Goal: Task Accomplishment & Management: Complete application form

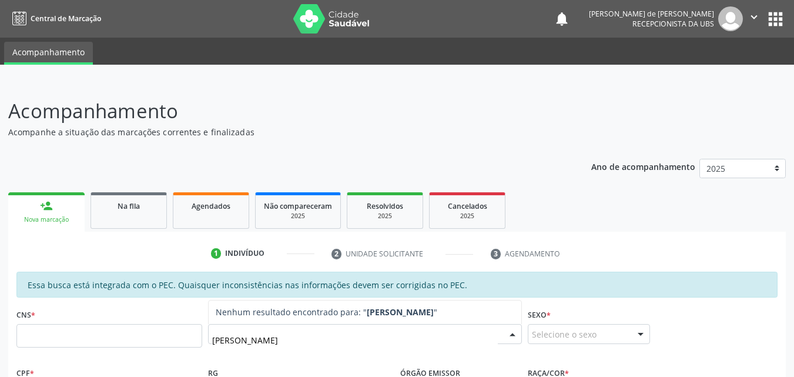
type input "DAMIÃO ALVES CAROLINO"
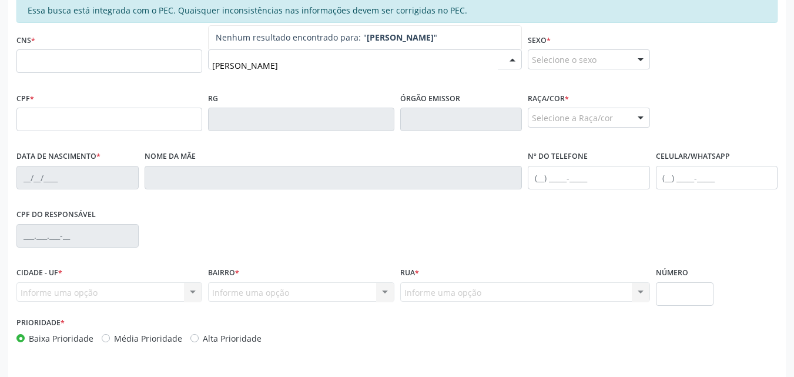
drag, startPoint x: 340, startPoint y: 62, endPoint x: 215, endPoint y: 68, distance: 125.3
click at [215, 68] on input "DAMIÃO ALVES CAROLINO" at bounding box center [355, 65] width 286 height 24
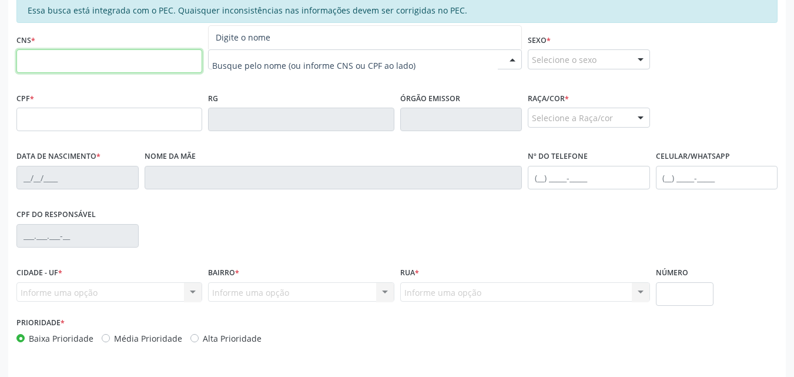
click at [29, 65] on input "text" at bounding box center [109, 61] width 186 height 24
type input "709 0068 5798 1513"
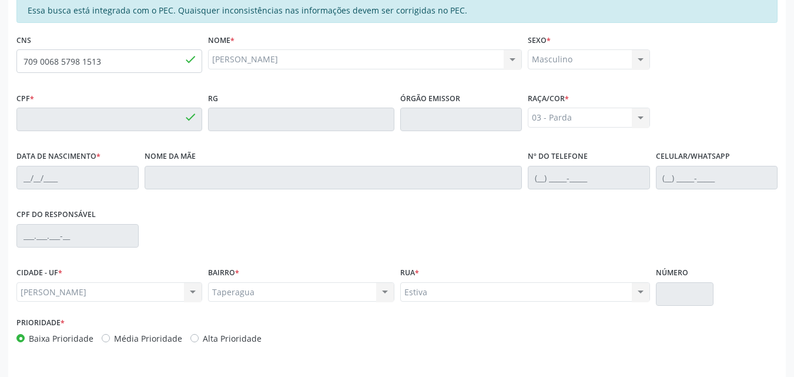
type input "069.301.616-75"
type input "04/10/1966"
type input "Elisa Alves Corolino"
type input "(82) 99363-1066"
type input "501"
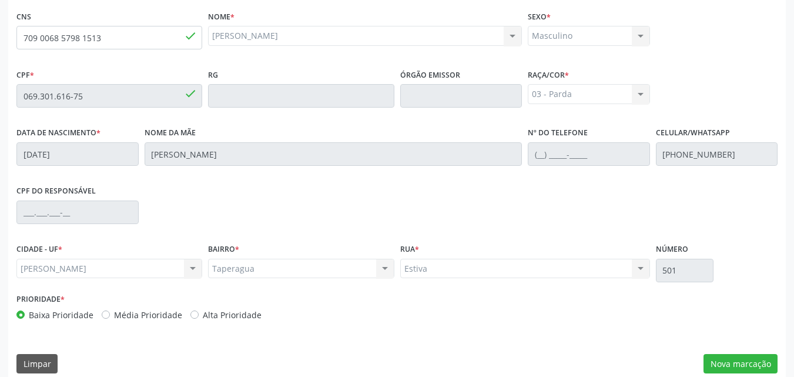
scroll to position [311, 0]
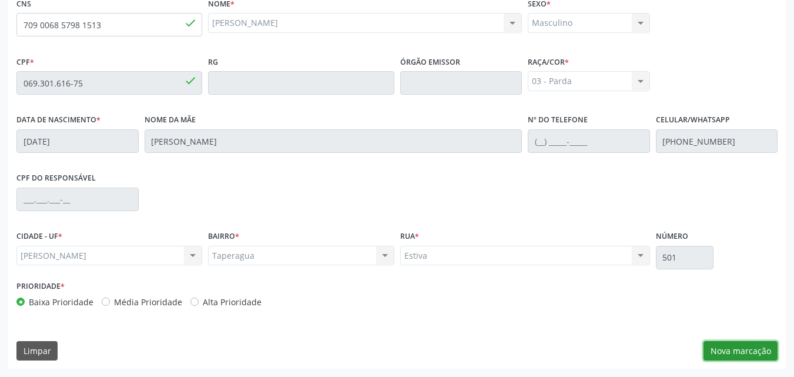
click at [731, 346] on button "Nova marcação" at bounding box center [740, 351] width 74 height 20
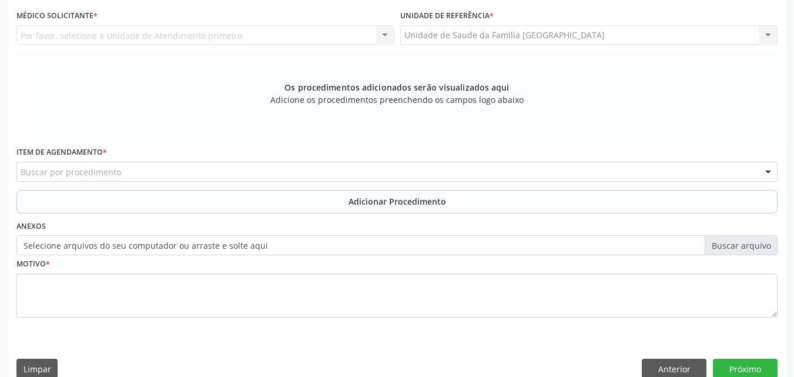
scroll to position [36, 0]
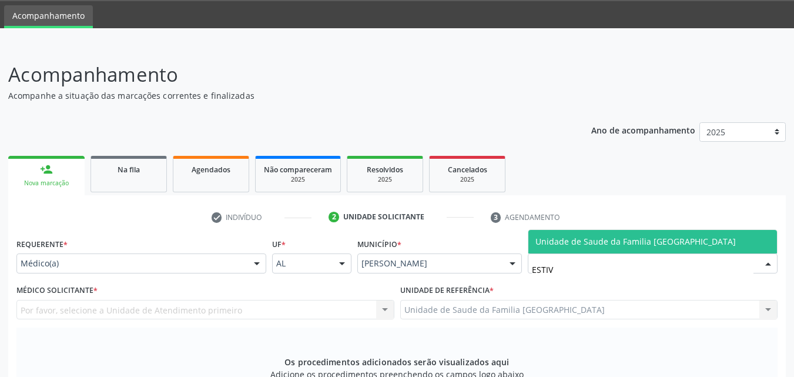
type input "ESTIVA"
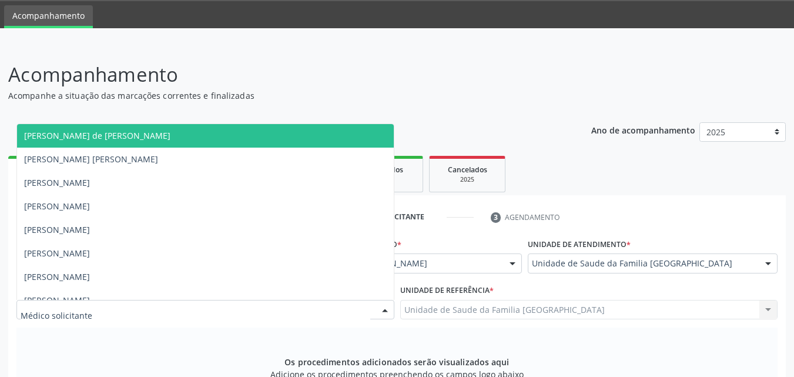
click at [150, 306] on div at bounding box center [205, 310] width 378 height 20
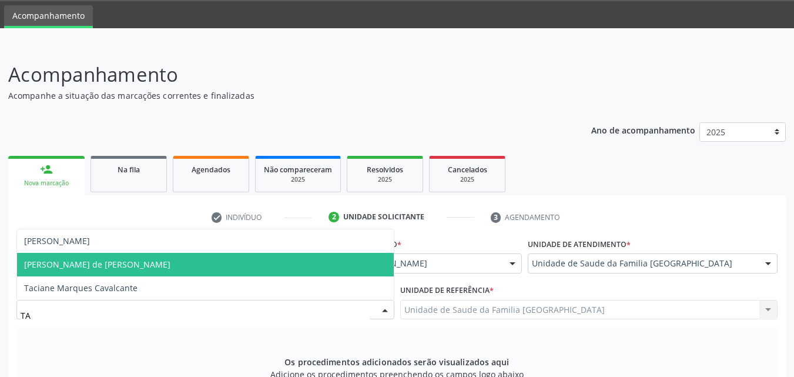
type input "TAC"
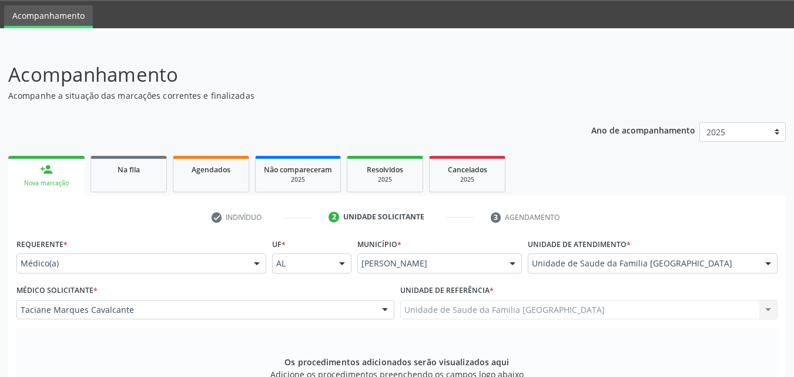
scroll to position [329, 0]
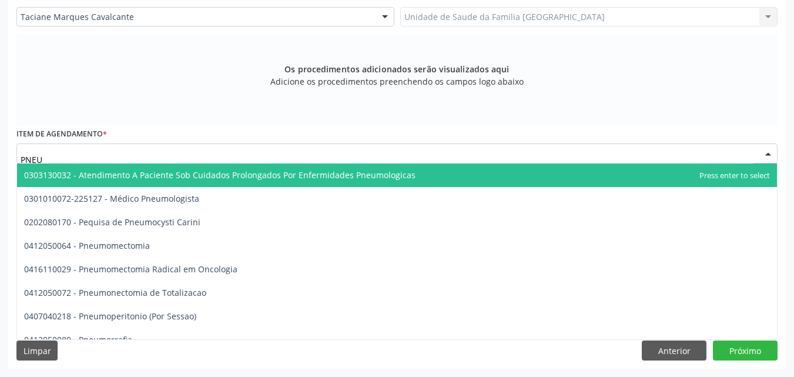
type input "PNEUM"
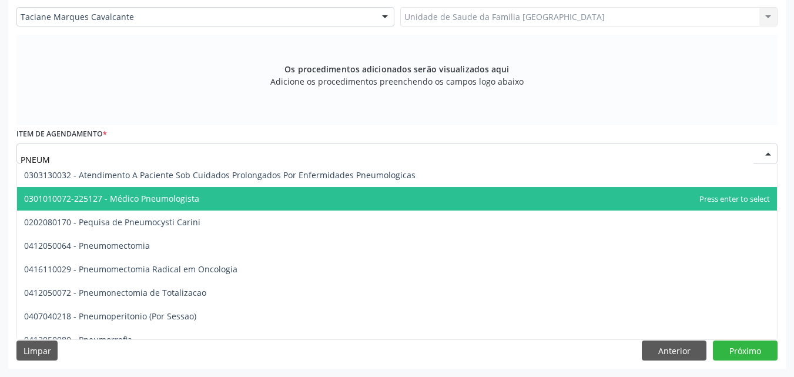
click at [108, 196] on span "0301010072-225127 - Médico Pneumologista" at bounding box center [111, 198] width 175 height 11
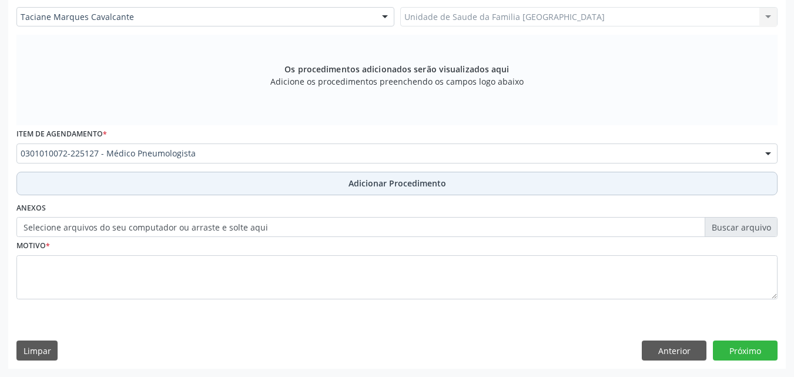
click at [173, 186] on button "Adicionar Procedimento" at bounding box center [396, 184] width 761 height 24
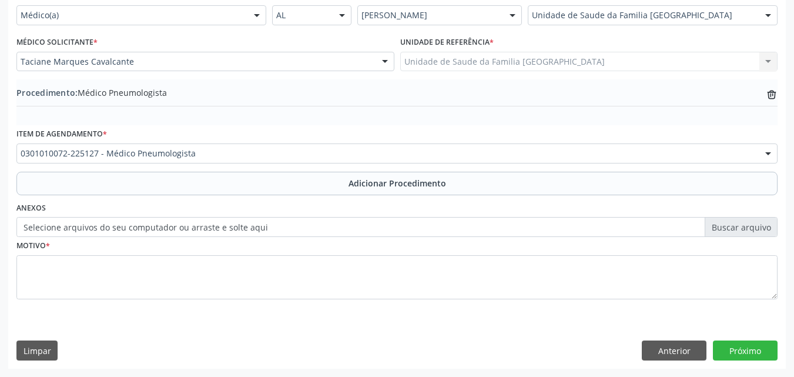
scroll to position [284, 0]
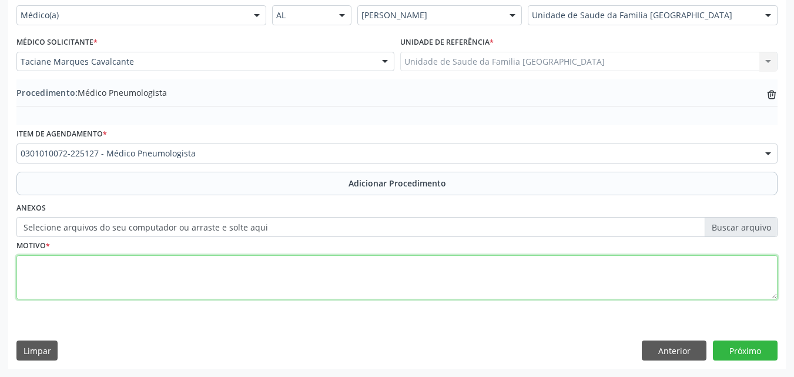
click at [135, 264] on textarea at bounding box center [396, 277] width 761 height 45
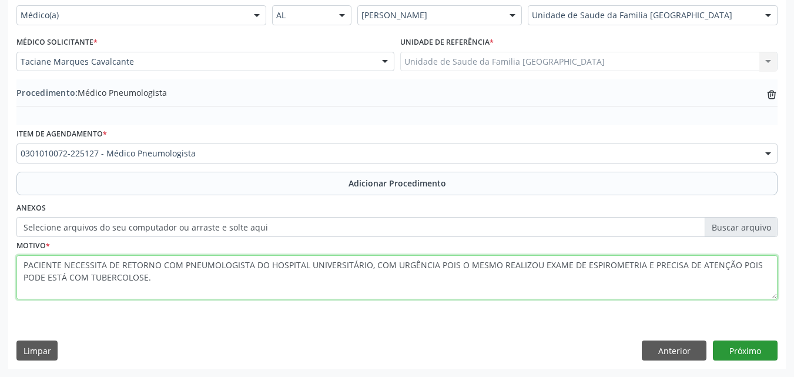
type textarea "PACIENTE NECESSITA DE RETORNO COM PNEUMOLOGISTA DO HOSPITAL UNIVERSITÁRIO, COM …"
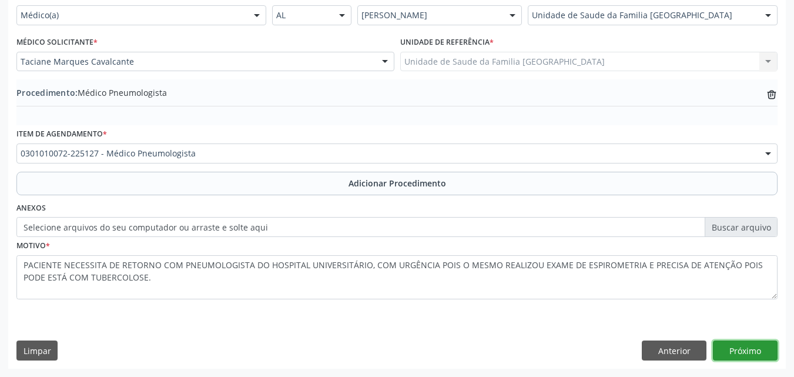
click at [740, 347] on button "Próximo" at bounding box center [745, 350] width 65 height 20
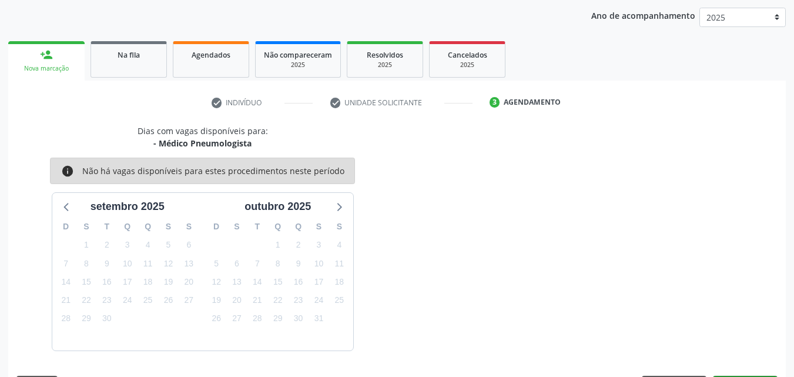
scroll to position [186, 0]
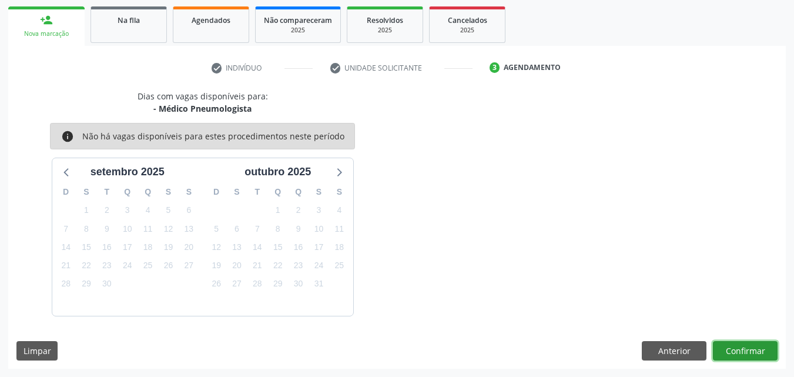
click at [744, 348] on button "Confirmar" at bounding box center [745, 351] width 65 height 20
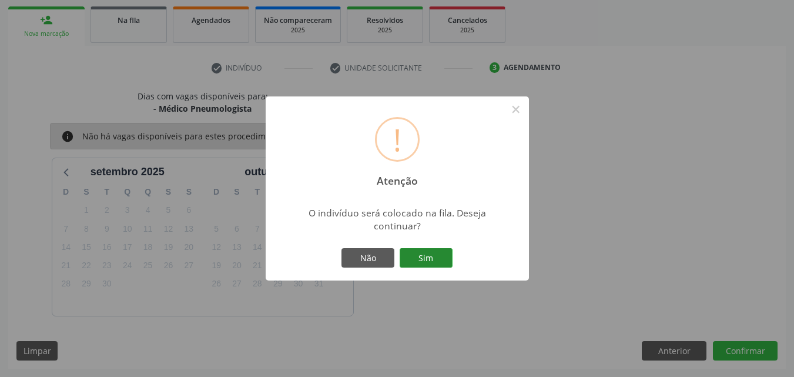
click at [441, 260] on button "Sim" at bounding box center [426, 258] width 53 height 20
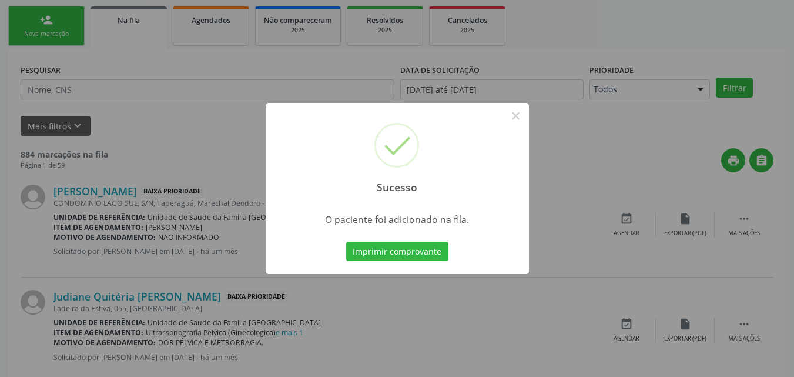
scroll to position [28, 0]
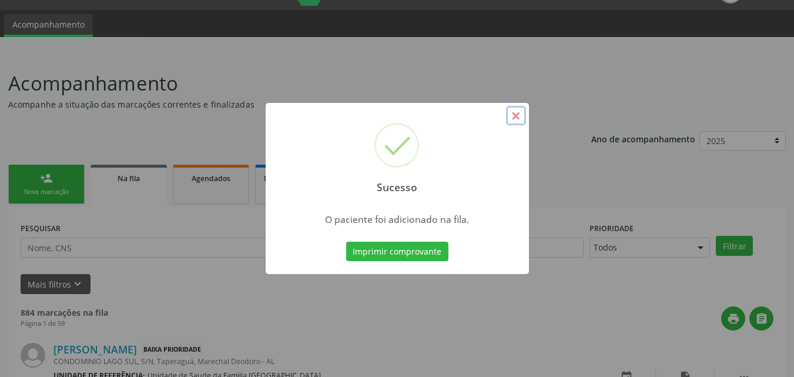
click at [516, 112] on button "×" at bounding box center [516, 116] width 20 height 20
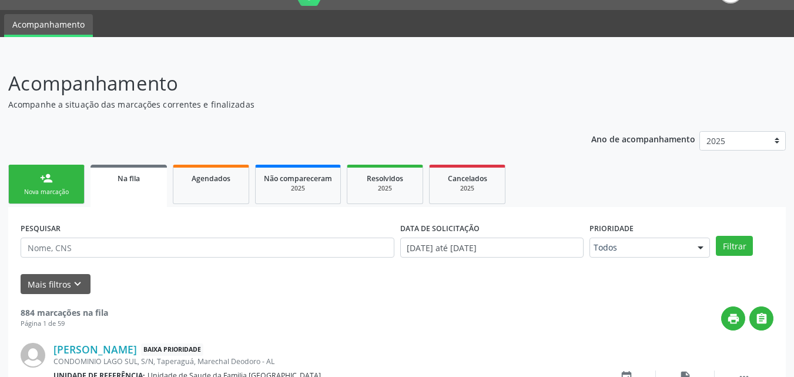
drag, startPoint x: 53, startPoint y: 178, endPoint x: 63, endPoint y: 169, distance: 13.3
click at [53, 178] on link "person_add Nova marcação" at bounding box center [46, 184] width 76 height 39
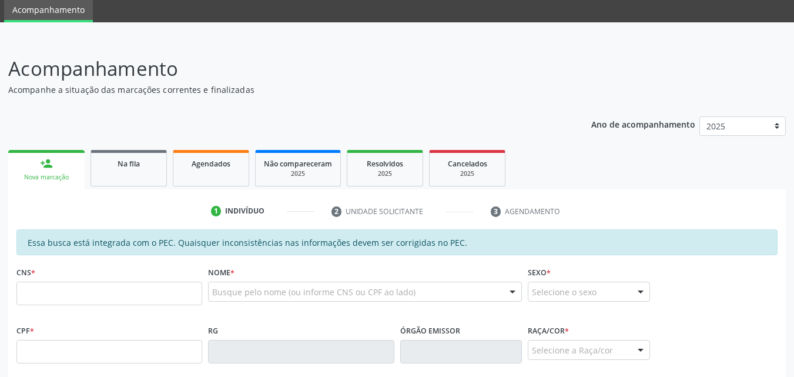
scroll to position [302, 0]
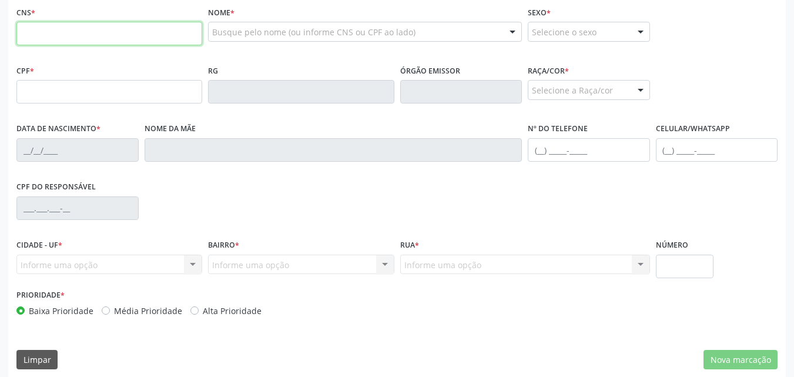
click at [152, 33] on input "text" at bounding box center [109, 34] width 186 height 24
type input "703 4002 9220 6114"
type input "169.356.294-46"
type input "14/10/2016"
type input "Elizangela Conceição de Lima"
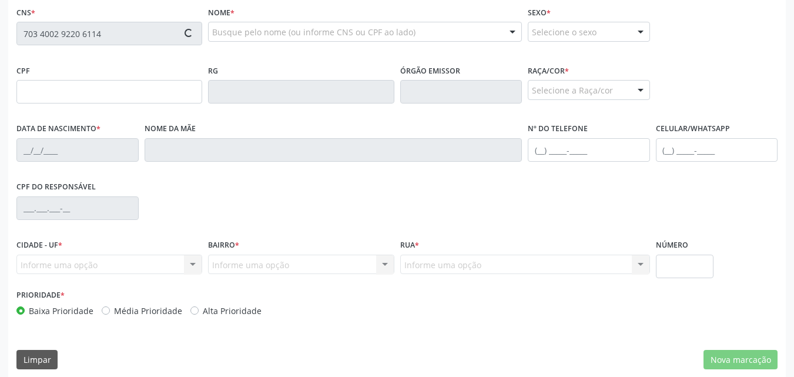
type input "(82) 99928-0434"
type input "S/N"
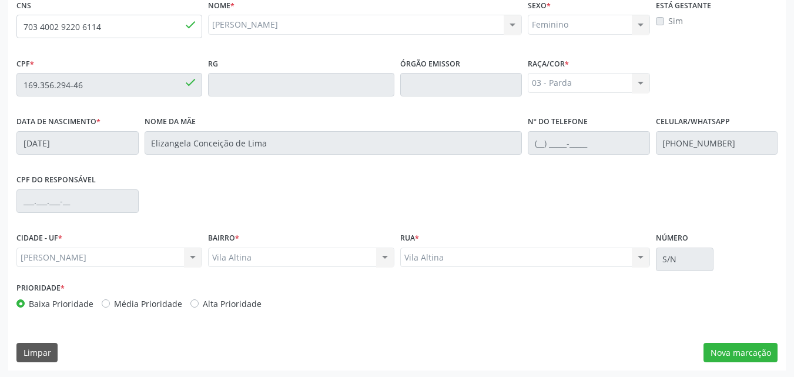
scroll to position [311, 0]
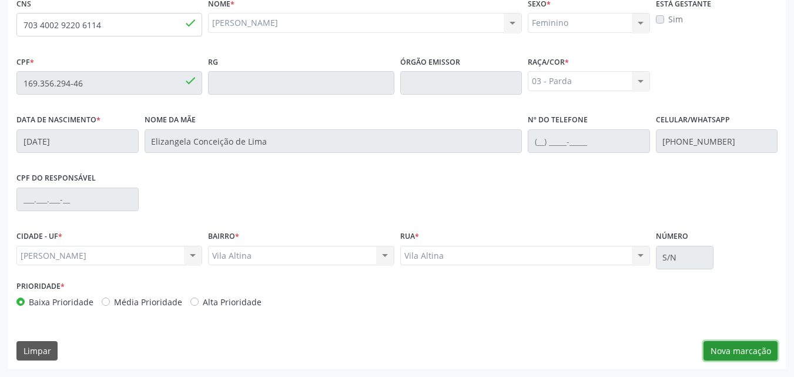
click at [724, 350] on button "Nova marcação" at bounding box center [740, 351] width 74 height 20
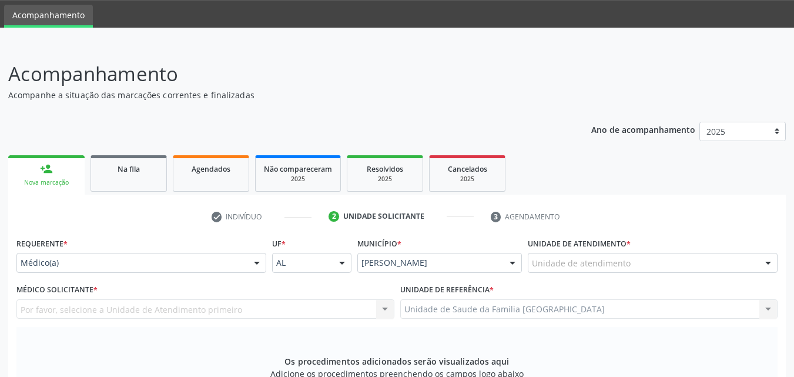
scroll to position [36, 0]
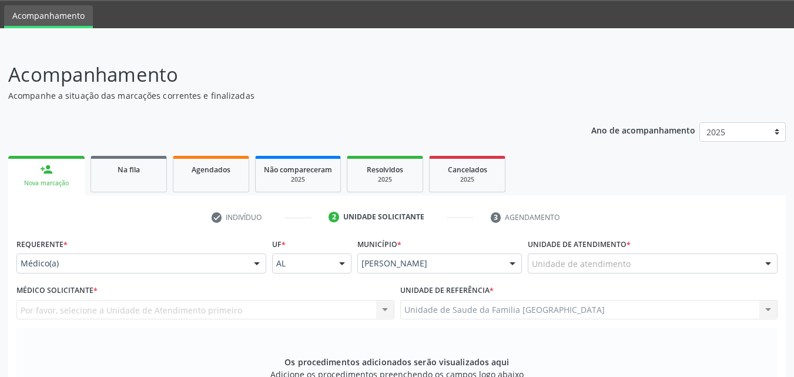
click at [194, 271] on div "Médico(a)" at bounding box center [141, 263] width 250 height 20
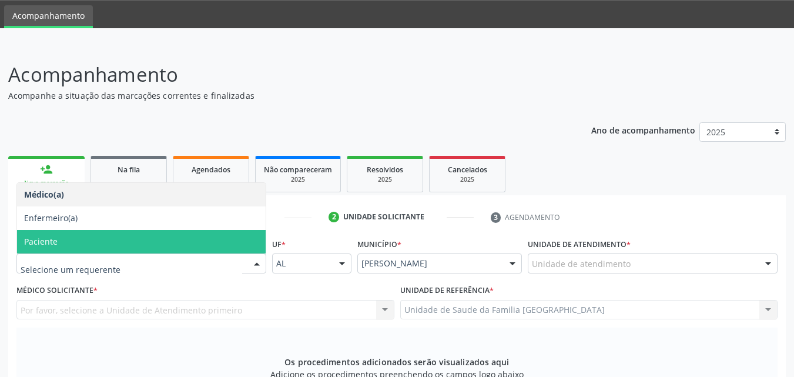
click at [60, 233] on span "Paciente" at bounding box center [141, 242] width 249 height 24
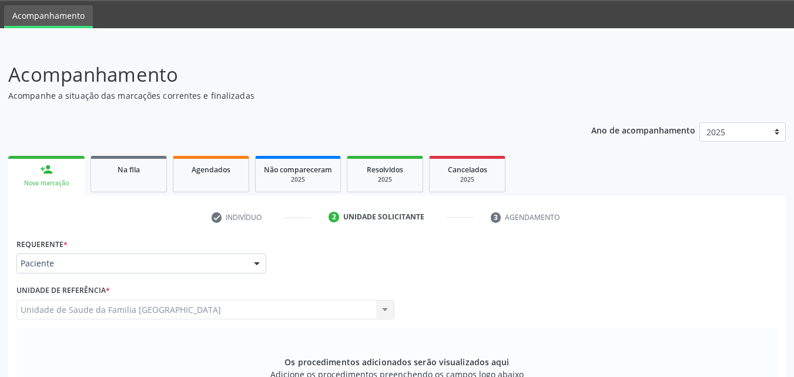
scroll to position [311, 0]
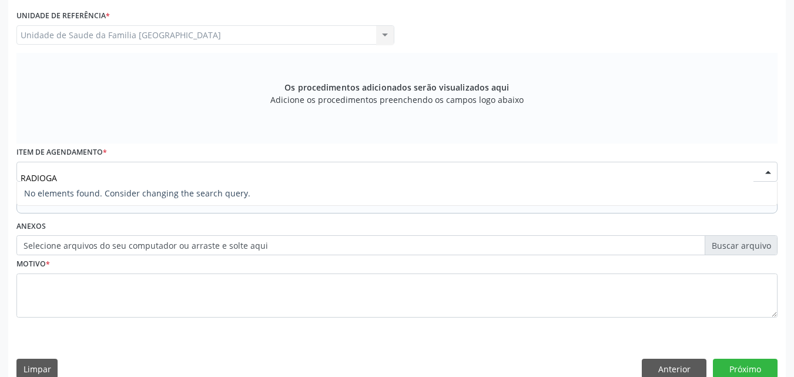
type input "RADIOG"
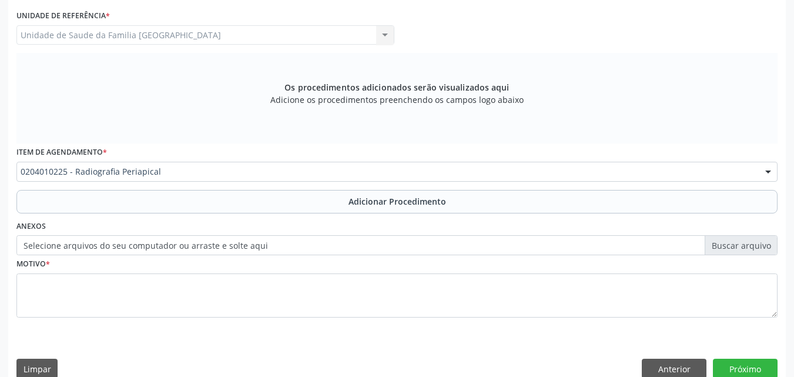
scroll to position [0, 0]
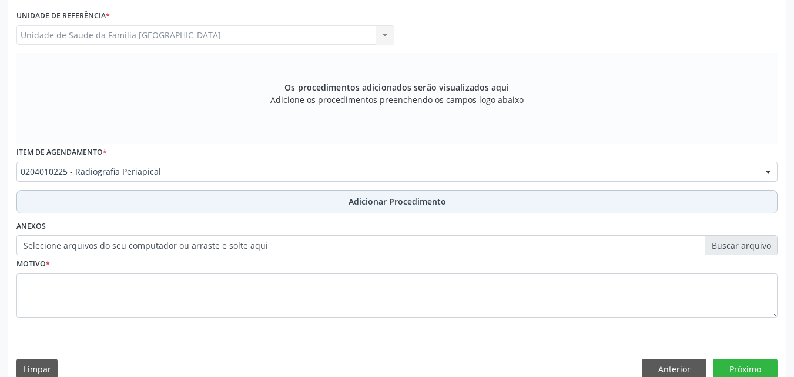
click at [122, 209] on button "Adicionar Procedimento" at bounding box center [396, 202] width 761 height 24
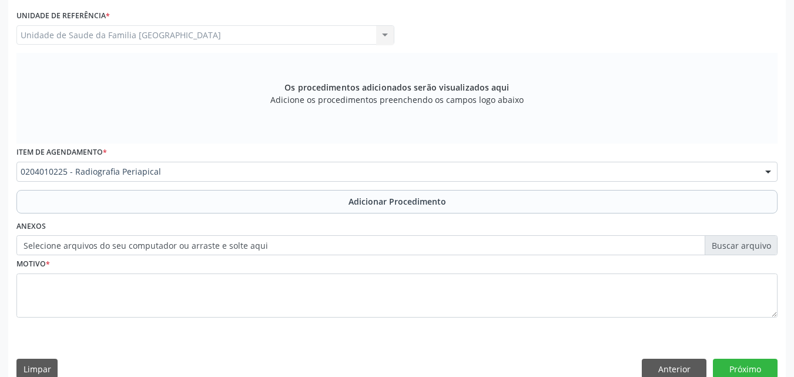
scroll to position [284, 0]
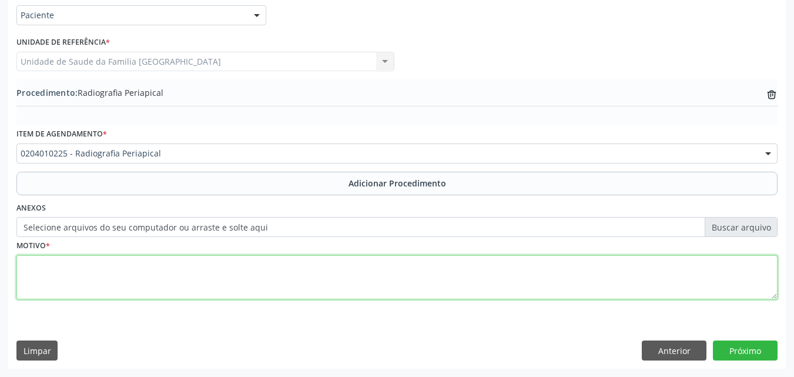
click at [127, 281] on textarea at bounding box center [396, 277] width 761 height 45
type textarea "FRATURA DE DENTES."
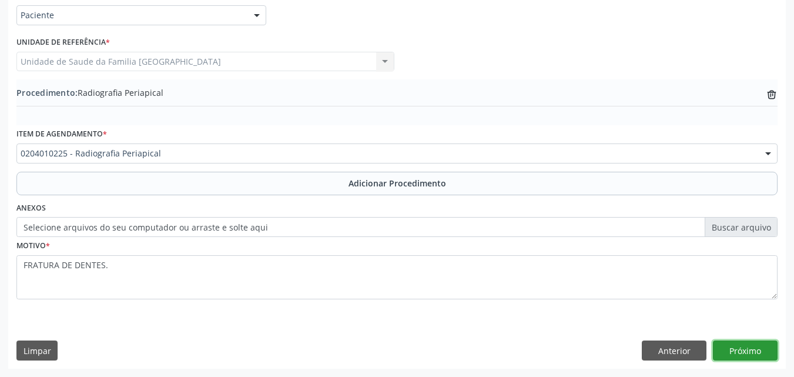
click at [733, 353] on button "Próximo" at bounding box center [745, 350] width 65 height 20
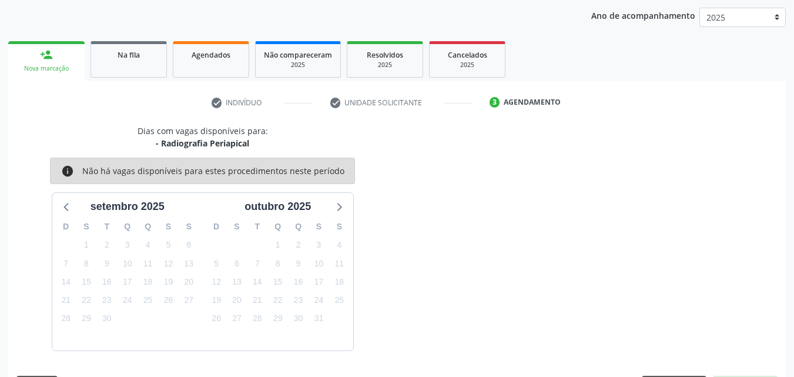
scroll to position [186, 0]
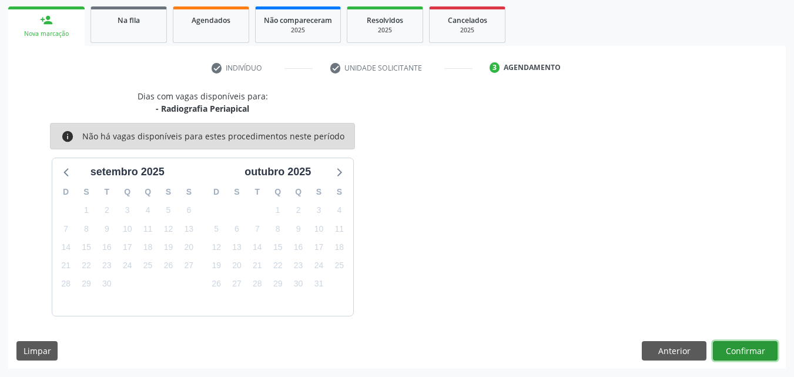
click at [733, 354] on button "Confirmar" at bounding box center [745, 351] width 65 height 20
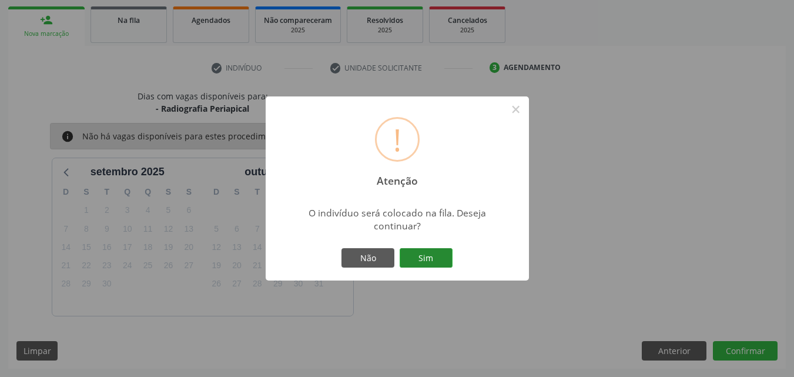
click at [413, 246] on div "Não Sim" at bounding box center [397, 258] width 116 height 25
click at [414, 250] on button "Sim" at bounding box center [426, 258] width 53 height 20
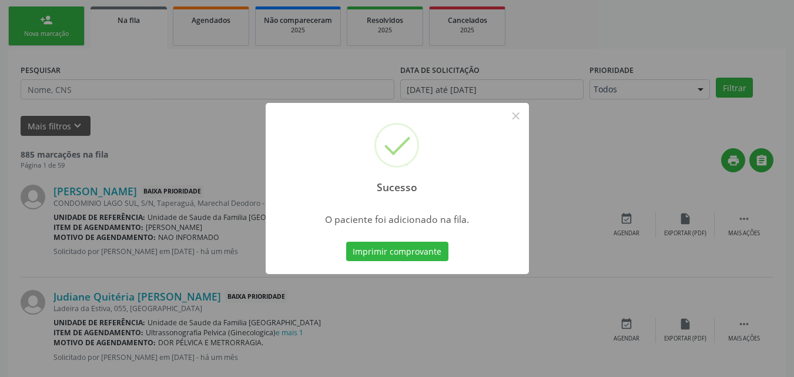
scroll to position [28, 0]
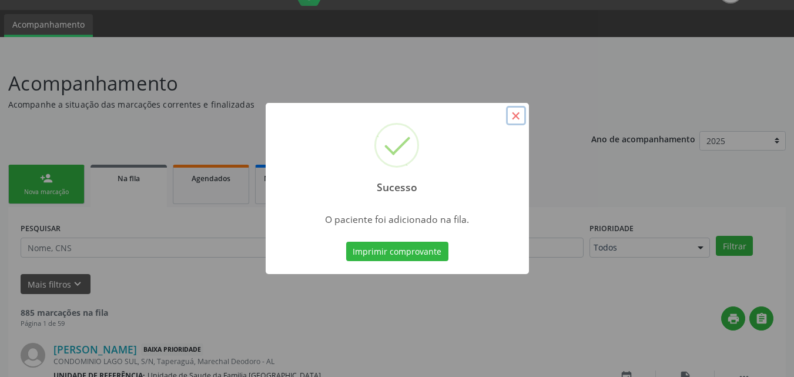
click at [515, 113] on button "×" at bounding box center [516, 116] width 20 height 20
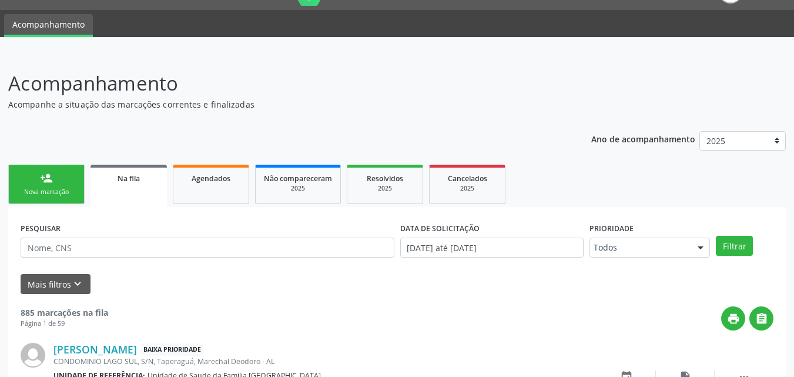
drag, startPoint x: 41, startPoint y: 190, endPoint x: 713, endPoint y: 9, distance: 695.7
click at [41, 189] on div "Nova marcação" at bounding box center [46, 191] width 59 height 9
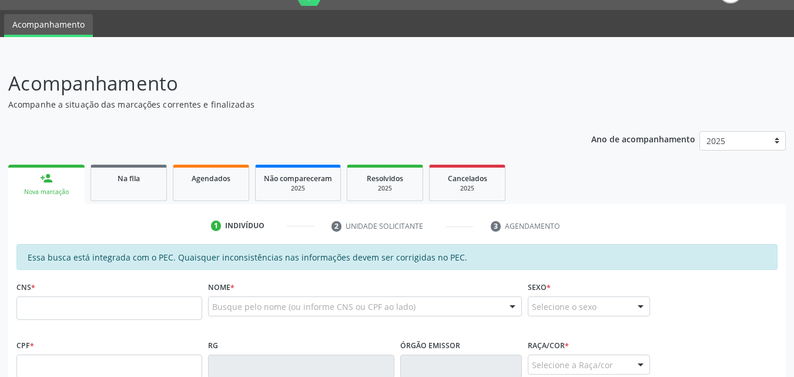
scroll to position [302, 0]
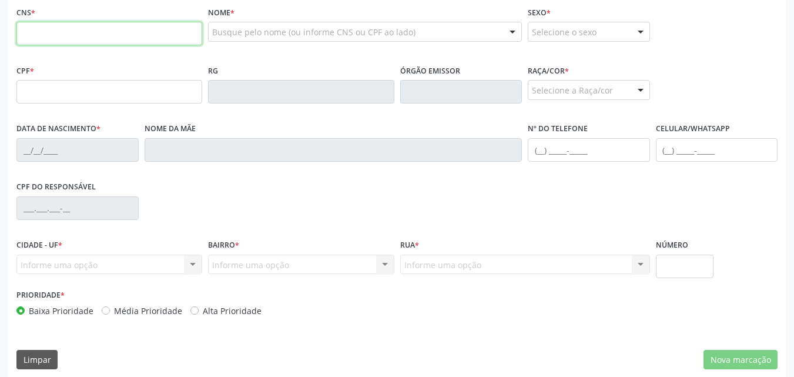
click at [43, 32] on input "text" at bounding box center [109, 34] width 186 height 24
type input "706 8092 7764 1920"
type input "056.336.854-31"
type input "08/08/1975"
type input "Geneci da Solidade"
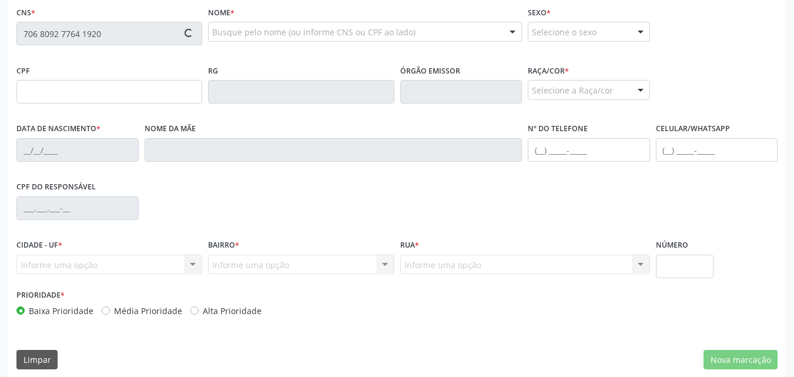
type input "(82) 99409-2615"
type input "S/N"
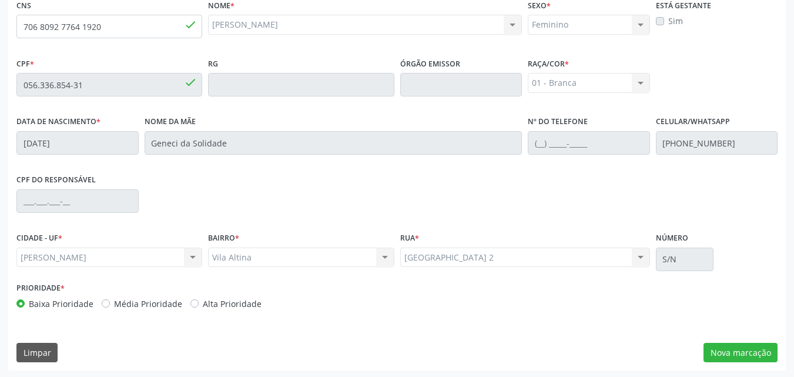
scroll to position [311, 0]
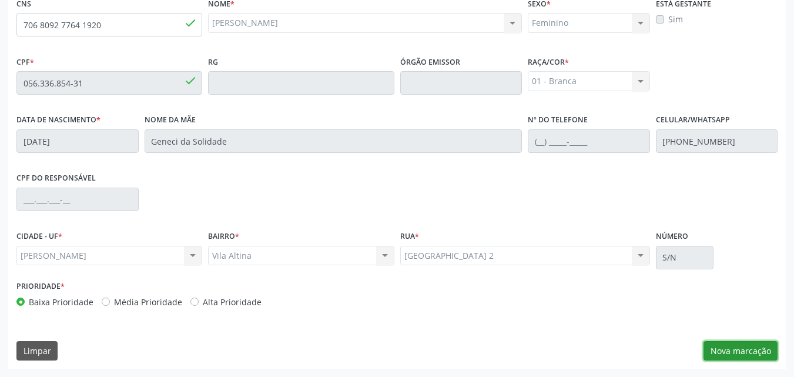
click at [749, 350] on button "Nova marcação" at bounding box center [740, 351] width 74 height 20
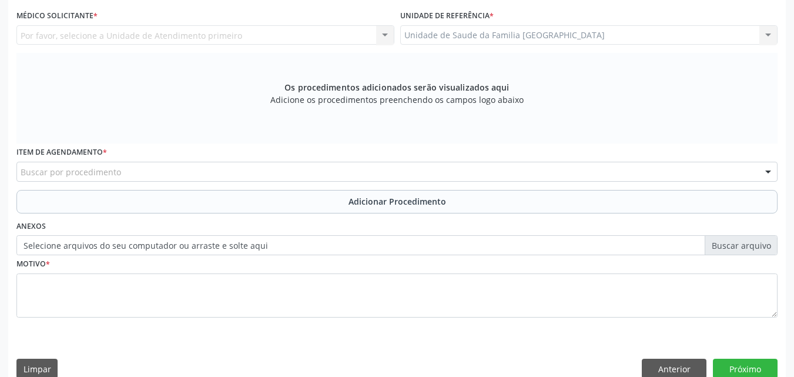
scroll to position [36, 0]
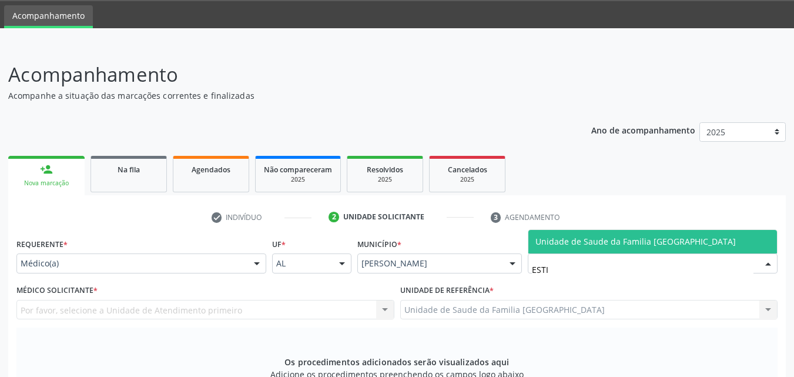
type input "ESTIV"
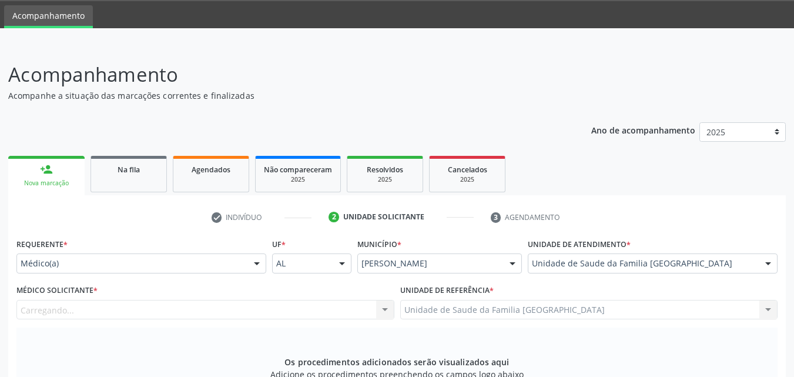
scroll to position [311, 0]
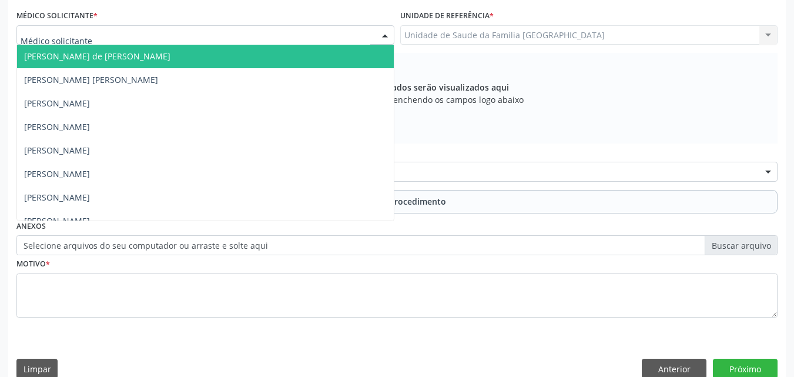
click at [130, 42] on div at bounding box center [205, 35] width 378 height 20
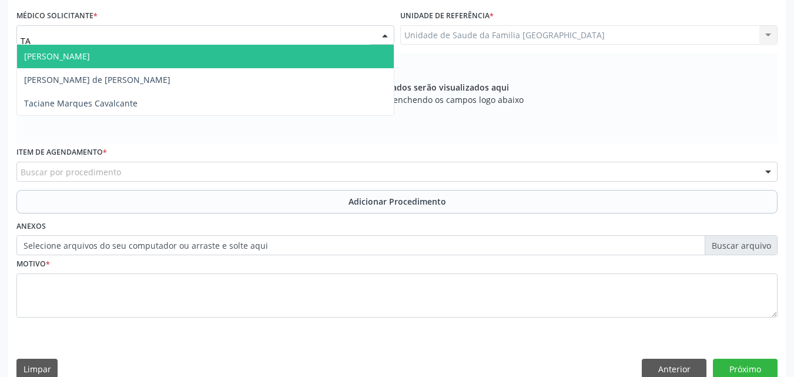
type input "TAC"
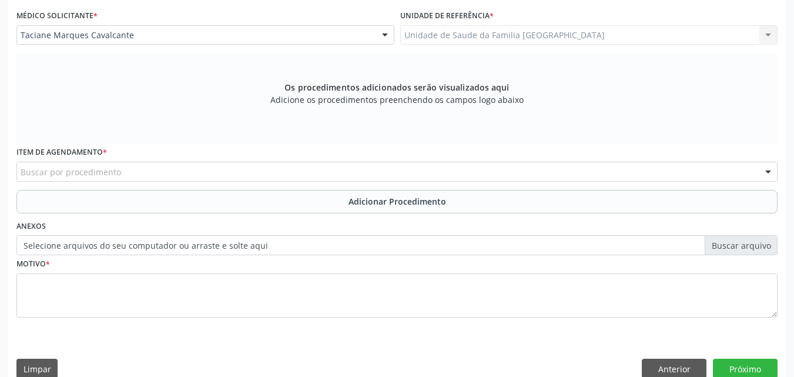
click at [134, 170] on div "Buscar por procedimento" at bounding box center [396, 172] width 761 height 20
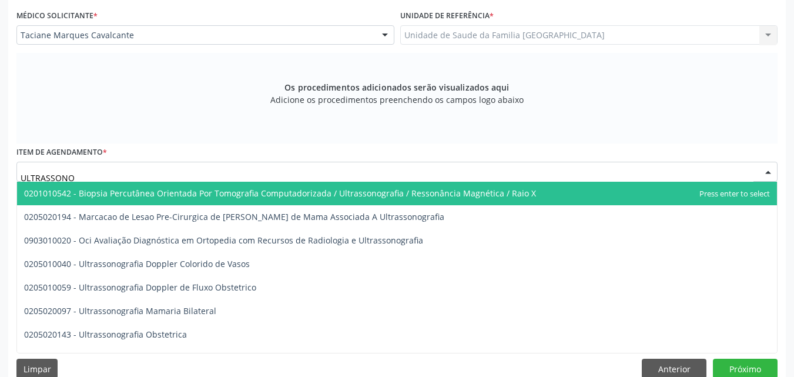
type input "ULTRASSONOG"
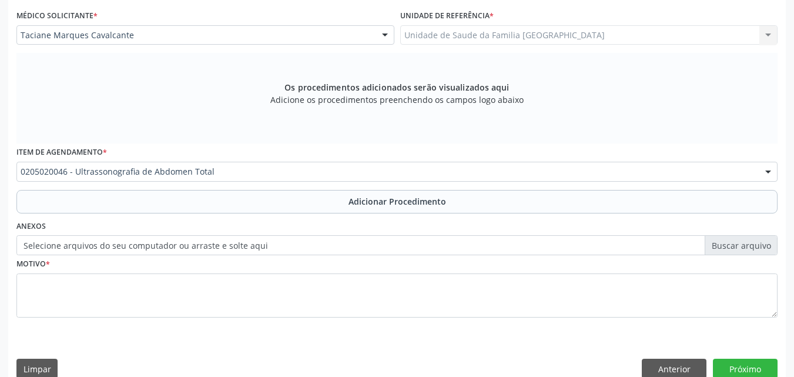
scroll to position [0, 0]
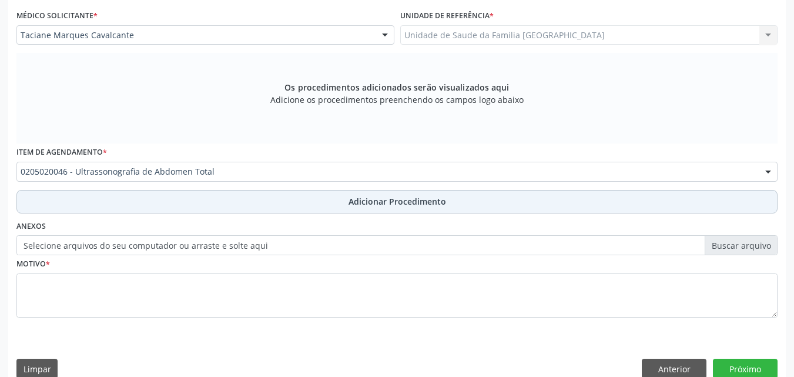
click at [283, 205] on button "Adicionar Procedimento" at bounding box center [396, 202] width 761 height 24
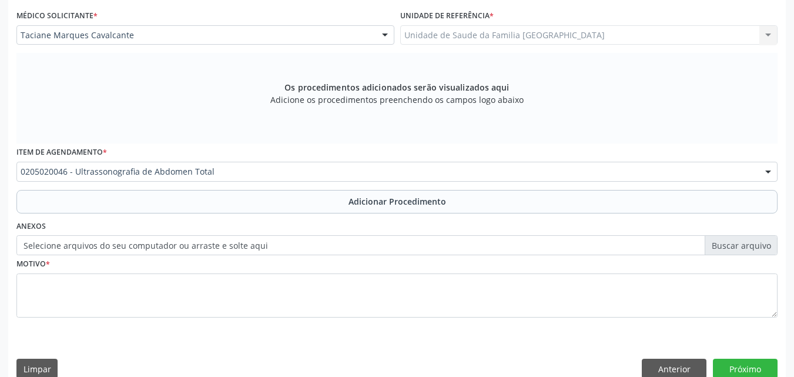
scroll to position [284, 0]
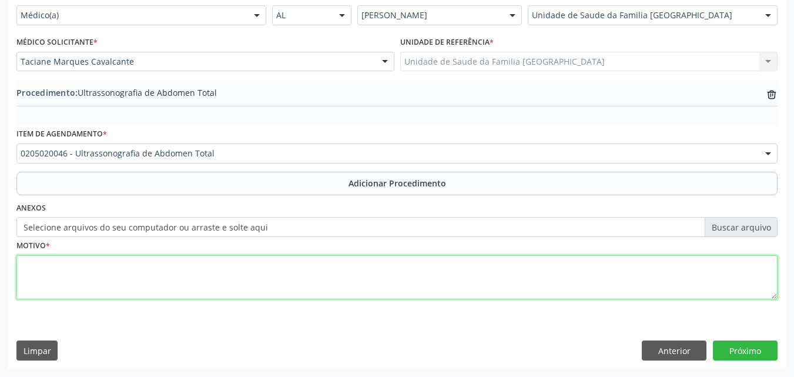
click at [255, 284] on textarea at bounding box center [396, 277] width 761 height 45
type textarea "NEFROLITÍASE+ESTEAtose hepática+dor abdominal."
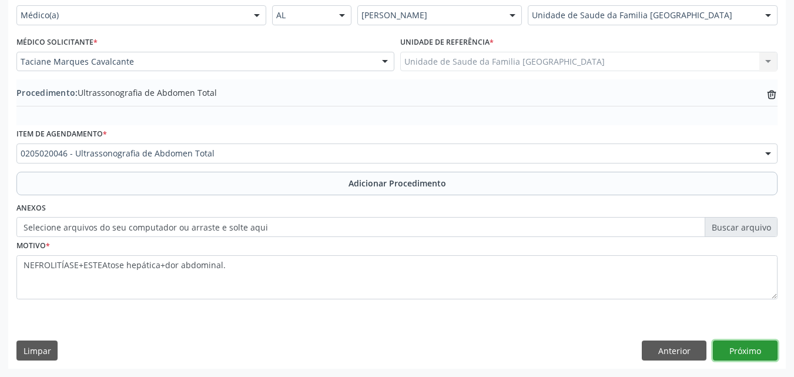
drag, startPoint x: 733, startPoint y: 351, endPoint x: 796, endPoint y: 320, distance: 69.6
click at [733, 350] on button "Próximo" at bounding box center [745, 350] width 65 height 20
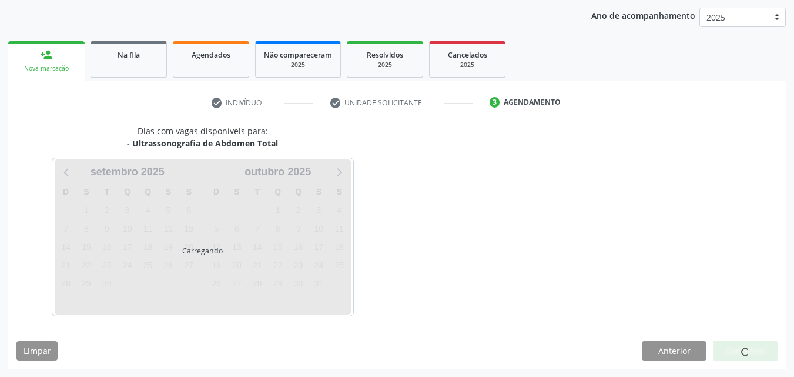
scroll to position [186, 0]
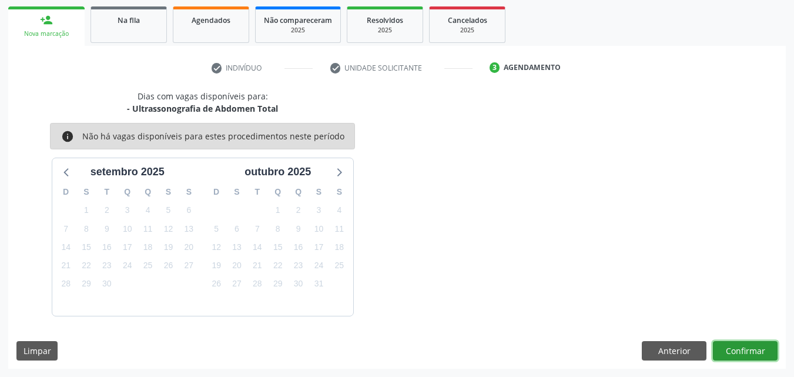
click at [749, 345] on button "Confirmar" at bounding box center [745, 351] width 65 height 20
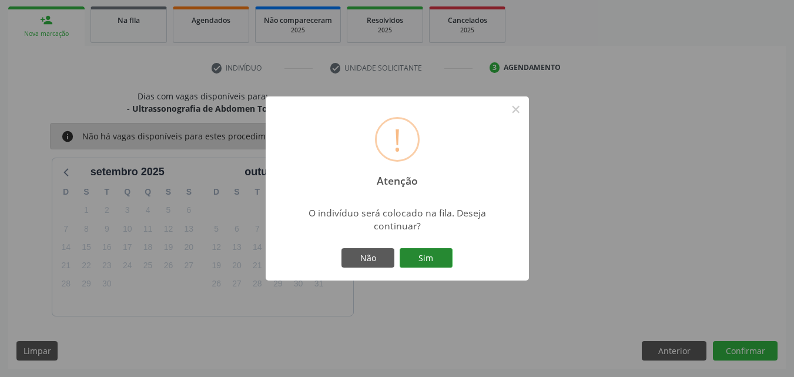
click at [421, 257] on button "Sim" at bounding box center [426, 258] width 53 height 20
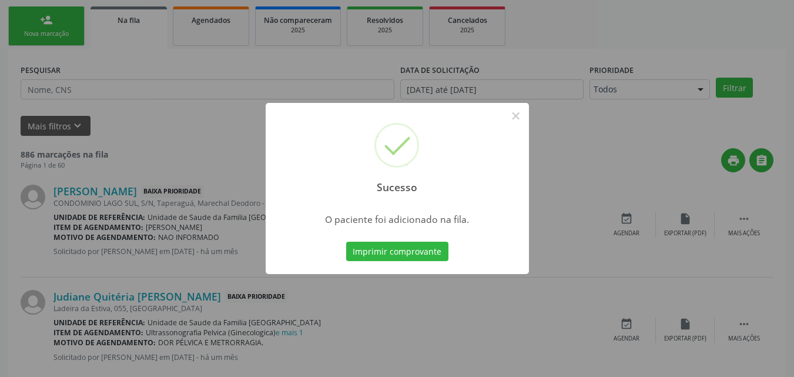
scroll to position [28, 0]
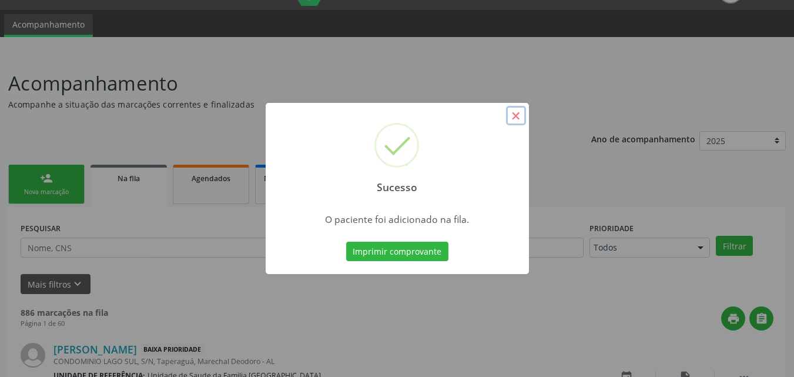
click at [517, 117] on button "×" at bounding box center [516, 116] width 20 height 20
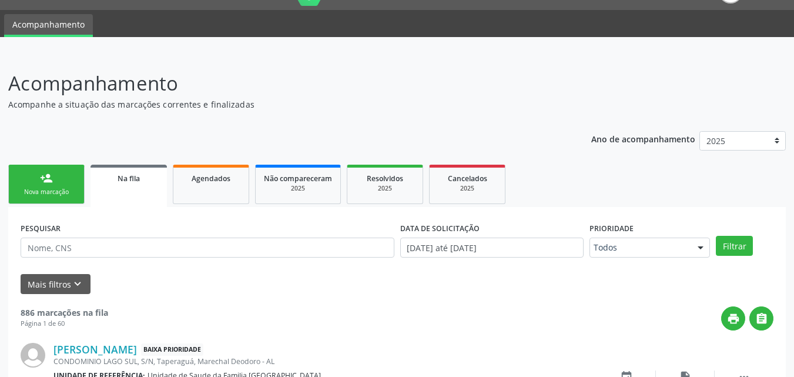
click at [52, 197] on link "person_add Nova marcação" at bounding box center [46, 184] width 76 height 39
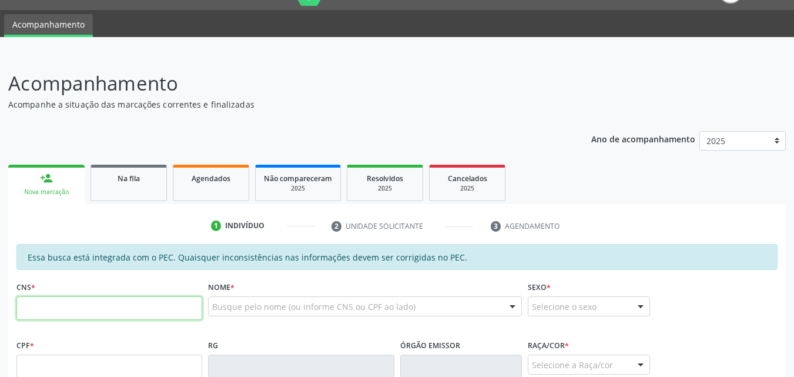
click at [78, 307] on input "text" at bounding box center [109, 308] width 186 height 24
type input "708 5053 3256 2875"
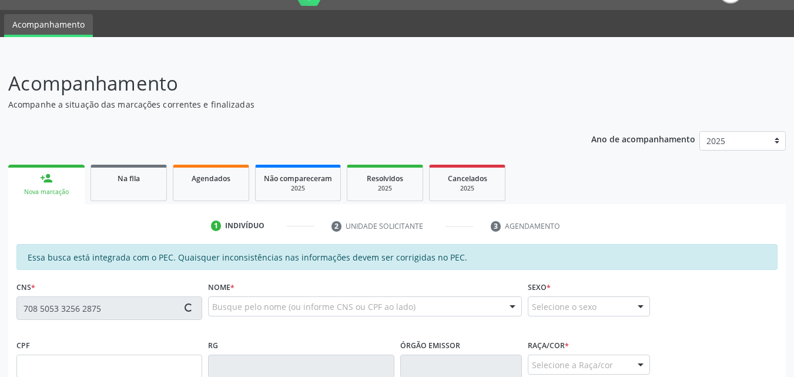
type input "12/07/1990"
type input "Margarida Francisca dos Santos"
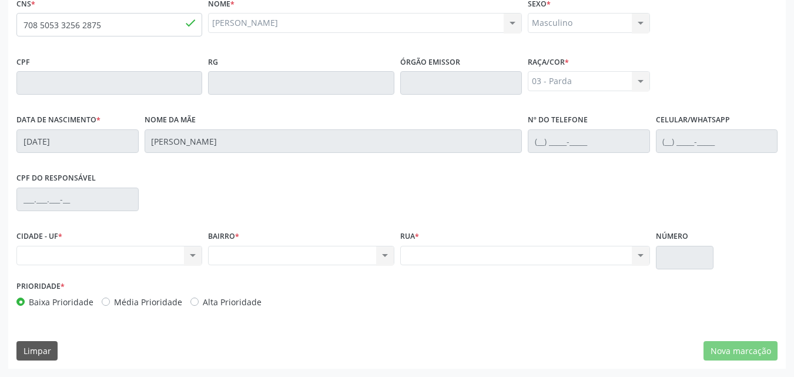
scroll to position [36, 0]
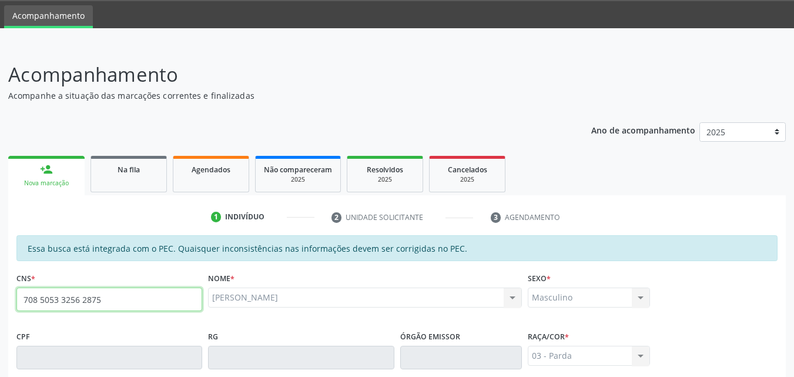
drag, startPoint x: 129, startPoint y: 304, endPoint x: 37, endPoint y: 297, distance: 92.0
click at [16, 287] on div "708 5053 3256 2875" at bounding box center [109, 299] width 186 height 24
click at [137, 297] on input "708 5053 3256 2875" at bounding box center [109, 299] width 186 height 24
drag, startPoint x: 137, startPoint y: 298, endPoint x: 13, endPoint y: 295, distance: 124.0
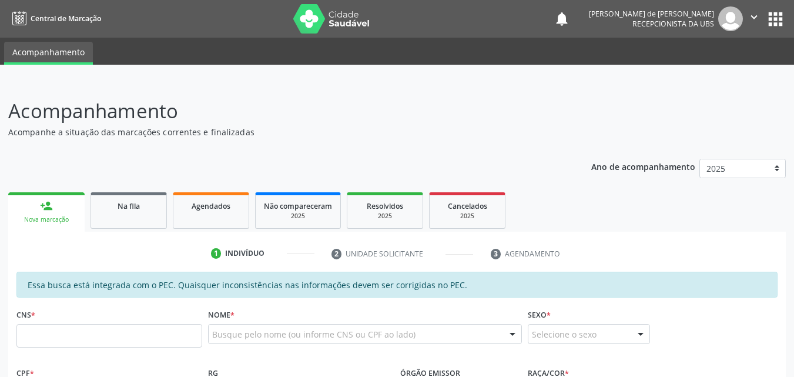
scroll to position [36, 0]
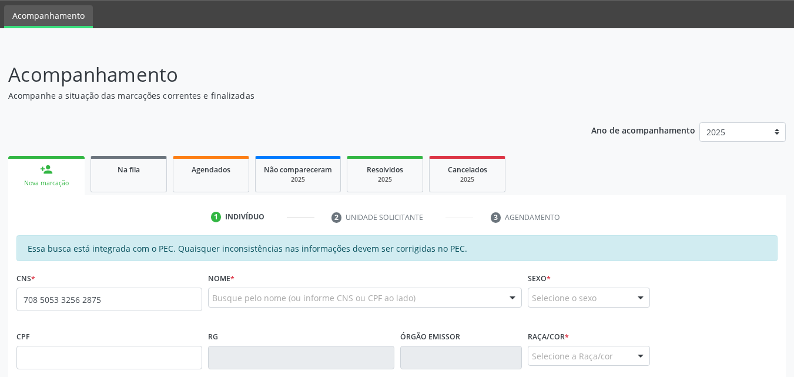
type input "708 5053 3256 2875"
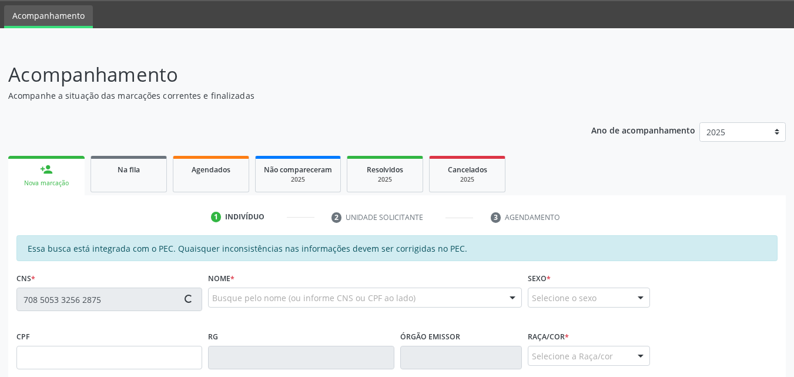
type input "12/07/1990"
type input "Margarida Francisca dos Santos"
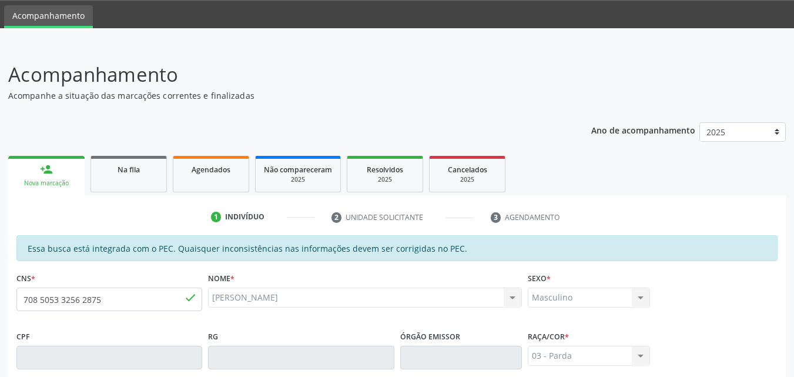
scroll to position [311, 0]
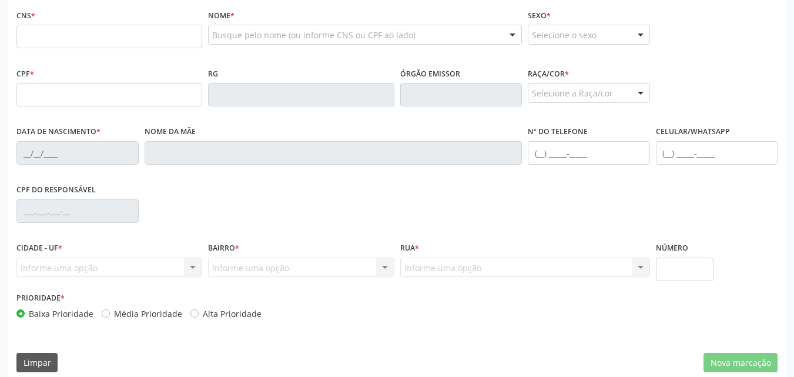
scroll to position [311, 0]
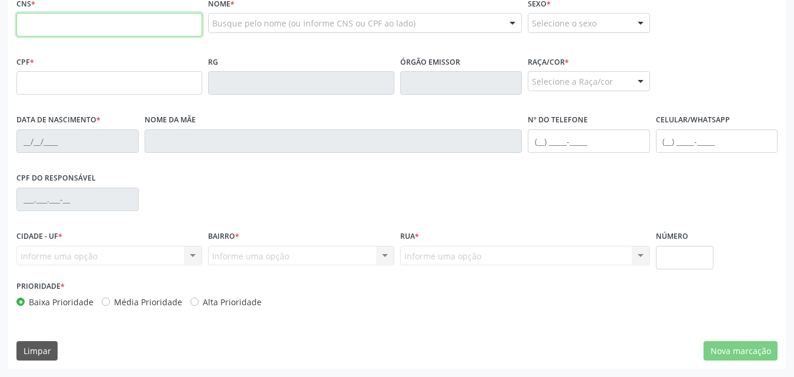
click at [27, 22] on input "text" at bounding box center [109, 25] width 186 height 24
paste input "708 5053 3256 2875"
type input "708 5053 3256 2875"
type input "12/07/1990"
type input "Margarida Francisca dos Santos"
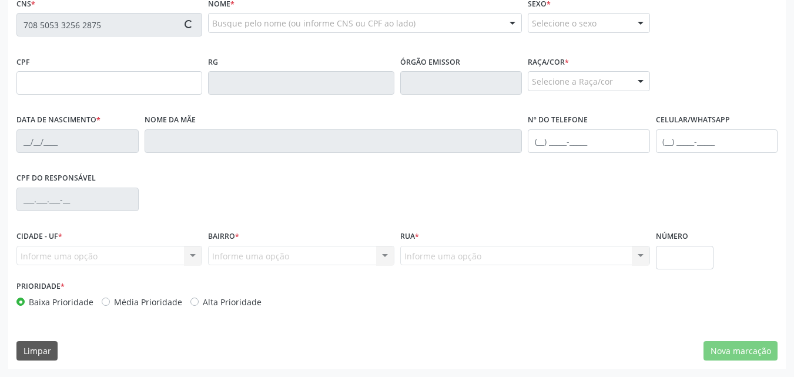
type input "(82) 99427-2883"
type input "S/N"
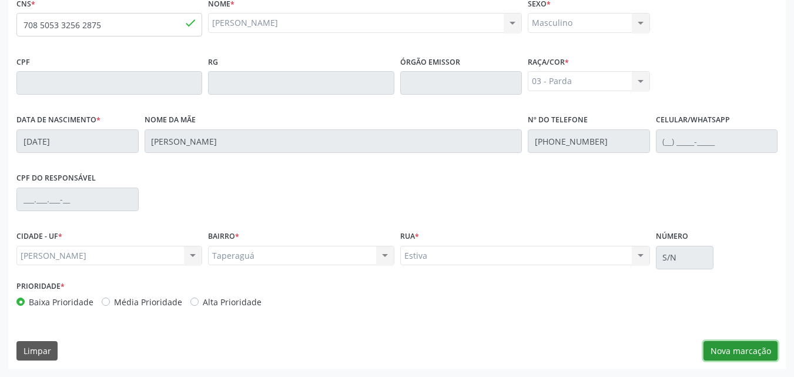
click at [752, 348] on button "Nova marcação" at bounding box center [740, 351] width 74 height 20
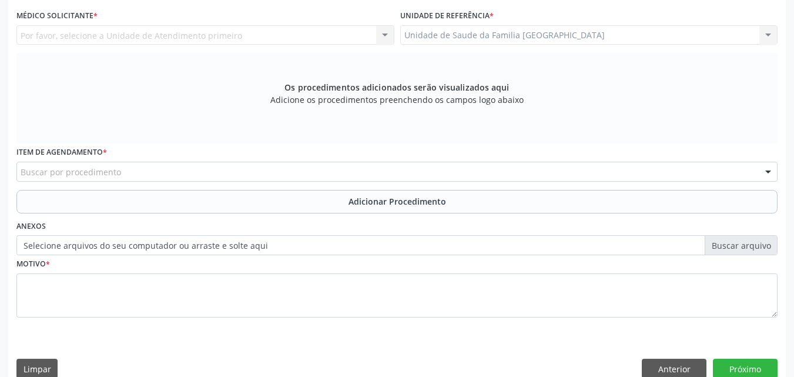
click at [73, 39] on div "Por favor, selecione a Unidade de Atendimento primeiro Nenhum resultado encontr…" at bounding box center [205, 35] width 378 height 20
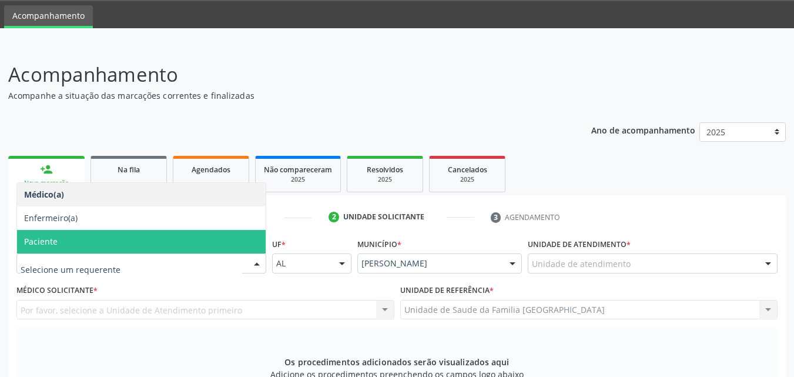
click at [82, 237] on span "Paciente" at bounding box center [141, 242] width 249 height 24
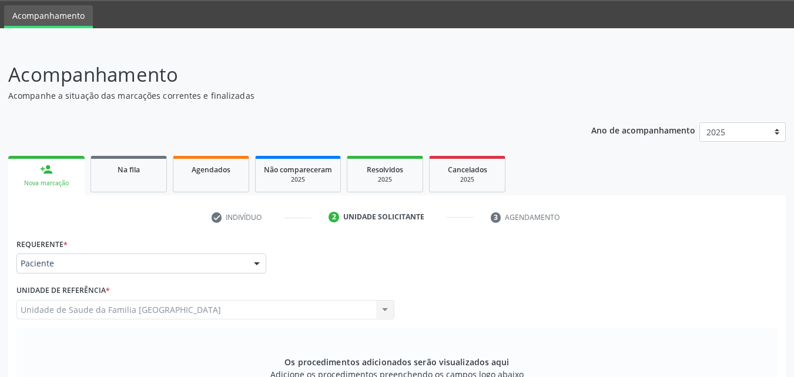
scroll to position [329, 0]
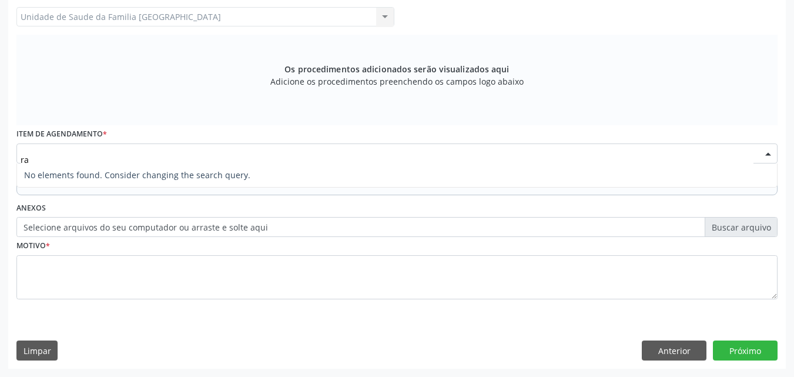
type input "r"
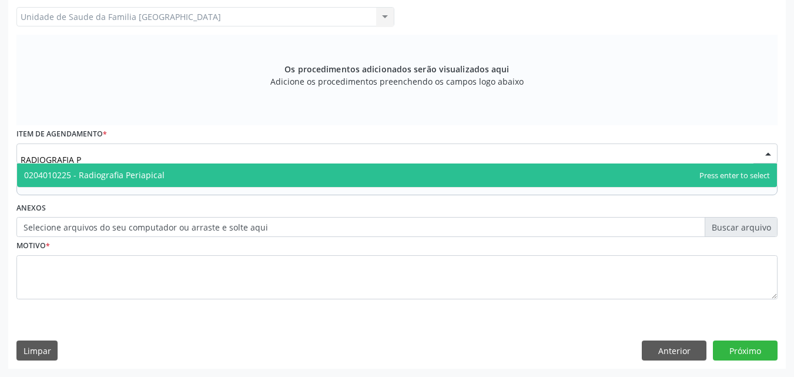
type input "RADIOGRAFIA PE"
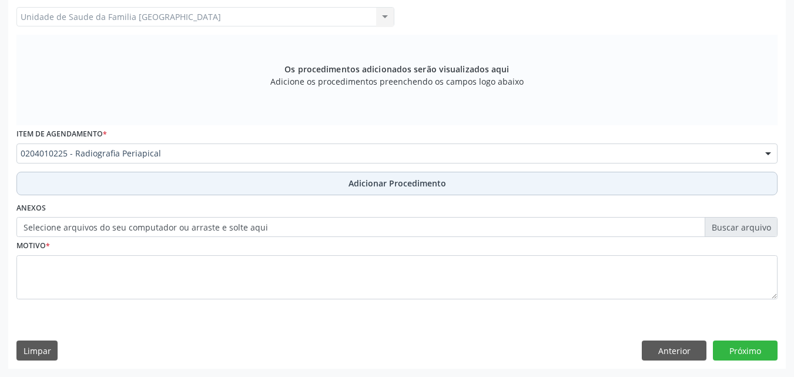
click at [118, 190] on button "Adicionar Procedimento" at bounding box center [396, 184] width 761 height 24
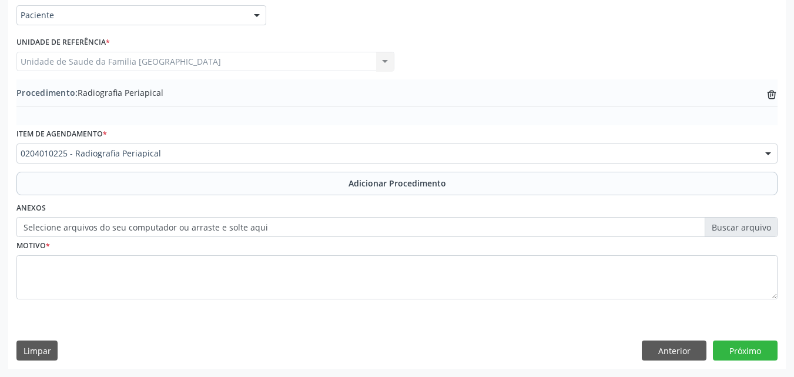
scroll to position [284, 0]
click at [103, 247] on div "Motivo *" at bounding box center [396, 268] width 761 height 62
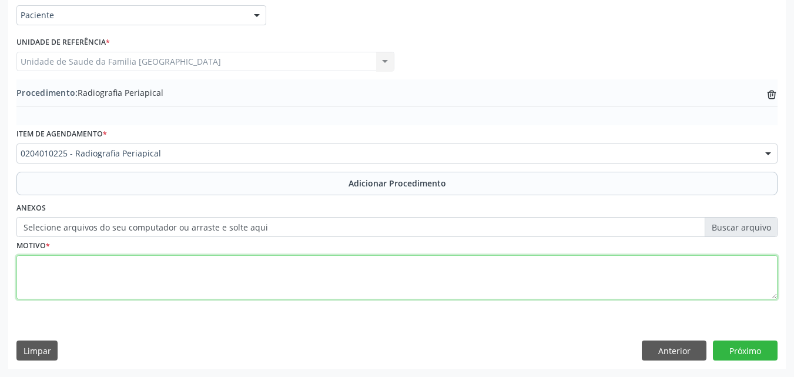
click at [104, 269] on textarea at bounding box center [396, 277] width 761 height 45
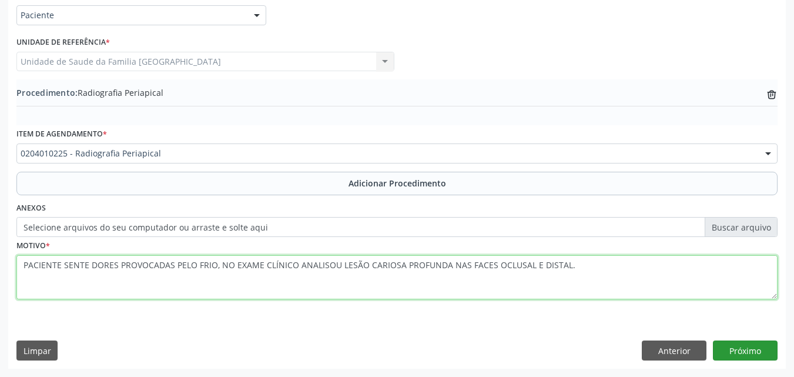
type textarea "PACIENTE SENTE DORES PROVOCADAS PELO FRIO, NO EXAME CLÍNICO ANALISOU LESÃO CARI…"
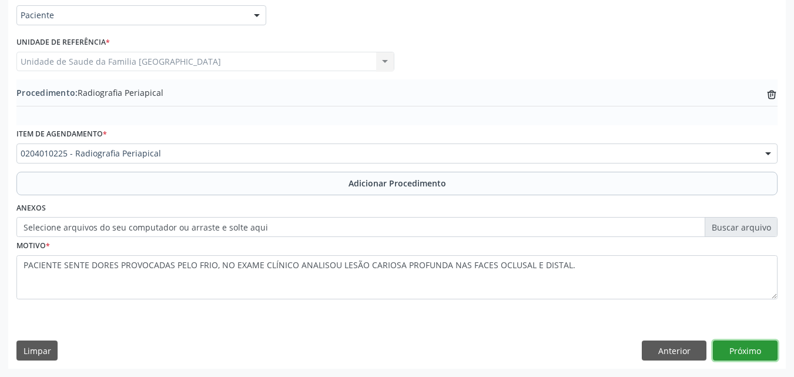
click at [730, 347] on button "Próximo" at bounding box center [745, 350] width 65 height 20
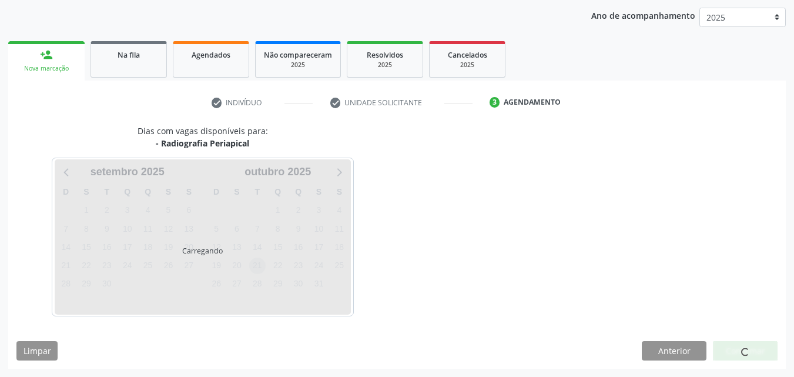
scroll to position [186, 0]
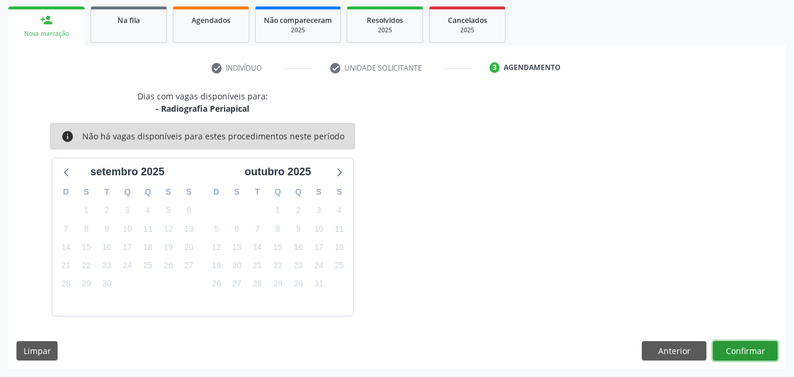
click at [728, 342] on button "Confirmar" at bounding box center [745, 351] width 65 height 20
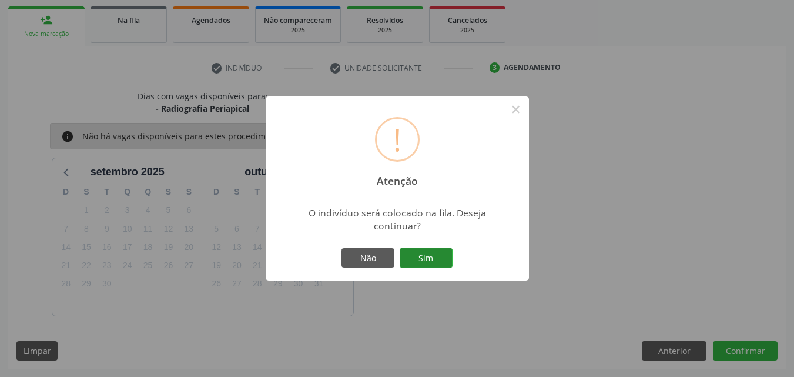
click at [418, 252] on button "Sim" at bounding box center [426, 258] width 53 height 20
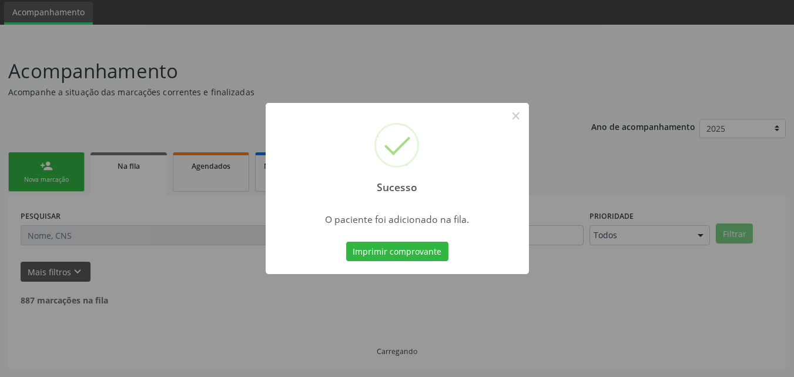
scroll to position [28, 0]
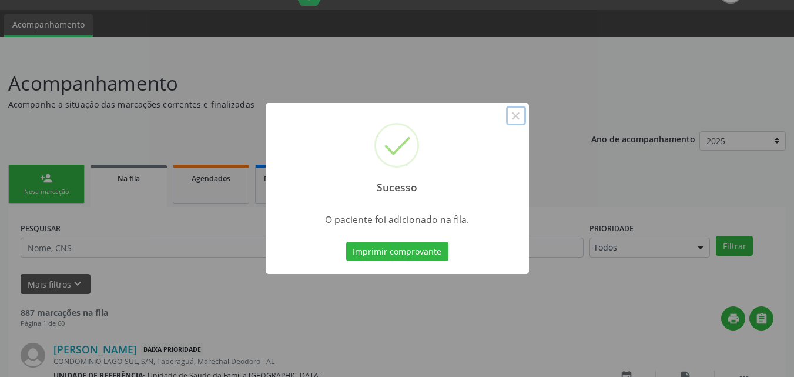
drag, startPoint x: 511, startPoint y: 115, endPoint x: 479, endPoint y: 130, distance: 35.2
click at [511, 115] on button "×" at bounding box center [516, 116] width 20 height 20
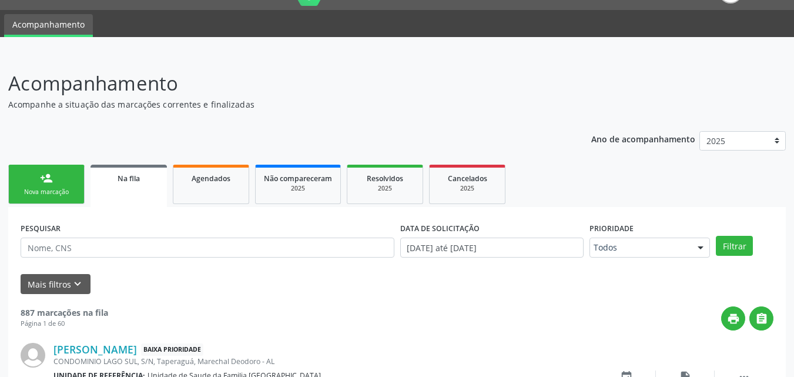
click at [44, 182] on div "person_add" at bounding box center [46, 178] width 13 height 13
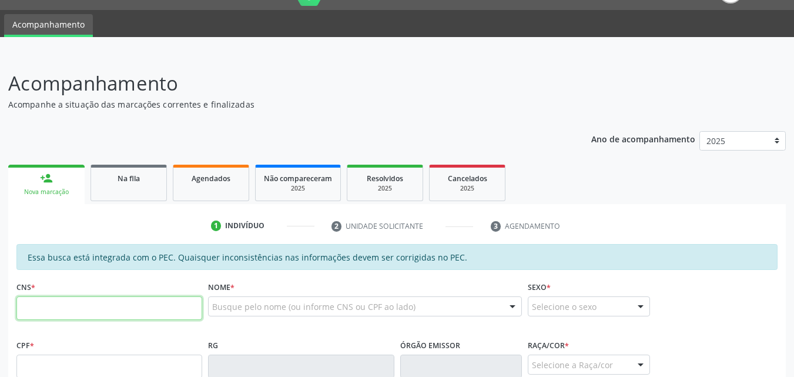
click at [72, 307] on input "text" at bounding box center [109, 308] width 186 height 24
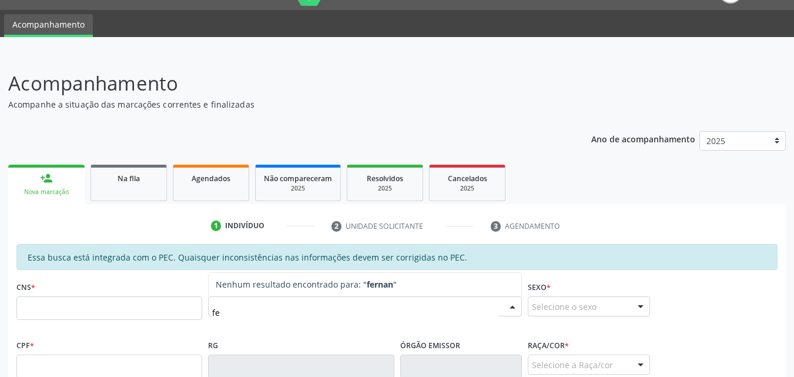
type input "f"
type input "FERNANDO ANTONIO XAVIER"
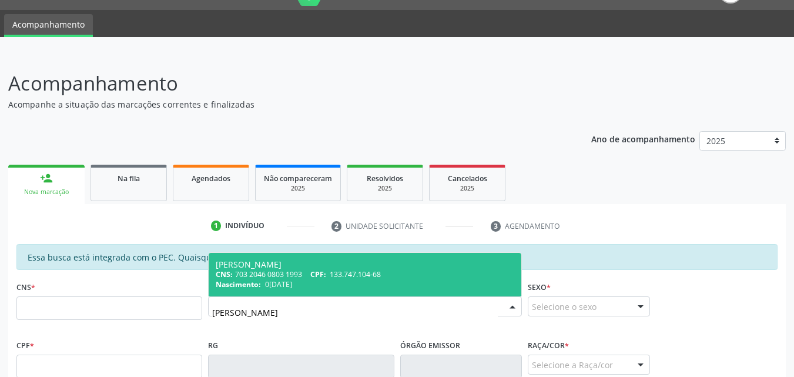
click at [340, 271] on span "133.747.104-68" at bounding box center [355, 274] width 51 height 10
type input "703 2046 0803 1993"
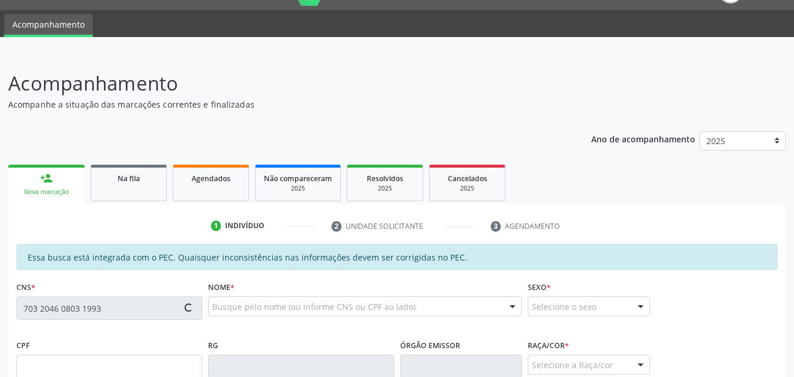
scroll to position [302, 0]
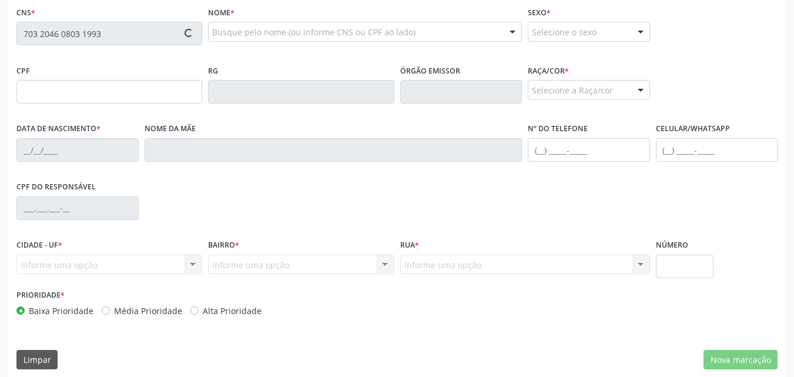
type input "133.747.104-68"
type input "06/08/1951"
type input "Josefa Alcina da Costa"
type input "(82) 99301-9039"
type input "166"
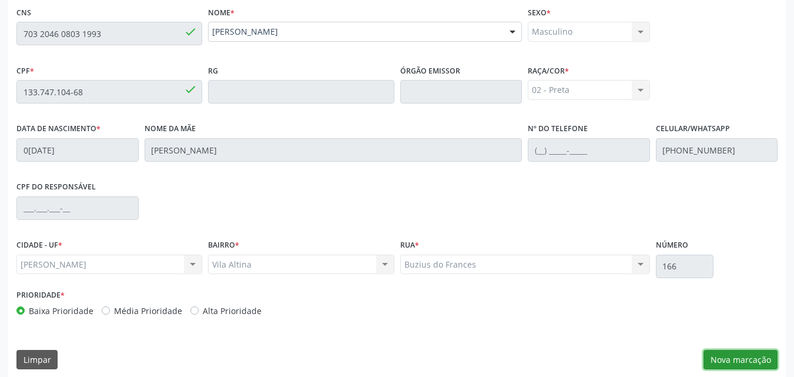
click at [737, 354] on button "Nova marcação" at bounding box center [740, 360] width 74 height 20
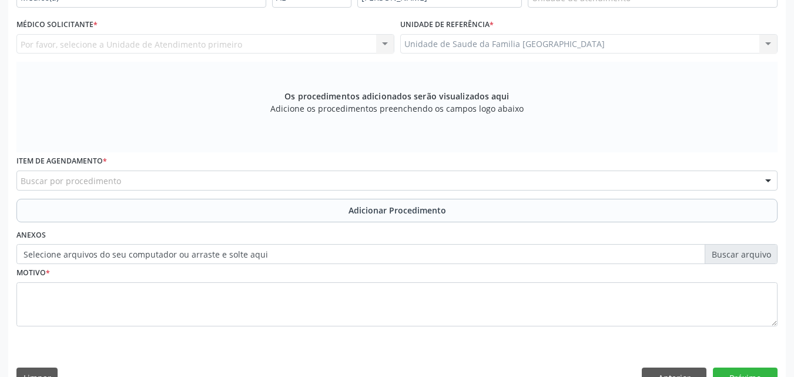
scroll to position [28, 0]
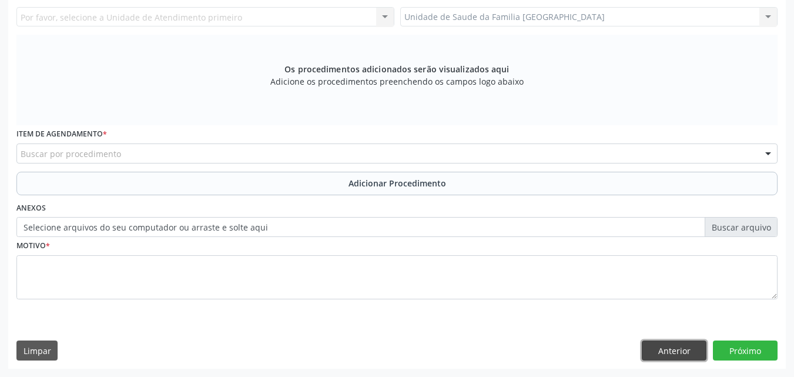
click at [656, 343] on button "Anterior" at bounding box center [674, 350] width 65 height 20
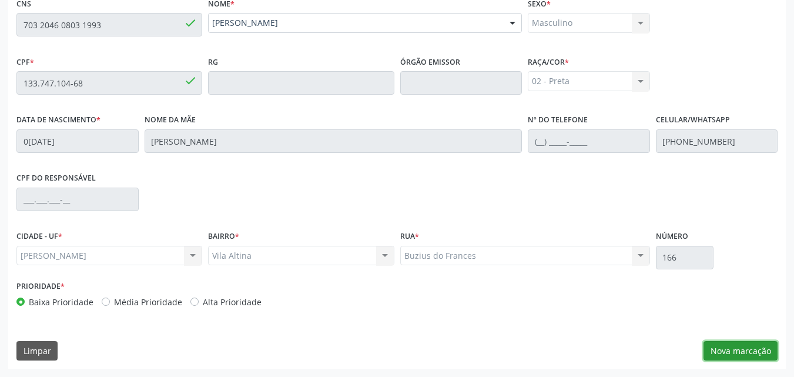
click at [750, 352] on button "Nova marcação" at bounding box center [740, 351] width 74 height 20
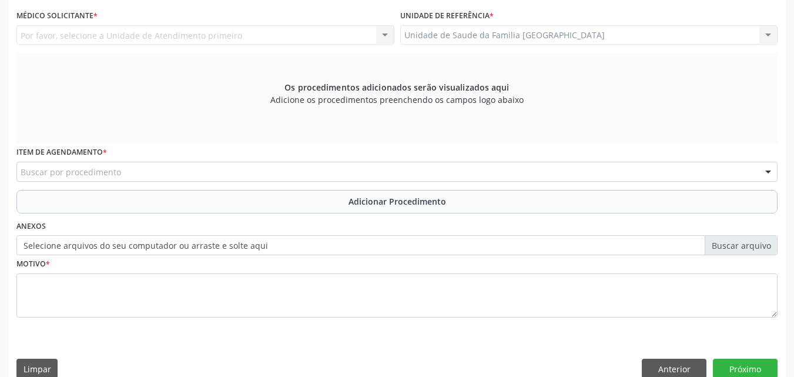
scroll to position [0, 0]
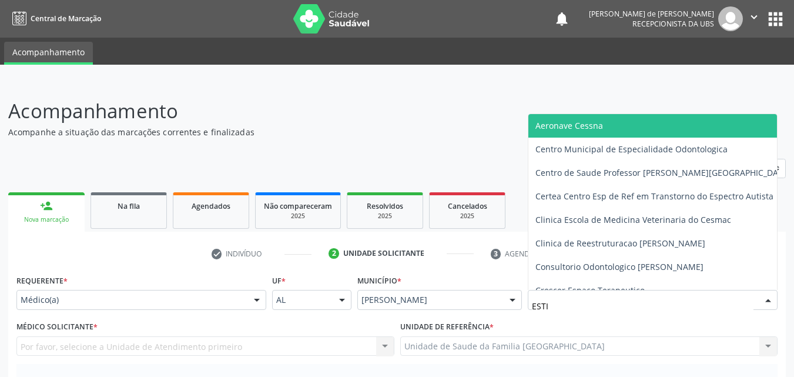
type input "ESTIV"
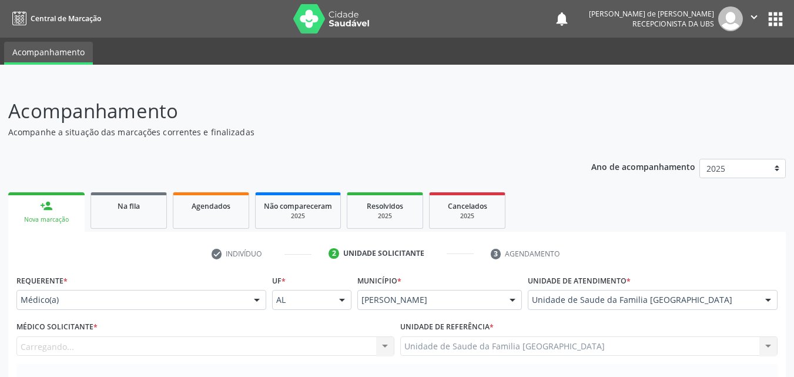
scroll to position [274, 0]
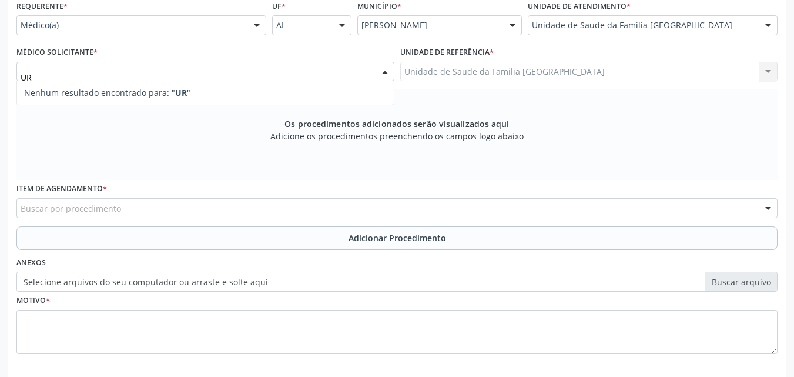
type input "U"
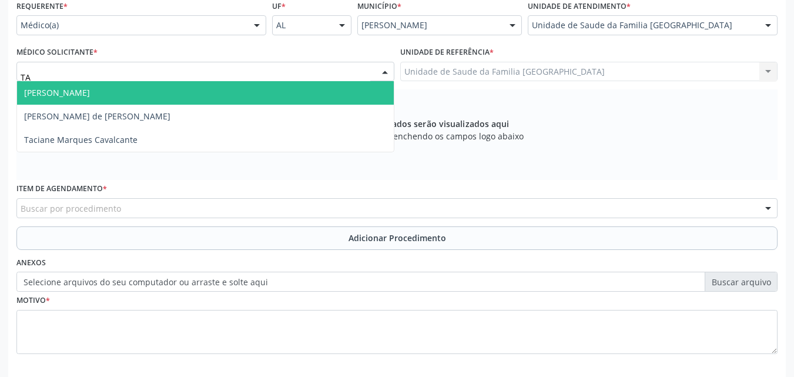
type input "T"
type input "TAC"
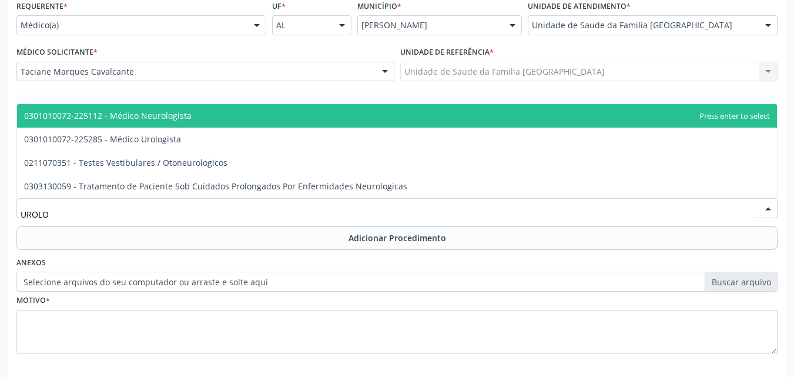
type input "UROLOG"
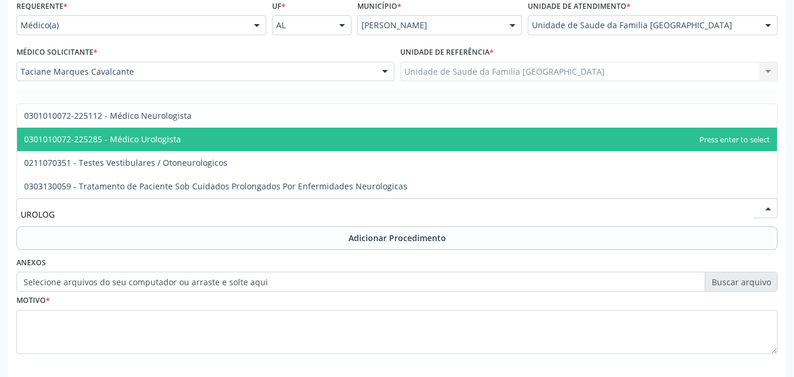
click at [71, 136] on span "0301010072-225285 - Médico Urologista" at bounding box center [102, 138] width 157 height 11
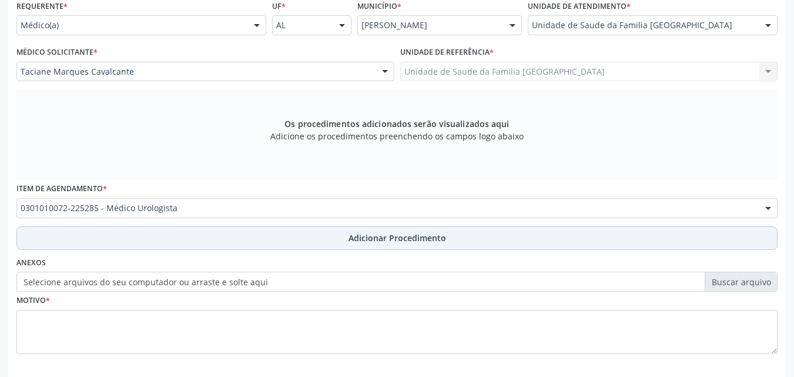
click at [84, 232] on button "Adicionar Procedimento" at bounding box center [396, 238] width 761 height 24
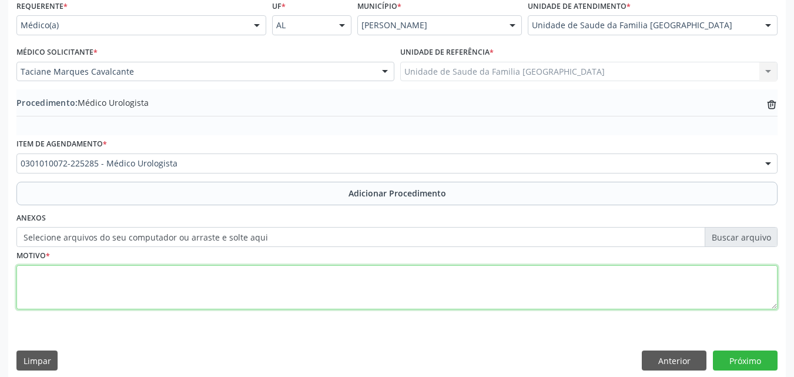
click at [81, 294] on textarea at bounding box center [396, 287] width 761 height 45
type textarea "HIPERPLASIA PROSTÁTICA."
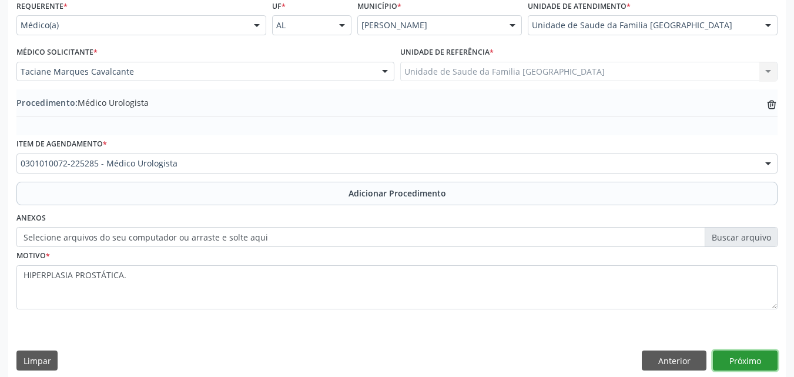
click at [739, 356] on button "Próximo" at bounding box center [745, 360] width 65 height 20
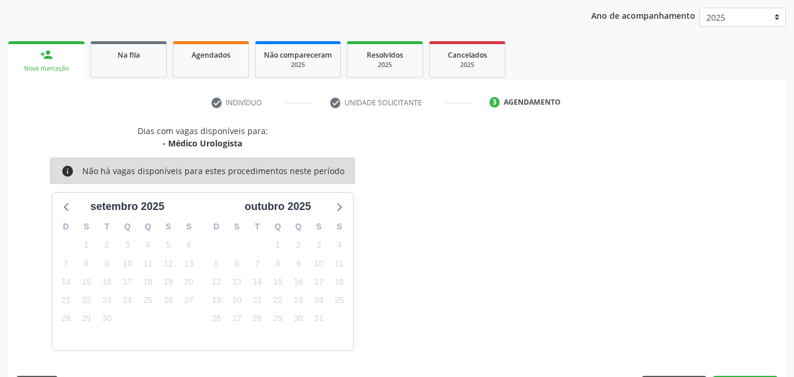
scroll to position [186, 0]
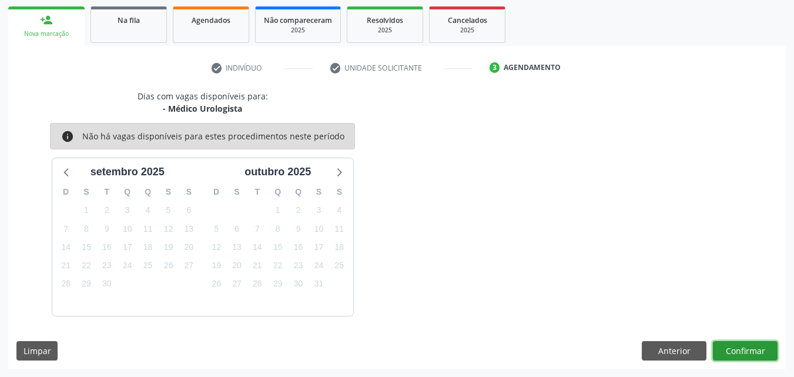
click at [746, 345] on button "Confirmar" at bounding box center [745, 351] width 65 height 20
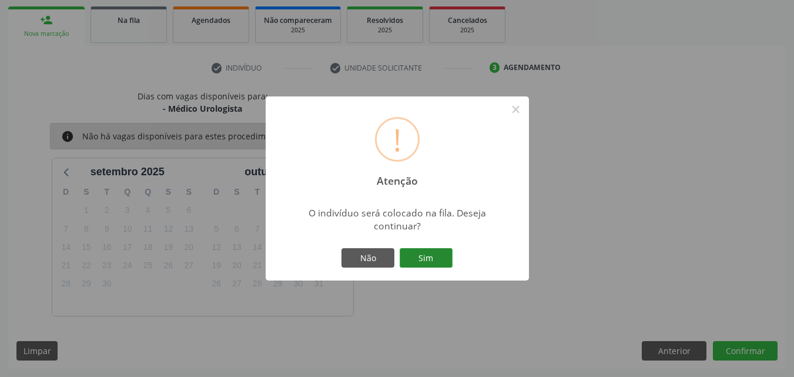
click at [435, 257] on button "Sim" at bounding box center [426, 258] width 53 height 20
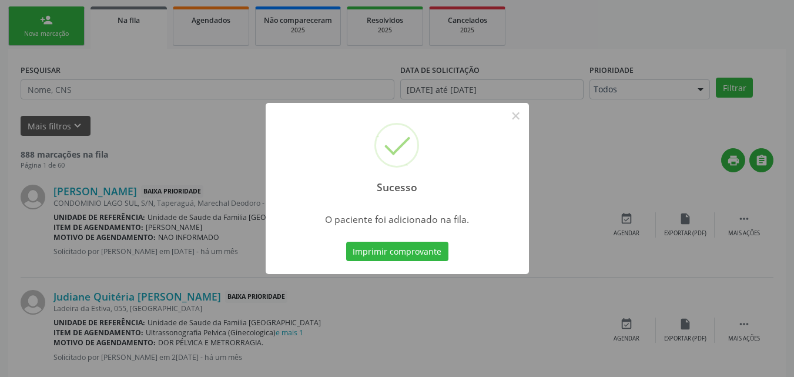
scroll to position [28, 0]
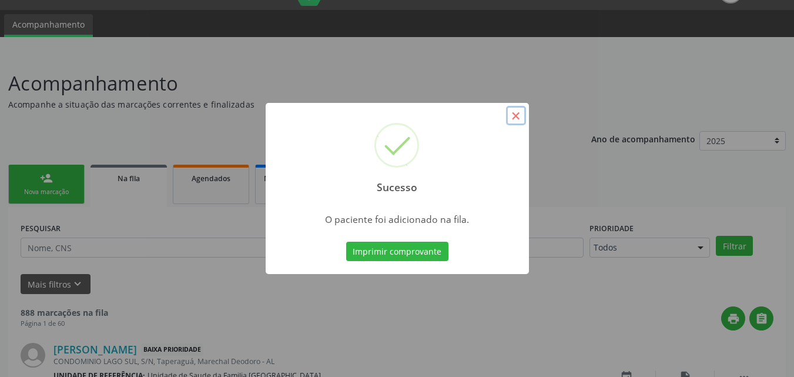
click at [516, 119] on button "×" at bounding box center [516, 116] width 20 height 20
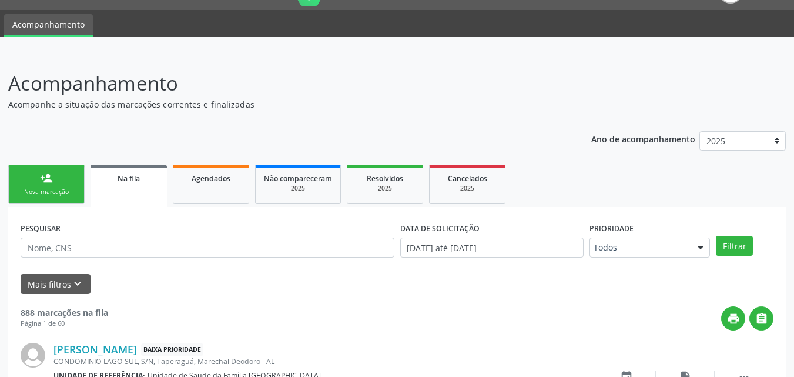
click at [44, 176] on div "person_add" at bounding box center [46, 178] width 13 height 13
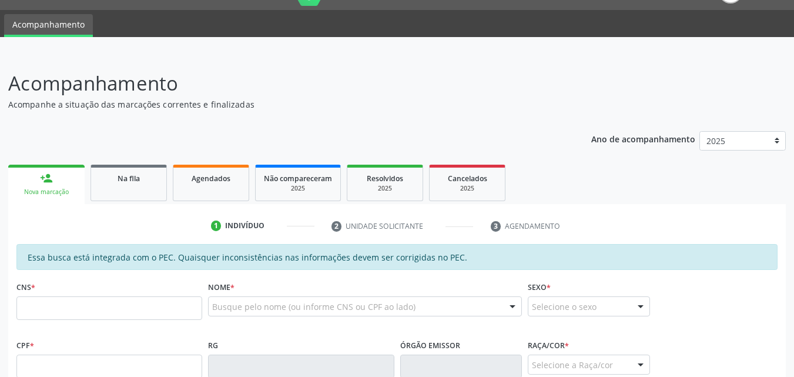
scroll to position [302, 0]
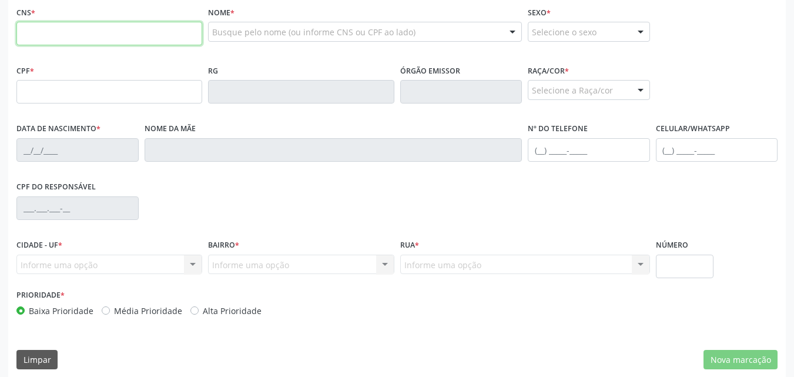
click at [63, 45] on input "text" at bounding box center [109, 34] width 186 height 24
type input "700 7079 7691 7380"
type input "061.574.244-00"
type input "05/07/1948"
type input "Gerusa Ferreira Neves"
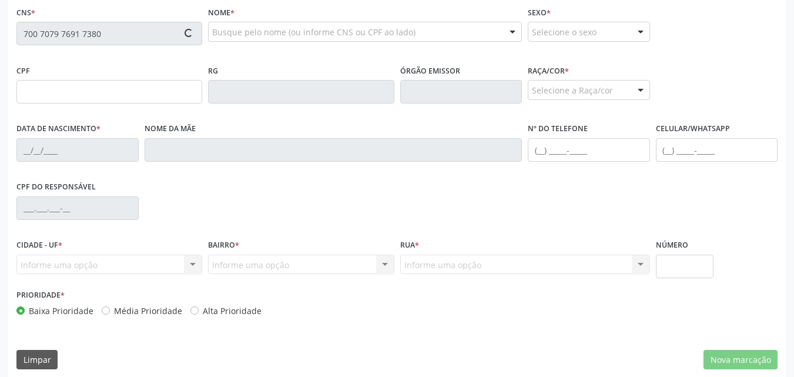
type input "(82) 99639-3494"
type input "(82) 98855-5568"
type input "263"
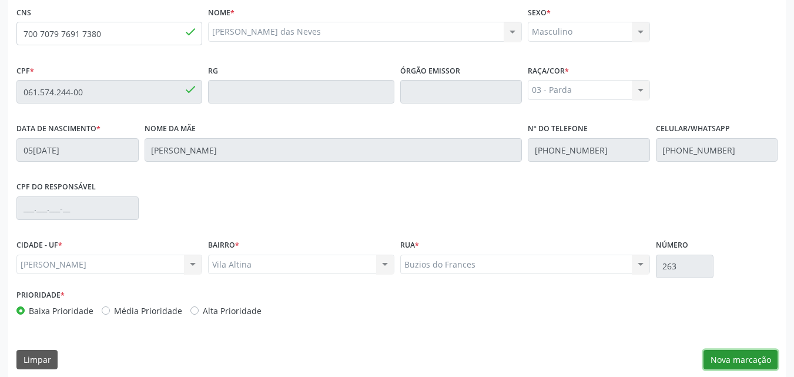
click at [723, 354] on button "Nova marcação" at bounding box center [740, 360] width 74 height 20
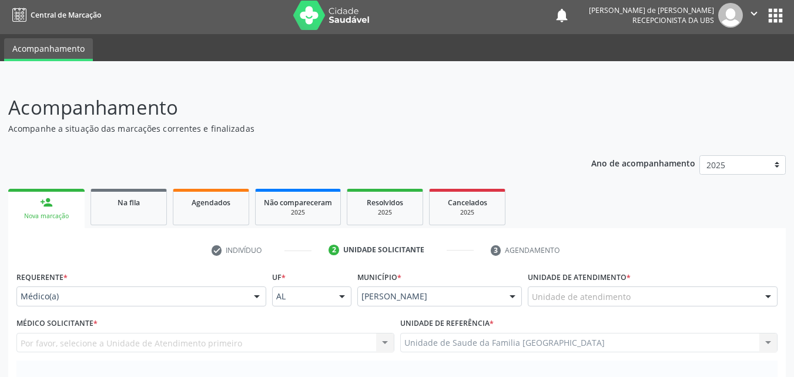
scroll to position [0, 0]
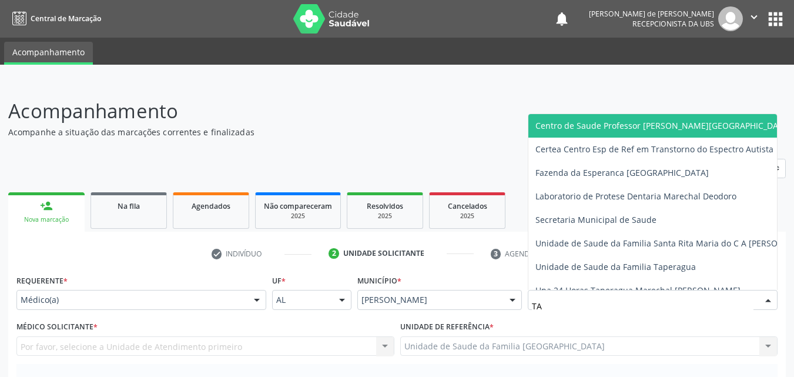
type input "T"
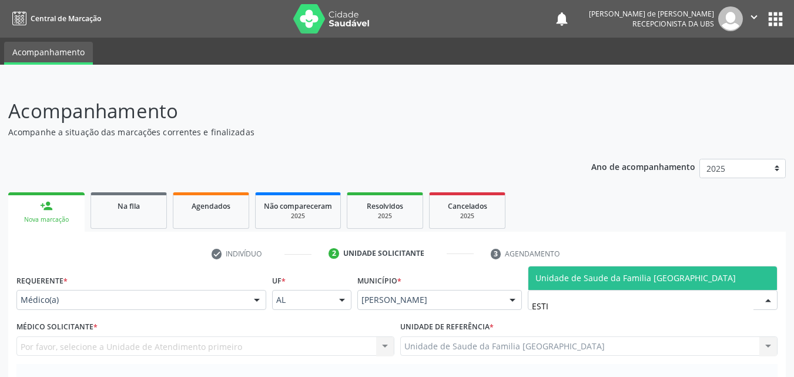
type input "ESTIV"
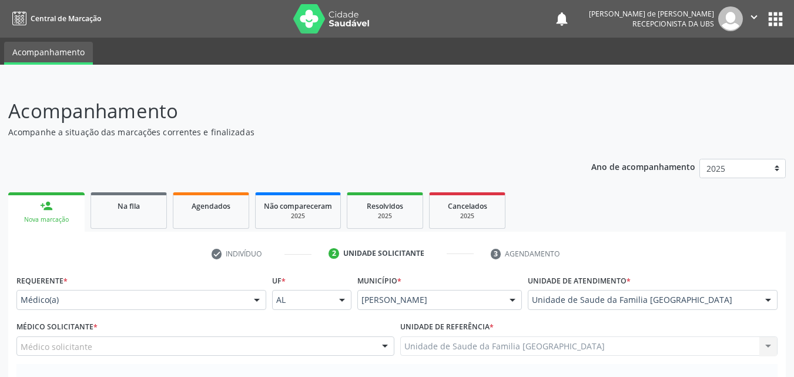
scroll to position [274, 0]
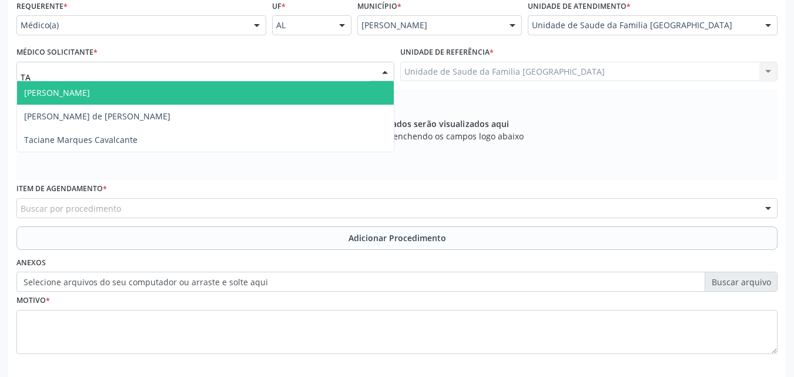
type input "TAC"
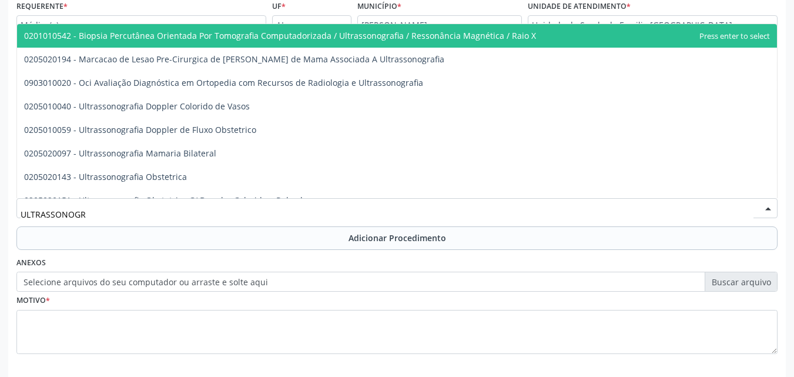
type input "ULTRASSONOG"
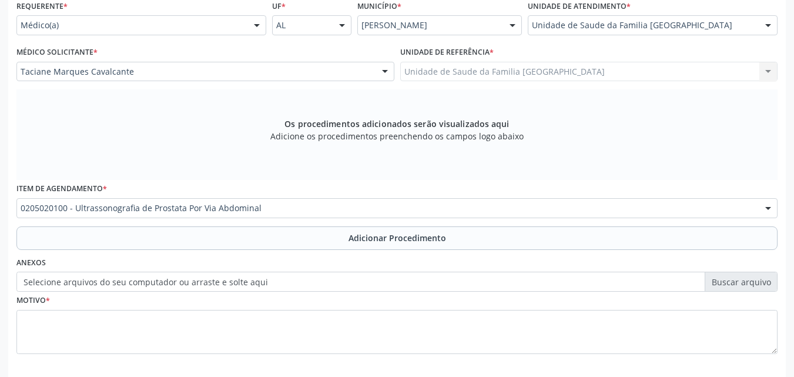
scroll to position [0, 0]
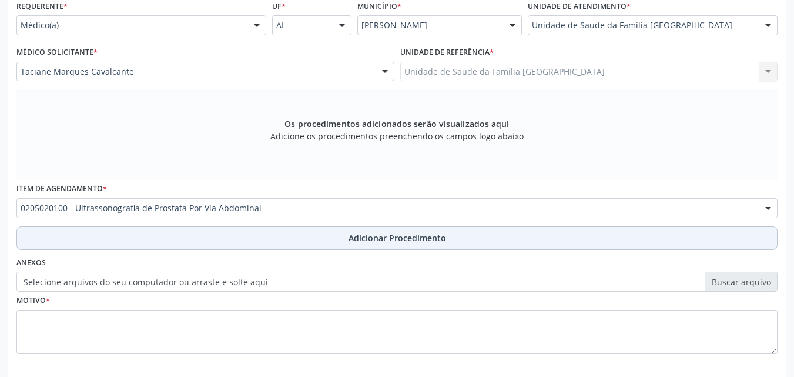
click at [129, 238] on button "Adicionar Procedimento" at bounding box center [396, 238] width 761 height 24
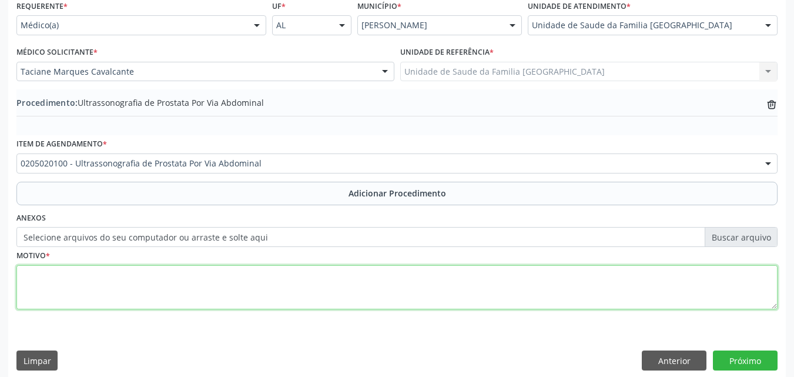
click at [132, 293] on textarea at bounding box center [396, 287] width 761 height 45
type textarea "PSA ELEVADO."
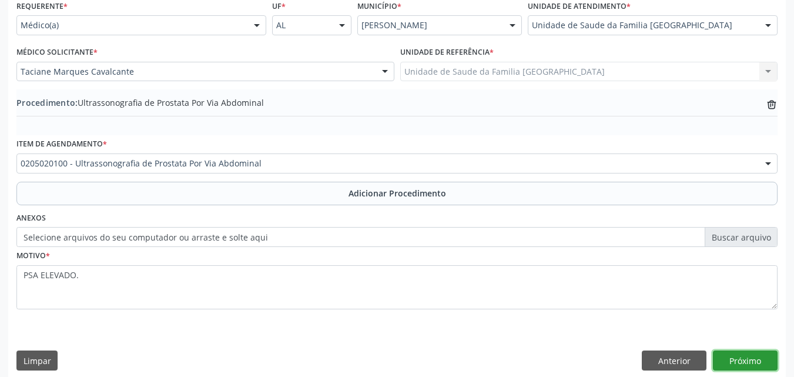
click at [730, 358] on button "Próximo" at bounding box center [745, 360] width 65 height 20
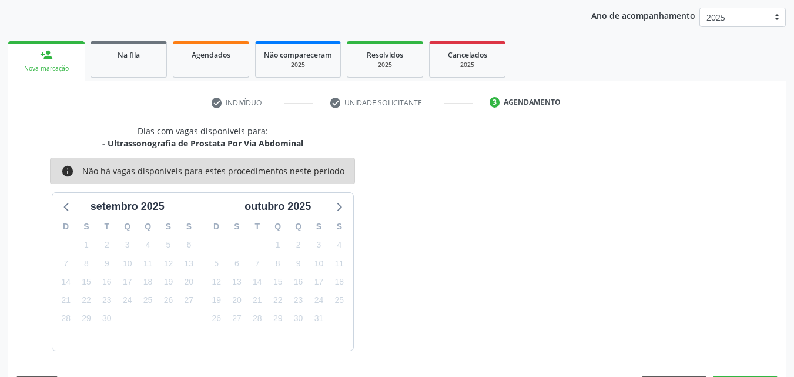
scroll to position [186, 0]
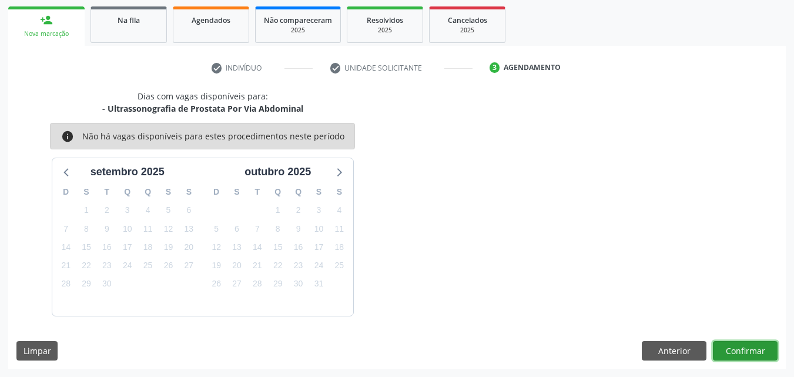
click at [729, 359] on button "Confirmar" at bounding box center [745, 351] width 65 height 20
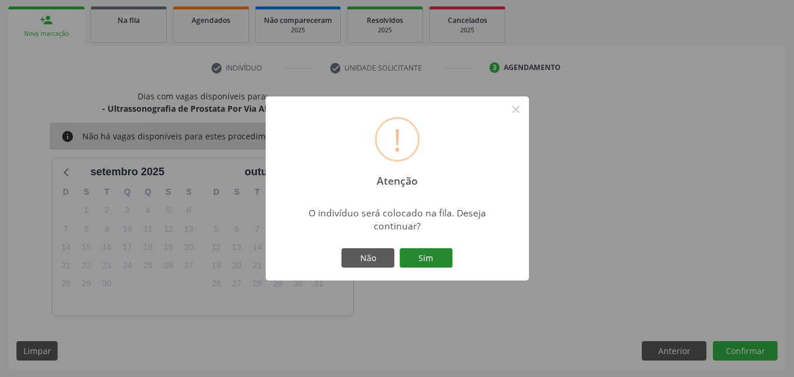
click at [414, 254] on button "Sim" at bounding box center [426, 258] width 53 height 20
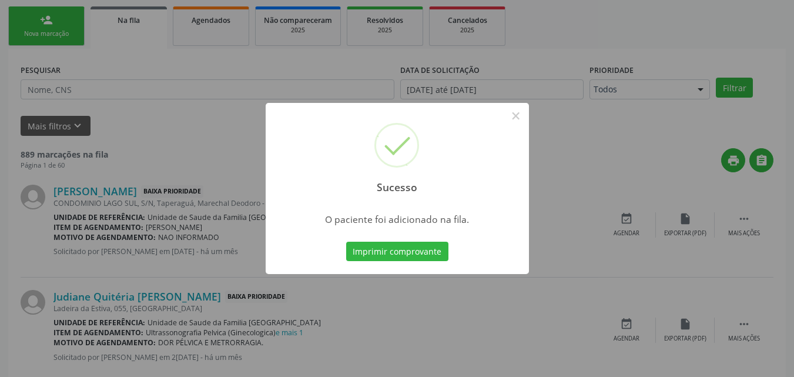
scroll to position [28, 0]
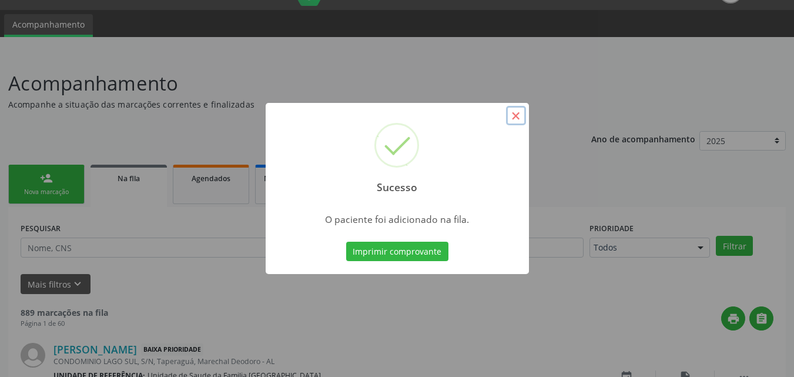
click at [521, 116] on button "×" at bounding box center [516, 116] width 20 height 20
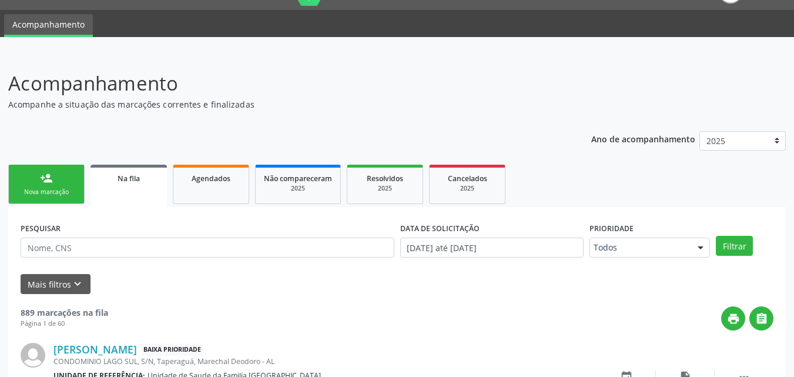
click at [61, 176] on link "person_add Nova marcação" at bounding box center [46, 184] width 76 height 39
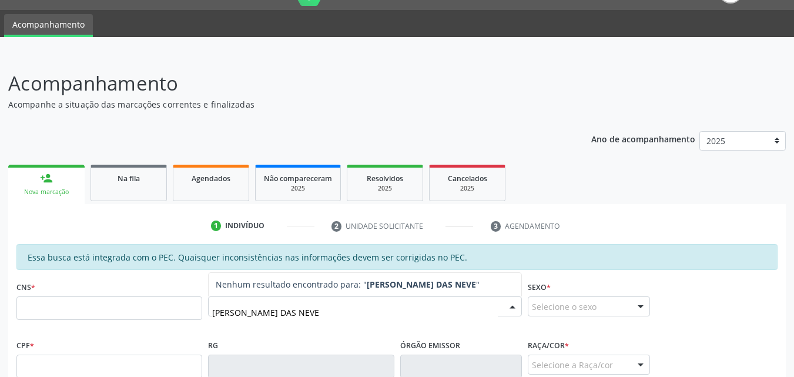
type input "LUIZ FERREIRA DAS NEVES"
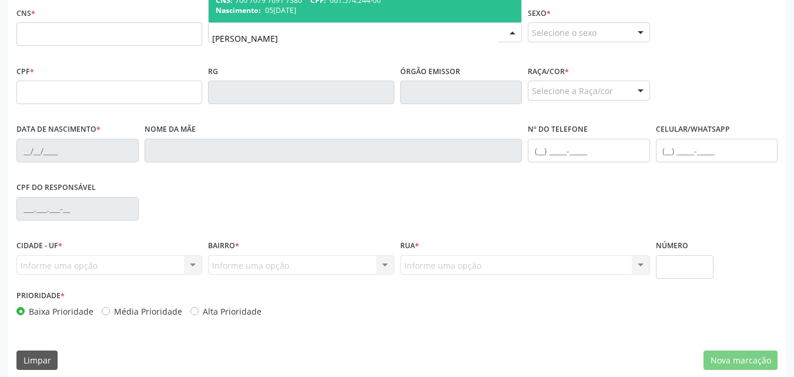
click at [333, 42] on input "LUIZ FERREIRA DAS NEVES" at bounding box center [355, 38] width 286 height 24
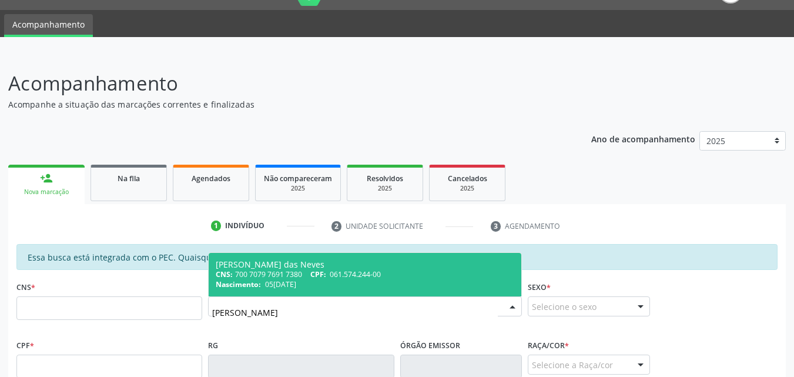
click at [333, 274] on span "061.574.244-00" at bounding box center [355, 274] width 51 height 10
type input "700 7079 7691 7380"
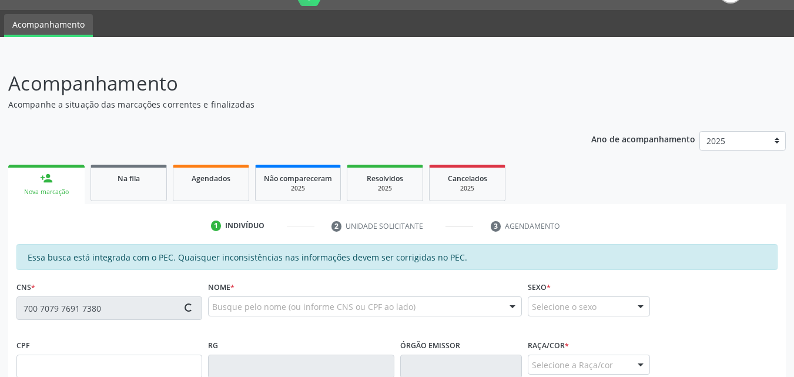
type input "061.574.244-00"
type input "05/07/1948"
type input "Gerusa Ferreira Neves"
type input "(82) 99639-3494"
type input "(82) 98855-5568"
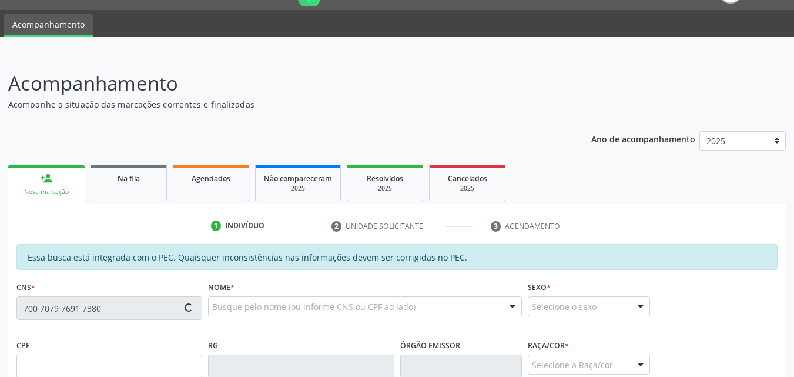
type input "263"
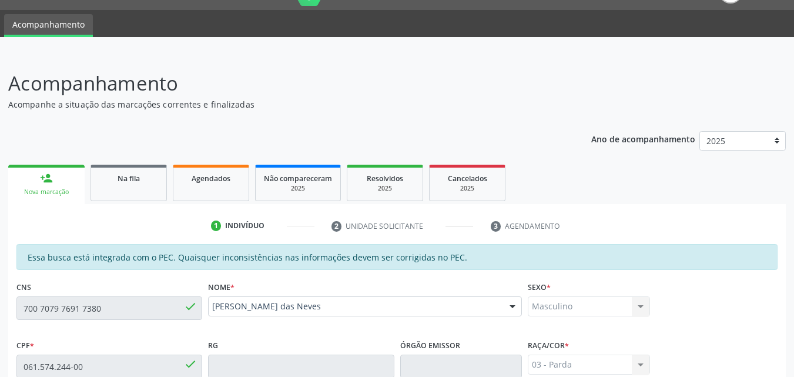
scroll to position [311, 0]
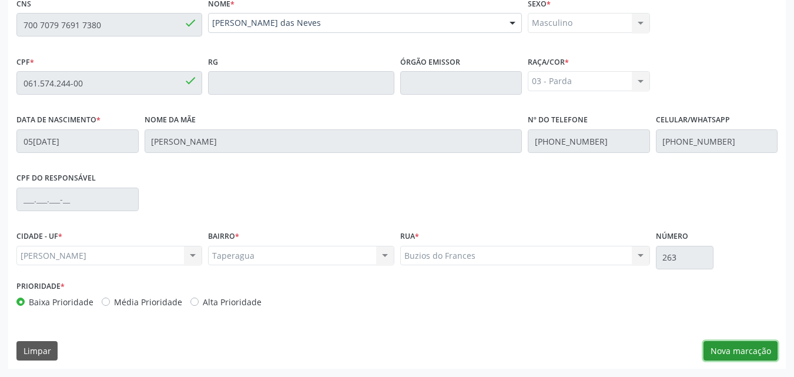
click at [724, 346] on button "Nova marcação" at bounding box center [740, 351] width 74 height 20
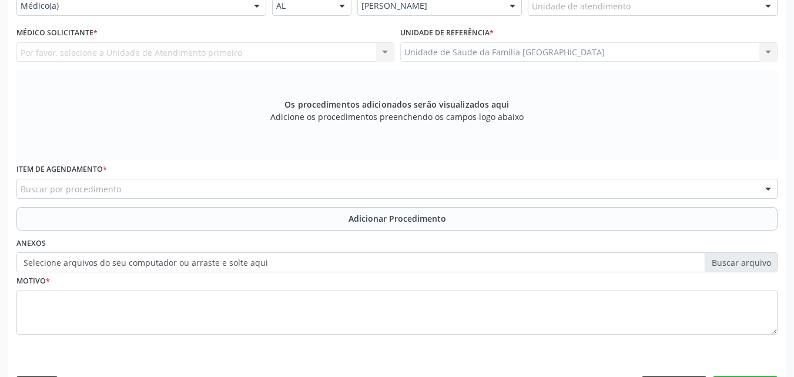
scroll to position [36, 0]
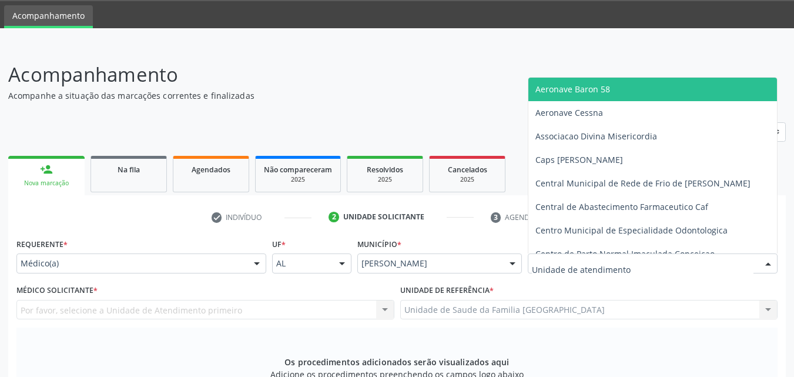
click at [566, 253] on div "Aeronave Baron 58 Aeronave Cessna Associacao Divina Misericordia Caps Maria Cel…" at bounding box center [653, 263] width 250 height 20
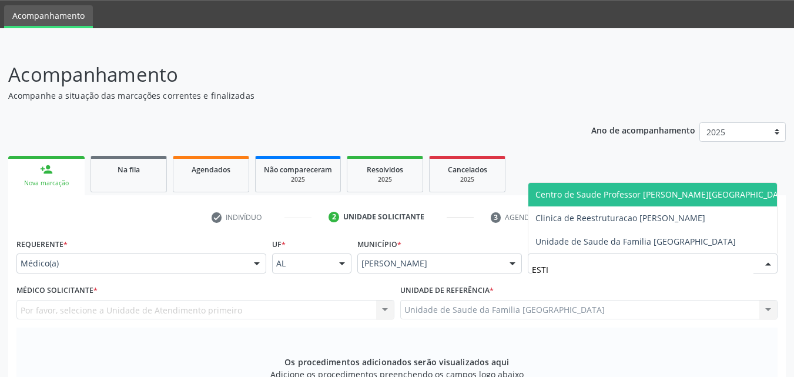
type input "ESTIV"
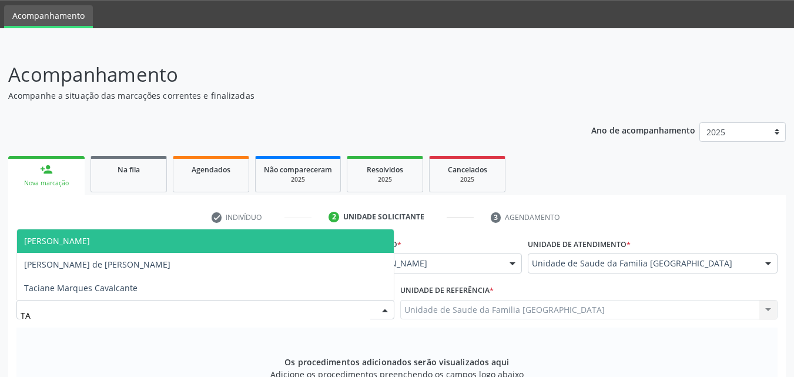
type input "TAC"
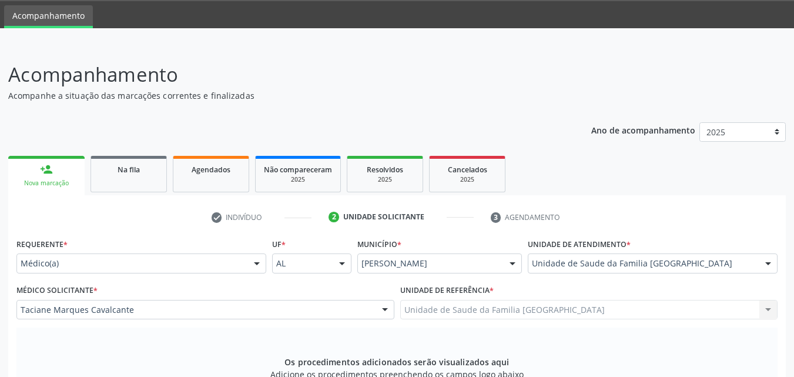
scroll to position [311, 0]
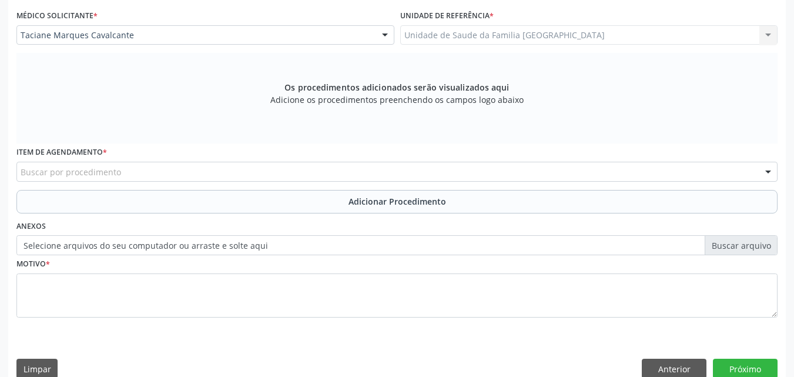
click at [190, 174] on div "Buscar por procedimento" at bounding box center [396, 172] width 761 height 20
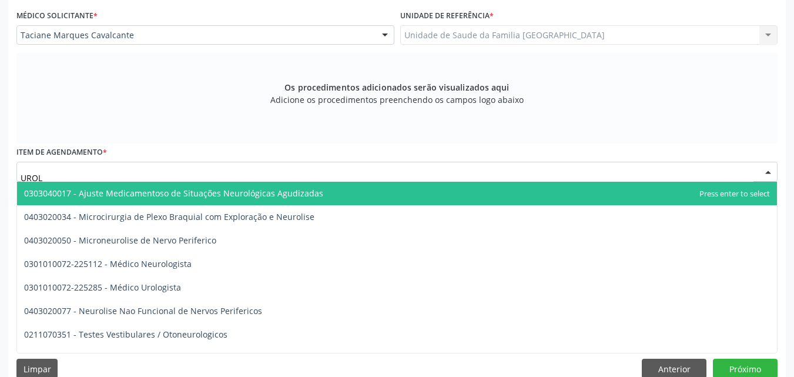
type input "UROLO"
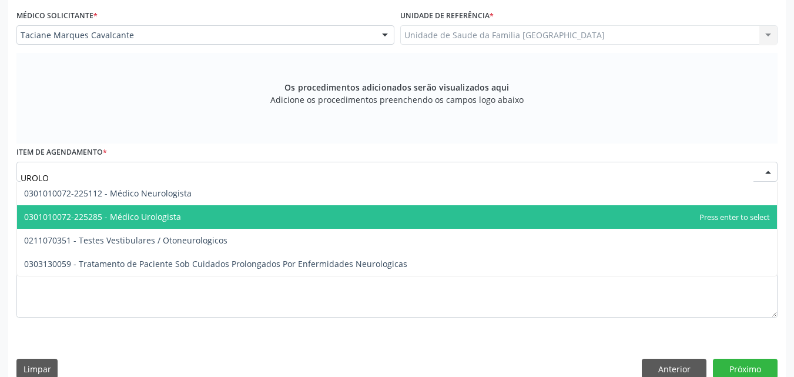
click at [155, 214] on span "0301010072-225285 - Médico Urologista" at bounding box center [102, 216] width 157 height 11
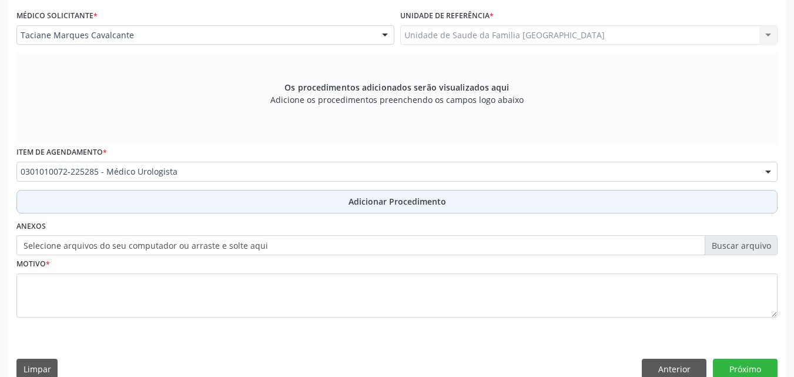
click at [220, 200] on button "Adicionar Procedimento" at bounding box center [396, 202] width 761 height 24
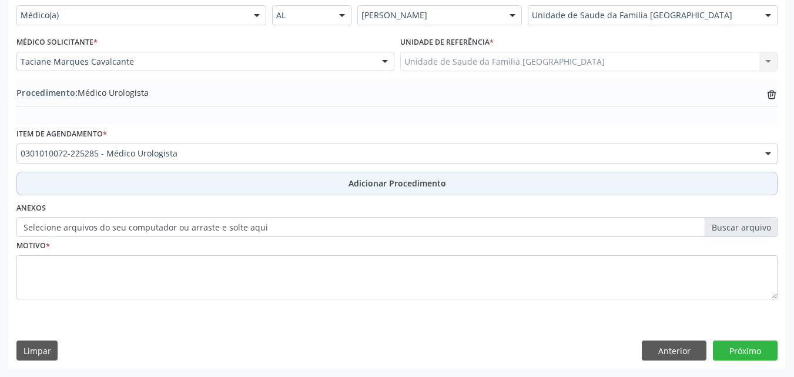
scroll to position [284, 0]
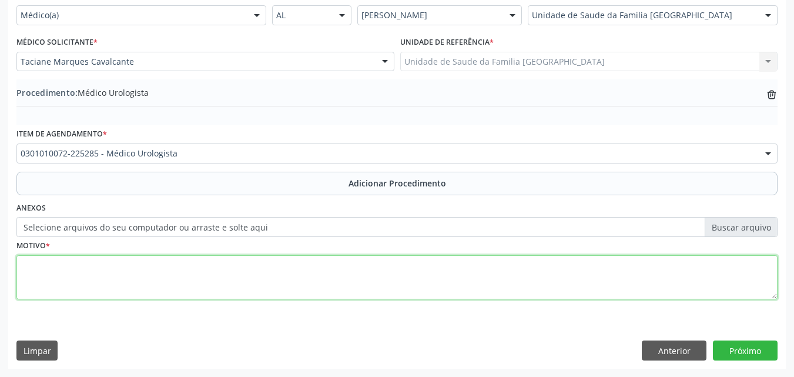
click at [165, 280] on textarea at bounding box center [396, 277] width 761 height 45
type textarea "HIPERPLASIA DA PRÓSTATA+NOCTURIA+PSA ELEVADO."
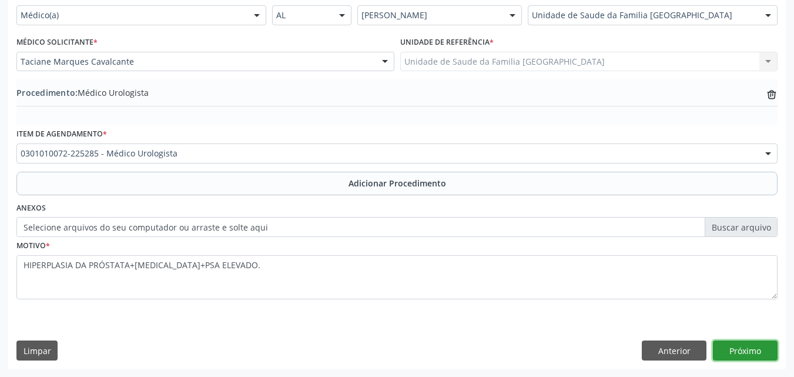
click at [759, 352] on button "Próximo" at bounding box center [745, 350] width 65 height 20
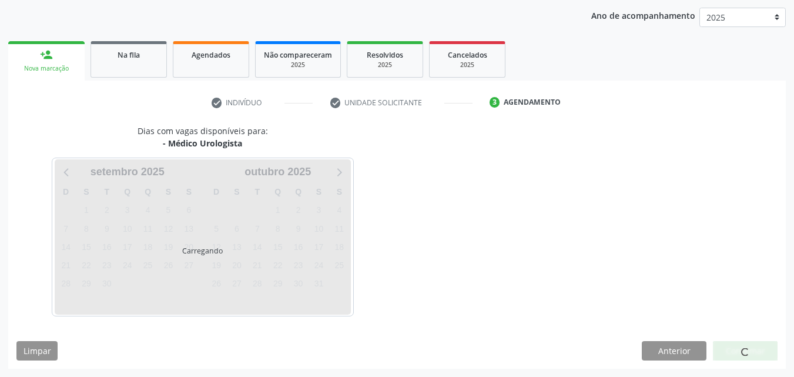
scroll to position [186, 0]
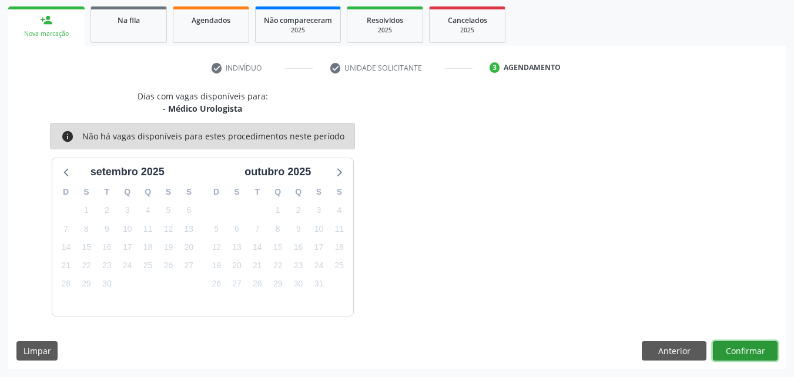
click at [737, 342] on button "Confirmar" at bounding box center [745, 351] width 65 height 20
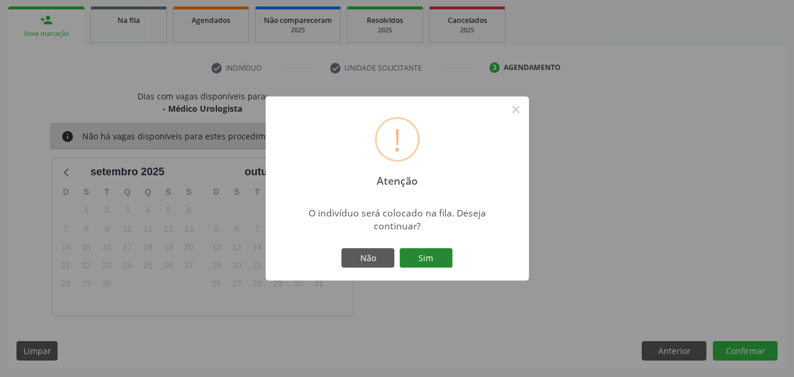
click at [424, 260] on button "Sim" at bounding box center [426, 258] width 53 height 20
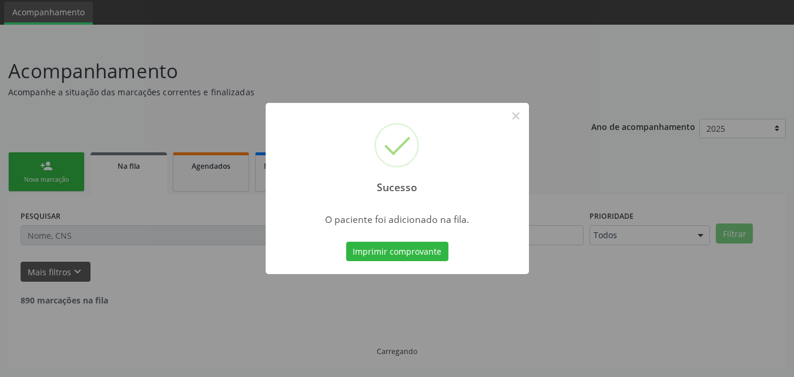
scroll to position [28, 0]
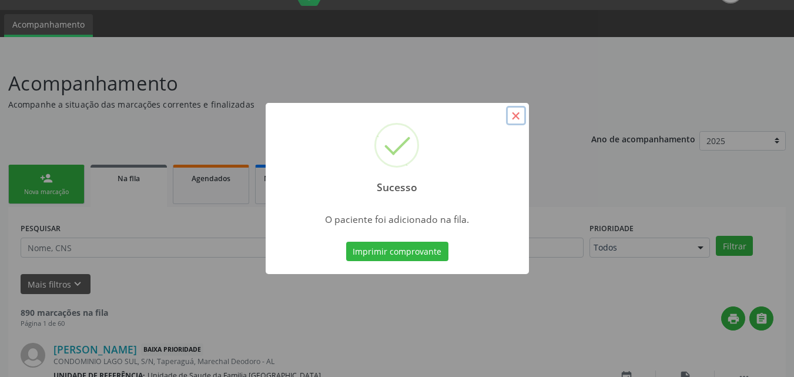
click at [514, 120] on button "×" at bounding box center [516, 116] width 20 height 20
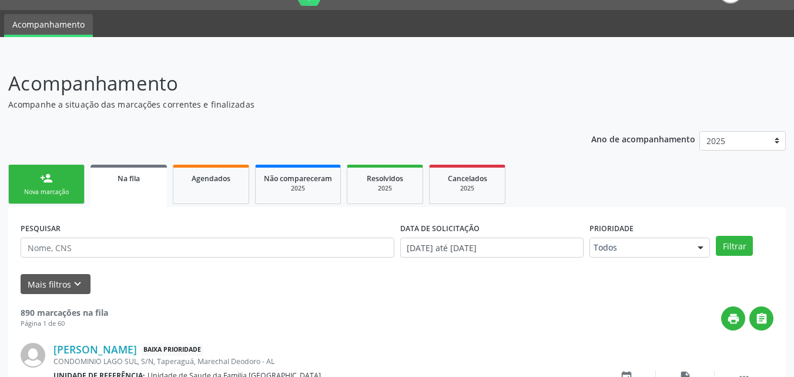
click at [63, 182] on link "person_add Nova marcação" at bounding box center [46, 184] width 76 height 39
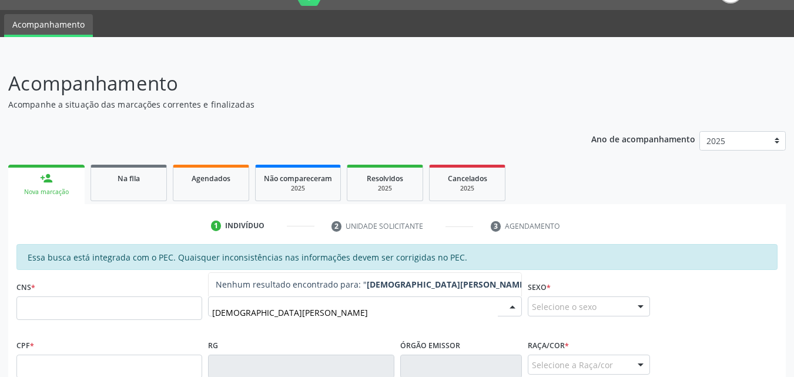
type input "JUCILENE FRANCELINO"
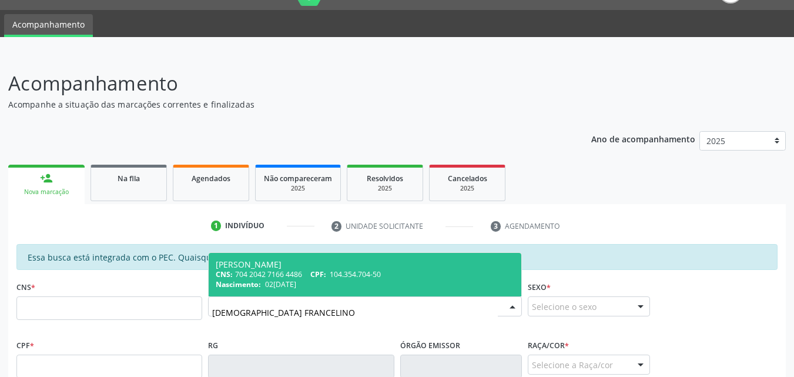
click at [328, 279] on div "CNS: 704 2042 7166 4486 CPF: 104.354.704-50" at bounding box center [365, 274] width 298 height 10
type input "704 2042 7166 4486"
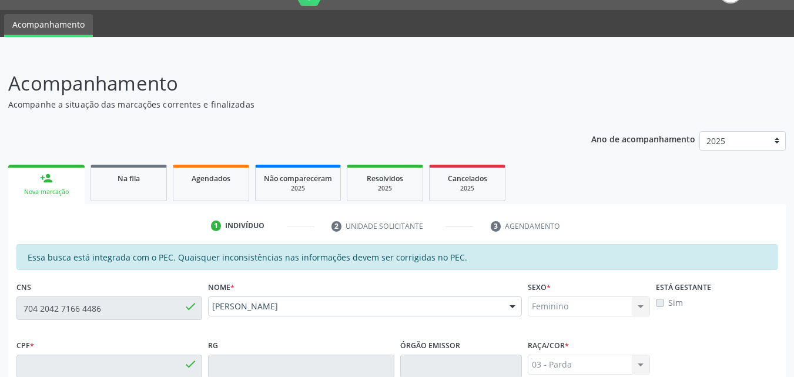
type input "104.354.704-50"
type input "02/05/1993"
type input "Maria Quitéria da Conceião Francelino"
type input "(82) 99417-3602"
type input "77"
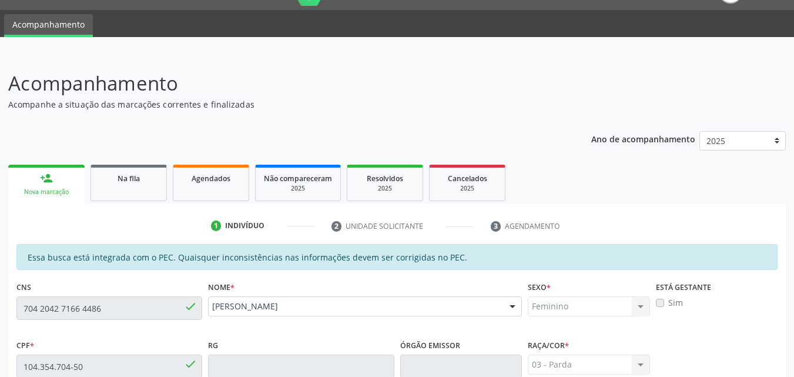
scroll to position [311, 0]
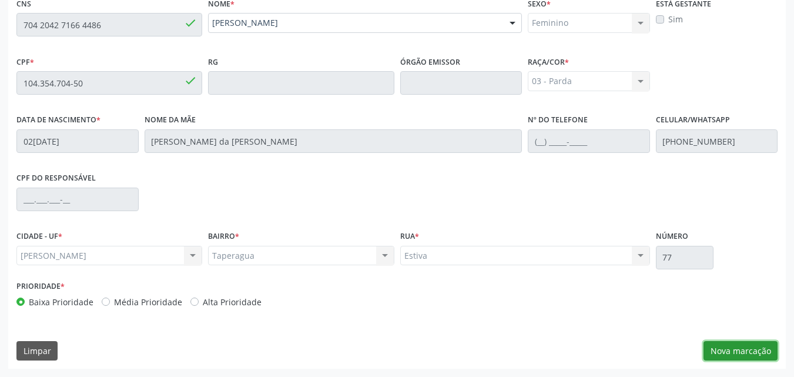
click at [750, 351] on button "Nova marcação" at bounding box center [740, 351] width 74 height 20
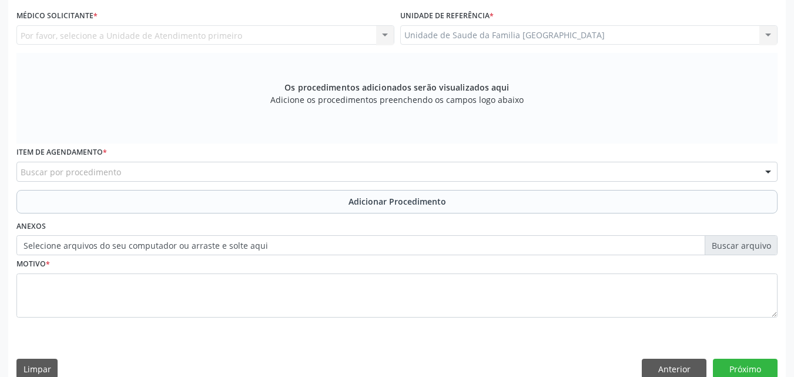
scroll to position [36, 0]
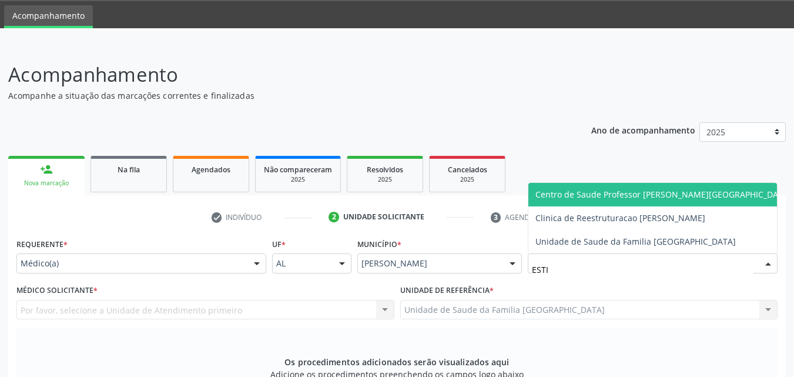
type input "ESTIV"
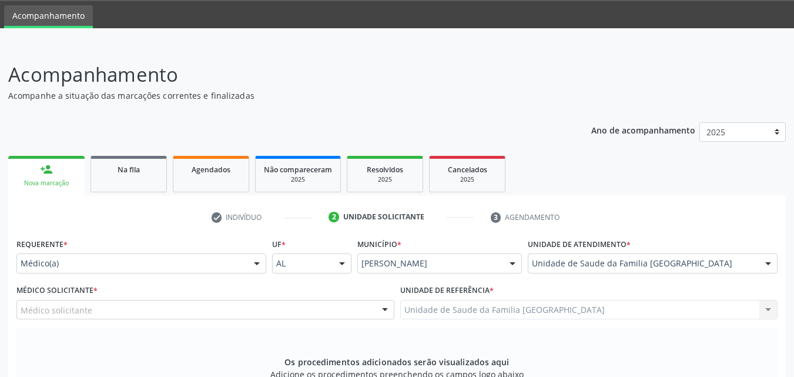
scroll to position [311, 0]
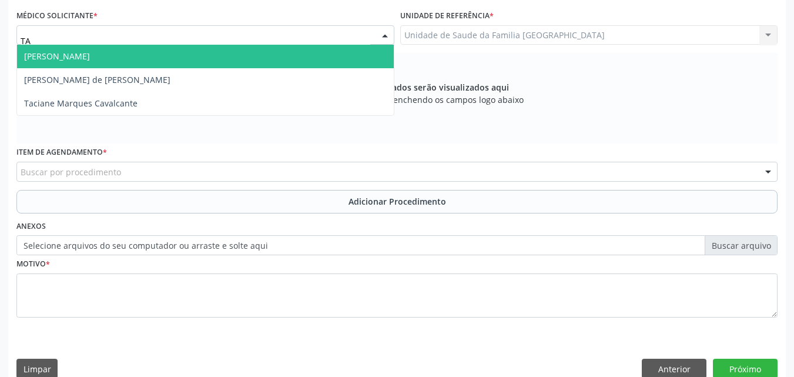
type input "TAC"
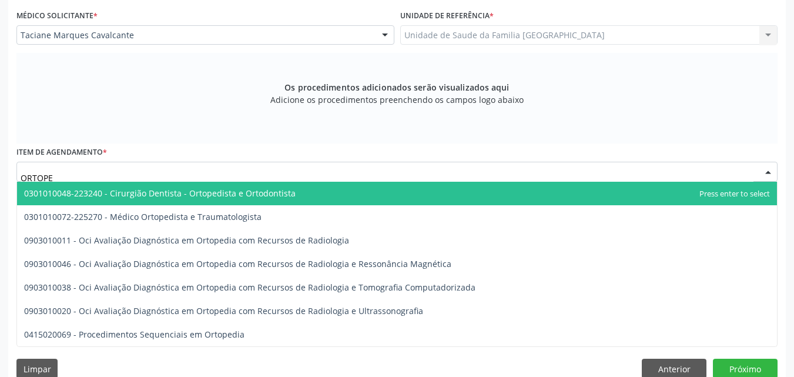
type input "ORTOPED"
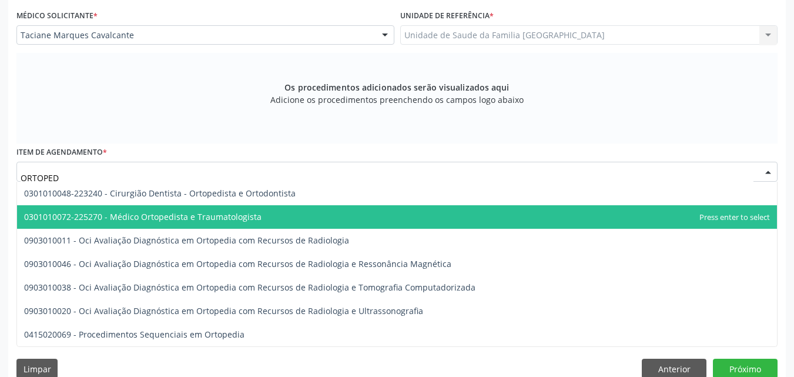
click at [140, 210] on span "0301010072-225270 - Médico Ortopedista e Traumatologista" at bounding box center [397, 217] width 760 height 24
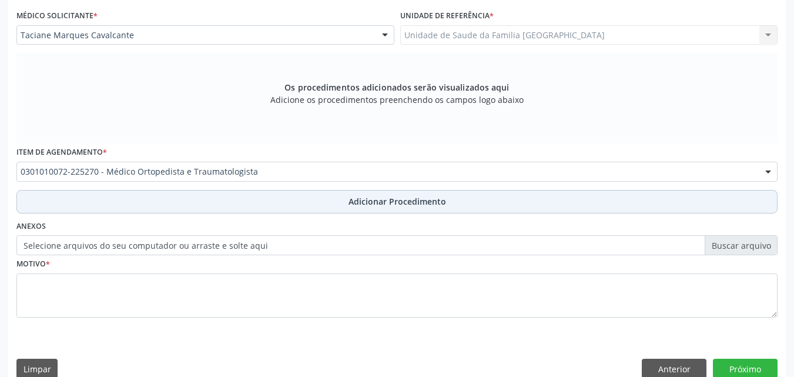
click at [149, 206] on button "Adicionar Procedimento" at bounding box center [396, 202] width 761 height 24
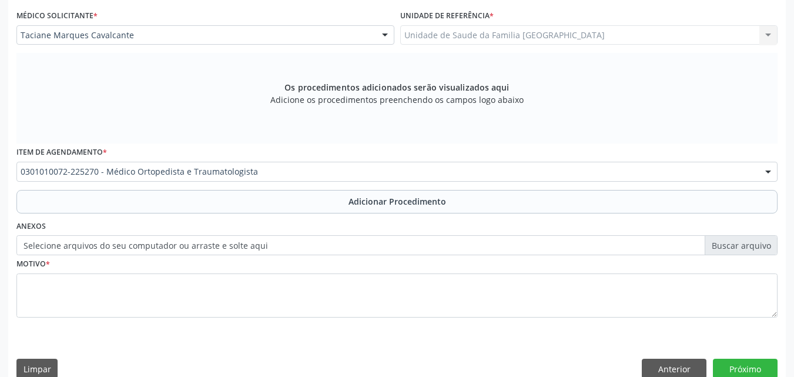
scroll to position [284, 0]
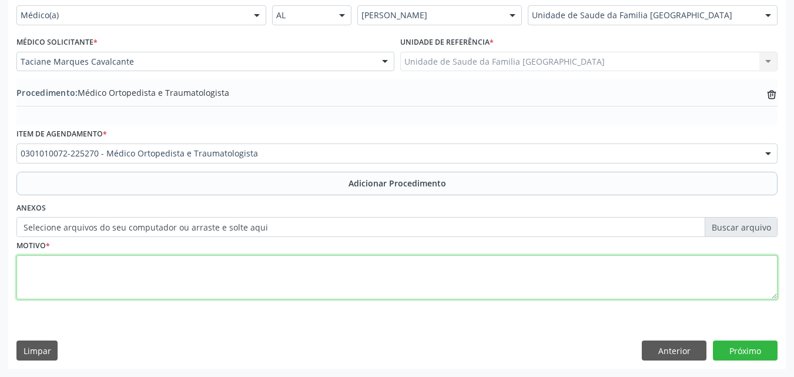
click at [286, 281] on textarea at bounding box center [396, 277] width 761 height 45
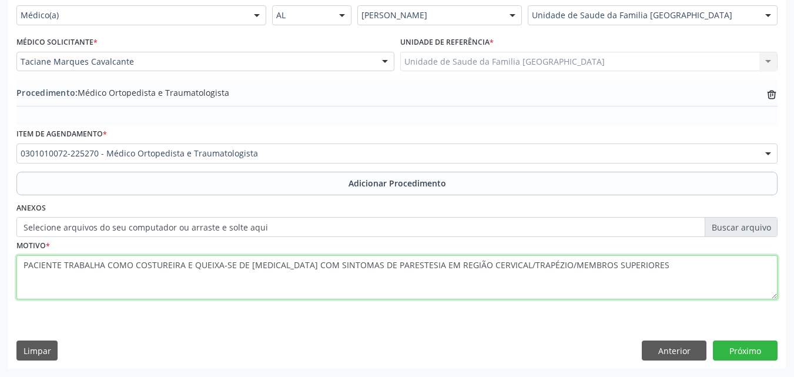
type textarea "PACIENTE TRABALHA COMO COSTUREIRA E QUEIXA-SE DE CERVICALGIA COM SINTOMAS DE PA…"
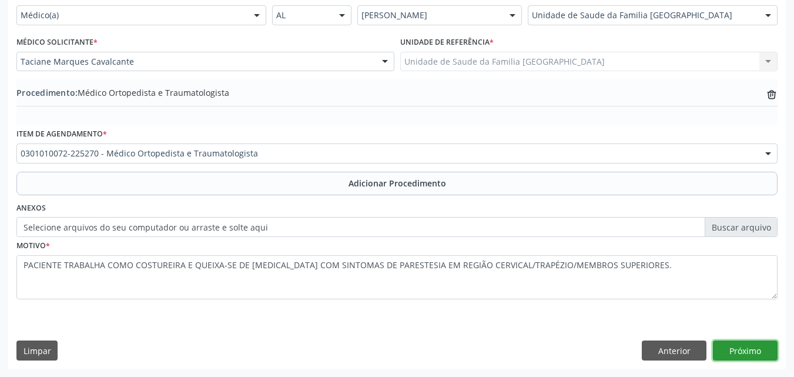
click at [733, 343] on button "Próximo" at bounding box center [745, 350] width 65 height 20
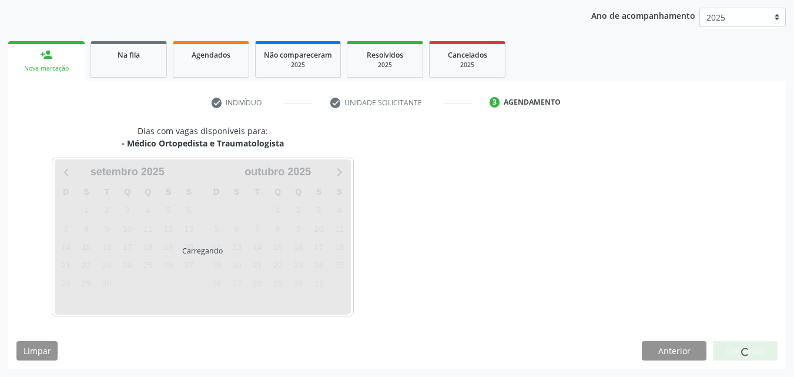
scroll to position [186, 0]
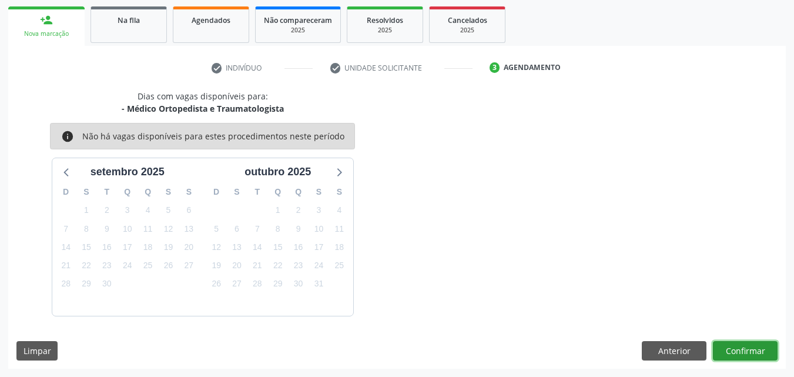
click at [730, 344] on button "Confirmar" at bounding box center [745, 351] width 65 height 20
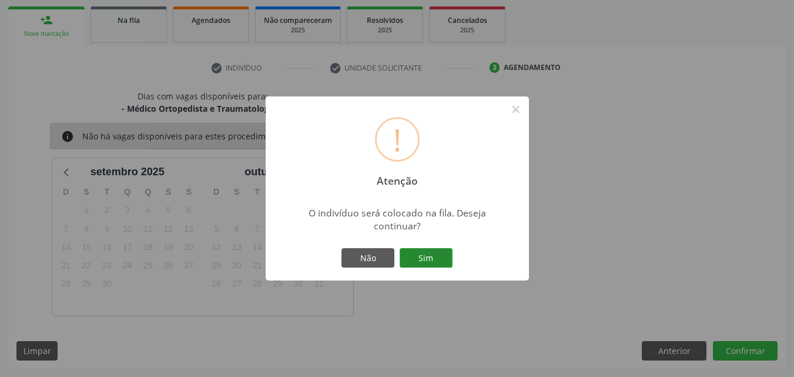
click at [414, 260] on button "Sim" at bounding box center [426, 258] width 53 height 20
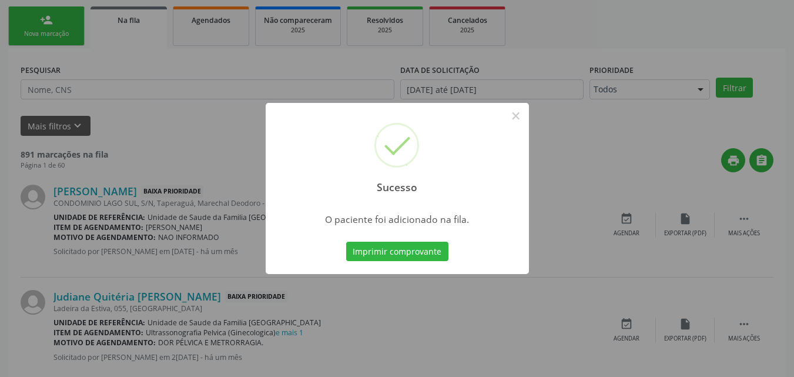
scroll to position [28, 0]
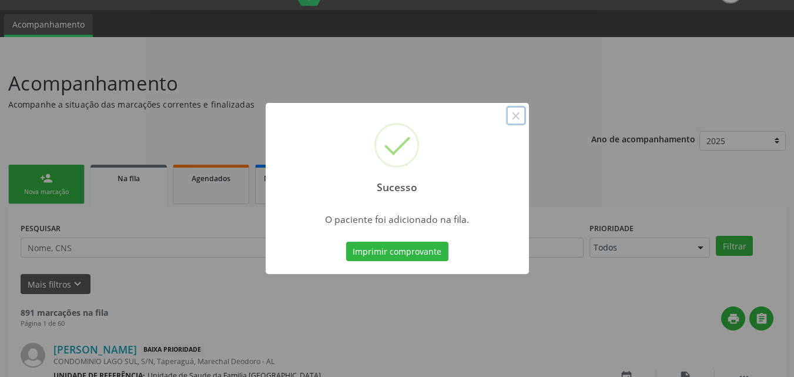
click at [518, 118] on button "×" at bounding box center [516, 116] width 20 height 20
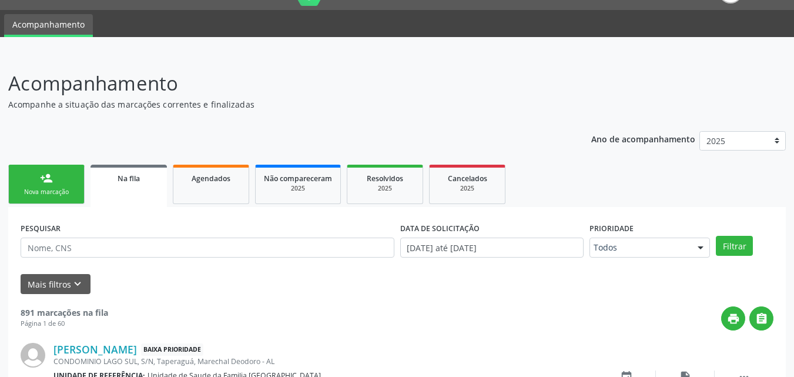
click at [59, 191] on div "Nova marcação" at bounding box center [46, 191] width 59 height 9
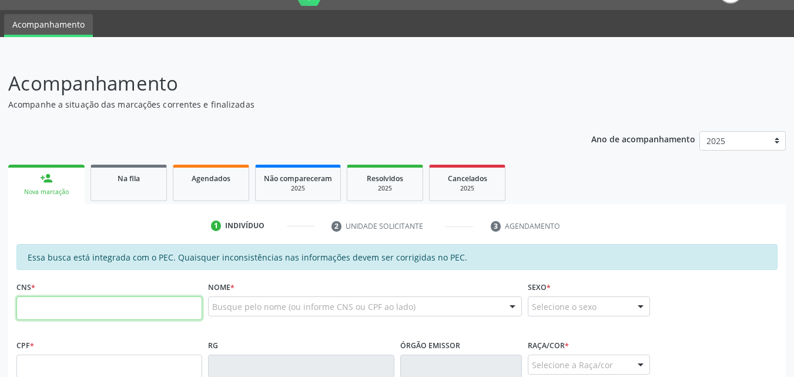
click at [69, 309] on input "text" at bounding box center [109, 308] width 186 height 24
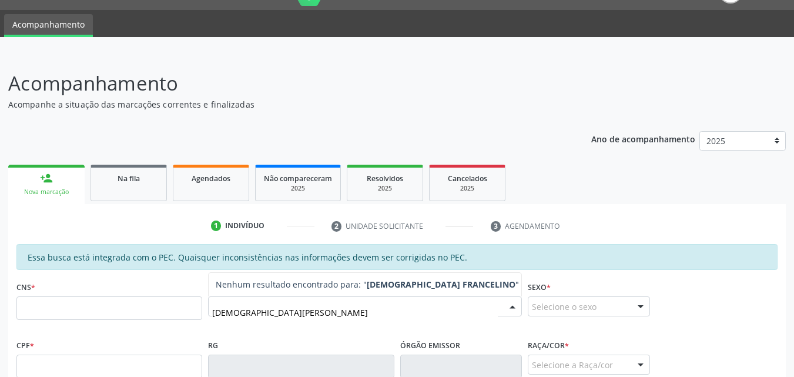
type input "JUCILENE FRANCELINO"
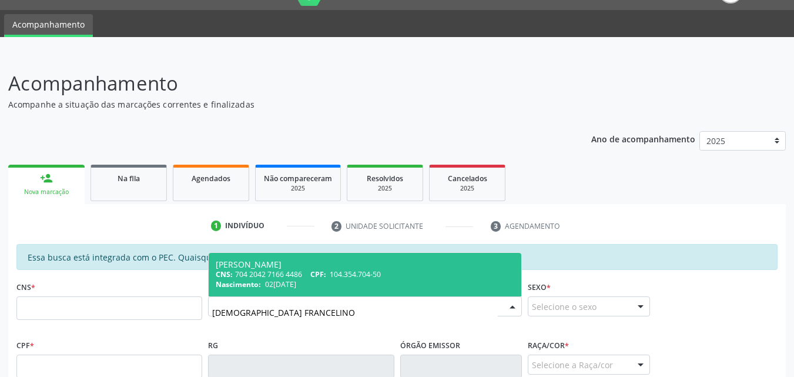
click at [339, 267] on div "Jucilene Francelino de Brito" at bounding box center [365, 264] width 298 height 9
type input "704 2042 7166 4486"
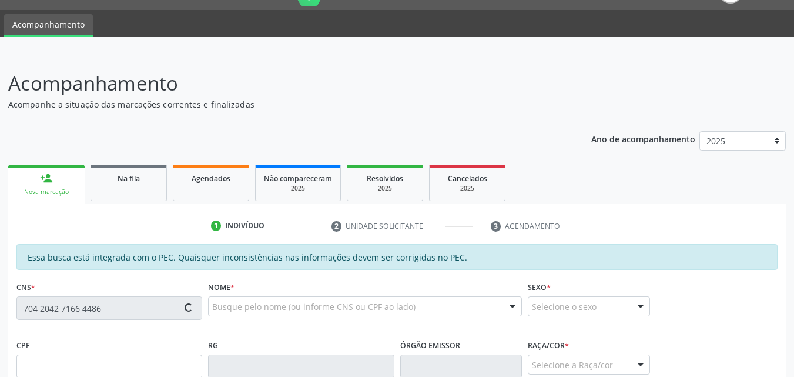
scroll to position [311, 0]
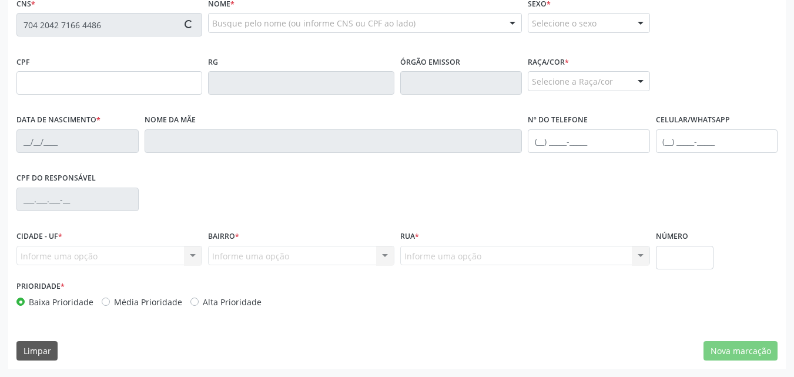
type input "104.354.704-50"
type input "02/05/1993"
type input "Maria Quitéria da Conceião Francelino"
type input "(82) 99417-3602"
type input "77"
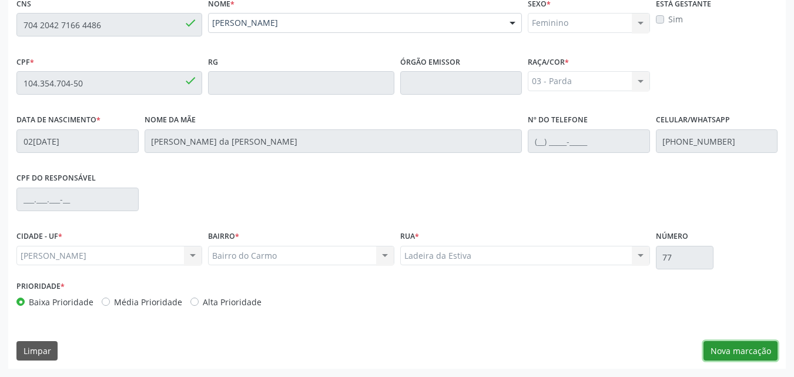
click at [746, 349] on button "Nova marcação" at bounding box center [740, 351] width 74 height 20
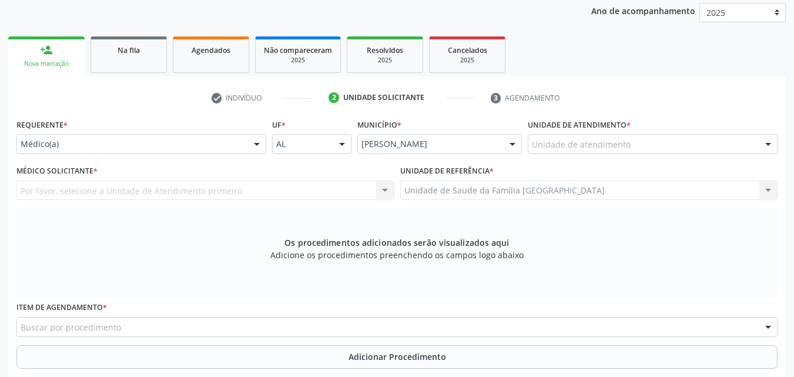
scroll to position [36, 0]
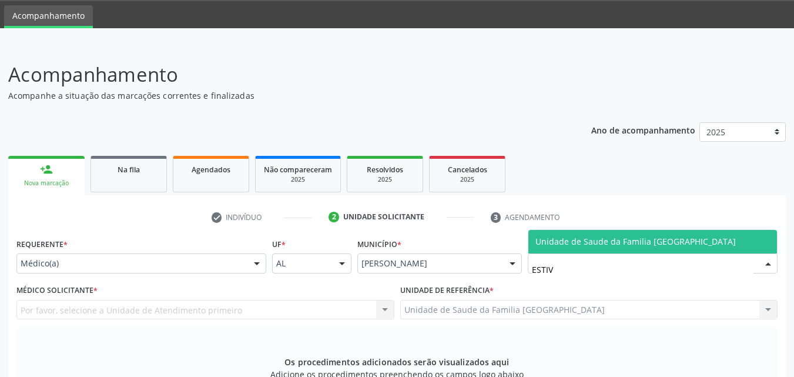
type input "ESTIVA"
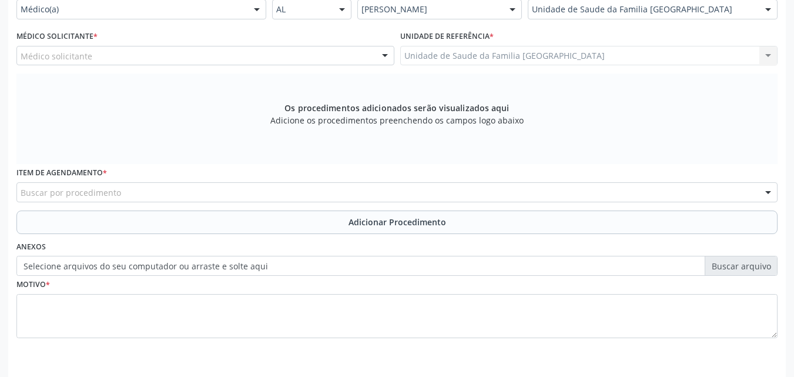
scroll to position [311, 0]
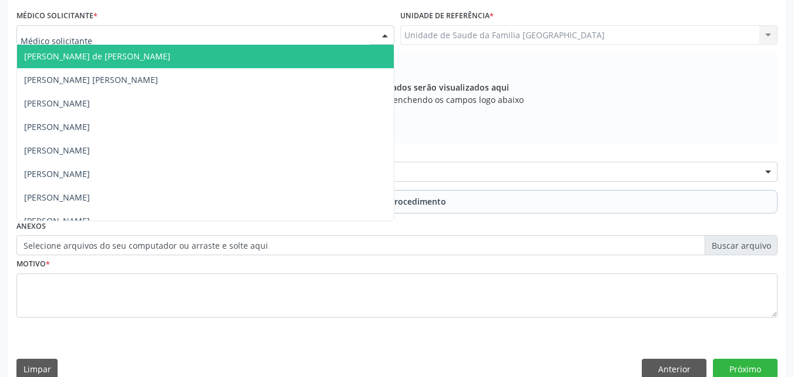
click at [42, 27] on div at bounding box center [205, 35] width 378 height 20
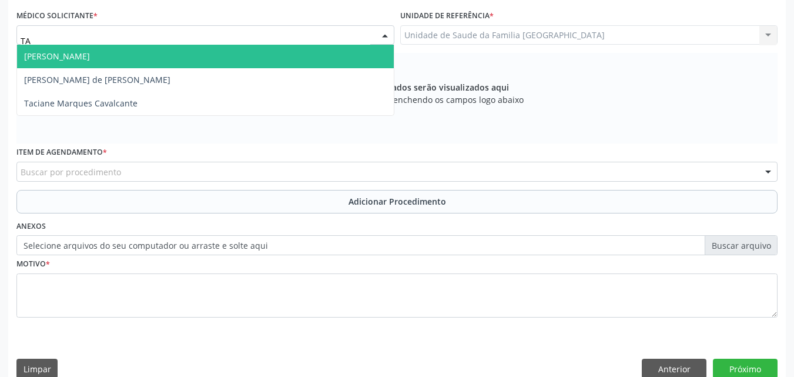
type input "TAC"
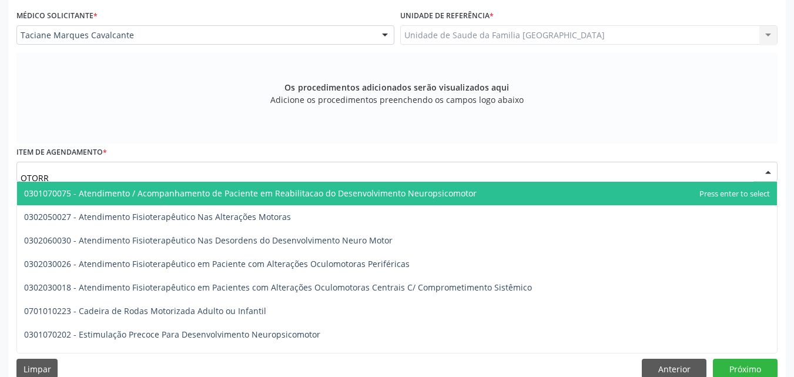
type input "OTORRI"
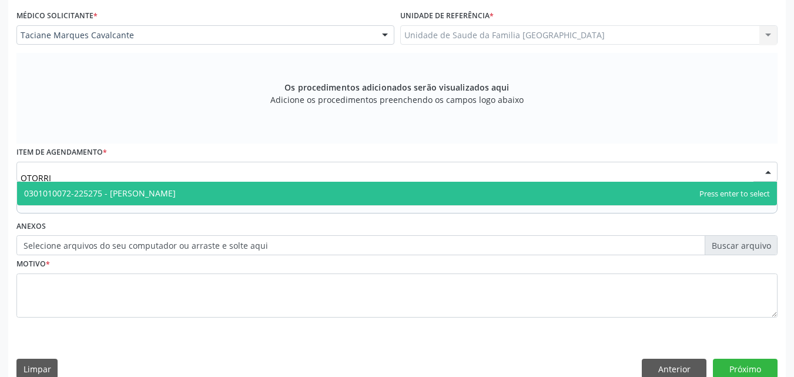
click at [59, 192] on span "0301010072-225275 - [PERSON_NAME]" at bounding box center [100, 192] width 152 height 11
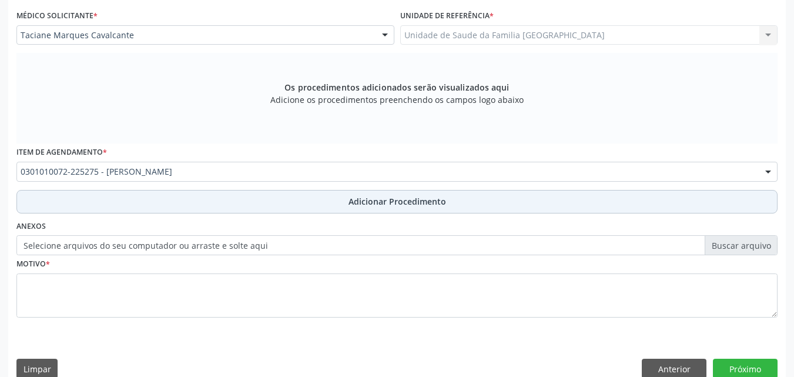
click at [88, 206] on button "Adicionar Procedimento" at bounding box center [396, 202] width 761 height 24
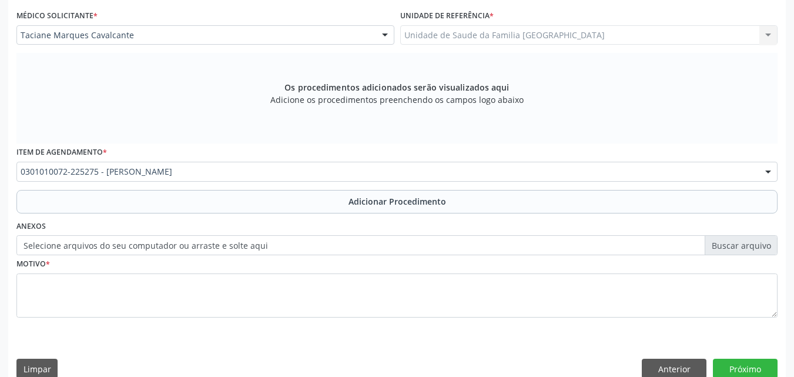
scroll to position [284, 0]
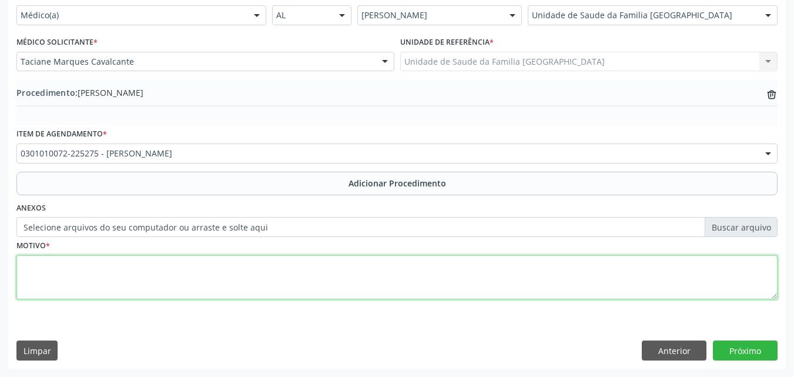
click at [89, 269] on textarea at bounding box center [396, 277] width 761 height 45
type textarea "PACIENTE QUEIXA DE HIPOACUSIA SEM ALTERAÇÃO A INSPERÇÃO AUDITIVA."
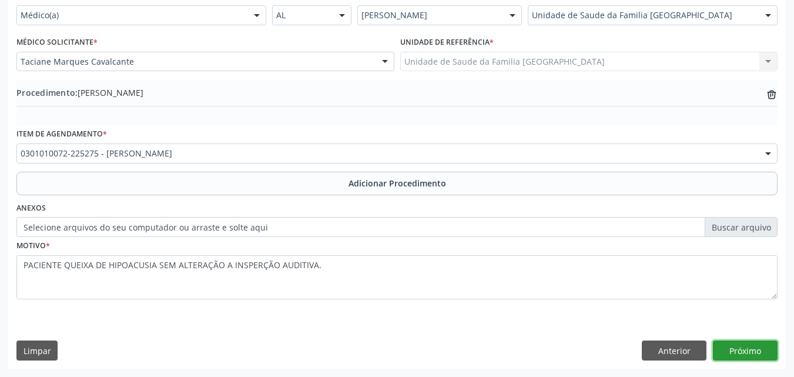
click at [723, 344] on button "Próximo" at bounding box center [745, 350] width 65 height 20
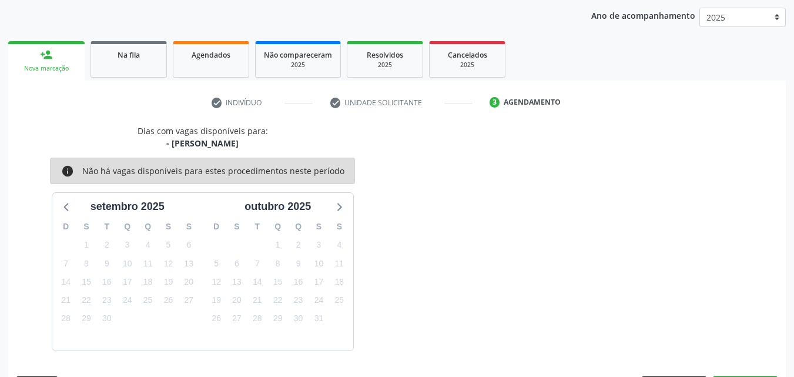
scroll to position [186, 0]
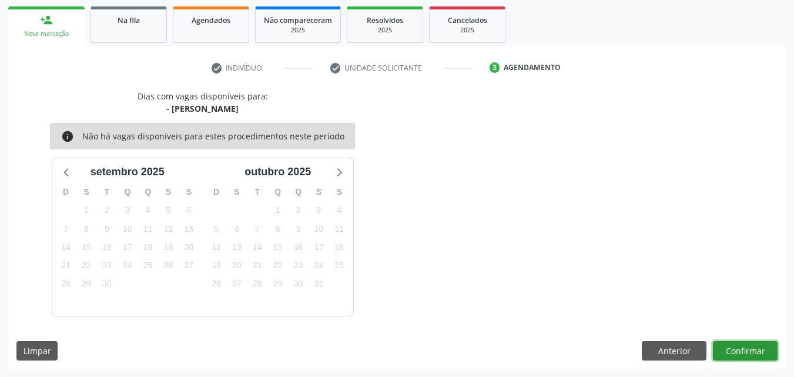
click at [723, 344] on button "Confirmar" at bounding box center [745, 351] width 65 height 20
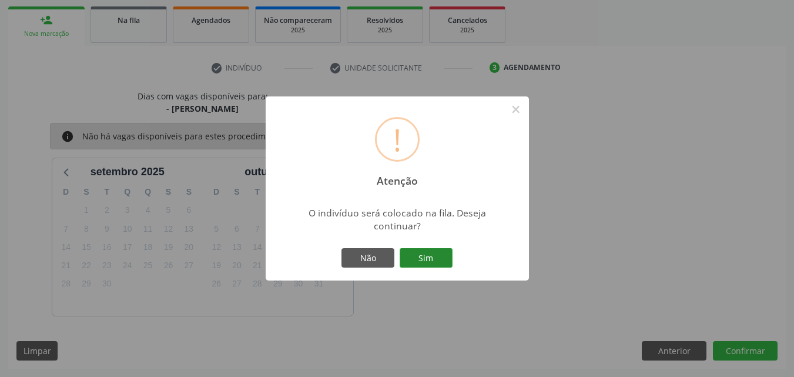
click at [415, 255] on button "Sim" at bounding box center [426, 258] width 53 height 20
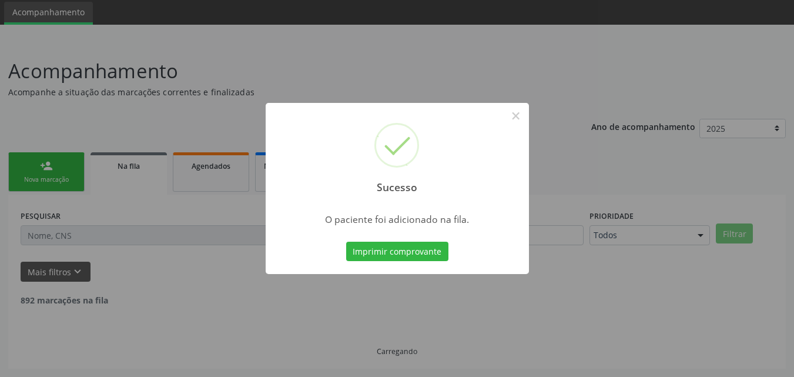
scroll to position [28, 0]
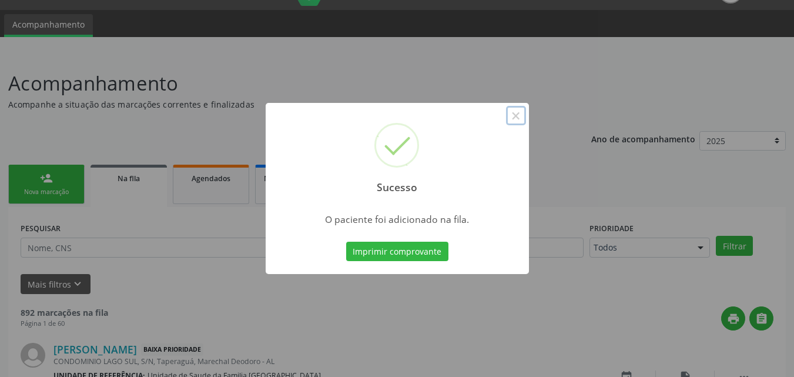
click at [515, 117] on button "×" at bounding box center [516, 116] width 20 height 20
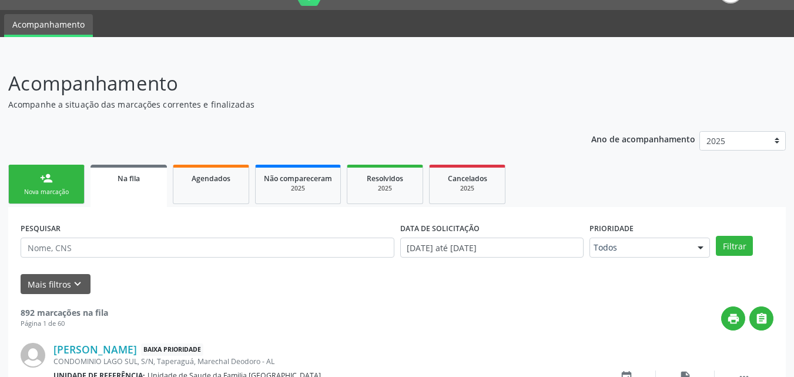
click at [60, 193] on div "Nova marcação" at bounding box center [46, 191] width 59 height 9
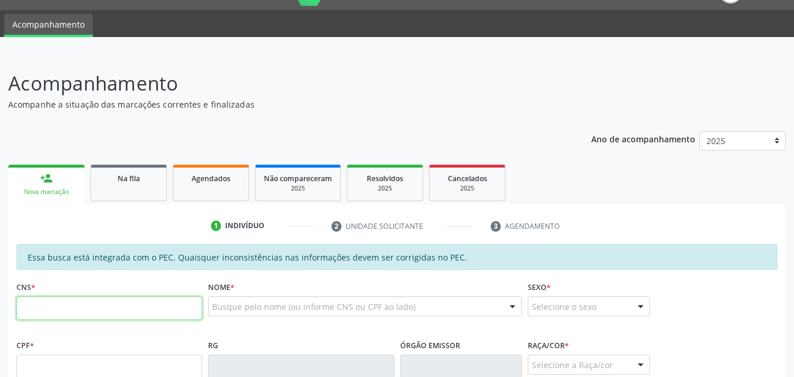
click at [42, 299] on input "text" at bounding box center [109, 308] width 186 height 24
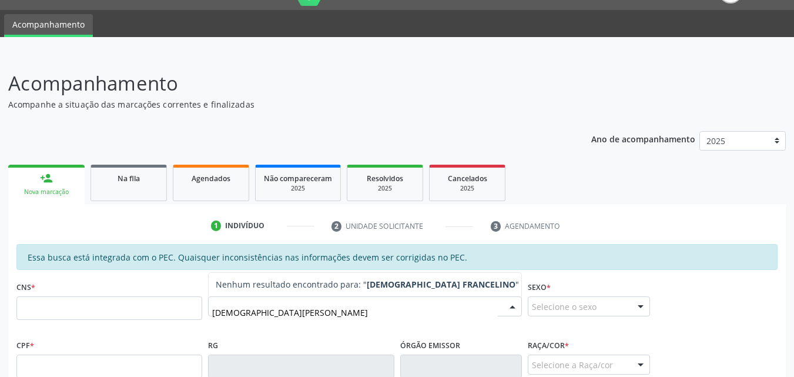
type input "JUCILENE FRANCELINO"
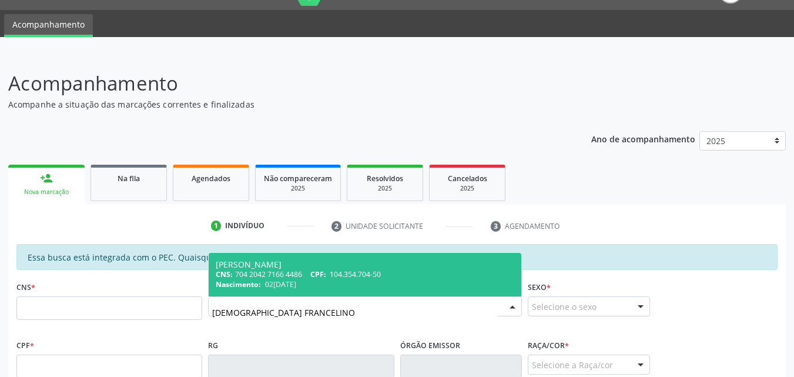
click at [306, 280] on div "Nascimento: 02/05/1993" at bounding box center [365, 284] width 298 height 10
type input "704 2042 7166 4486"
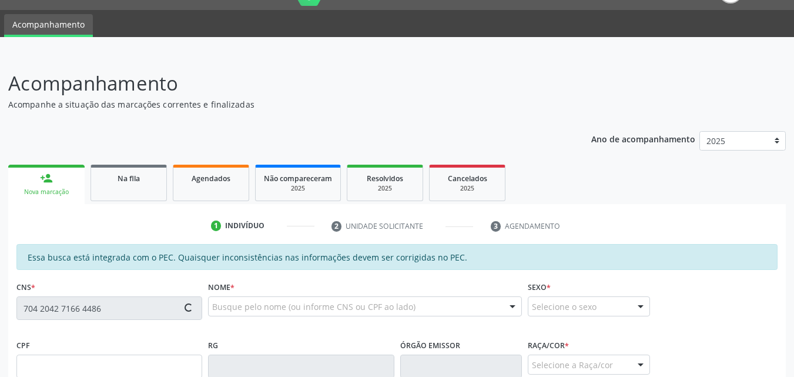
type input "104.354.704-50"
type input "02/05/1993"
type input "Maria Quitéria da Conceião Francelino"
type input "(82) 99417-3602"
type input "77"
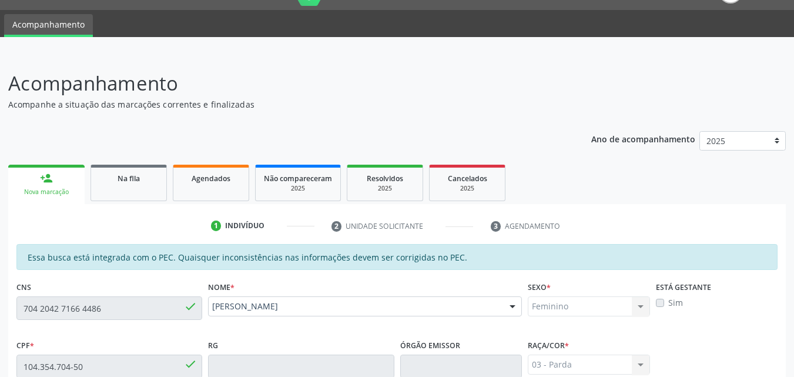
scroll to position [311, 0]
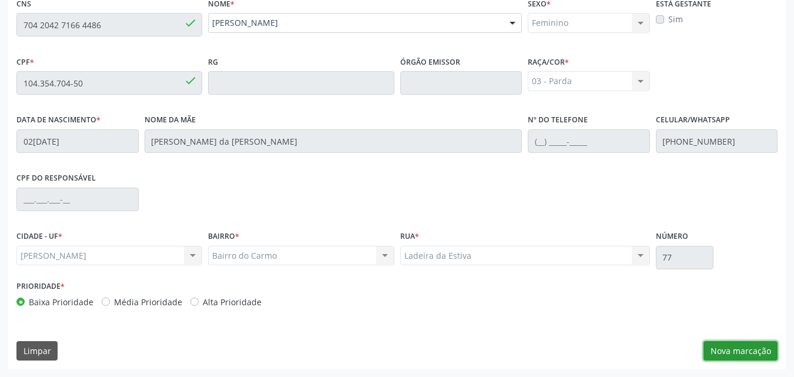
click at [718, 351] on button "Nova marcação" at bounding box center [740, 351] width 74 height 20
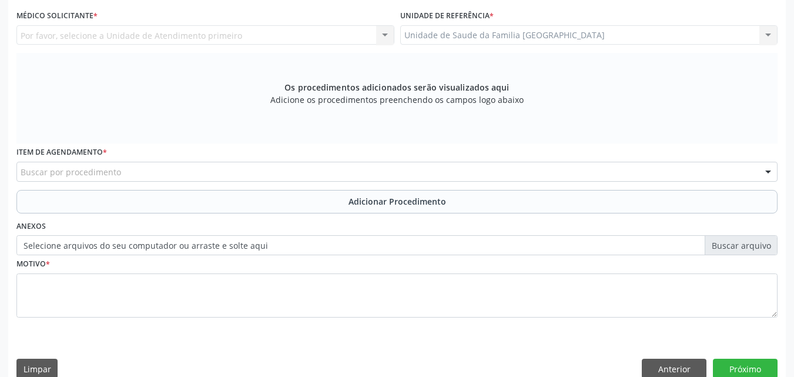
scroll to position [36, 0]
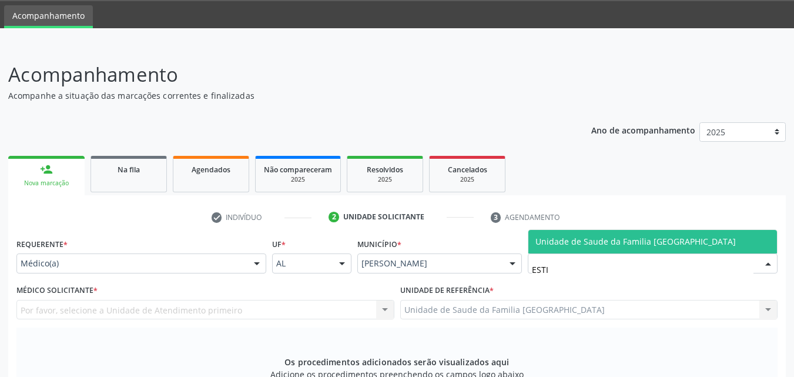
type input "ESTIV"
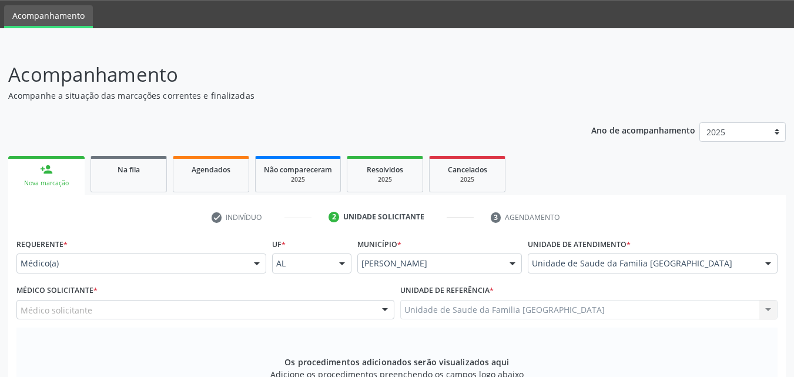
scroll to position [311, 0]
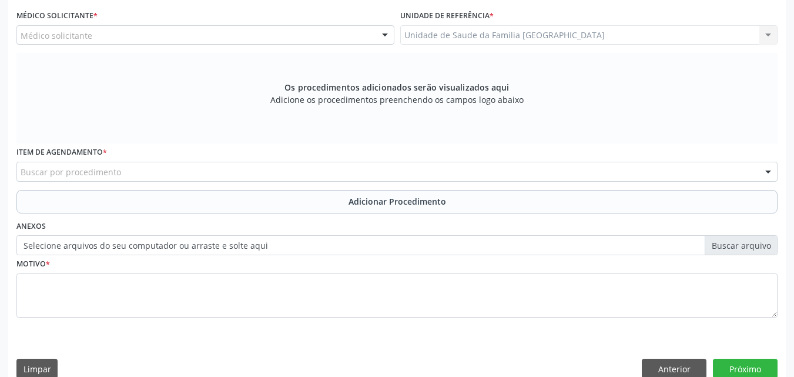
click at [182, 46] on div "Médico Solicitante * Médico solicitante Amanda Lais de Araujo dos Santos Ana Pa…" at bounding box center [206, 30] width 384 height 46
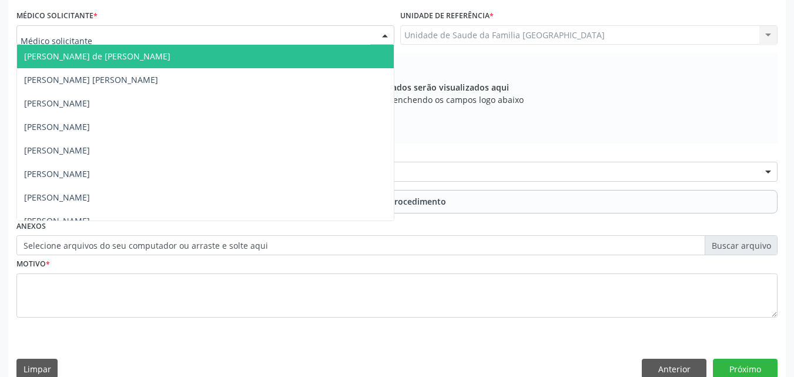
click at [180, 36] on div at bounding box center [205, 35] width 378 height 20
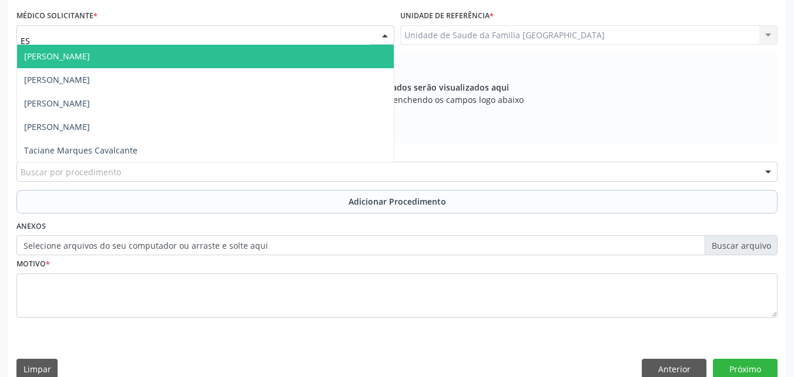
type input "E"
type input "TAC"
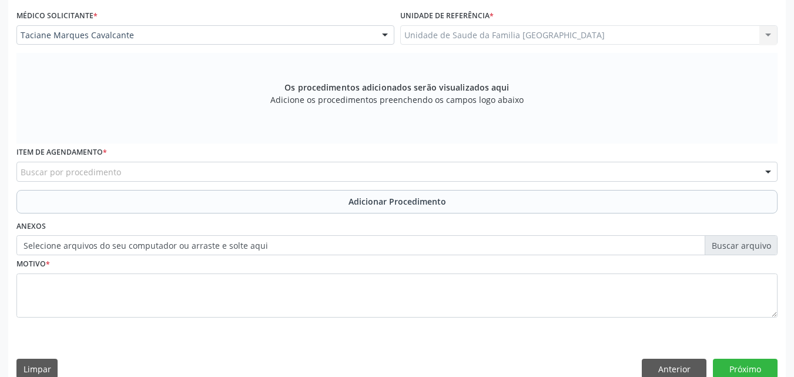
click at [153, 169] on div "Buscar por procedimento" at bounding box center [396, 172] width 761 height 20
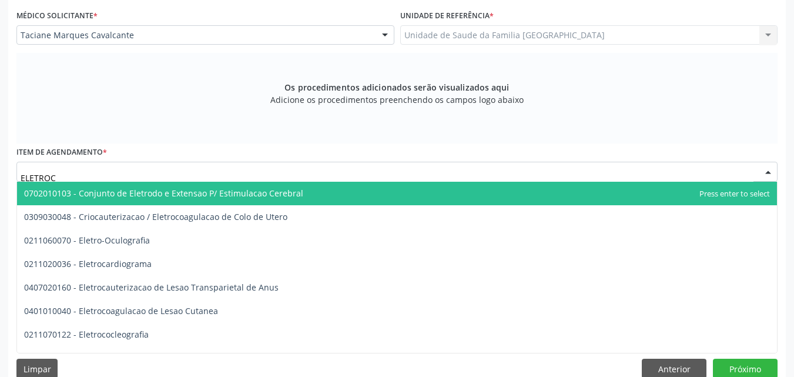
type input "ELETROCA"
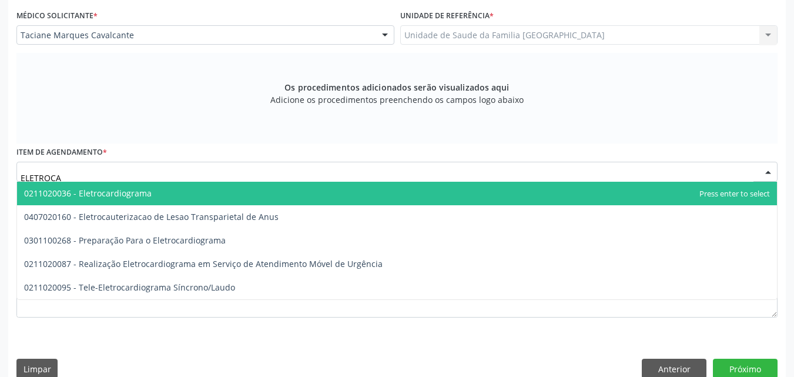
click at [153, 192] on span "0211020036 - Eletrocardiograma" at bounding box center [397, 194] width 760 height 24
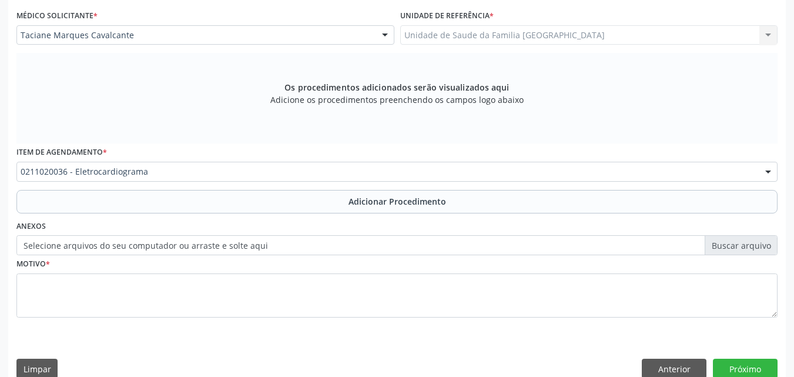
click at [155, 196] on div "Requerente * Médico(a) Médico(a) Enfermeiro(a) Paciente Nenhum resultado encont…" at bounding box center [396, 147] width 761 height 373
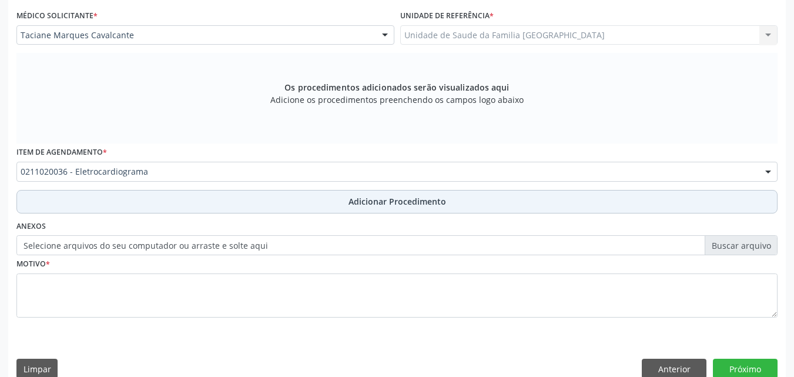
click at [175, 200] on button "Adicionar Procedimento" at bounding box center [396, 202] width 761 height 24
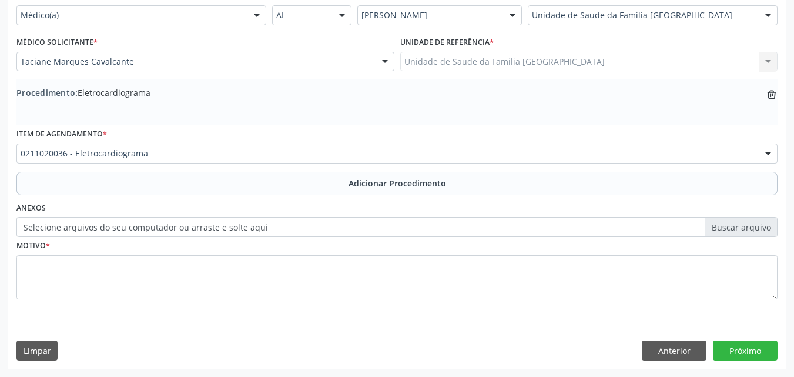
scroll to position [284, 0]
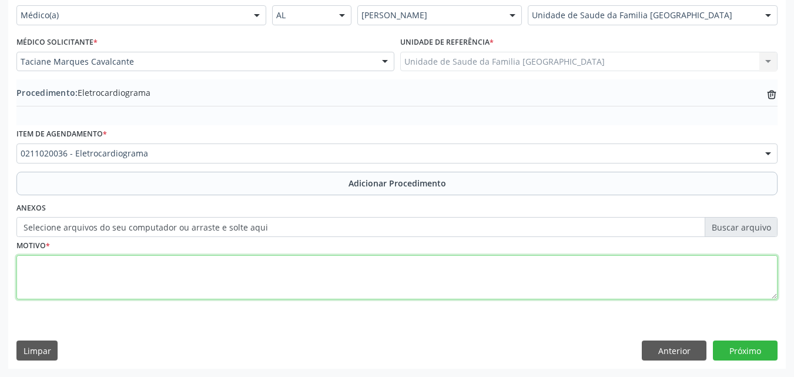
click at [161, 269] on textarea at bounding box center [396, 277] width 761 height 45
type textarea "TONTURA/IMC 37,7."
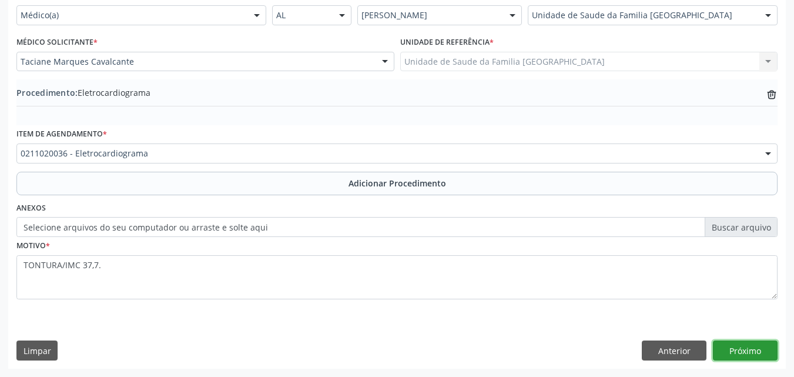
click at [735, 345] on button "Próximo" at bounding box center [745, 350] width 65 height 20
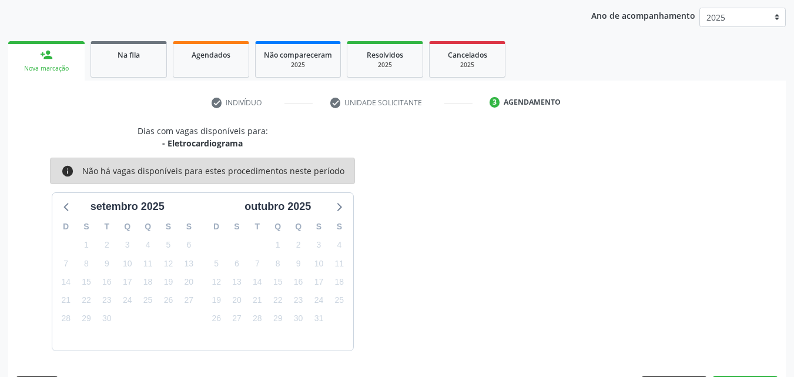
scroll to position [186, 0]
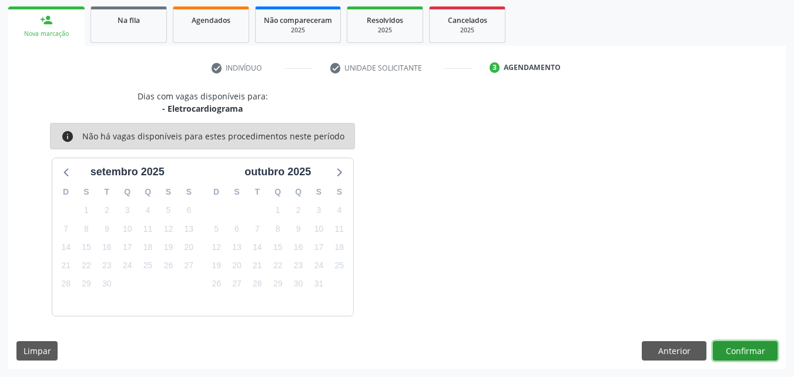
click at [740, 353] on button "Confirmar" at bounding box center [745, 351] width 65 height 20
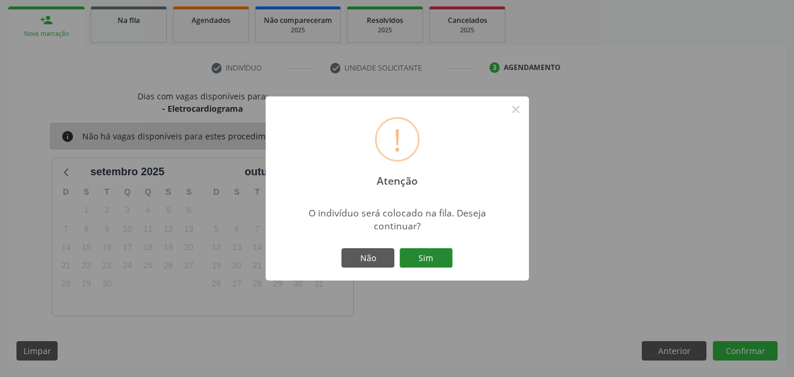
click at [444, 260] on button "Sim" at bounding box center [426, 258] width 53 height 20
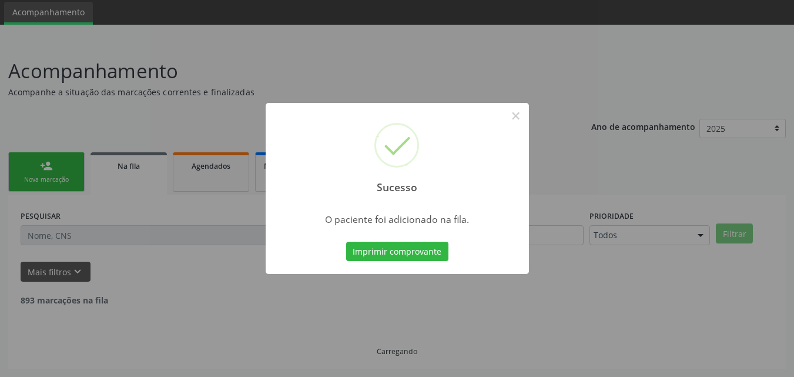
scroll to position [28, 0]
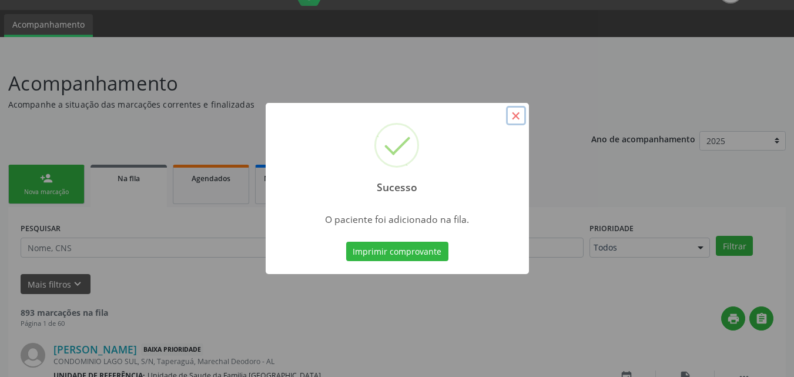
click at [512, 115] on button "×" at bounding box center [516, 116] width 20 height 20
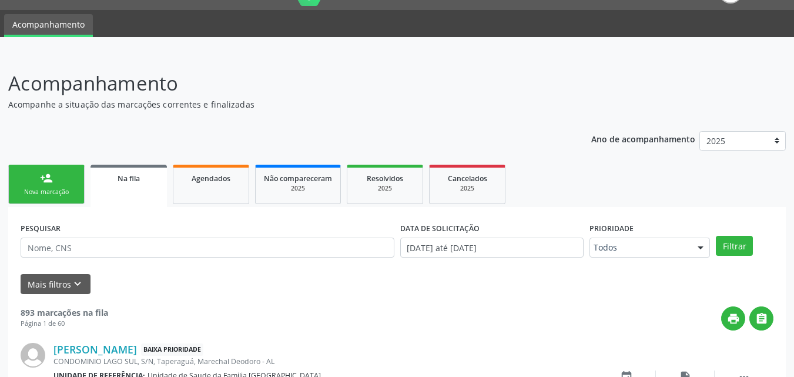
click at [60, 194] on div "Nova marcação" at bounding box center [46, 191] width 59 height 9
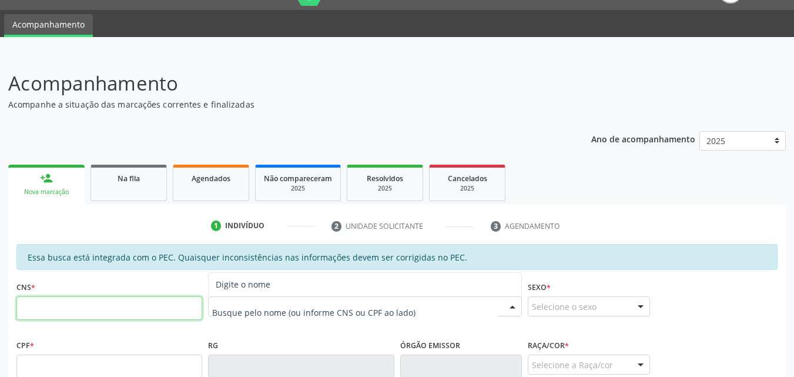
click at [61, 312] on input "text" at bounding box center [109, 308] width 186 height 24
type input "706 0068 1685 4849"
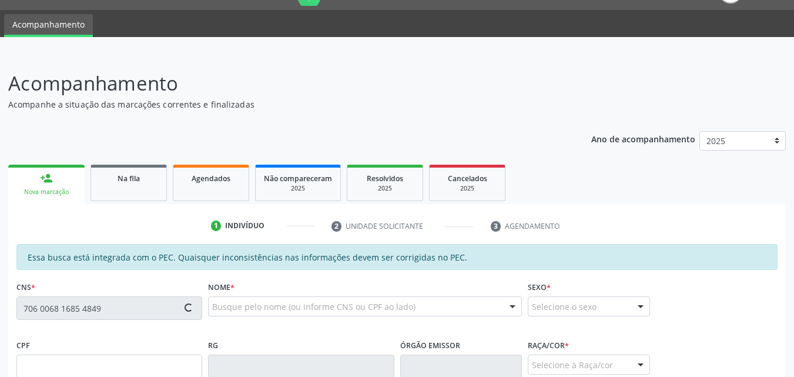
type input "24/08/2010"
type input "Jucilene Francelino de Brito"
type input "(82) 99412-4578"
type input "S/N"
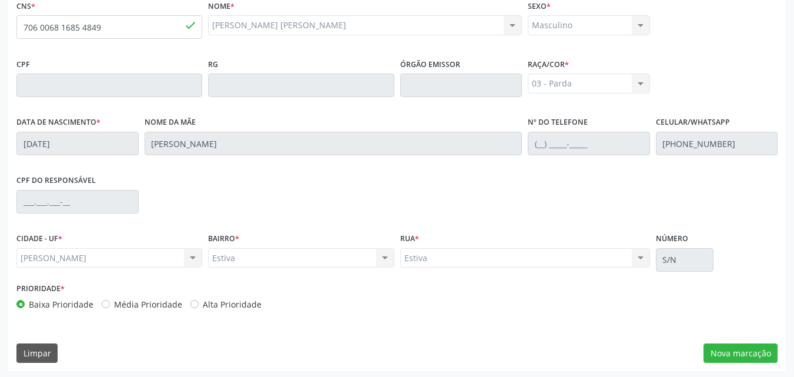
scroll to position [311, 0]
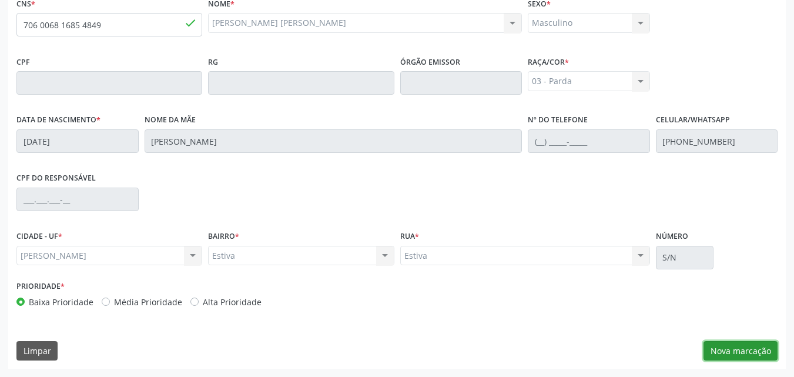
click at [749, 353] on button "Nova marcação" at bounding box center [740, 351] width 74 height 20
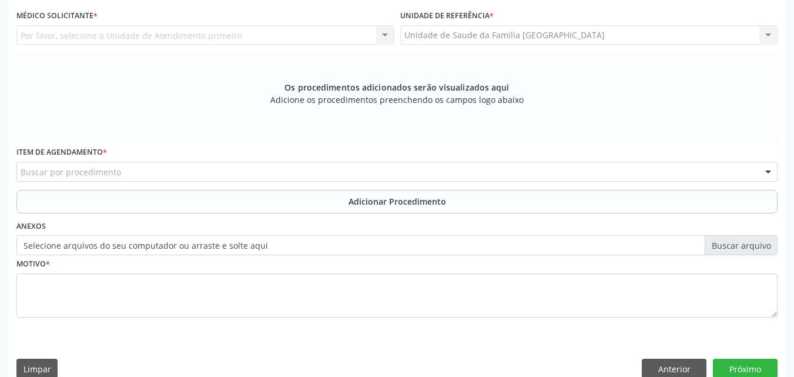
scroll to position [36, 0]
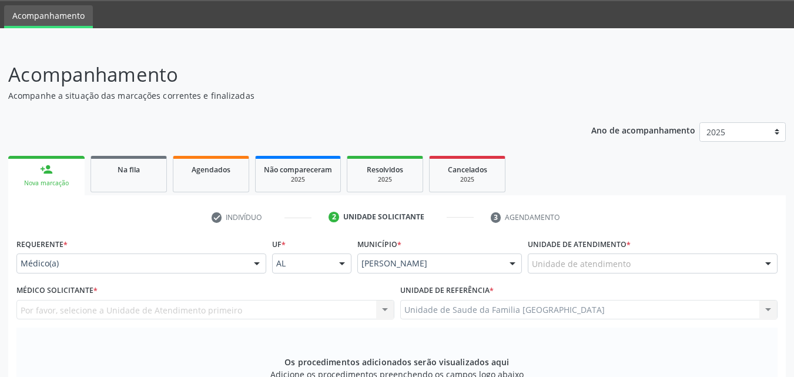
click at [579, 257] on div "Unidade de atendimento" at bounding box center [653, 263] width 250 height 20
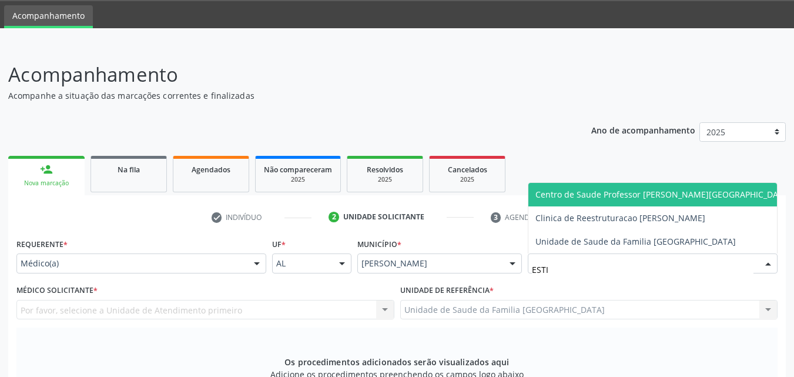
type input "ESTIV"
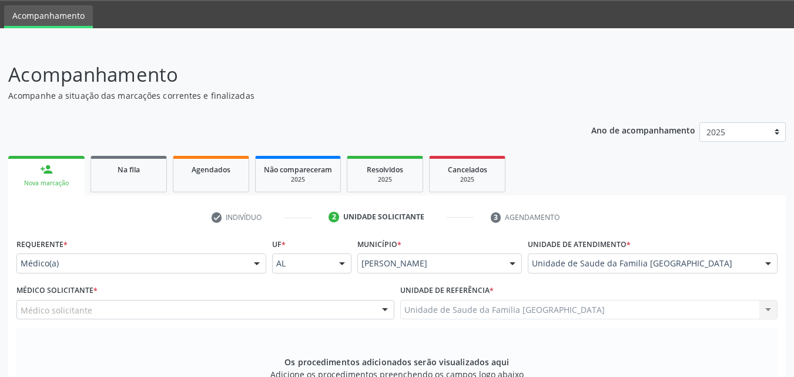
click at [92, 314] on div "Médico solicitante" at bounding box center [205, 310] width 378 height 20
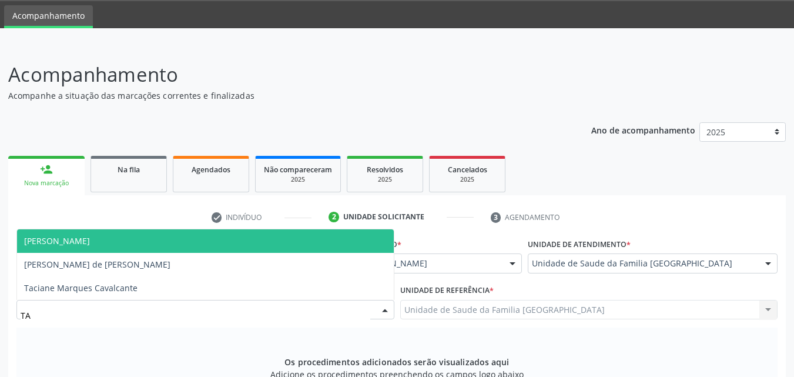
type input "TAC"
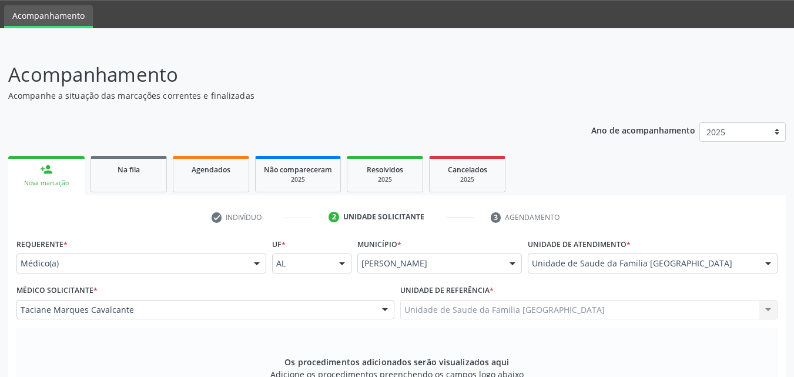
scroll to position [329, 0]
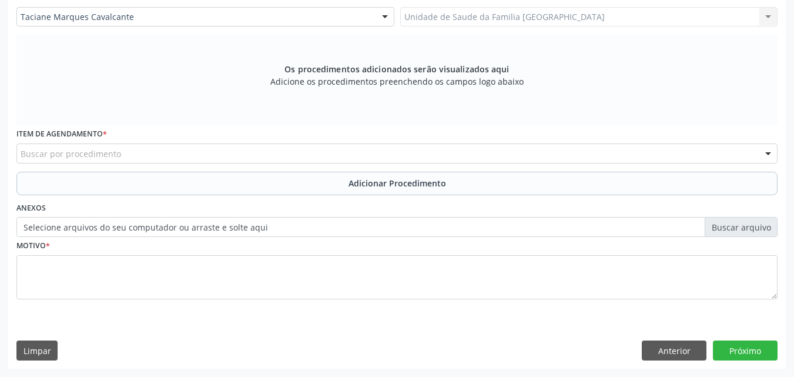
click at [186, 148] on div "Buscar por procedimento" at bounding box center [396, 153] width 761 height 20
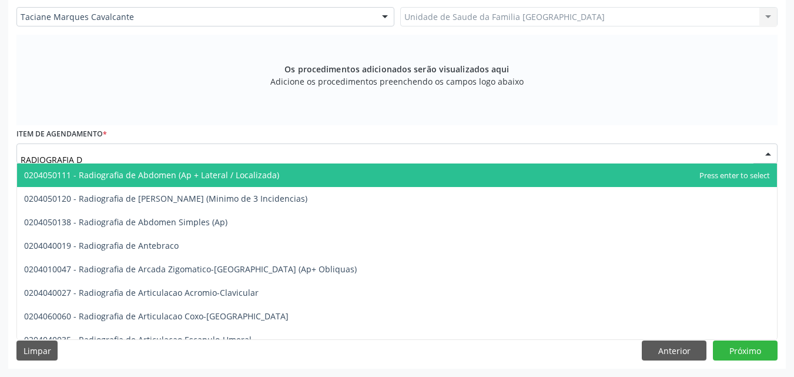
type input "RADIOGRAFIA DE"
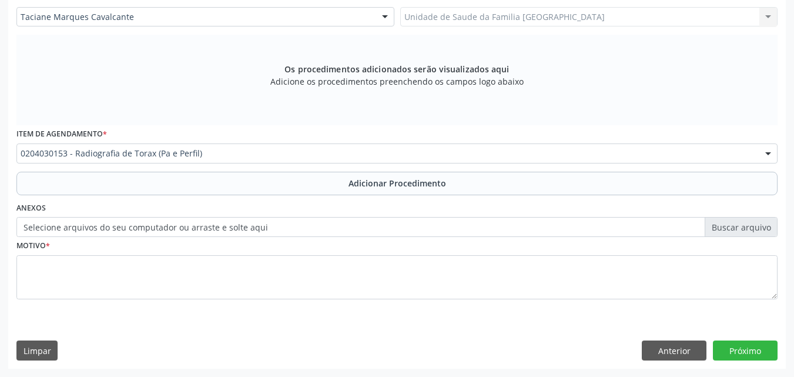
scroll to position [0, 0]
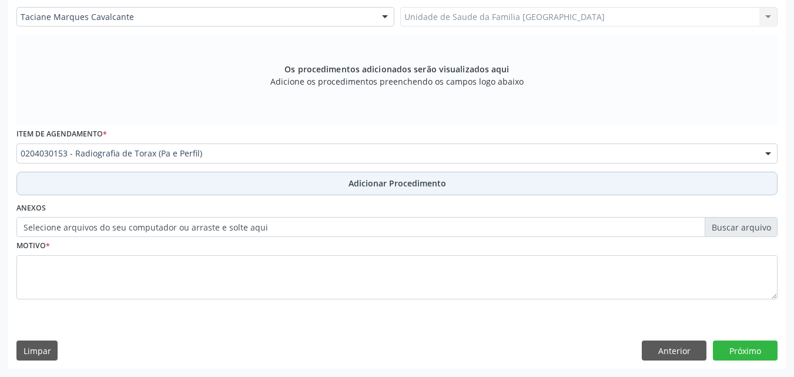
click at [230, 172] on button "Adicionar Procedimento" at bounding box center [396, 184] width 761 height 24
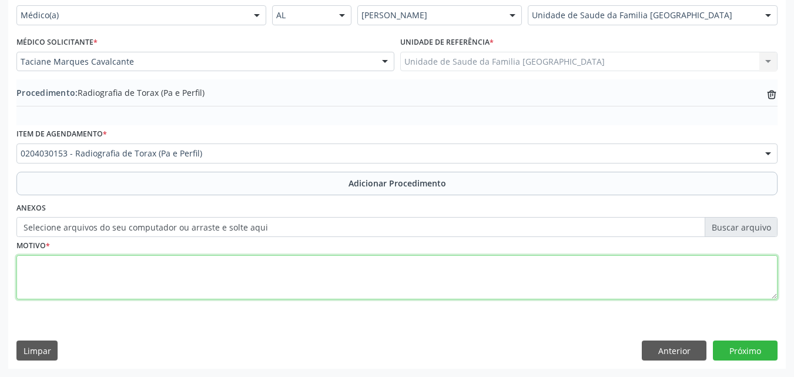
click at [250, 280] on textarea at bounding box center [396, 277] width 761 height 45
type textarea "TOSSE REFRATÁRIA."
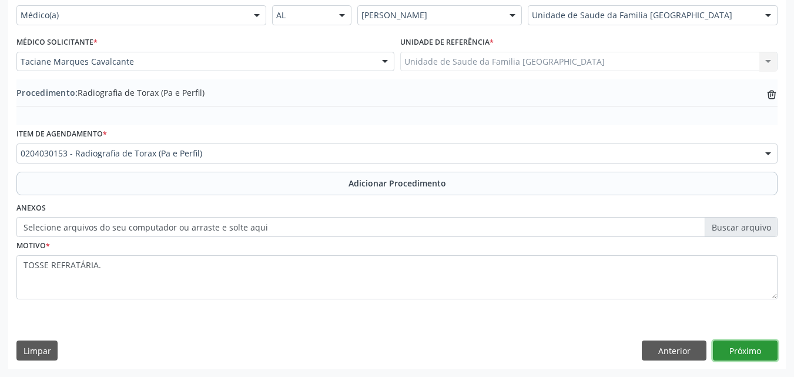
click at [736, 347] on button "Próximo" at bounding box center [745, 350] width 65 height 20
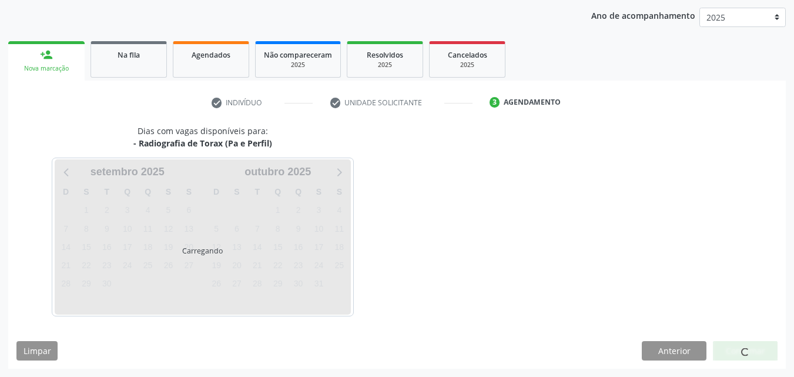
scroll to position [186, 0]
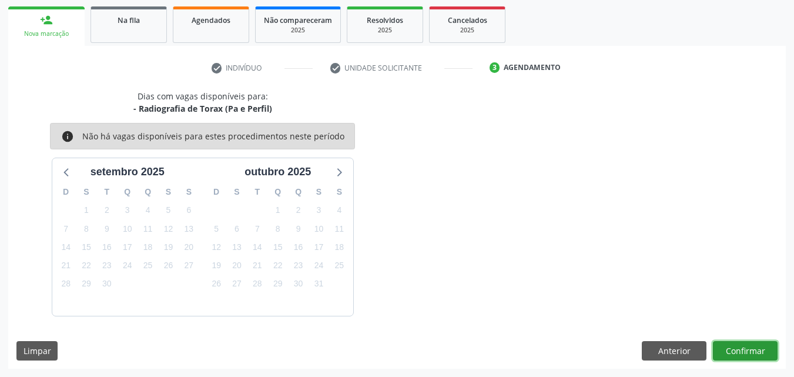
click at [753, 348] on button "Confirmar" at bounding box center [745, 351] width 65 height 20
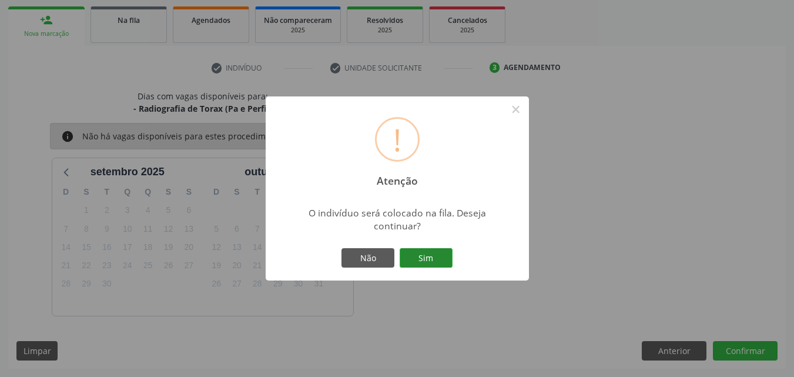
click at [441, 261] on button "Sim" at bounding box center [426, 258] width 53 height 20
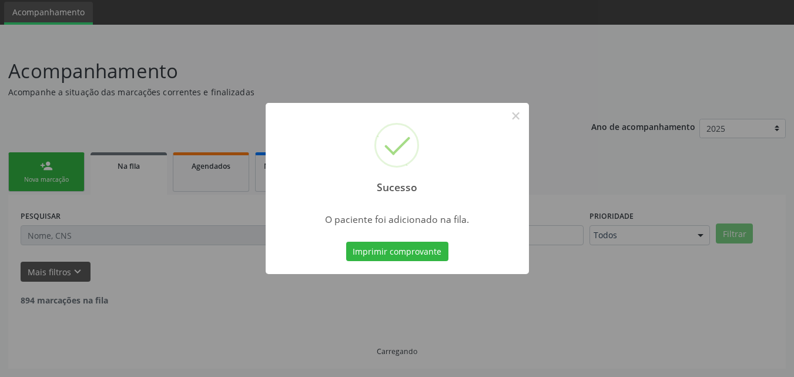
scroll to position [28, 0]
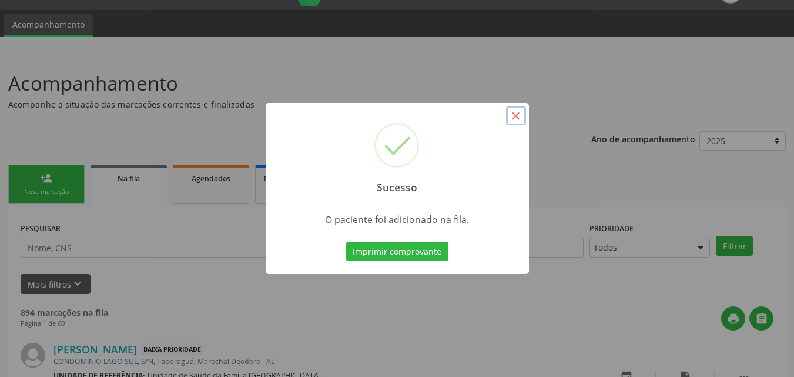
click at [512, 116] on button "×" at bounding box center [516, 116] width 20 height 20
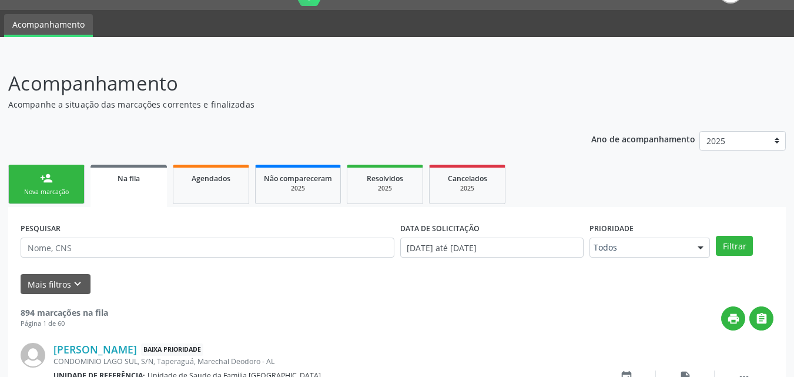
click at [45, 192] on div "Nova marcação" at bounding box center [46, 191] width 59 height 9
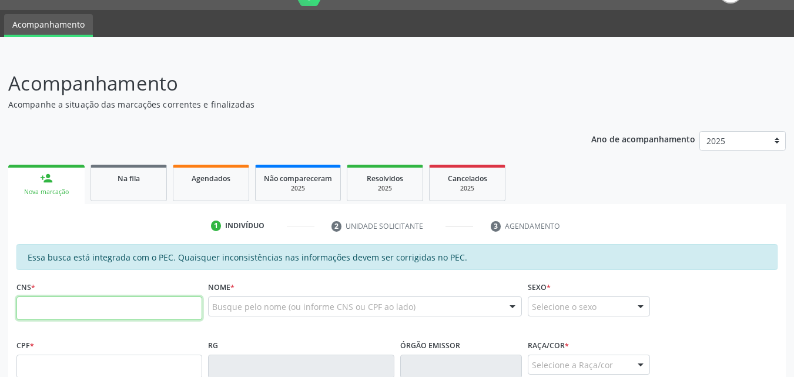
click at [119, 308] on input "text" at bounding box center [109, 308] width 186 height 24
type input "708 4022 6406 9267"
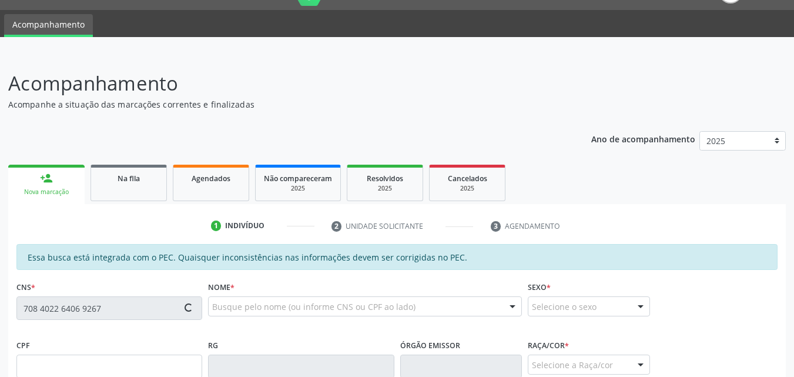
type input "010.845.705-21"
type input "22/05/1982"
type input "Madalena Novaes Lima"
type input "(82) 9903-9252"
type input "353"
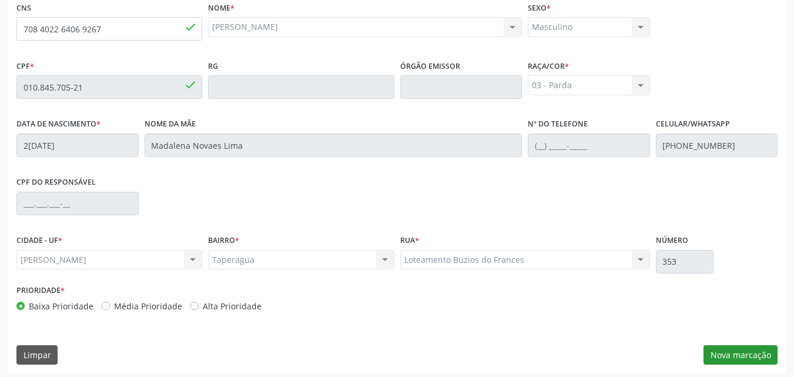
scroll to position [311, 0]
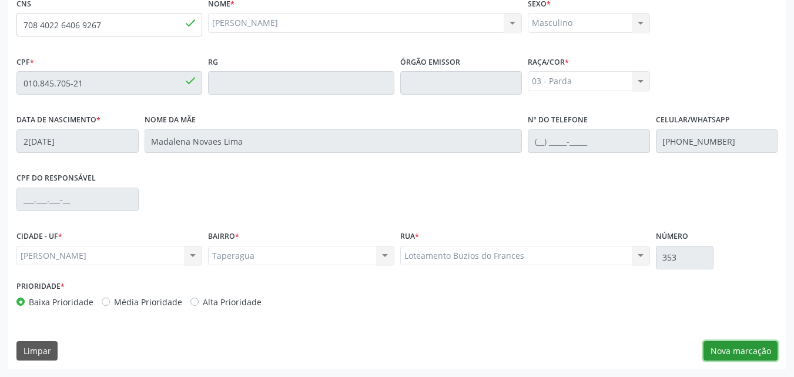
click at [749, 347] on button "Nova marcação" at bounding box center [740, 351] width 74 height 20
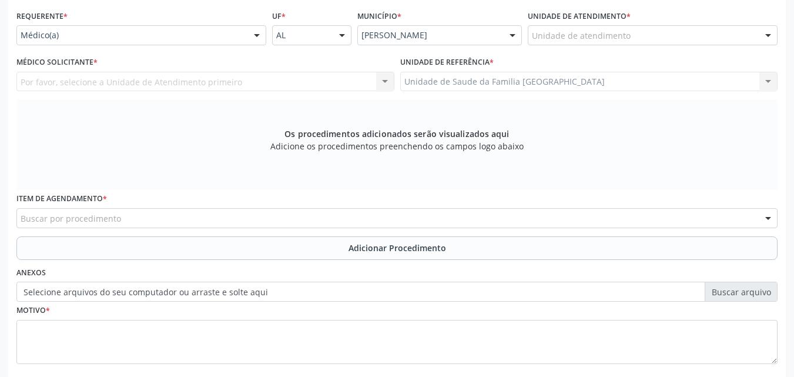
scroll to position [274, 0]
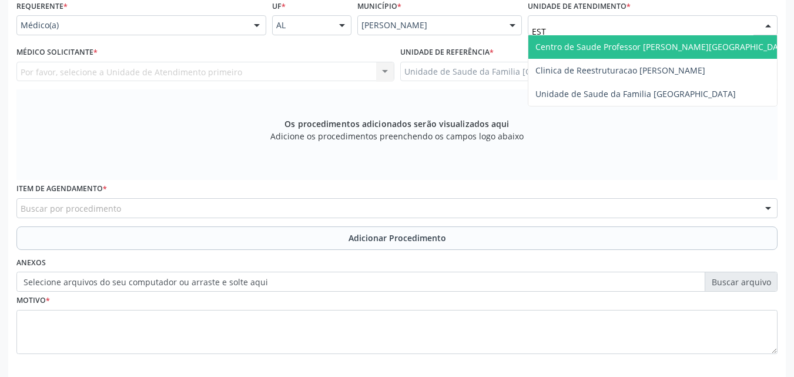
type input "ESTI"
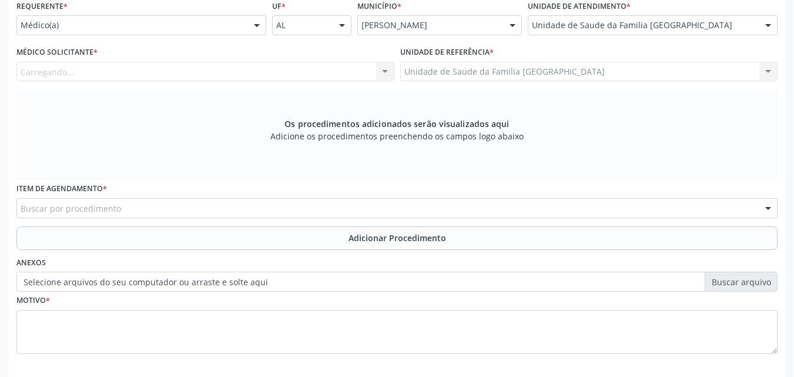
click at [307, 76] on div "Carregando... Nenhum resultado encontrado para: " " Não há nenhuma opção para s…" at bounding box center [205, 72] width 378 height 20
click at [307, 76] on div "Médico solicitante" at bounding box center [205, 72] width 378 height 20
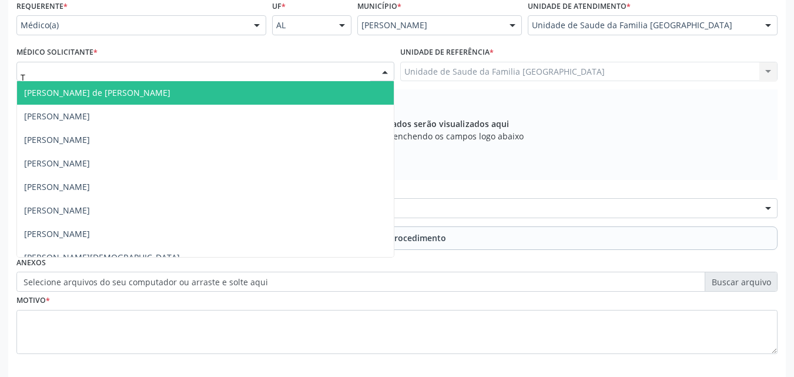
type input "TA"
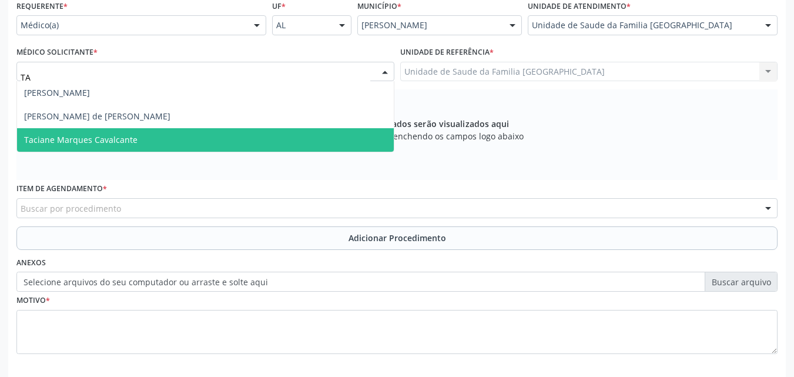
click at [176, 143] on span "Taciane Marques Cavalcante" at bounding box center [205, 140] width 377 height 24
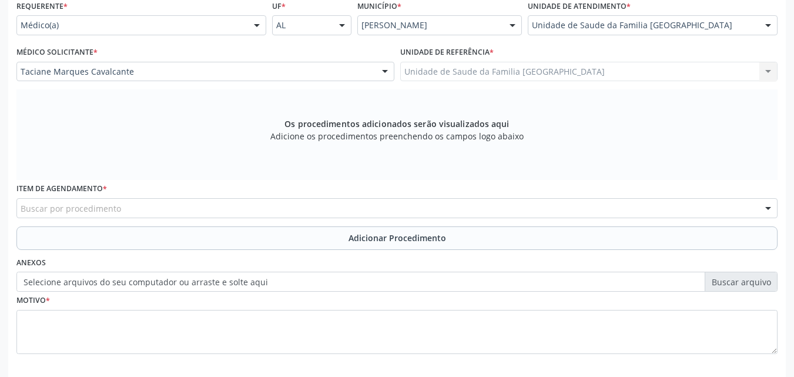
click at [201, 211] on div "Buscar por procedimento" at bounding box center [396, 208] width 761 height 20
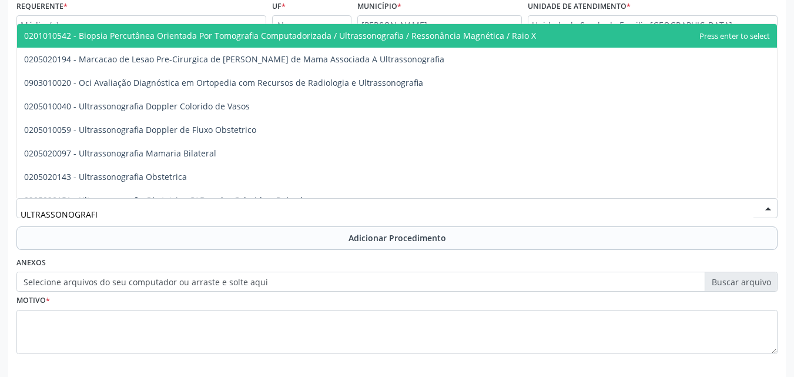
type input "ULTRASSONOGRAFIA"
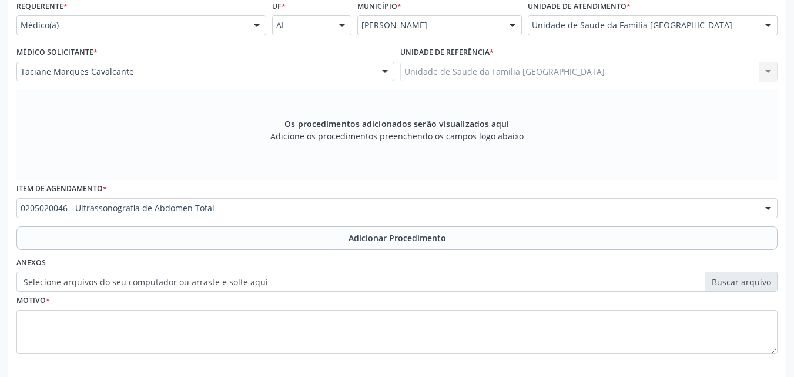
scroll to position [0, 0]
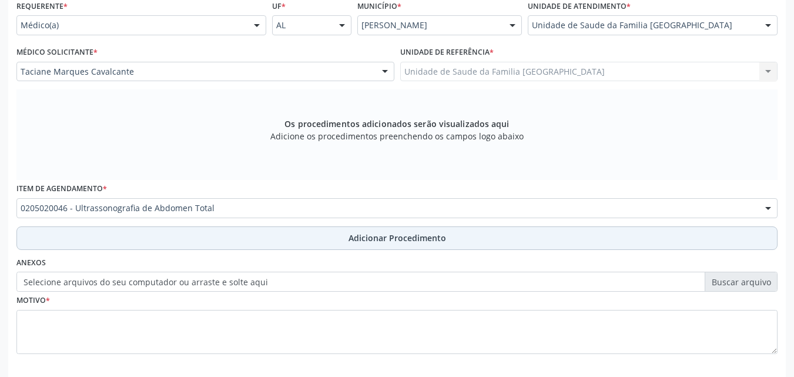
click at [208, 238] on button "Adicionar Procedimento" at bounding box center [396, 238] width 761 height 24
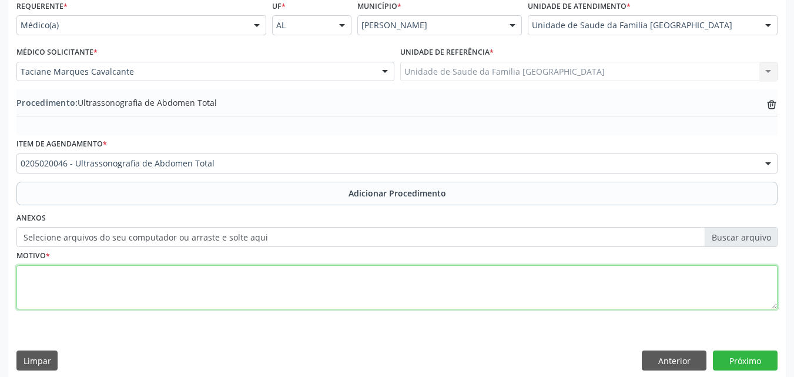
click at [150, 289] on textarea at bounding box center [396, 287] width 761 height 45
type textarea "DOR EM FLANCO ESQUERDO E DORSO, NÁUSEA E VÔMITO."
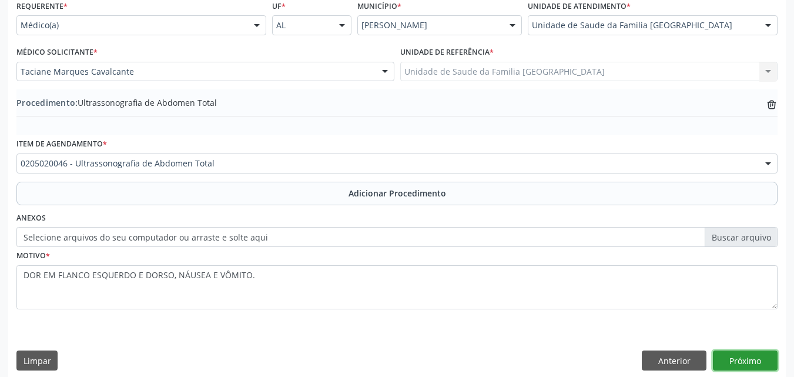
click at [732, 360] on button "Próximo" at bounding box center [745, 360] width 65 height 20
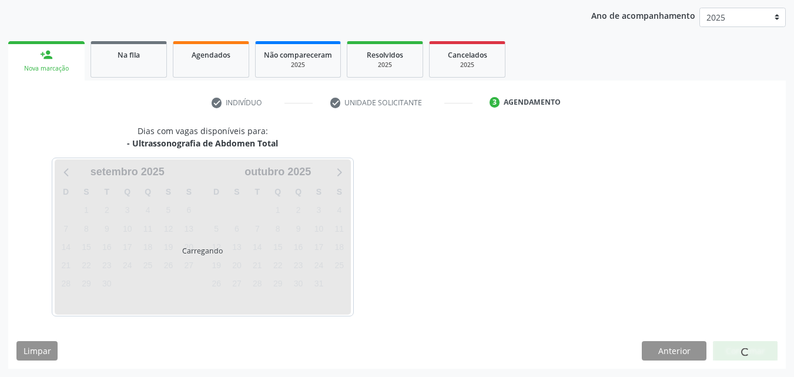
scroll to position [186, 0]
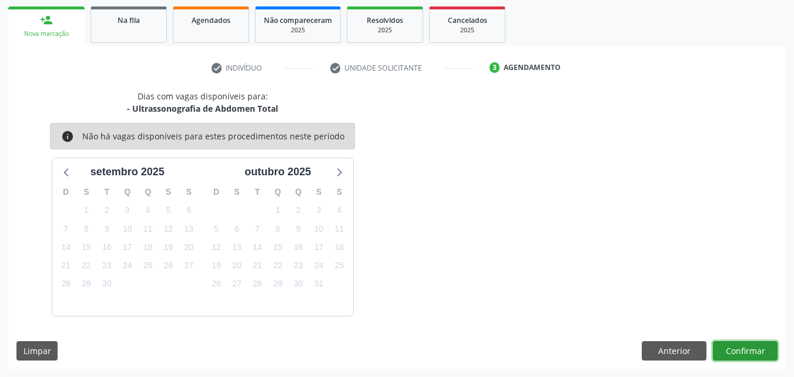
click at [742, 354] on button "Confirmar" at bounding box center [745, 351] width 65 height 20
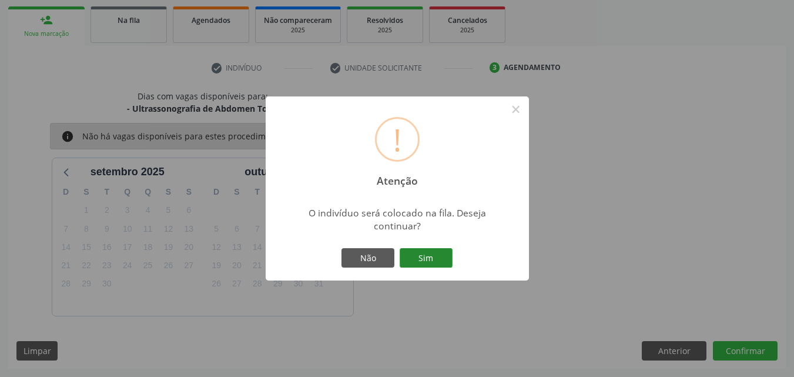
click at [444, 256] on button "Sim" at bounding box center [426, 258] width 53 height 20
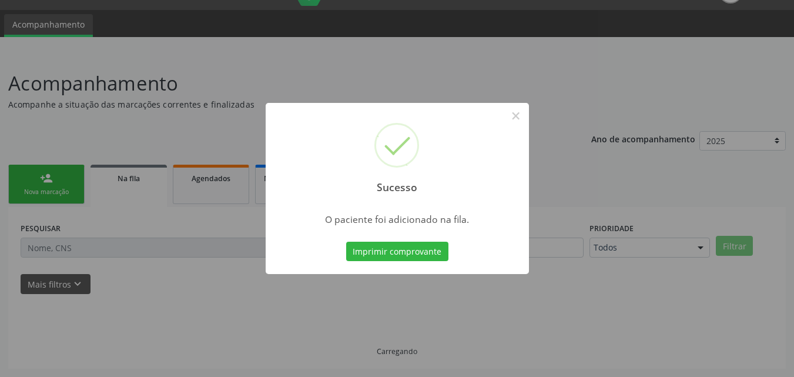
scroll to position [28, 0]
click at [514, 118] on button "×" at bounding box center [516, 116] width 20 height 20
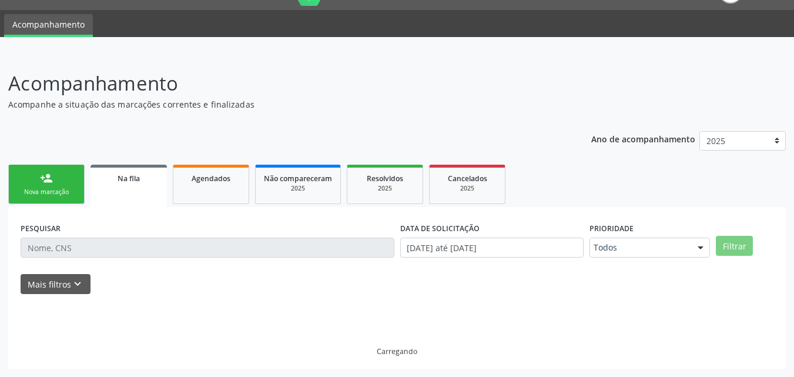
click at [47, 187] on link "person_add Nova marcação" at bounding box center [46, 184] width 76 height 39
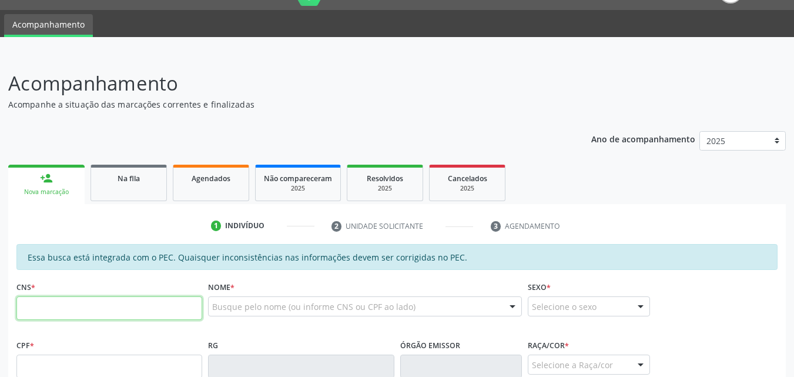
click at [49, 306] on input "text" at bounding box center [109, 308] width 186 height 24
type input "706 4071 5795 7086"
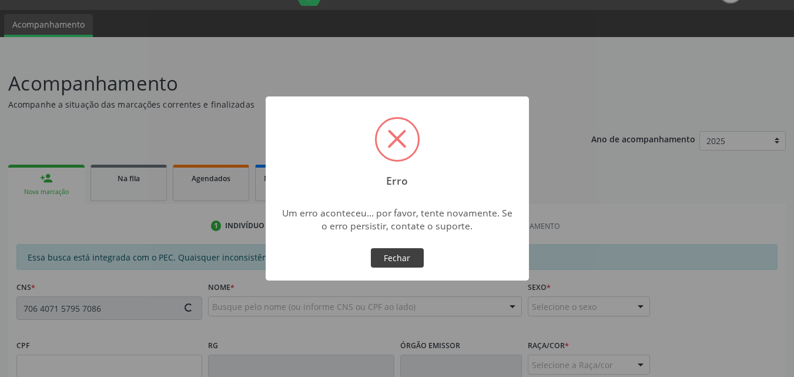
click at [387, 259] on button "Fechar" at bounding box center [397, 258] width 53 height 20
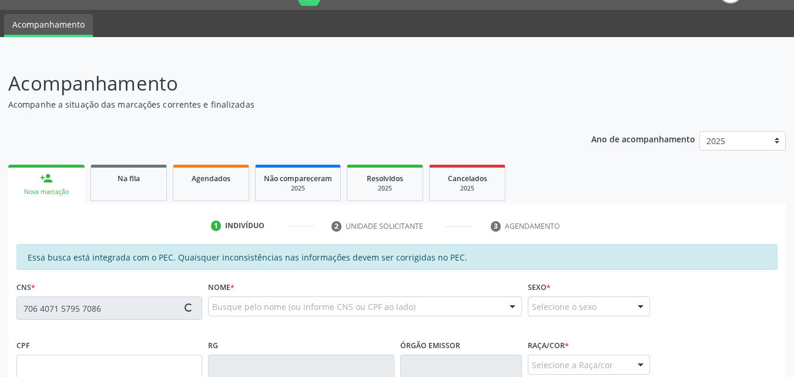
type input "174.097.394-10"
type input "02/11/2020"
type input "Juliana de Oliveira Melo"
type input "(35) 99757-1942"
type input "6"
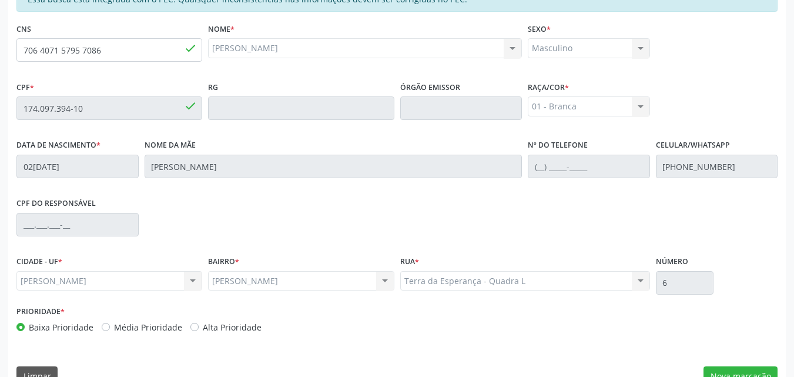
scroll to position [311, 0]
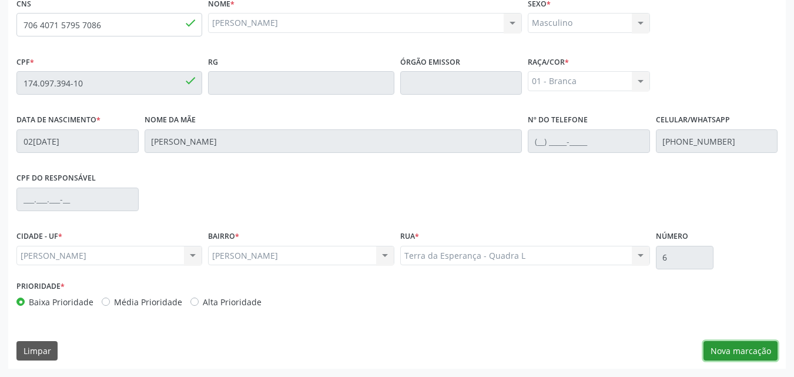
click at [726, 350] on button "Nova marcação" at bounding box center [740, 351] width 74 height 20
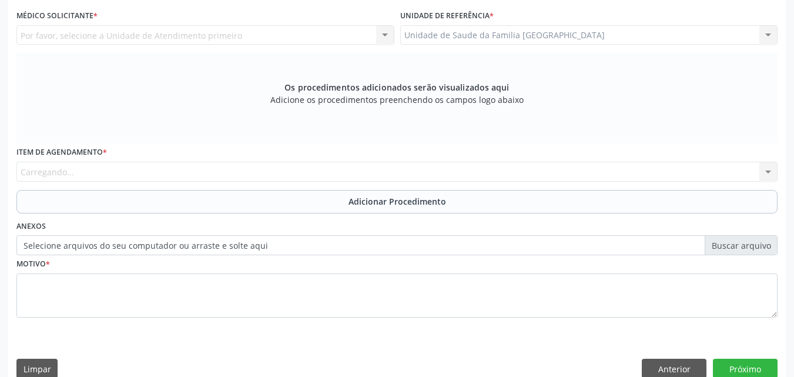
click at [210, 40] on div "Por favor, selecione a Unidade de Atendimento primeiro Nenhum resultado encontr…" at bounding box center [205, 35] width 378 height 20
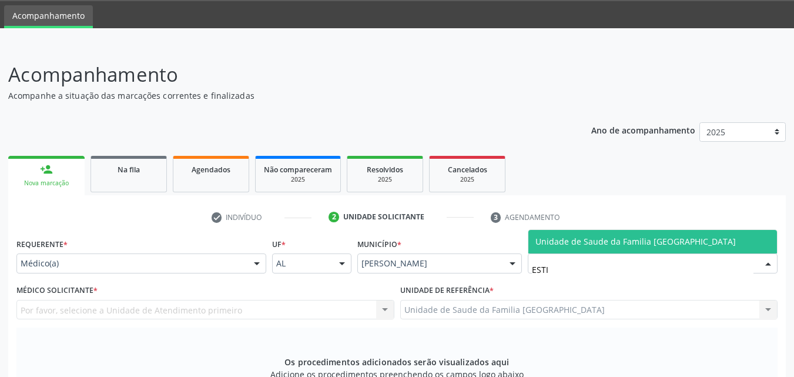
type input "ESTIV"
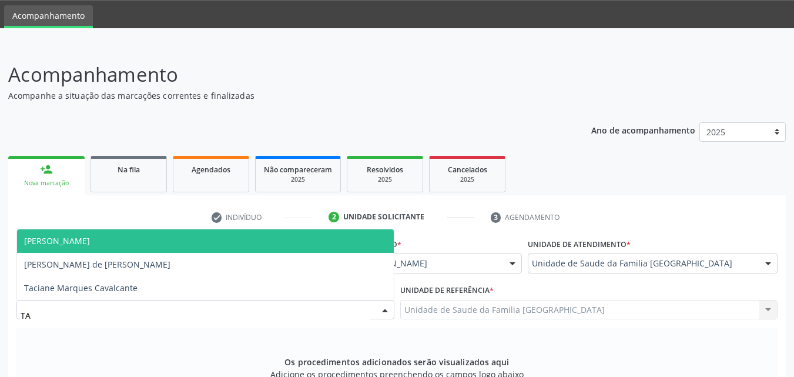
type input "TAC"
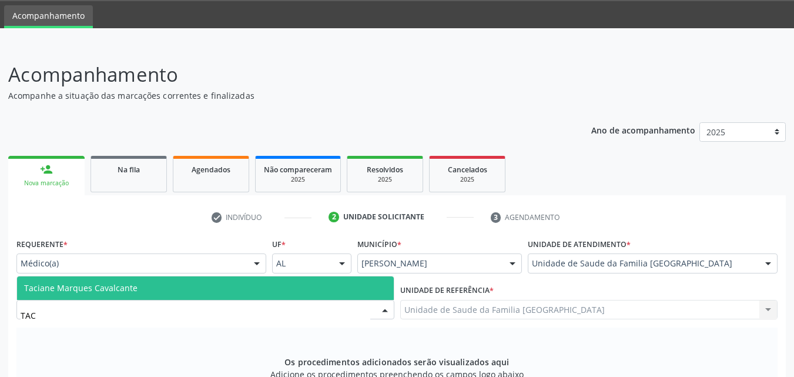
click at [163, 283] on span "Taciane Marques Cavalcante" at bounding box center [205, 288] width 377 height 24
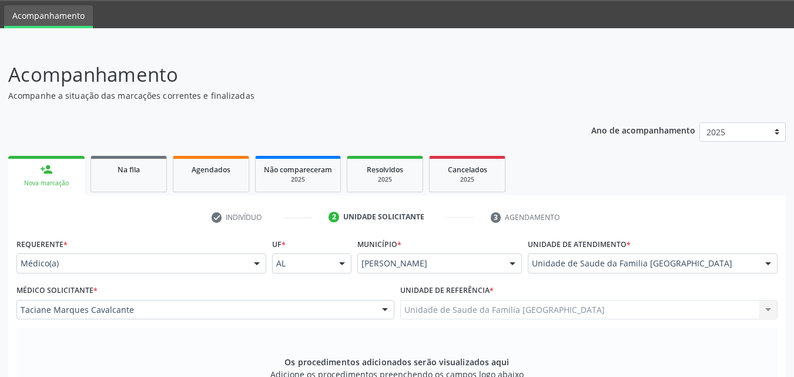
scroll to position [311, 0]
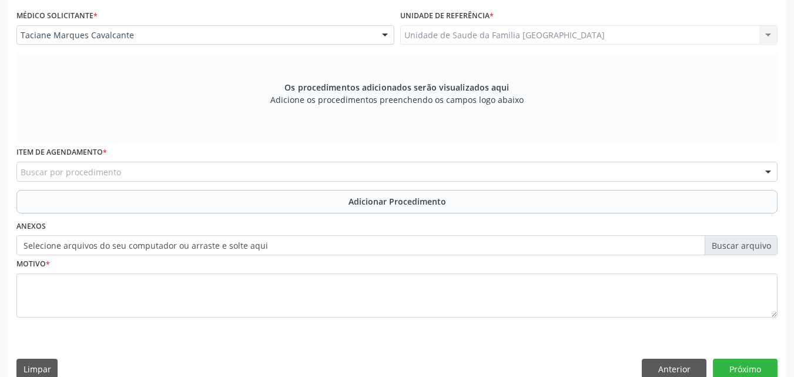
click at [123, 170] on div "Buscar por procedimento" at bounding box center [396, 172] width 761 height 20
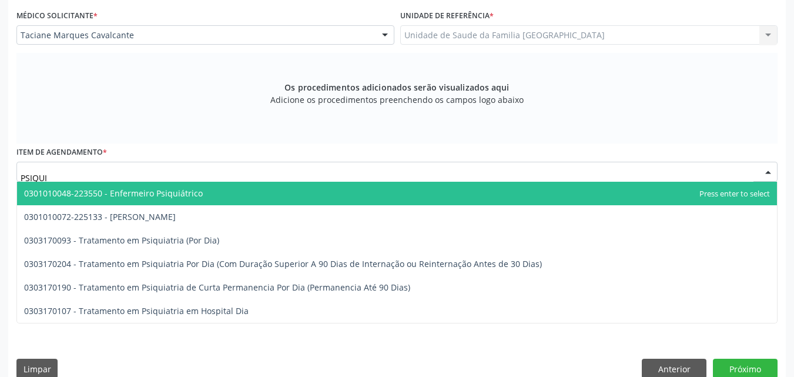
type input "PSIQUIA"
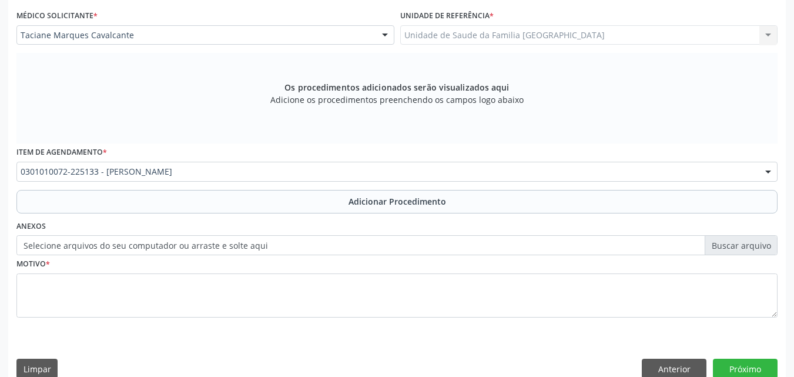
click at [116, 192] on button "Adicionar Procedimento" at bounding box center [396, 202] width 761 height 24
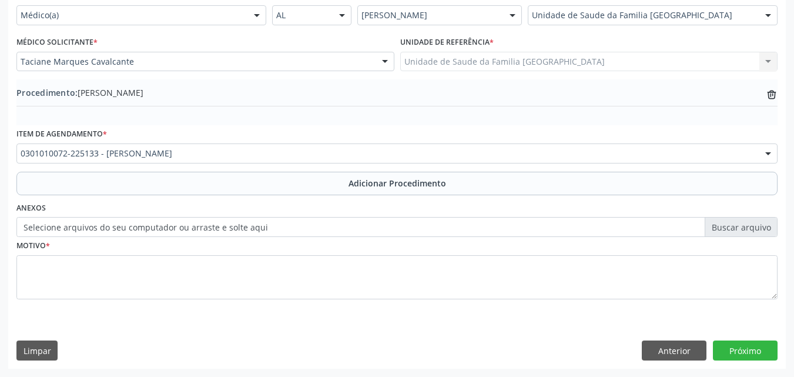
scroll to position [284, 0]
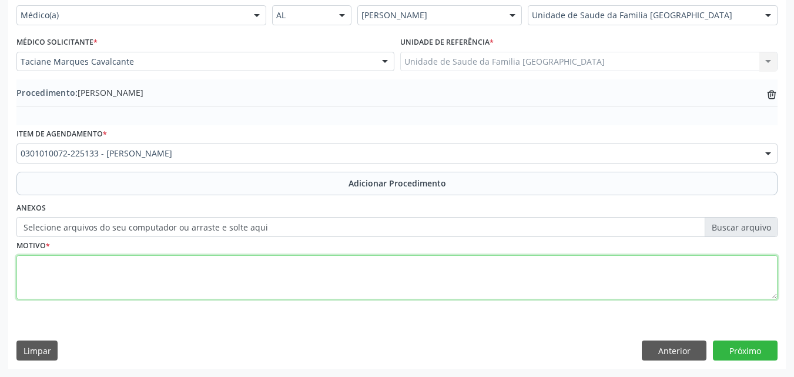
click at [110, 273] on textarea at bounding box center [396, 277] width 761 height 45
type textarea "PSIQUIATRIA INFANTIL, SUSPEITA DE TEA, 2 ITENS CRÍTICAS AO M-CHAT."
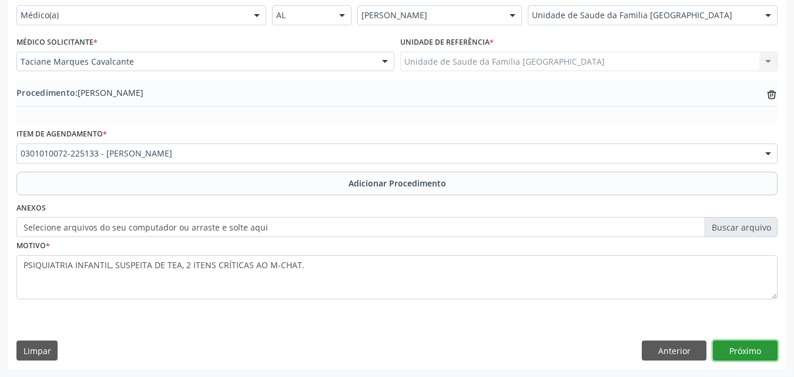
click at [731, 344] on button "Próximo" at bounding box center [745, 350] width 65 height 20
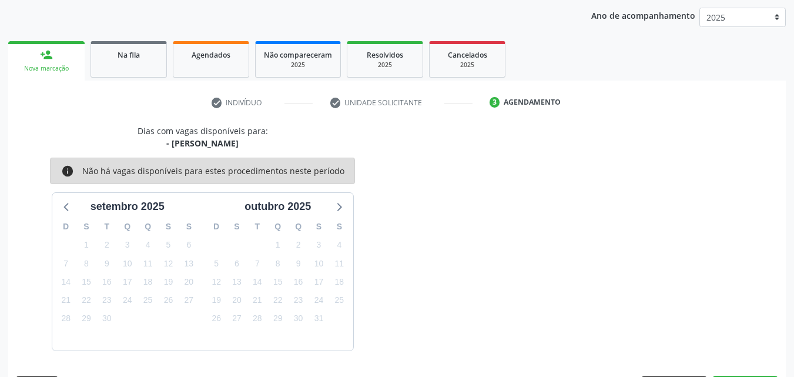
scroll to position [186, 0]
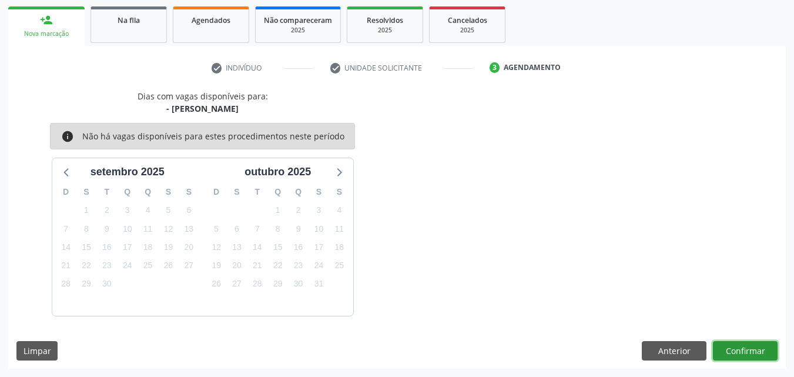
click at [747, 351] on button "Confirmar" at bounding box center [745, 351] width 65 height 20
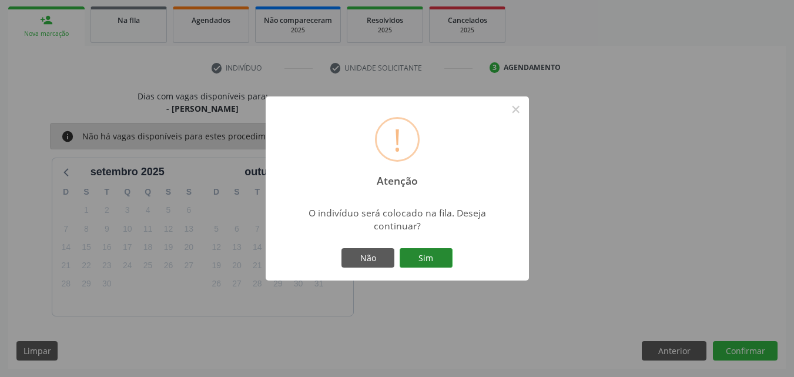
click at [433, 256] on button "Sim" at bounding box center [426, 258] width 53 height 20
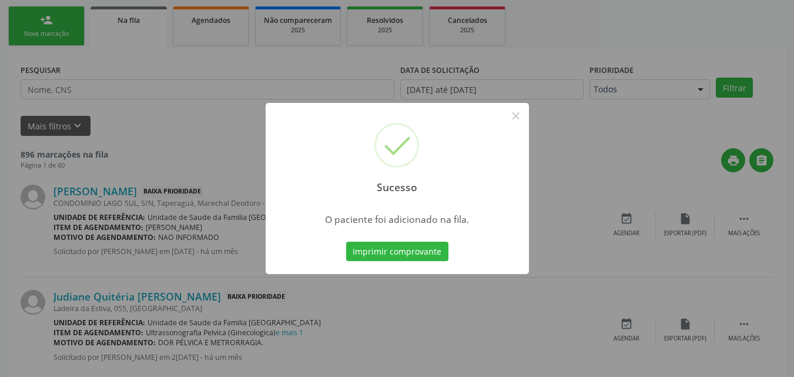
scroll to position [28, 0]
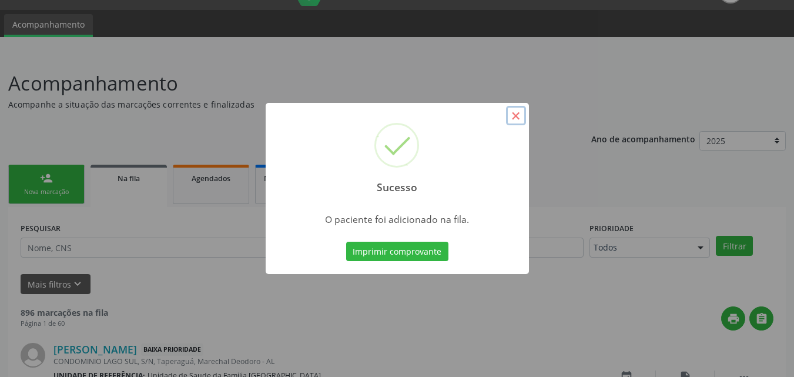
click at [517, 120] on button "×" at bounding box center [516, 116] width 20 height 20
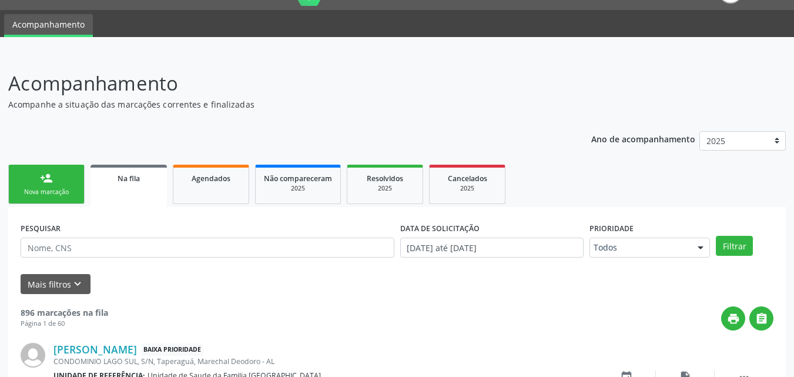
click at [55, 184] on link "person_add Nova marcação" at bounding box center [46, 184] width 76 height 39
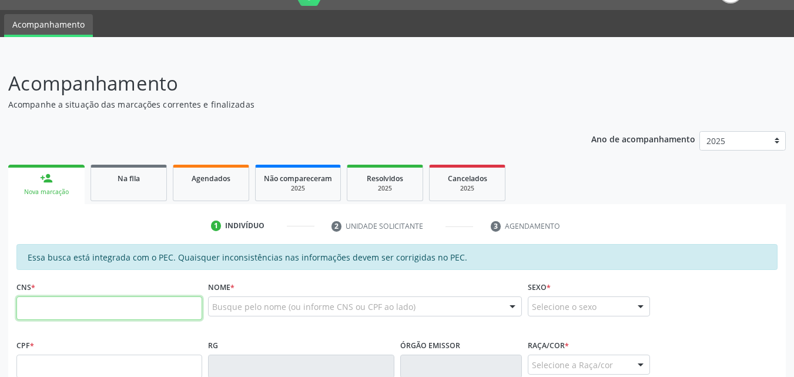
click at [39, 298] on input "text" at bounding box center [109, 308] width 186 height 24
type input "704 2092 5612 8182"
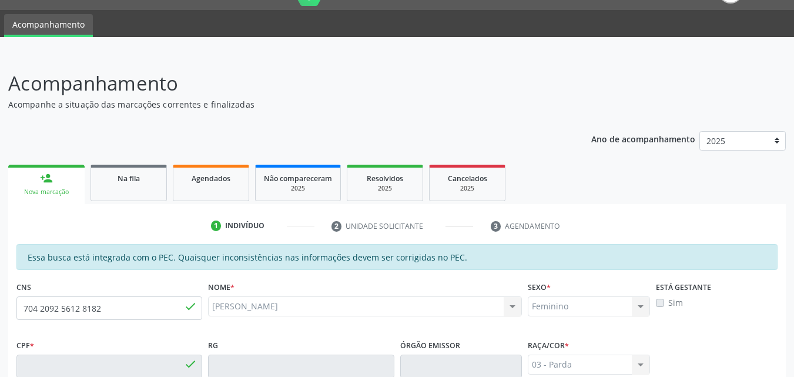
type input "056.328.994-54"
type input "27/05/1965"
type input "Lindinalva Santos"
type input "(82) 9374-0661"
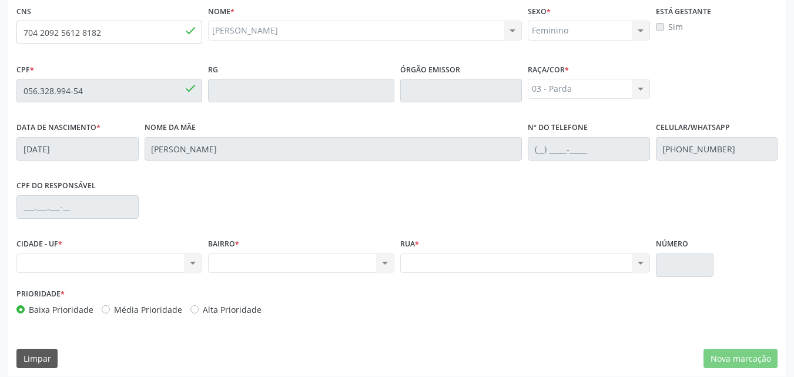
scroll to position [311, 0]
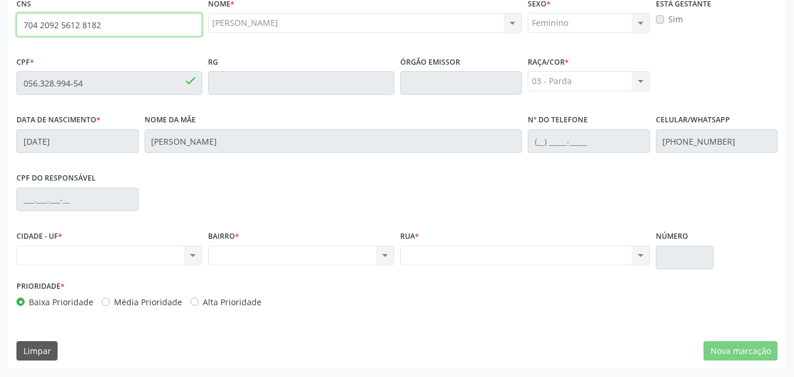
drag, startPoint x: 106, startPoint y: 22, endPoint x: 2, endPoint y: 25, distance: 103.5
click at [2, 25] on div "Acompanhamento Acompanhe a situação das marcações correntes e finalizadas Relat…" at bounding box center [397, 73] width 794 height 606
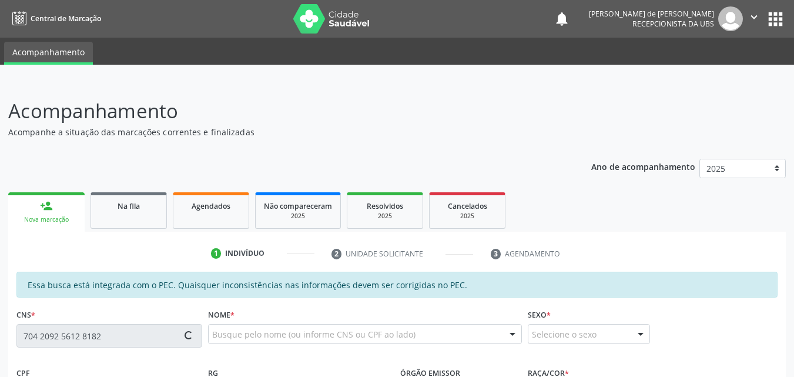
type input "056.328.994-54"
type input "27/05/1965"
type input "Lindinalva Santos"
type input "(82) 9374-0661"
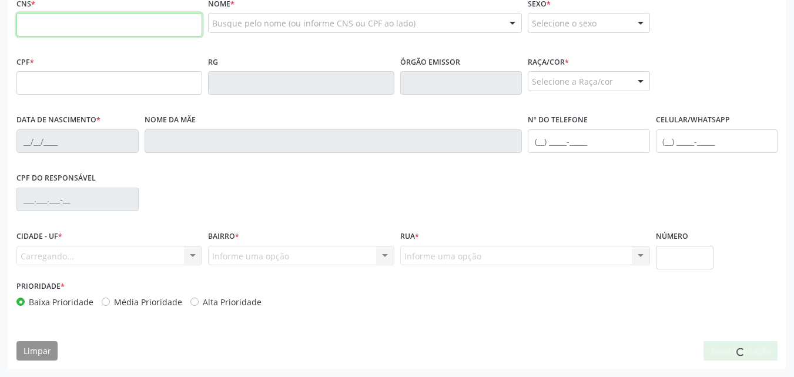
scroll to position [311, 0]
paste input "704 2092 5612 8182"
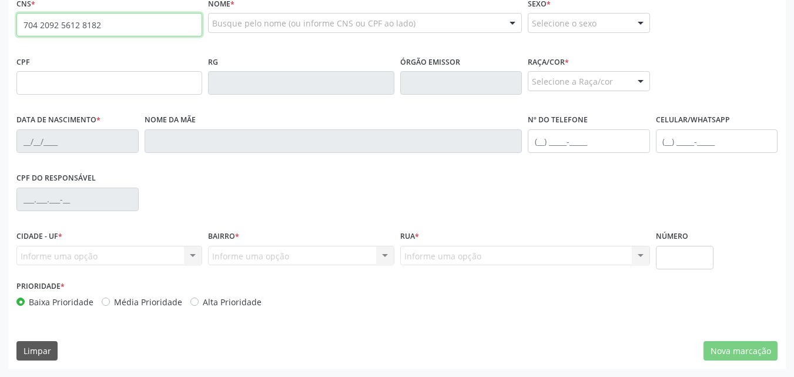
type input "704 2092 5612 8182"
type input "056.328.994-54"
type input "[DATE]"
type input "[PERSON_NAME]"
type input "[PHONE_NUMBER]"
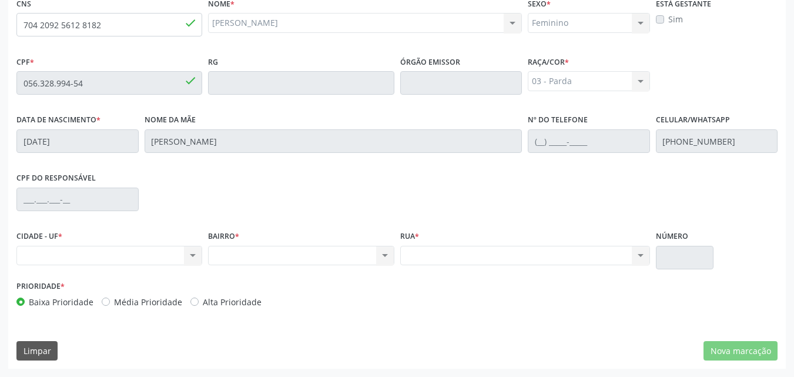
click at [498, 316] on div "Prioridade * Baixa Prioridade Média Prioridade Alta Prioridade" at bounding box center [397, 296] width 767 height 39
click at [76, 24] on input "704 2092 5612 8182" at bounding box center [109, 25] width 186 height 24
drag, startPoint x: 116, startPoint y: 31, endPoint x: 0, endPoint y: 29, distance: 116.3
click at [0, 29] on div "Acompanhamento Acompanhe a situação das marcações correntes e finalizadas Relat…" at bounding box center [397, 73] width 794 height 606
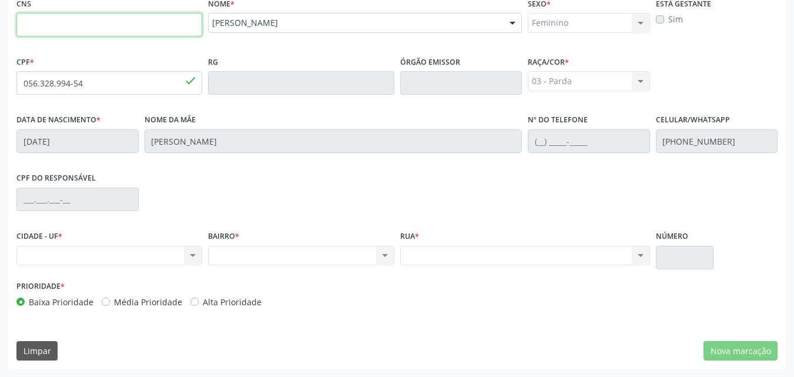
paste input "704 2092 5612 8182"
type input "704 2092 5612 8182"
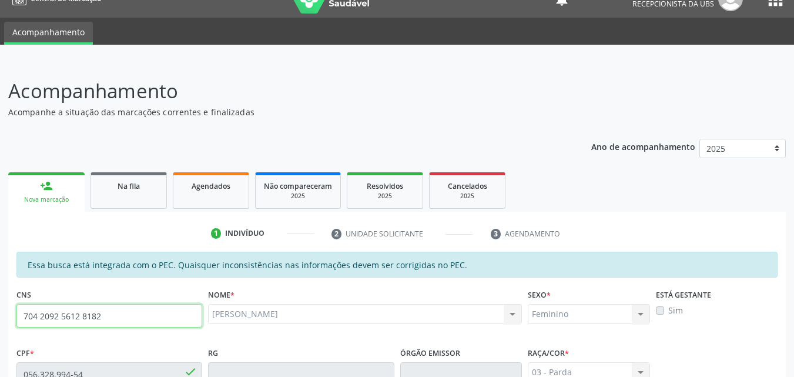
scroll to position [0, 0]
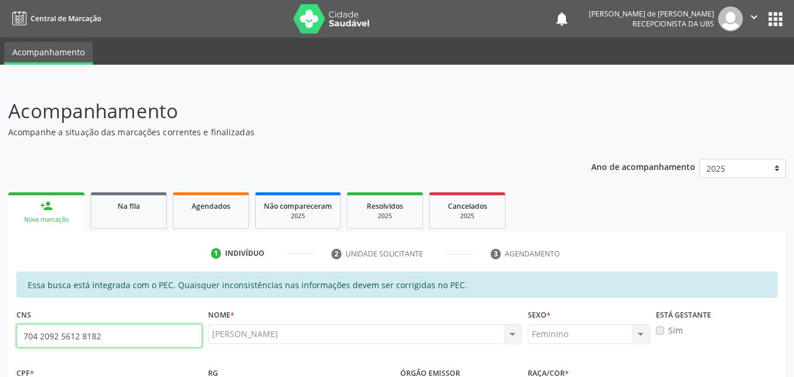
drag, startPoint x: 86, startPoint y: 335, endPoint x: 48, endPoint y: 334, distance: 38.8
click at [6, 10] on div "Central de Marcação notifications Amanda Lais de Araujo dos Santos Recepcionist…" at bounding box center [397, 188] width 794 height 377
click at [136, 340] on input "704 2092 5612 8182" at bounding box center [109, 336] width 186 height 24
drag, startPoint x: 125, startPoint y: 337, endPoint x: 49, endPoint y: 333, distance: 75.9
click at [18, 8] on div "Central de Marcação notifications Amanda Lais de Araujo dos Santos Recepcionist…" at bounding box center [397, 188] width 794 height 377
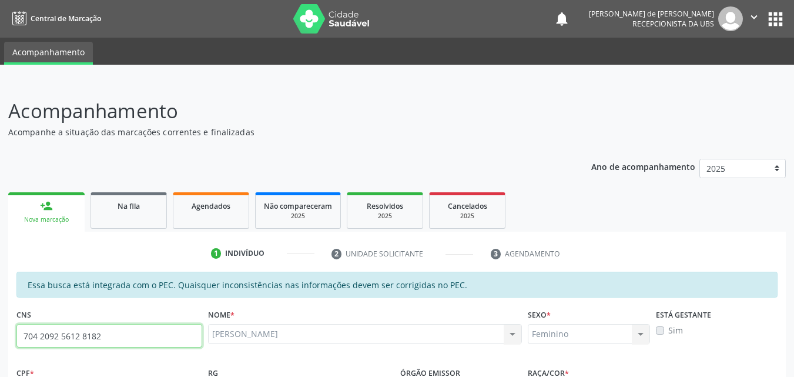
click at [110, 337] on input "704 2092 5612 8182" at bounding box center [109, 336] width 186 height 24
drag, startPoint x: 100, startPoint y: 337, endPoint x: 50, endPoint y: 343, distance: 50.3
click at [14, 12] on div "Central de Marcação notifications Amanda Lais de Araujo dos Santos Recepcionist…" at bounding box center [397, 188] width 794 height 377
click at [109, 335] on input "704 2092 5612 8182" at bounding box center [109, 336] width 186 height 24
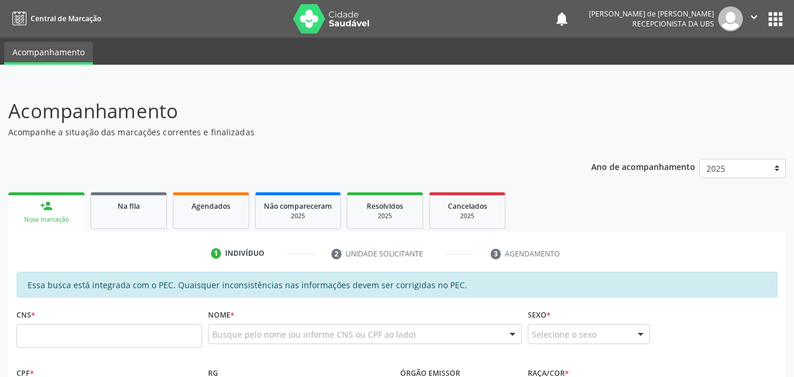
scroll to position [274, 0]
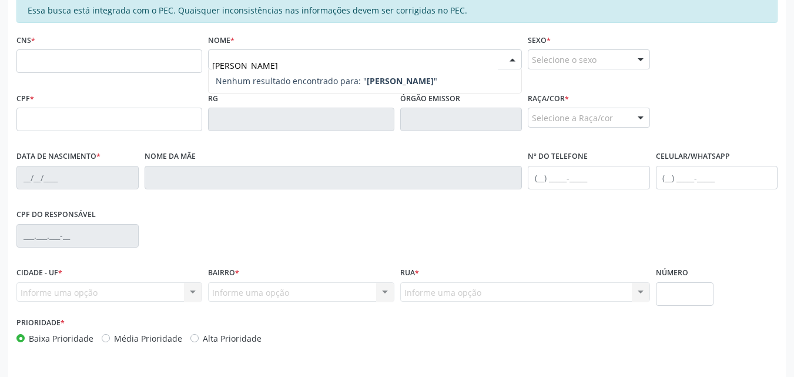
type input "[PERSON_NAME]"
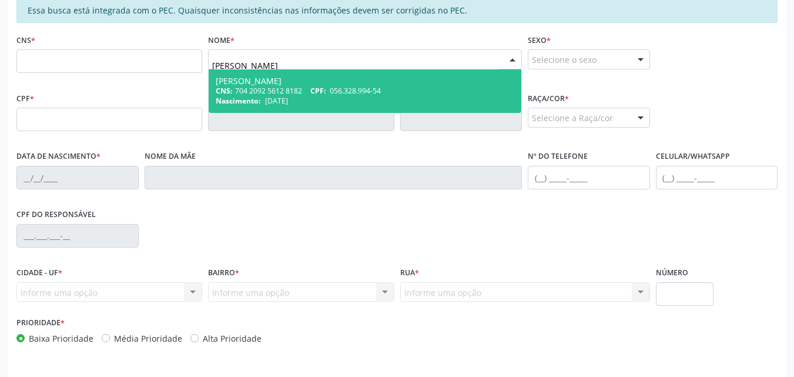
click at [242, 92] on div "CNS: 704 2092 5612 8182 CPF: 056.328.994-54" at bounding box center [365, 91] width 298 height 10
type input "704 2092 5612 8182"
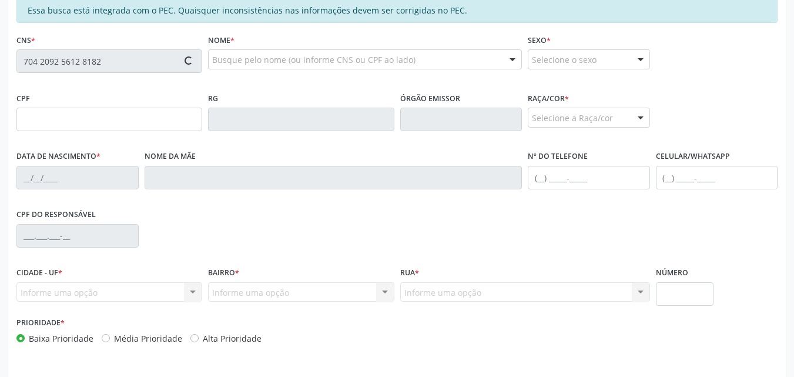
type input "056.328.994-54"
type input "[DATE]"
type input "[PERSON_NAME]"
type input "[PHONE_NUMBER]"
type input "S/N"
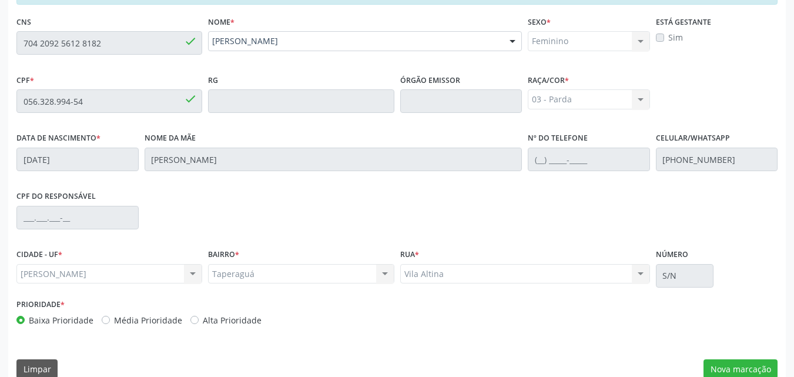
scroll to position [311, 0]
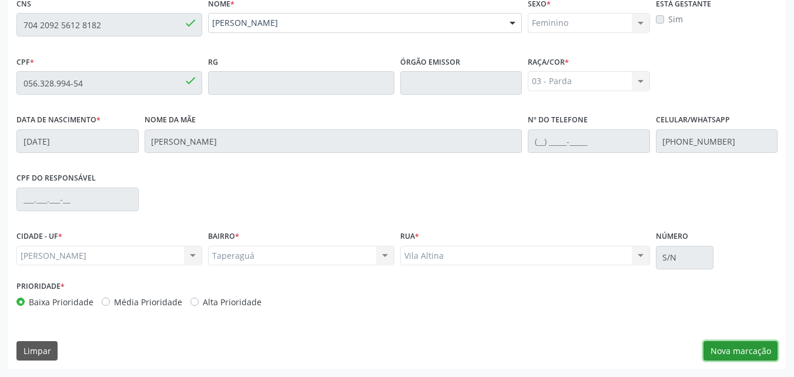
click at [736, 345] on button "Nova marcação" at bounding box center [740, 351] width 74 height 20
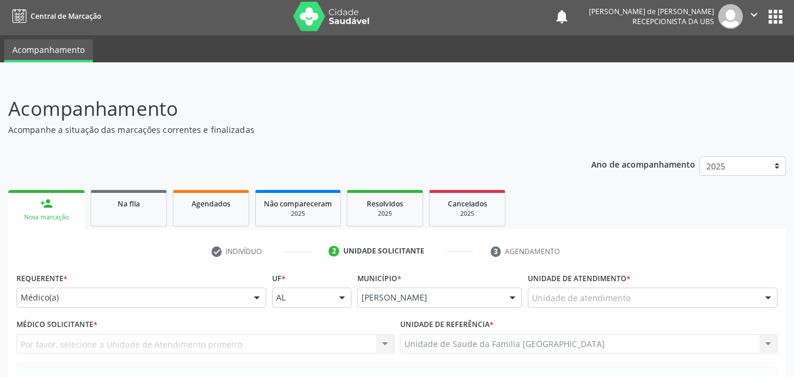
scroll to position [0, 0]
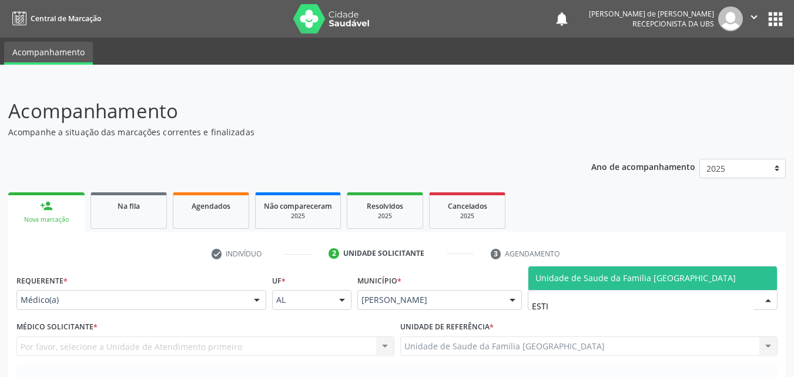
type input "ESTIV"
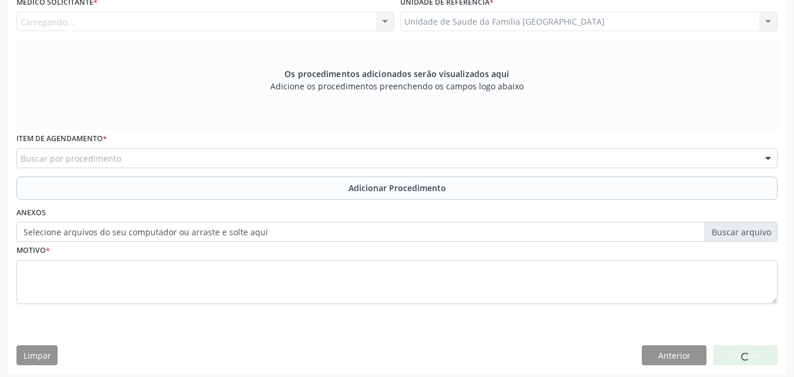
scroll to position [329, 0]
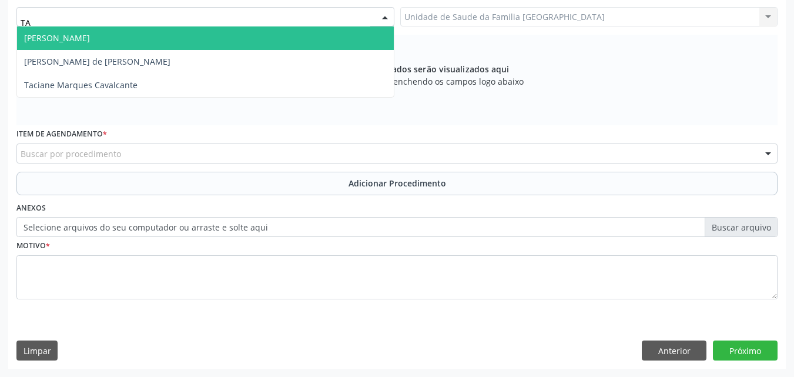
type input "TAC"
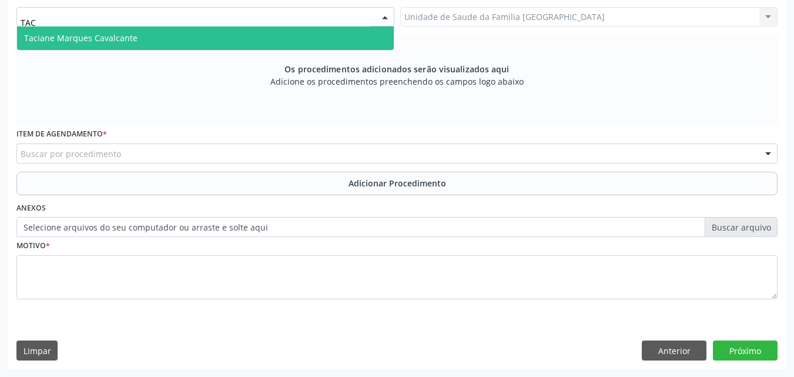
click at [42, 34] on span "Taciane Marques Cavalcante" at bounding box center [80, 37] width 113 height 11
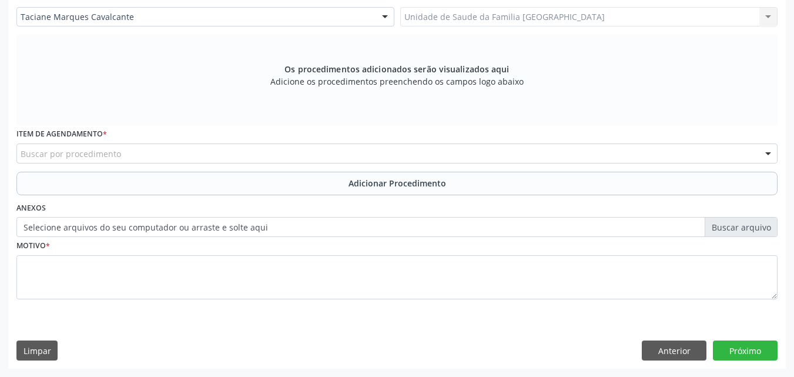
click at [49, 146] on div "Buscar por procedimento" at bounding box center [396, 153] width 761 height 20
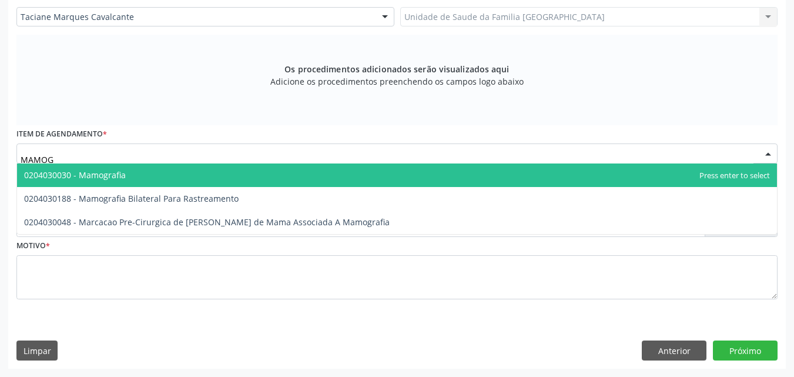
type input "MAMOGR"
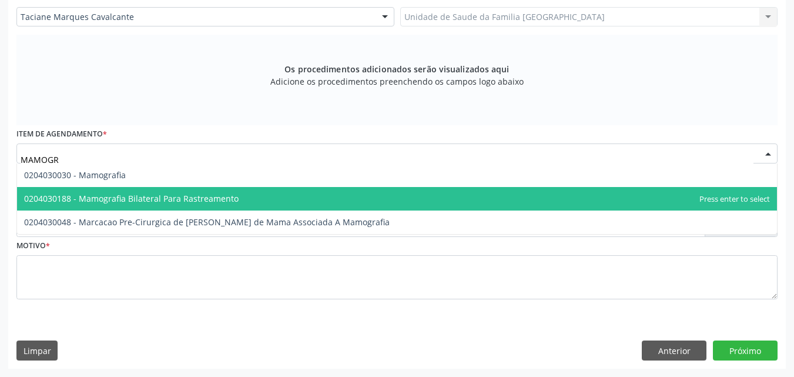
click at [105, 193] on span "0204030188 - Mamografia Bilateral Para Rastreamento" at bounding box center [131, 198] width 214 height 11
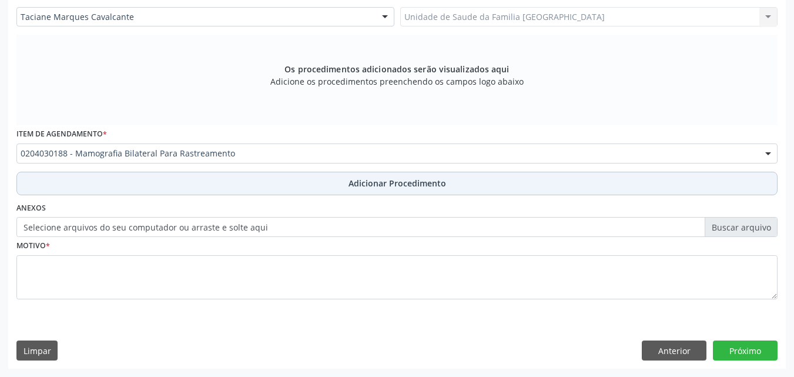
click at [115, 182] on button "Adicionar Procedimento" at bounding box center [396, 184] width 761 height 24
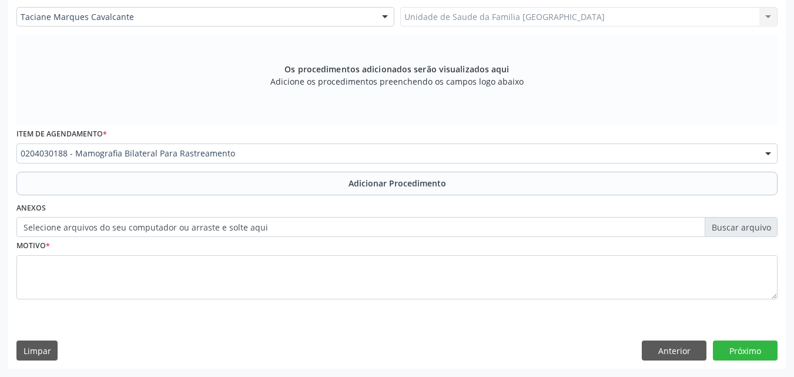
scroll to position [284, 0]
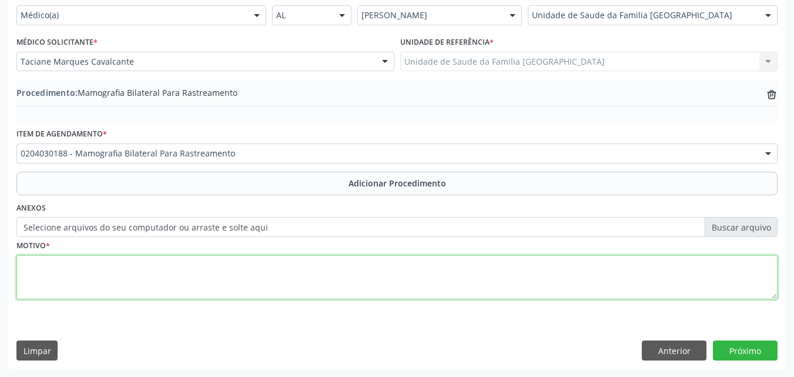
click at [96, 255] on textarea at bounding box center [396, 277] width 761 height 45
type textarea "RASTREAMENTO."
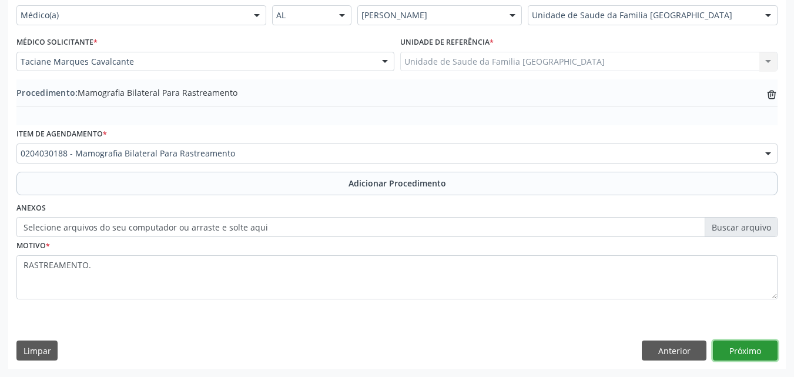
click at [738, 344] on button "Próximo" at bounding box center [745, 350] width 65 height 20
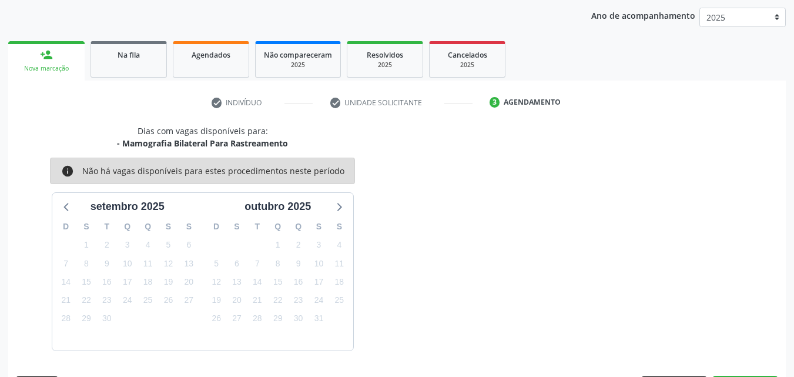
scroll to position [186, 0]
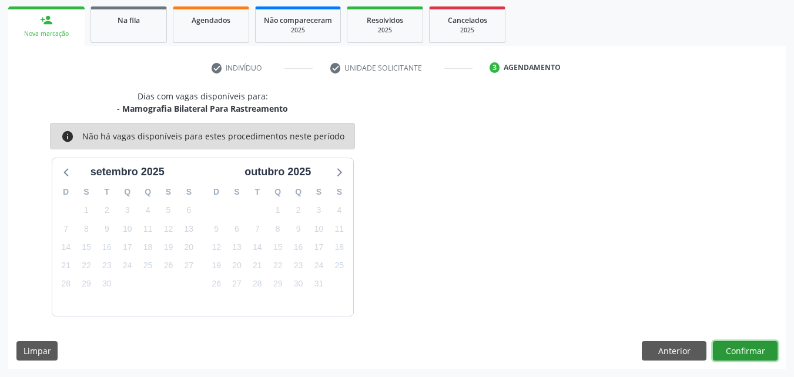
click at [722, 346] on button "Confirmar" at bounding box center [745, 351] width 65 height 20
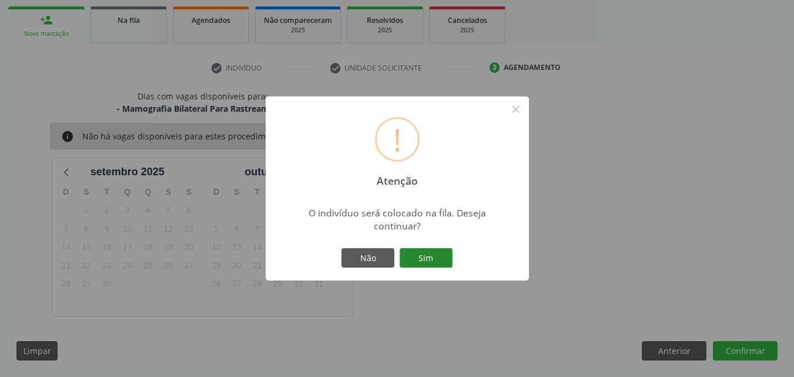
click at [440, 254] on button "Sim" at bounding box center [426, 258] width 53 height 20
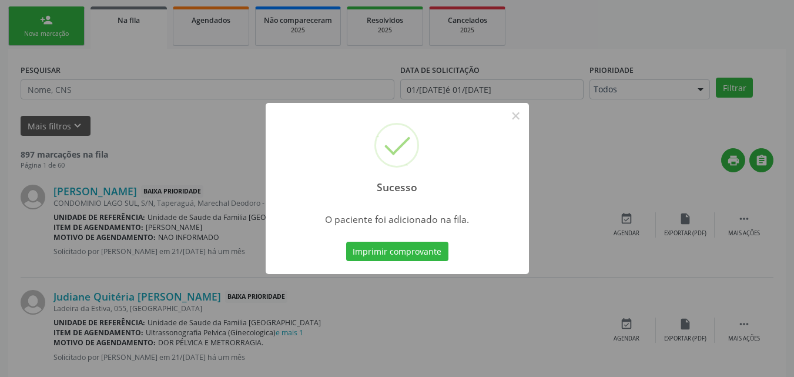
scroll to position [28, 0]
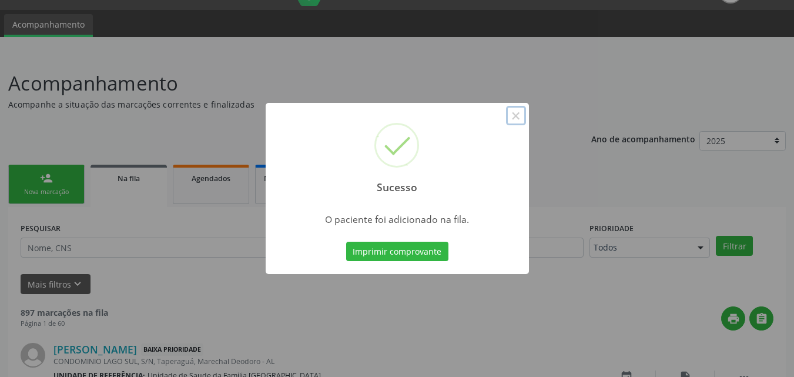
drag, startPoint x: 512, startPoint y: 114, endPoint x: 682, endPoint y: 112, distance: 169.8
click at [513, 114] on button "×" at bounding box center [516, 116] width 20 height 20
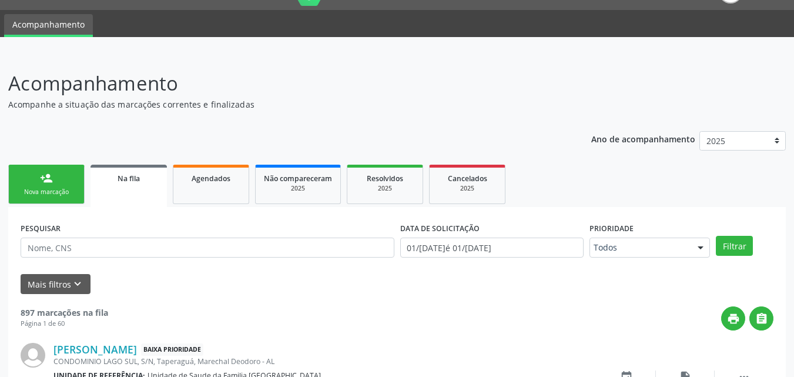
click at [72, 184] on link "person_add Nova marcação" at bounding box center [46, 184] width 76 height 39
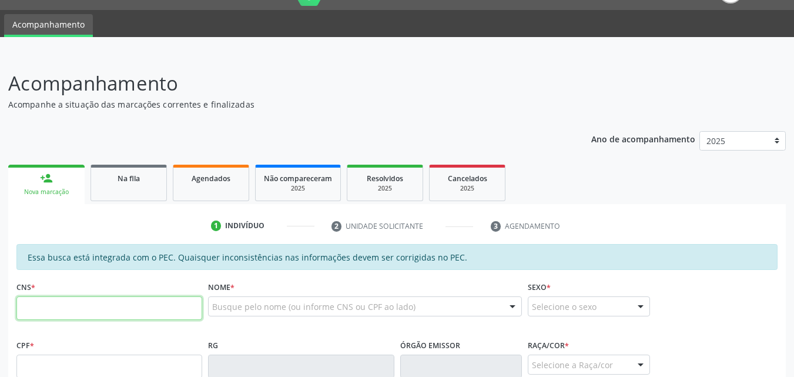
click at [92, 310] on input "text" at bounding box center [109, 308] width 186 height 24
type input "705 0092 8795 8950"
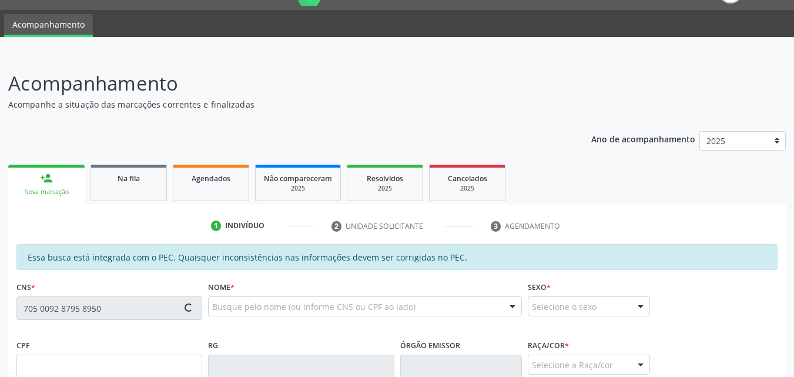
type input "055.169.584-66"
type input "29/10/1974"
type input "Cicera Maria da Conceição"
type input "(82) 99110-8173"
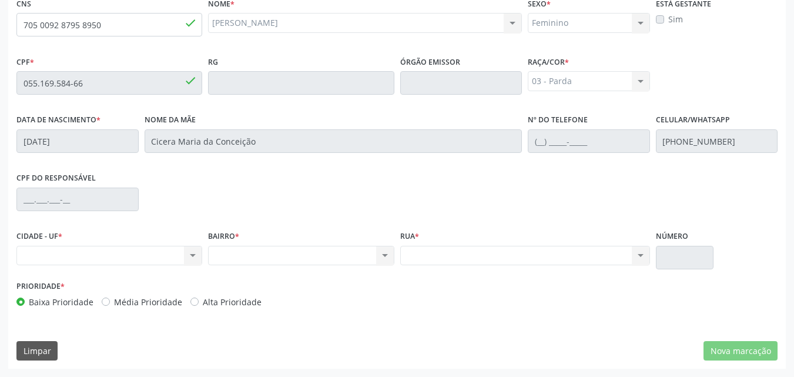
scroll to position [36, 0]
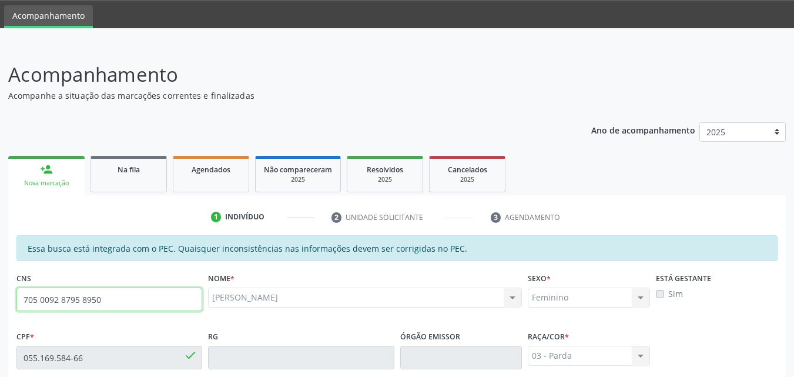
drag, startPoint x: 109, startPoint y: 299, endPoint x: 0, endPoint y: 284, distance: 110.3
click at [0, 284] on div "Acompanhamento Acompanhe a situação das marcações correntes e finalizadas Relat…" at bounding box center [397, 348] width 794 height 606
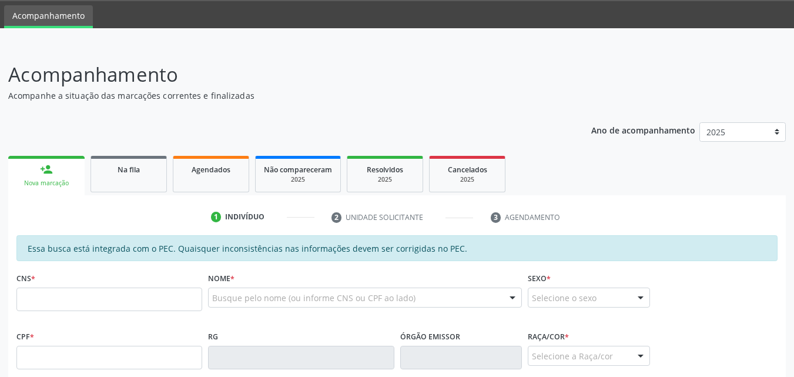
scroll to position [36, 0]
paste input "705 0092 8795 8950"
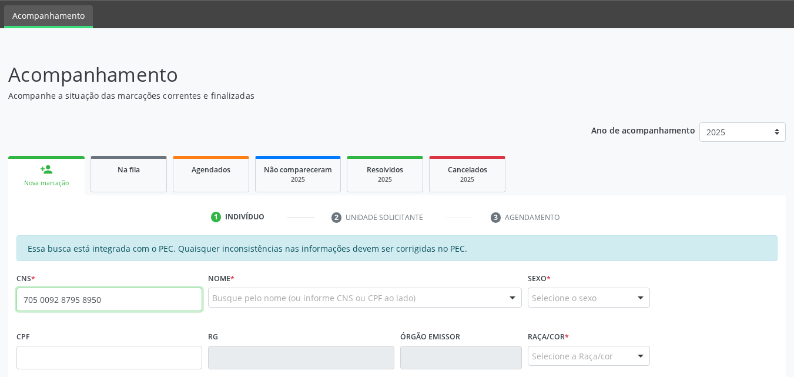
type input "705 0092 8795 8950"
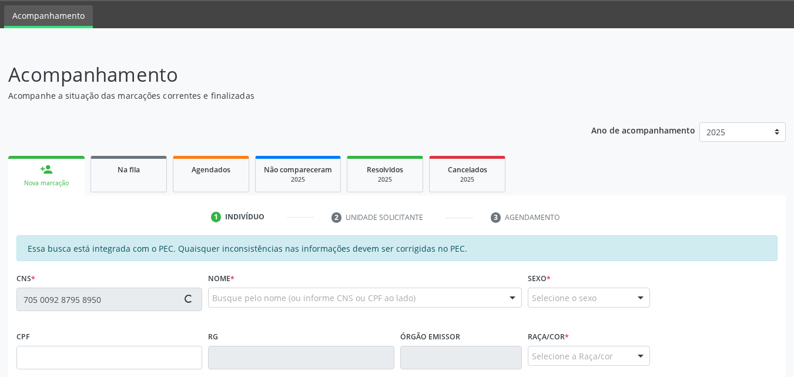
type input "055.169.584-66"
type input "[DATE]"
type input "Cicera Maria da Conceição"
type input "[PHONE_NUMBER]"
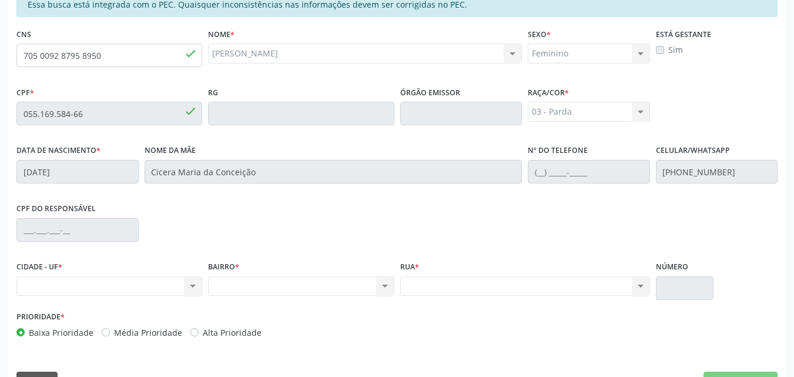
scroll to position [311, 0]
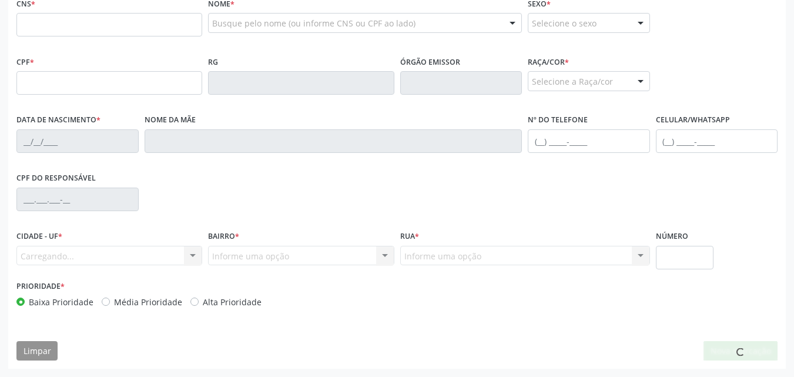
scroll to position [311, 0]
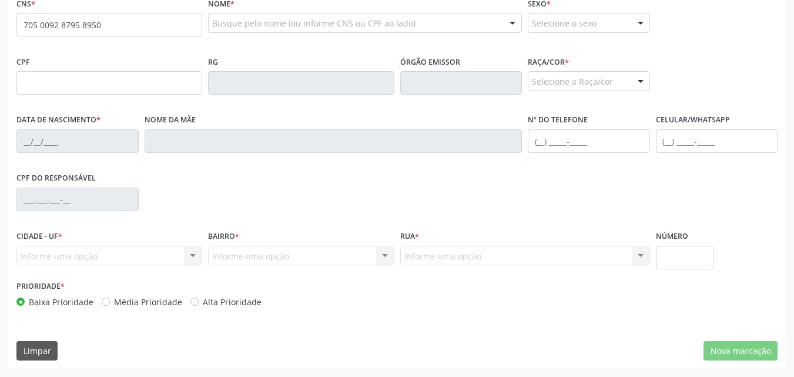
type input "705 0092 8795 8950"
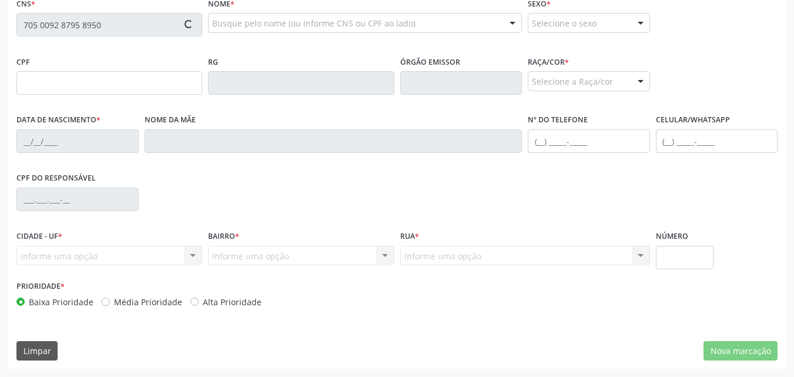
type input "055.169.584-66"
type input "[DATE]"
type input "Cicera Maria da Conceição"
type input "[PHONE_NUMBER]"
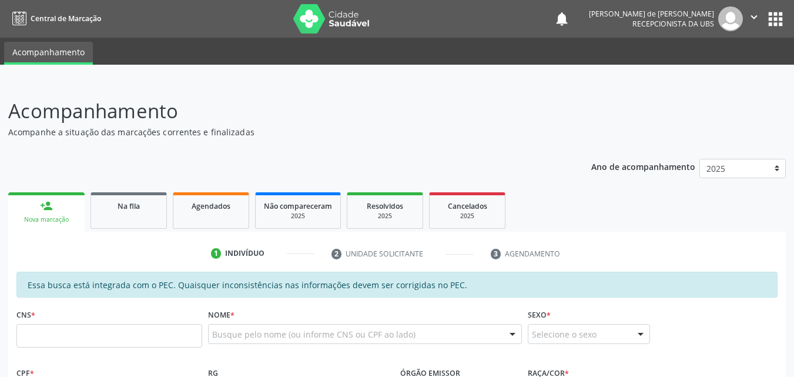
scroll to position [311, 0]
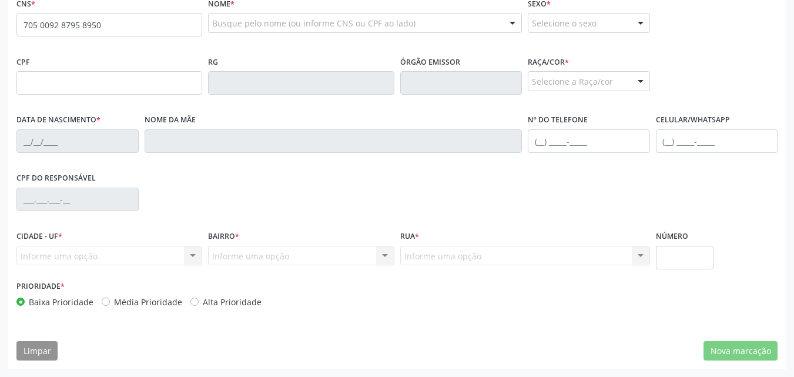
type input "705 0092 8795 8950"
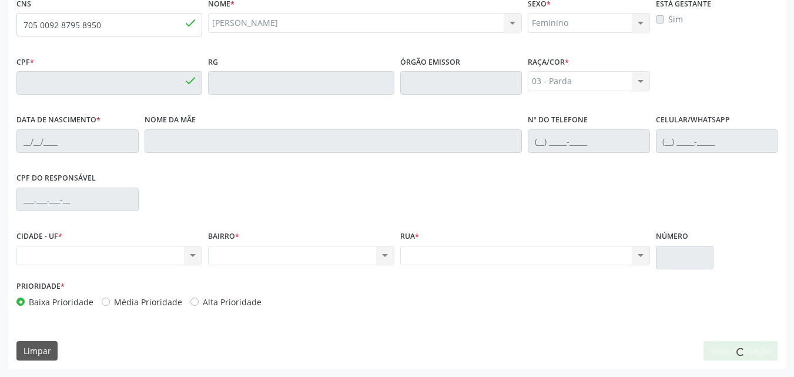
type input "055.169.584-66"
type input "[DATE]"
type input "Cicera Maria da Conceição"
type input "[PHONE_NUMBER]"
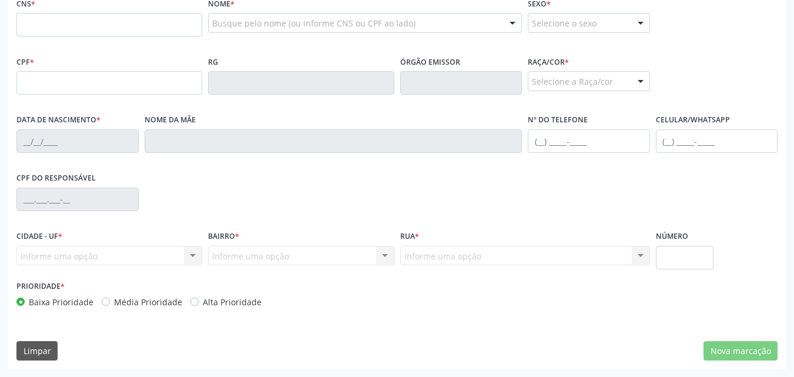
scroll to position [36, 0]
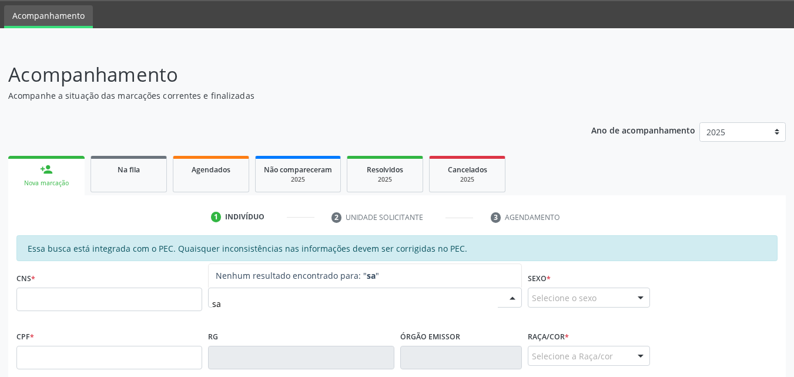
type input "s"
type input "[PERSON_NAME]"
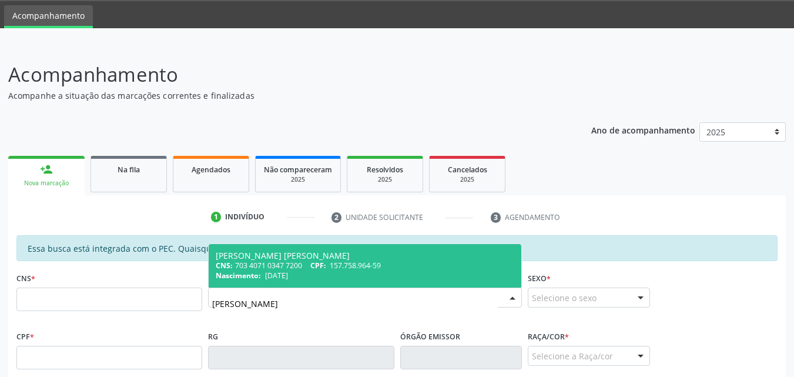
click at [326, 261] on span "CPF:" at bounding box center [318, 265] width 16 height 10
type input "703 4071 0347 7200"
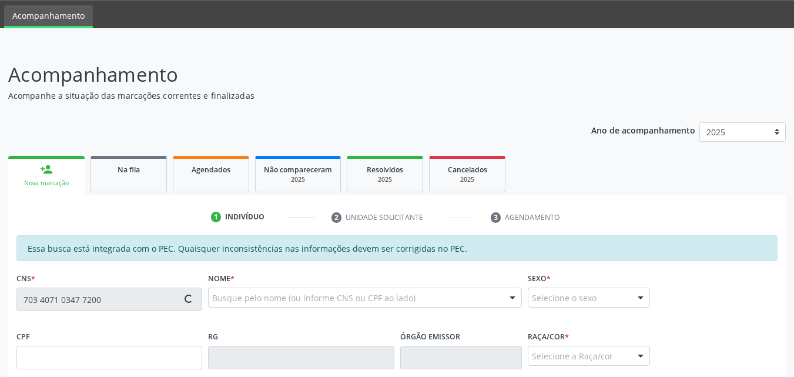
type input "157.758.964-59"
type input "[DATE]"
type input "Tamires de [PERSON_NAME]"
type input "[PHONE_NUMBER]"
type input "S/N"
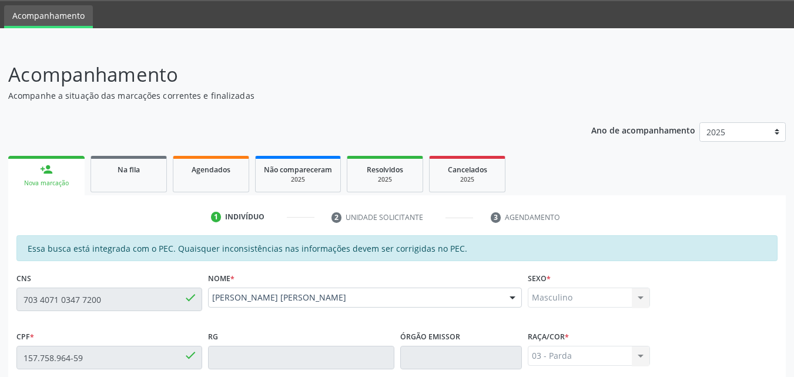
scroll to position [311, 0]
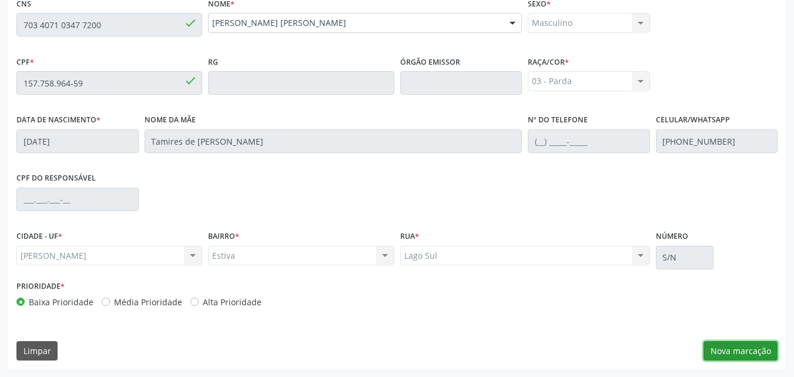
click at [718, 343] on button "Nova marcação" at bounding box center [740, 351] width 74 height 20
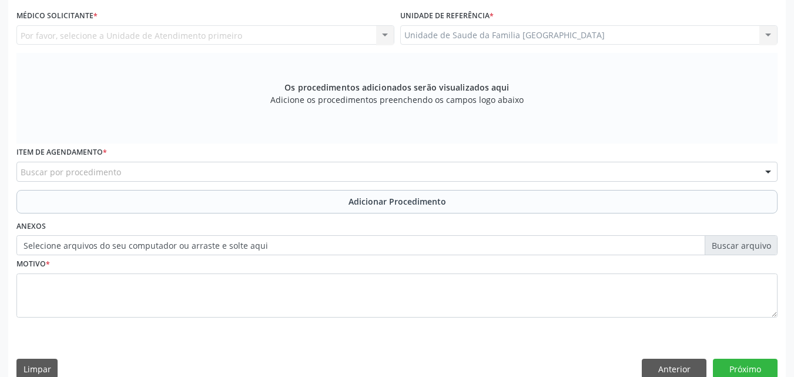
scroll to position [0, 0]
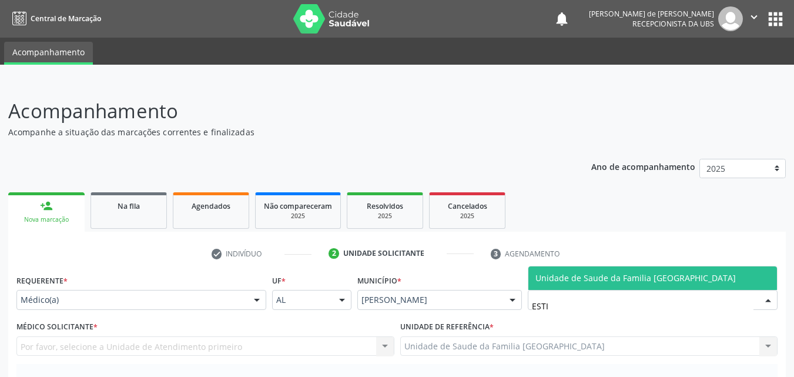
type input "ESTIV"
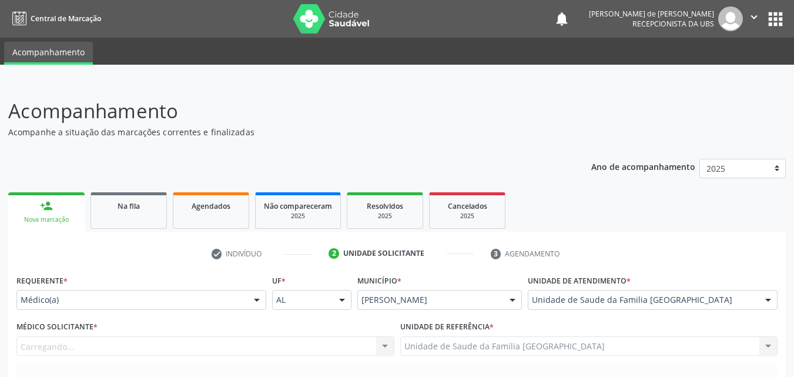
scroll to position [274, 0]
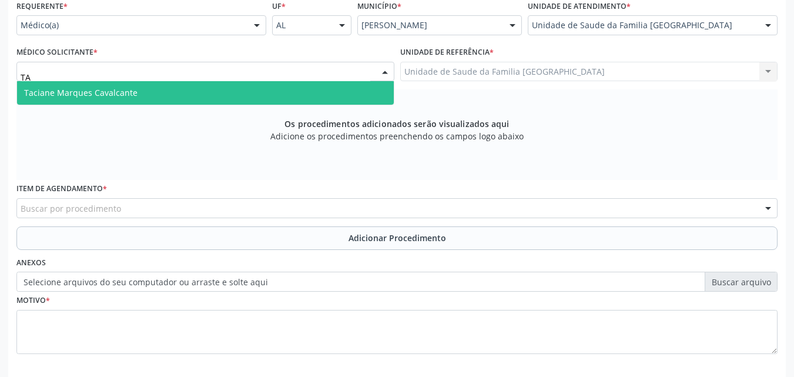
type input "TAC"
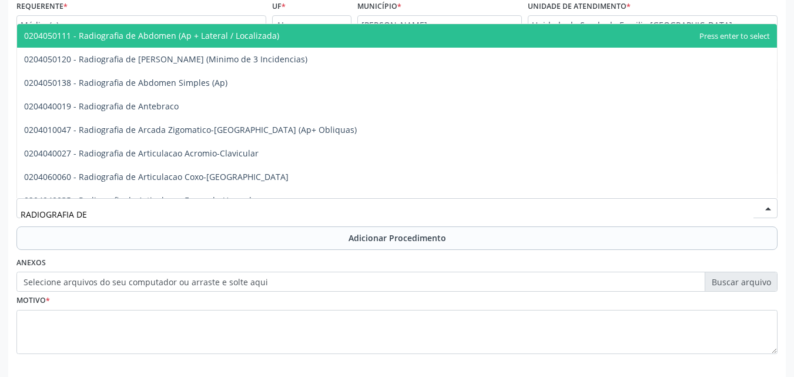
type input "RADIOGRAFIA DE P"
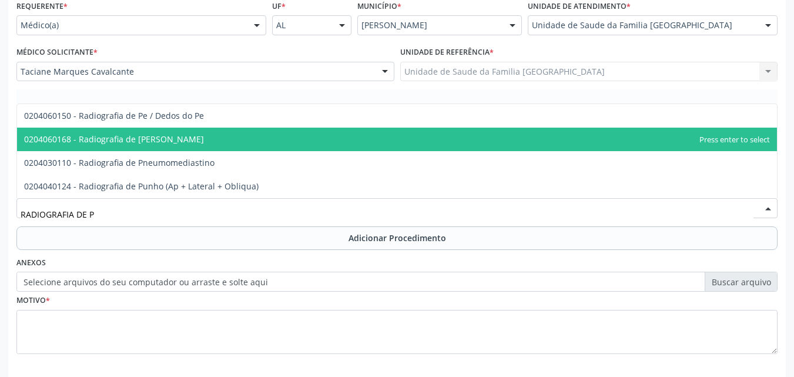
click at [100, 140] on span "0204060168 - Radiografia de [PERSON_NAME]" at bounding box center [114, 138] width 180 height 11
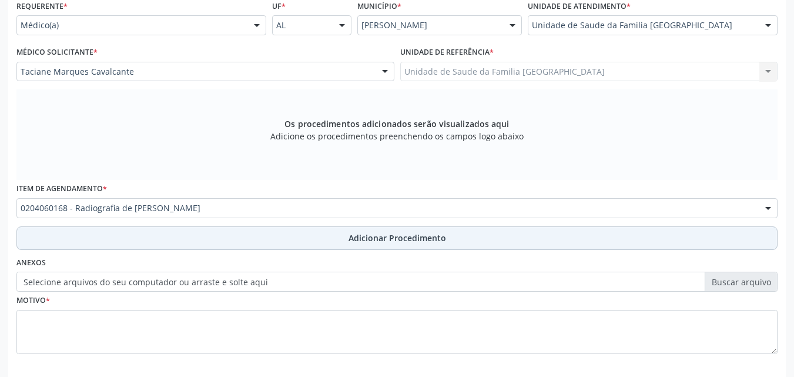
click at [139, 235] on button "Adicionar Procedimento" at bounding box center [396, 238] width 761 height 24
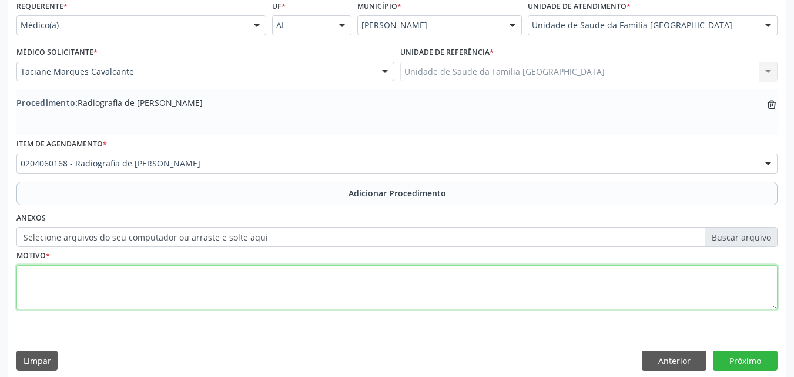
click at [142, 300] on textarea at bounding box center [396, 287] width 761 height 45
type textarea "EPISÓDIOS DE DOR NO MEMBRO ASSOCIADO A FEBRE."
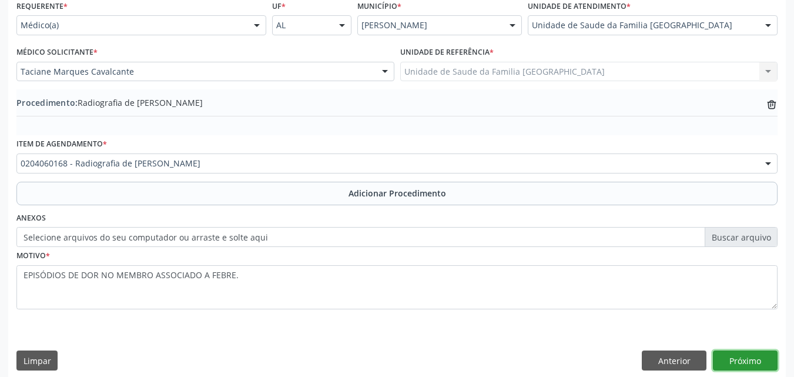
click at [720, 352] on button "Próximo" at bounding box center [745, 360] width 65 height 20
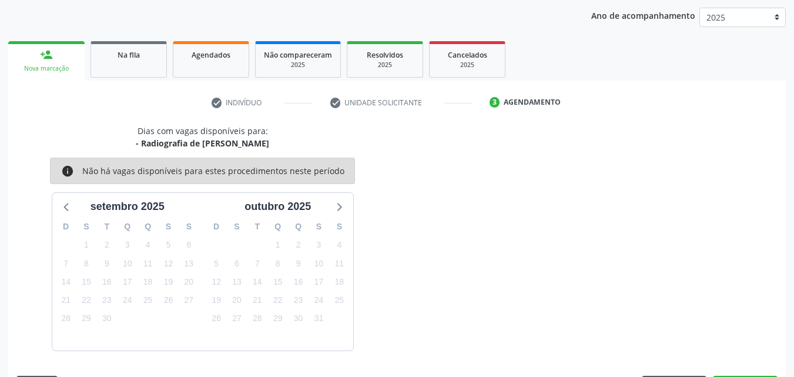
scroll to position [186, 0]
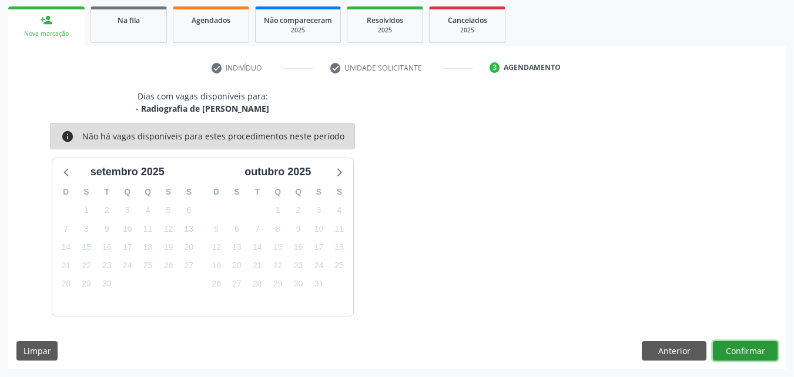
click at [723, 348] on button "Confirmar" at bounding box center [745, 351] width 65 height 20
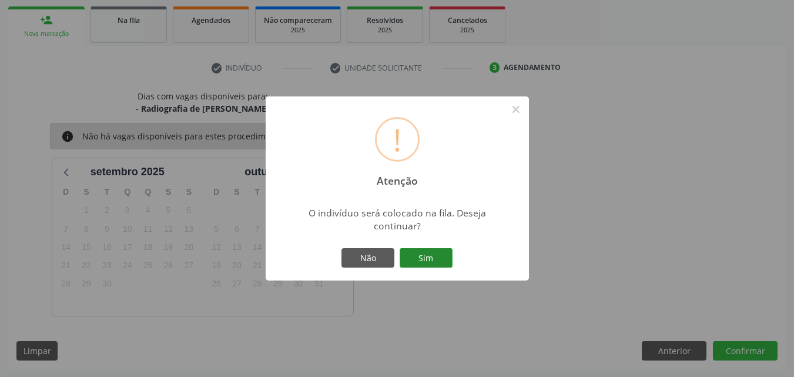
click at [420, 256] on button "Sim" at bounding box center [426, 258] width 53 height 20
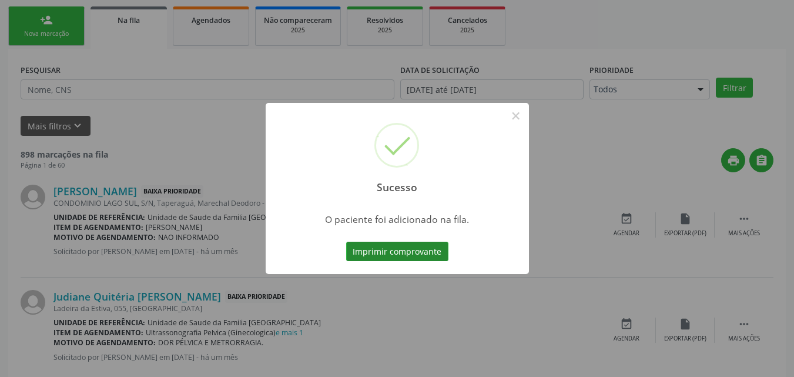
scroll to position [28, 0]
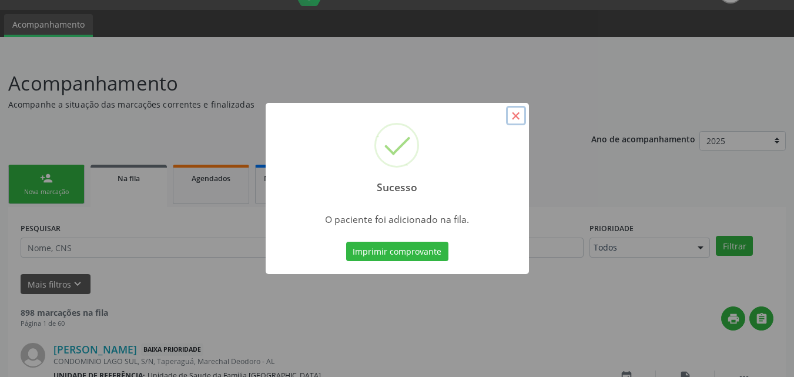
click at [514, 114] on button "×" at bounding box center [516, 116] width 20 height 20
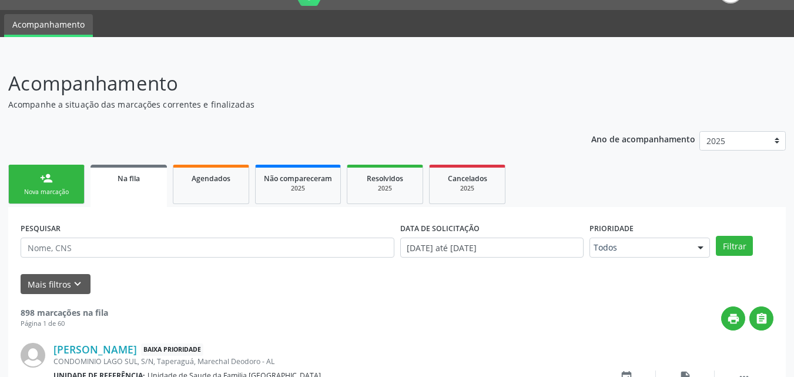
click at [50, 187] on link "person_add Nova marcação" at bounding box center [46, 184] width 76 height 39
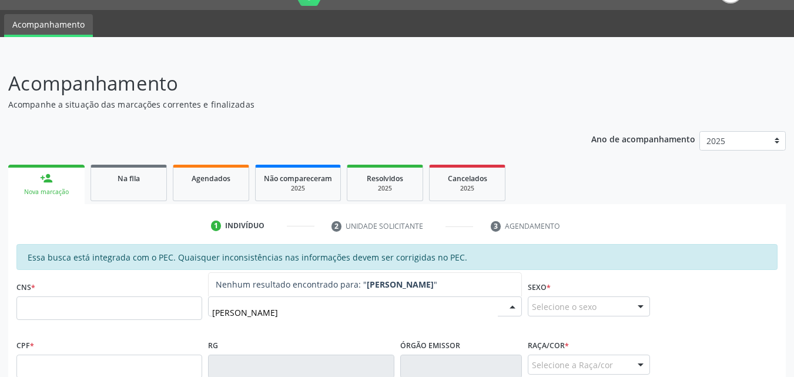
type input "DAIANE DA SILVA SANTOS"
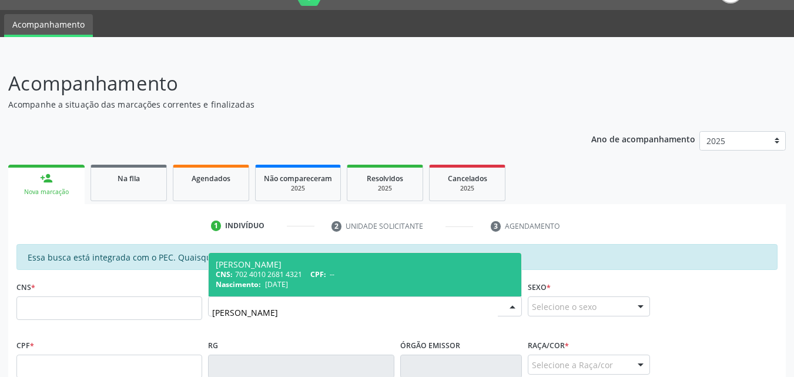
drag, startPoint x: 324, startPoint y: 317, endPoint x: 123, endPoint y: 300, distance: 202.2
click at [135, 304] on div "CNS * Nome * DAIANE DA SILVA SANTOS Daiane da Silva Santos CNS: 702 4010 2681 4…" at bounding box center [397, 307] width 767 height 58
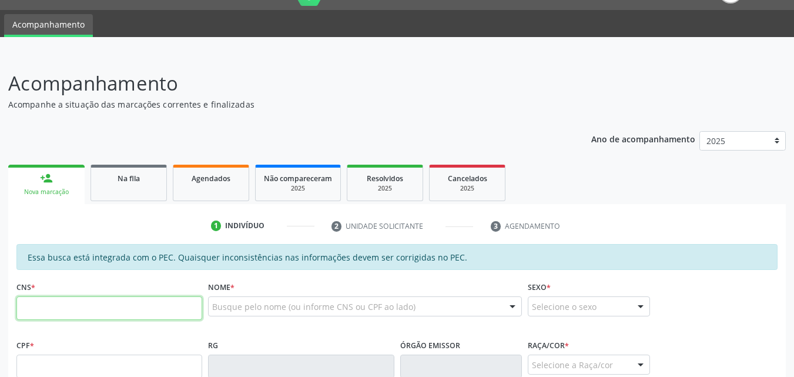
click at [25, 300] on input "text" at bounding box center [109, 308] width 186 height 24
type input "708 5010 0594 1780"
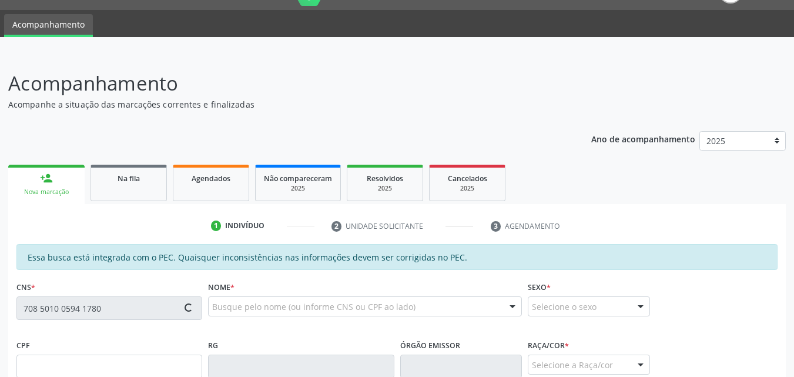
type input "079.495.004-33"
type input "24/09/1987"
type input "Marose Lima Marques da Silva"
type input "(82) 9425-6796"
type input "S/N"
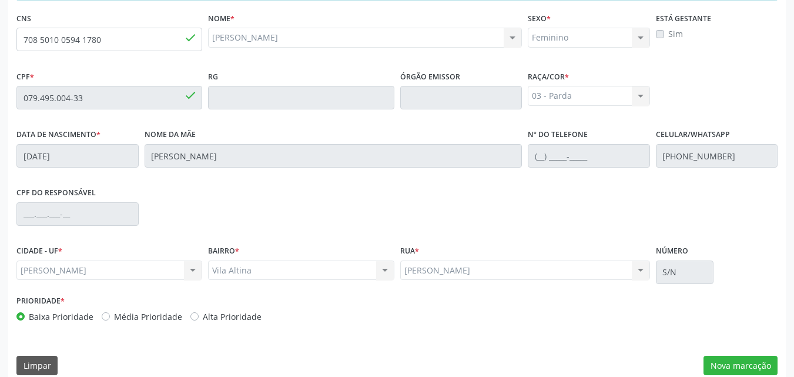
scroll to position [311, 0]
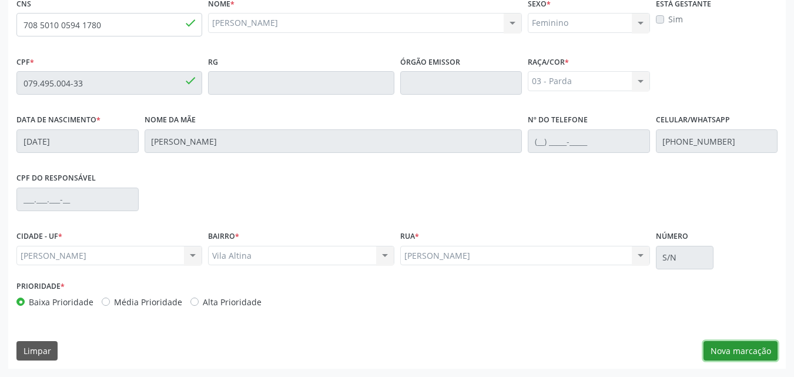
click at [746, 349] on button "Nova marcação" at bounding box center [740, 351] width 74 height 20
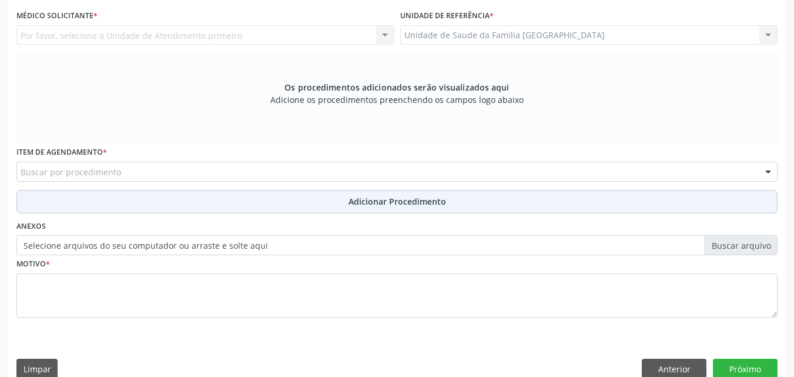
scroll to position [36, 0]
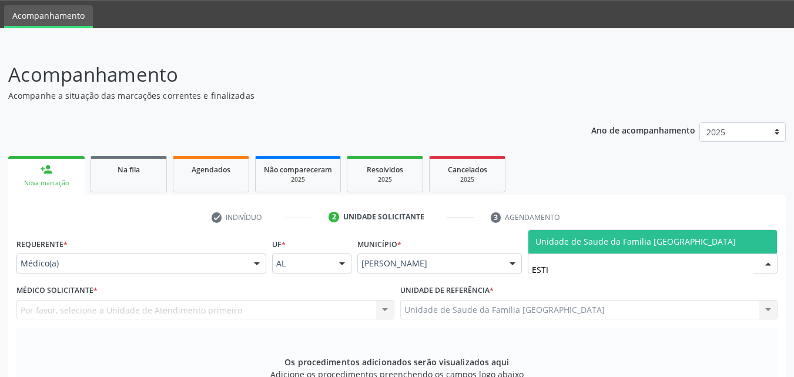
type input "ESTIV"
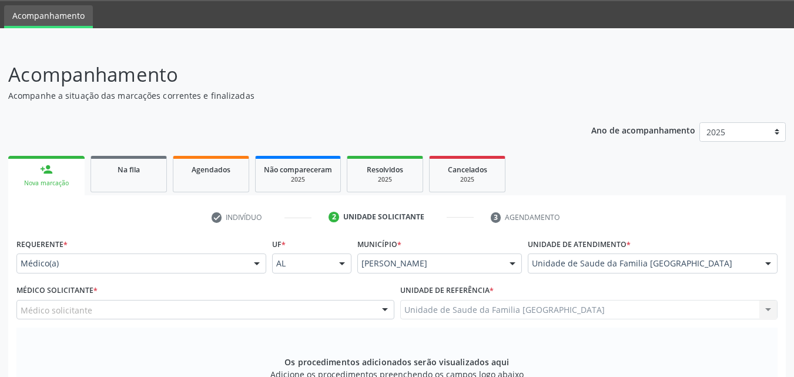
scroll to position [311, 0]
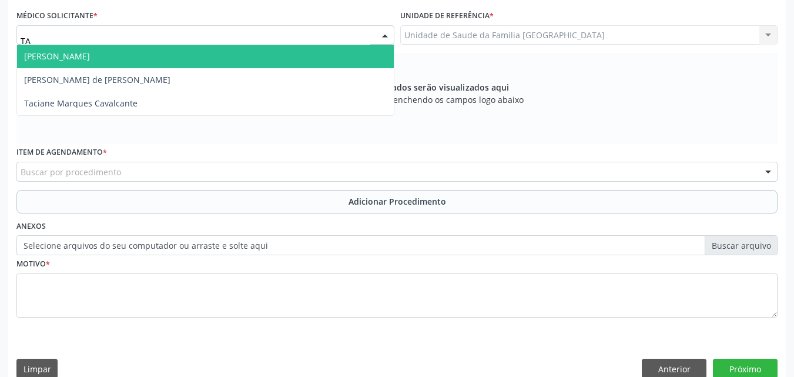
type input "TAC"
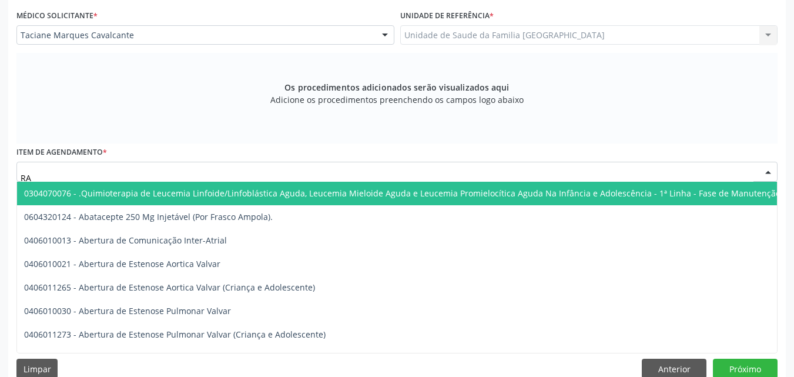
scroll to position [36, 0]
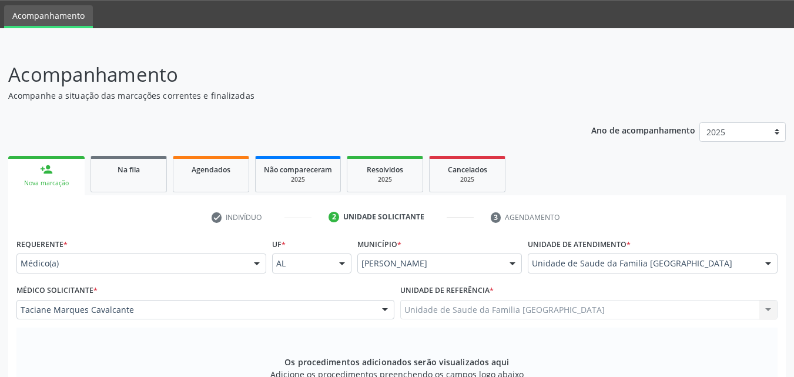
click at [62, 257] on div "Médico(a)" at bounding box center [141, 263] width 250 height 20
click at [5, 254] on div "Acompanhamento Acompanhe a situação das marcações correntes e finalizadas Relat…" at bounding box center [397, 357] width 794 height 625
click at [253, 263] on div at bounding box center [257, 264] width 18 height 20
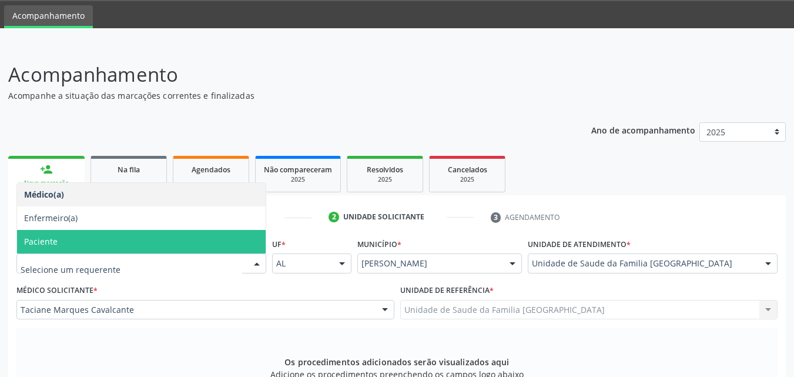
click at [145, 239] on span "Paciente" at bounding box center [141, 242] width 249 height 24
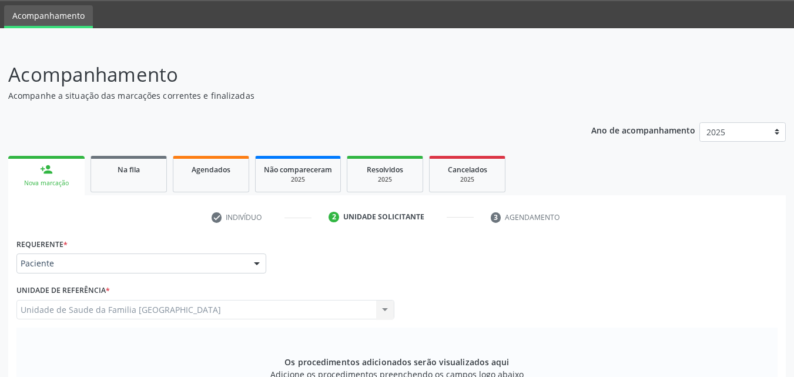
scroll to position [311, 0]
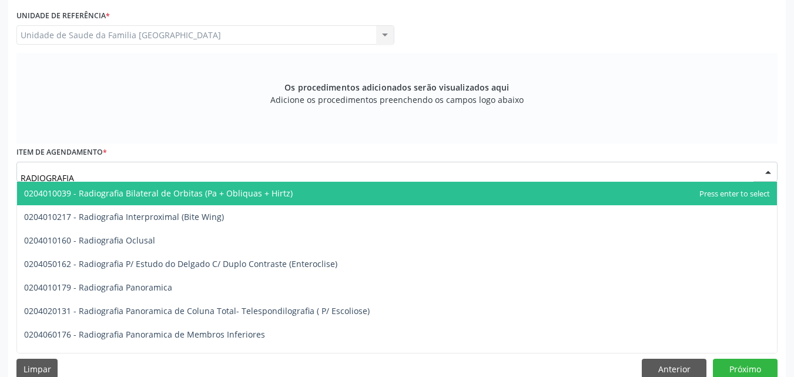
type input "RADIOGRAFIA P"
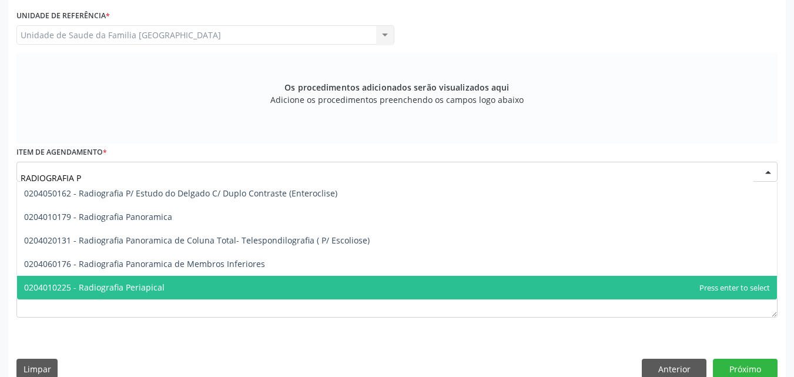
click at [129, 279] on span "0204010225 - Radiografia Periapical" at bounding box center [397, 288] width 760 height 24
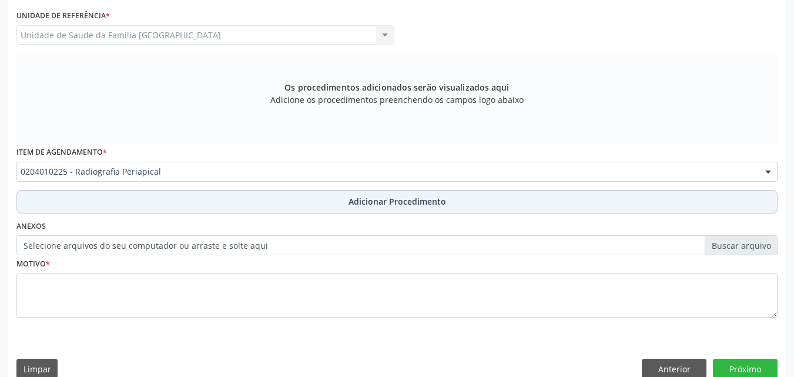
click at [131, 199] on button "Adicionar Procedimento" at bounding box center [396, 202] width 761 height 24
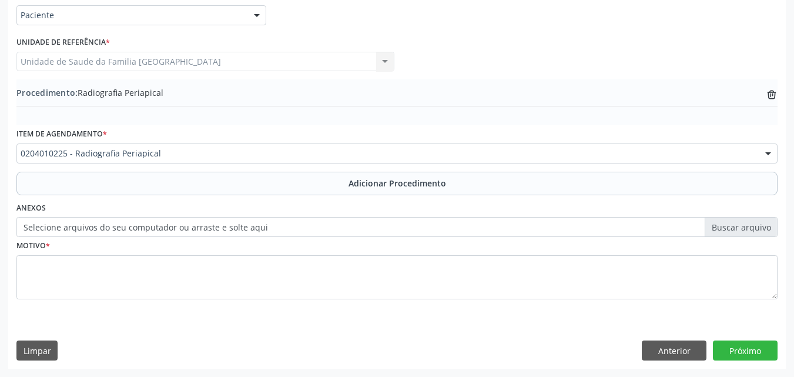
scroll to position [284, 0]
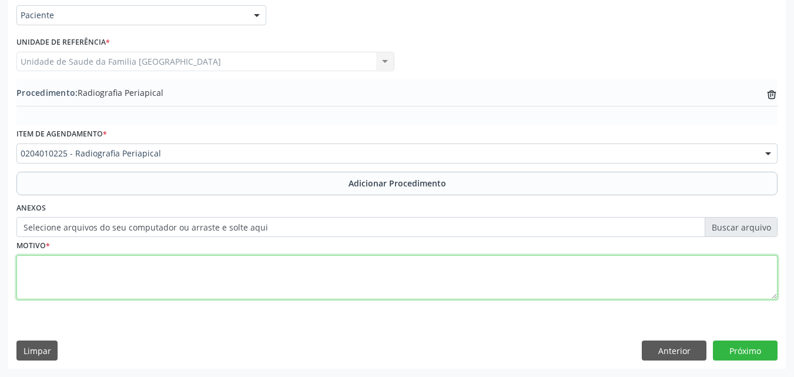
click at [110, 269] on textarea at bounding box center [396, 277] width 761 height 45
type textarea "LESÃO CARIOSA ROFUNDA E DOR."
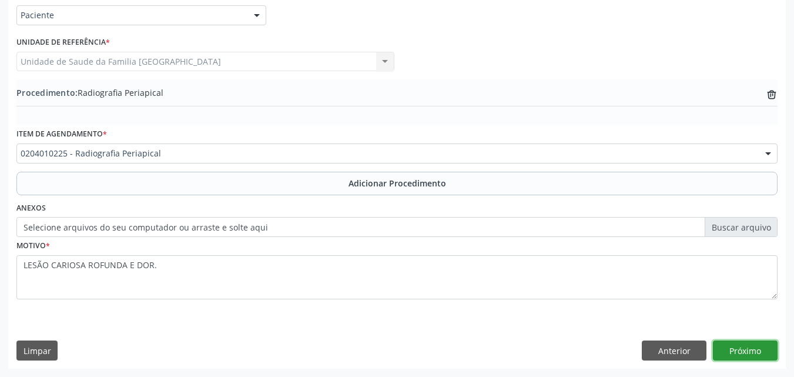
click at [741, 351] on button "Próximo" at bounding box center [745, 350] width 65 height 20
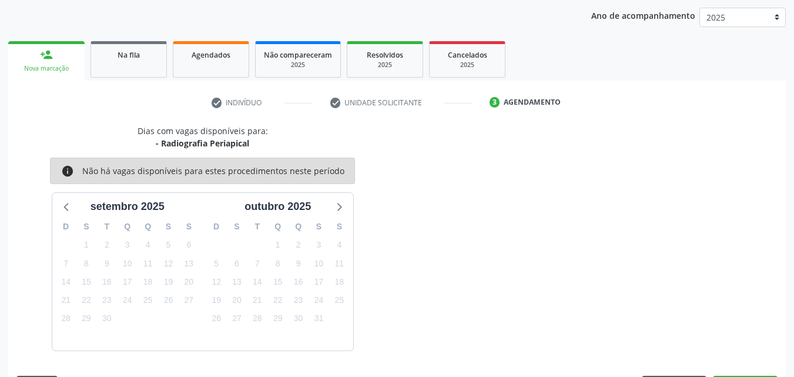
scroll to position [186, 0]
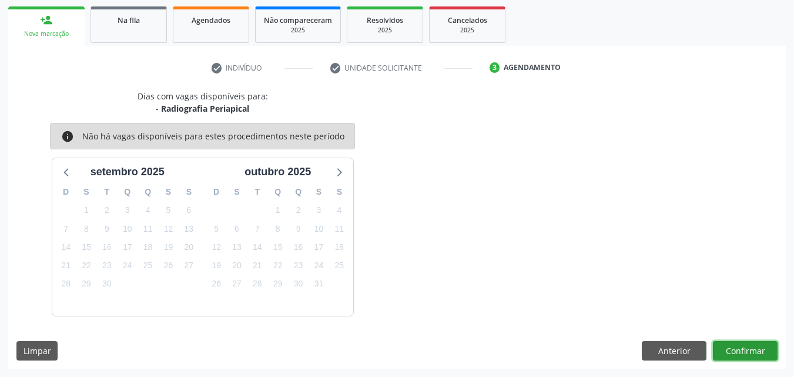
click at [741, 351] on button "Confirmar" at bounding box center [745, 351] width 65 height 20
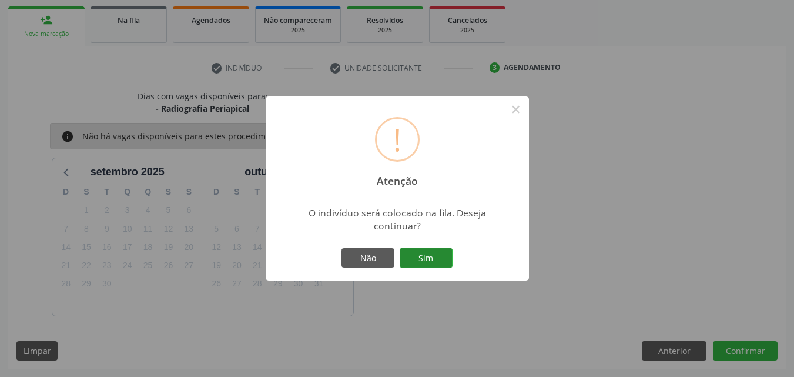
click at [438, 258] on button "Sim" at bounding box center [426, 258] width 53 height 20
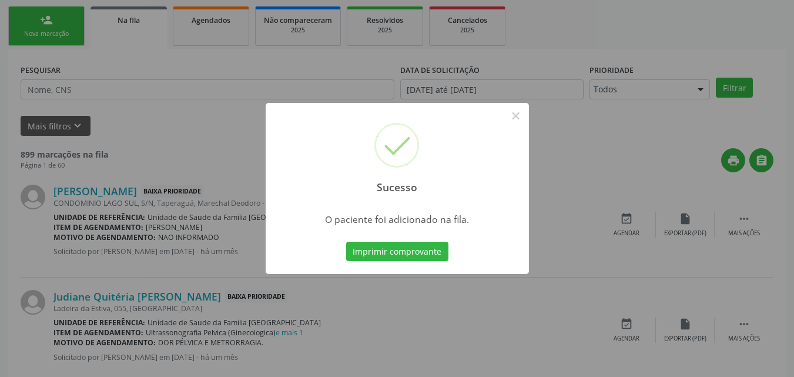
scroll to position [28, 0]
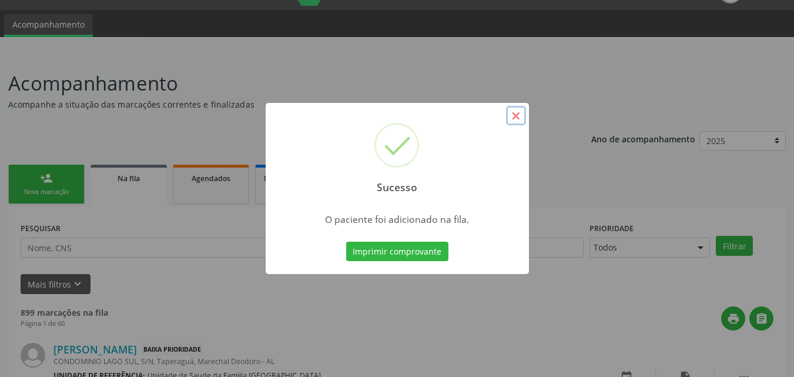
click at [512, 111] on button "×" at bounding box center [516, 116] width 20 height 20
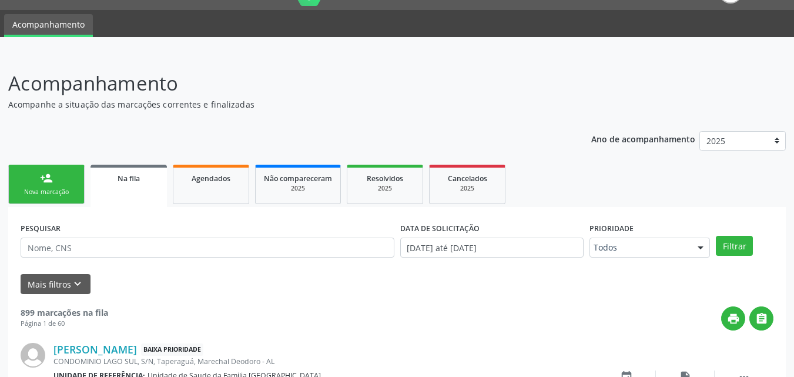
click at [44, 186] on link "person_add Nova marcação" at bounding box center [46, 184] width 76 height 39
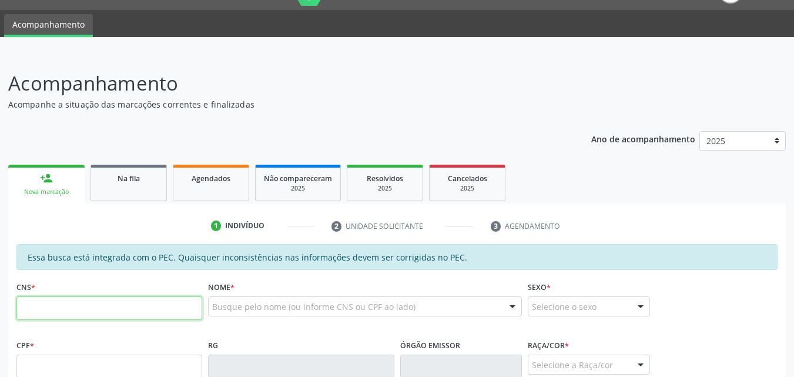
click at [29, 303] on input "text" at bounding box center [109, 308] width 186 height 24
type input "704 1078 3100 2150"
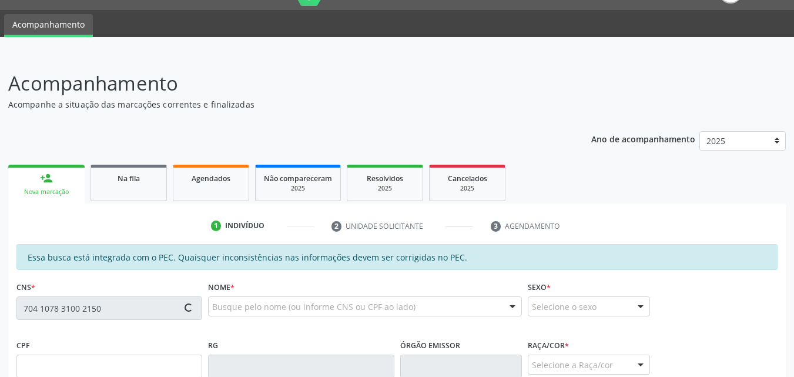
type input "985.920.844-15"
type input "0[DATE]"
type input "[PERSON_NAME][DATE]"
type input "[PHONE_NUMBER]"
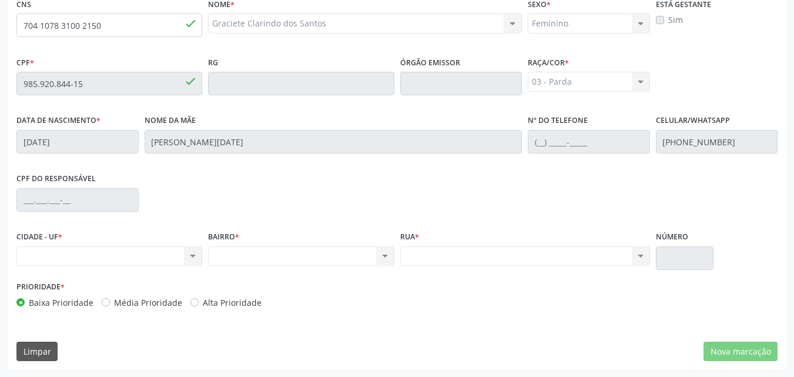
scroll to position [311, 0]
drag, startPoint x: 97, startPoint y: 26, endPoint x: 19, endPoint y: 29, distance: 78.2
click at [19, 29] on input "704 1078 3100 2150" at bounding box center [109, 25] width 186 height 24
drag, startPoint x: 105, startPoint y: 25, endPoint x: 13, endPoint y: 31, distance: 91.9
click at [13, 31] on div "Essa busca está integrada com o PEC. Quaisquer inconsistências nas informações …" at bounding box center [396, 165] width 777 height 408
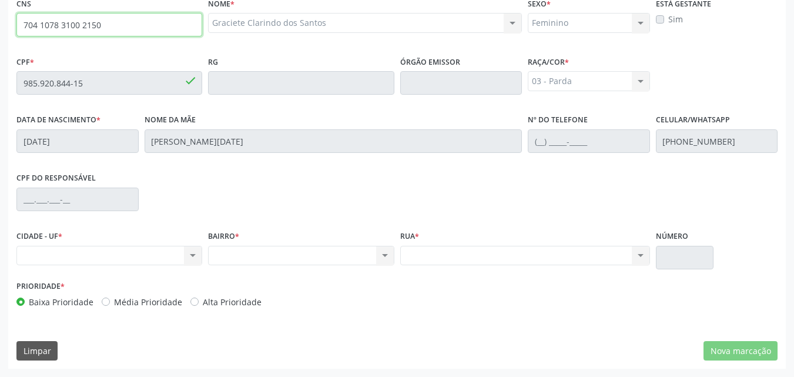
click at [106, 27] on input "704 1078 3100 2150" at bounding box center [109, 25] width 186 height 24
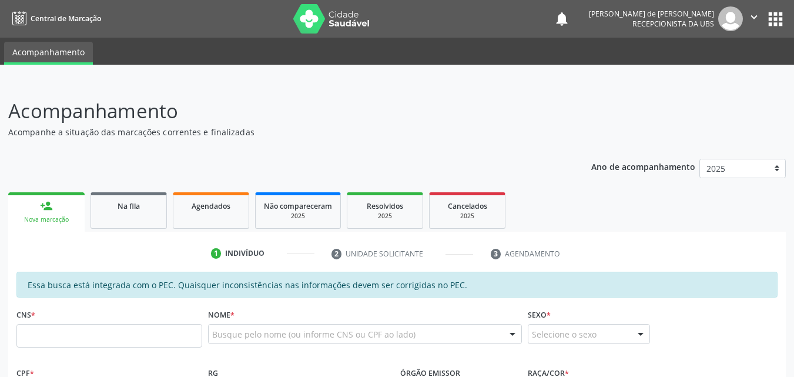
scroll to position [311, 0]
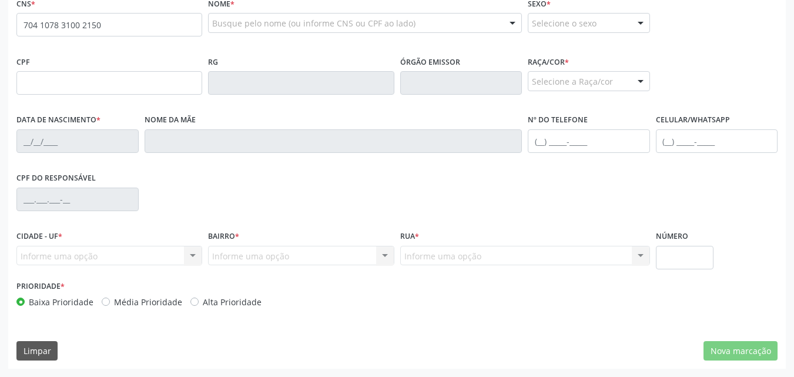
type input "704 1078 3100 2150"
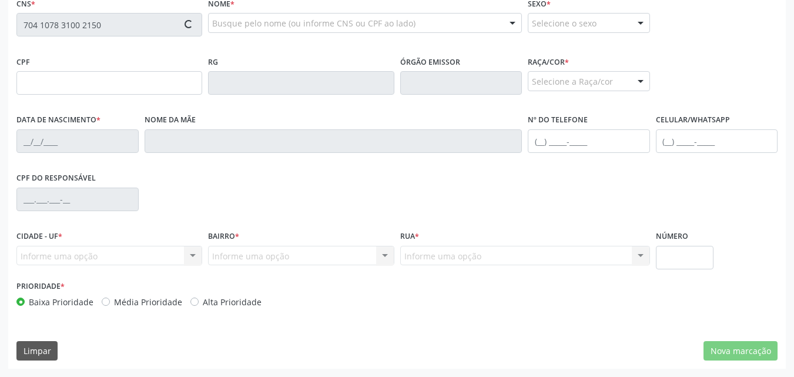
type input "985.920.844-15"
type input "[DATE]"
type input "[PERSON_NAME][DATE]"
type input "[PHONE_NUMBER]"
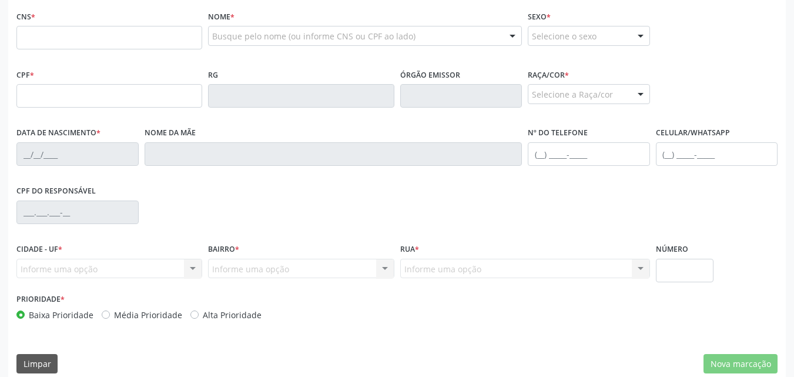
scroll to position [311, 0]
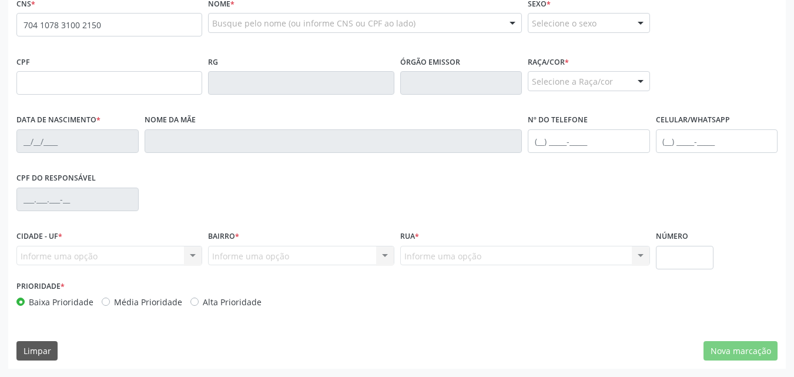
type input "704 1078 3100 2150"
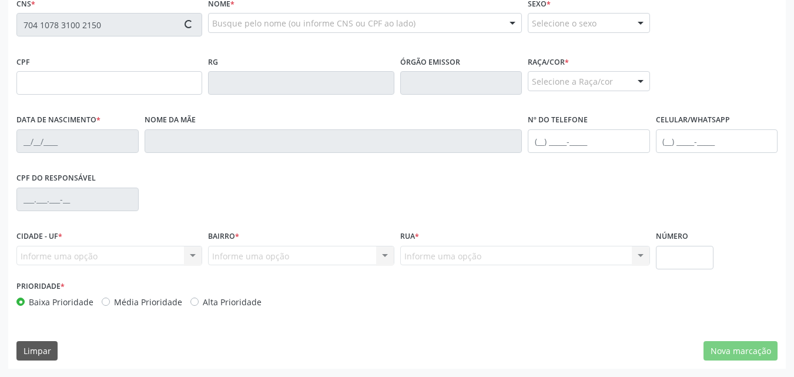
type input "985.920.844-15"
type input "0[DATE]"
type input "[PERSON_NAME][DATE]"
type input "[PHONE_NUMBER]"
type input "S/N"
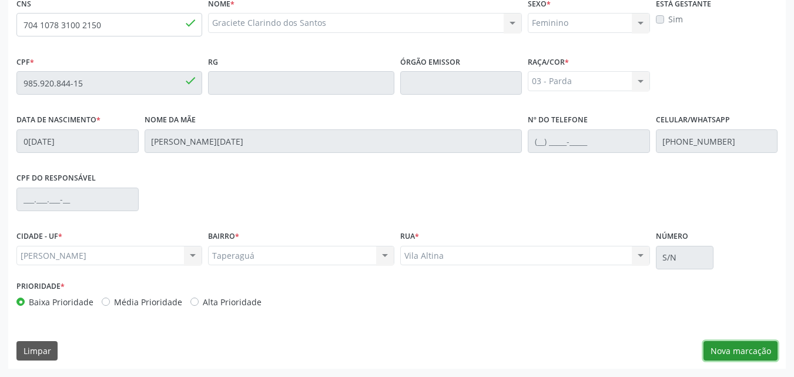
click at [740, 350] on button "Nova marcação" at bounding box center [740, 351] width 74 height 20
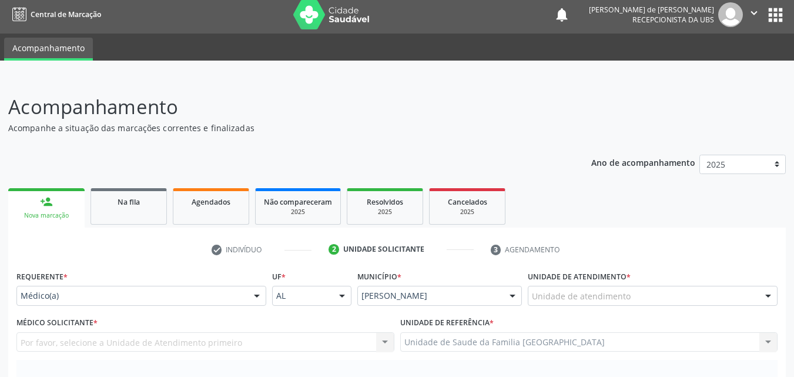
scroll to position [0, 0]
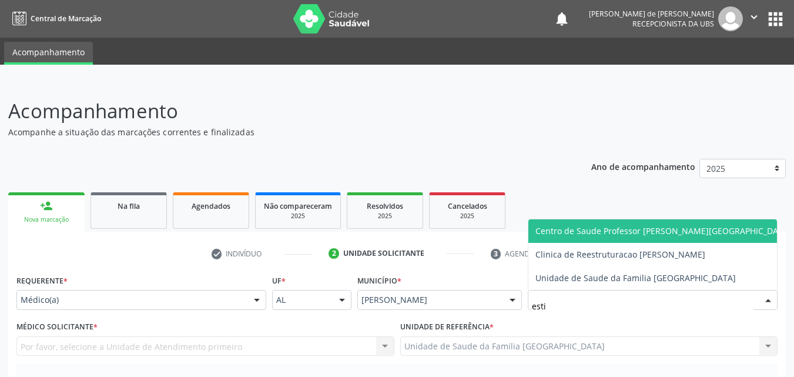
type input "estiv"
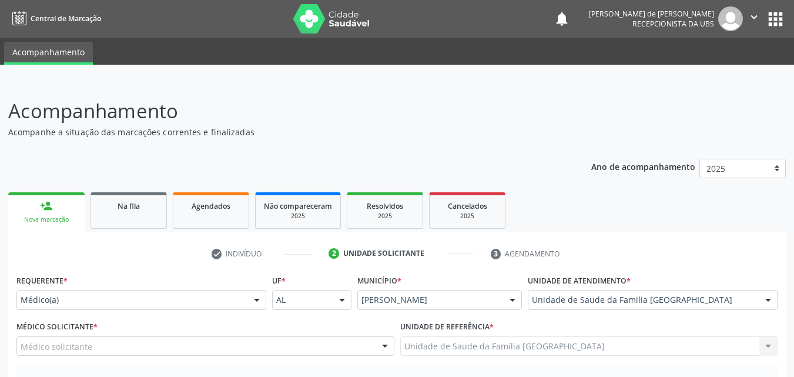
scroll to position [274, 0]
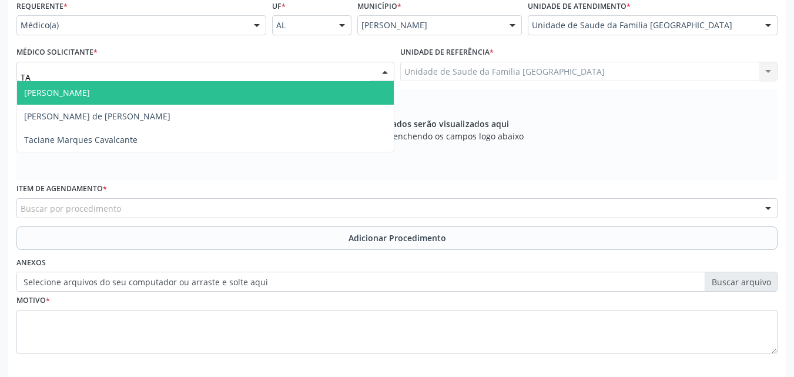
type input "TAC"
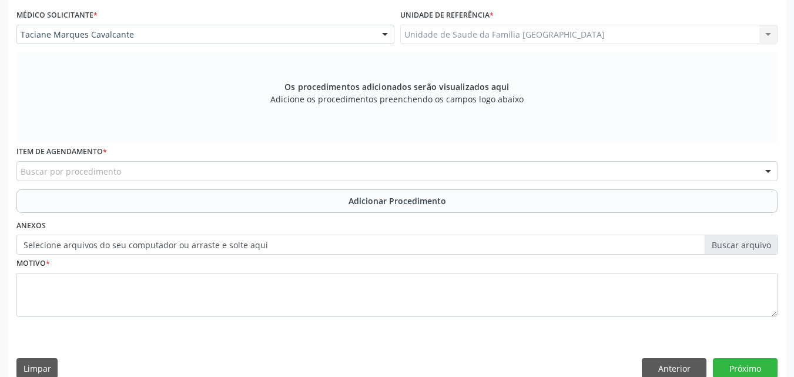
scroll to position [329, 0]
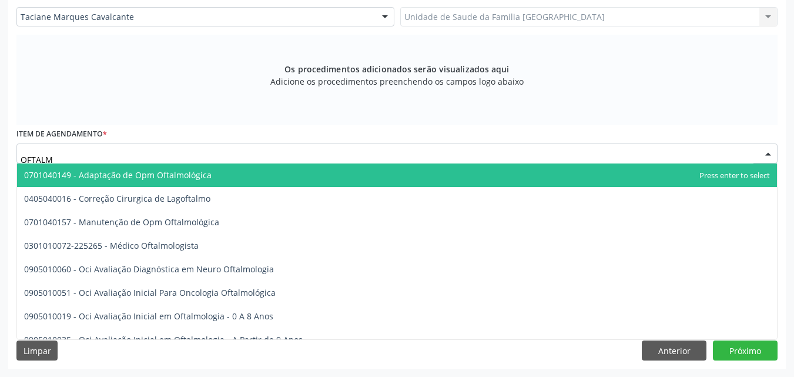
type input "OFTALMO"
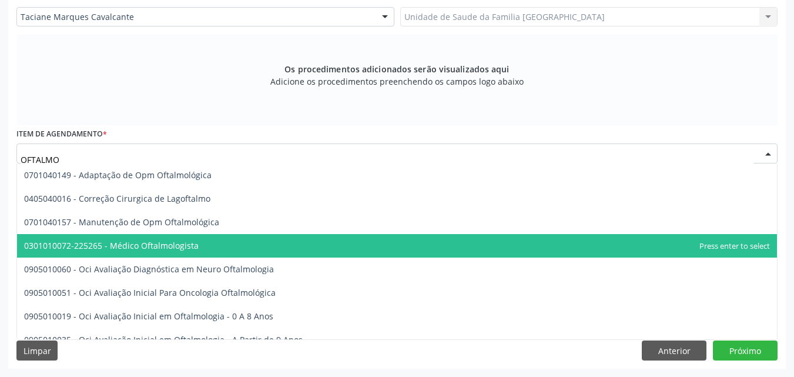
click at [116, 237] on span "0301010072-225265 - Médico Oftalmologista" at bounding box center [397, 246] width 760 height 24
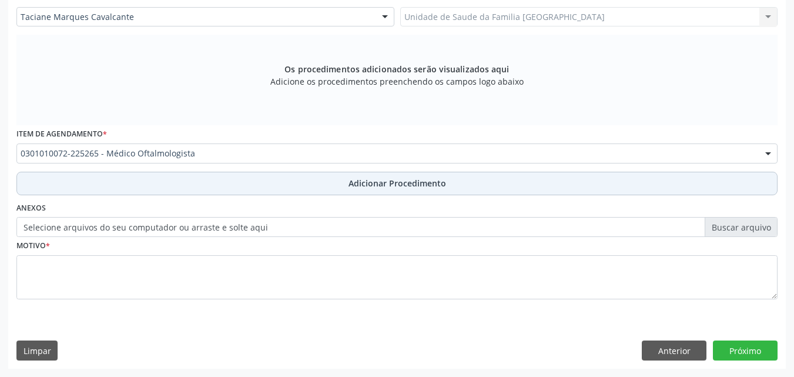
click at [129, 187] on button "Adicionar Procedimento" at bounding box center [396, 184] width 761 height 24
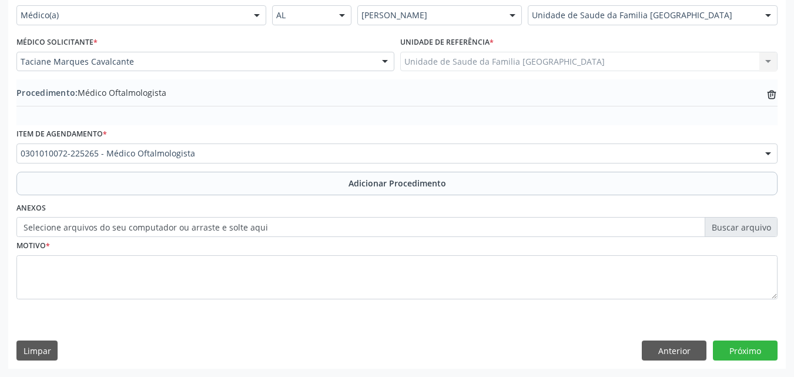
scroll to position [284, 0]
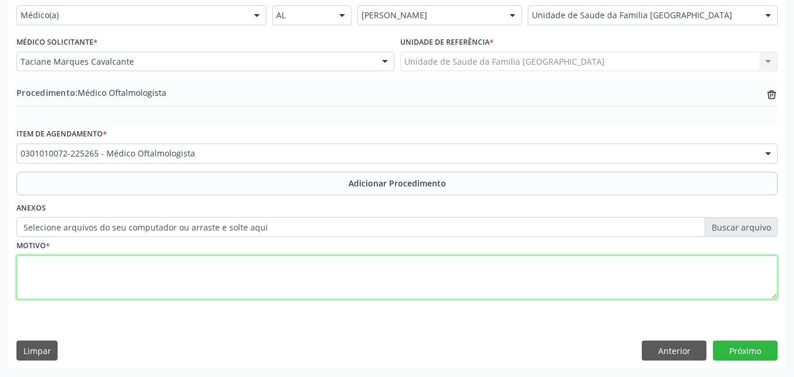
click at [127, 268] on textarea at bounding box center [396, 277] width 761 height 45
type textarea "DIFICULDADE DE ENXERGAR DE LONGE."
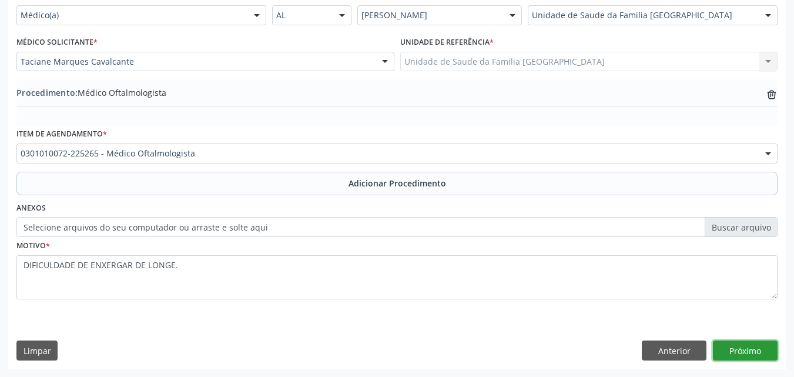
click at [760, 347] on button "Próximo" at bounding box center [745, 350] width 65 height 20
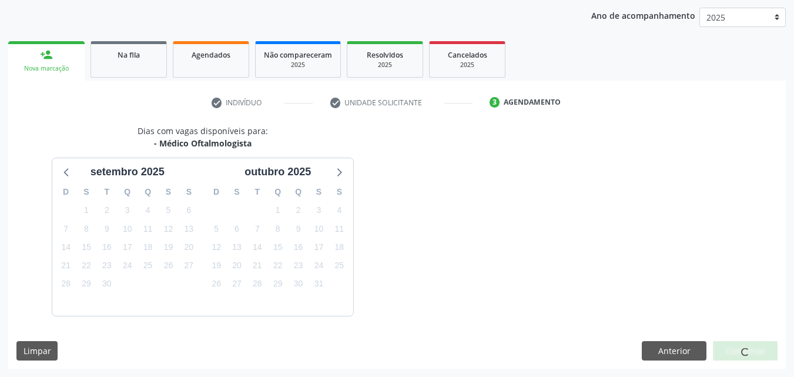
scroll to position [186, 0]
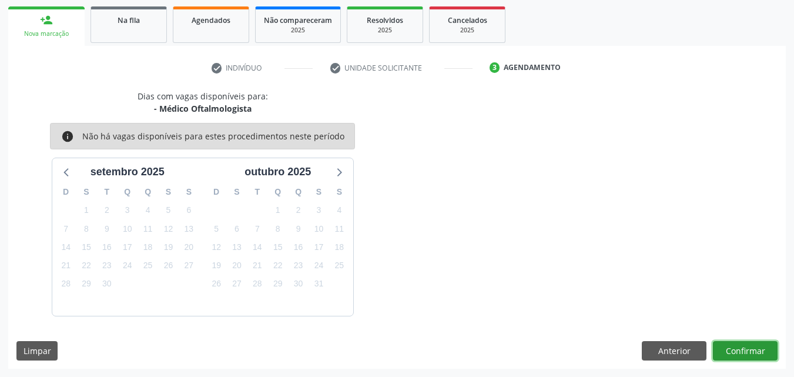
click at [760, 347] on button "Confirmar" at bounding box center [745, 351] width 65 height 20
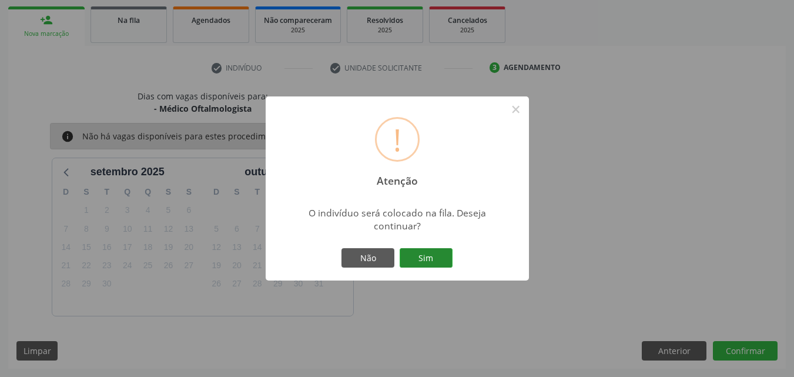
click at [441, 261] on button "Sim" at bounding box center [426, 258] width 53 height 20
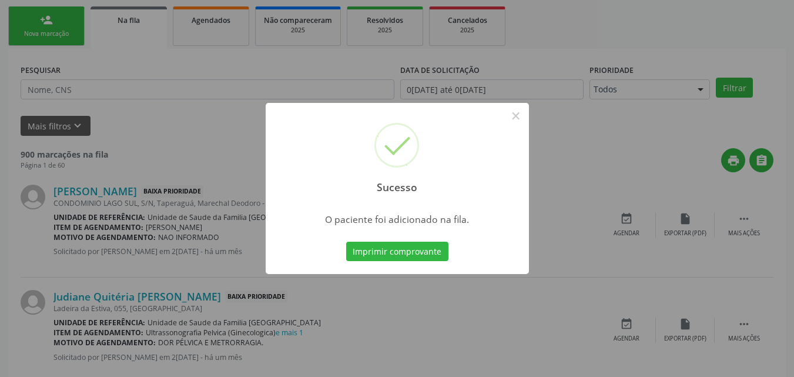
scroll to position [28, 0]
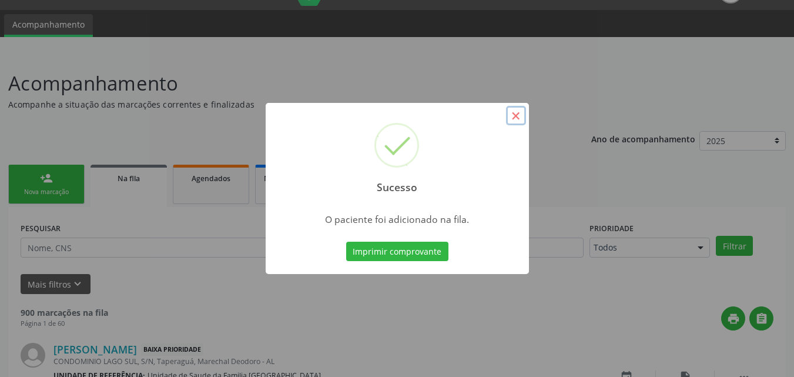
click at [517, 113] on button "×" at bounding box center [516, 116] width 20 height 20
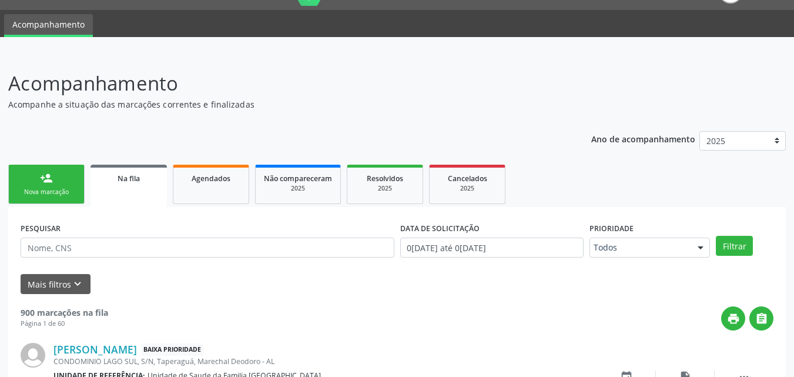
click at [38, 182] on link "person_add Nova marcação" at bounding box center [46, 184] width 76 height 39
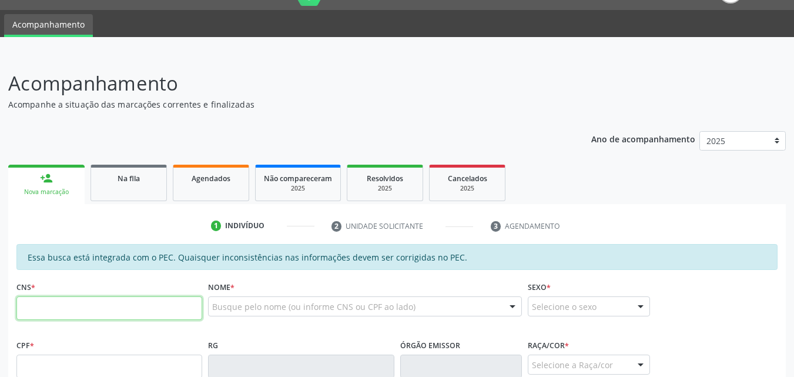
click at [93, 303] on input "text" at bounding box center [109, 308] width 186 height 24
type input "706 4036 2351 9189"
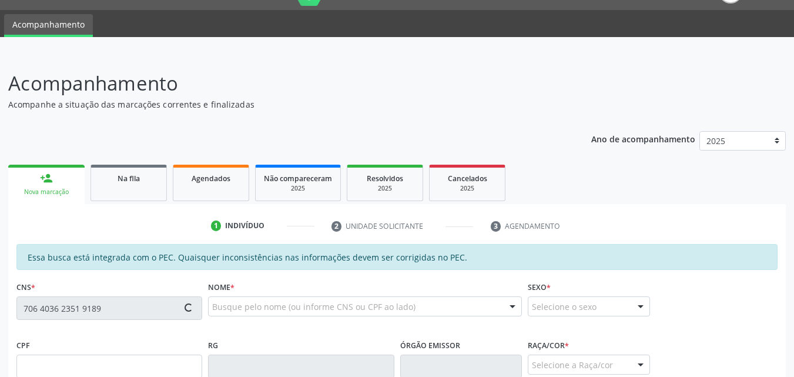
type input "349.043.604-00"
type input "15/05/1960"
type input "Maria Benedita Pereira de Melo"
type input "(82) 8226-1960"
type input "300"
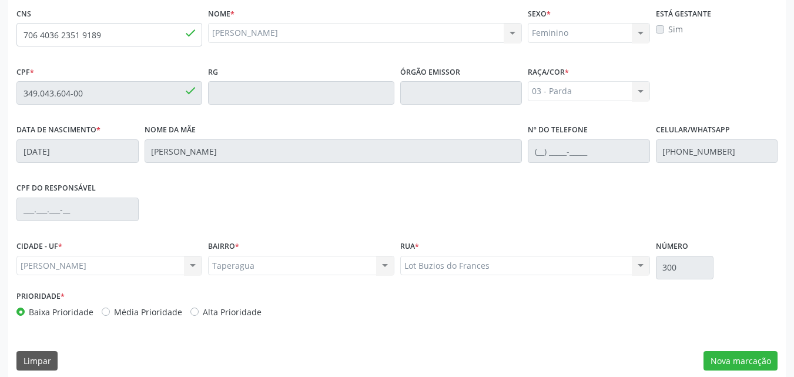
scroll to position [311, 0]
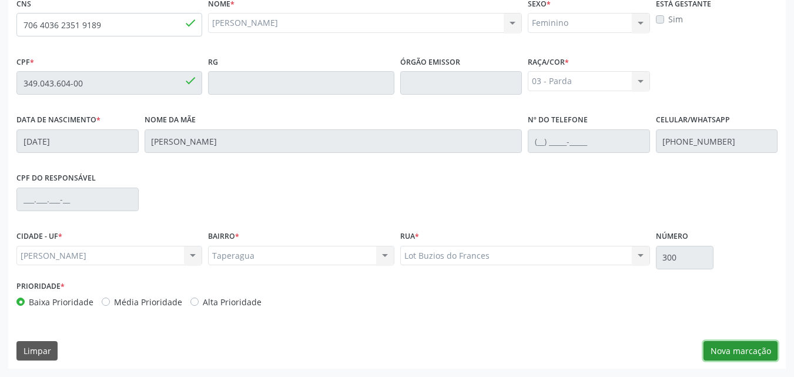
click at [730, 347] on button "Nova marcação" at bounding box center [740, 351] width 74 height 20
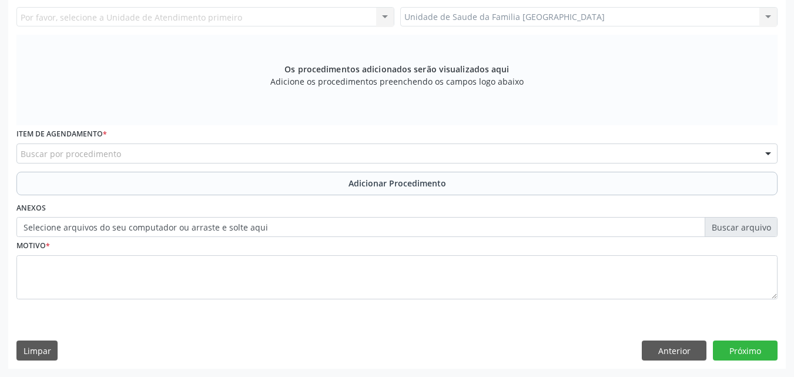
scroll to position [55, 0]
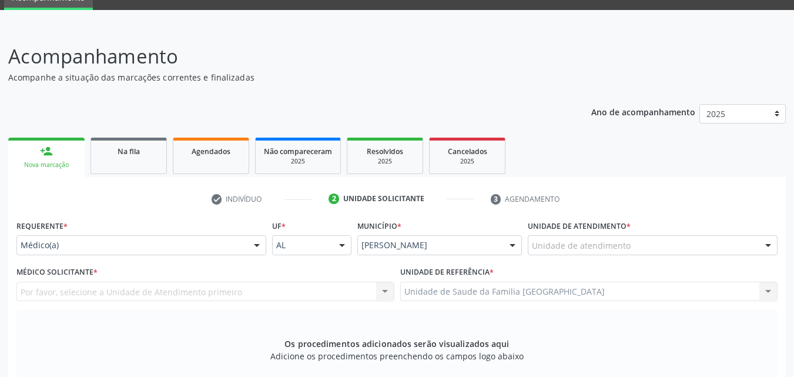
click at [571, 251] on div "Unidade de atendimento" at bounding box center [653, 245] width 250 height 20
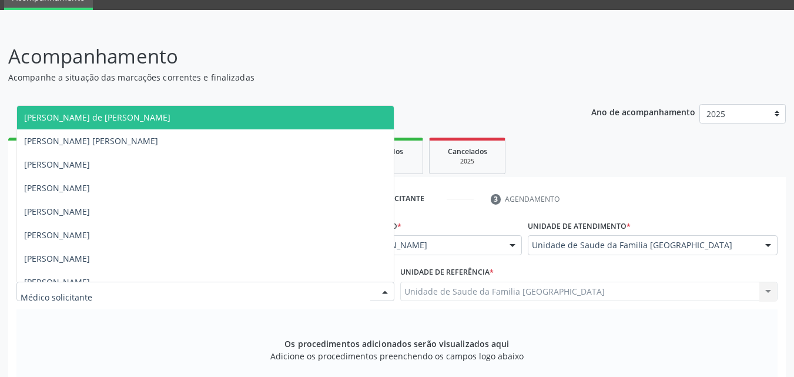
click at [302, 69] on p "Acompanhamento" at bounding box center [280, 56] width 544 height 29
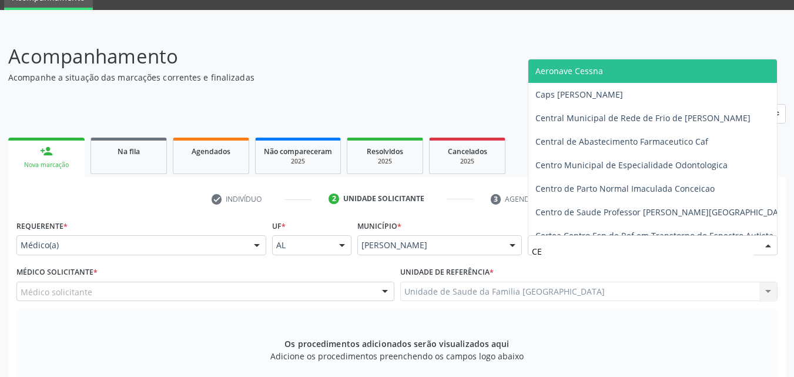
type input "C"
type input "ESTA"
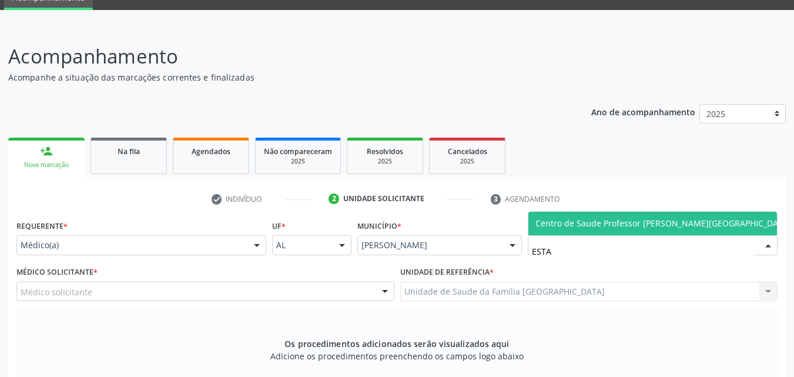
click at [538, 226] on span "Centro de Saude Professor [PERSON_NAME][GEOGRAPHIC_DATA]" at bounding box center [663, 222] width 256 height 11
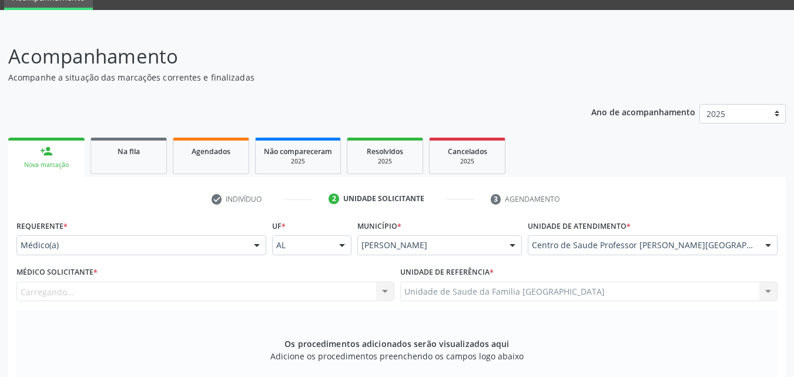
click at [123, 290] on div "Carregando... Amanda Lais de Araujo dos Santos Ana Paula Simons Juca de Farias …" at bounding box center [205, 291] width 378 height 20
click at [123, 290] on div "Médico solicitante" at bounding box center [205, 291] width 378 height 20
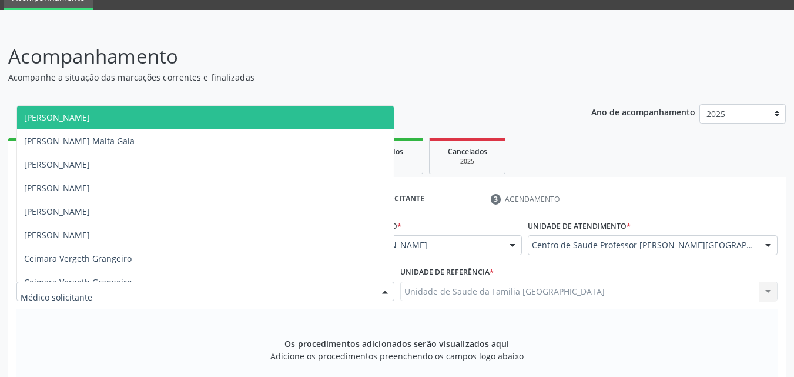
click at [123, 290] on input "text" at bounding box center [196, 298] width 350 height 24
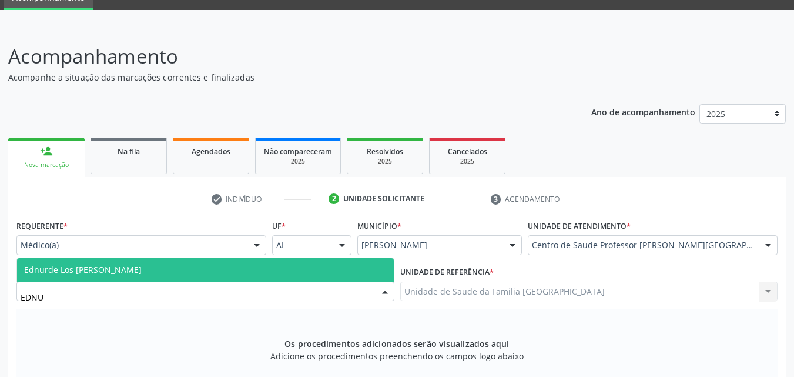
type input "EDNUR"
click at [133, 264] on span "Ednurde Los [PERSON_NAME]" at bounding box center [83, 269] width 118 height 11
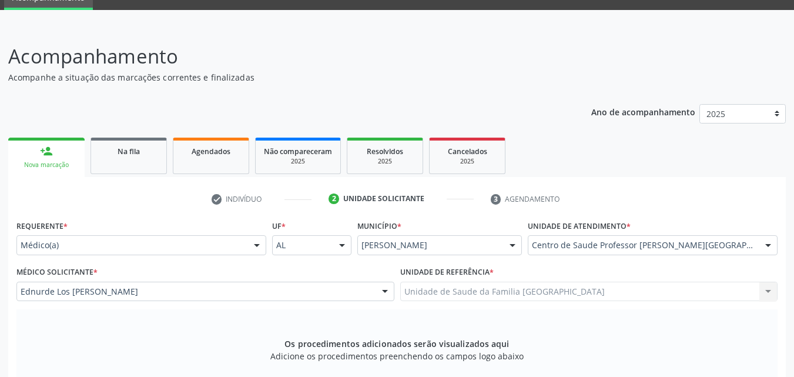
scroll to position [329, 0]
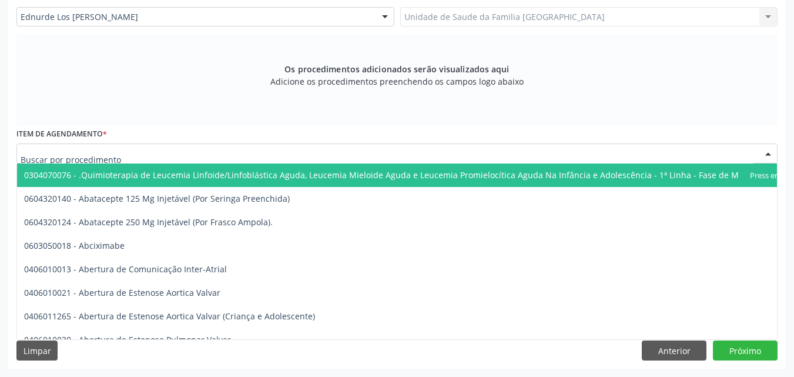
click at [122, 147] on div at bounding box center [396, 153] width 761 height 20
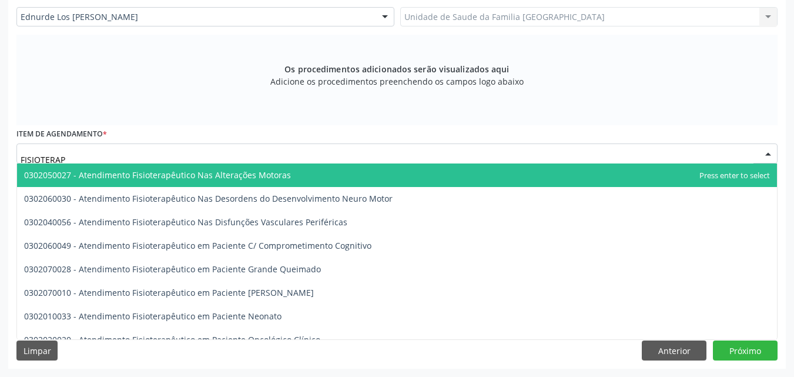
type input "FISIOTERA"
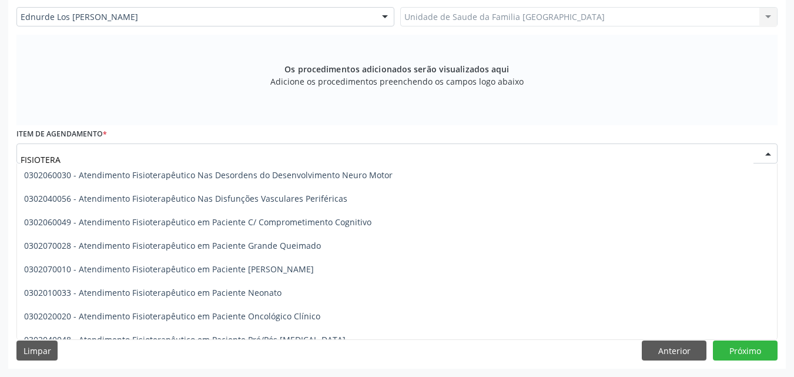
scroll to position [0, 0]
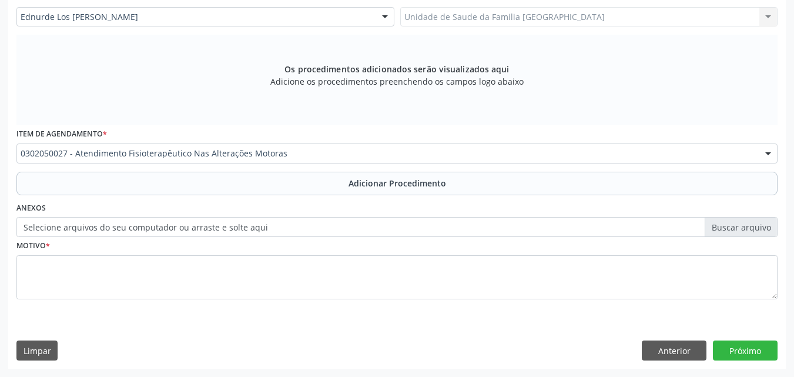
click at [124, 178] on button "Adicionar Procedimento" at bounding box center [396, 184] width 761 height 24
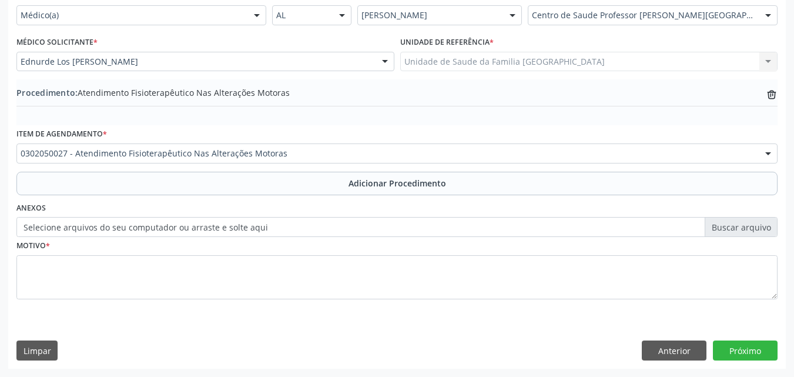
scroll to position [284, 0]
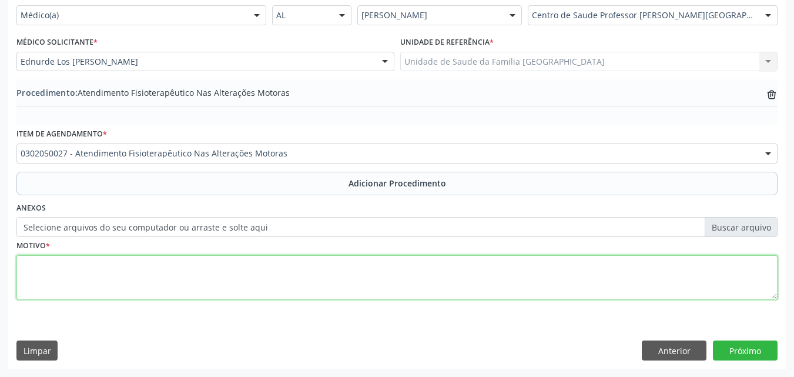
click at [89, 287] on textarea at bounding box center [396, 277] width 761 height 45
type textarea "FISIOTERAPIA 20 SESSÕES."
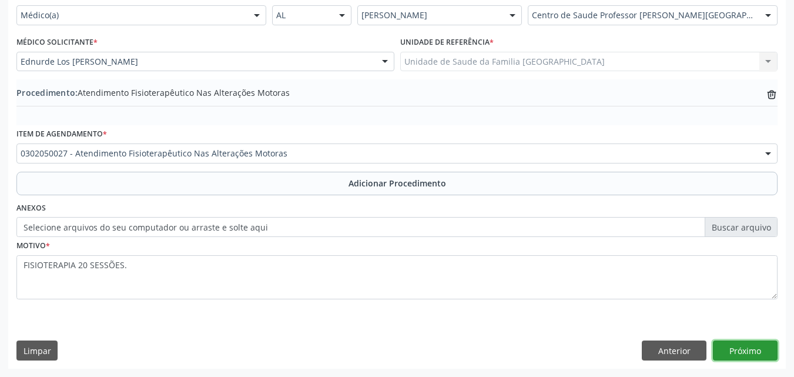
click at [759, 348] on button "Próximo" at bounding box center [745, 350] width 65 height 20
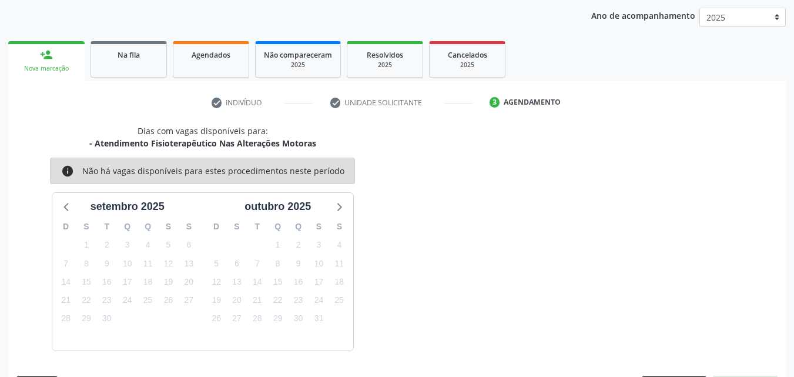
scroll to position [186, 0]
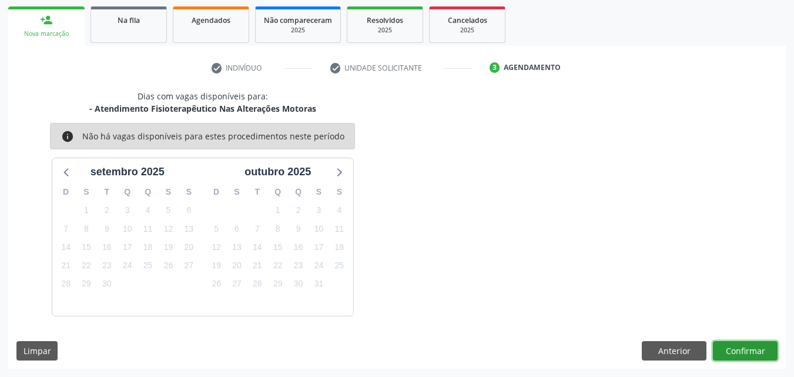
click at [759, 348] on button "Confirmar" at bounding box center [745, 351] width 65 height 20
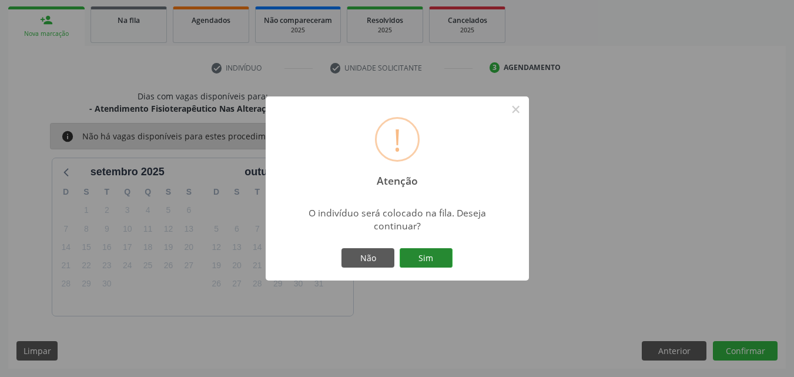
click at [440, 260] on button "Sim" at bounding box center [426, 258] width 53 height 20
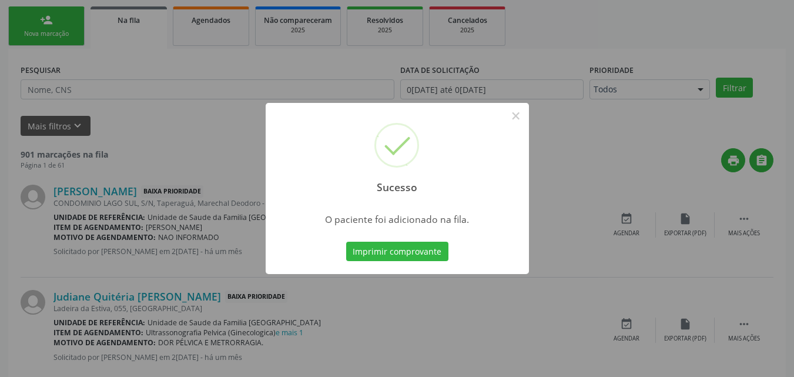
scroll to position [28, 0]
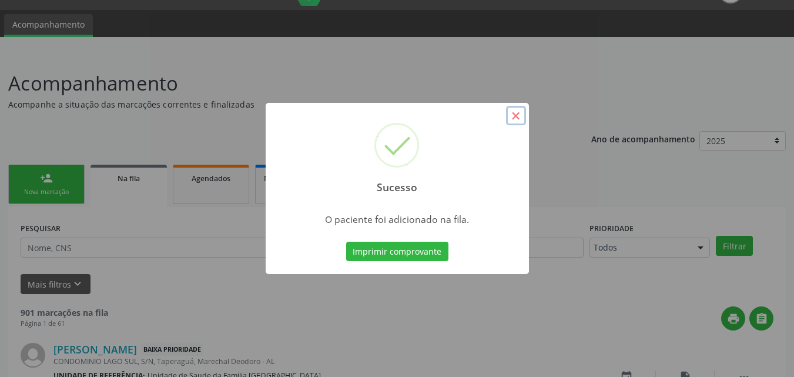
click at [515, 115] on button "×" at bounding box center [516, 116] width 20 height 20
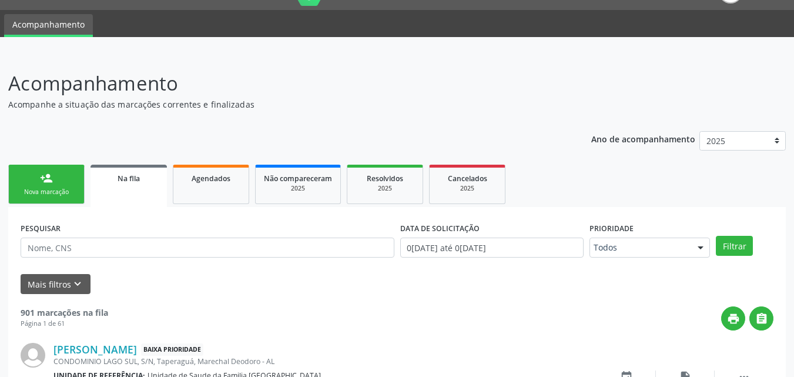
click at [65, 179] on link "person_add Nova marcação" at bounding box center [46, 184] width 76 height 39
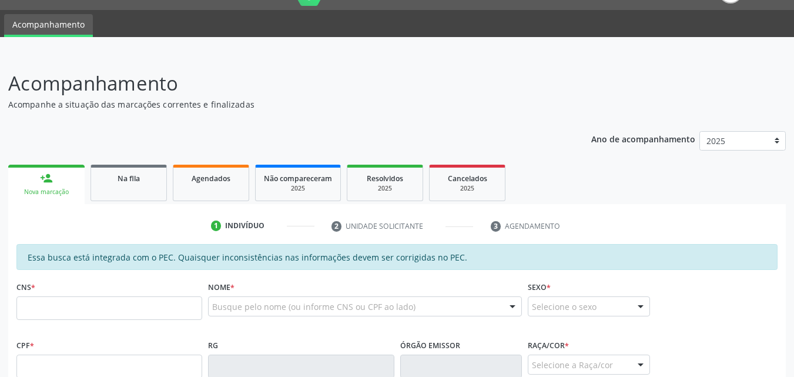
scroll to position [302, 0]
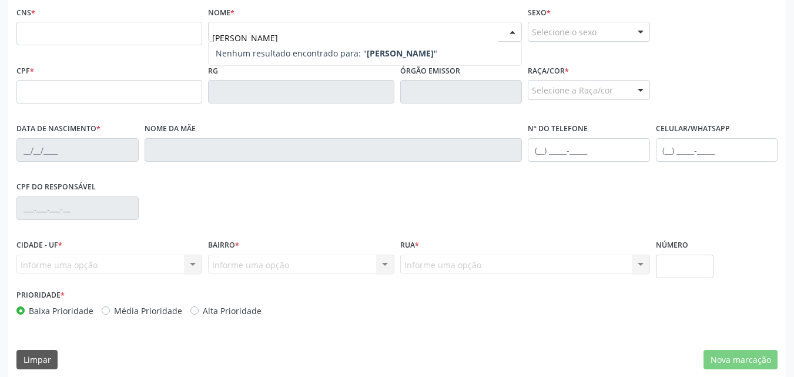
type input "NADJA MARIA DOS SANTOS"
drag, startPoint x: 331, startPoint y: 34, endPoint x: 100, endPoint y: 22, distance: 231.2
click at [100, 22] on div "CNS * Nome * NADJA MARIA DOS SANTOS Nenhum resultado encontrado para: " NADJA M…" at bounding box center [397, 33] width 767 height 58
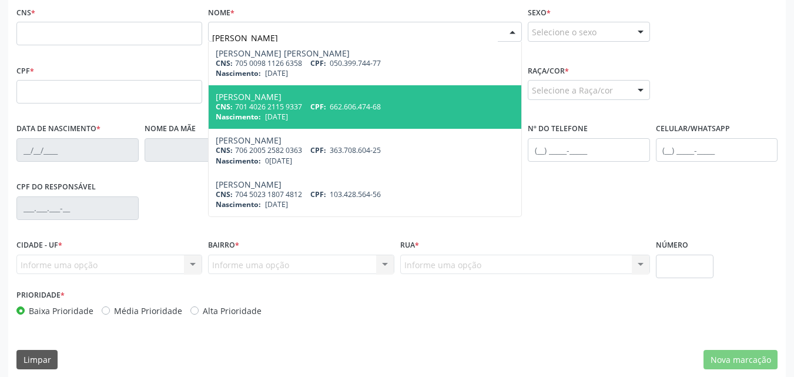
click at [249, 104] on div "CNS: 701 4026 2115 9337 CPF: 662.606.474-68" at bounding box center [365, 107] width 298 height 10
type input "701 4026 2115 9337"
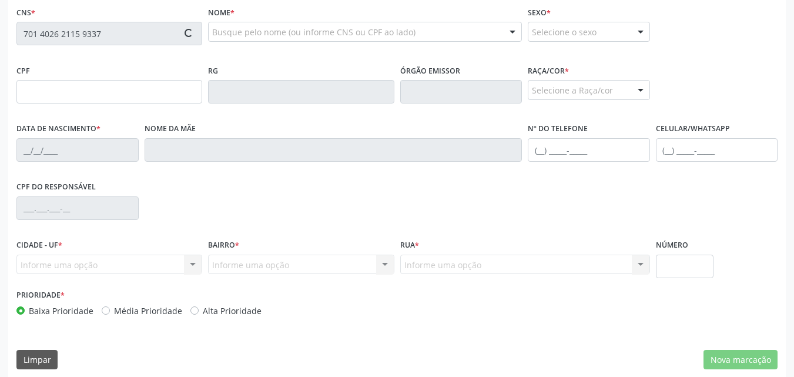
type input "662.606.474-68"
type input "05/10/1962"
type input "Deuza Justino Januário"
type input "(82) 98724-5285"
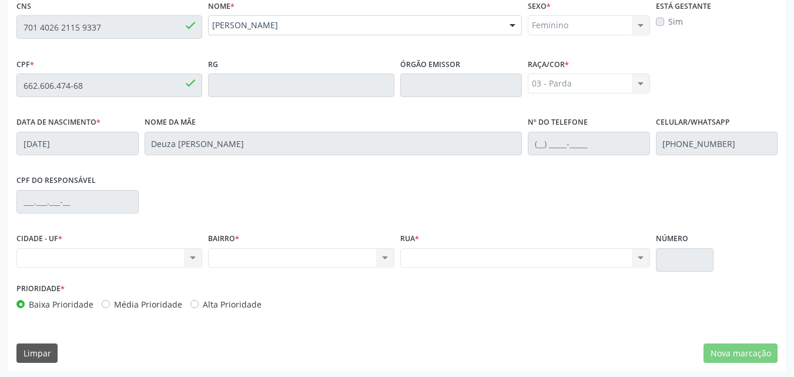
scroll to position [311, 0]
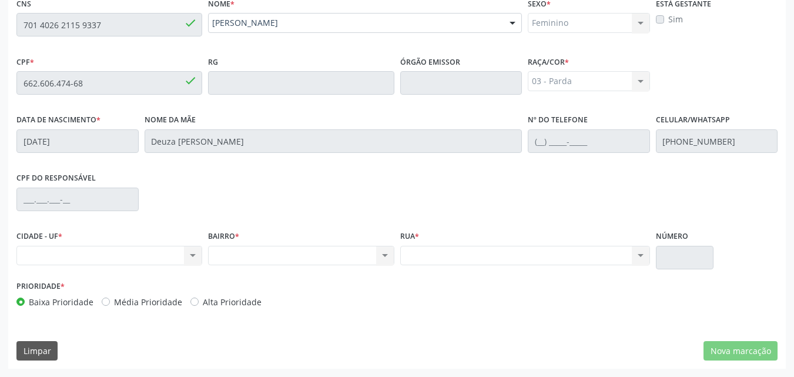
click at [8, 25] on div "Essa busca está integrada com o PEC. Quaisquer inconsistências nas informações …" at bounding box center [396, 165] width 777 height 408
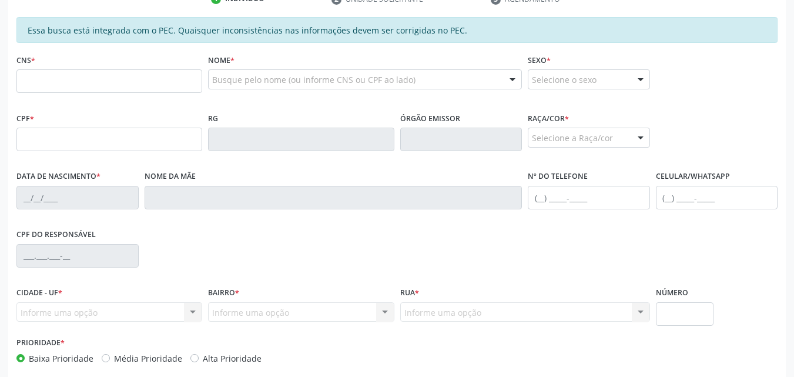
scroll to position [274, 0]
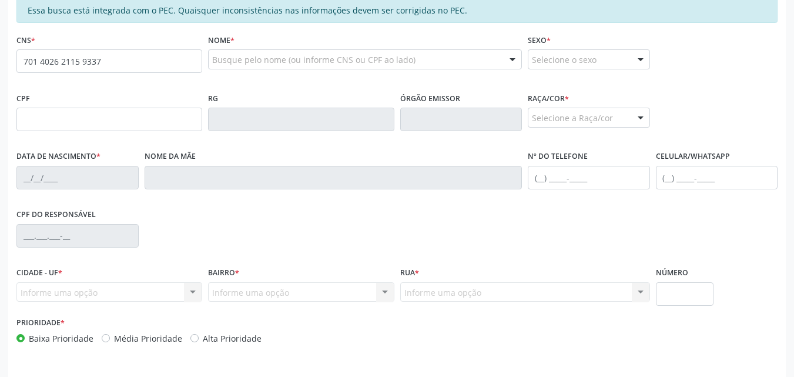
type input "701 4026 2115 9337"
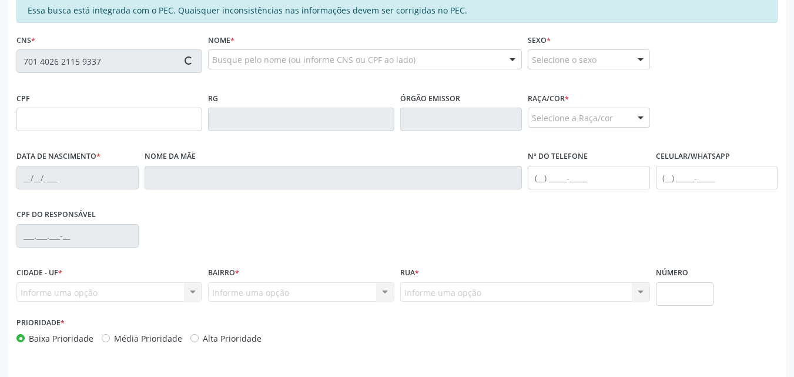
type input "662.606.474-68"
type input "[DATE]"
type input "Deuza [PERSON_NAME]"
type input "[PHONE_NUMBER]"
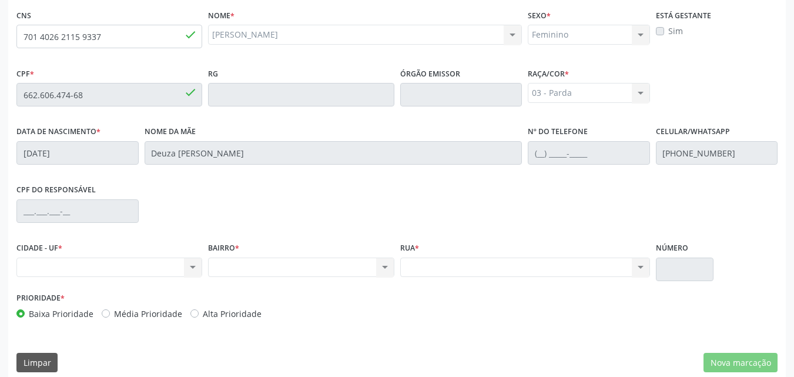
scroll to position [311, 0]
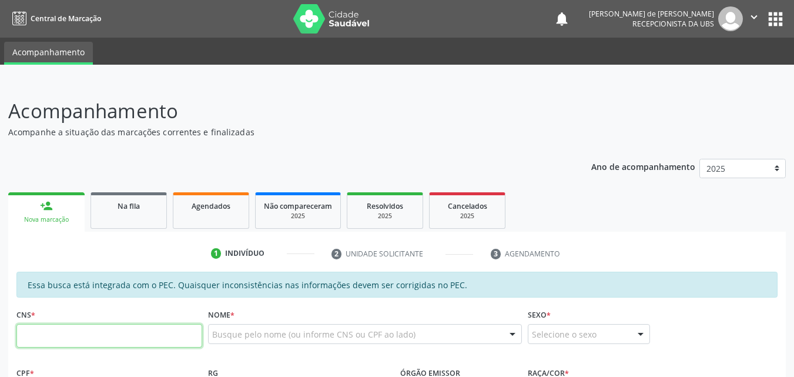
paste input "701 4026 2115 9337"
type input "701 4026 2115 9337"
type input "662.606.474-68"
type input "[DATE]"
type input "Deuza [PERSON_NAME]"
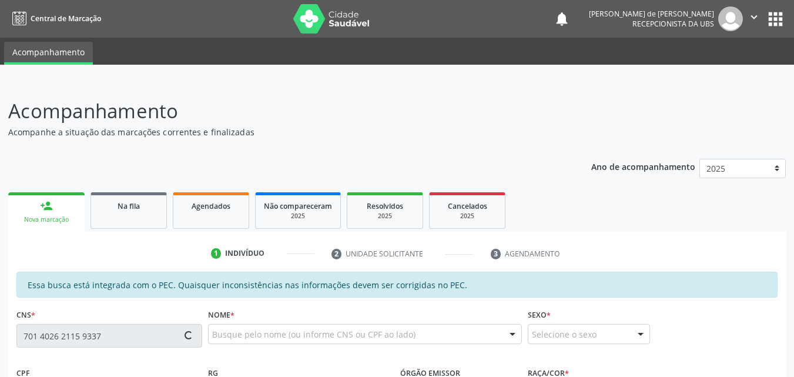
type input "[PHONE_NUMBER]"
type input "S/N"
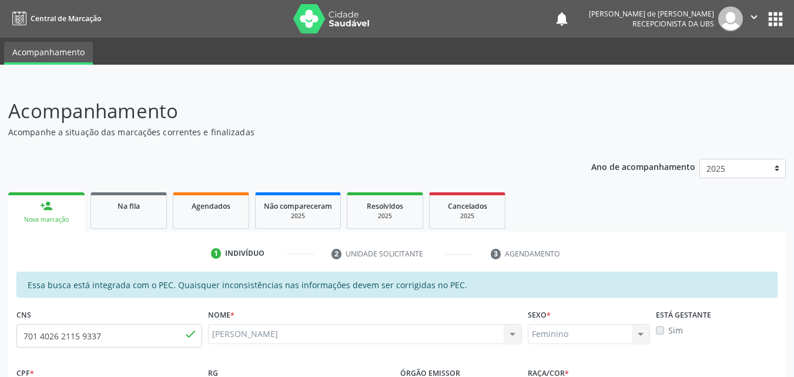
scroll to position [311, 0]
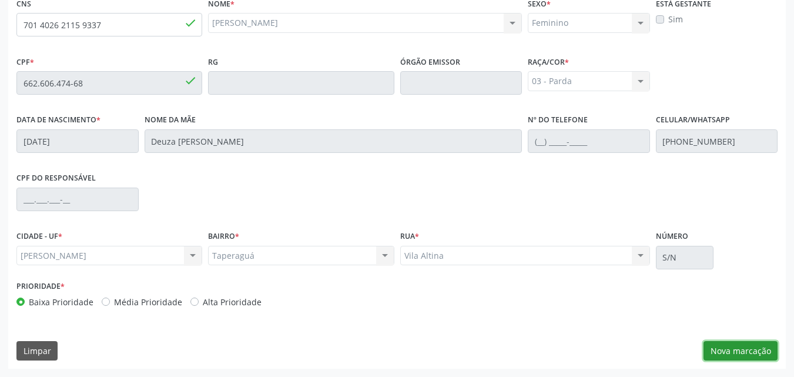
click at [759, 351] on button "Nova marcação" at bounding box center [740, 351] width 74 height 20
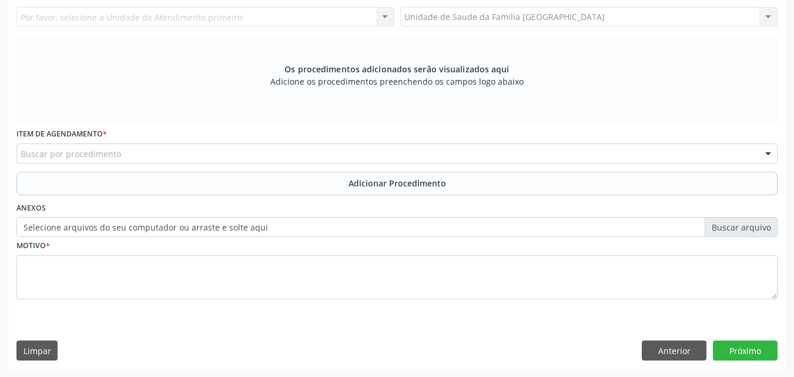
scroll to position [55, 0]
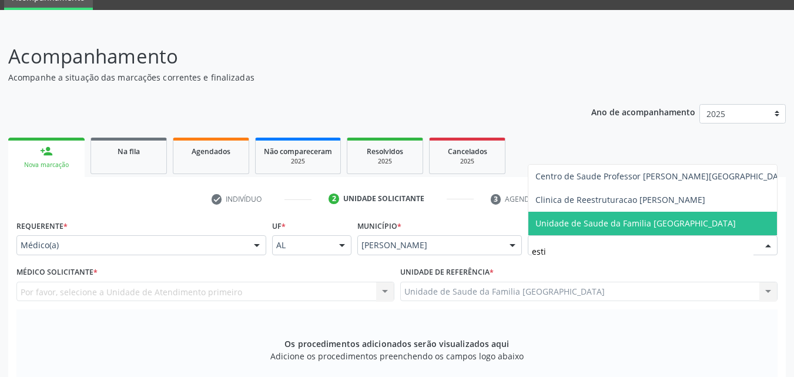
type input "estiv"
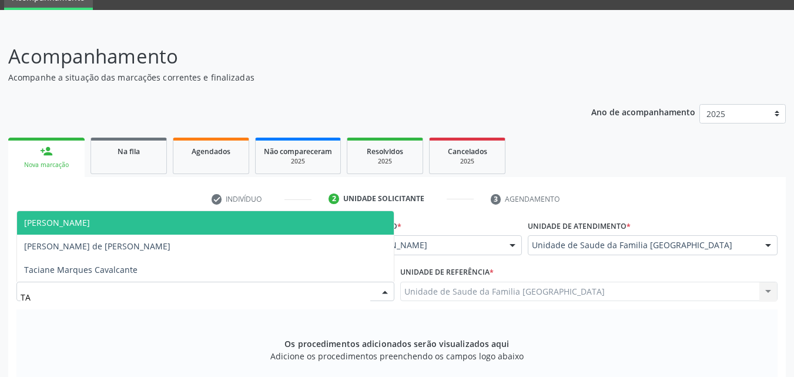
type input "TAC"
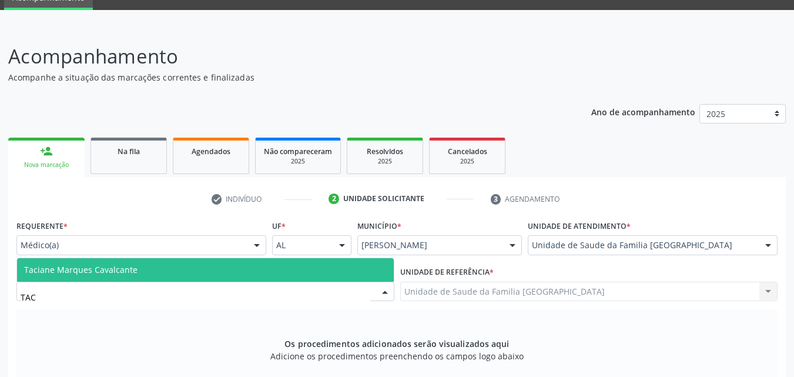
click at [204, 257] on div "Taciane Marques Cavalcante Nenhum resultado encontrado para: " TAC " Não há nen…" at bounding box center [205, 269] width 378 height 24
click at [203, 267] on span "Taciane Marques Cavalcante" at bounding box center [205, 270] width 377 height 24
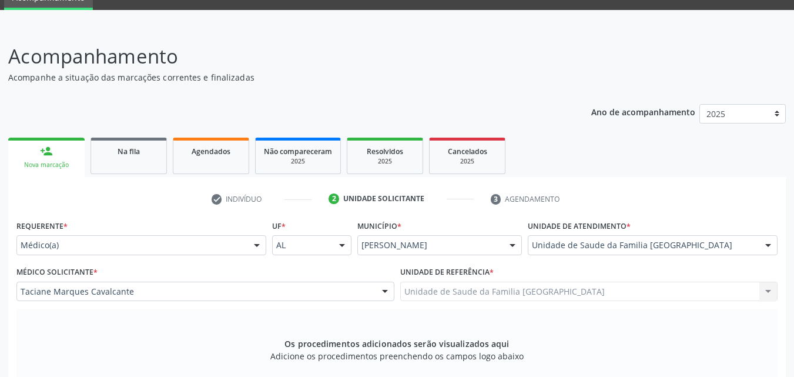
scroll to position [329, 0]
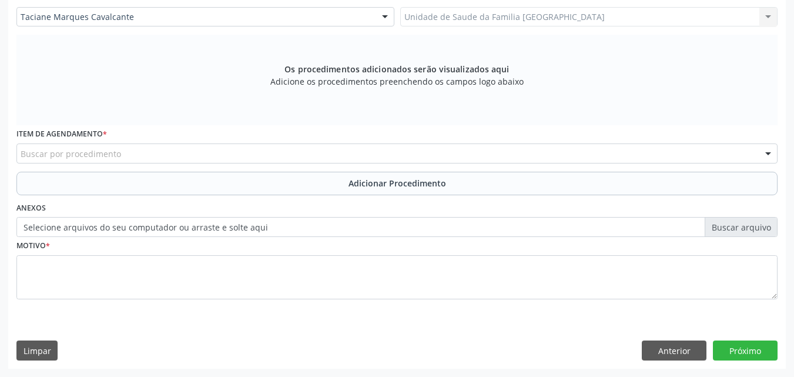
click at [45, 160] on div "Buscar por procedimento" at bounding box center [396, 153] width 761 height 20
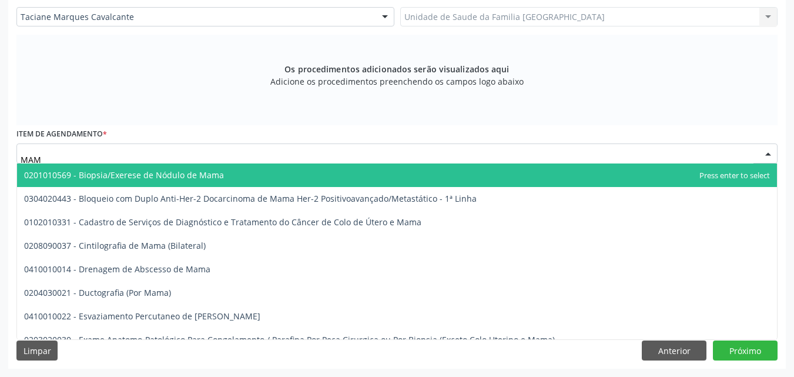
type input "MAMO"
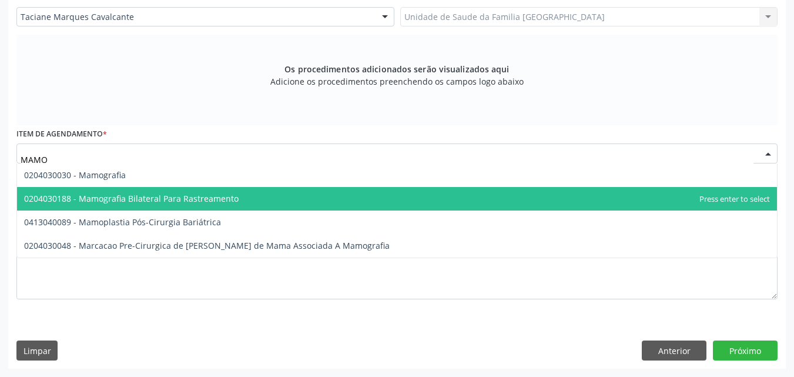
click at [111, 187] on span "0204030188 - Mamografia Bilateral Para Rastreamento" at bounding box center [397, 199] width 760 height 24
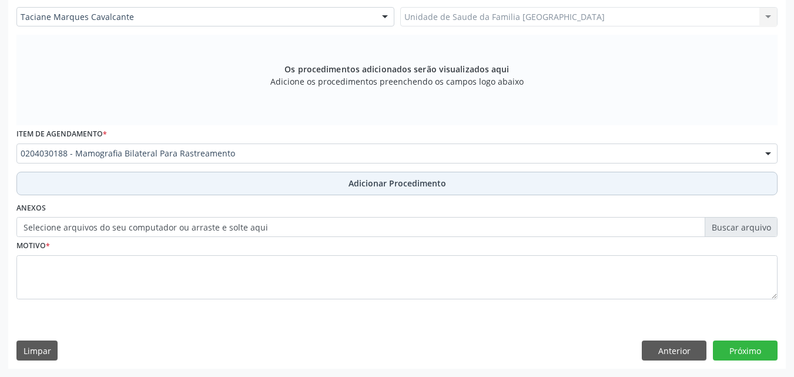
click at [123, 187] on button "Adicionar Procedimento" at bounding box center [396, 184] width 761 height 24
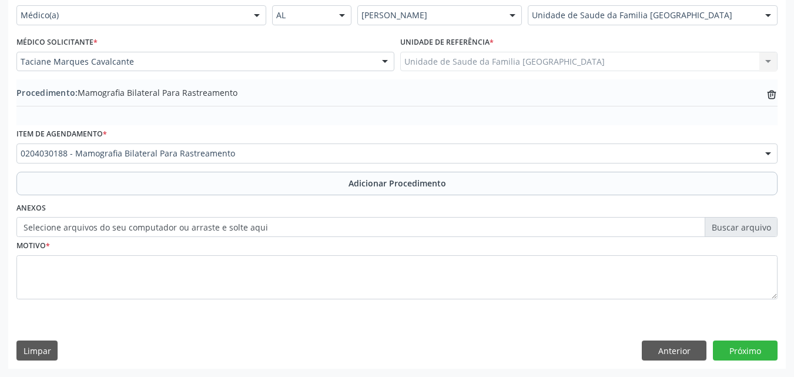
scroll to position [284, 0]
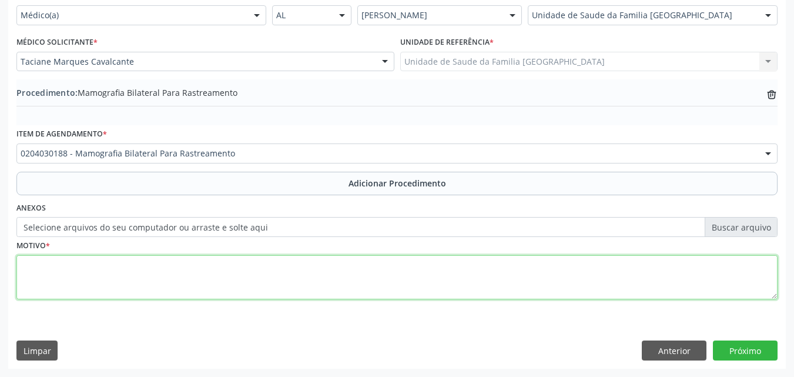
click at [118, 280] on textarea at bounding box center [396, 277] width 761 height 45
type textarea "RASTREIO."
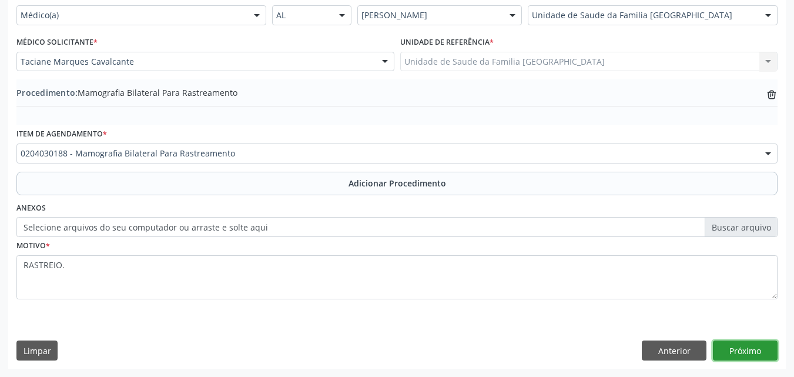
click at [749, 353] on button "Próximo" at bounding box center [745, 350] width 65 height 20
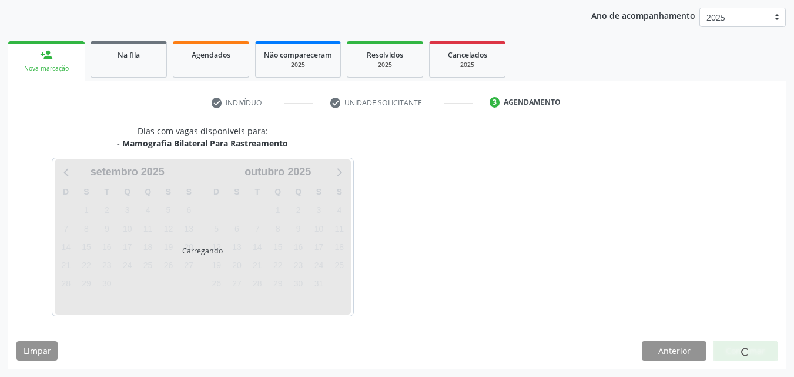
scroll to position [186, 0]
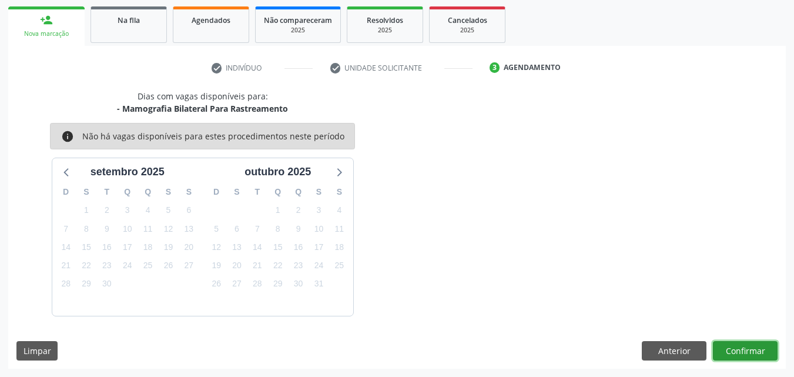
click at [749, 348] on button "Confirmar" at bounding box center [745, 351] width 65 height 20
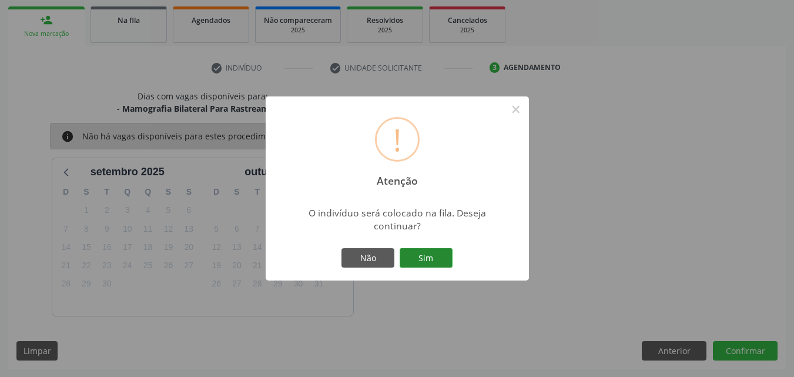
click at [415, 260] on button "Sim" at bounding box center [426, 258] width 53 height 20
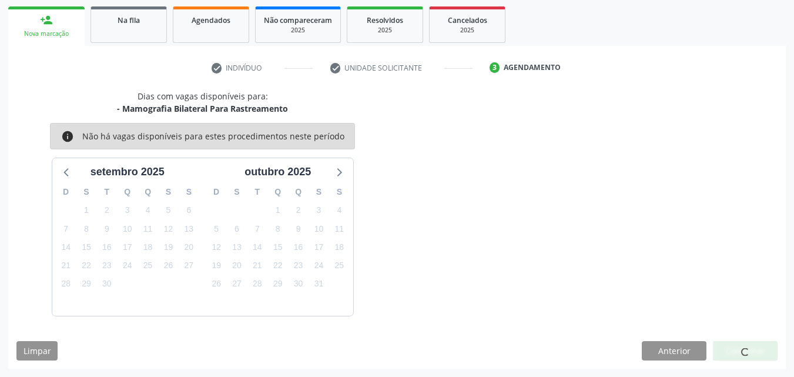
scroll to position [28, 0]
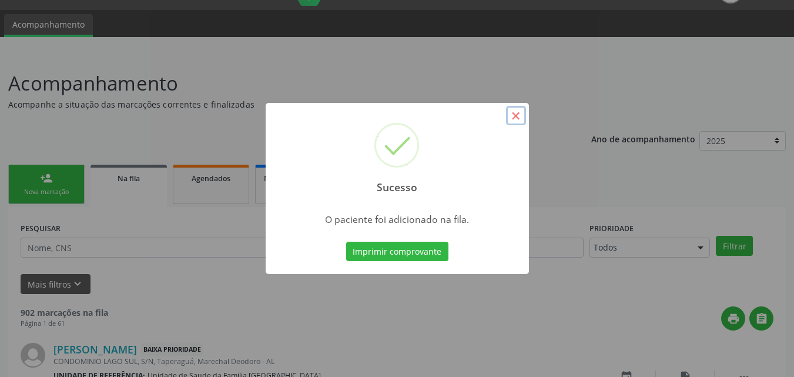
click at [518, 114] on button "×" at bounding box center [516, 116] width 20 height 20
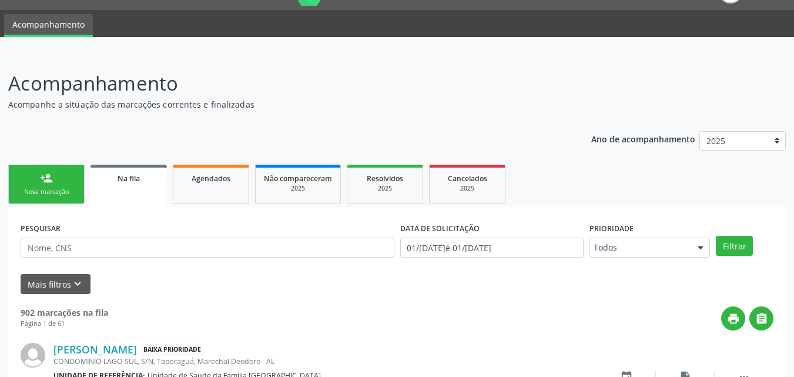
click at [31, 182] on link "person_add Nova marcação" at bounding box center [46, 184] width 76 height 39
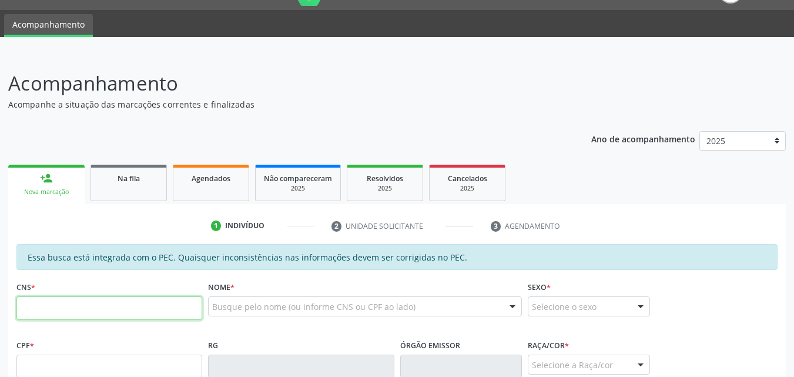
click at [59, 316] on input "text" at bounding box center [109, 308] width 186 height 24
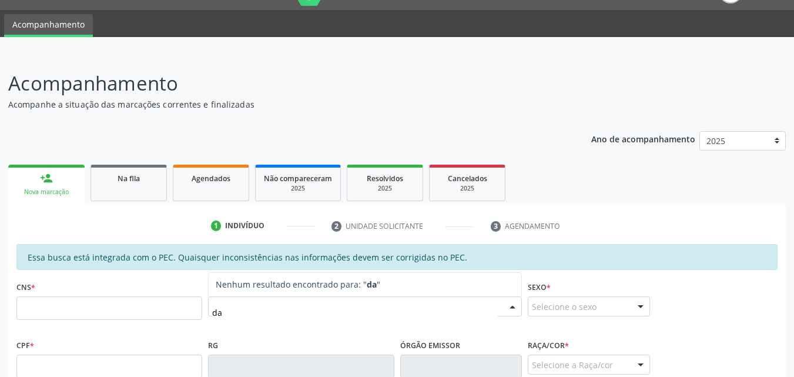
type input "d"
type input "DARIANA OLIVEIRA"
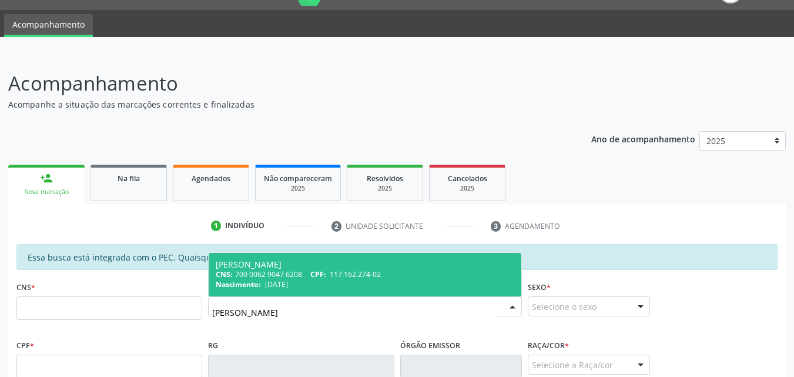
click at [277, 273] on div "CNS: 700 0062 9047 6208 CPF: 117.162.274-02" at bounding box center [365, 274] width 298 height 10
type input "700 0062 9047 6208"
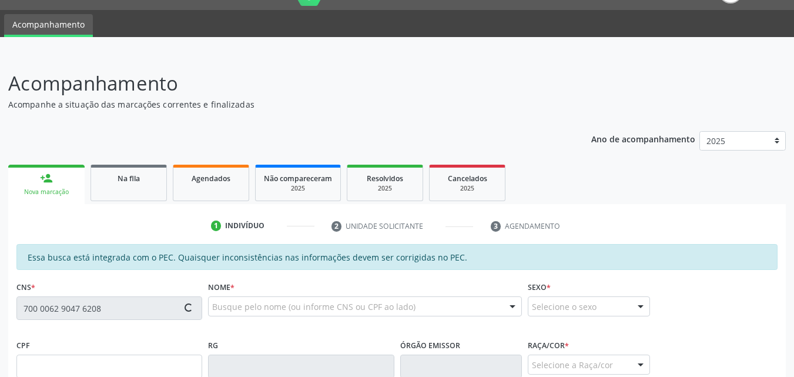
type input "117.162.274-02"
type input "[DATE]"
type input "[PERSON_NAME]"
type input "[PHONE_NUMBER]"
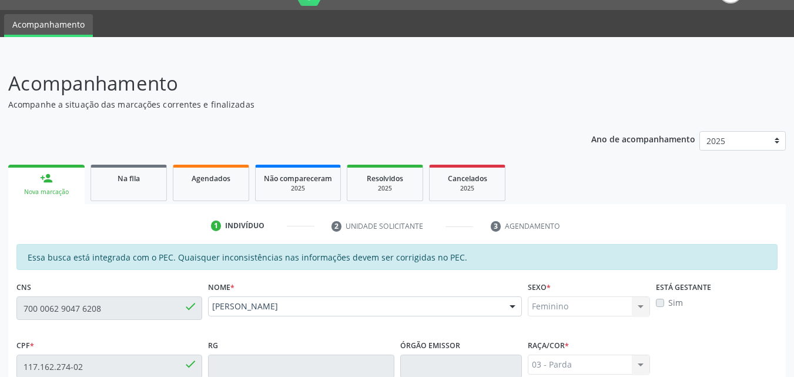
scroll to position [311, 0]
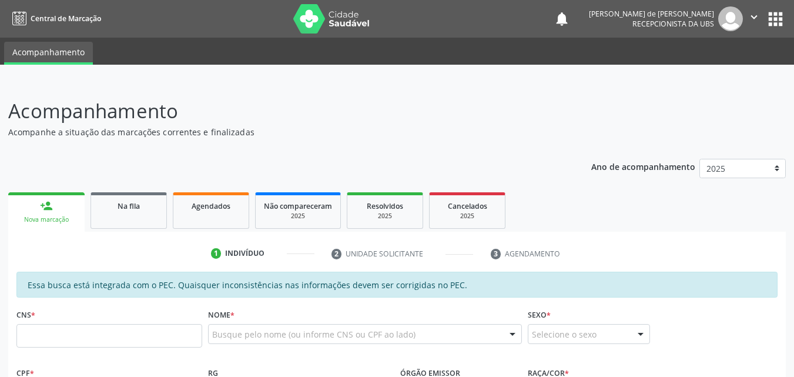
scroll to position [311, 0]
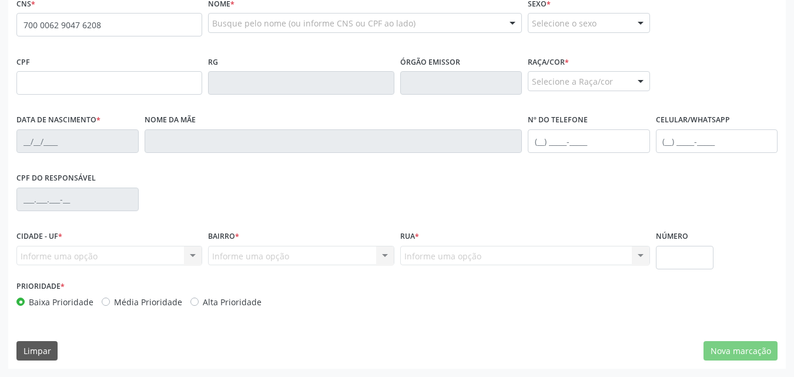
type input "700 0062 9047 6208"
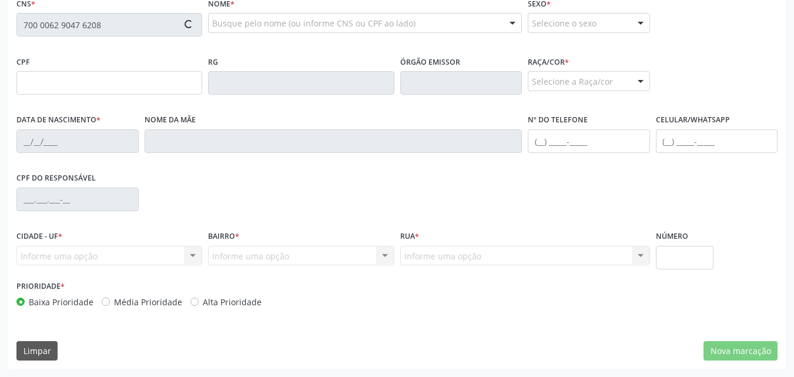
type input "117.162.274-02"
type input "[DATE]"
type input "[PERSON_NAME]"
type input "[PHONE_NUMBER]"
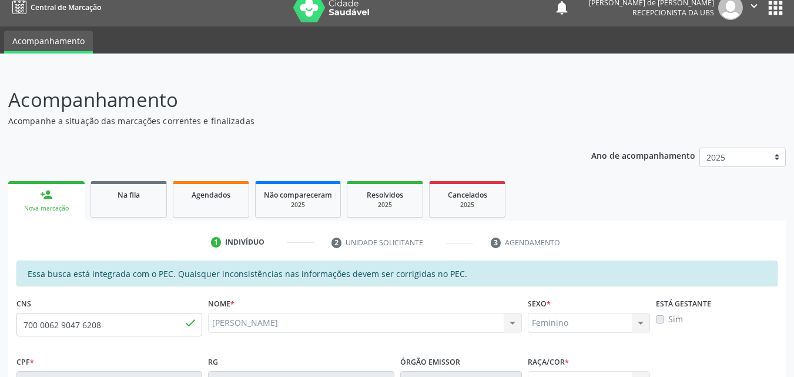
scroll to position [0, 0]
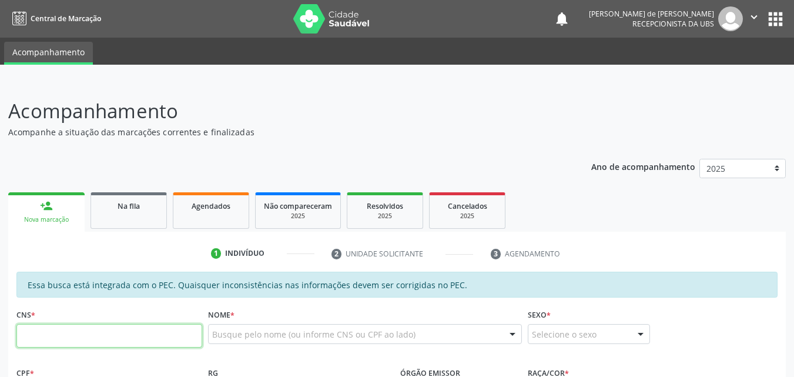
paste input "700 0062 9047 6208"
type input "700 0062 9047 6208"
type input "117.162.274-02"
type input "[DATE]"
type input "[PERSON_NAME]"
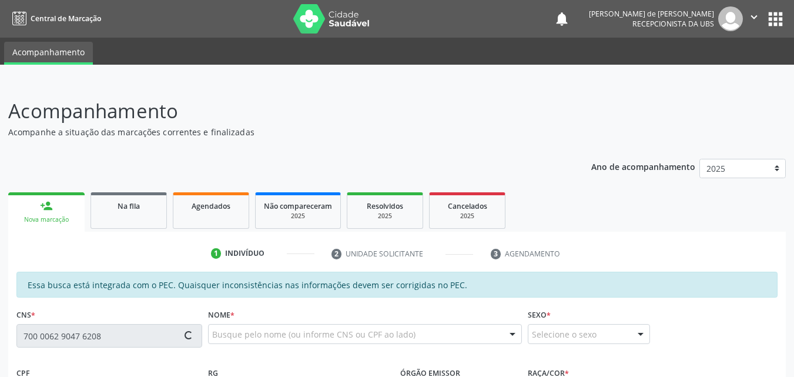
type input "[PHONE_NUMBER]"
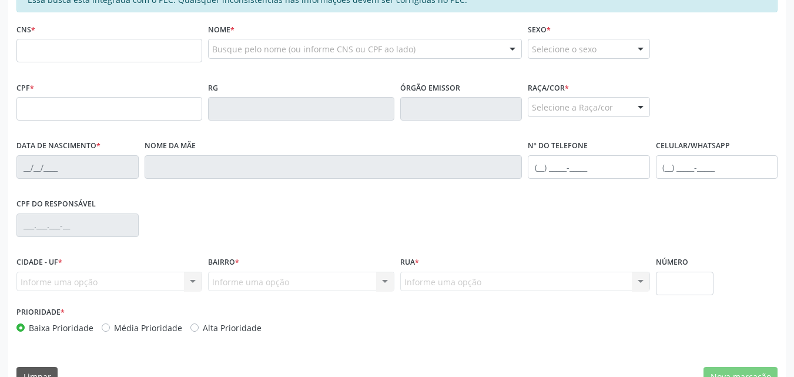
scroll to position [311, 0]
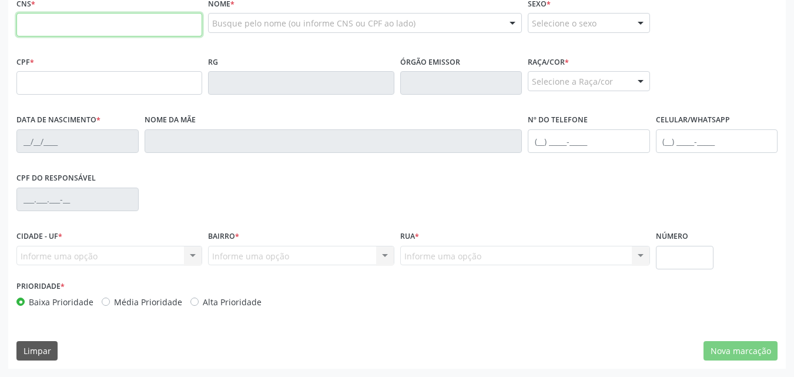
click at [38, 25] on input "text" at bounding box center [109, 25] width 186 height 24
paste input "700 0062 9047 6208"
type input "700 0062 9047 6208"
type input "117.162.274-02"
type input "[DATE]"
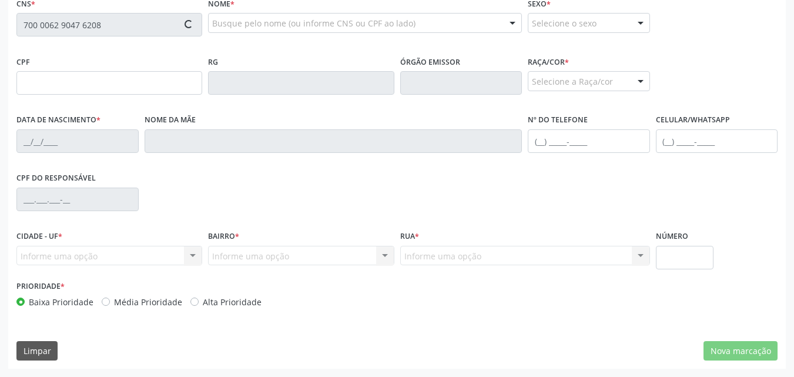
type input "[PERSON_NAME]"
type input "[PHONE_NUMBER]"
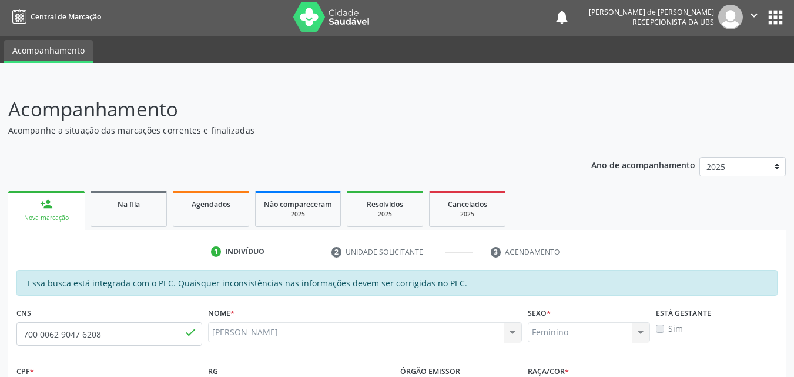
scroll to position [0, 0]
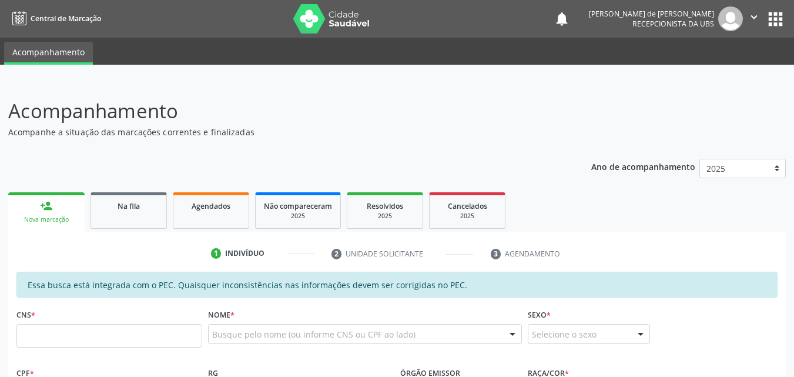
scroll to position [274, 0]
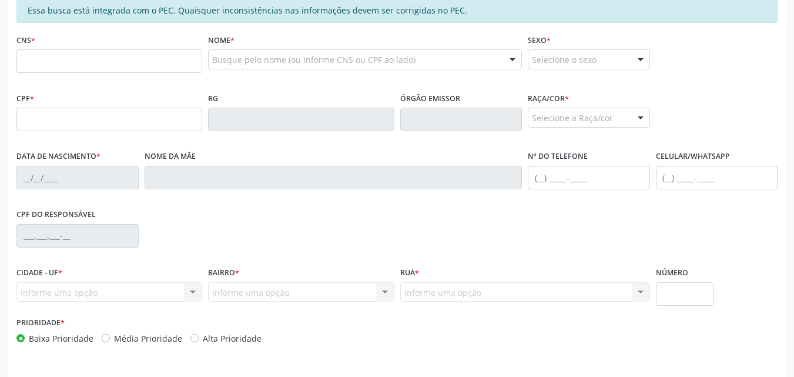
click at [71, 71] on input "text" at bounding box center [109, 61] width 186 height 24
type input "c"
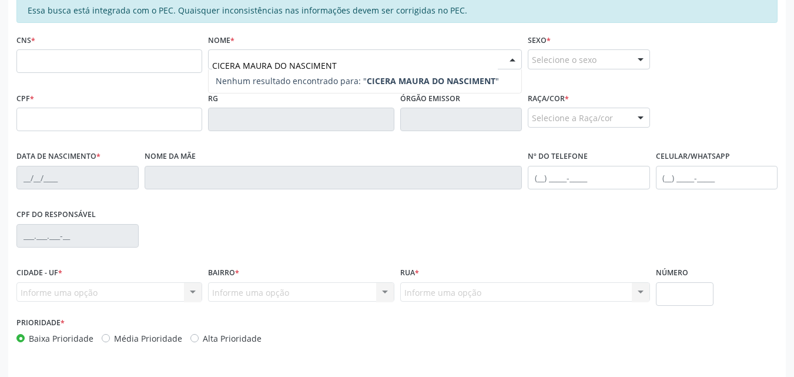
type input "CICERA MAURA DO NASCIMENTO"
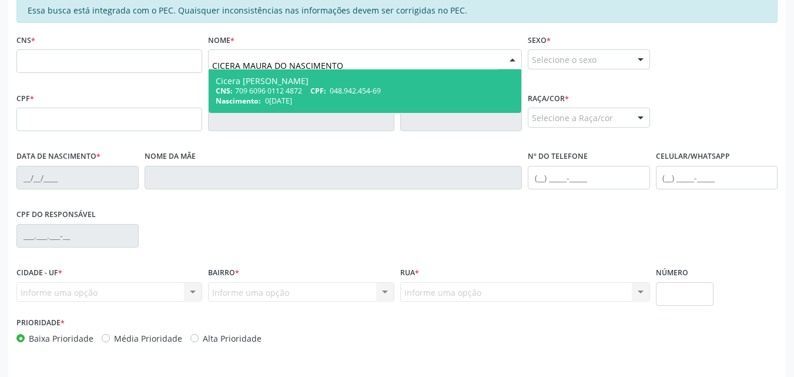
click at [286, 89] on div "CNS: 709 6096 0112 4872 CPF: 048.942.454-69" at bounding box center [365, 91] width 298 height 10
type input "709 6096 0112 4872"
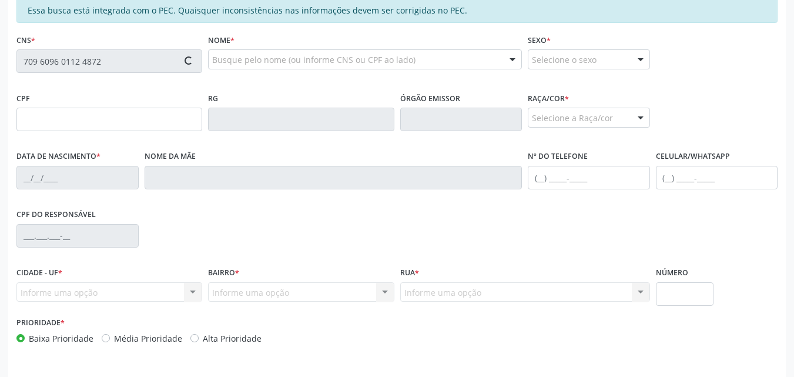
type input "048.942.454-69"
type input "07/08/1973"
type input "Amara Jovelina do Nascimento"
type input "(82) 99131-6944"
type input "21"
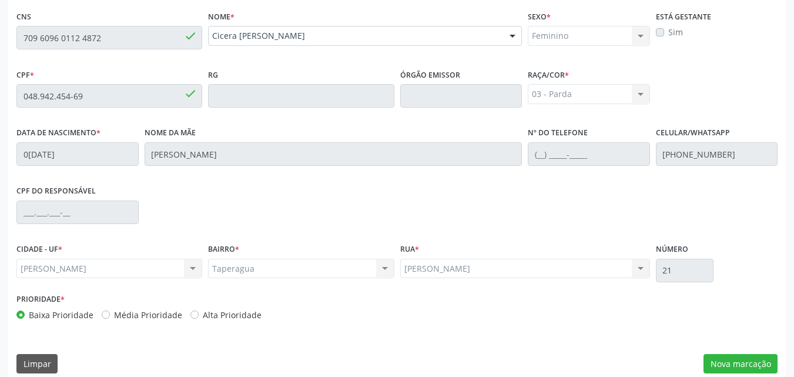
scroll to position [311, 0]
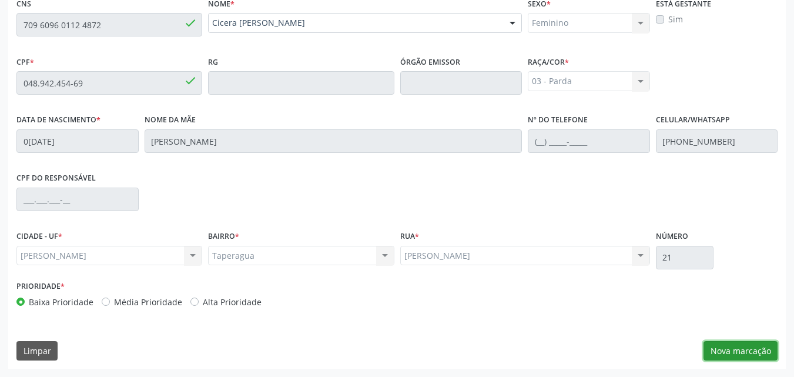
click at [713, 343] on button "Nova marcação" at bounding box center [740, 351] width 74 height 20
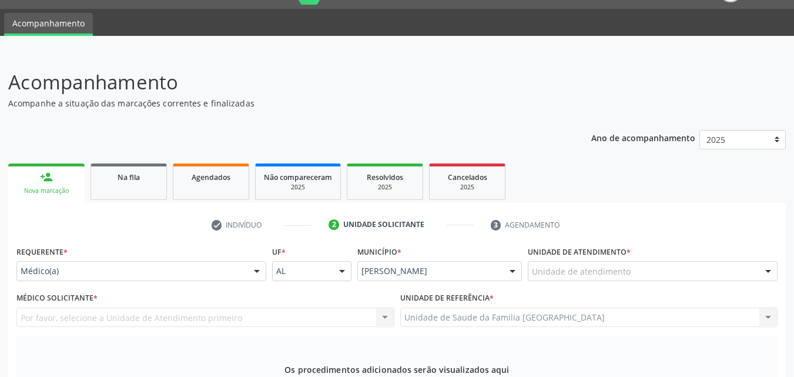
scroll to position [0, 0]
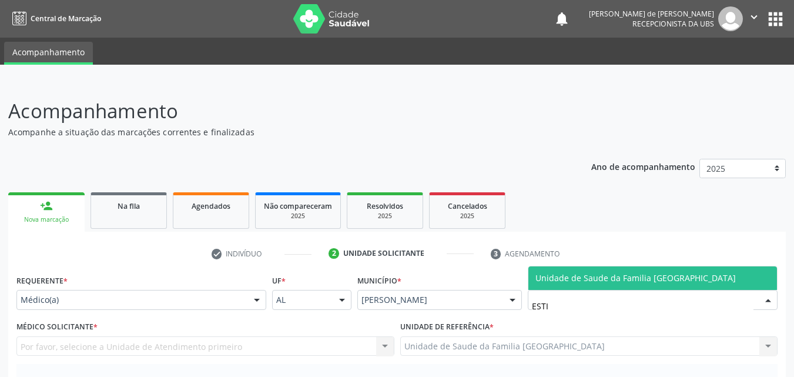
type input "ESTIV"
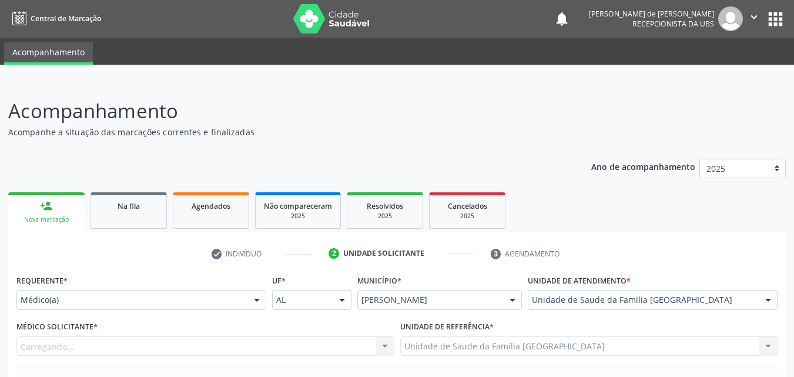
scroll to position [274, 0]
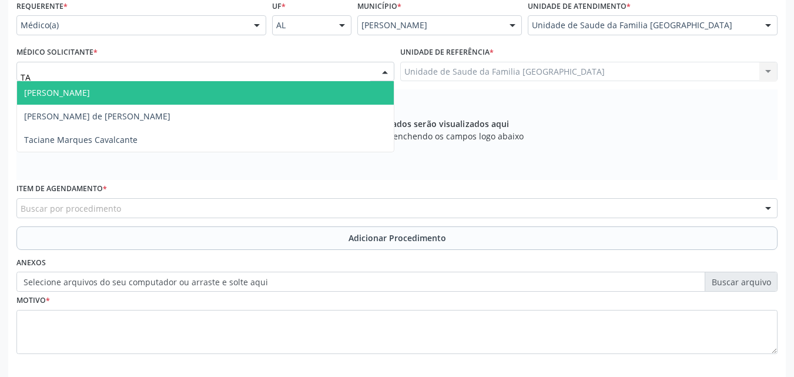
type input "TAC"
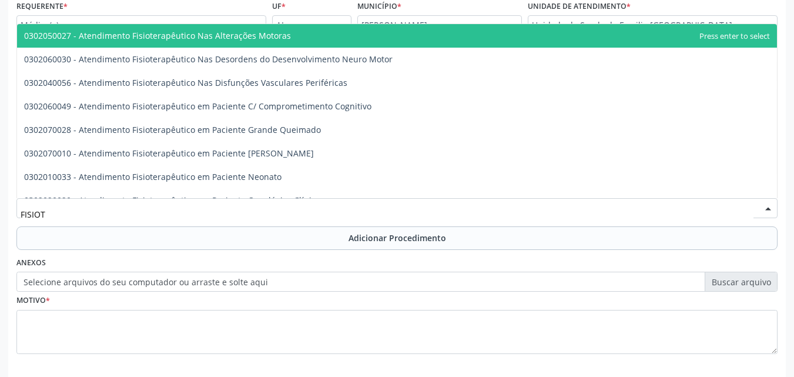
type input "FISIOTE"
click at [127, 41] on span "0302050027 - Atendimento Fisioterapêutico Nas Alterações Motoras" at bounding box center [157, 35] width 267 height 11
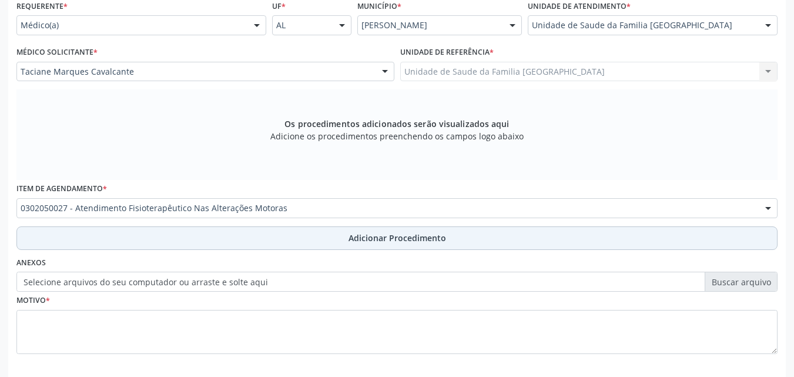
click at [106, 232] on button "Adicionar Procedimento" at bounding box center [396, 238] width 761 height 24
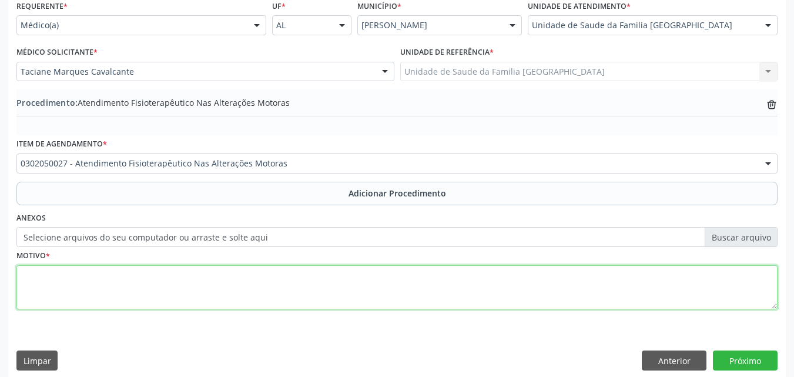
click at [99, 285] on textarea at bounding box center [396, 287] width 761 height 45
type textarea "CONSULTA EM FISIOTERAPIA."
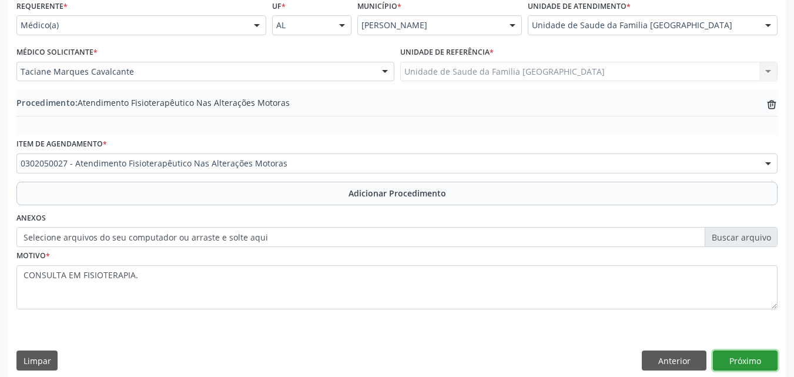
click at [751, 359] on button "Próximo" at bounding box center [745, 360] width 65 height 20
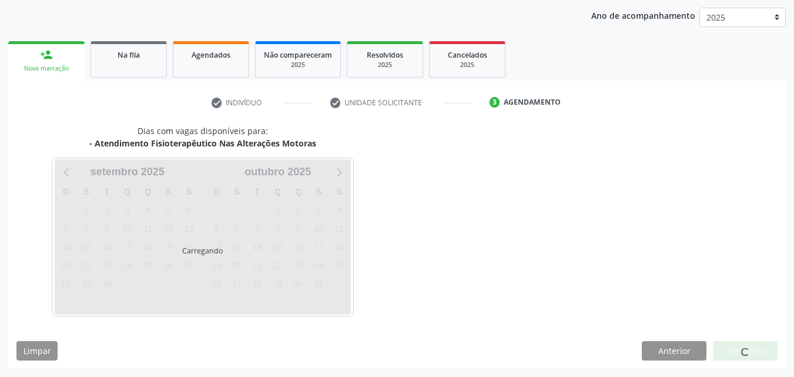
scroll to position [186, 0]
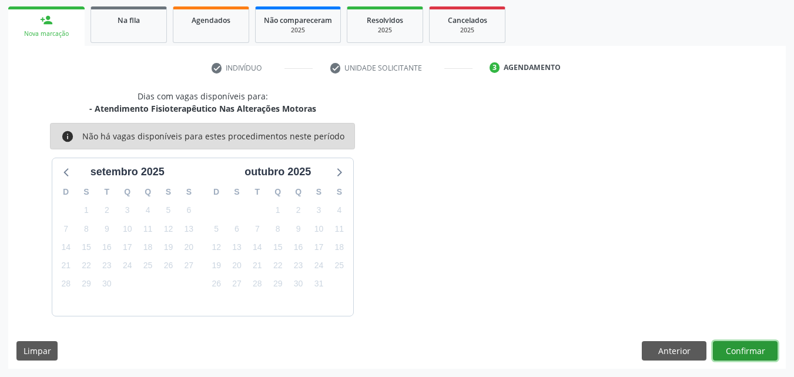
click at [751, 354] on button "Confirmar" at bounding box center [745, 351] width 65 height 20
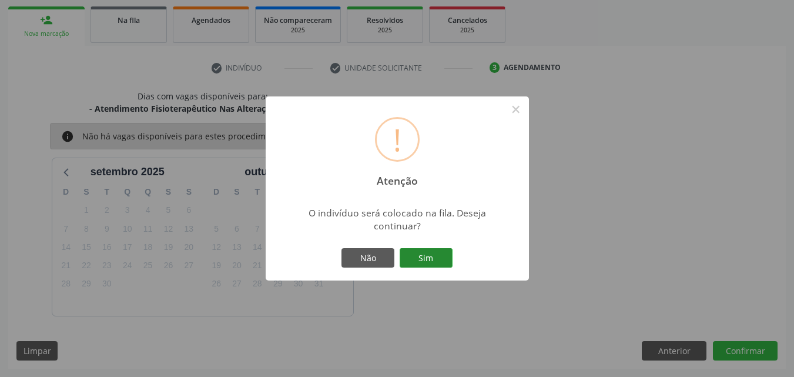
click at [408, 249] on button "Sim" at bounding box center [426, 258] width 53 height 20
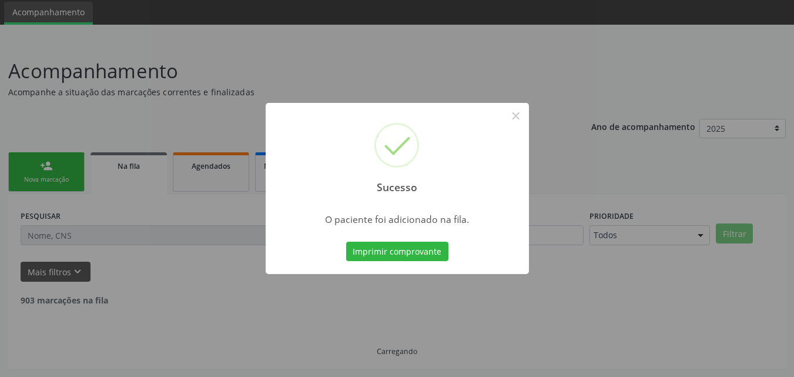
scroll to position [28, 0]
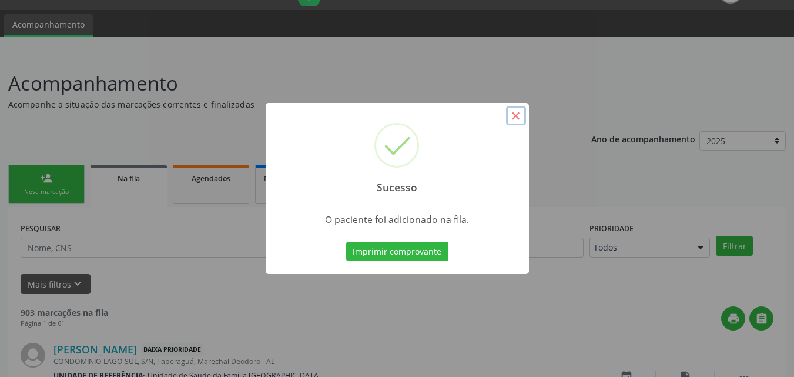
click at [516, 115] on button "×" at bounding box center [516, 116] width 20 height 20
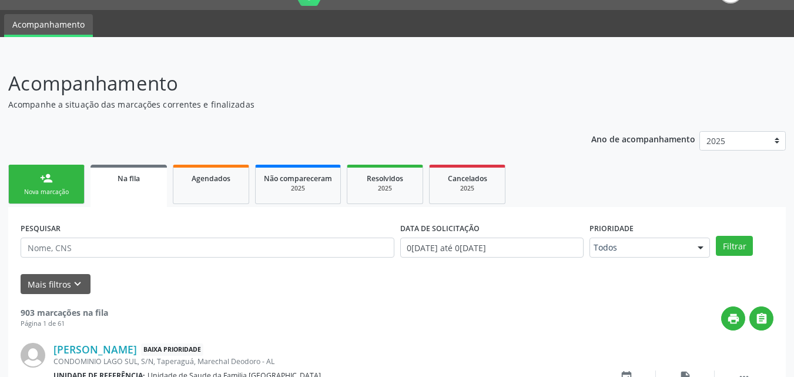
click at [46, 190] on div "Nova marcação" at bounding box center [46, 191] width 59 height 9
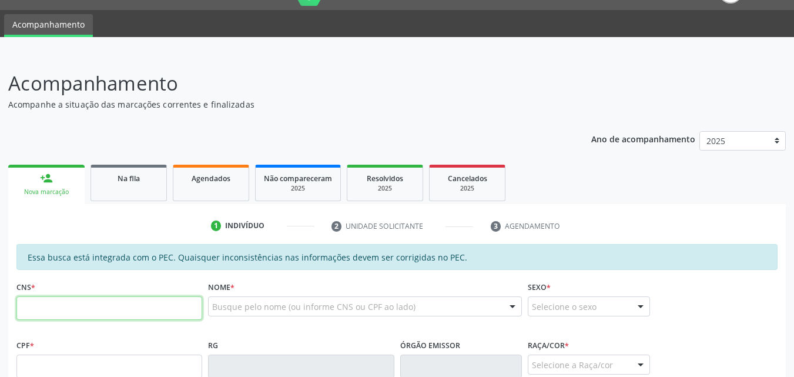
click at [65, 305] on input "text" at bounding box center [109, 308] width 186 height 24
type input "705 0036 5418 4850"
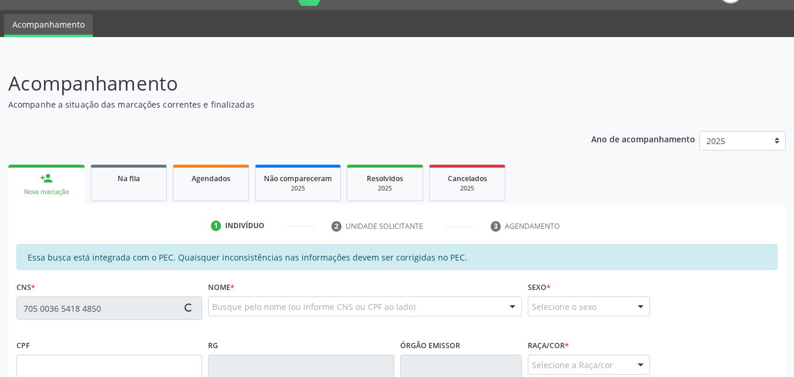
type input "041.124.814-62"
type input "[DATE]"
type input "Marinita [PERSON_NAME]"
type input "[PHONE_NUMBER]"
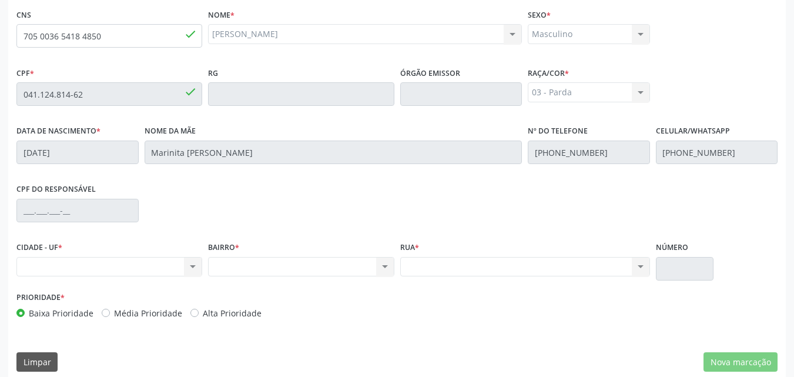
scroll to position [311, 0]
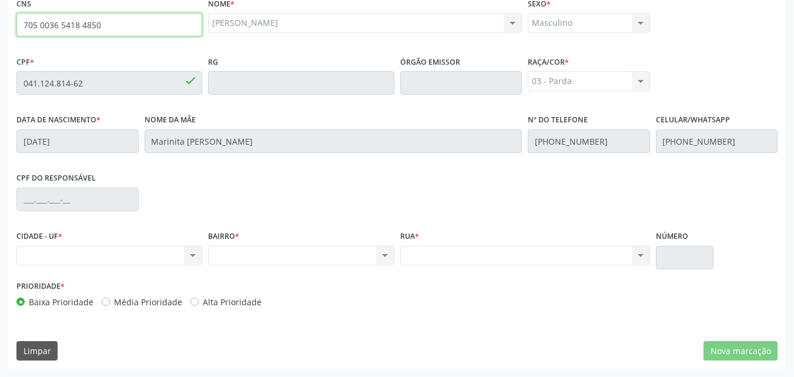
drag, startPoint x: 113, startPoint y: 29, endPoint x: 0, endPoint y: 11, distance: 114.9
click at [0, 11] on div "Acompanhamento Acompanhe a situação das marcações correntes e finalizadas Relat…" at bounding box center [397, 73] width 794 height 606
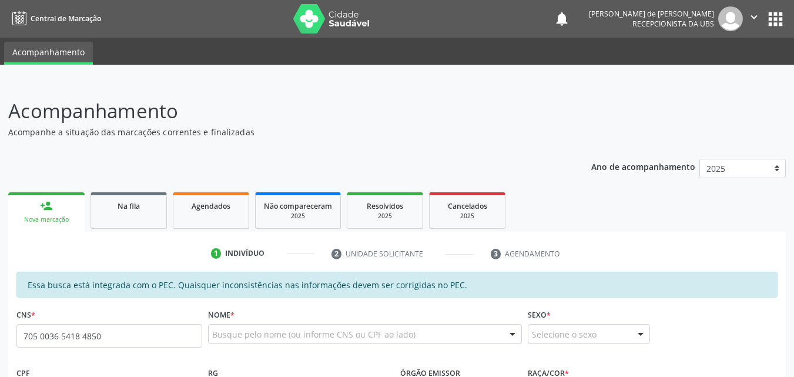
type input "705 0036 5418 4850"
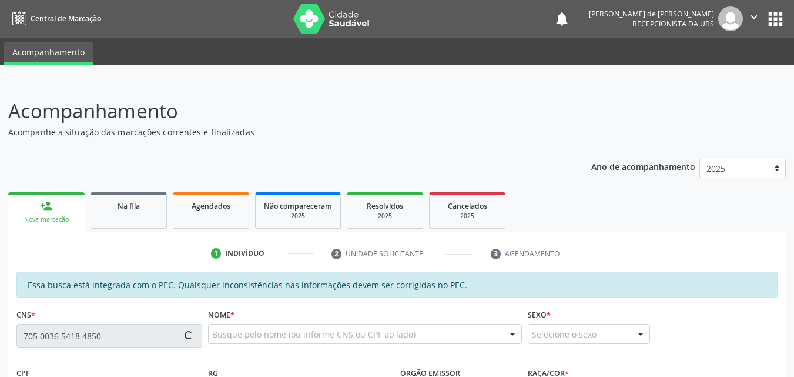
type input "041.124.814-62"
type input "[DATE]"
type input "Marinita [PERSON_NAME]"
type input "[PHONE_NUMBER]"
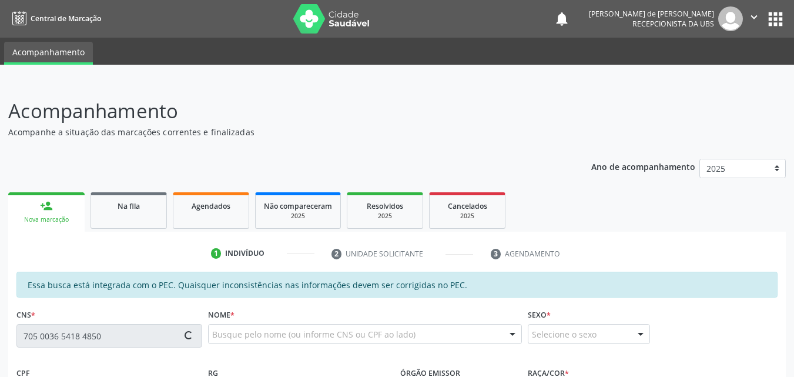
type input "S/N"
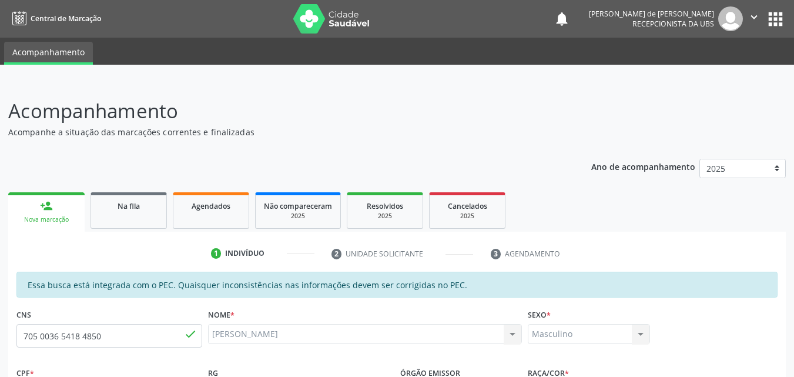
scroll to position [311, 0]
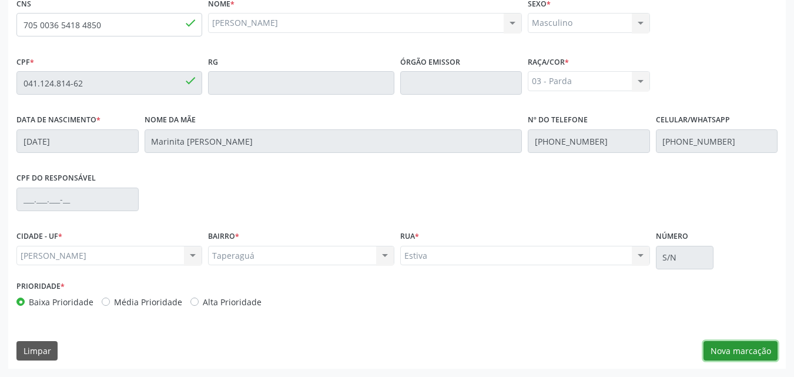
click at [743, 352] on button "Nova marcação" at bounding box center [740, 351] width 74 height 20
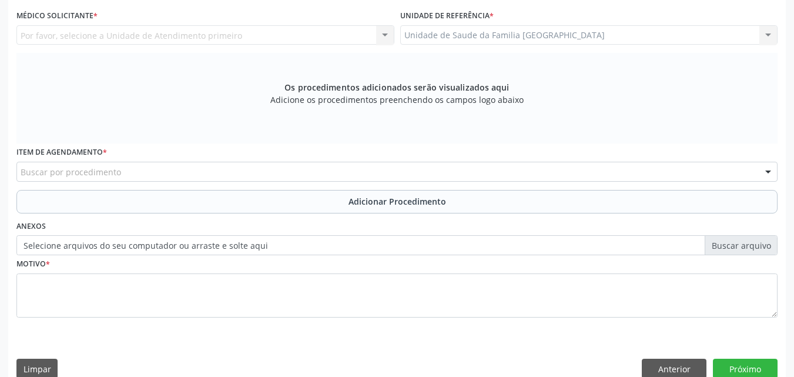
scroll to position [36, 0]
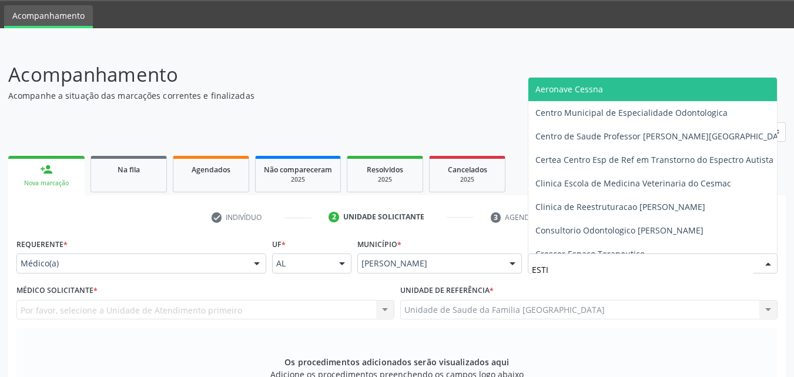
type input "ESTIV"
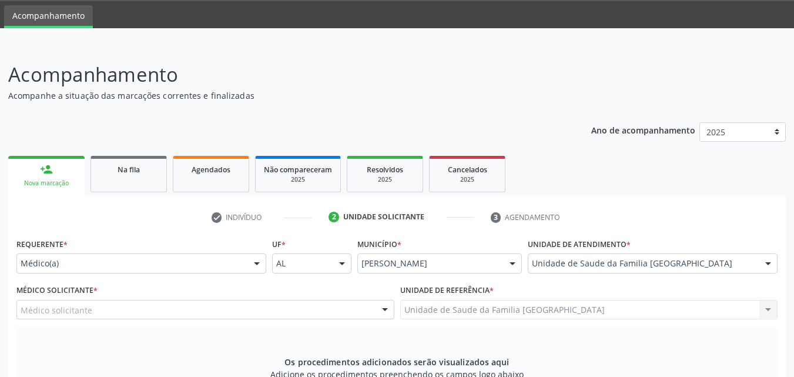
click at [185, 306] on div "Médico solicitante" at bounding box center [205, 310] width 378 height 20
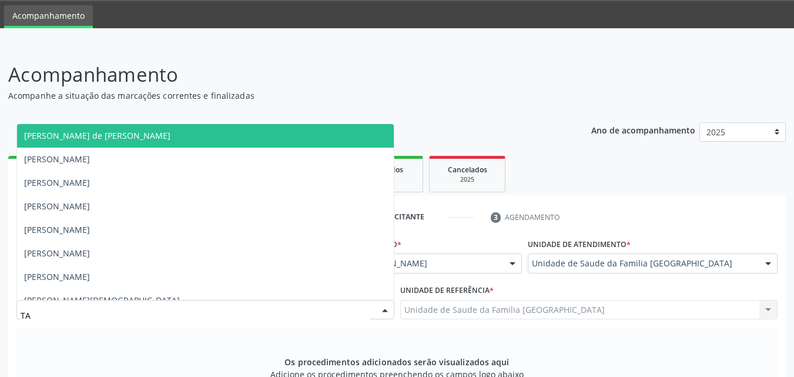
type input "TAC"
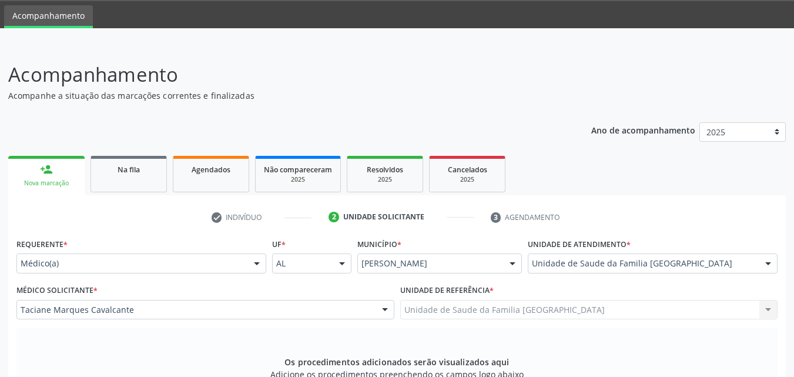
scroll to position [311, 0]
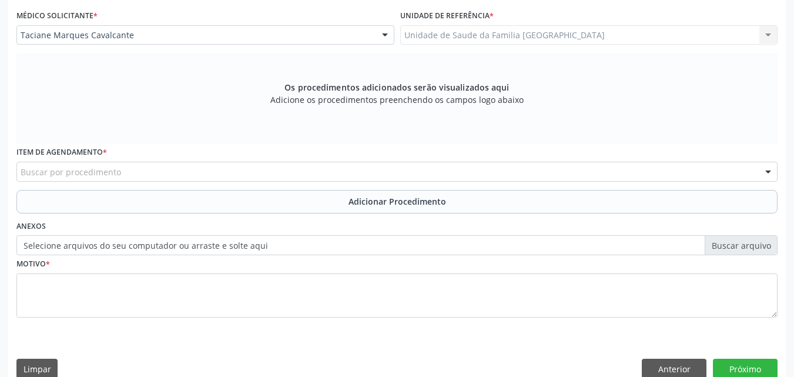
click at [66, 165] on div "Buscar por procedimento" at bounding box center [396, 172] width 761 height 20
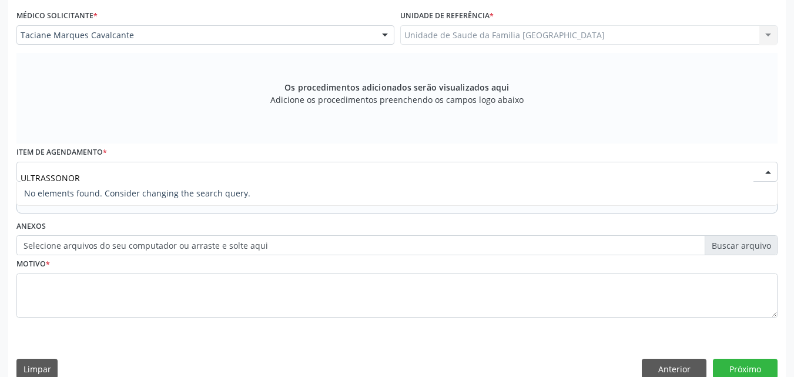
type input "ULTRASSONO"
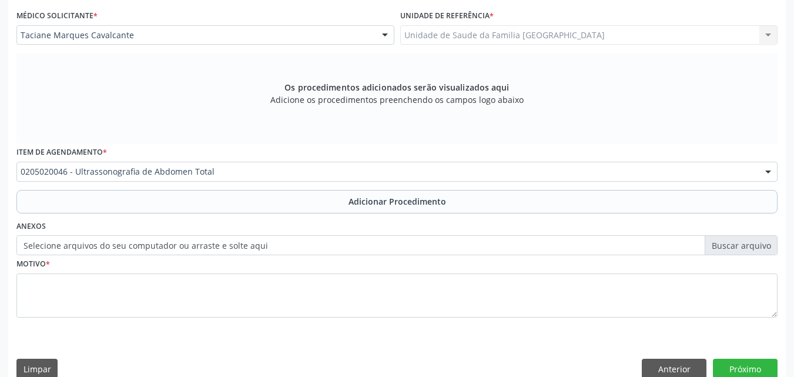
scroll to position [0, 0]
drag, startPoint x: 248, startPoint y: 198, endPoint x: 234, endPoint y: 282, distance: 85.1
click at [248, 199] on button "Adicionar Procedimento" at bounding box center [396, 202] width 761 height 24
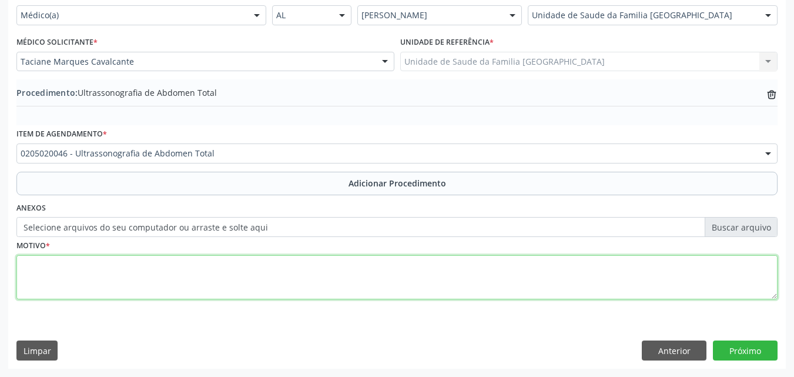
click at [235, 287] on textarea at bounding box center [396, 277] width 761 height 45
type textarea "RELATO DE RIM POLICÍSTICO."
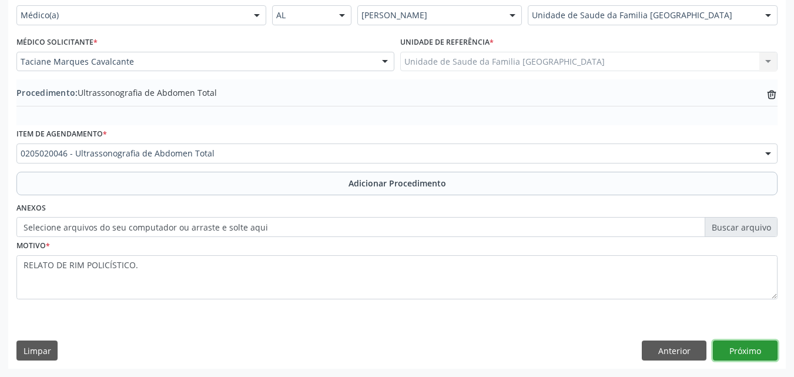
click at [761, 355] on button "Próximo" at bounding box center [745, 350] width 65 height 20
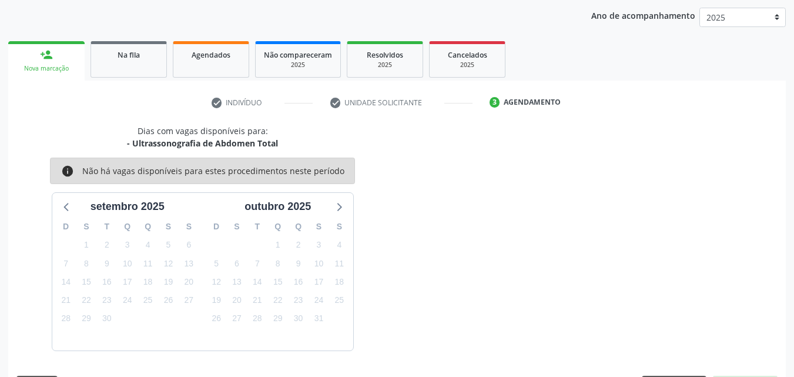
scroll to position [186, 0]
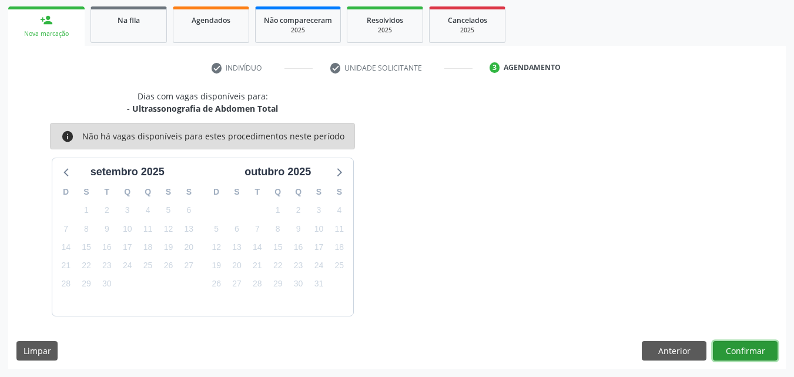
click at [761, 355] on button "Confirmar" at bounding box center [745, 351] width 65 height 20
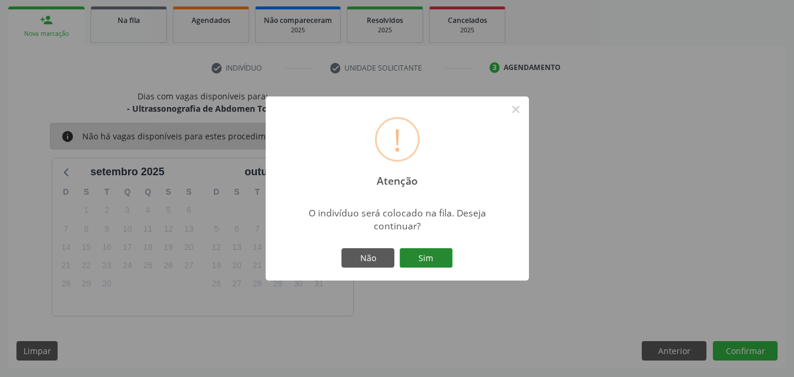
click at [416, 250] on button "Sim" at bounding box center [426, 258] width 53 height 20
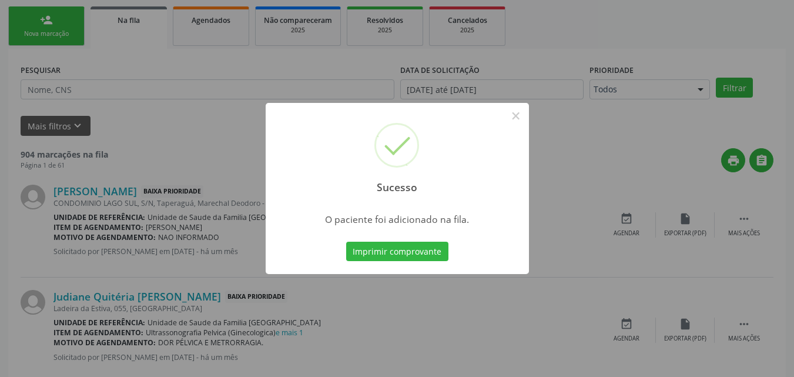
scroll to position [28, 0]
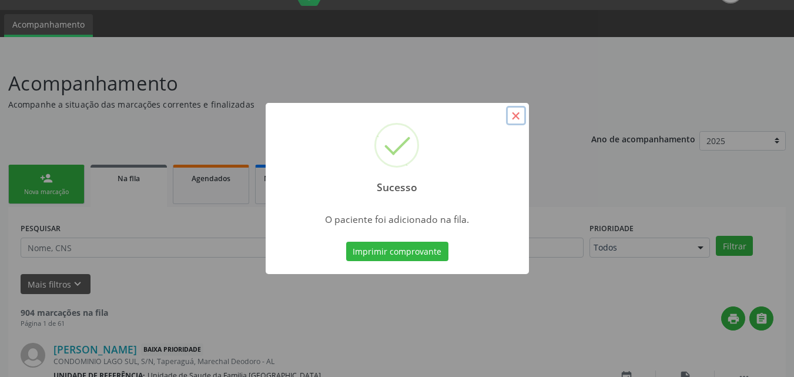
click at [517, 115] on button "×" at bounding box center [516, 116] width 20 height 20
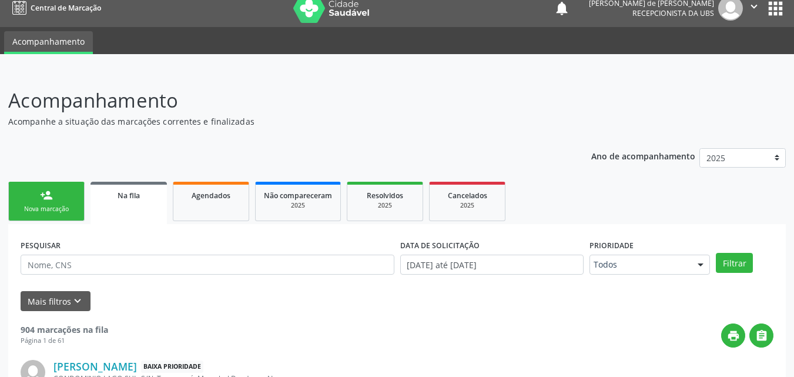
scroll to position [0, 0]
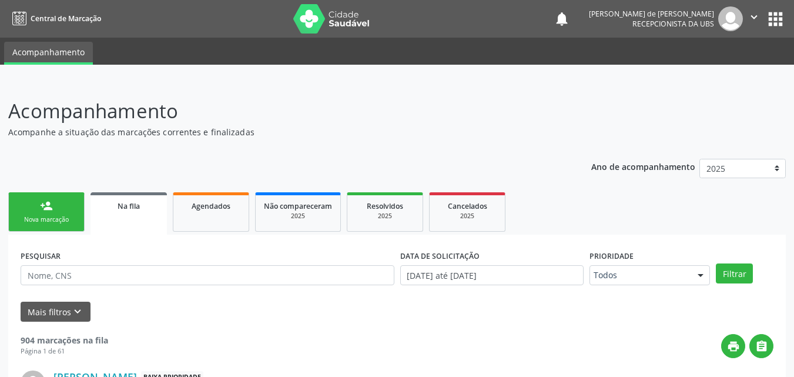
click at [50, 213] on link "person_add Nova marcação" at bounding box center [46, 211] width 76 height 39
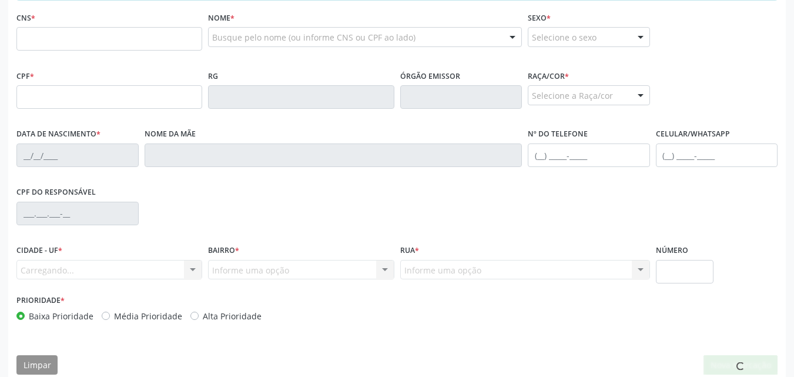
scroll to position [311, 0]
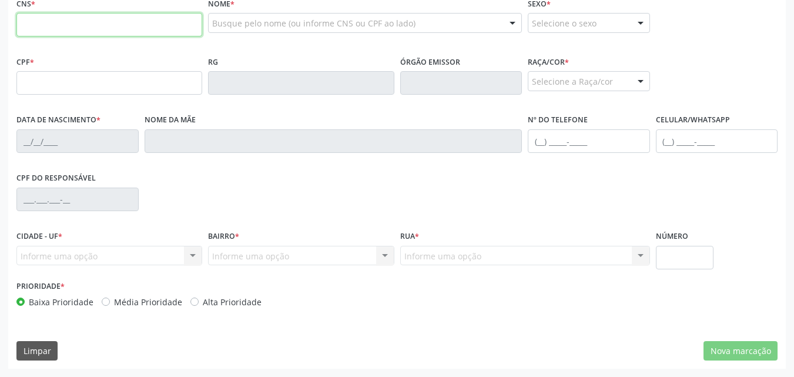
click at [49, 34] on input "text" at bounding box center [109, 25] width 186 height 24
type input "705 0036 5418 4850"
type input "041.124.814-62"
type input "[DATE]"
type input "Marinita [PERSON_NAME]"
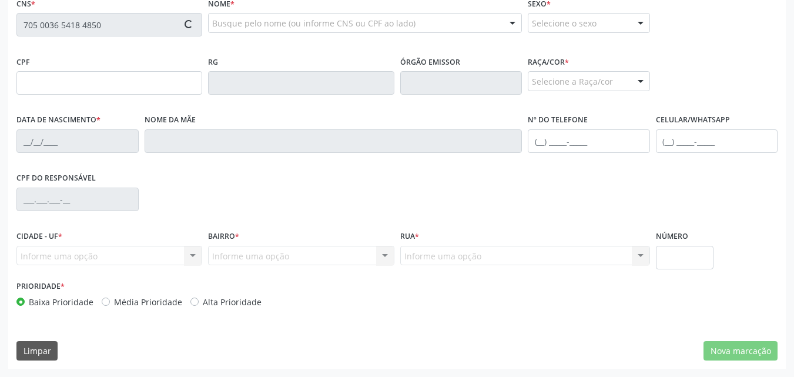
type input "[PHONE_NUMBER]"
type input "S/N"
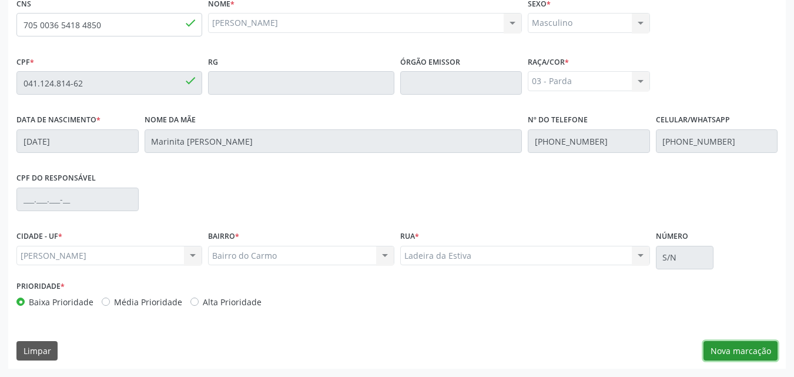
click at [736, 350] on button "Nova marcação" at bounding box center [740, 351] width 74 height 20
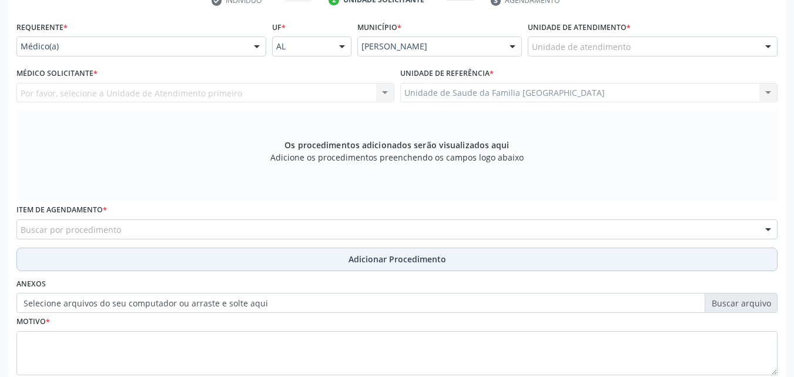
scroll to position [0, 0]
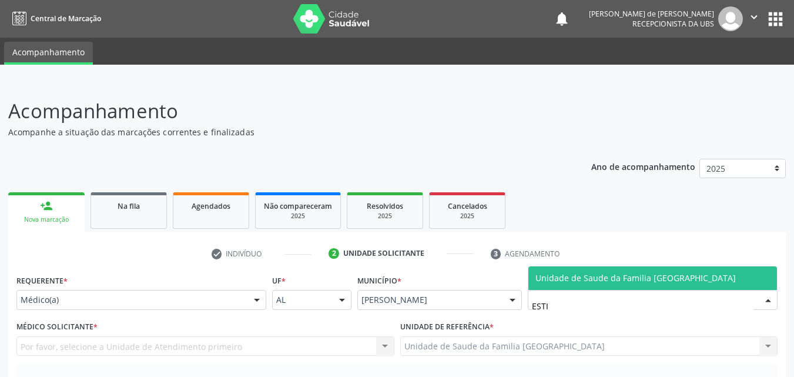
type input "ESTIV"
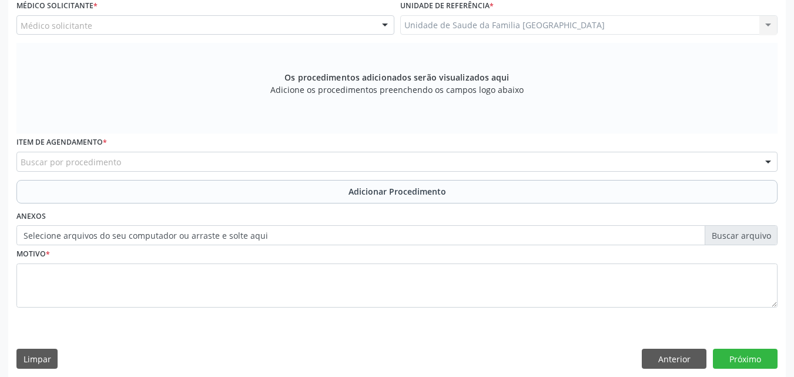
scroll to position [329, 0]
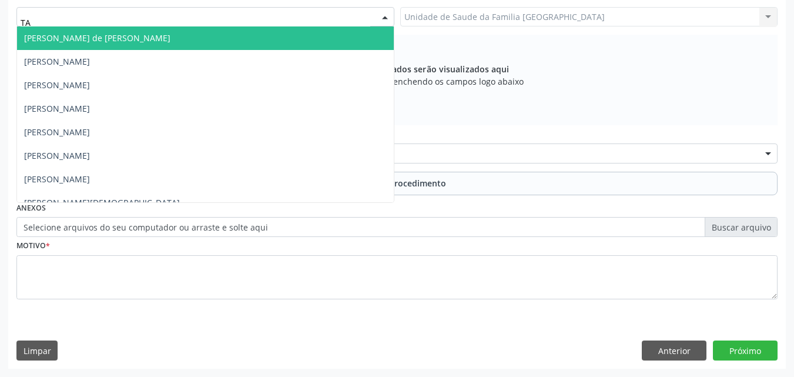
type input "TAC"
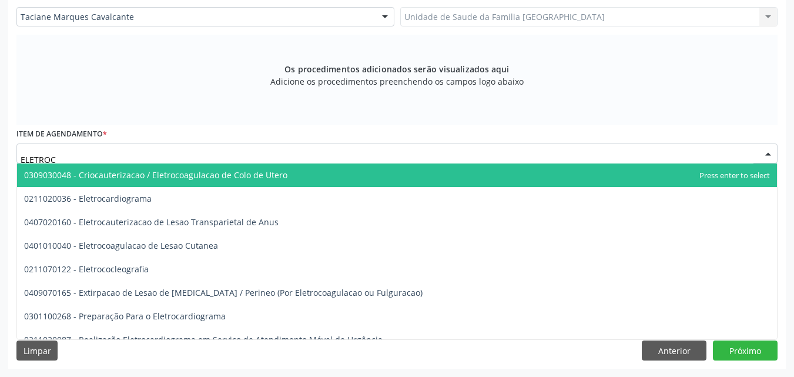
type input "ELETROCA"
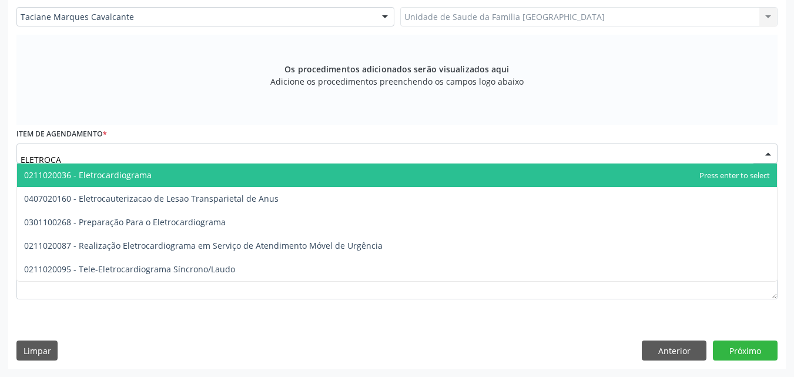
click at [111, 178] on span "0211020036 - Eletrocardiograma" at bounding box center [88, 174] width 128 height 11
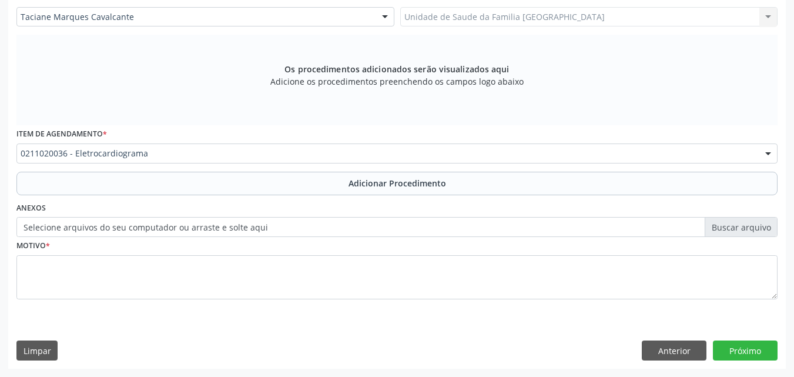
drag, startPoint x: 114, startPoint y: 187, endPoint x: 111, endPoint y: 200, distance: 12.7
click at [114, 187] on button "Adicionar Procedimento" at bounding box center [396, 184] width 761 height 24
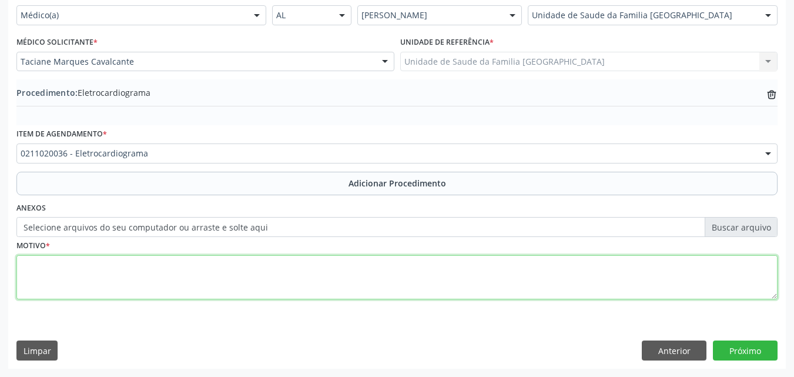
click at [90, 267] on textarea at bounding box center [396, 277] width 761 height 45
type textarea "HAS/IMC 40,8"
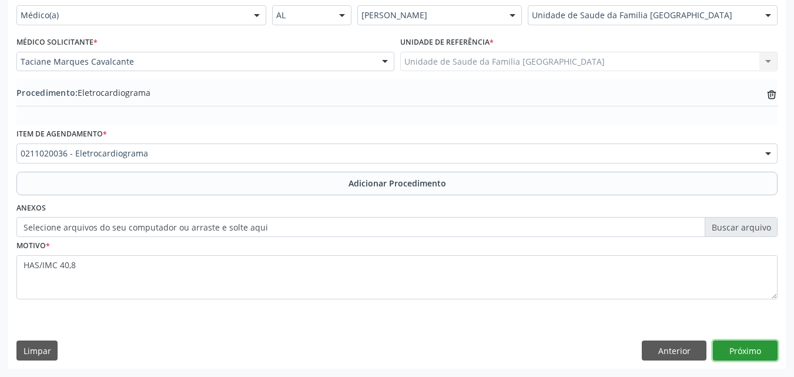
click at [732, 350] on button "Próximo" at bounding box center [745, 350] width 65 height 20
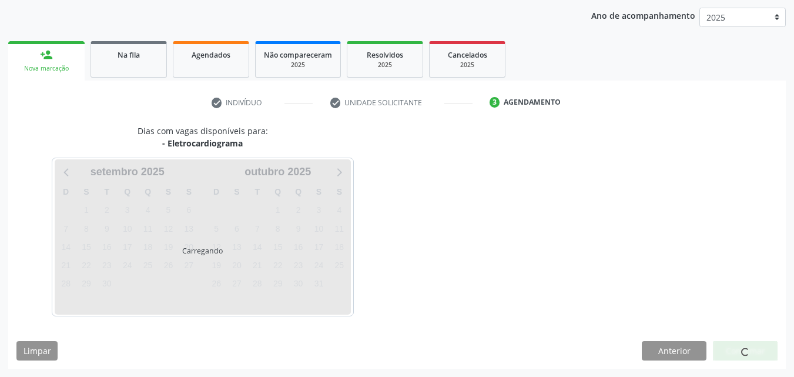
scroll to position [186, 0]
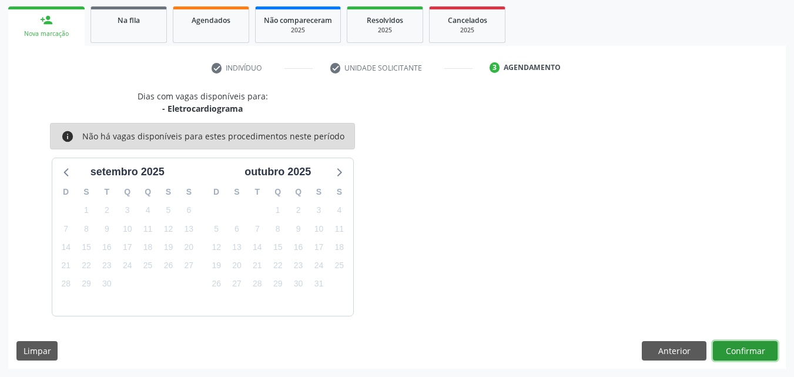
click at [732, 350] on button "Confirmar" at bounding box center [745, 351] width 65 height 20
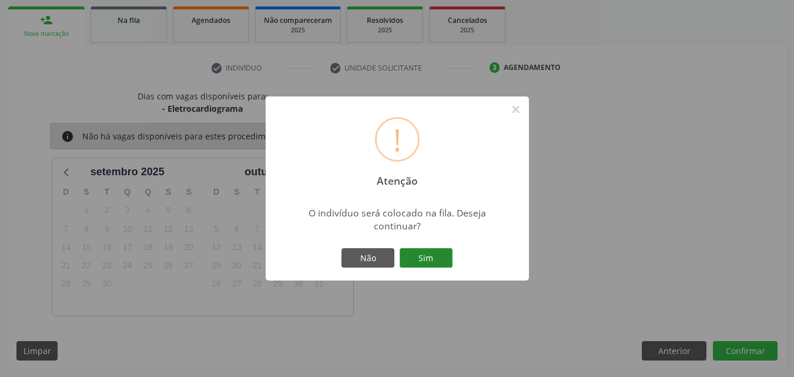
click at [433, 254] on button "Sim" at bounding box center [426, 258] width 53 height 20
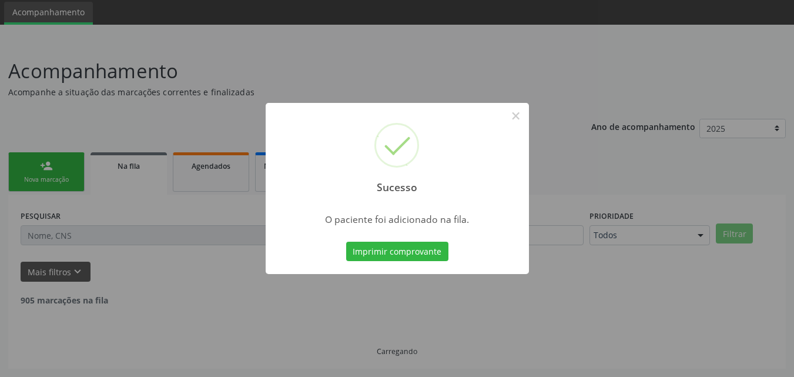
scroll to position [28, 0]
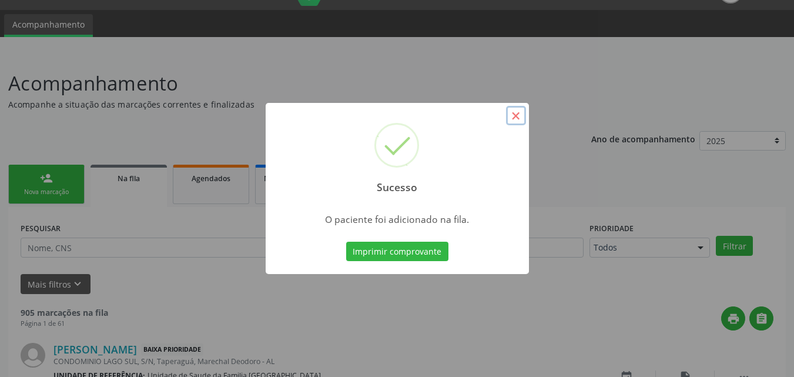
click at [519, 114] on button "×" at bounding box center [516, 116] width 20 height 20
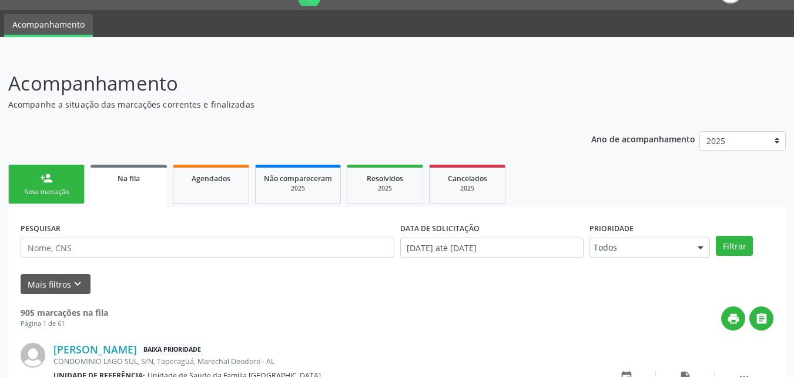
click at [43, 165] on link "person_add Nova marcação" at bounding box center [46, 184] width 76 height 39
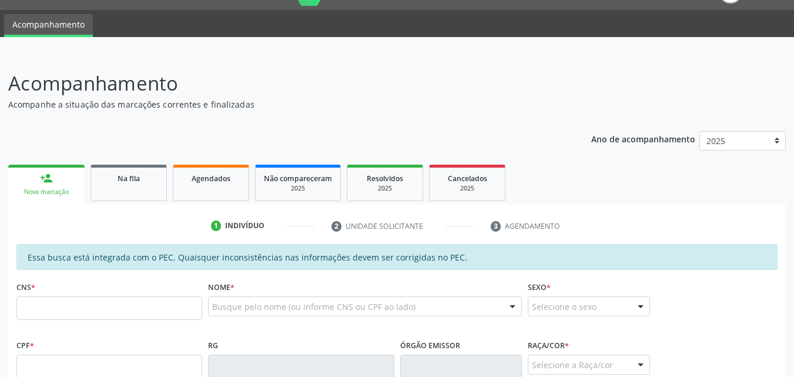
scroll to position [302, 0]
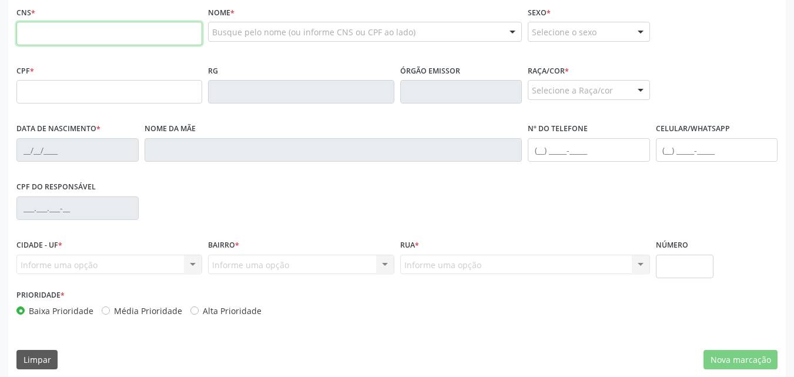
click at [88, 33] on input "text" at bounding box center [109, 34] width 186 height 24
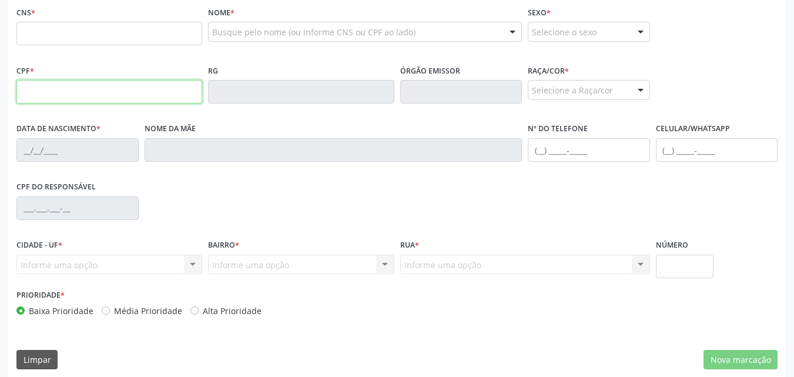
click at [33, 89] on input "text" at bounding box center [109, 92] width 186 height 24
type input "521.027.854-91"
type input "706 8057 0907 4728"
type input "06/06/1947"
type input "Adelina Maria da Conceicao"
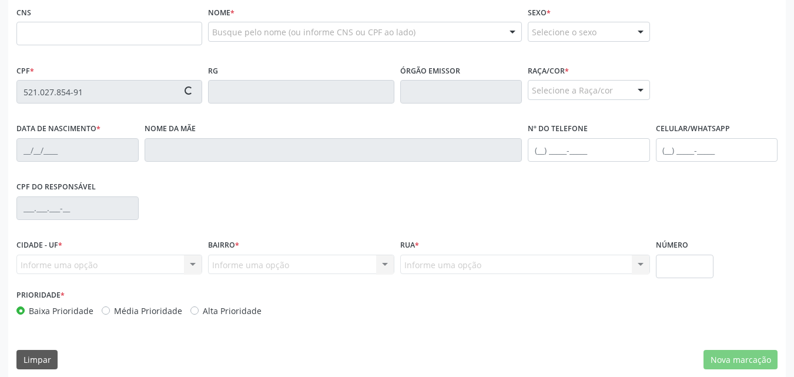
type input "(82) 99120-7139"
type input "32"
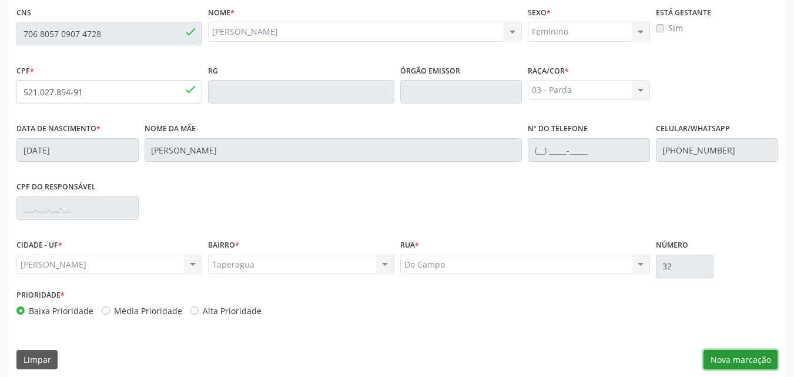
click at [764, 355] on button "Nova marcação" at bounding box center [740, 360] width 74 height 20
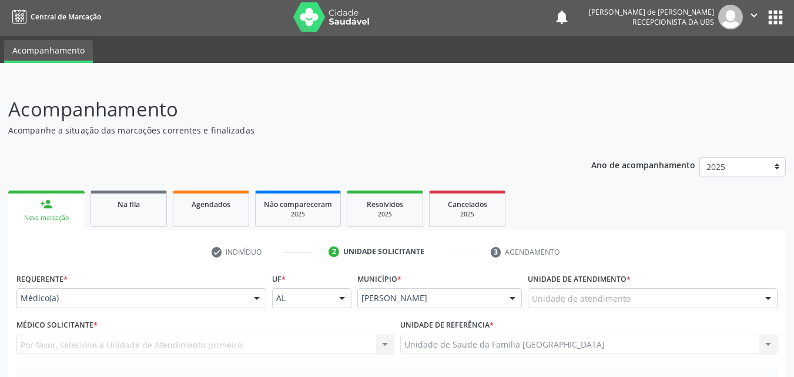
scroll to position [0, 0]
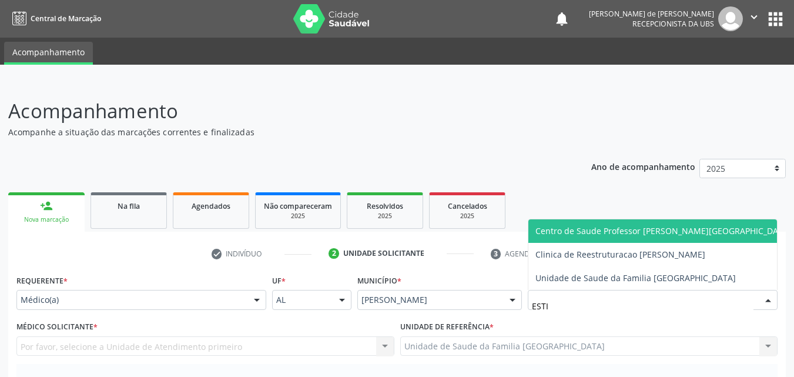
type input "ESTIV"
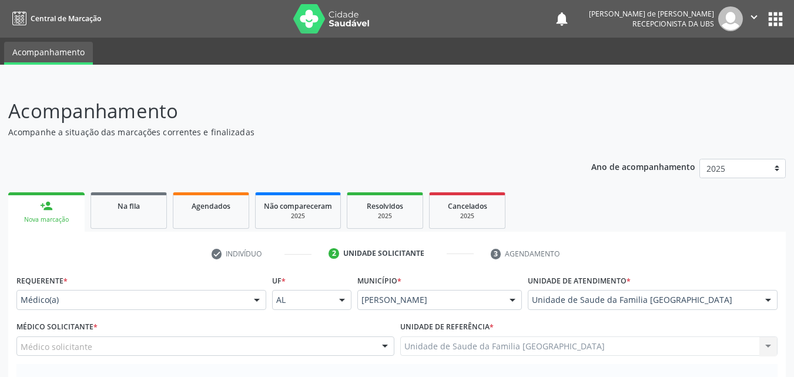
click at [155, 340] on div "Médico solicitante" at bounding box center [205, 346] width 378 height 20
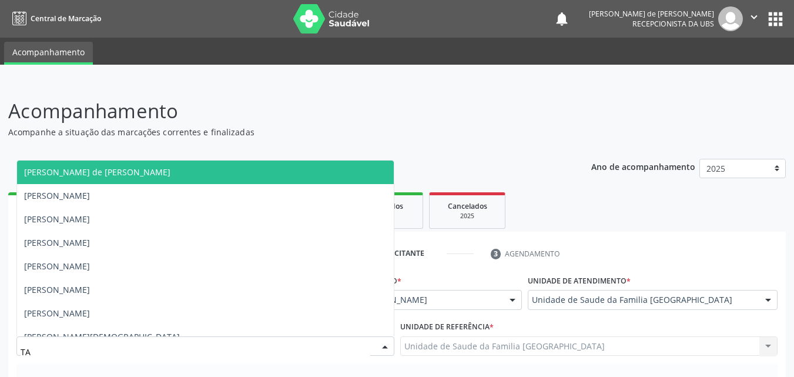
type input "TAC"
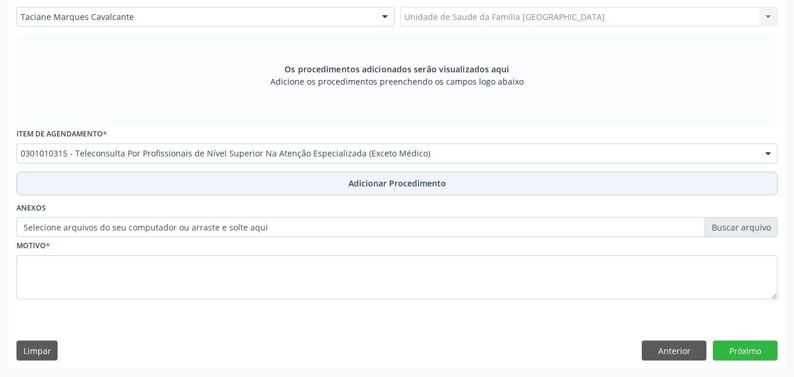
click at [79, 177] on button "Adicionar Procedimento" at bounding box center [396, 184] width 761 height 24
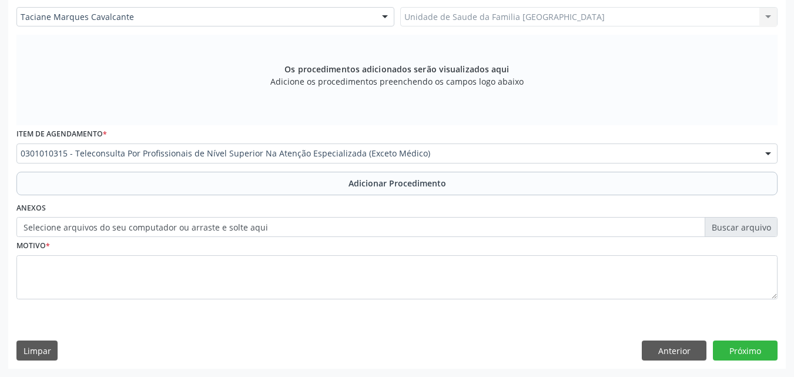
scroll to position [284, 0]
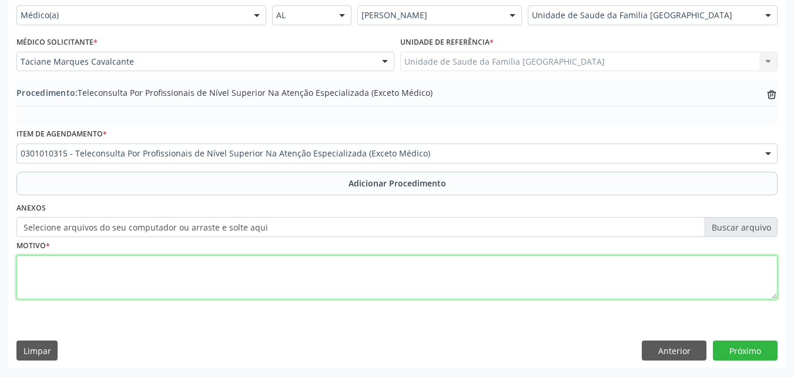
click at [78, 271] on textarea at bounding box center [396, 277] width 761 height 45
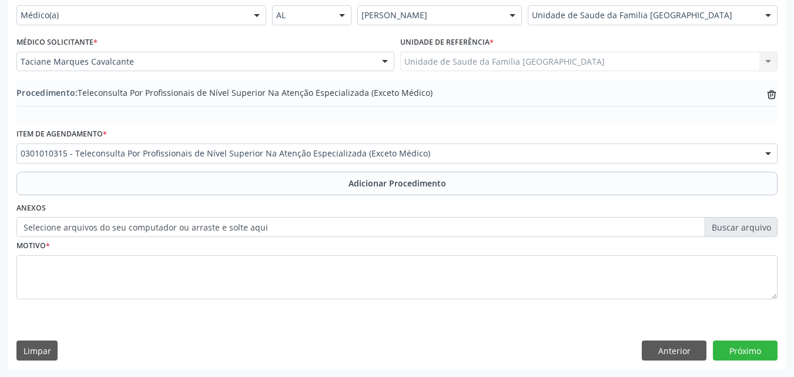
click at [774, 96] on icon "trash-outline icon" at bounding box center [772, 95] width 12 height 12
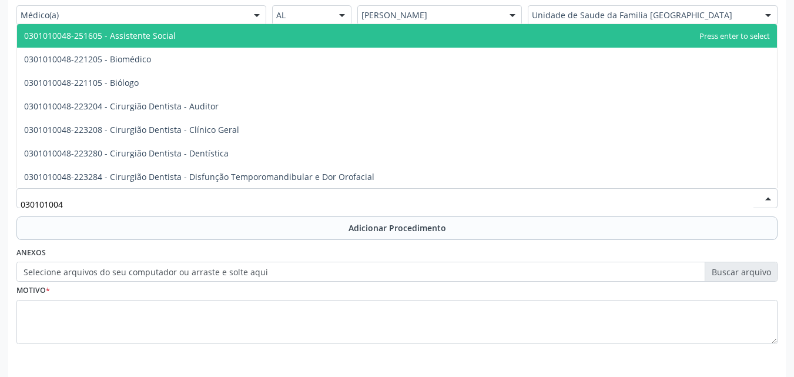
type input "0301010048"
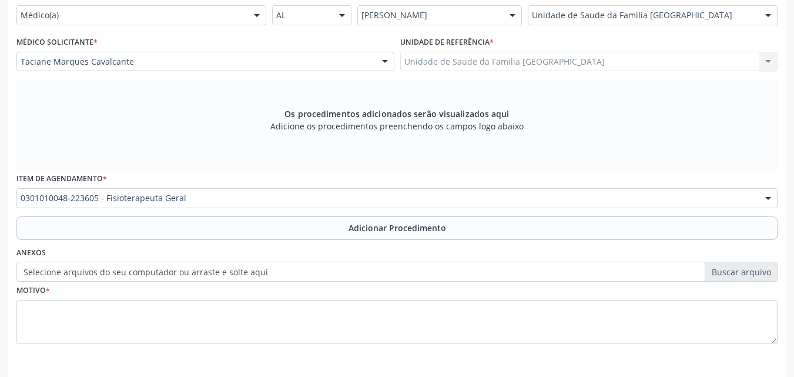
scroll to position [0, 0]
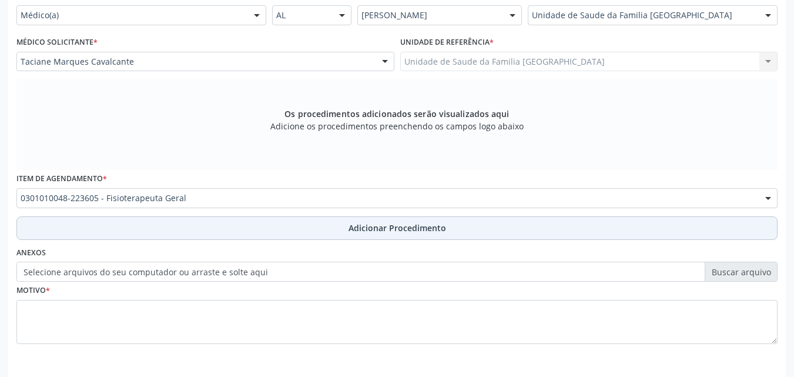
click at [85, 223] on button "Adicionar Procedimento" at bounding box center [396, 228] width 761 height 24
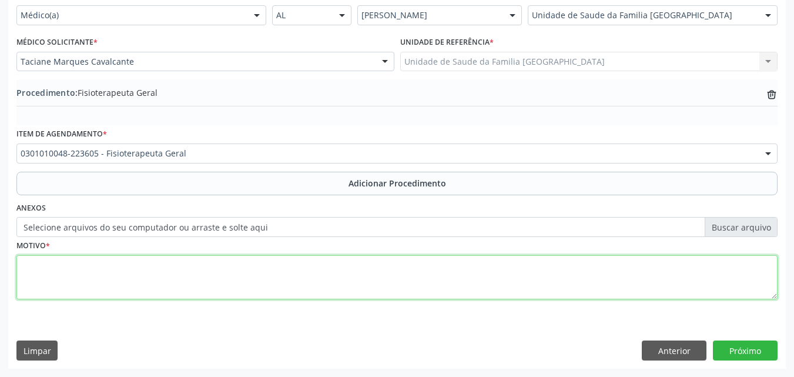
click at [70, 287] on textarea at bounding box center [396, 277] width 761 height 45
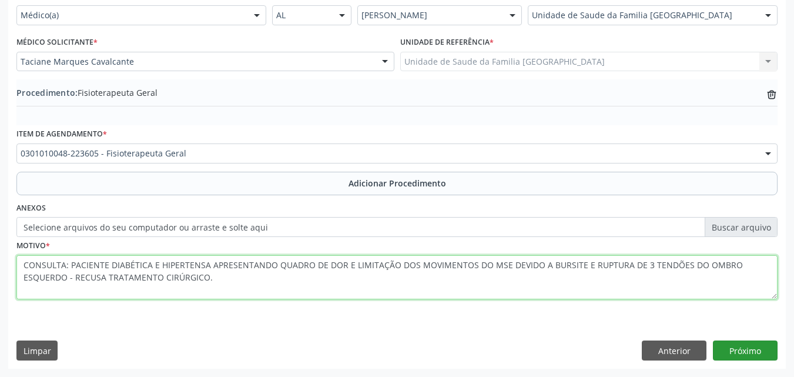
type textarea "CONSULTA: PACIENTE DIABÉTICA E HIPERTENSA APRESENTANDO QUADRO DE DOR E LIMITAÇÃ…"
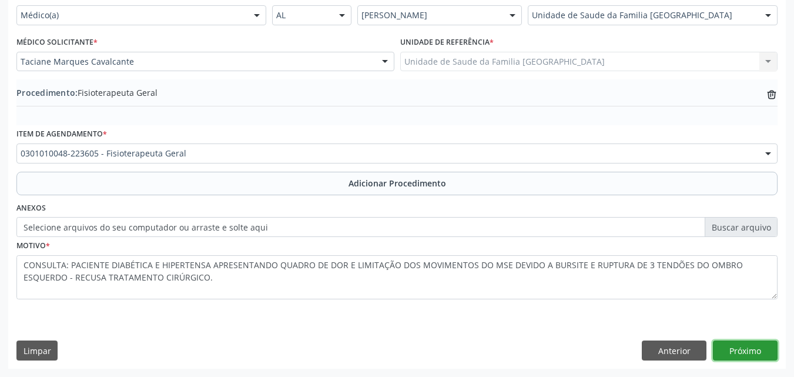
click at [727, 347] on button "Próximo" at bounding box center [745, 350] width 65 height 20
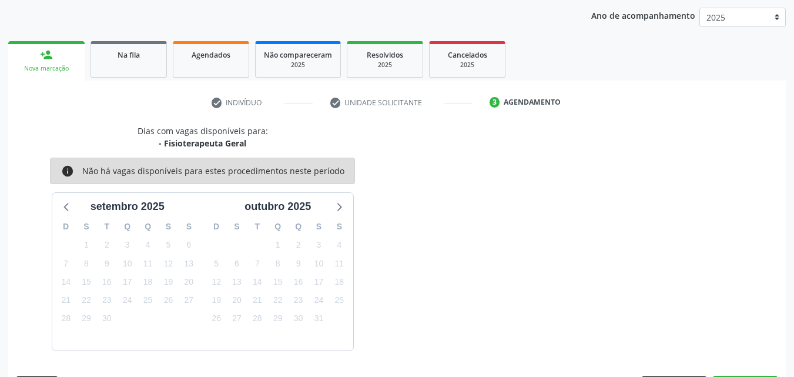
scroll to position [186, 0]
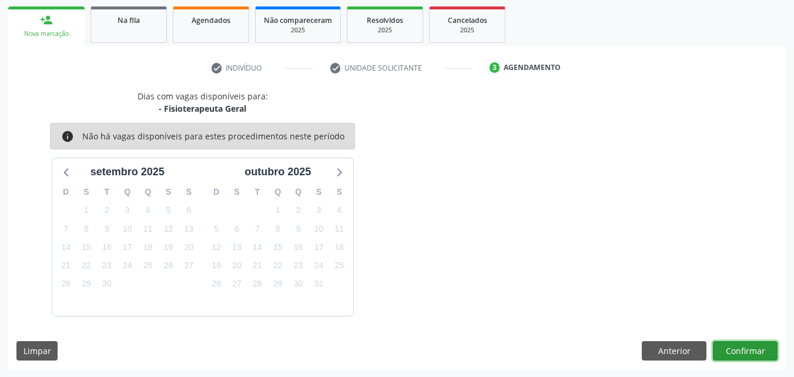
click at [727, 347] on button "Confirmar" at bounding box center [745, 351] width 65 height 20
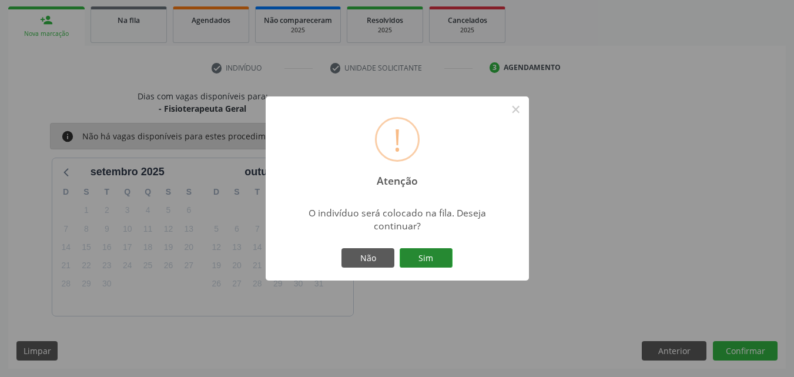
click at [432, 264] on button "Sim" at bounding box center [426, 258] width 53 height 20
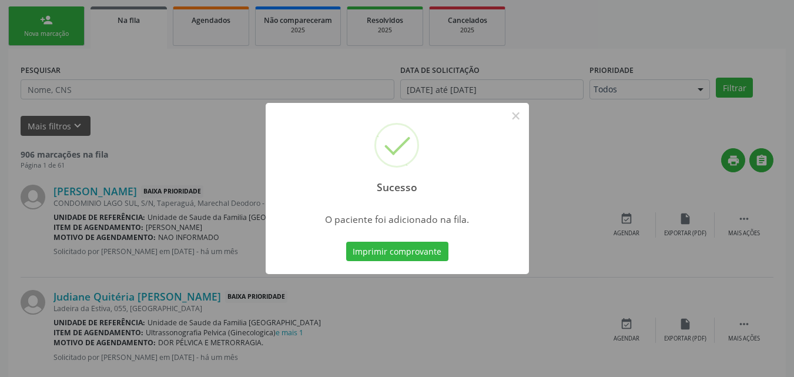
scroll to position [28, 0]
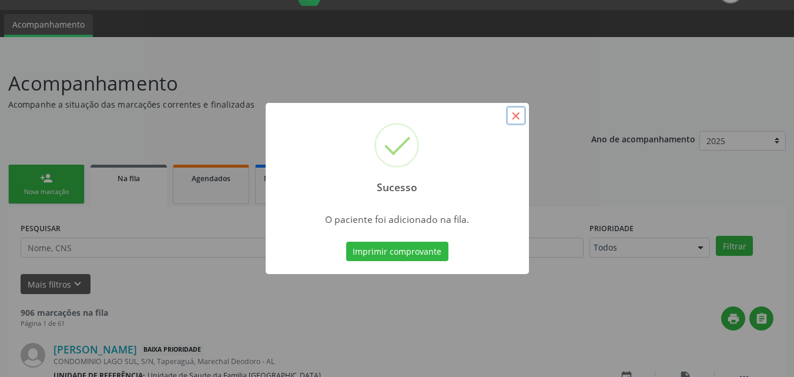
click at [518, 120] on button "×" at bounding box center [516, 116] width 20 height 20
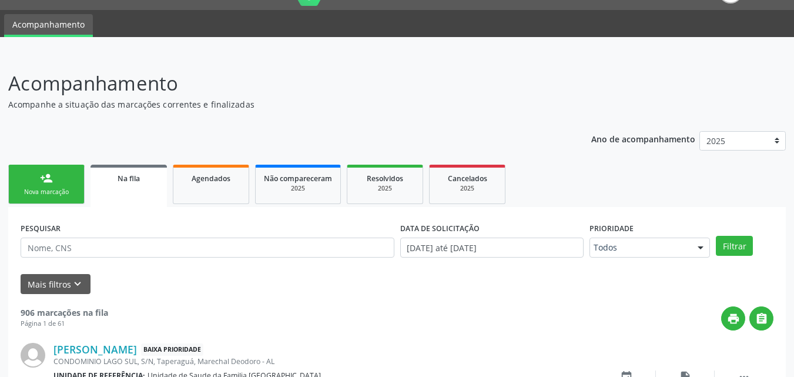
click at [39, 169] on link "person_add Nova marcação" at bounding box center [46, 184] width 76 height 39
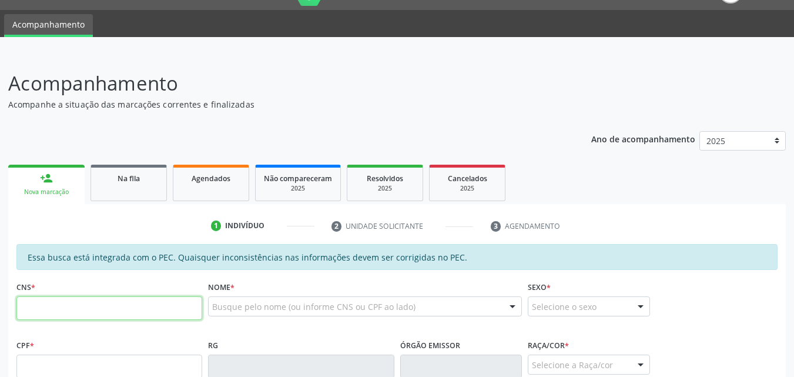
click at [123, 314] on input "text" at bounding box center [109, 308] width 186 height 24
type input "5"
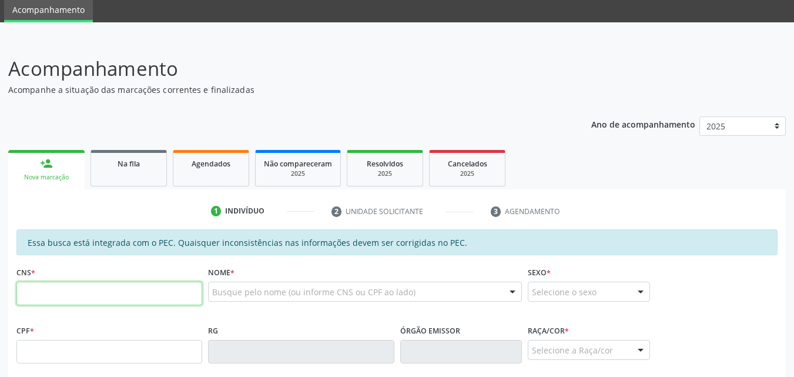
scroll to position [302, 0]
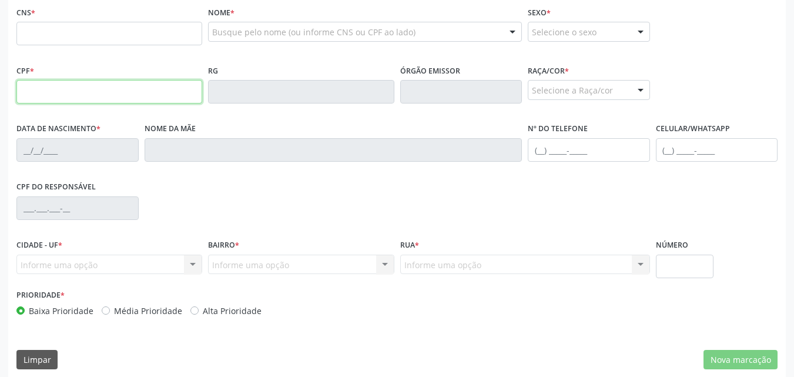
click at [25, 86] on input "text" at bounding box center [109, 92] width 186 height 24
type input "521.027.854-91"
type input "706 8057 0907 4728"
type input "06/06/1947"
type input "Adelina Maria da Conceicao"
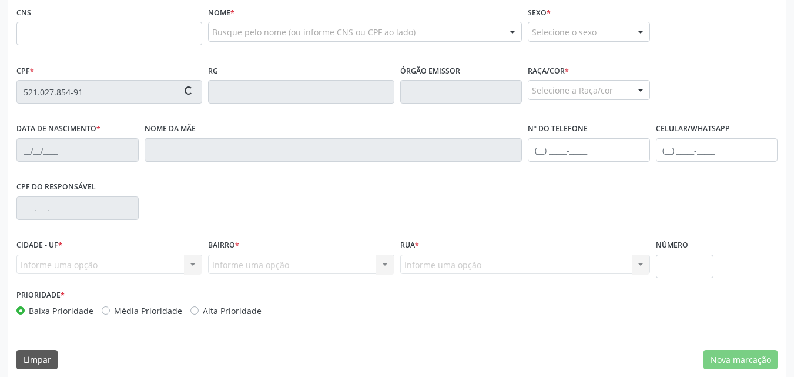
type input "(82) 99120-7139"
type input "32"
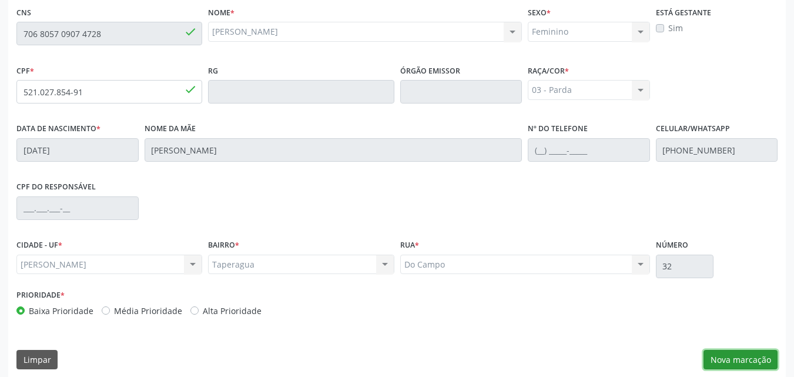
click at [725, 351] on button "Nova marcação" at bounding box center [740, 360] width 74 height 20
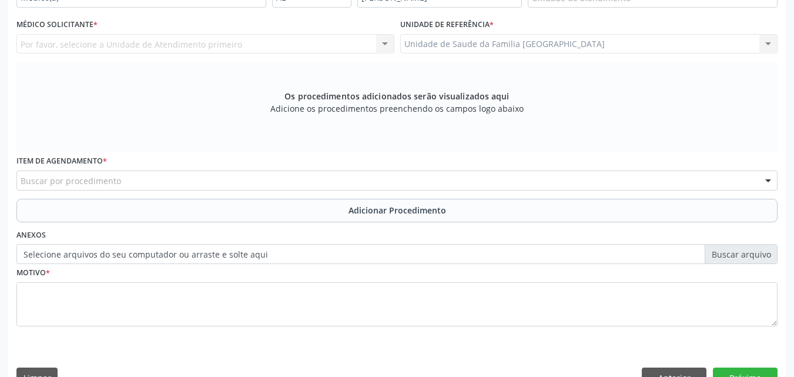
scroll to position [28, 0]
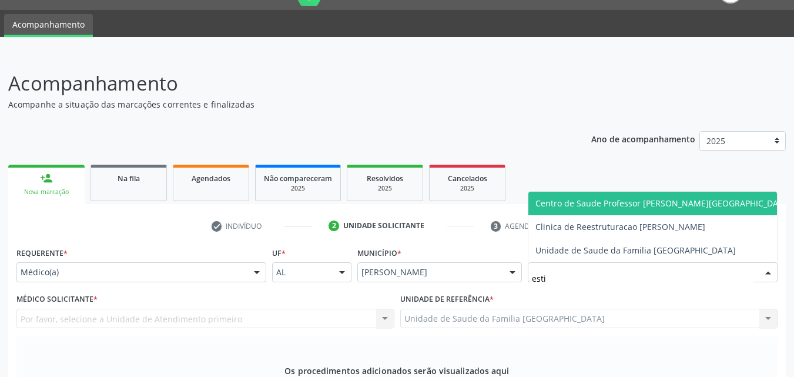
type input "estiv"
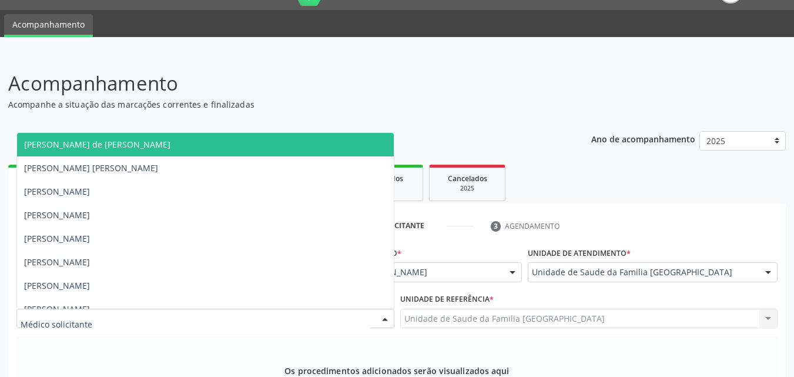
click at [167, 318] on div at bounding box center [205, 318] width 378 height 20
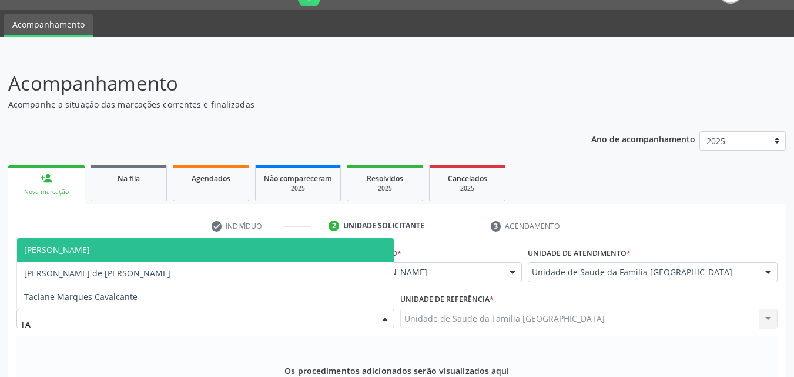
type input "TAC"
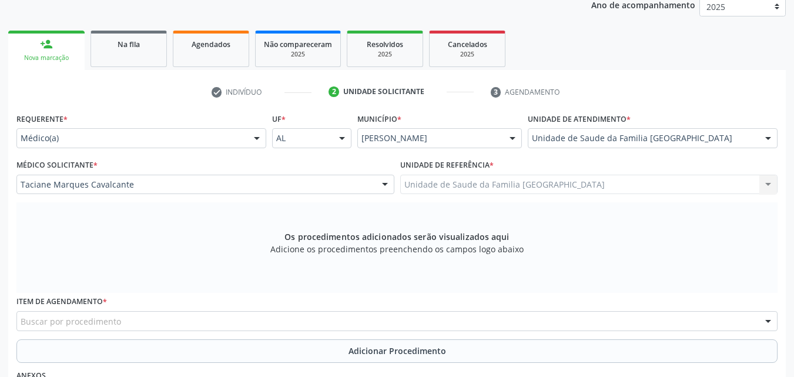
scroll to position [329, 0]
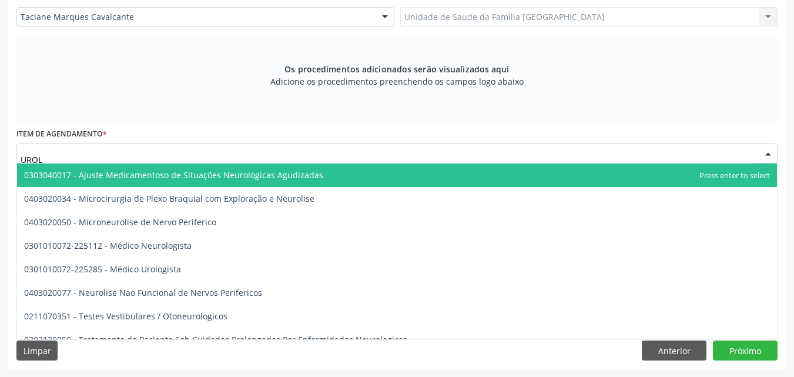
type input "UROLO"
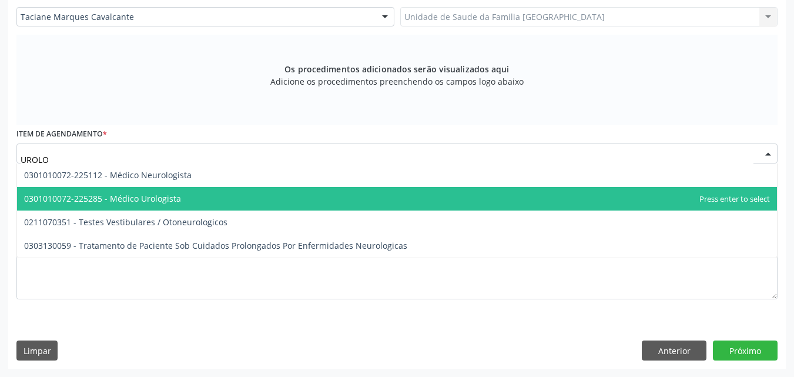
click at [106, 200] on span "0301010072-225285 - Médico Urologista" at bounding box center [102, 198] width 157 height 11
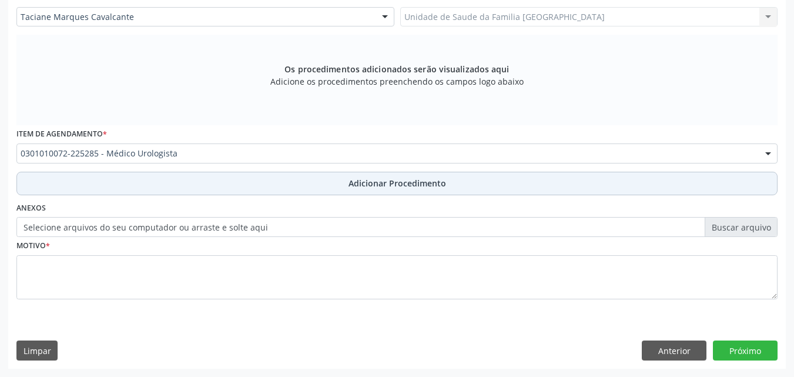
click at [112, 176] on button "Adicionar Procedimento" at bounding box center [396, 184] width 761 height 24
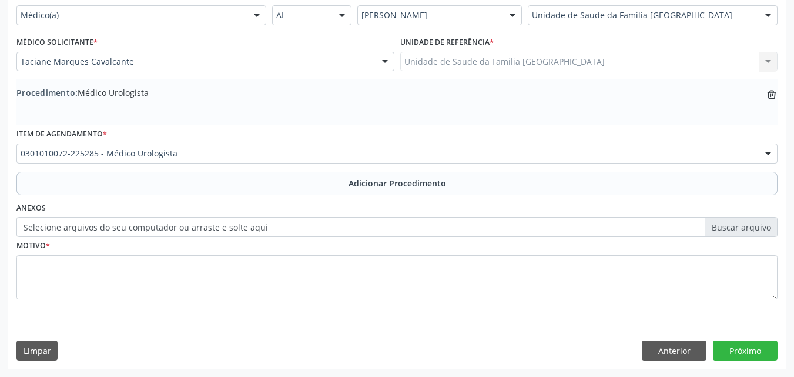
scroll to position [284, 0]
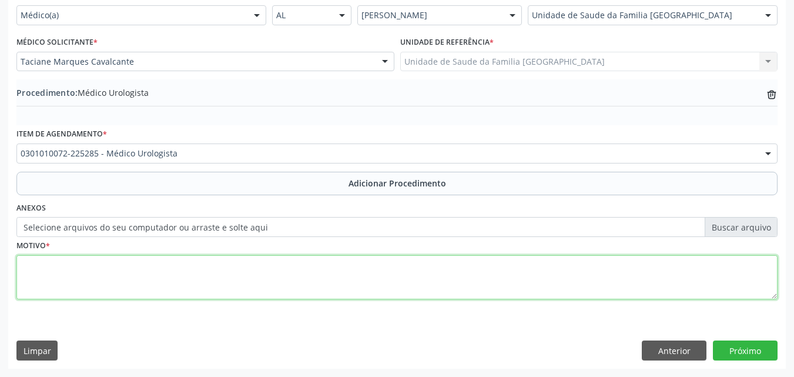
click at [89, 267] on textarea at bounding box center [396, 277] width 761 height 45
click at [22, 264] on textarea "PACIENTE DIABÉTICA E HIPERTENSA APRESENTANDO QUADRO DE INCOTINENCIA URINÁRIA." at bounding box center [396, 277] width 761 height 45
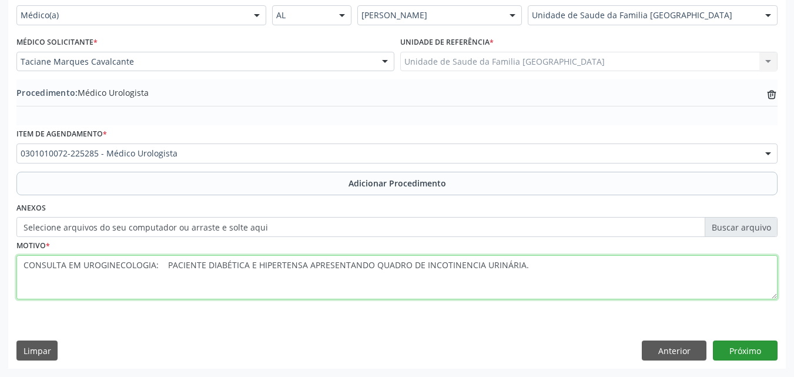
type textarea "CONSULTA EM UROGINECOLOGIA: PACIENTE DIABÉTICA E HIPERTENSA APRESENTANDO QUADRO…"
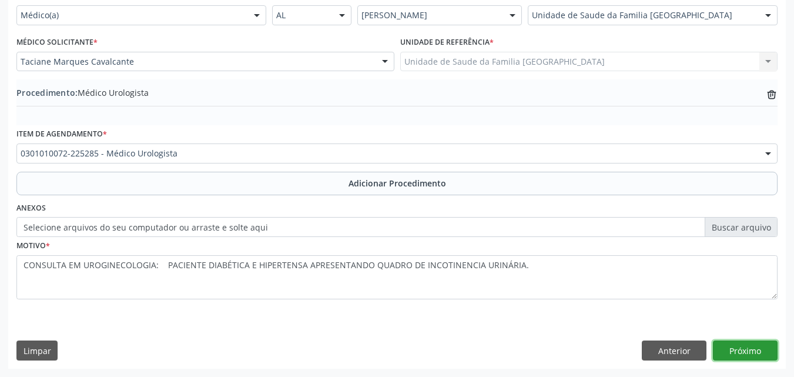
click at [753, 354] on button "Próximo" at bounding box center [745, 350] width 65 height 20
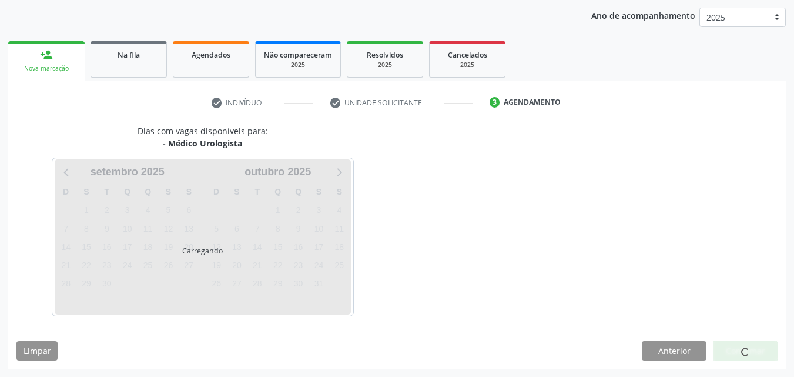
scroll to position [186, 0]
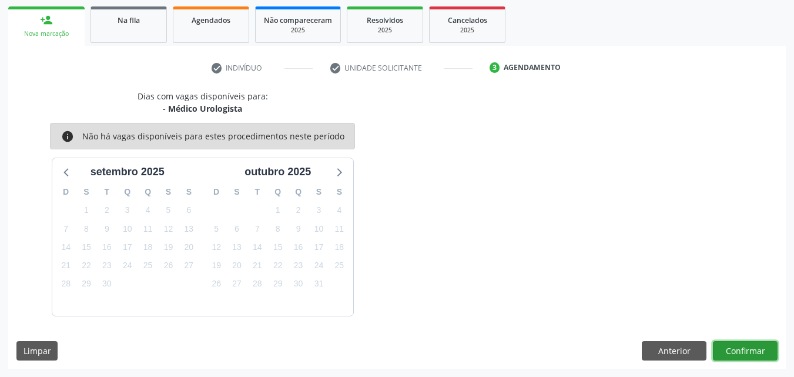
click at [740, 350] on button "Confirmar" at bounding box center [745, 351] width 65 height 20
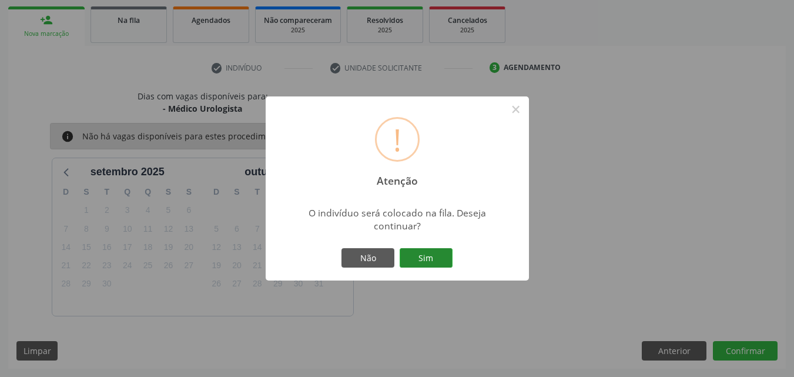
click at [427, 253] on button "Sim" at bounding box center [426, 258] width 53 height 20
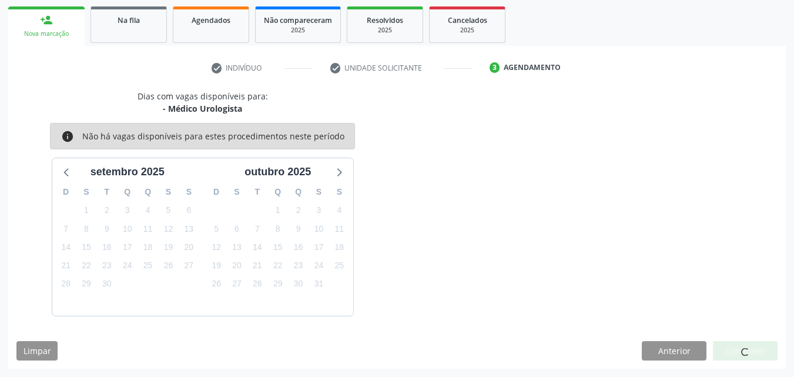
scroll to position [28, 0]
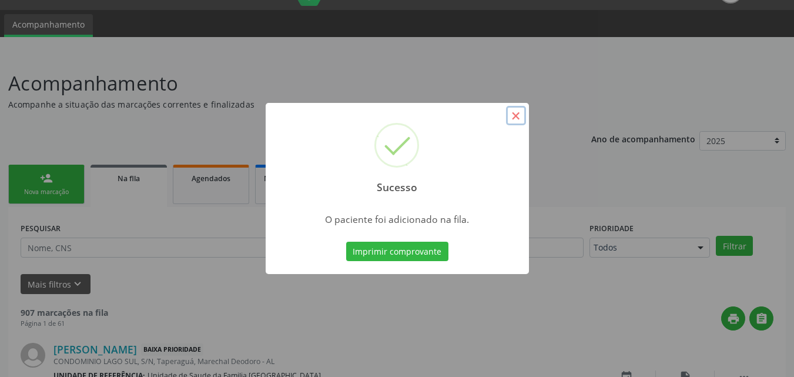
click at [518, 114] on button "×" at bounding box center [516, 116] width 20 height 20
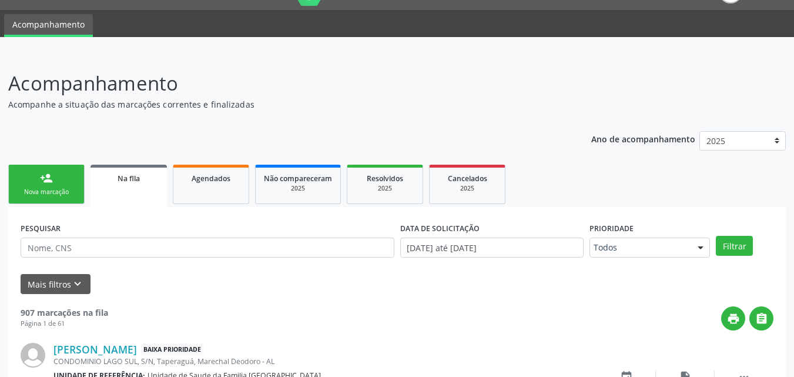
click at [71, 178] on link "person_add Nova marcação" at bounding box center [46, 184] width 76 height 39
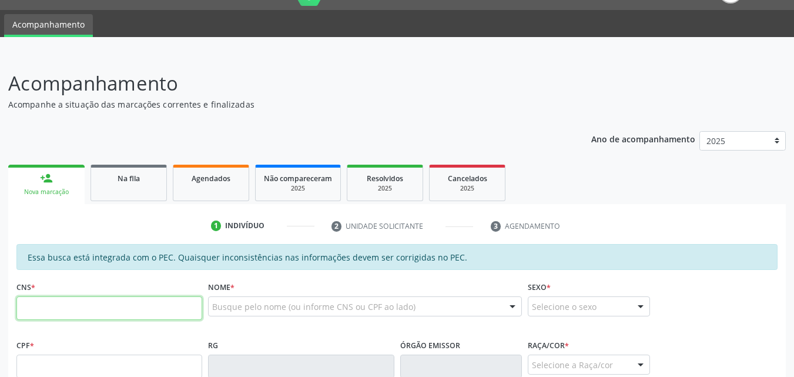
click at [43, 307] on input "text" at bounding box center [109, 308] width 186 height 24
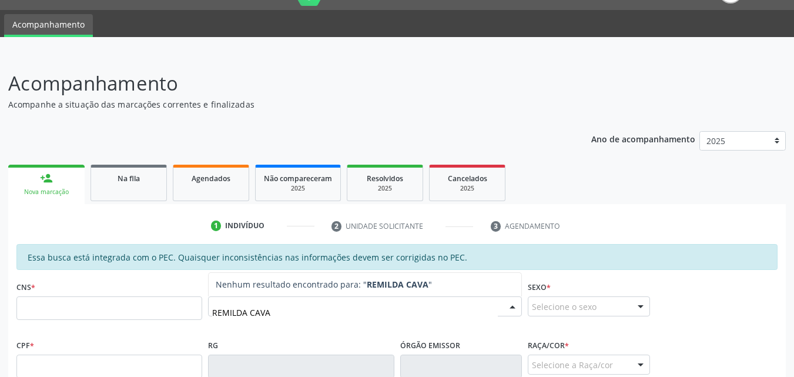
type input "REMILDA CAVAL"
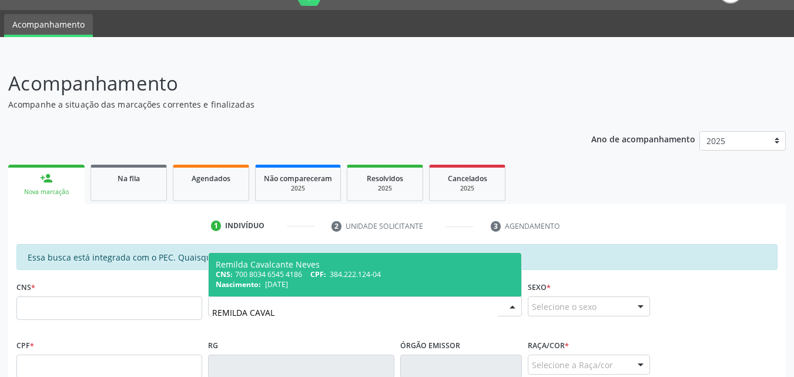
type input "700 8034 6545 4186"
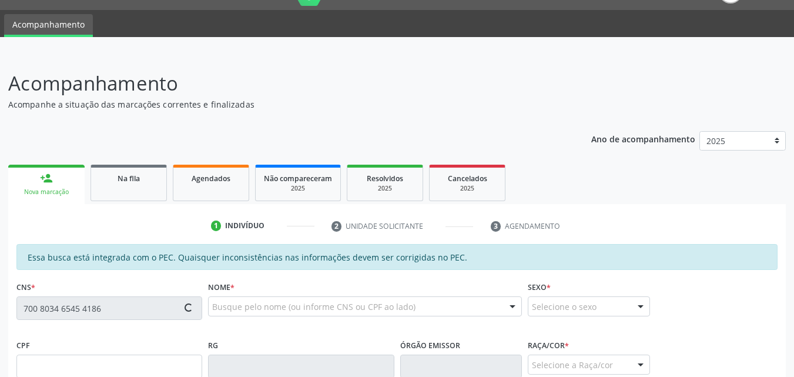
type input "384.222.124-04"
type input "10/06/1949"
type input "Maria do Carmo Cavalcante da Silva"
type input "(82) 98855-5568"
type input "S/N"
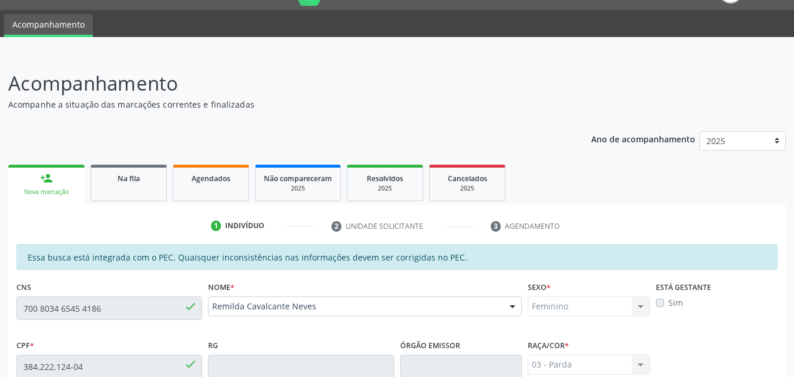
scroll to position [302, 0]
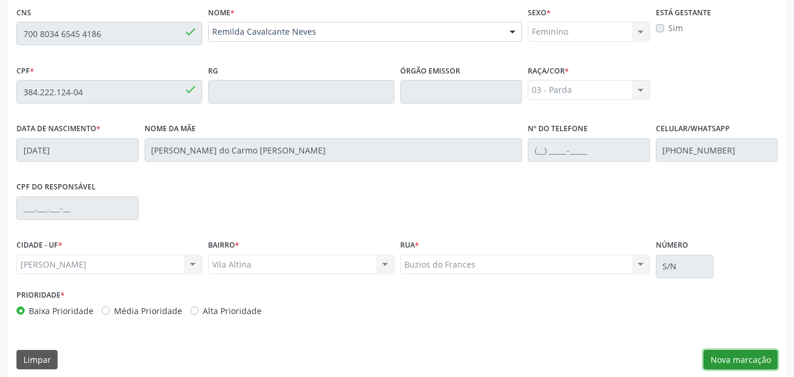
click at [730, 362] on button "Nova marcação" at bounding box center [740, 360] width 74 height 20
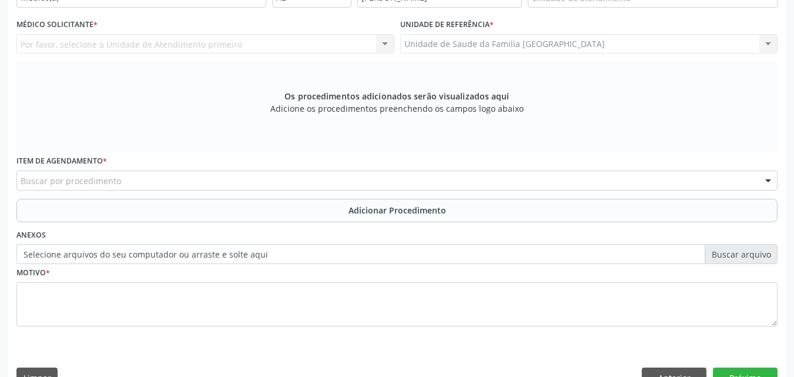
scroll to position [28, 0]
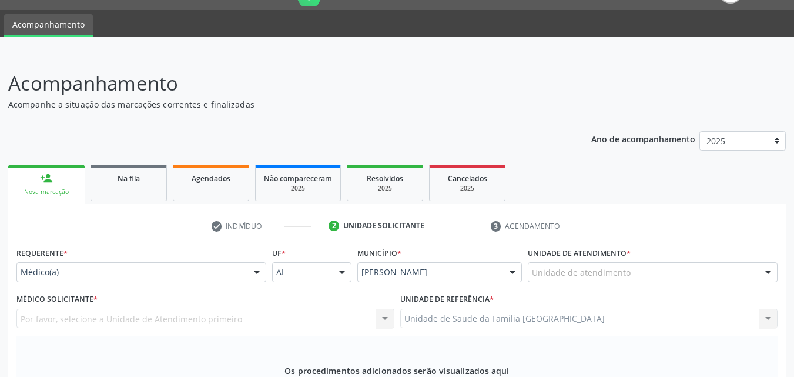
click at [597, 281] on div "Unidade de atendimento" at bounding box center [653, 272] width 250 height 20
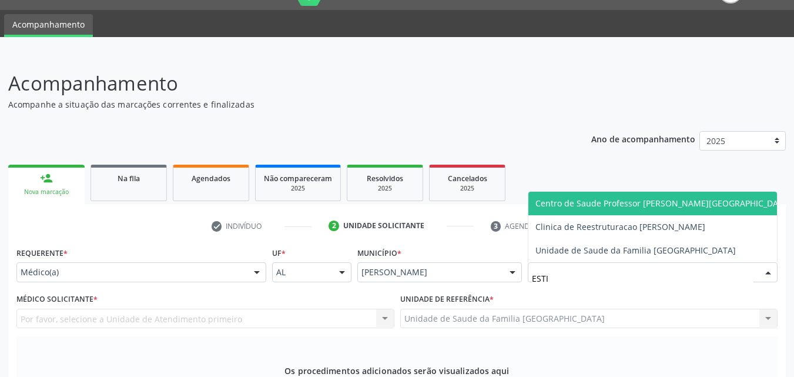
type input "ESTIV"
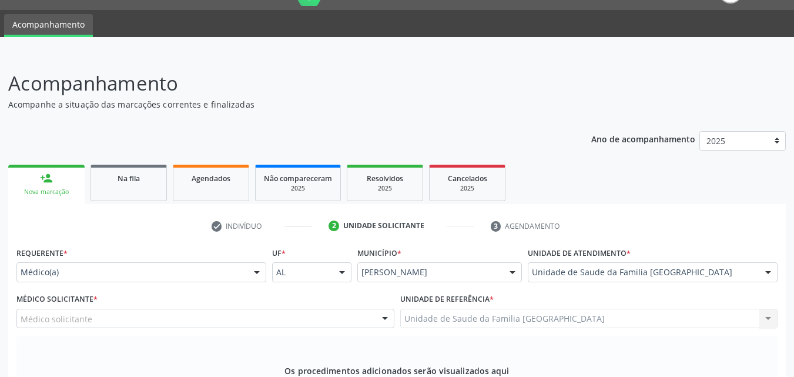
click at [133, 318] on div "Médico solicitante" at bounding box center [205, 318] width 378 height 20
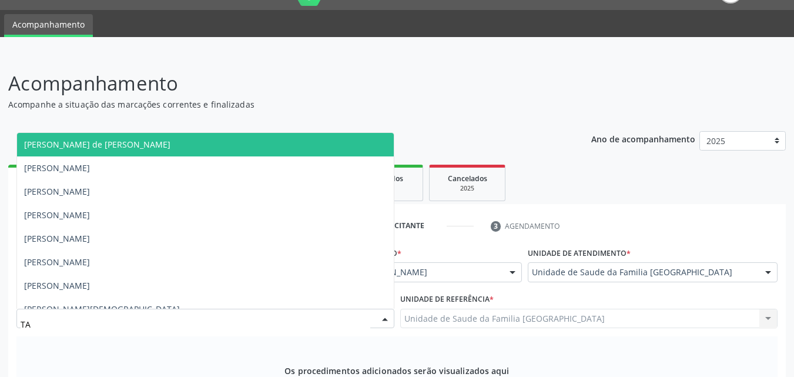
type input "TAC"
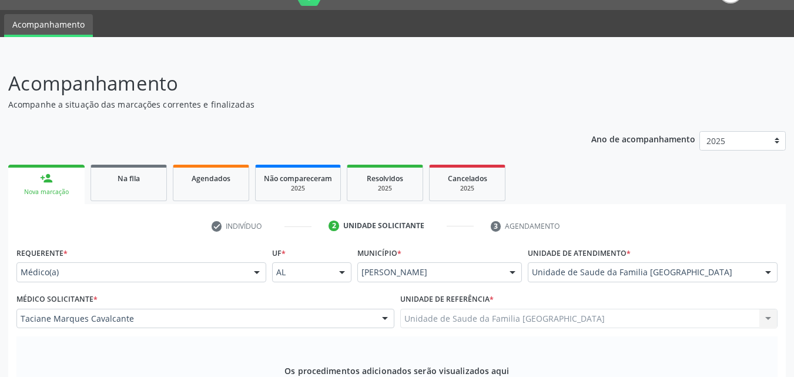
scroll to position [302, 0]
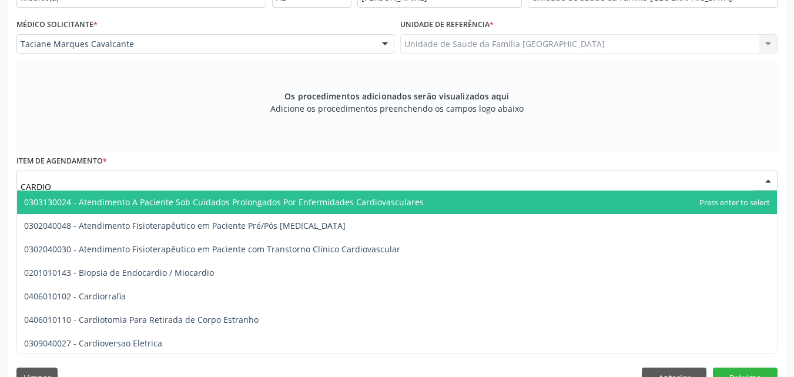
type input "CARDIOL"
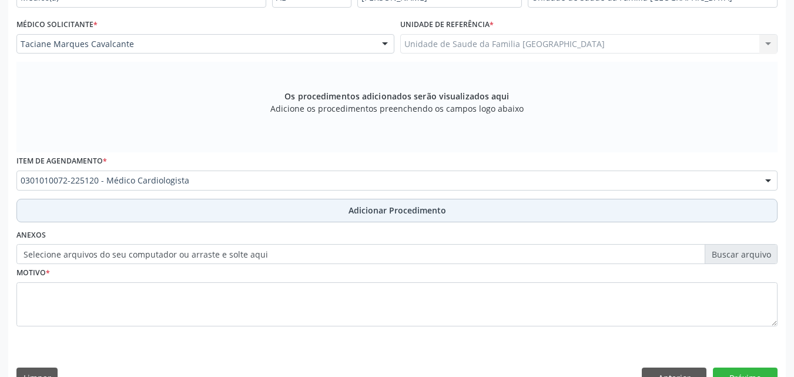
click at [100, 214] on button "Adicionar Procedimento" at bounding box center [396, 211] width 761 height 24
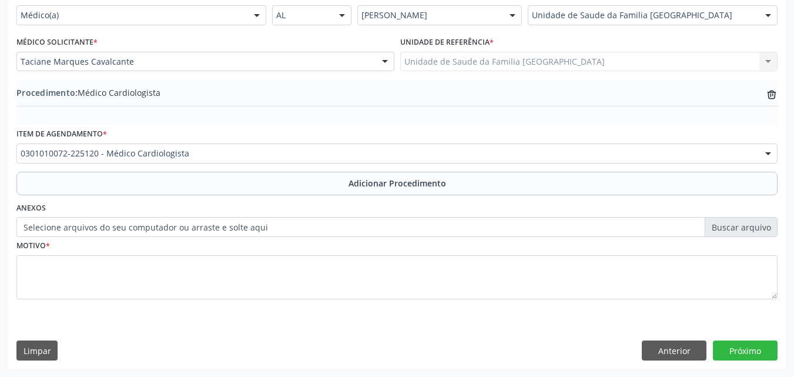
scroll to position [284, 0]
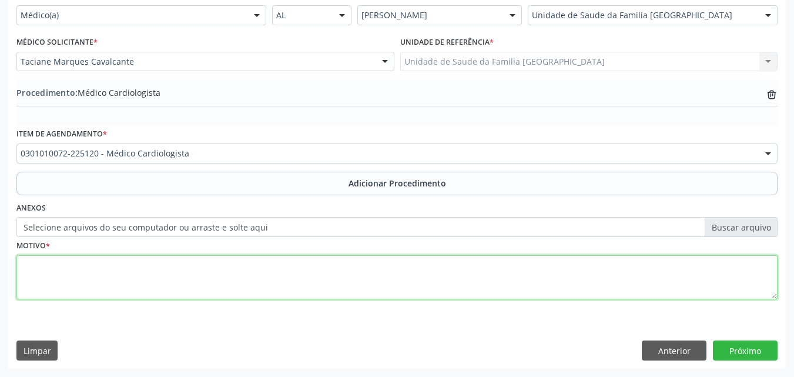
click at [81, 294] on textarea at bounding box center [396, 277] width 761 height 45
drag, startPoint x: 453, startPoint y: 270, endPoint x: 13, endPoint y: 264, distance: 440.1
click at [13, 264] on div "Requerente * Médico(a) Médico(a) Enfermeiro(a) Paciente Nenhum resultado encont…" at bounding box center [396, 177] width 777 height 381
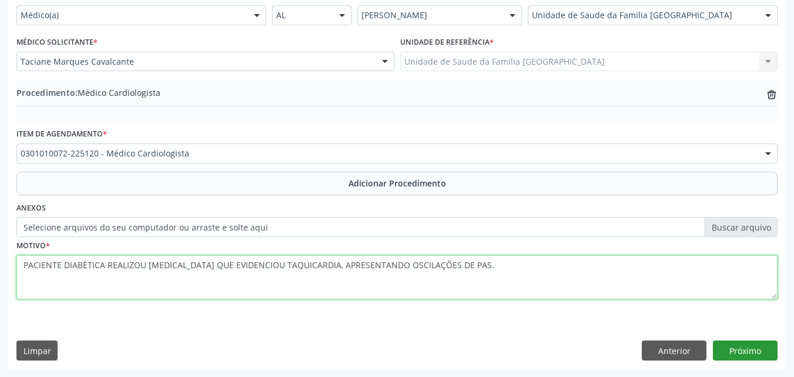
type textarea "PACIENTE DIABÉTICA REALIZOU ECG QUE EVIDENCIOU TAQUICARDIA, APRESENTANDO OSCILA…"
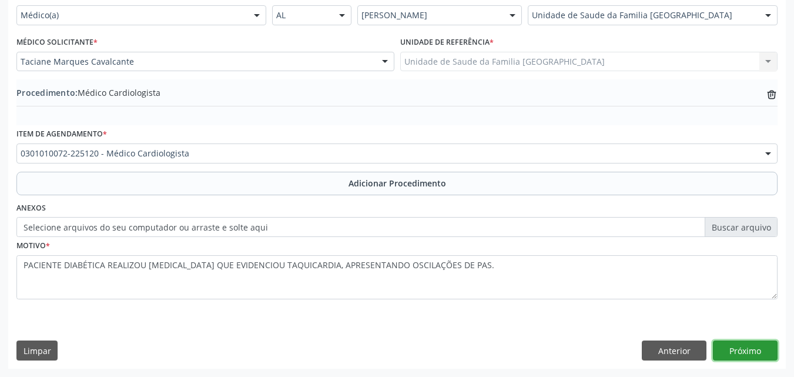
drag, startPoint x: 747, startPoint y: 351, endPoint x: 709, endPoint y: 370, distance: 42.6
click at [748, 351] on button "Próximo" at bounding box center [745, 350] width 65 height 20
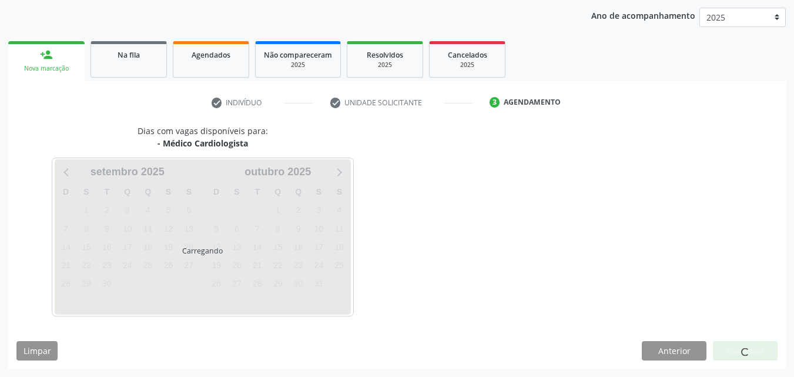
scroll to position [186, 0]
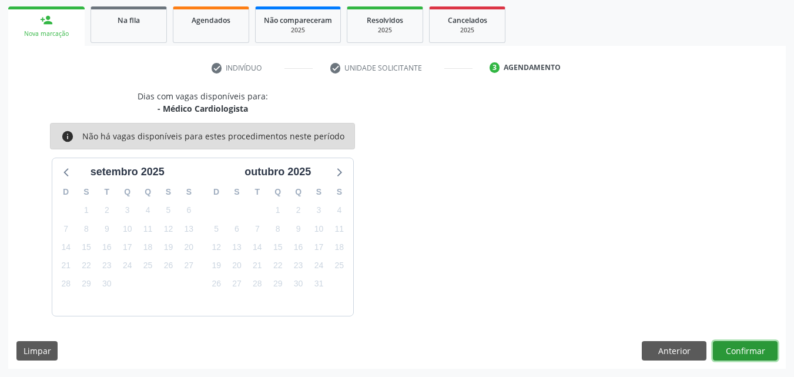
click at [736, 349] on button "Confirmar" at bounding box center [745, 351] width 65 height 20
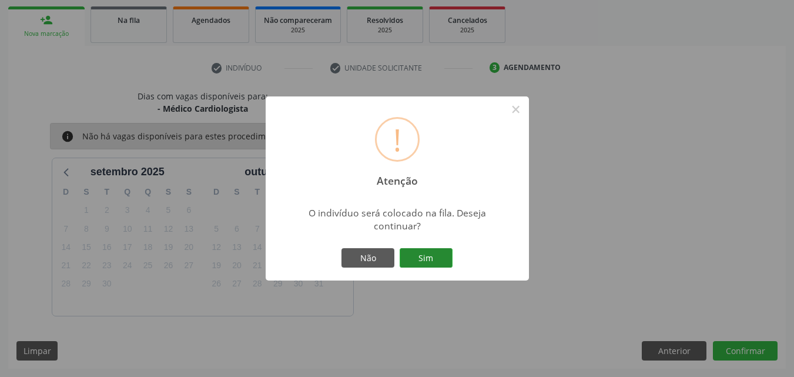
click at [432, 252] on button "Sim" at bounding box center [426, 258] width 53 height 20
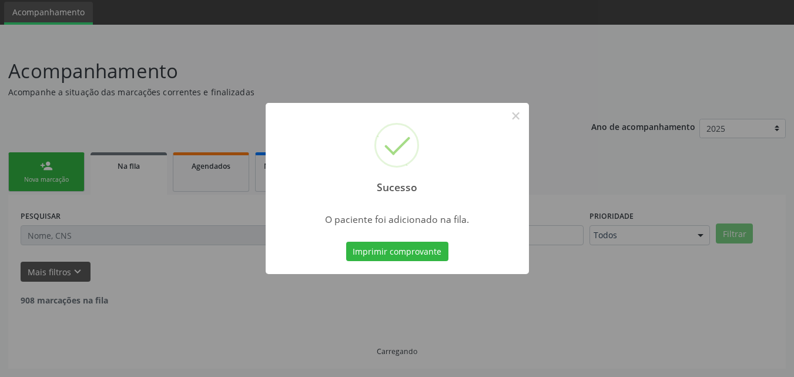
scroll to position [28, 0]
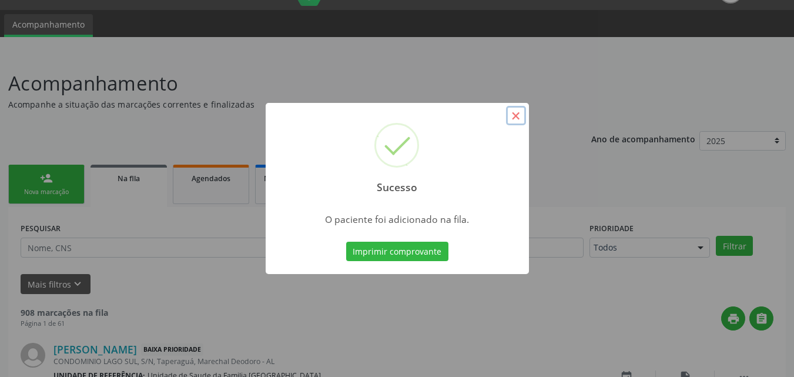
click at [512, 117] on button "×" at bounding box center [516, 116] width 20 height 20
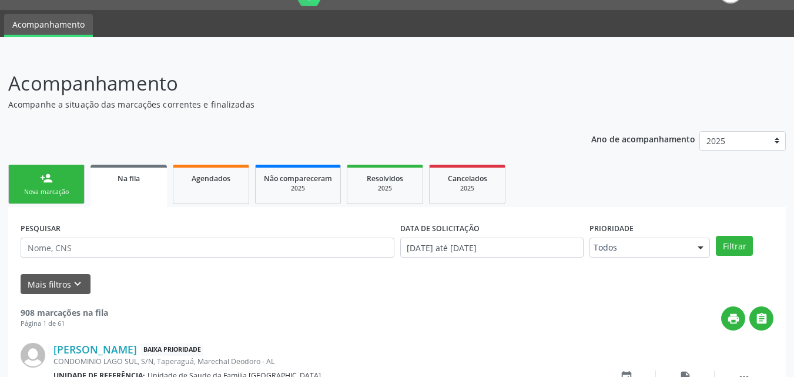
click at [42, 182] on div "person_add" at bounding box center [46, 178] width 13 height 13
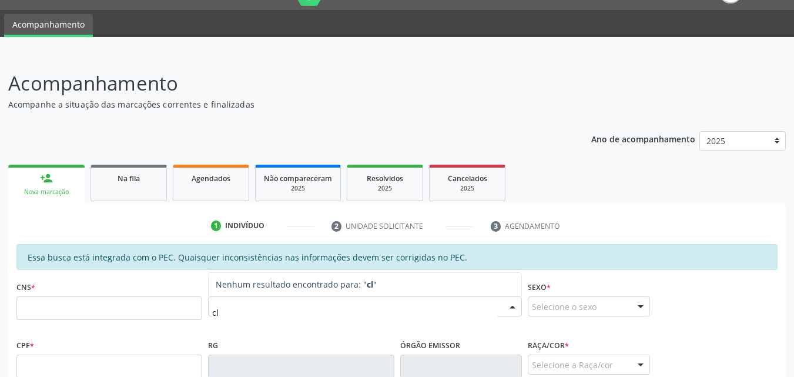
type input "c"
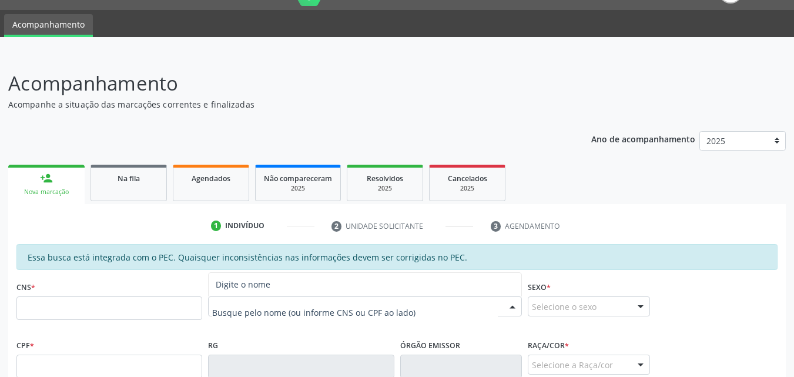
type input "X"
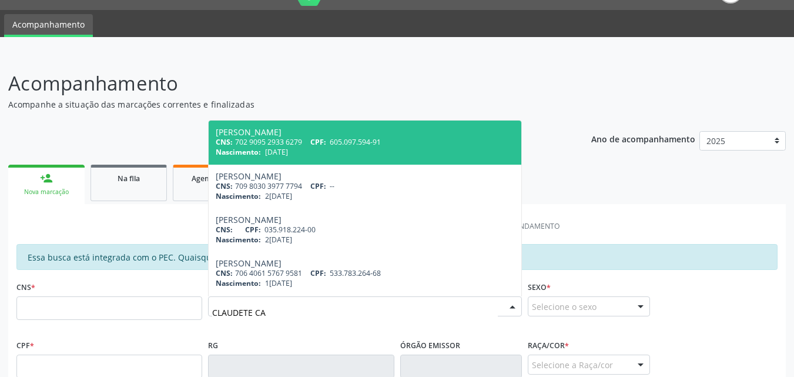
type input "CLAUDETE CAV"
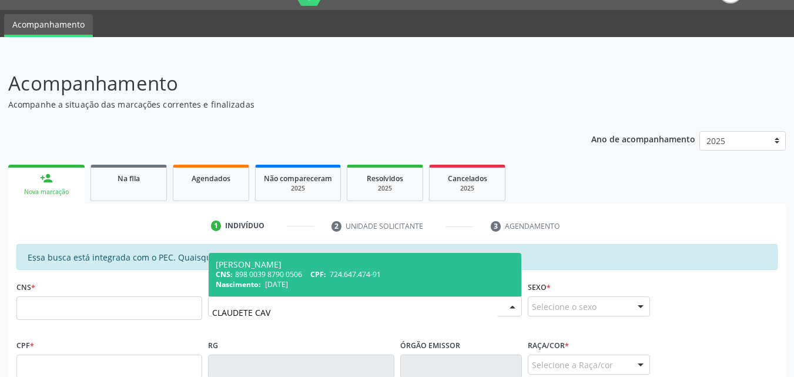
click at [294, 270] on div "CNS: 898 0039 8790 0506 CPF: 724.647.474-91" at bounding box center [365, 274] width 298 height 10
type input "898 0039 8790 0506"
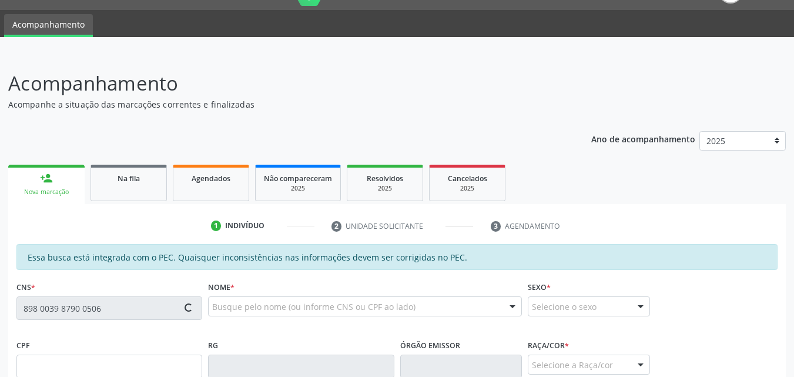
type input "724.647.474-91"
type input "15/04/1969"
type input "Maria José Oliveira Cavalcante"
type input "(82) 99423-0395"
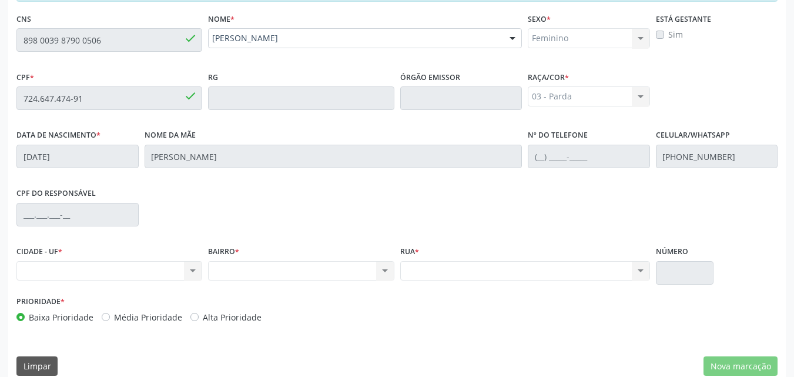
scroll to position [311, 0]
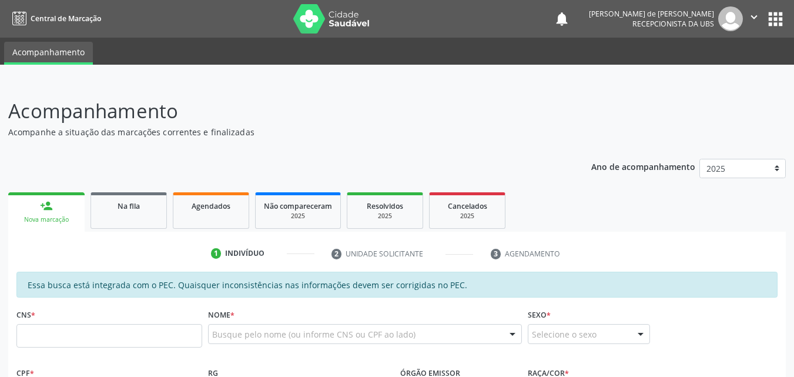
scroll to position [311, 0]
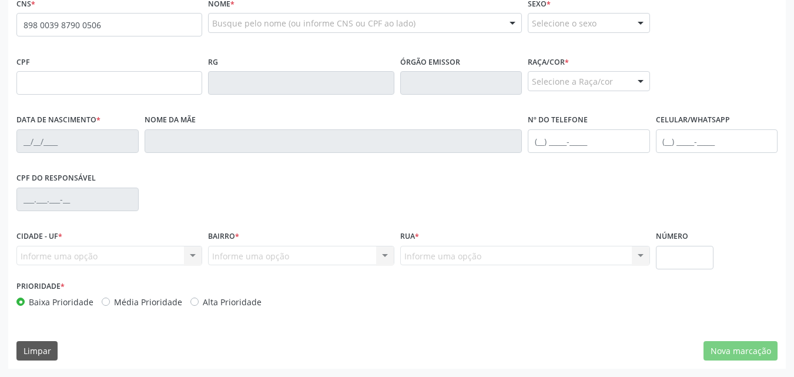
type input "898 0039 8790 0506"
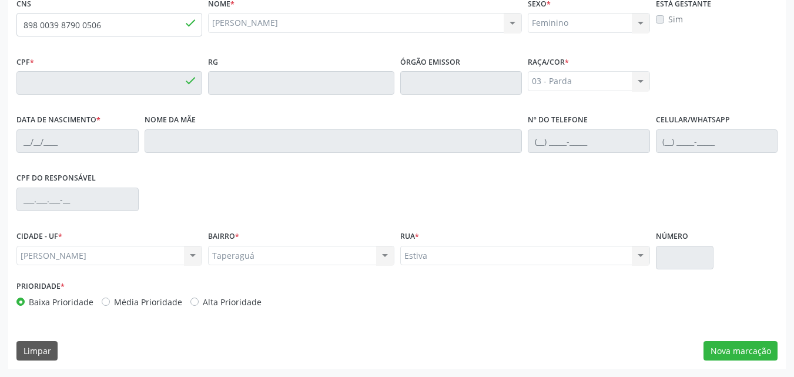
type input "724.647.474-91"
type input "1[DATE]"
type input "[PERSON_NAME]"
type input "[PHONE_NUMBER]"
type input "S/N"
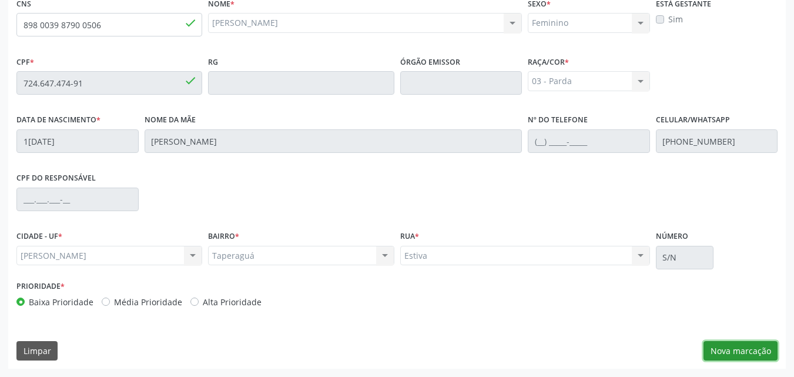
click at [734, 344] on button "Nova marcação" at bounding box center [740, 351] width 74 height 20
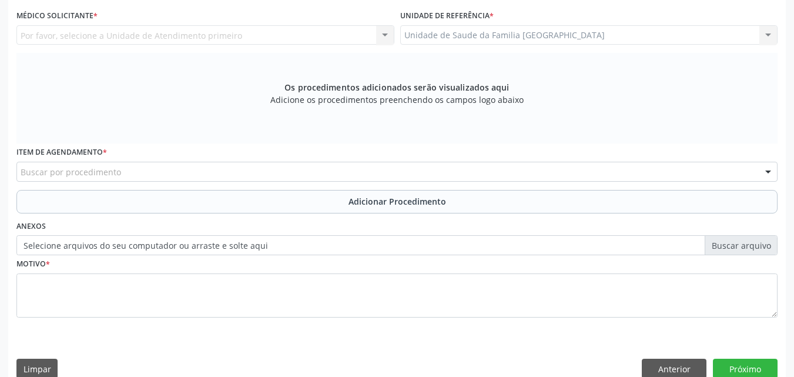
scroll to position [36, 0]
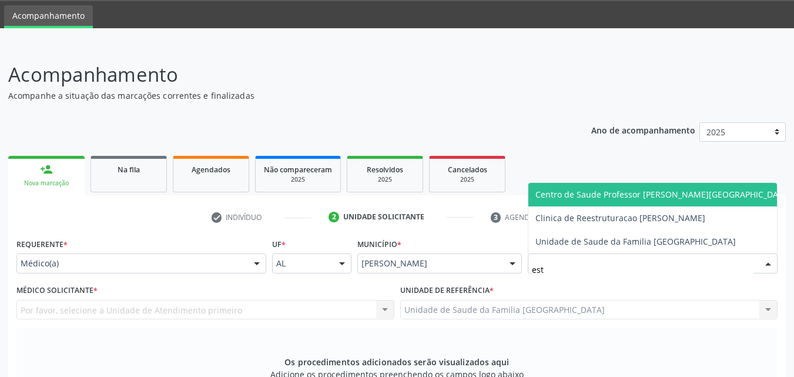
type input "esti"
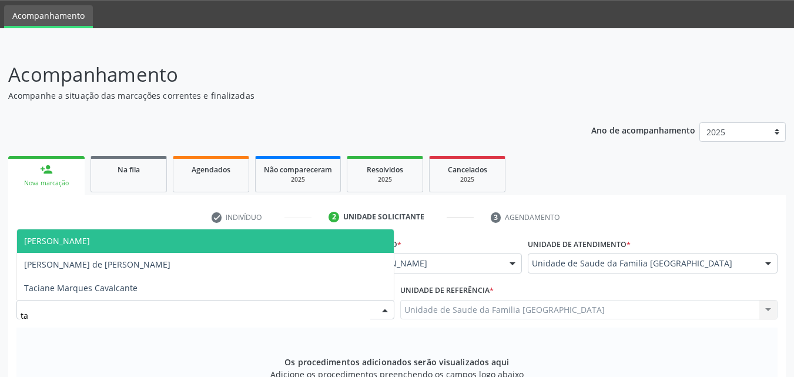
type input "tac"
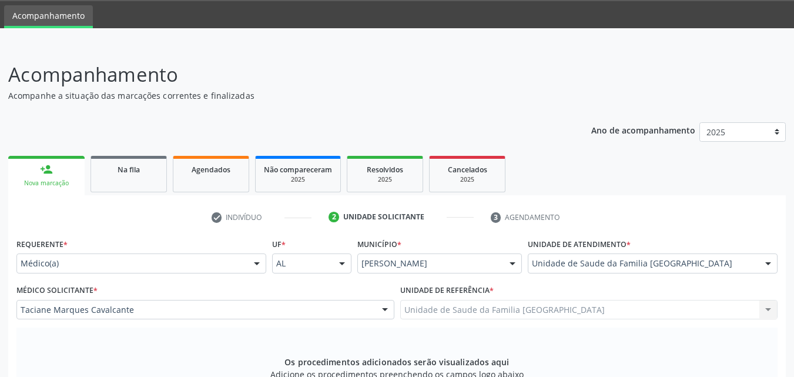
scroll to position [311, 0]
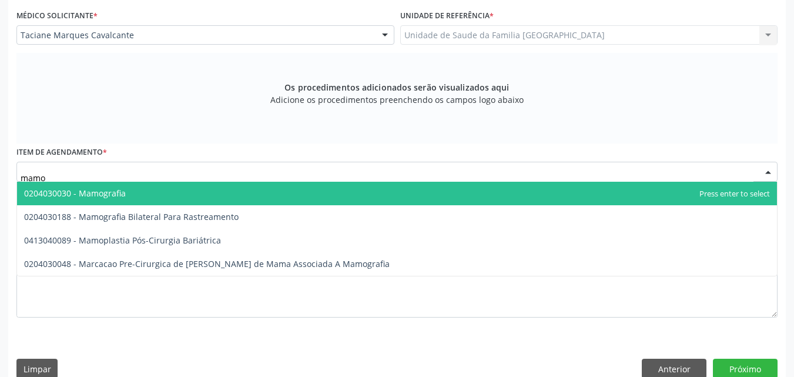
type input "mamog"
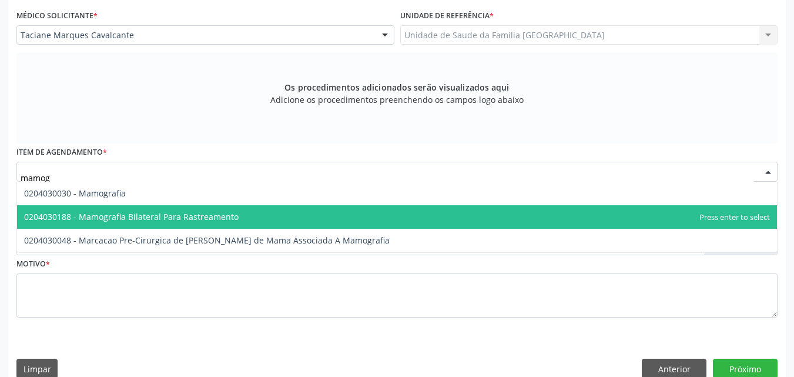
click at [129, 220] on span "0204030188 - Mamografia Bilateral Para Rastreamento" at bounding box center [131, 216] width 214 height 11
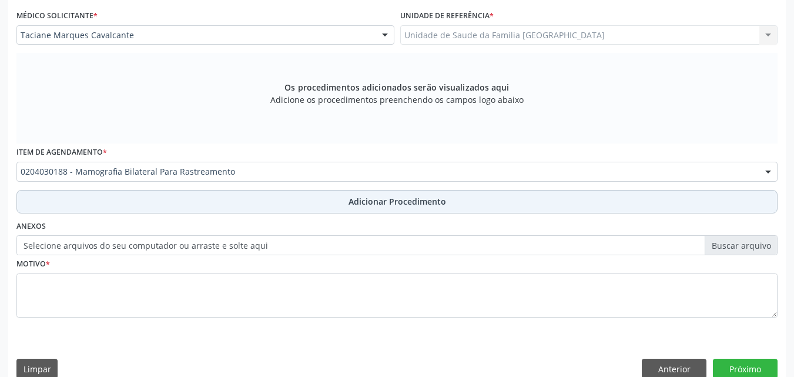
click at [121, 205] on button "Adicionar Procedimento" at bounding box center [396, 202] width 761 height 24
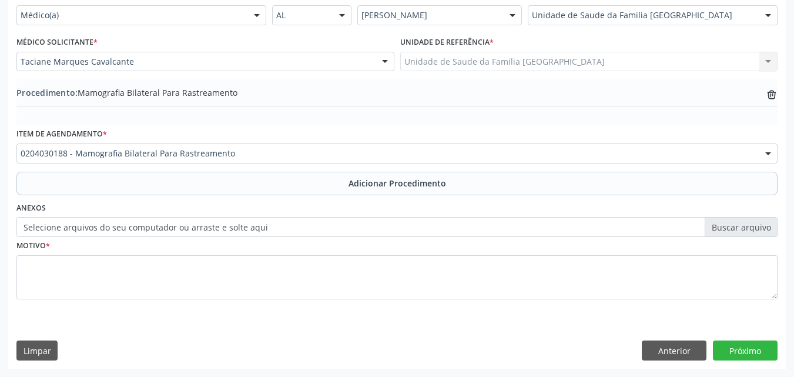
scroll to position [284, 0]
click at [300, 248] on div "Motivo *" at bounding box center [396, 268] width 761 height 62
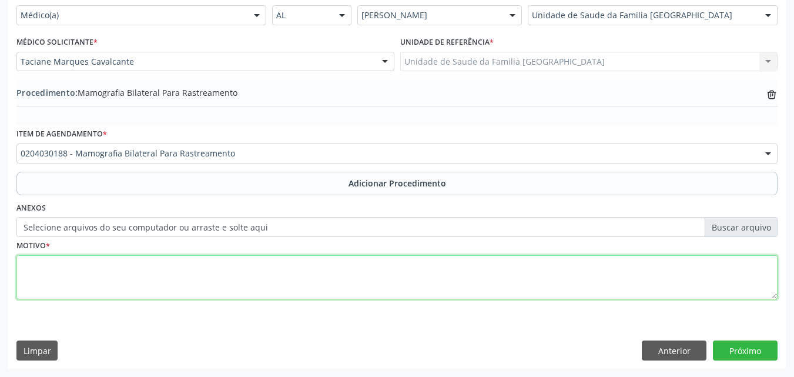
click at [298, 276] on textarea at bounding box center [396, 277] width 761 height 45
type textarea "r"
type textarea "RASTREAMENTO."
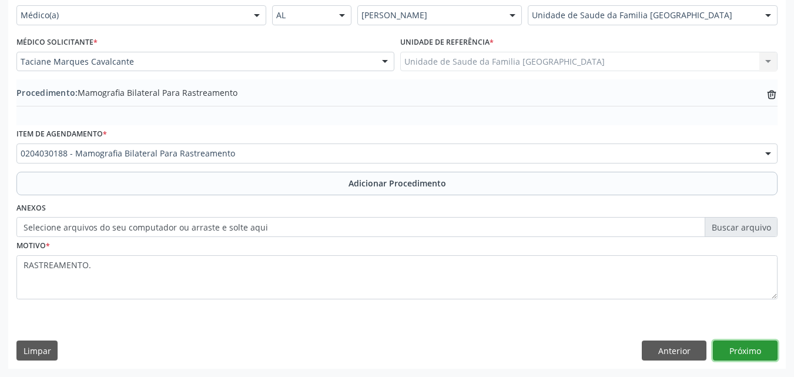
click at [732, 351] on button "Próximo" at bounding box center [745, 350] width 65 height 20
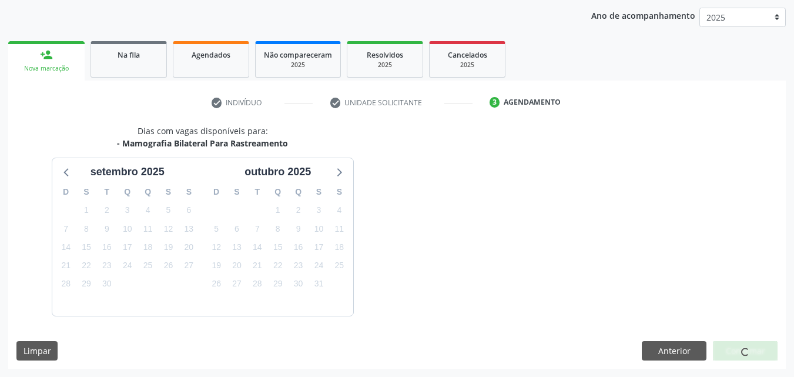
scroll to position [186, 0]
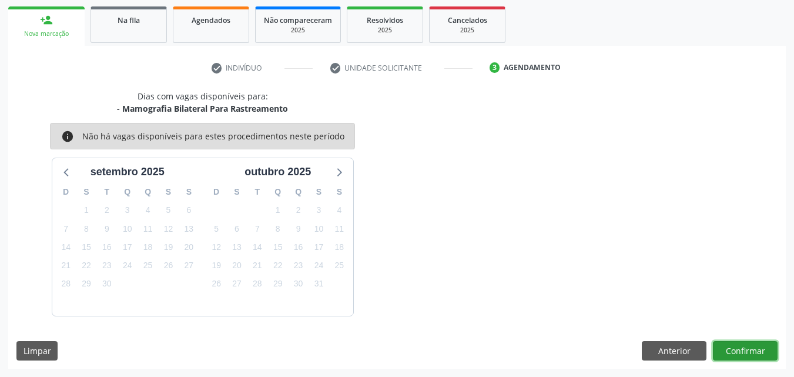
click at [729, 352] on button "Confirmar" at bounding box center [745, 351] width 65 height 20
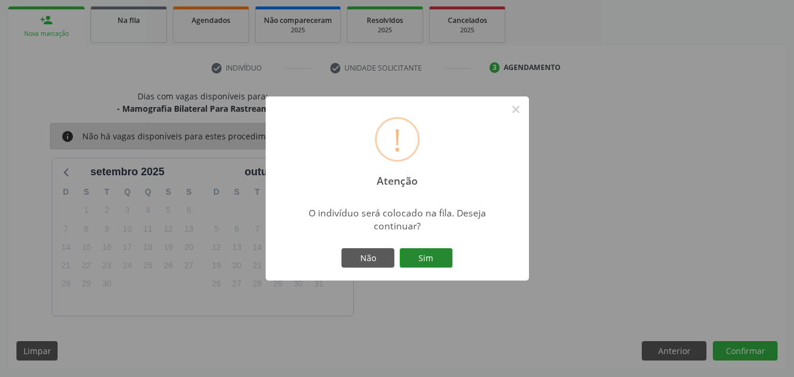
click at [417, 257] on button "Sim" at bounding box center [426, 258] width 53 height 20
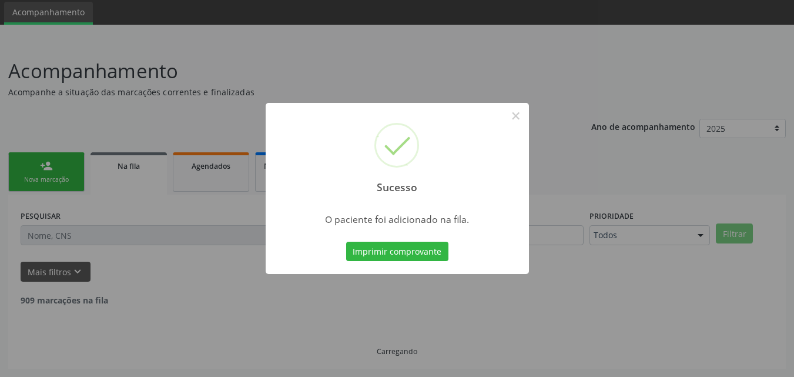
scroll to position [28, 0]
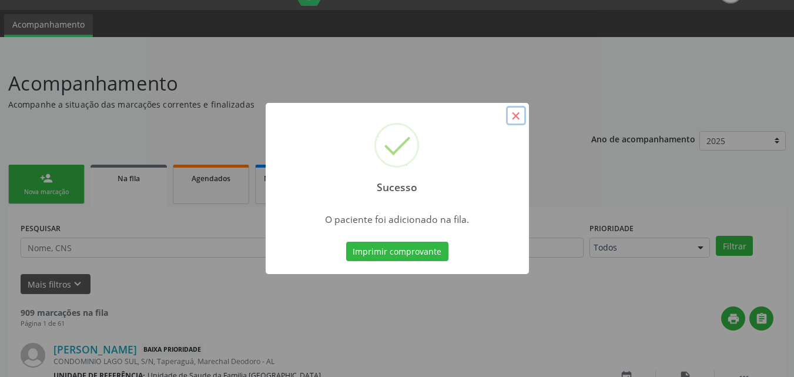
click at [512, 115] on button "×" at bounding box center [516, 116] width 20 height 20
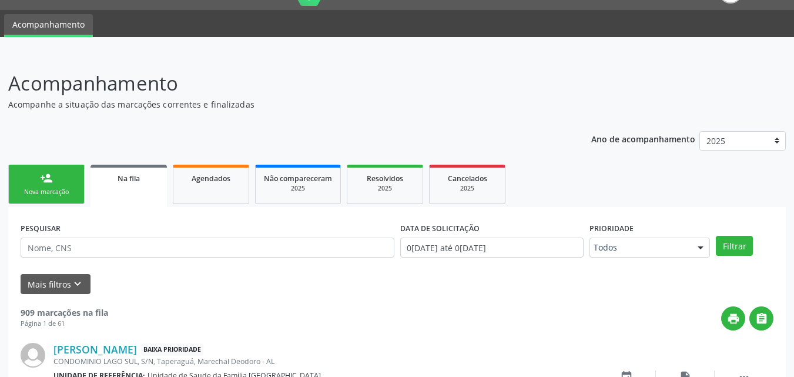
click at [41, 197] on link "person_add Nova marcação" at bounding box center [46, 184] width 76 height 39
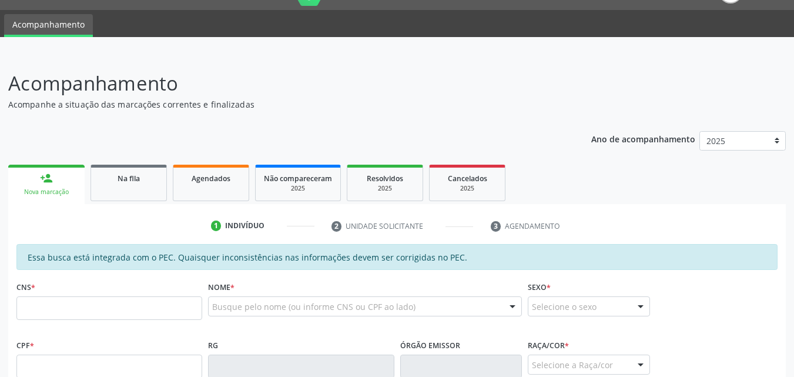
scroll to position [302, 0]
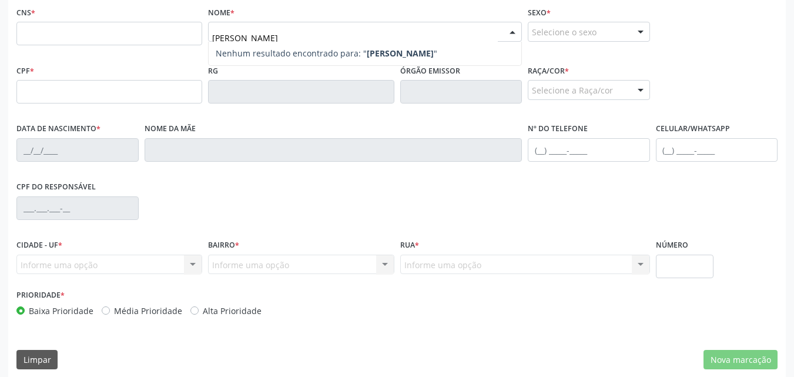
type input "[PERSON_NAME]"
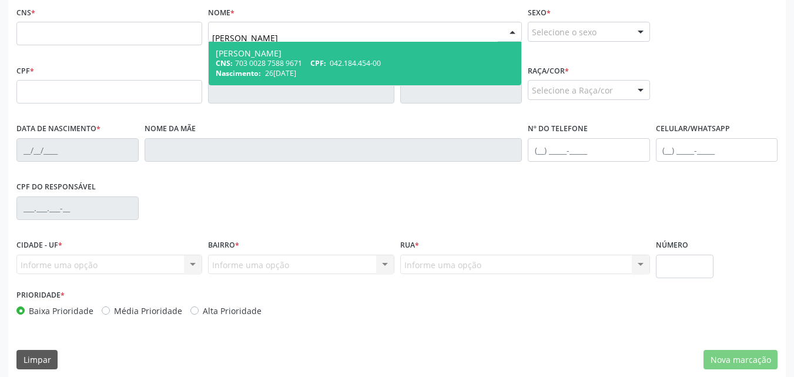
click at [281, 62] on div "CNS: 703 0028 7588 9671 CPF: 042.184.454-00" at bounding box center [365, 63] width 298 height 10
type input "703 0028 7588 9671"
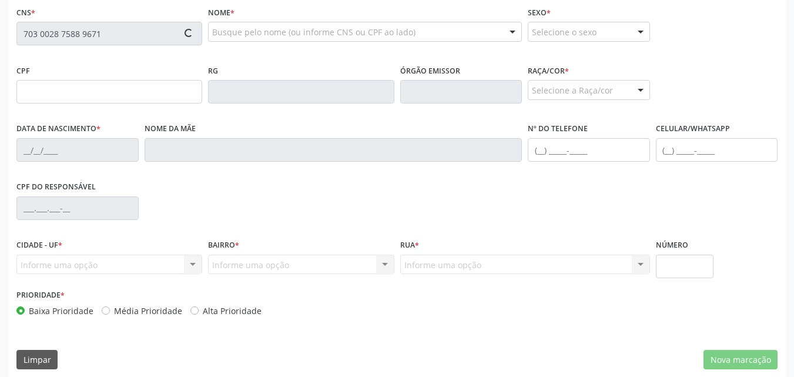
type input "042.184.454-00"
type input "26[DATE]"
type input "[PERSON_NAME]"
type input "[PHONE_NUMBER]"
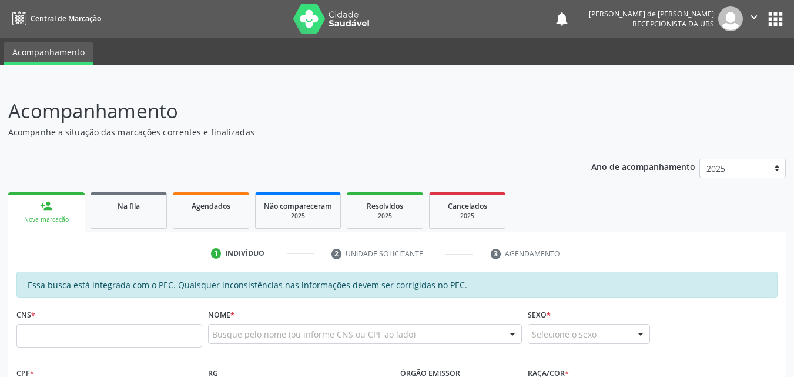
scroll to position [274, 0]
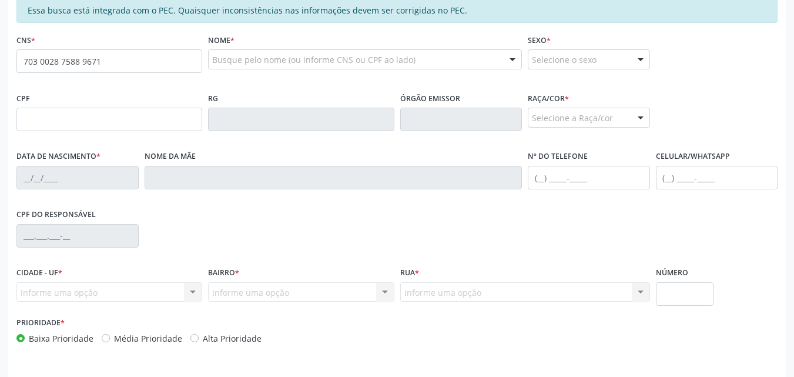
type input "703 0028 7588 9671"
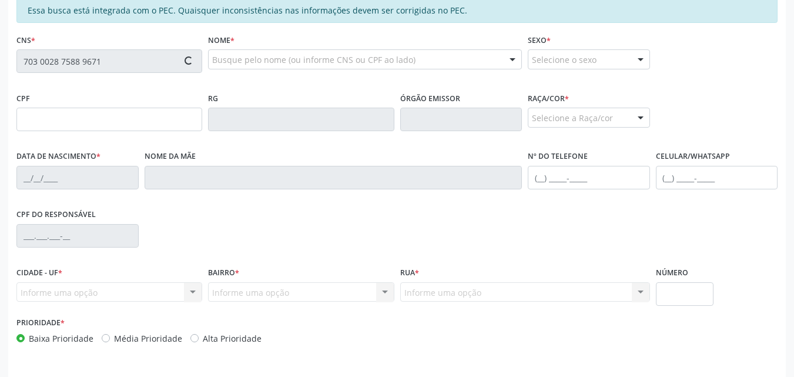
type input "042.184.454-00"
type input "[DATE]"
type input "[PERSON_NAME]"
type input "[PHONE_NUMBER]"
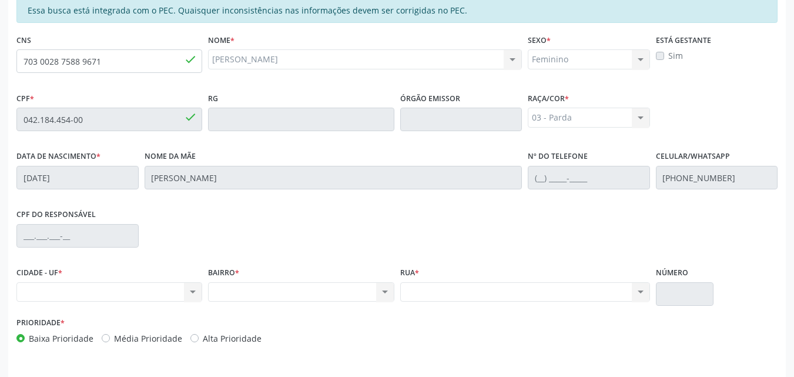
click at [128, 49] on div "CNS 703 0028 7588 9671 done" at bounding box center [109, 52] width 186 height 42
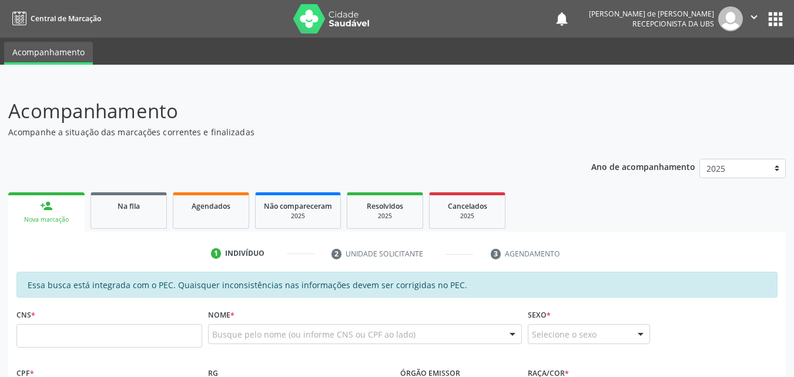
scroll to position [274, 0]
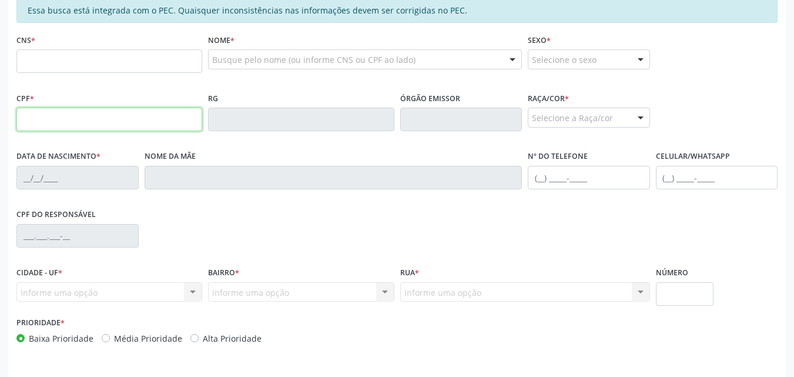
click at [37, 119] on input "text" at bounding box center [109, 120] width 186 height 24
type input "730.289.244-04"
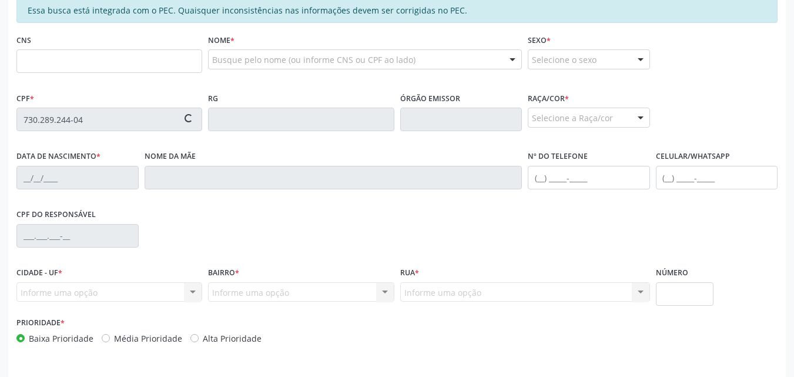
type input "702 1027 8950 7791"
type input "[DATE]"
type input "[PERSON_NAME]"
type input "[PHONE_NUMBER]"
type input "S/N"
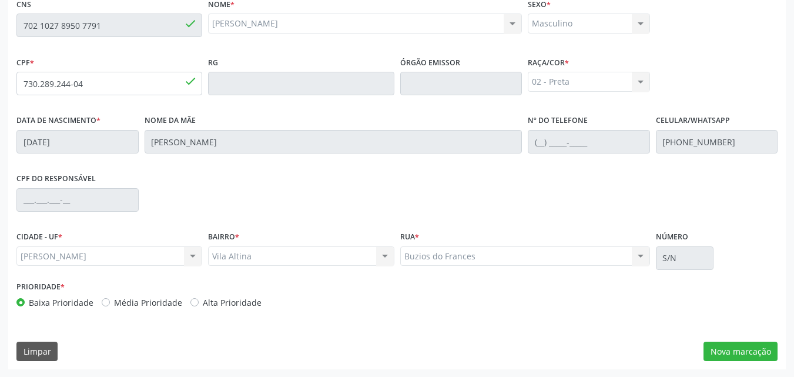
scroll to position [311, 0]
click at [760, 356] on button "Nova marcação" at bounding box center [740, 351] width 74 height 20
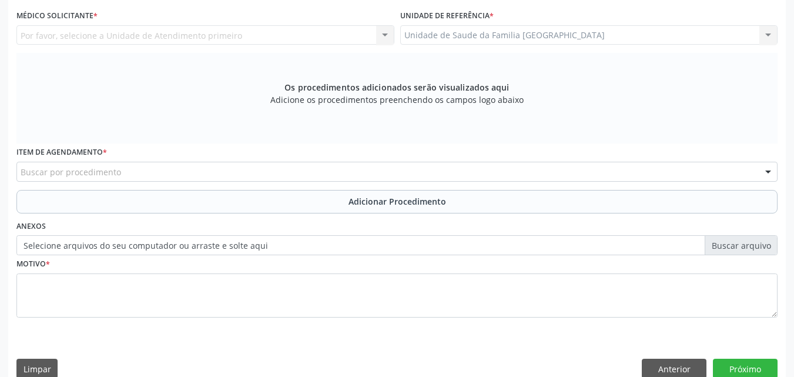
scroll to position [36, 0]
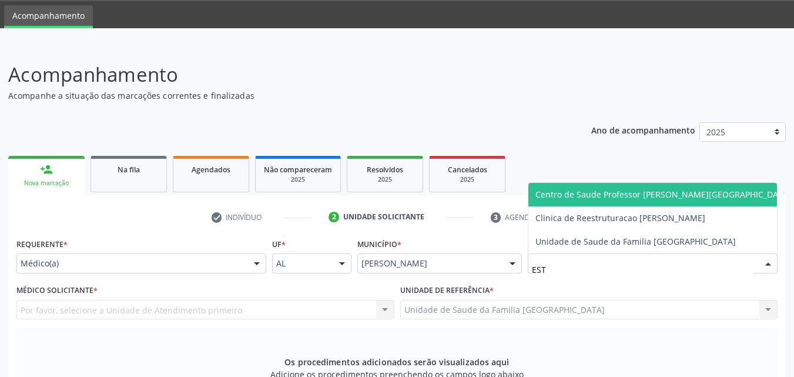
type input "ESTA"
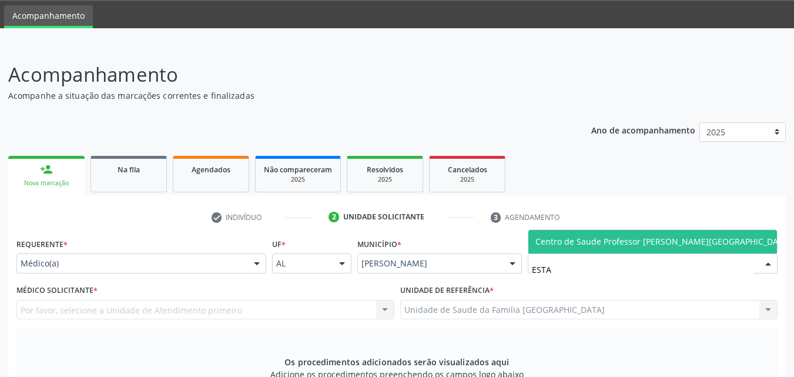
click at [540, 239] on span "Centro de Saude Professor [PERSON_NAME][GEOGRAPHIC_DATA]" at bounding box center [663, 241] width 256 height 11
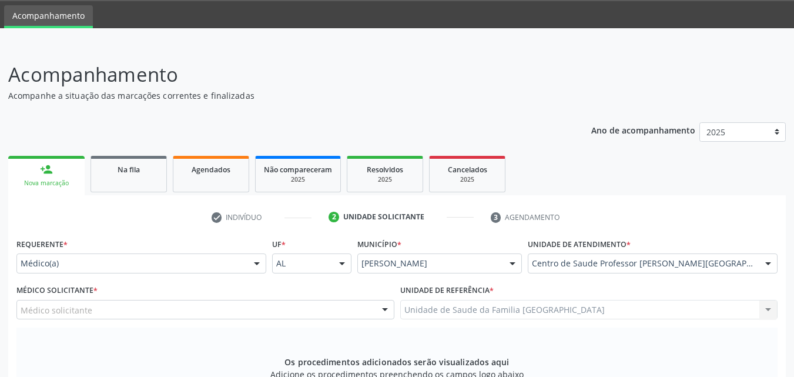
click at [125, 307] on div "Médico solicitante [PERSON_NAME] [PERSON_NAME] Malta [PERSON_NAME] [PERSON_NAME…" at bounding box center [205, 310] width 378 height 20
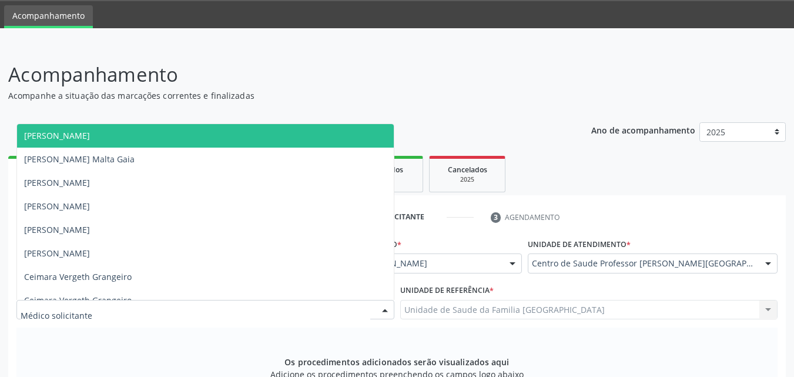
click at [125, 307] on div at bounding box center [205, 310] width 378 height 20
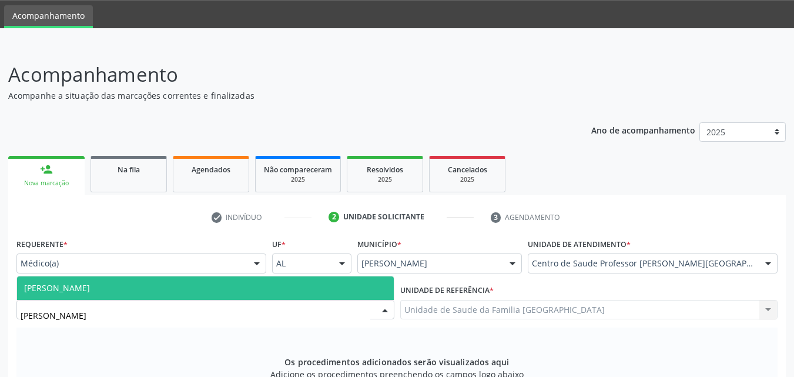
click at [169, 288] on span "[PERSON_NAME]" at bounding box center [205, 288] width 377 height 24
type input "[PERSON_NAME]"
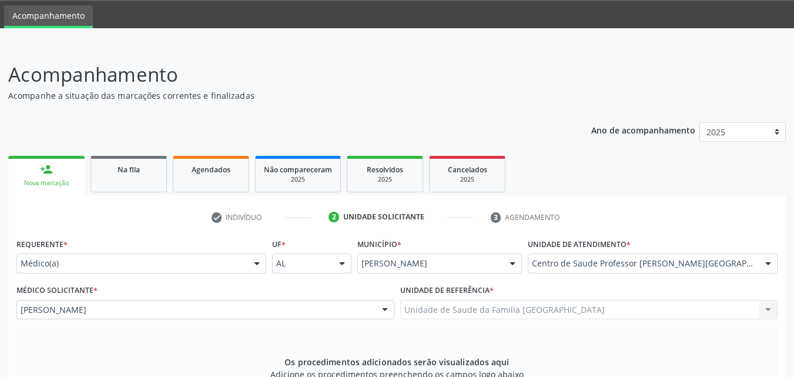
scroll to position [311, 0]
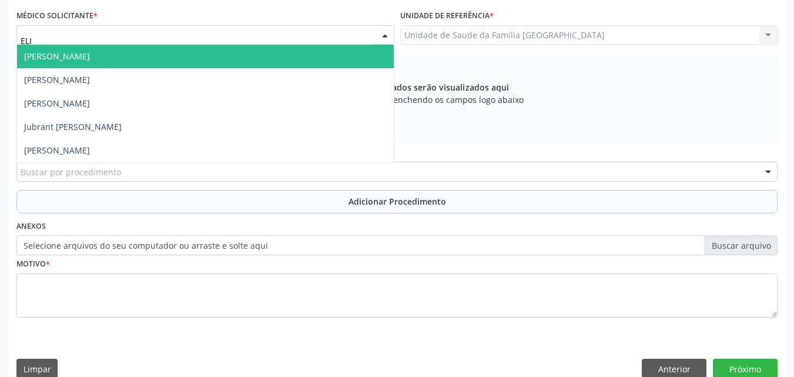
type input "[PERSON_NAME]"
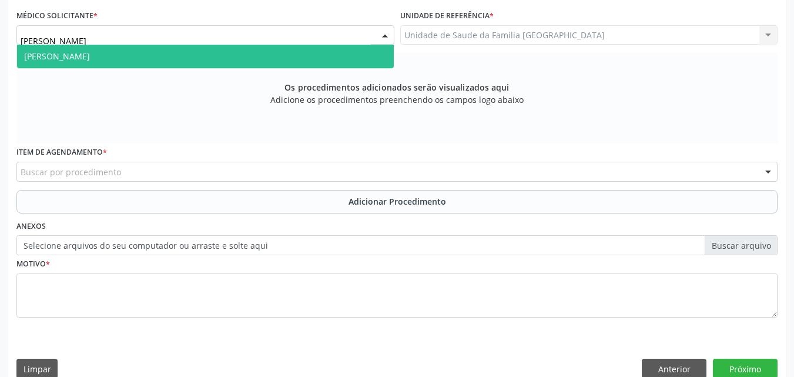
click at [75, 53] on span "Elio Goncalves Melo Junior" at bounding box center [57, 56] width 66 height 11
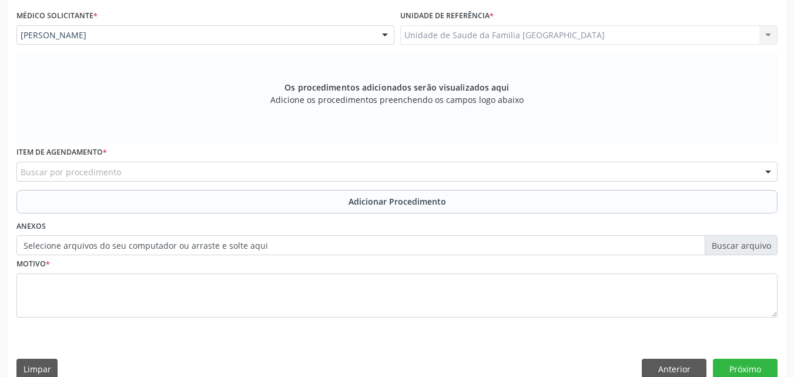
click at [192, 175] on div "Buscar por procedimento" at bounding box center [396, 172] width 761 height 20
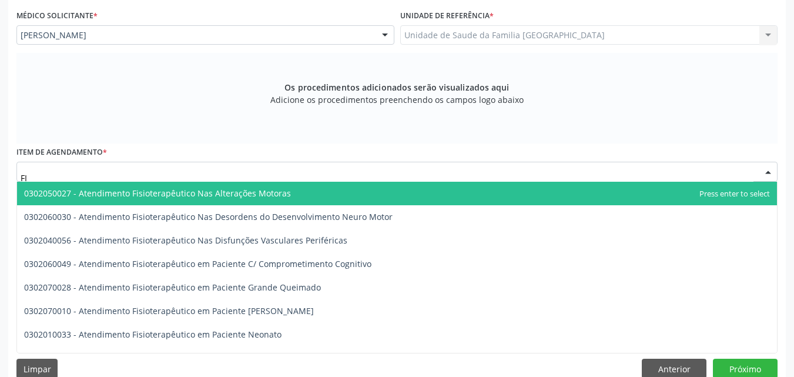
type input "F"
type input "FISIOTERAPE"
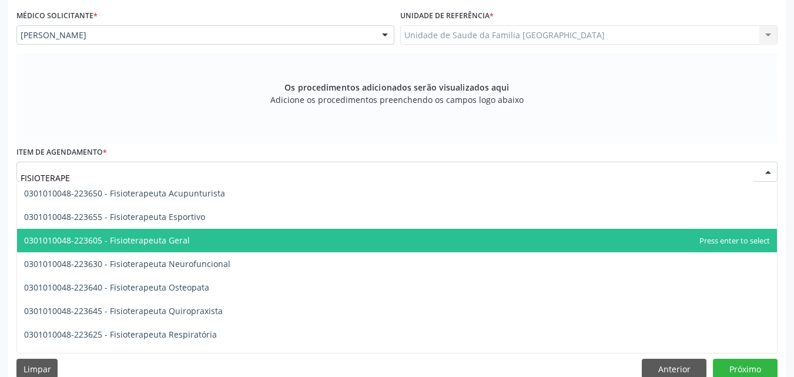
click at [152, 235] on span "0301010048-223605 - Fisioterapeuta Geral" at bounding box center [107, 239] width 166 height 11
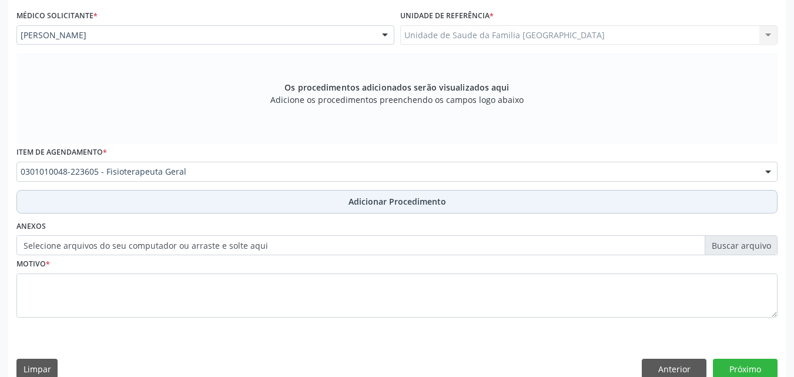
click at [149, 200] on button "Adicionar Procedimento" at bounding box center [396, 202] width 761 height 24
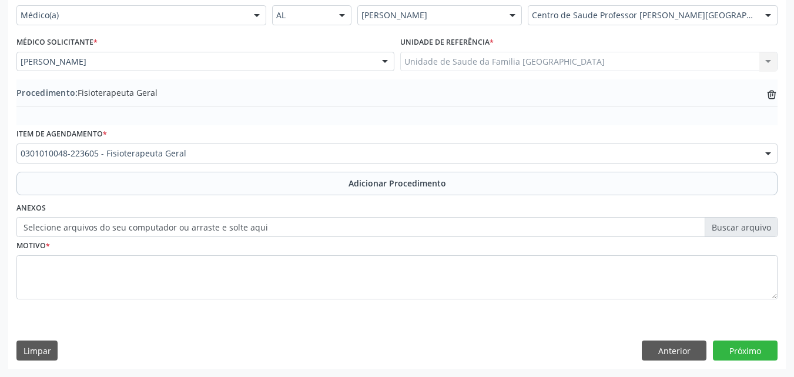
scroll to position [284, 0]
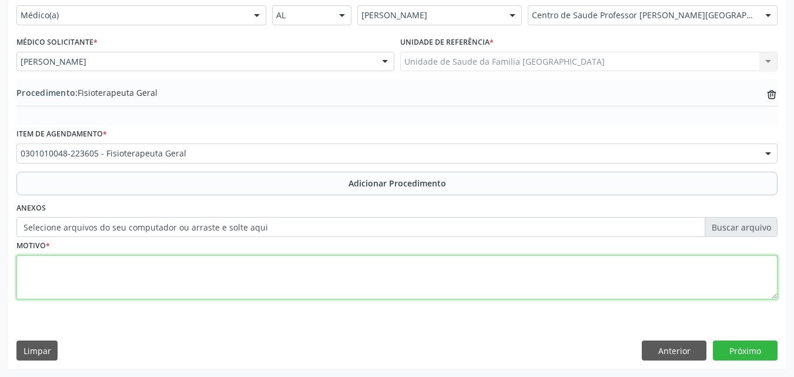
click at [131, 277] on textarea at bounding box center [396, 277] width 761 height 45
type textarea "20 SESSÕES."
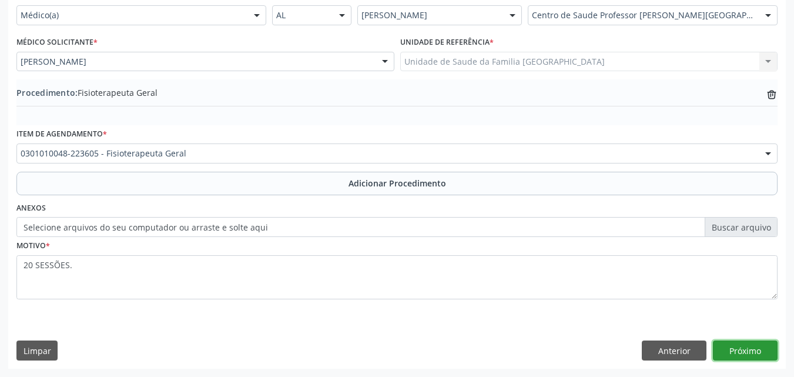
click at [756, 353] on button "Próximo" at bounding box center [745, 350] width 65 height 20
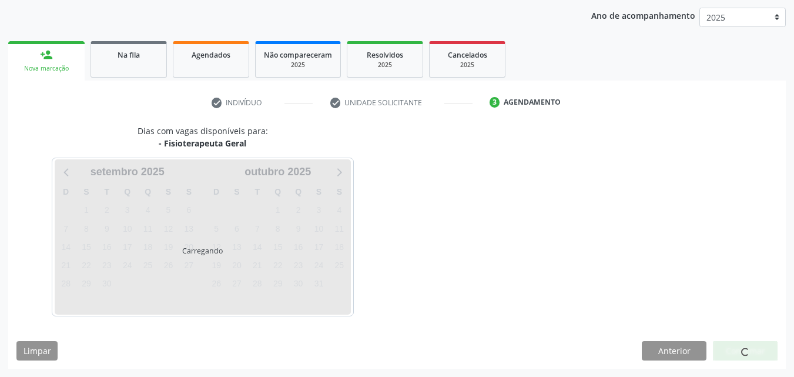
scroll to position [186, 0]
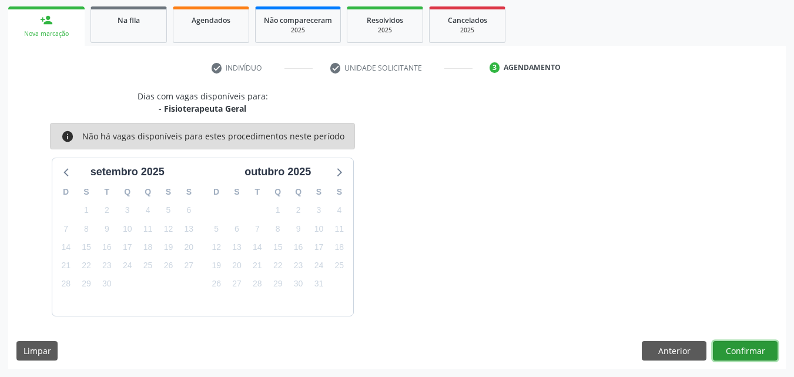
click at [756, 353] on button "Confirmar" at bounding box center [745, 351] width 65 height 20
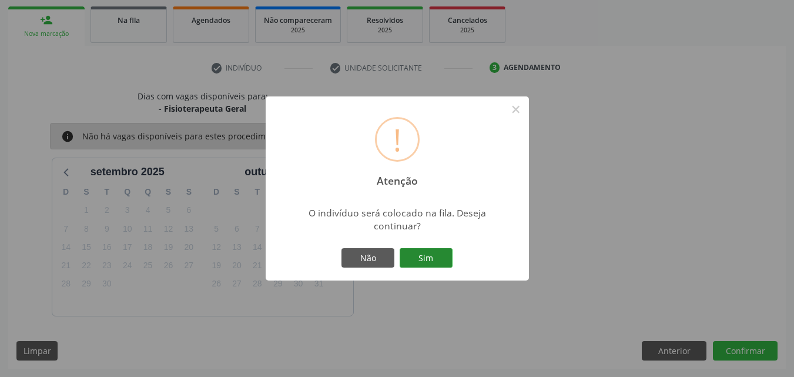
click at [425, 257] on button "Sim" at bounding box center [426, 258] width 53 height 20
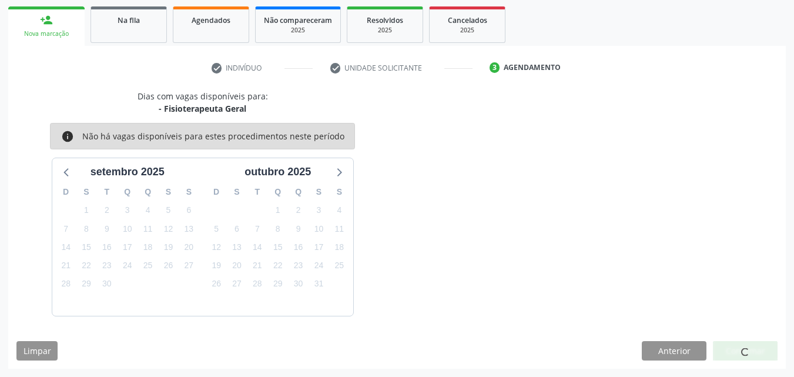
scroll to position [28, 0]
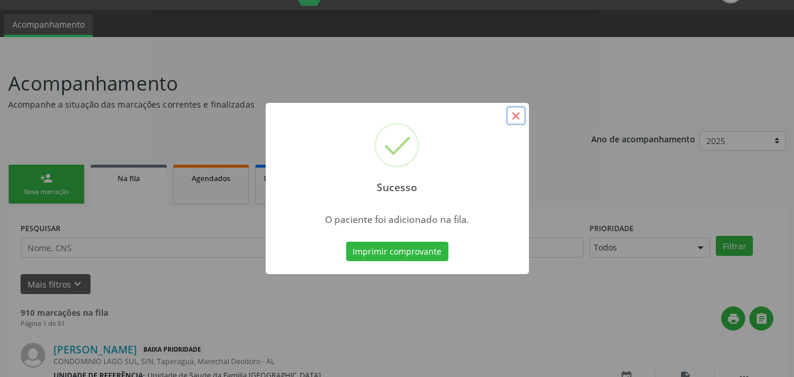
click at [518, 119] on button "×" at bounding box center [516, 116] width 20 height 20
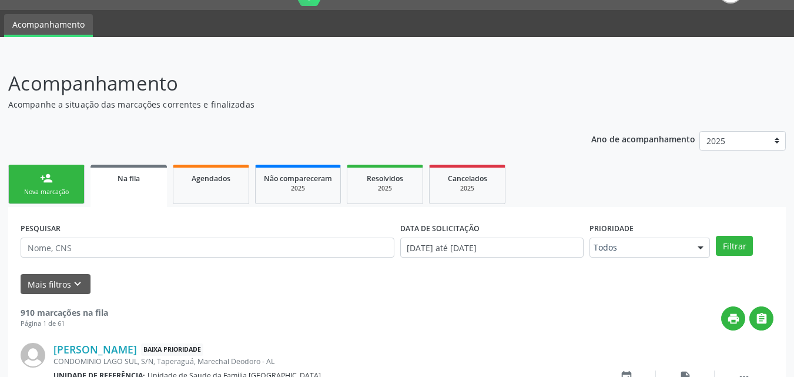
click at [39, 175] on link "person_add Nova marcação" at bounding box center [46, 184] width 76 height 39
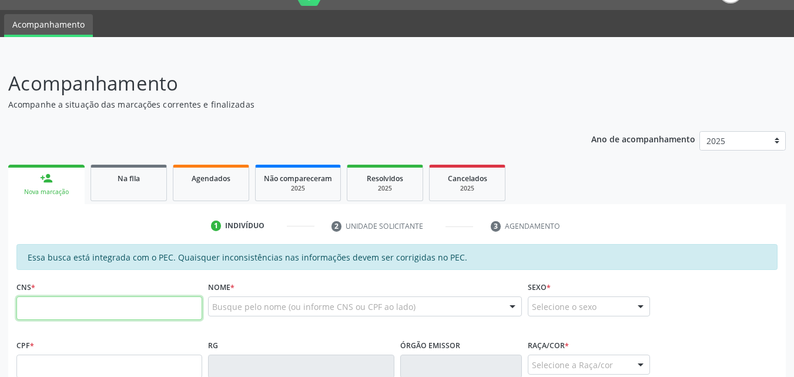
click at [75, 308] on input "text" at bounding box center [109, 308] width 186 height 24
type input "703 6090 1874 0830"
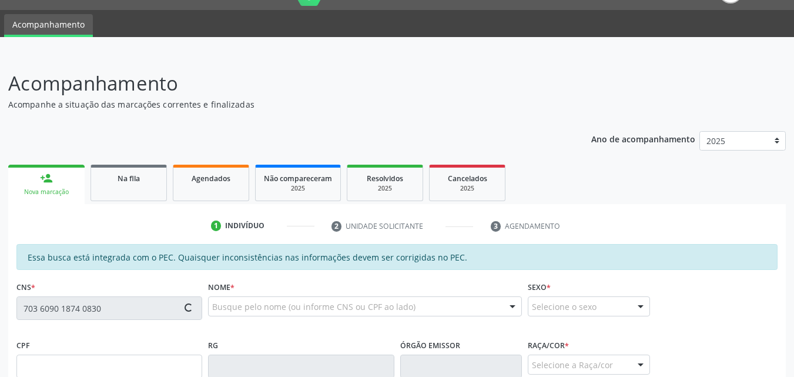
type input "095.639.994-01"
type input "26/11/1986"
type input "Maria da Conceicao Francelino"
type input "(82) 99347-5409"
type input "01"
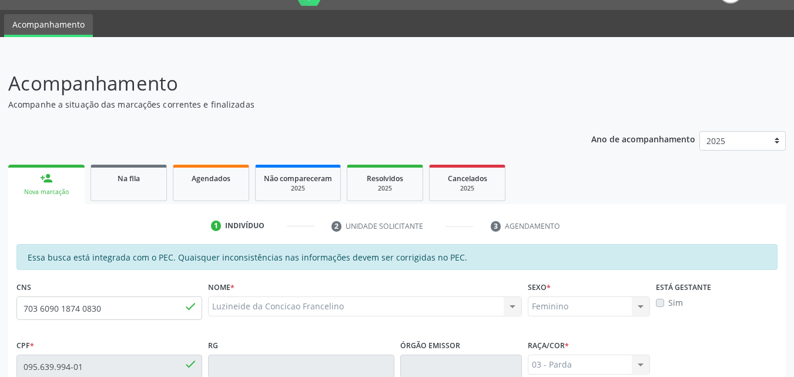
scroll to position [311, 0]
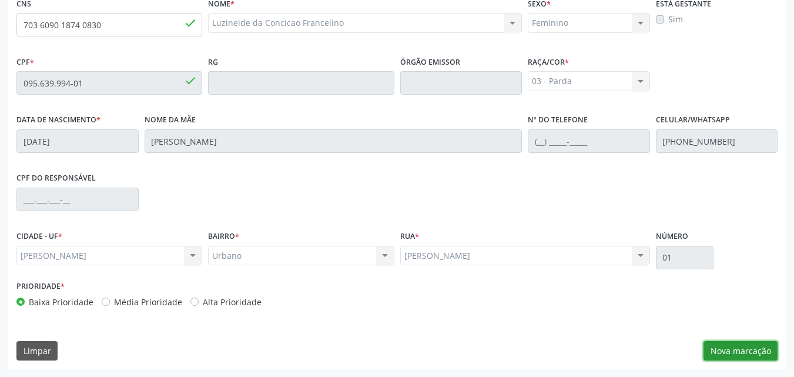
click at [722, 349] on button "Nova marcação" at bounding box center [740, 351] width 74 height 20
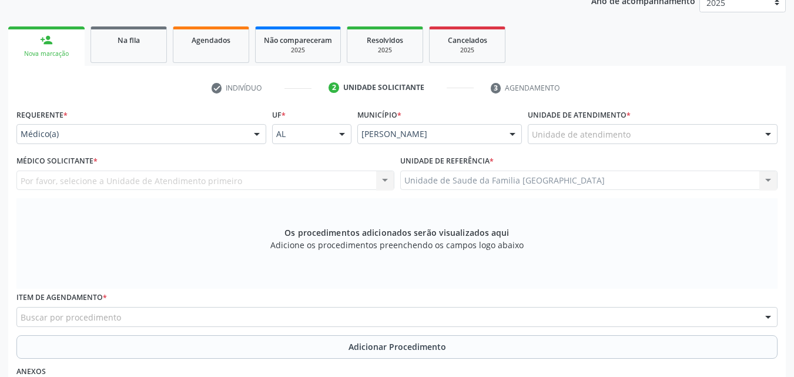
scroll to position [36, 0]
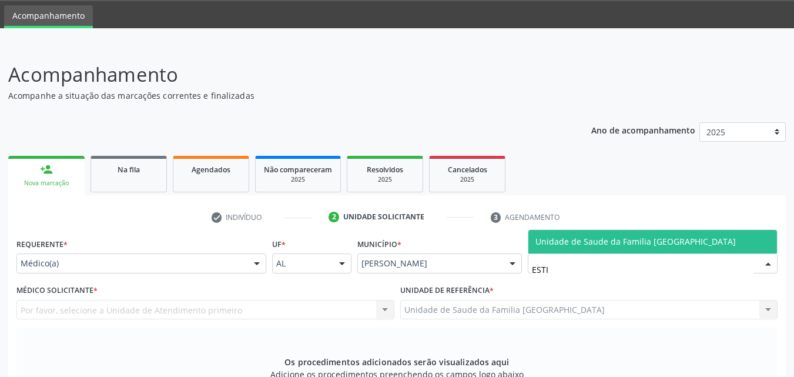
type input "ESTIV"
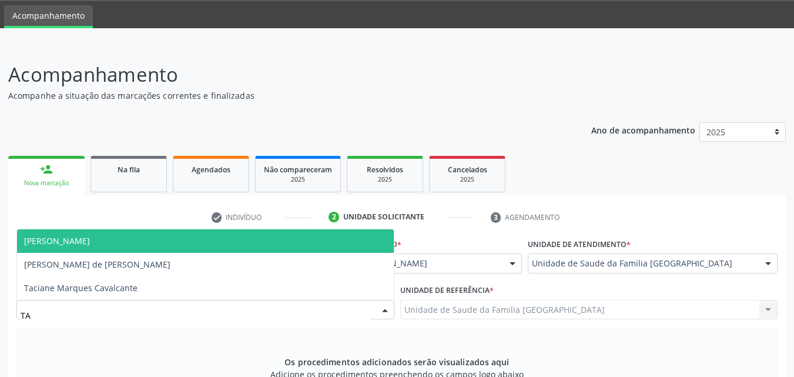
type input "TAC"
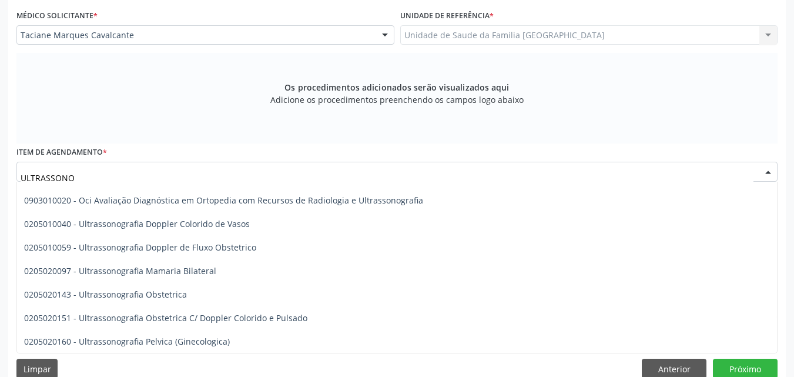
scroll to position [63, 0]
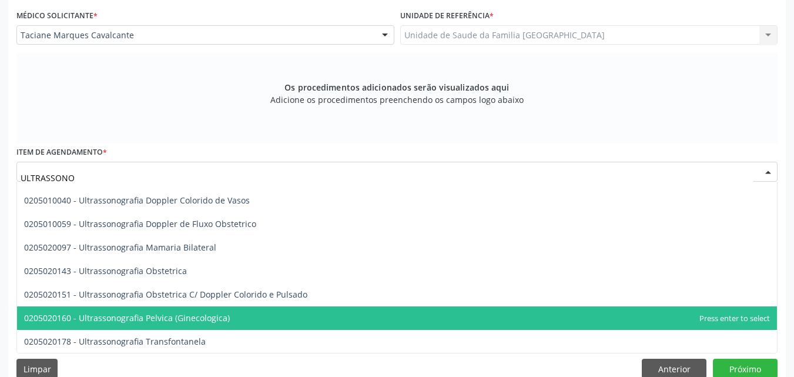
type input "ULTRASSONO"
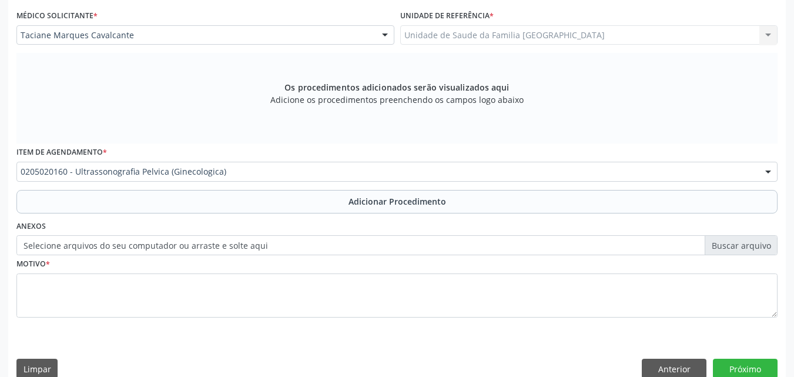
scroll to position [0, 0]
click at [91, 188] on div "Item de agendamento * 0205020160 - Ultrassonografia Pelvica (Ginecologica) 0304…" at bounding box center [397, 166] width 767 height 46
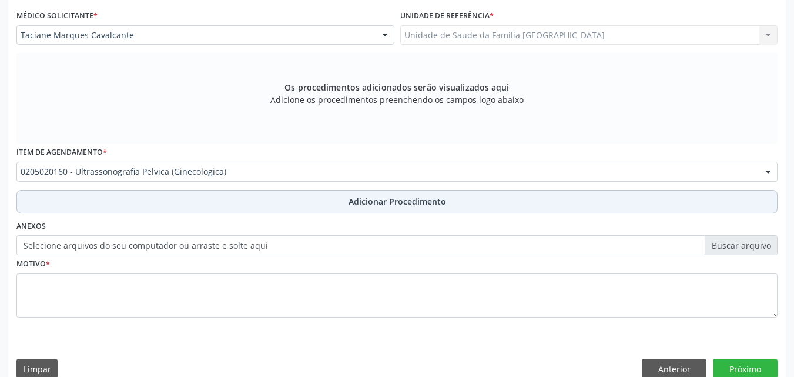
click at [96, 204] on button "Adicionar Procedimento" at bounding box center [396, 202] width 761 height 24
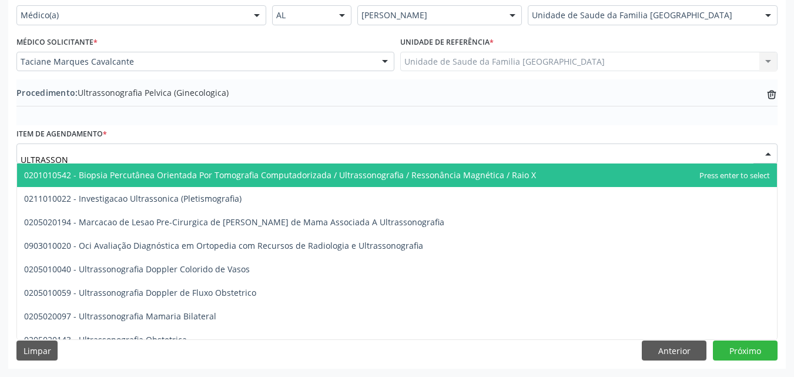
type input "ULTRASSONO"
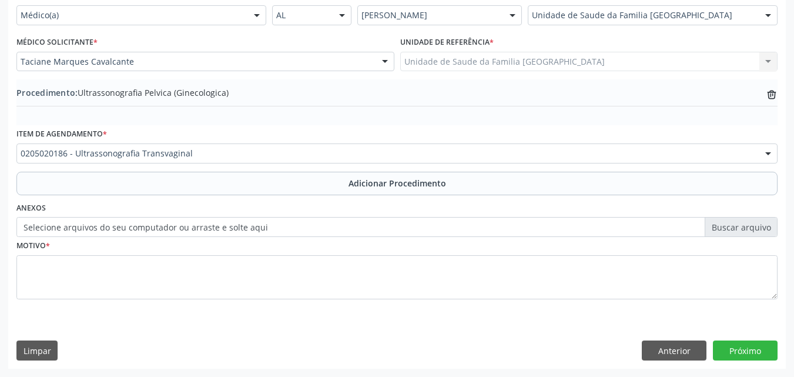
scroll to position [0, 0]
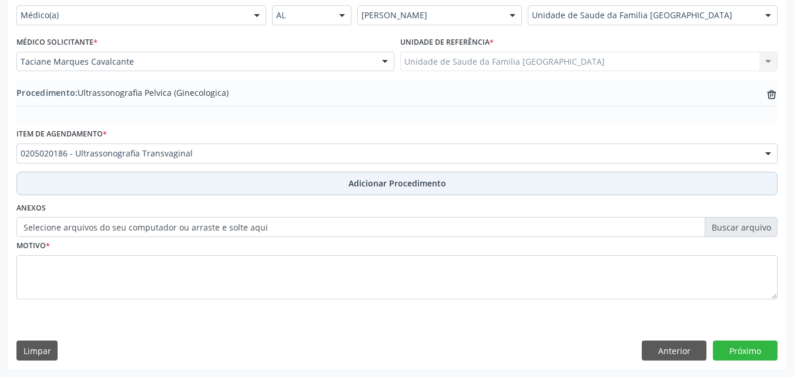
click at [97, 190] on button "Adicionar Procedimento" at bounding box center [396, 184] width 761 height 24
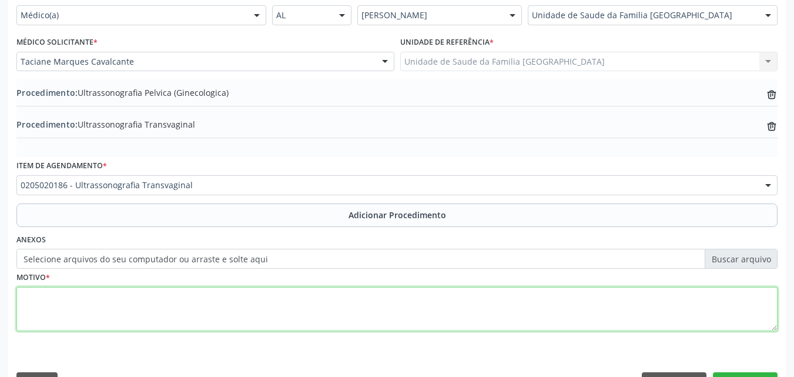
click at [102, 304] on textarea at bounding box center [396, 309] width 761 height 45
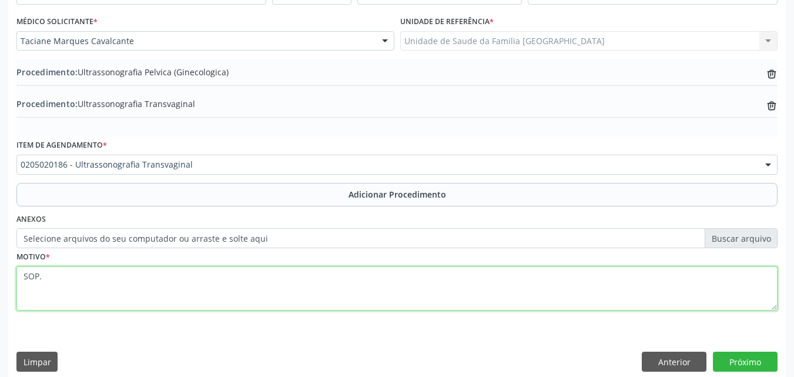
scroll to position [316, 0]
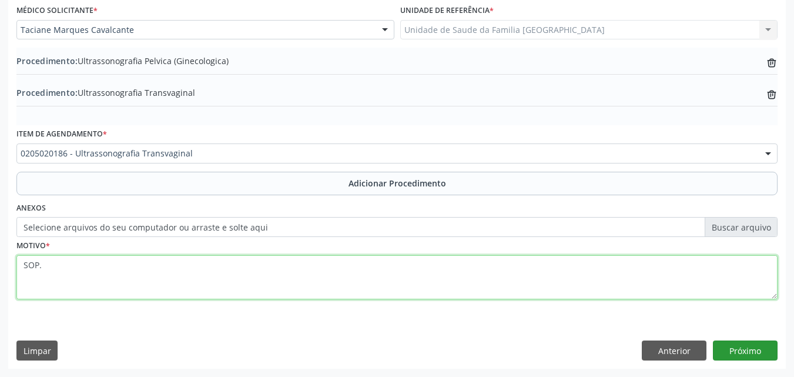
type textarea "SOP."
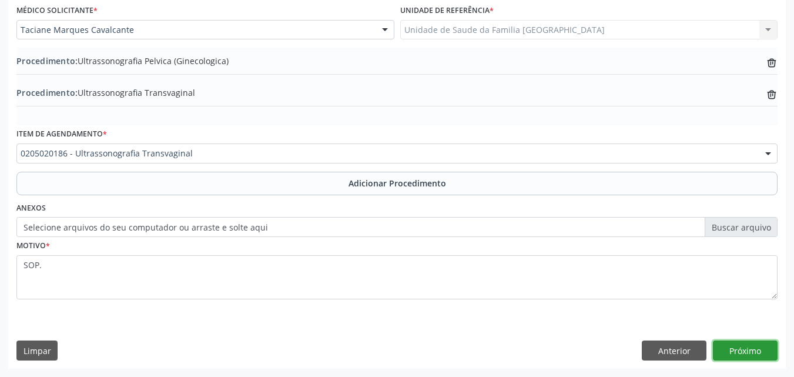
click at [756, 348] on button "Próximo" at bounding box center [745, 350] width 65 height 20
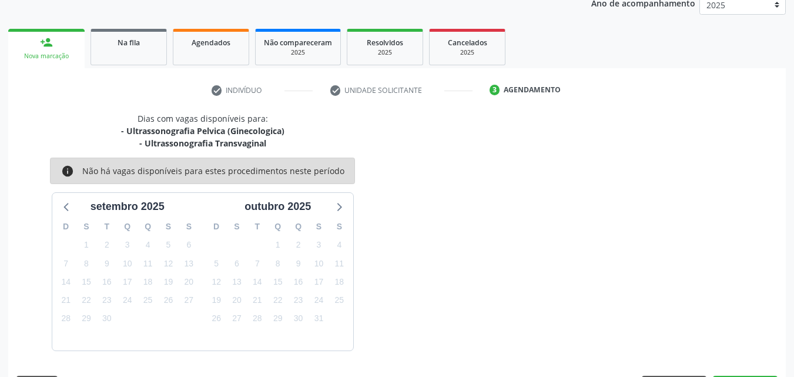
scroll to position [198, 0]
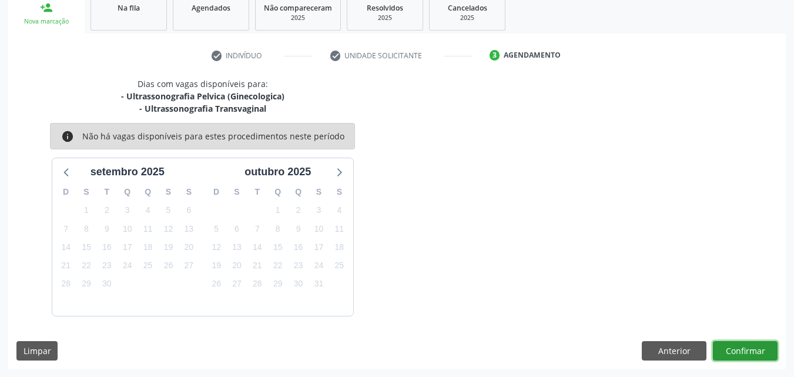
click at [755, 348] on button "Confirmar" at bounding box center [745, 351] width 65 height 20
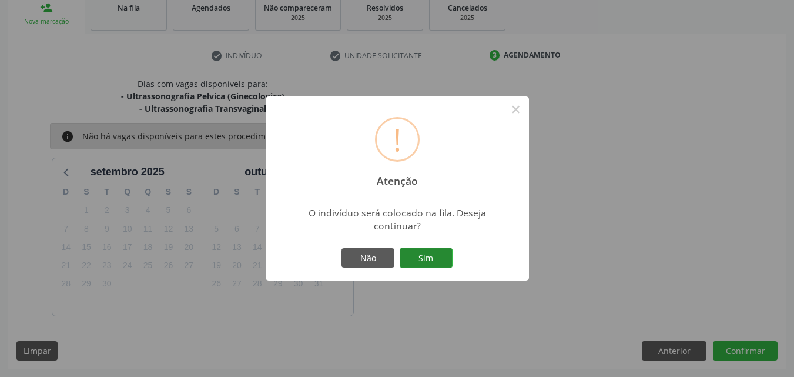
click at [435, 254] on button "Sim" at bounding box center [426, 258] width 53 height 20
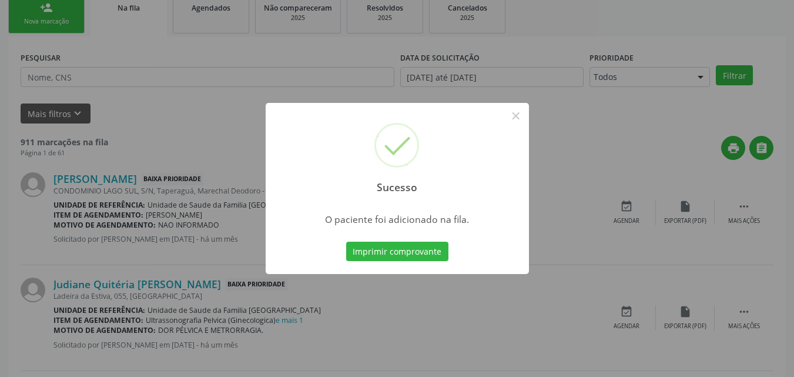
scroll to position [28, 0]
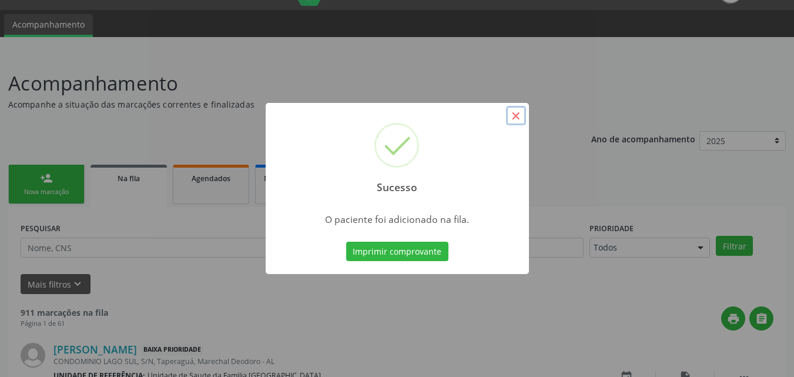
click at [514, 113] on button "×" at bounding box center [516, 116] width 20 height 20
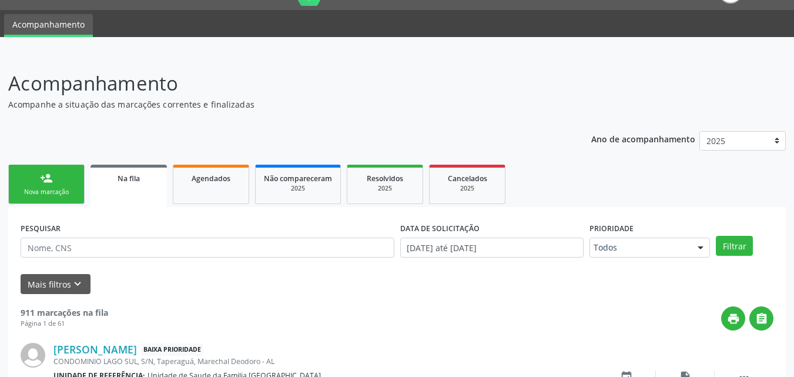
click at [28, 184] on link "person_add Nova marcação" at bounding box center [46, 184] width 76 height 39
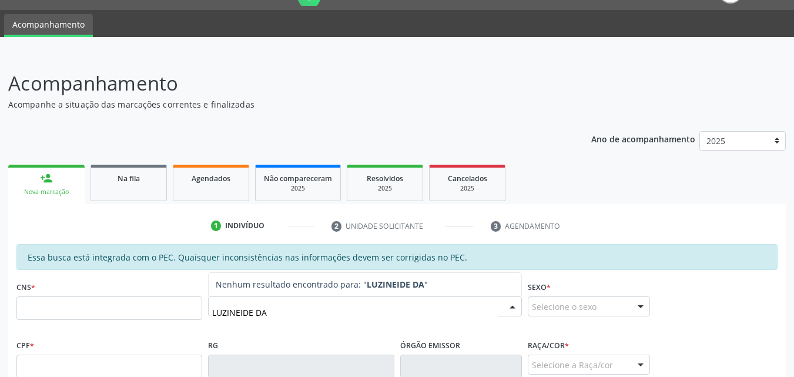
type input "LUZINEIDE DA C"
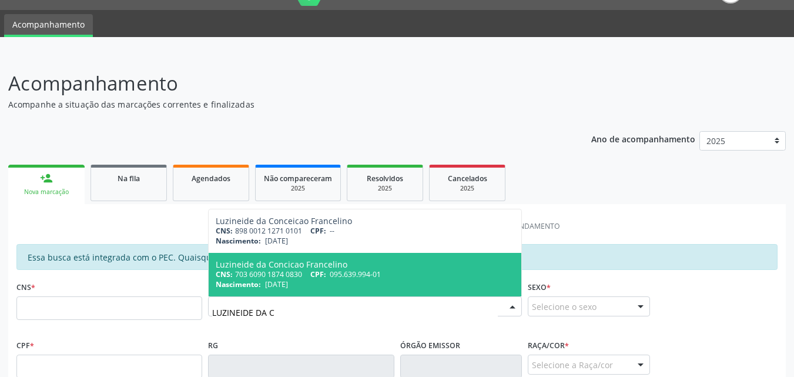
click at [248, 280] on span "Nascimento:" at bounding box center [238, 284] width 45 height 10
type input "703 6090 1874 0830"
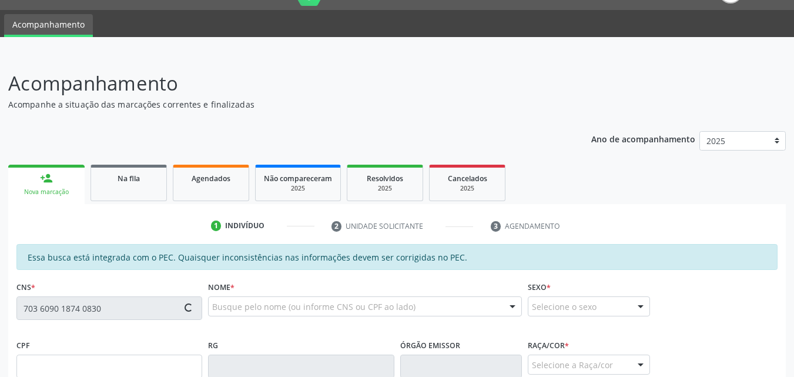
scroll to position [311, 0]
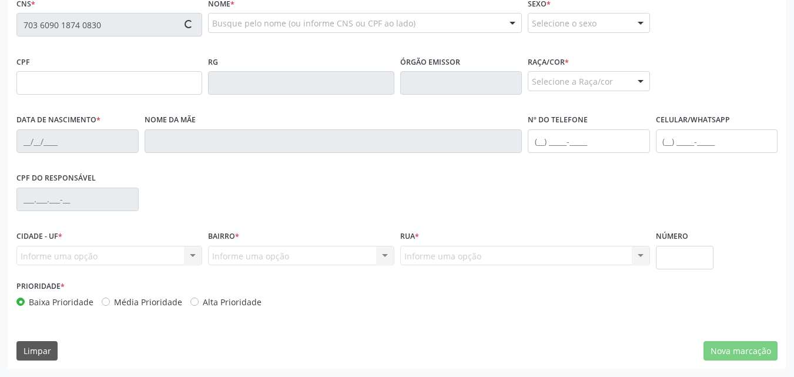
type input "095.639.994-01"
type input "26/11/1986"
type input "Maria da Conceicao Francelino"
type input "(82) 99347-5409"
type input "01"
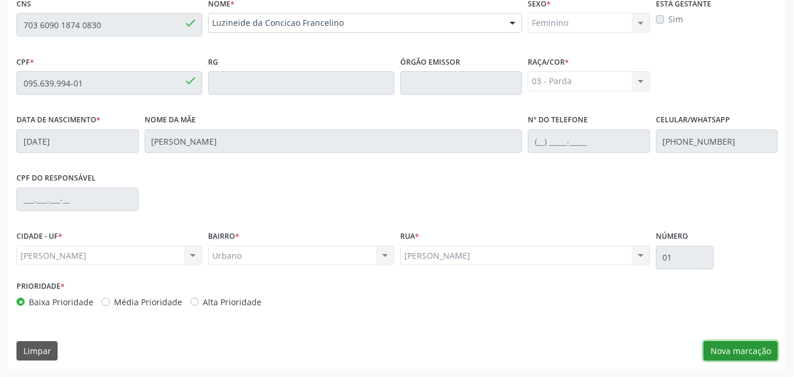
click at [740, 344] on button "Nova marcação" at bounding box center [740, 351] width 74 height 20
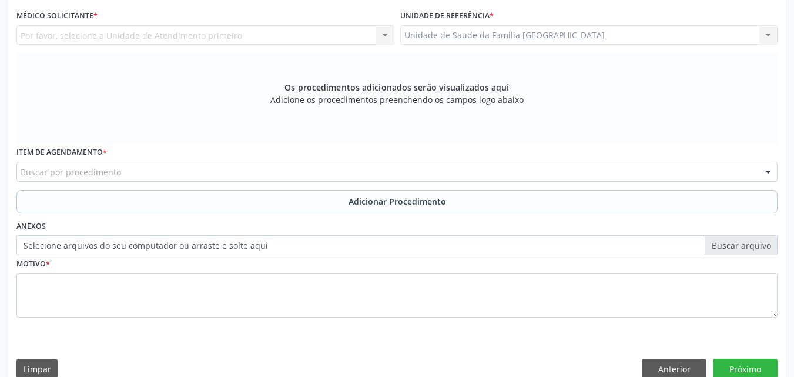
scroll to position [36, 0]
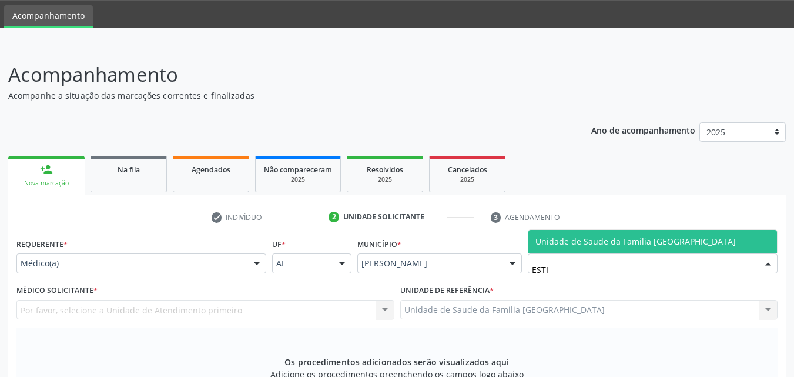
type input "ESTIV"
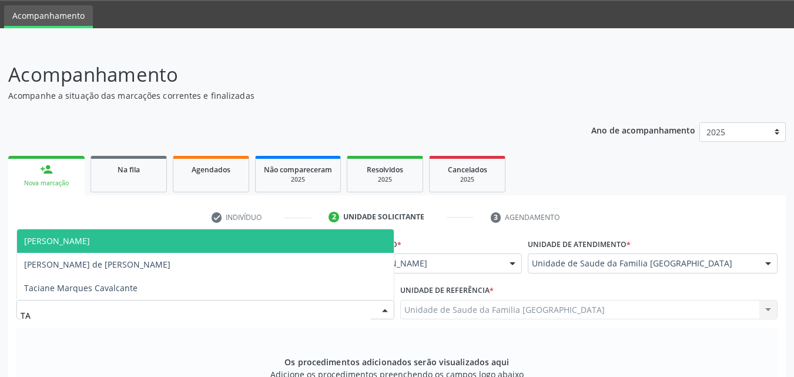
type input "TAC"
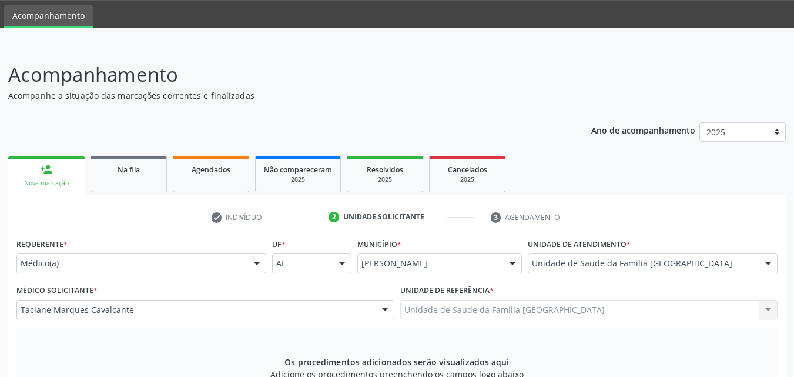
scroll to position [311, 0]
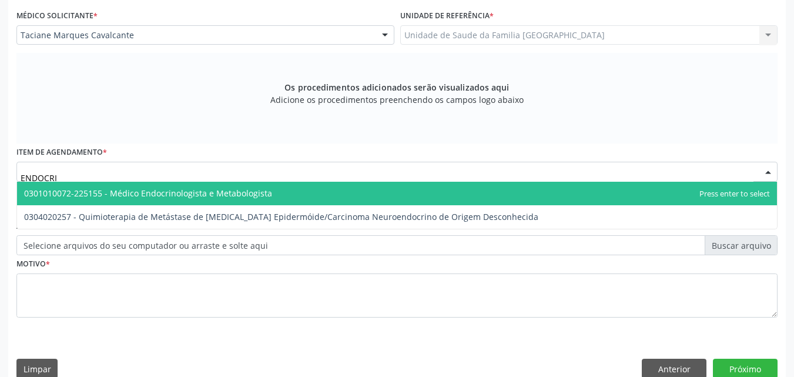
type input "ENDOCRIN"
click at [98, 194] on span "0301010072-225155 - Médico Endocrinologista e Metabologista" at bounding box center [148, 192] width 248 height 11
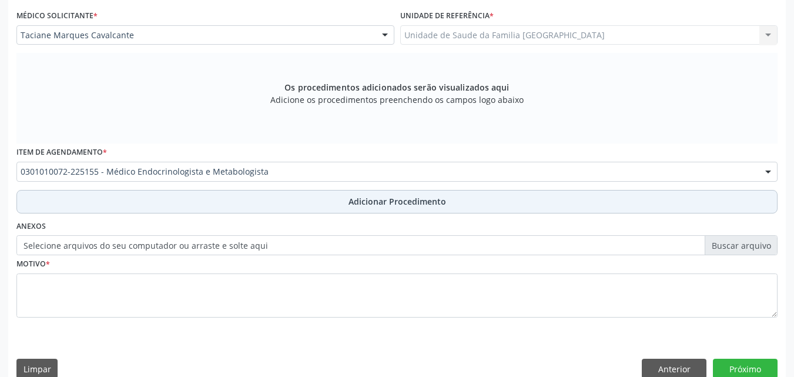
click at [116, 207] on button "Adicionar Procedimento" at bounding box center [396, 202] width 761 height 24
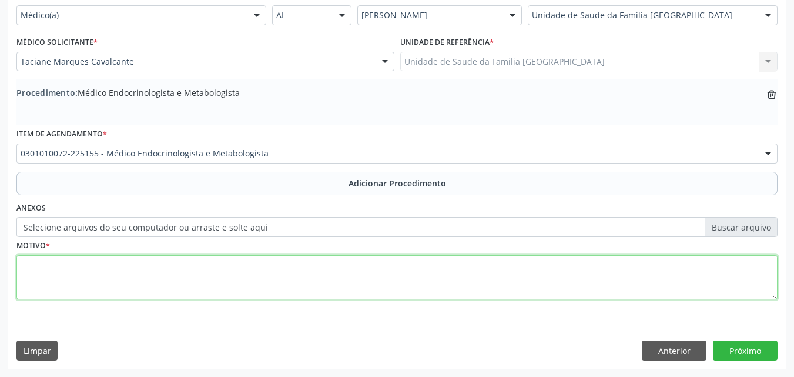
click at [109, 274] on textarea at bounding box center [396, 277] width 761 height 45
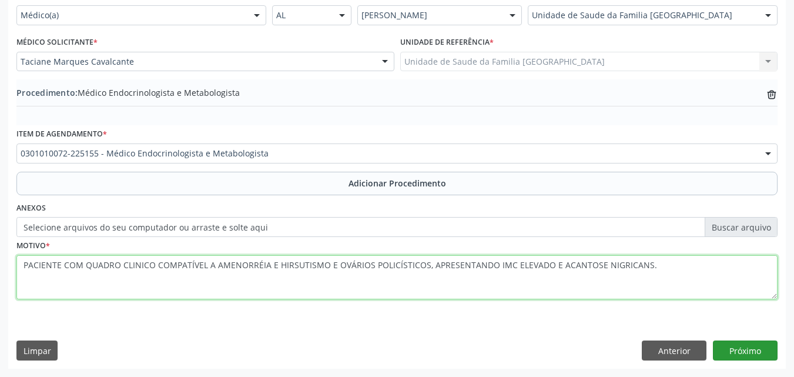
type textarea "PACIENTE COM QUADRO CLINICO COMPATÍVEL A AMENORRÉIA E HIRSUTISMO E OVÁRIOS POLI…"
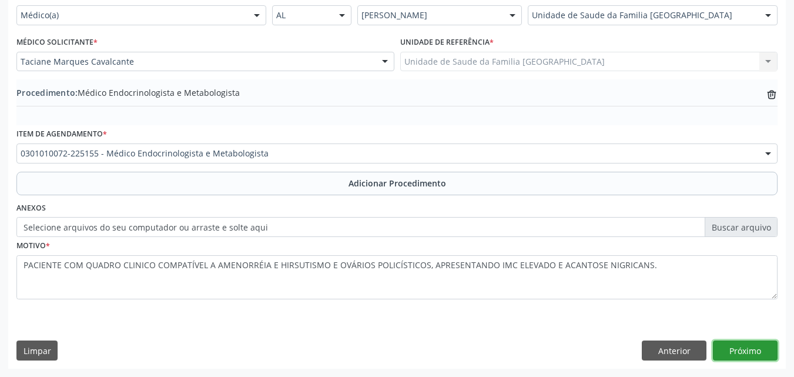
click at [720, 350] on button "Próximo" at bounding box center [745, 350] width 65 height 20
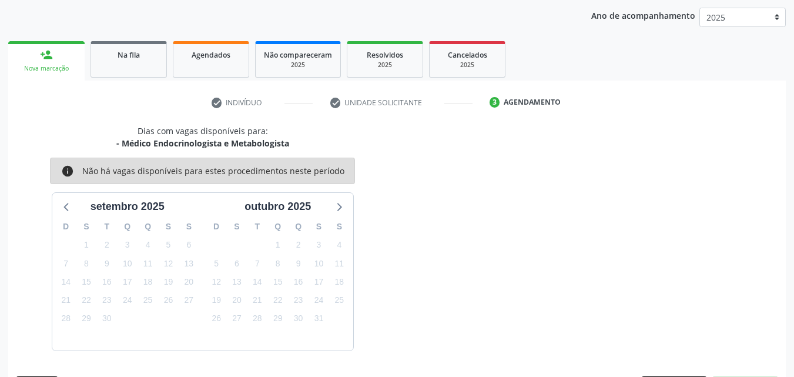
scroll to position [186, 0]
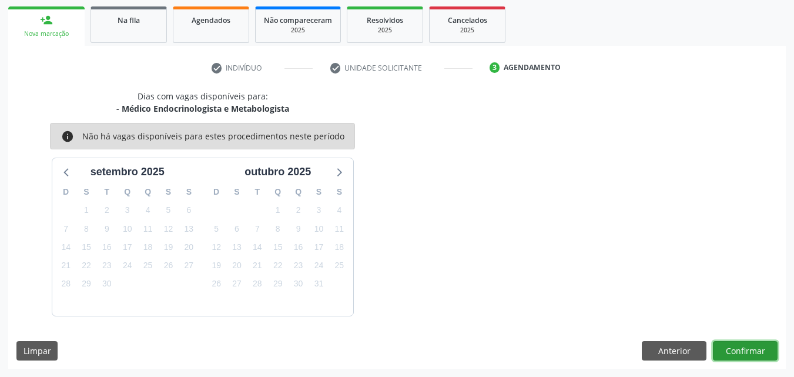
click at [720, 350] on button "Confirmar" at bounding box center [745, 351] width 65 height 20
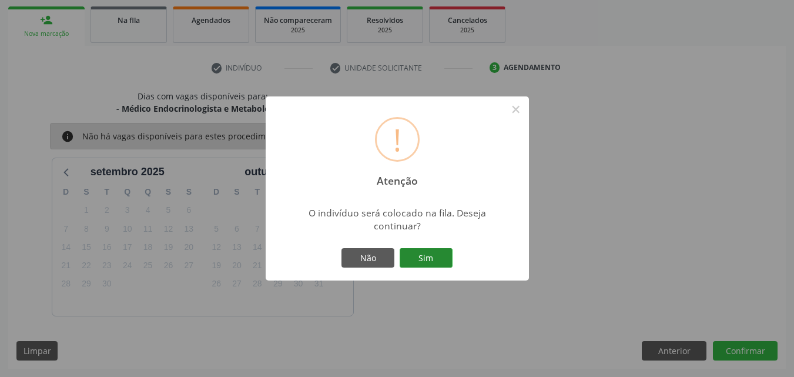
click at [414, 253] on button "Sim" at bounding box center [426, 258] width 53 height 20
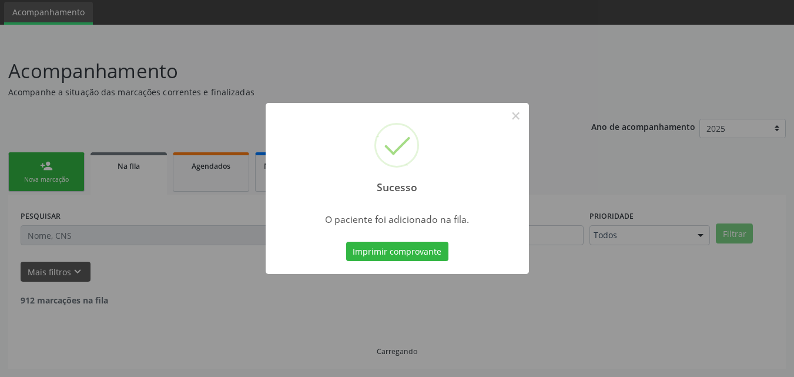
scroll to position [28, 0]
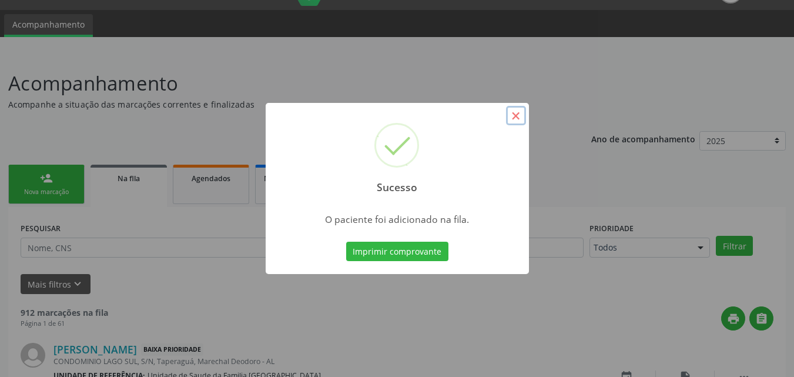
click at [521, 112] on button "×" at bounding box center [516, 116] width 20 height 20
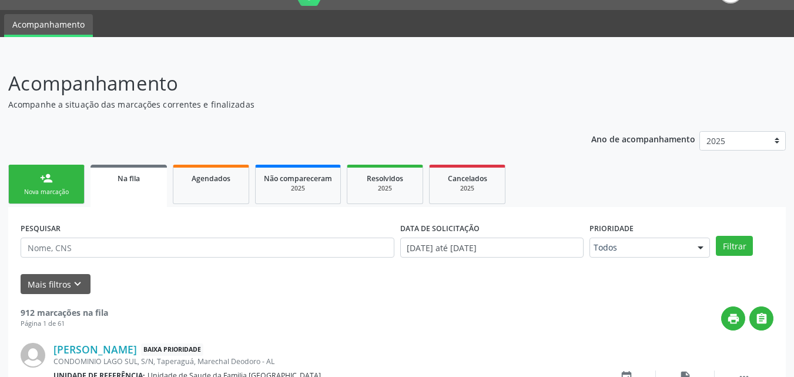
click at [52, 188] on div "Nova marcação" at bounding box center [46, 191] width 59 height 9
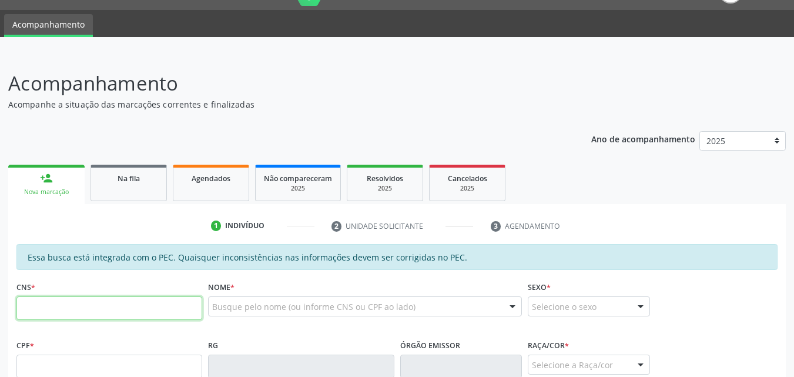
click at [43, 300] on input "text" at bounding box center [109, 308] width 186 height 24
type input "708 7071 9805 298"
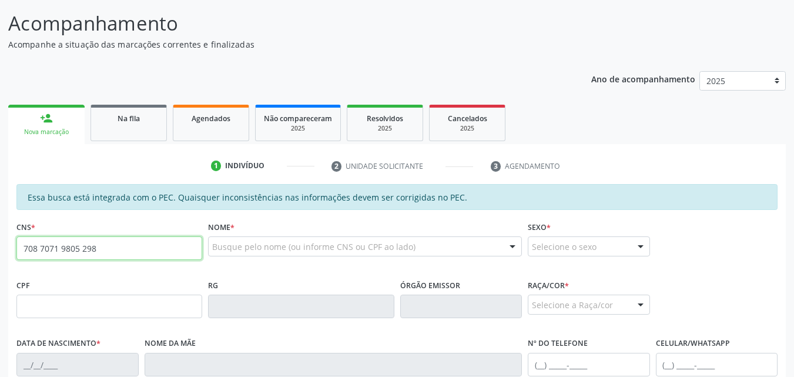
scroll to position [302, 0]
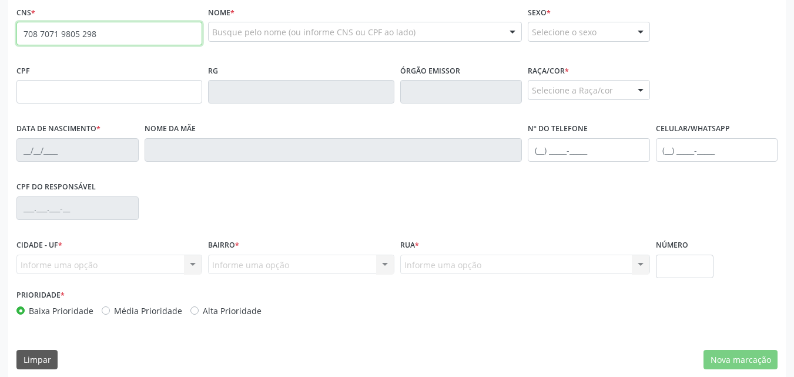
drag, startPoint x: 103, startPoint y: 31, endPoint x: 20, endPoint y: 33, distance: 83.5
click at [2, 32] on div "Acompanhamento Acompanhe a situação das marcações correntes e finalizadas Relat…" at bounding box center [397, 82] width 794 height 606
paste input "708 7071 9805 1298"
type input "708 7071 9805 1298"
type input "575.248.235-68"
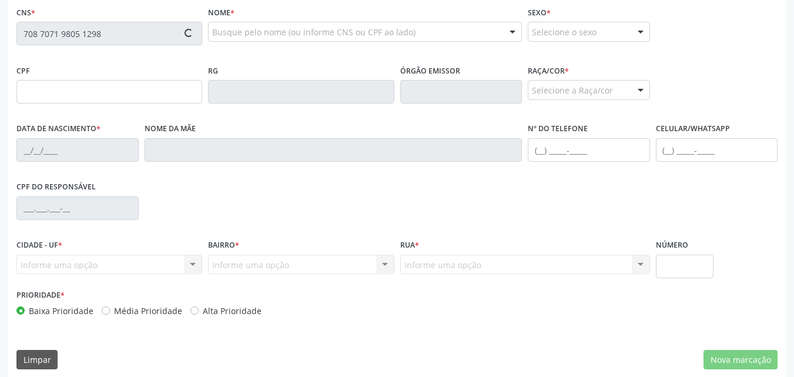
type input "27/04/1969"
type input "Maristela Firmino dos Santos"
type input "(82) 99107-7321"
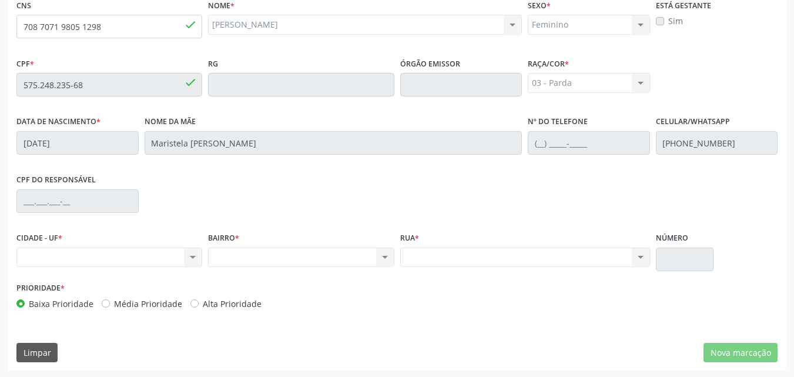
scroll to position [311, 0]
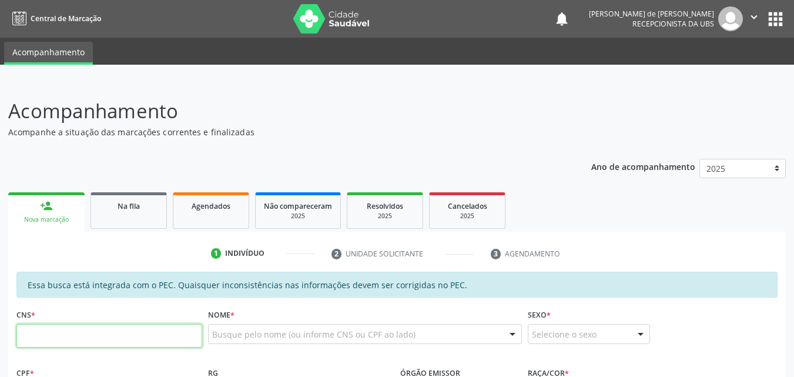
click at [77, 335] on input "text" at bounding box center [109, 336] width 186 height 24
type input "708 7071 9805 1298"
type input "575.248.235-68"
type input "[DATE]"
type input "Maristela [PERSON_NAME]"
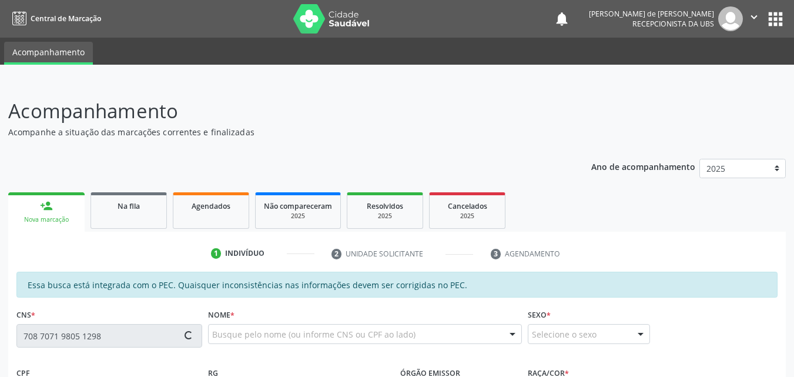
type input "[PHONE_NUMBER]"
type input "S/N"
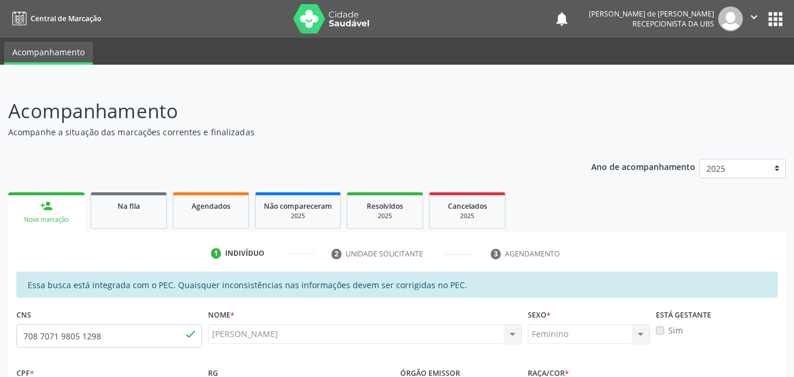
scroll to position [311, 0]
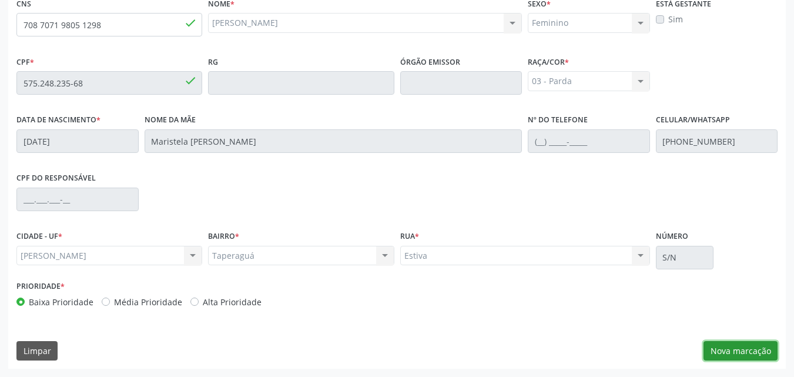
click at [733, 353] on button "Nova marcação" at bounding box center [740, 351] width 74 height 20
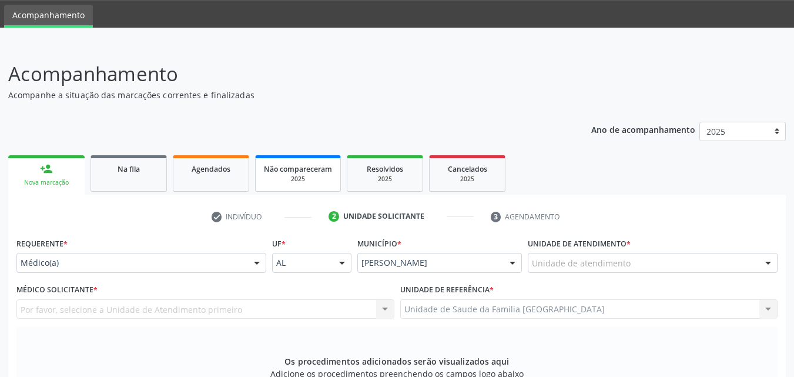
scroll to position [36, 0]
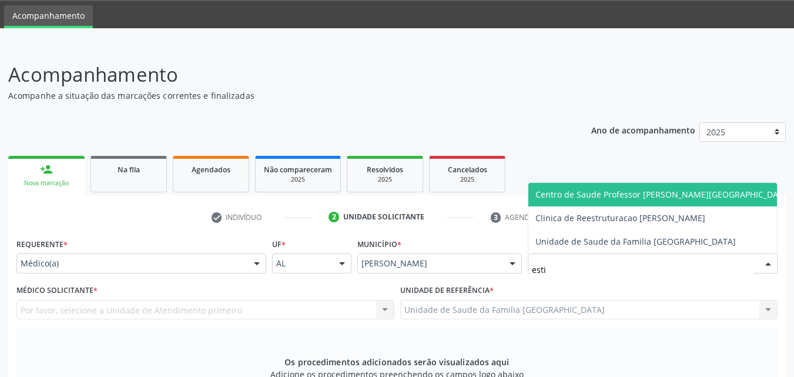
type input "estiv"
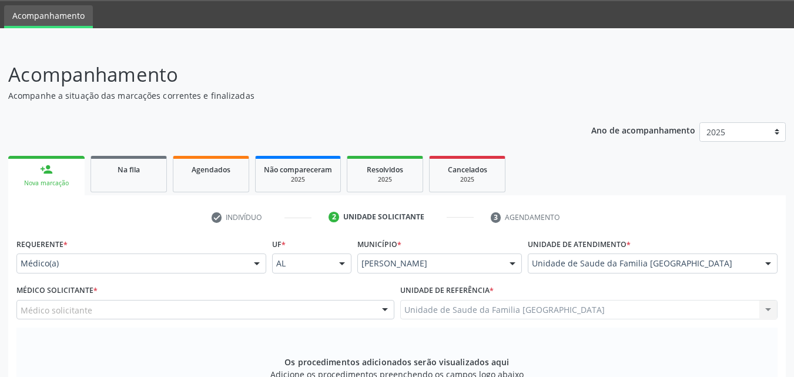
scroll to position [311, 0]
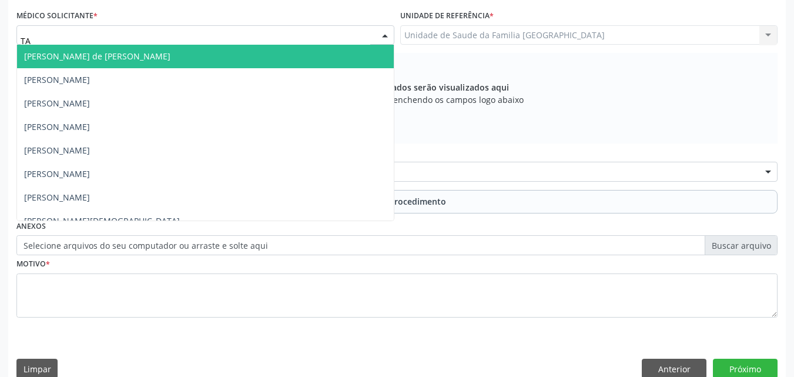
type input "TAC"
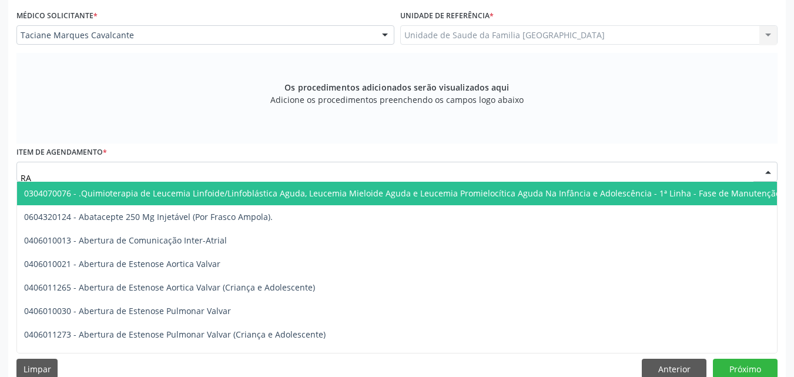
type input "R"
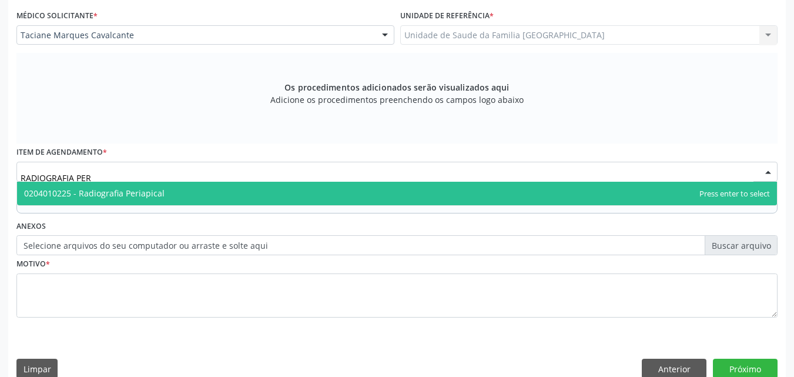
type input "RADIOGRAFIA PERI"
click at [151, 192] on span "0204010225 - Radiografia Periapical" at bounding box center [94, 192] width 140 height 11
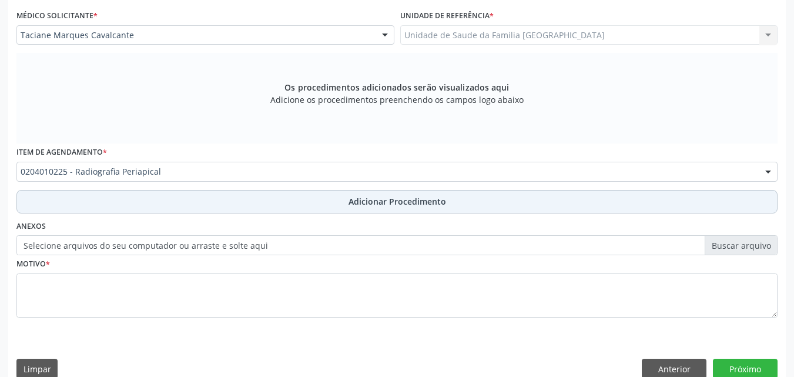
click at [156, 201] on button "Adicionar Procedimento" at bounding box center [396, 202] width 761 height 24
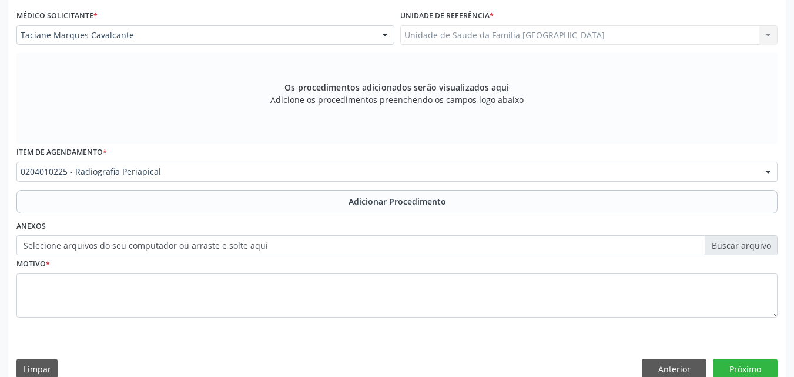
scroll to position [284, 0]
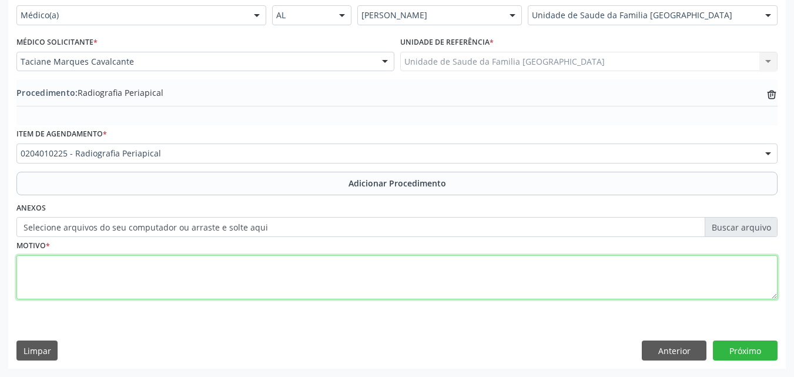
click at [165, 274] on textarea at bounding box center [396, 277] width 761 height 45
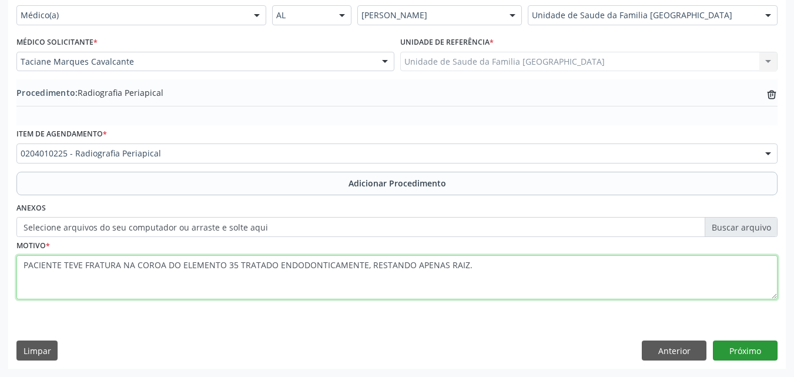
type textarea "PACIENTE TEVE FRATURA NA COROA DO ELEMENTO 35 TRATADO ENDODONTICAMENTE, RESTAND…"
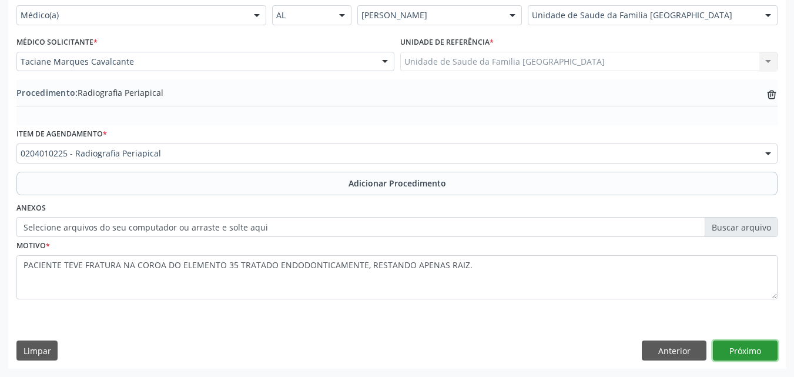
click at [742, 359] on button "Próximo" at bounding box center [745, 350] width 65 height 20
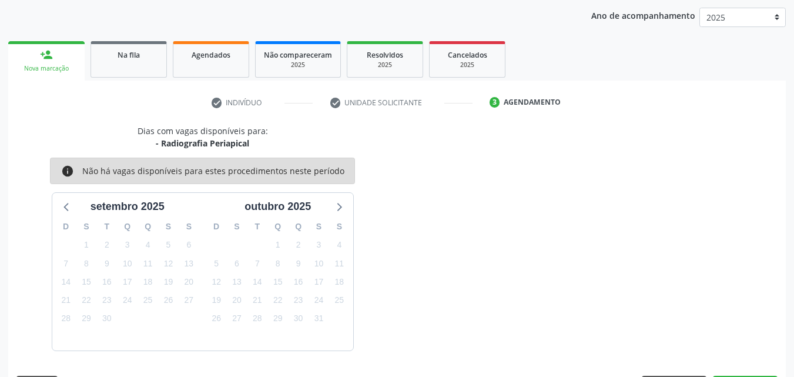
scroll to position [186, 0]
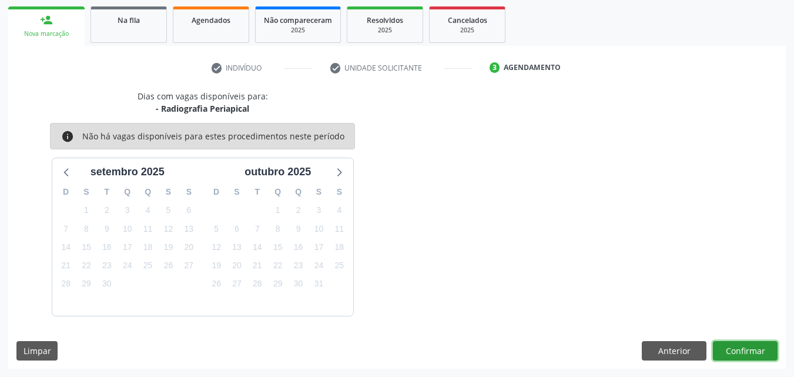
click at [741, 349] on button "Confirmar" at bounding box center [745, 351] width 65 height 20
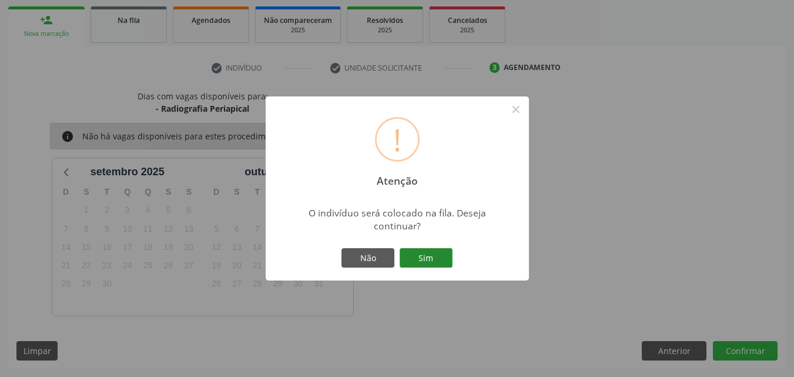
click at [432, 253] on button "Sim" at bounding box center [426, 258] width 53 height 20
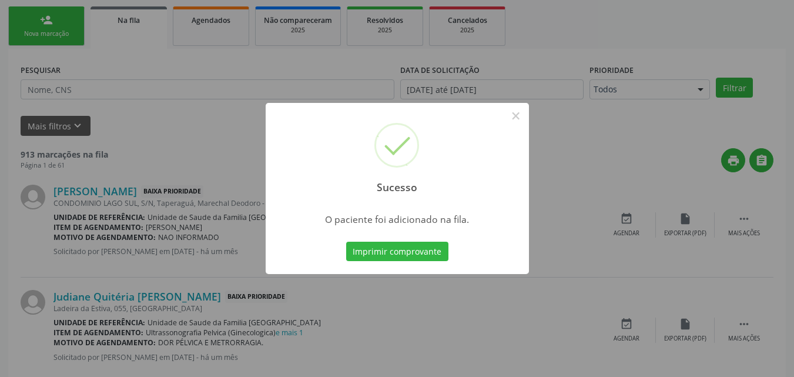
scroll to position [28, 0]
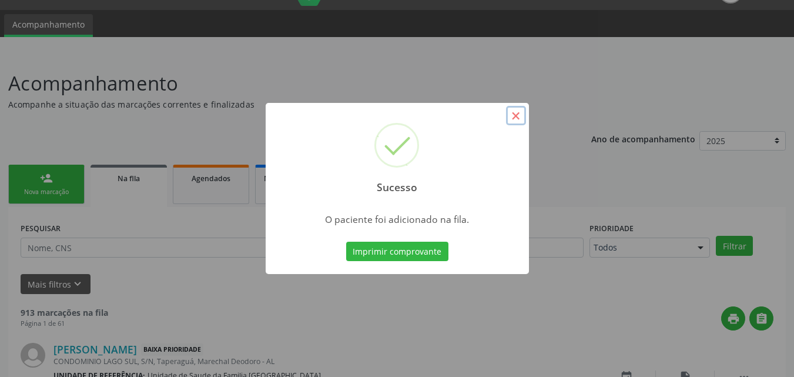
click at [515, 114] on button "×" at bounding box center [516, 116] width 20 height 20
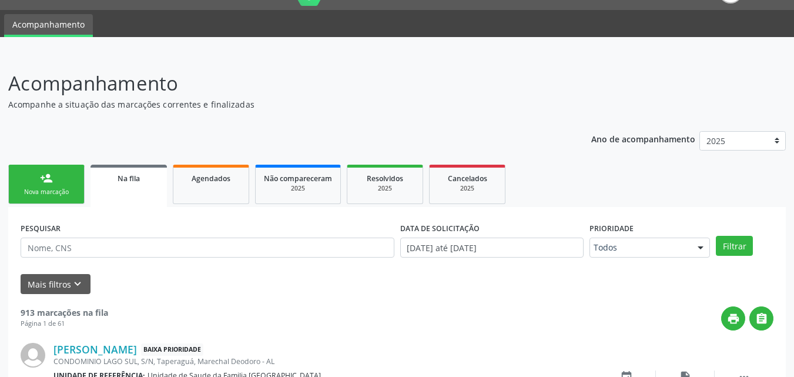
click at [60, 182] on link "person_add Nova marcação" at bounding box center [46, 184] width 76 height 39
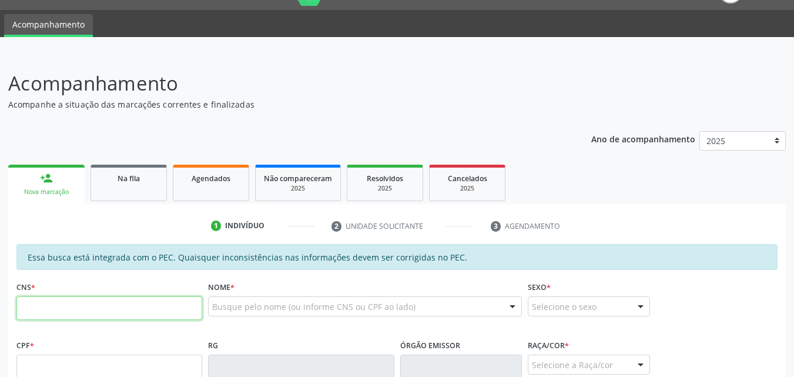
click at [56, 308] on input "text" at bounding box center [109, 308] width 186 height 24
type input "1"
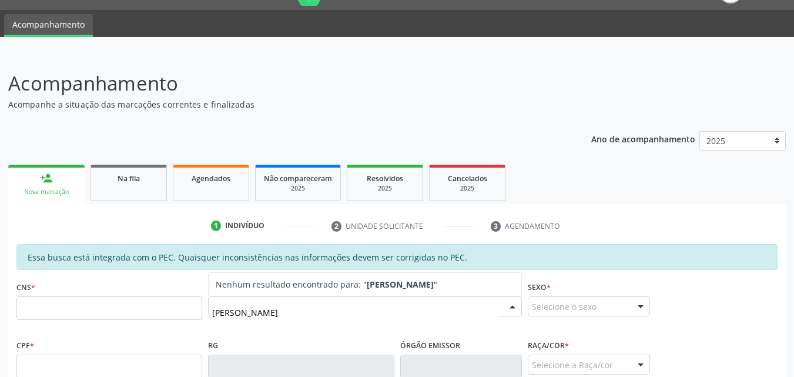
type input "[PERSON_NAME]"
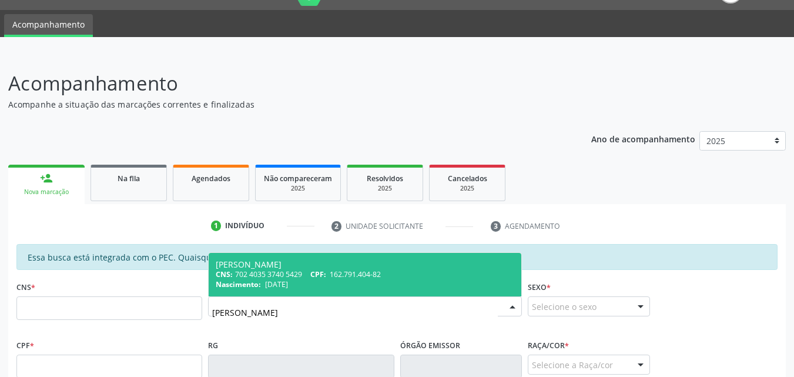
click at [283, 280] on span "[DATE]" at bounding box center [276, 284] width 23 height 10
type input "702 4035 3740 5429"
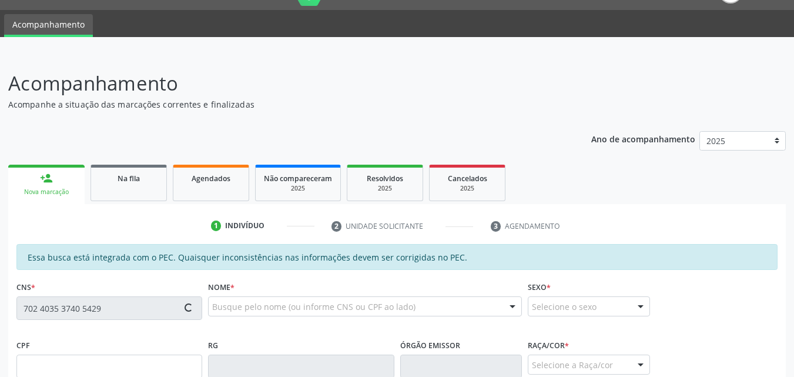
type input "162.791.404-82"
type input "[DATE]"
type input "[PERSON_NAME]"
type input "[PHONE_NUMBER]"
type input "S/N"
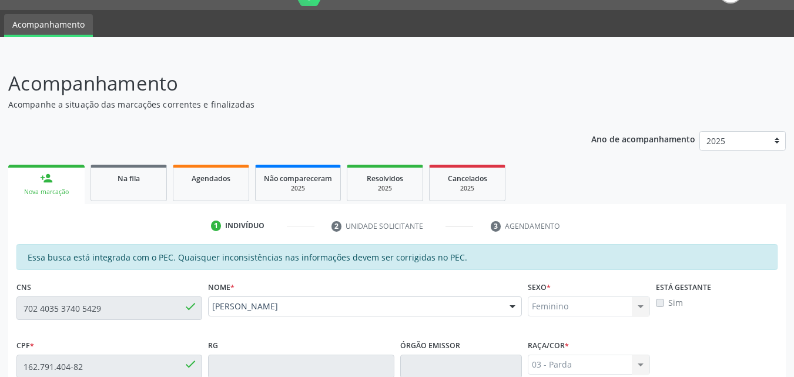
scroll to position [311, 0]
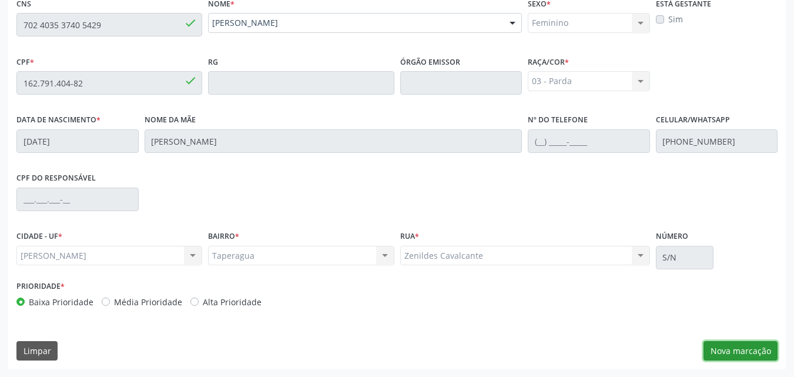
click at [748, 344] on button "Nova marcação" at bounding box center [740, 351] width 74 height 20
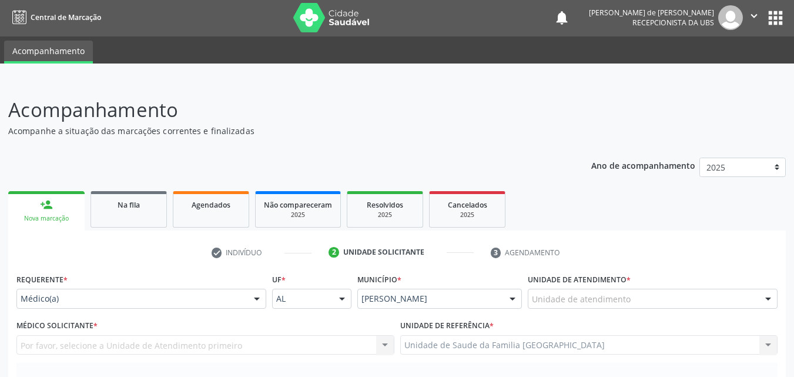
scroll to position [0, 0]
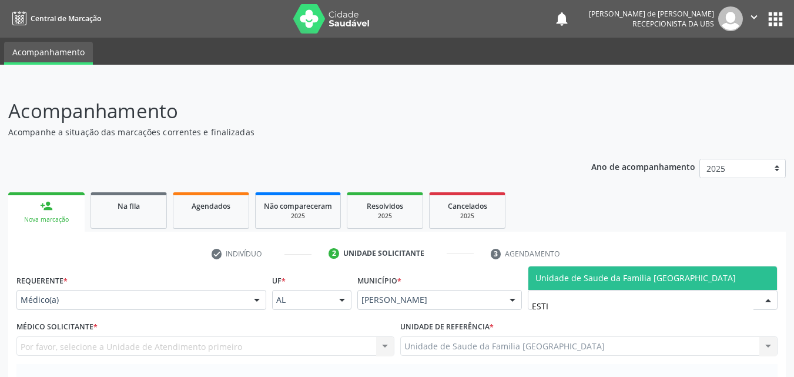
type input "ESTIV"
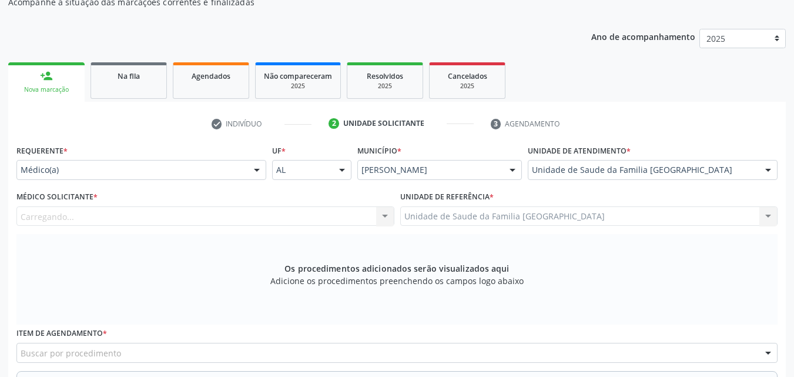
scroll to position [274, 0]
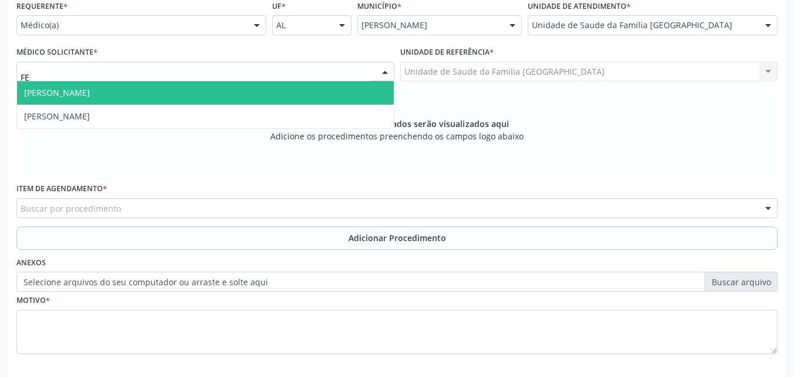
type input "F"
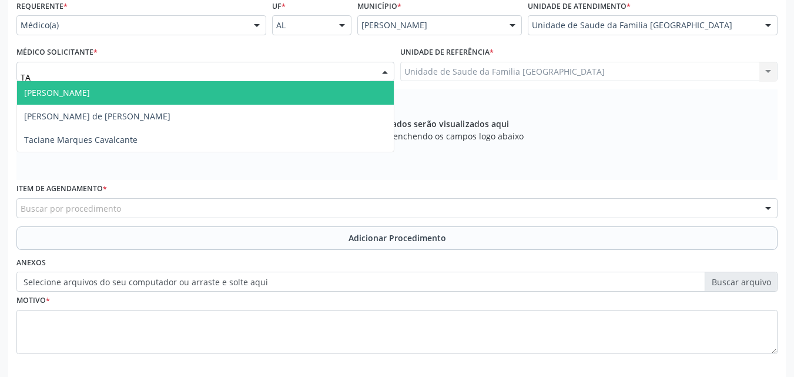
type input "TAC"
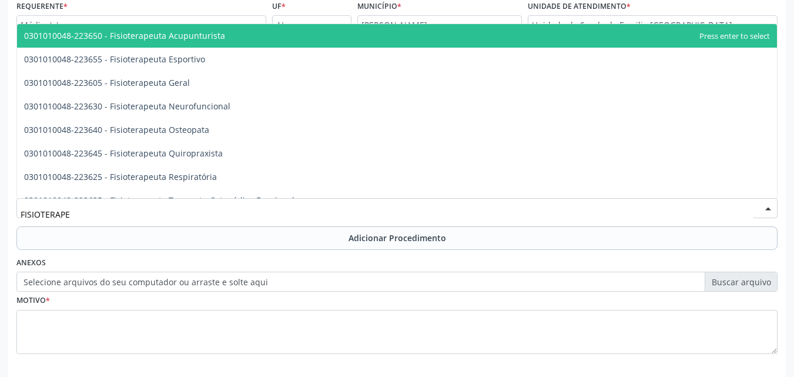
type input "FISIOTERAPEU"
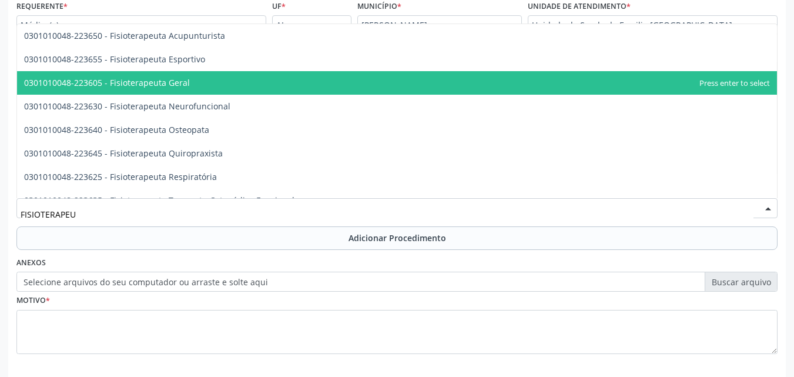
click at [132, 90] on span "0301010048-223605 - Fisioterapeuta Geral" at bounding box center [397, 83] width 760 height 24
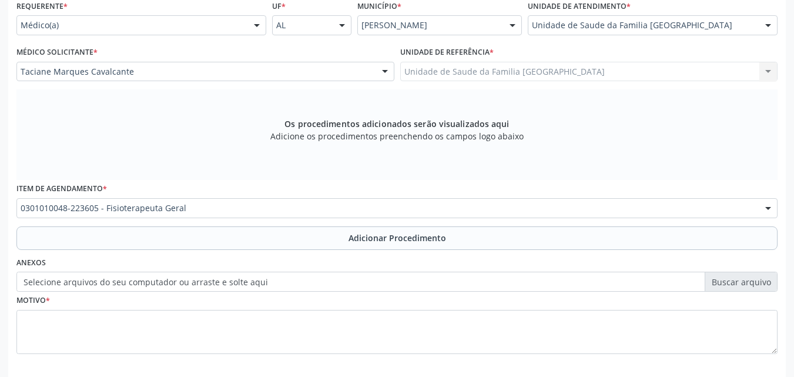
click at [132, 236] on button "Adicionar Procedimento" at bounding box center [396, 238] width 761 height 24
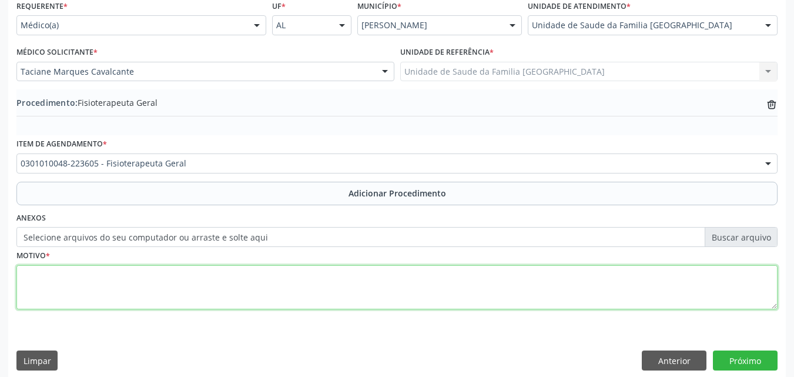
click at [118, 281] on textarea at bounding box center [396, 287] width 761 height 45
type textarea "NECESSITA DE FISIOTERAPIA PARA AUXILIAR NA REABILITAÇÃO MOTORA DA FACE."
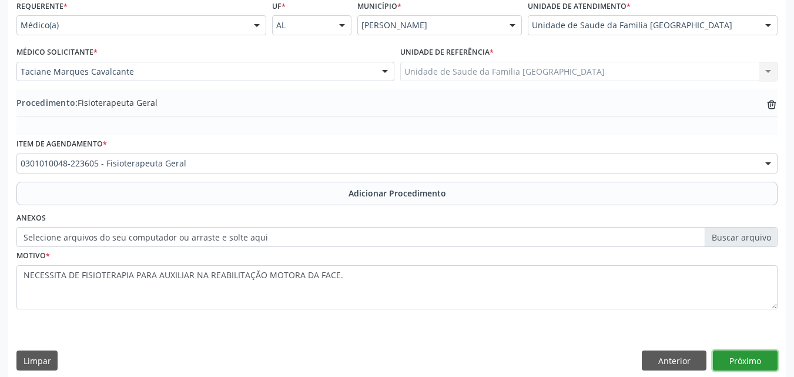
click at [725, 361] on button "Próximo" at bounding box center [745, 360] width 65 height 20
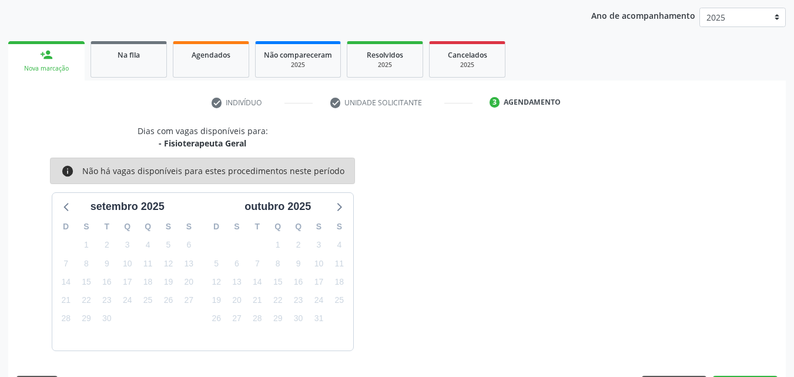
scroll to position [186, 0]
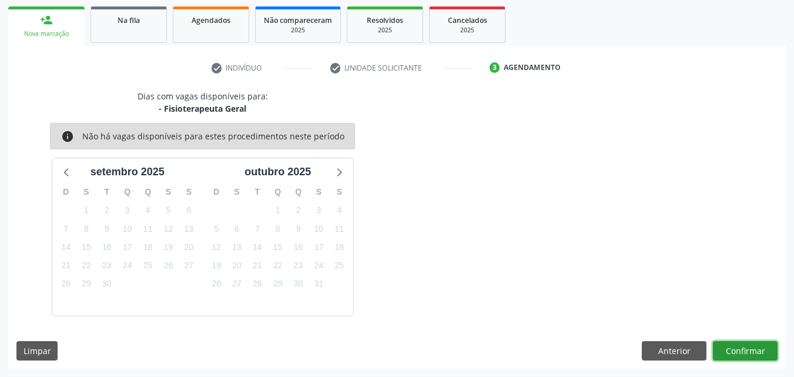
click at [727, 351] on button "Confirmar" at bounding box center [745, 351] width 65 height 20
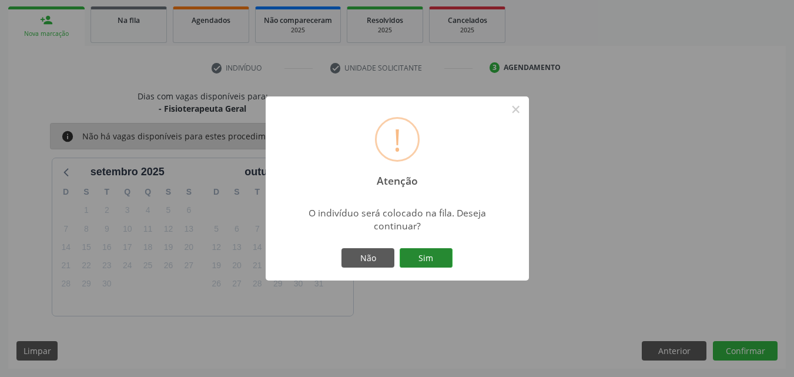
click at [441, 259] on button "Sim" at bounding box center [426, 258] width 53 height 20
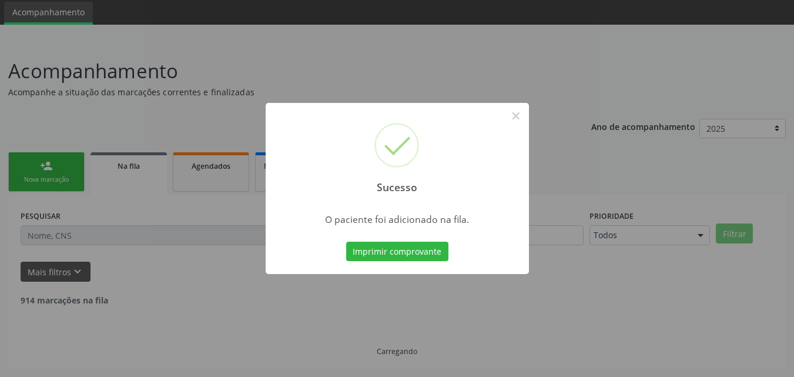
scroll to position [28, 0]
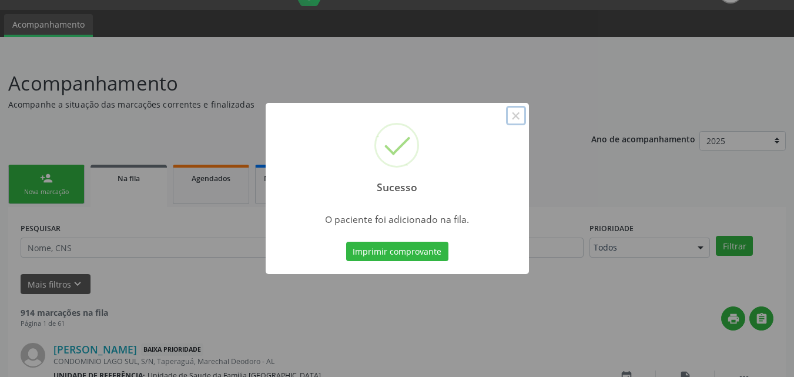
drag, startPoint x: 520, startPoint y: 119, endPoint x: 361, endPoint y: 198, distance: 177.4
click at [520, 118] on button "×" at bounding box center [516, 116] width 20 height 20
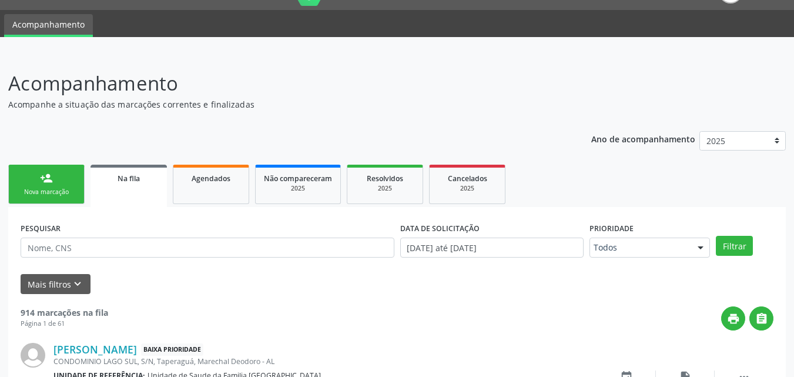
click at [45, 180] on div "person_add" at bounding box center [46, 178] width 13 height 13
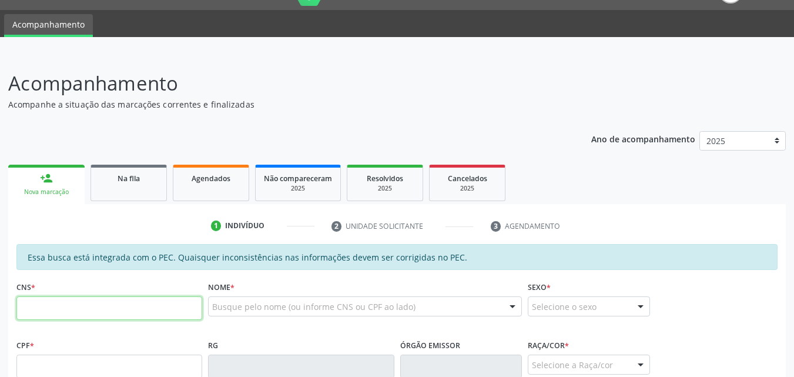
click at [31, 311] on input "text" at bounding box center [109, 308] width 186 height 24
type input "704 8060 9747 1149"
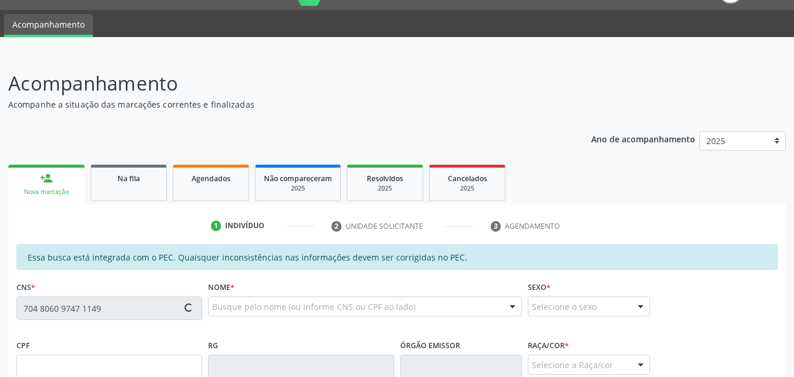
type input "252.505.904-20"
type input "[DATE]"
type input "[PERSON_NAME]"
type input "[PHONE_NUMBER]"
type input "55"
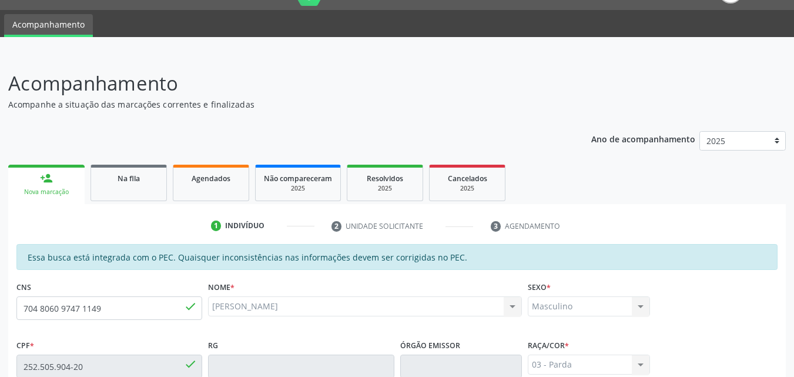
scroll to position [311, 0]
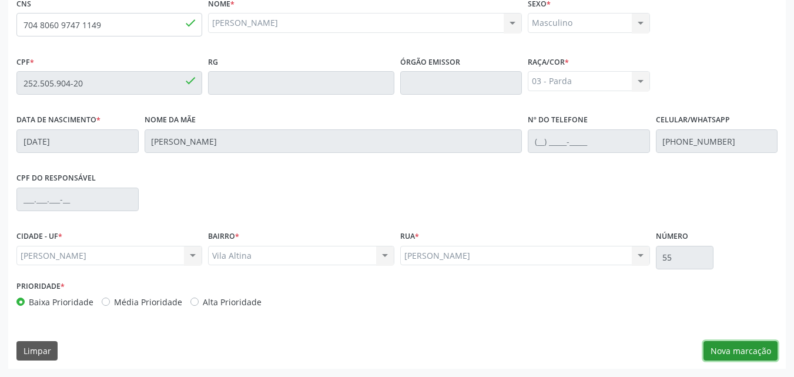
click at [728, 344] on button "Nova marcação" at bounding box center [740, 351] width 74 height 20
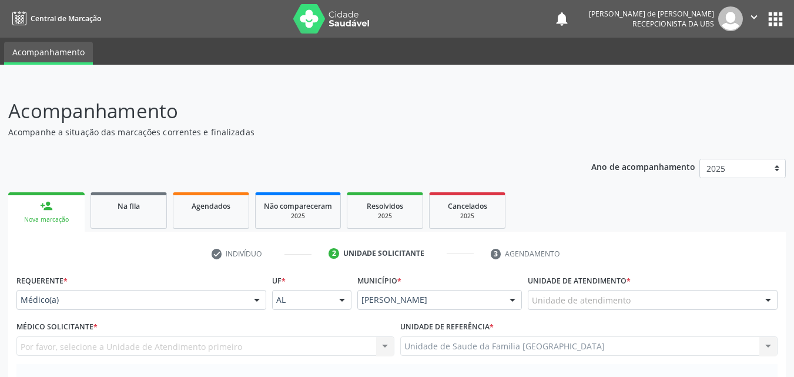
scroll to position [274, 0]
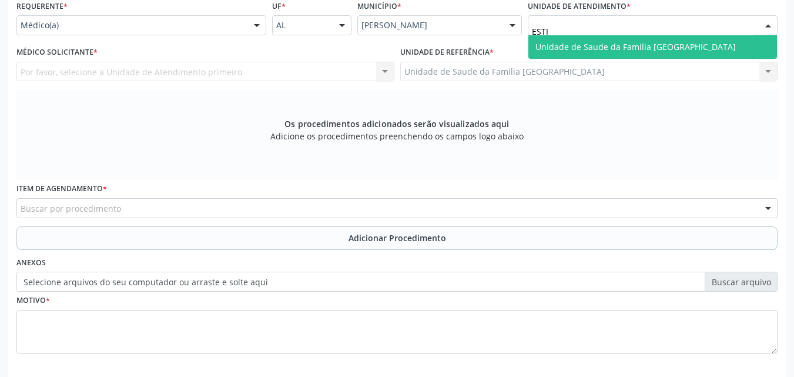
type input "ESTIV"
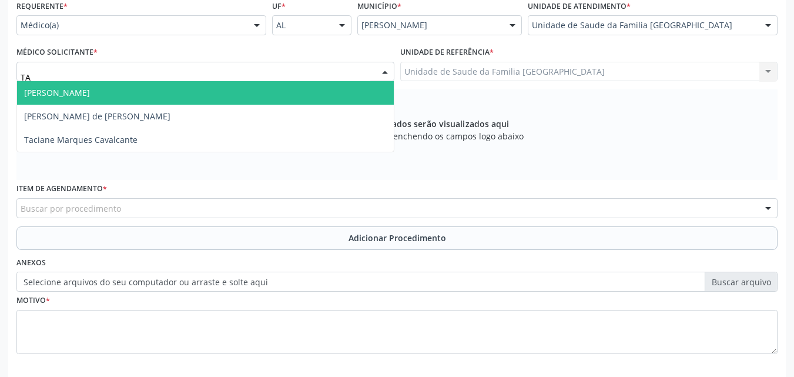
type input "TAC"
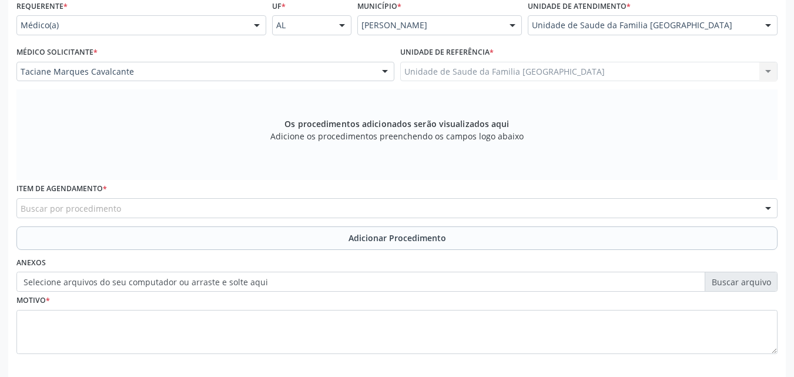
click at [125, 211] on div "Buscar por procedimento" at bounding box center [396, 208] width 761 height 20
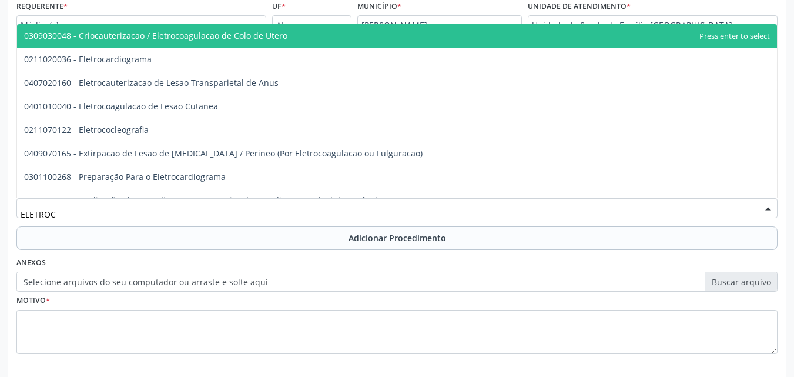
type input "ELETROCA"
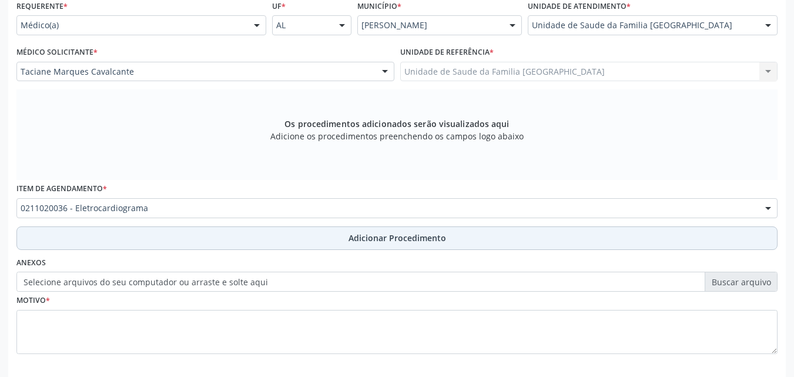
click at [135, 236] on button "Adicionar Procedimento" at bounding box center [396, 238] width 761 height 24
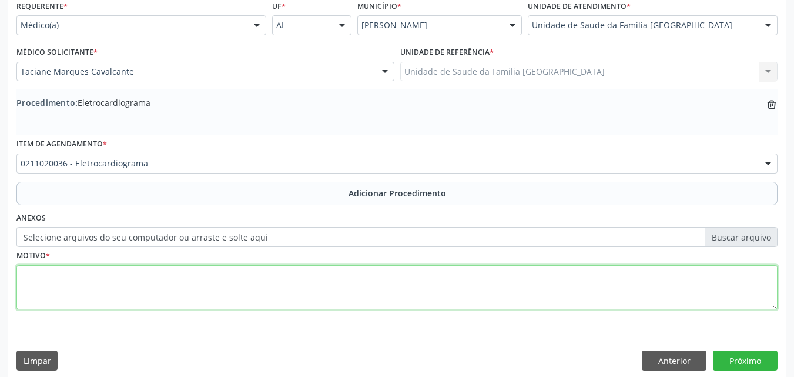
click at [104, 291] on textarea at bounding box center [396, 287] width 761 height 45
type textarea "AVALIAÇÃO CLÍNICA."
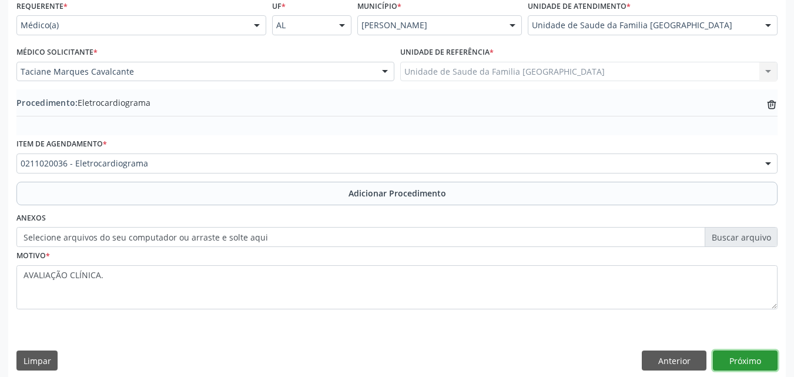
click at [720, 357] on button "Próximo" at bounding box center [745, 360] width 65 height 20
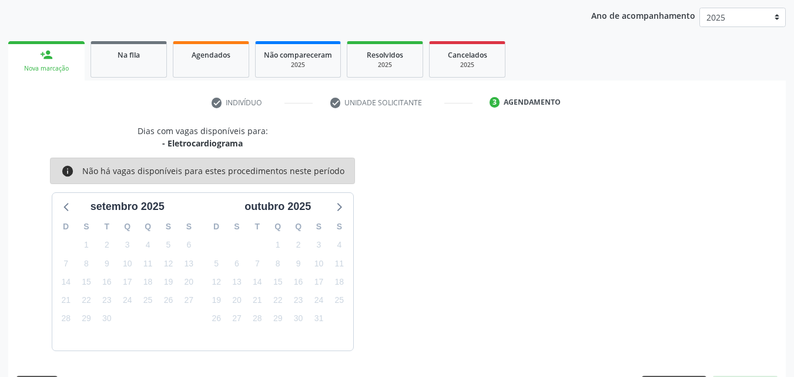
scroll to position [186, 0]
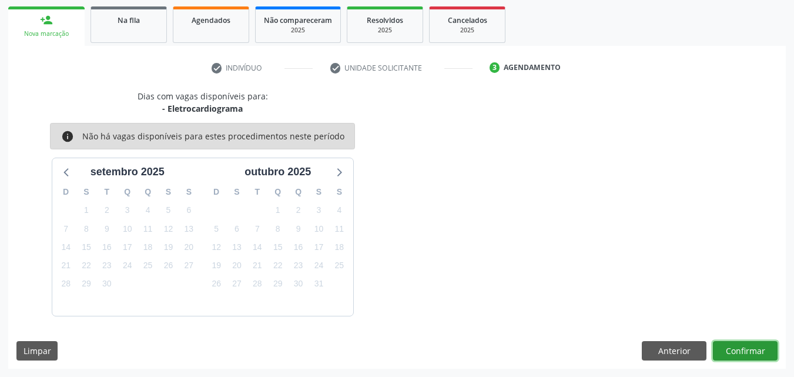
click at [717, 348] on button "Confirmar" at bounding box center [745, 351] width 65 height 20
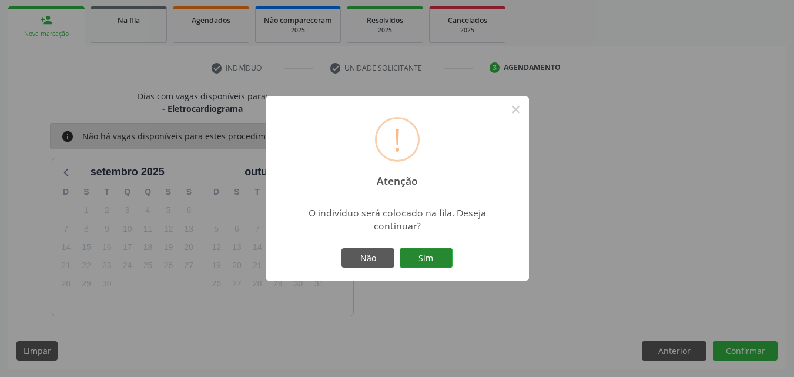
click at [427, 255] on button "Sim" at bounding box center [426, 258] width 53 height 20
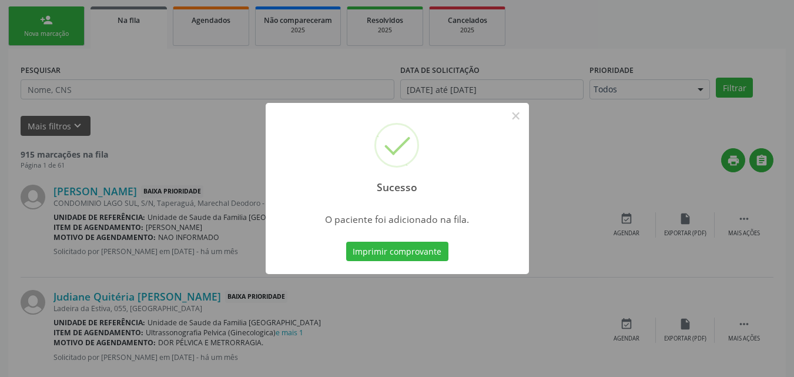
scroll to position [28, 0]
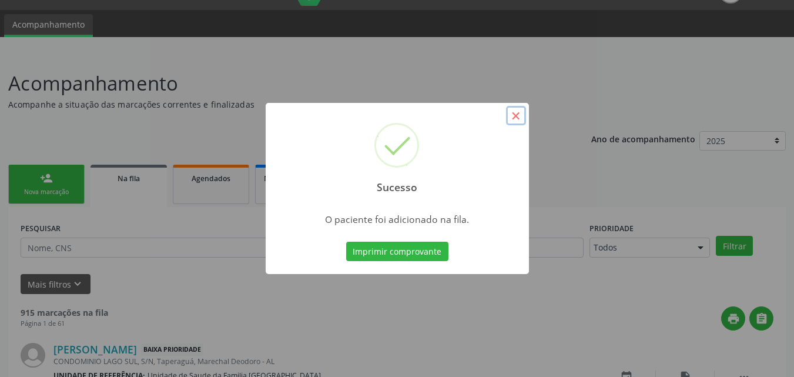
click at [521, 118] on button "×" at bounding box center [516, 116] width 20 height 20
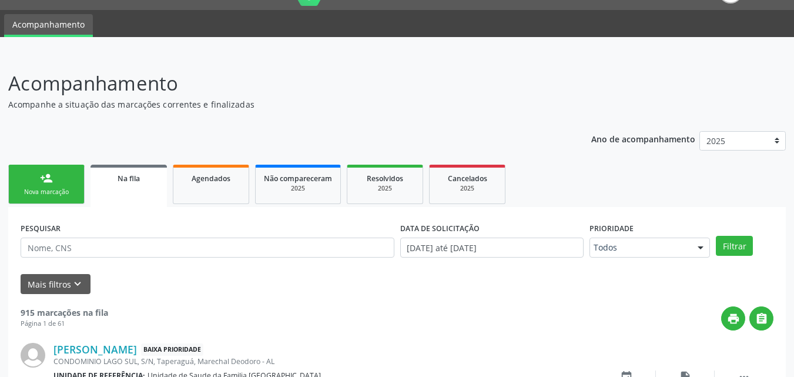
click at [64, 185] on link "person_add Nova marcação" at bounding box center [46, 184] width 76 height 39
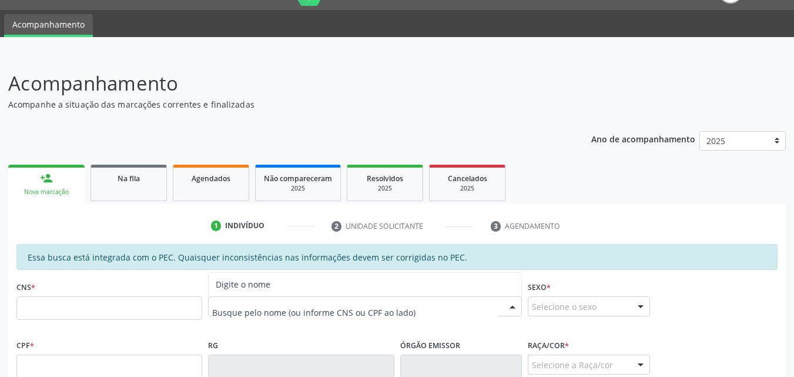
type input "C"
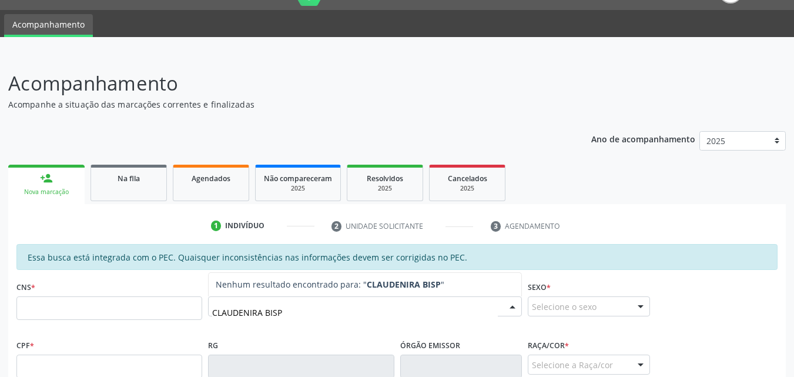
type input "[PERSON_NAME]"
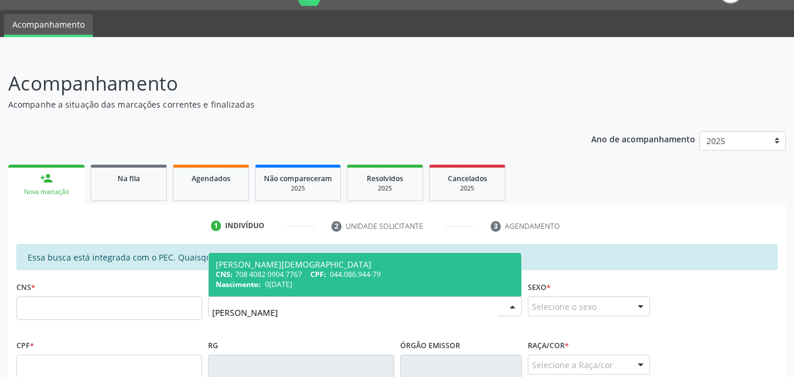
click at [326, 284] on div "Nascimento: [DATE]" at bounding box center [365, 284] width 298 height 10
type input "708 4082 0904 7767"
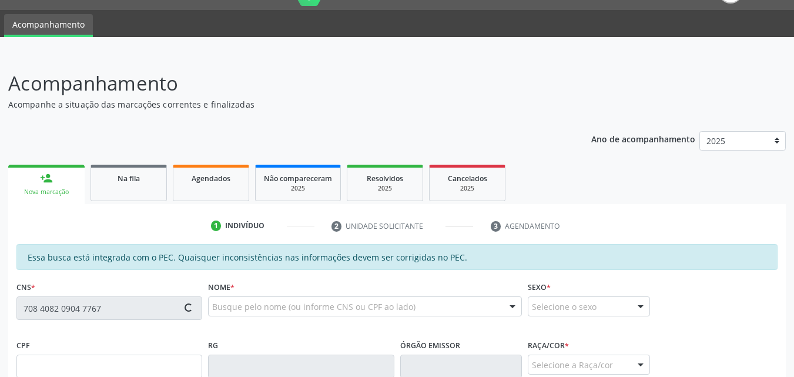
scroll to position [311, 0]
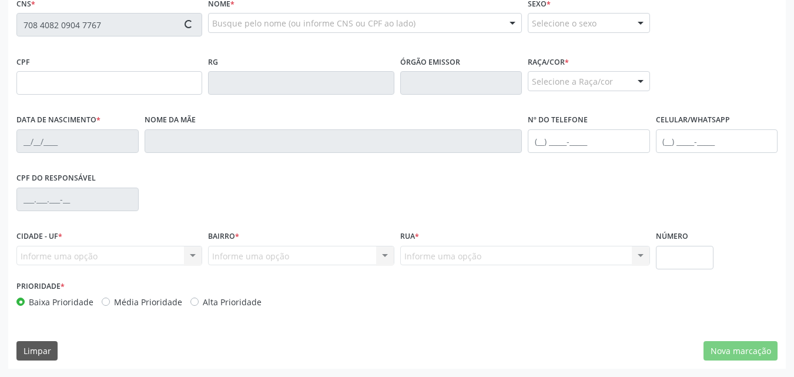
type input "044.086.944-79"
type input "0[DATE]"
type input "[PERSON_NAME]"
type input "[PHONE_NUMBER]"
type input "S/N"
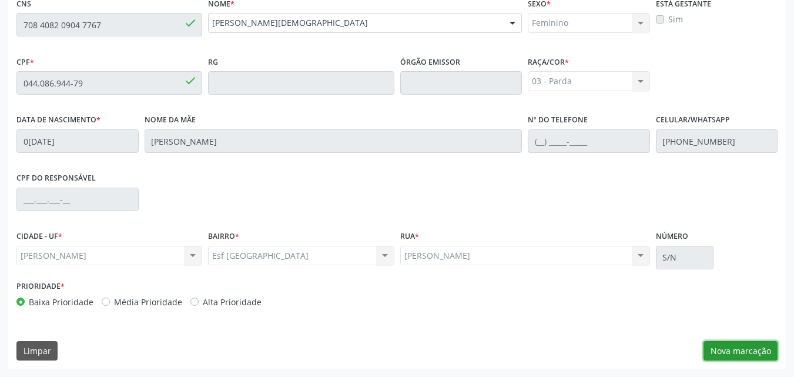
click at [747, 350] on button "Nova marcação" at bounding box center [740, 351] width 74 height 20
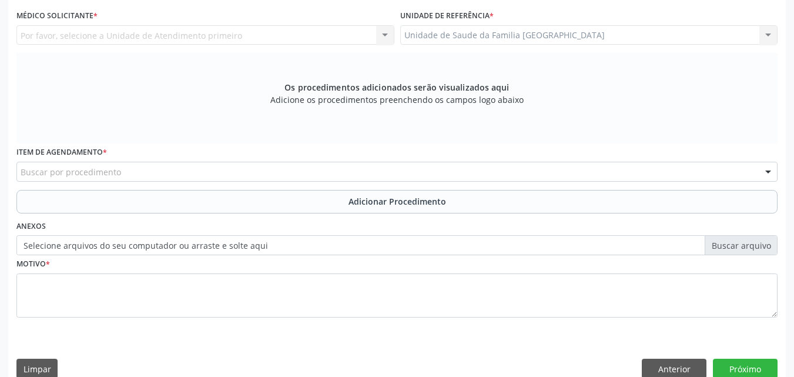
scroll to position [0, 0]
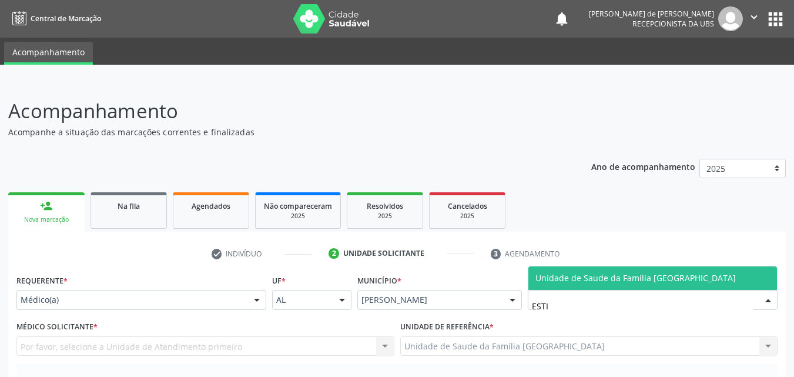
type input "ESTIV"
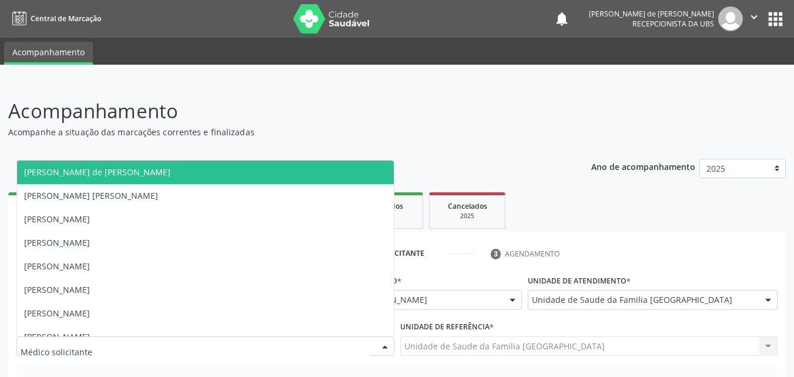
click at [109, 340] on div at bounding box center [205, 346] width 378 height 20
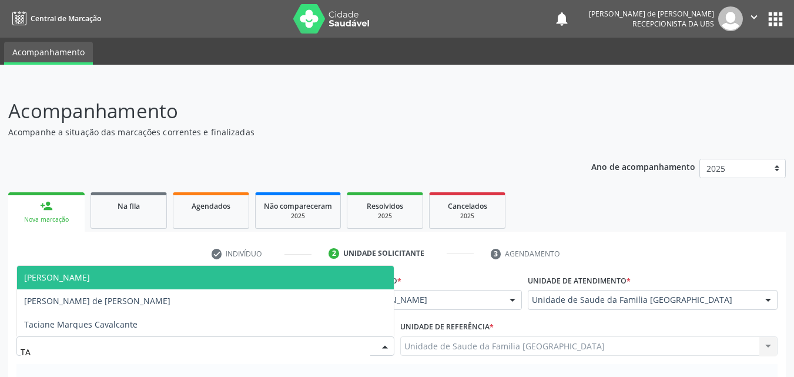
type input "TAC"
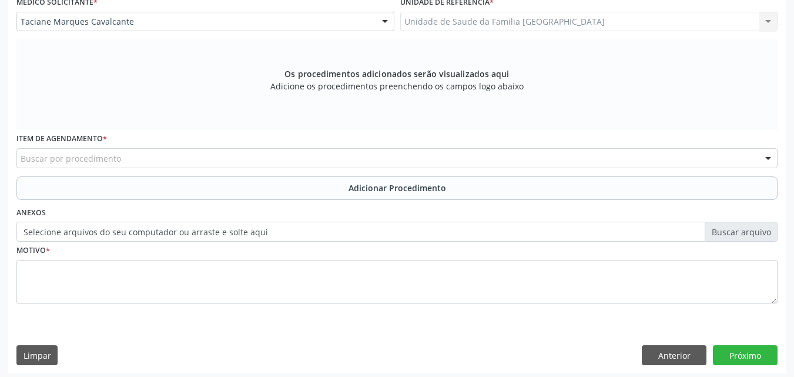
scroll to position [329, 0]
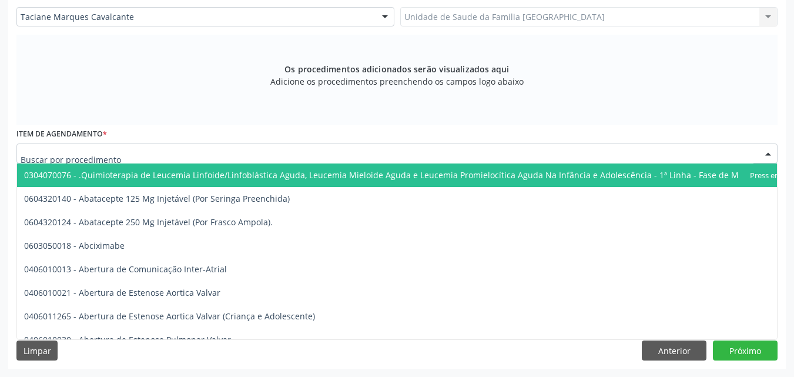
type input "E"
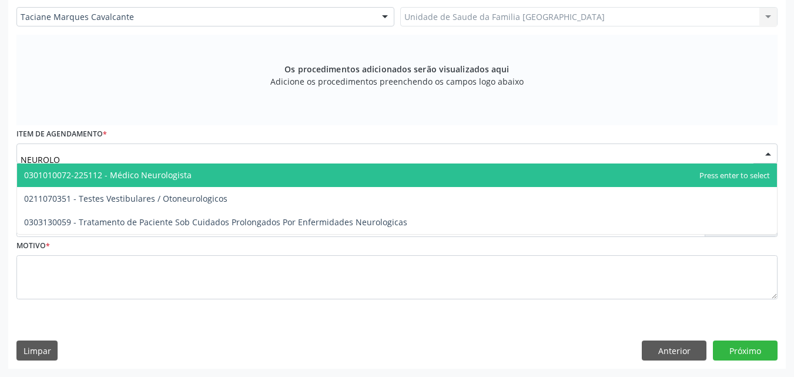
type input "NEUROLOG"
click at [111, 172] on span "0301010072-225112 - Médico Neurologista" at bounding box center [107, 174] width 167 height 11
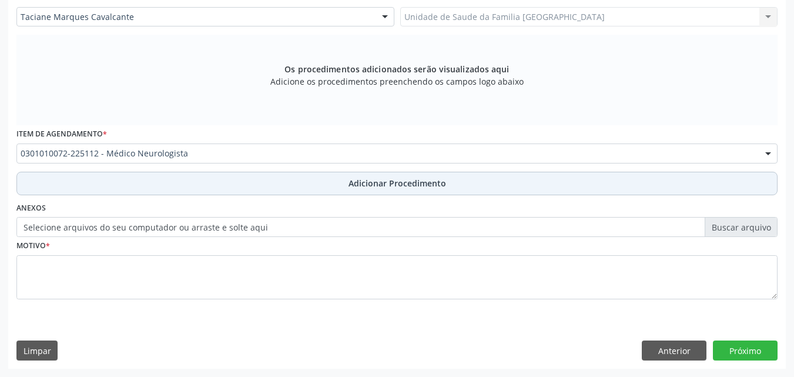
click at [112, 189] on button "Adicionar Procedimento" at bounding box center [396, 184] width 761 height 24
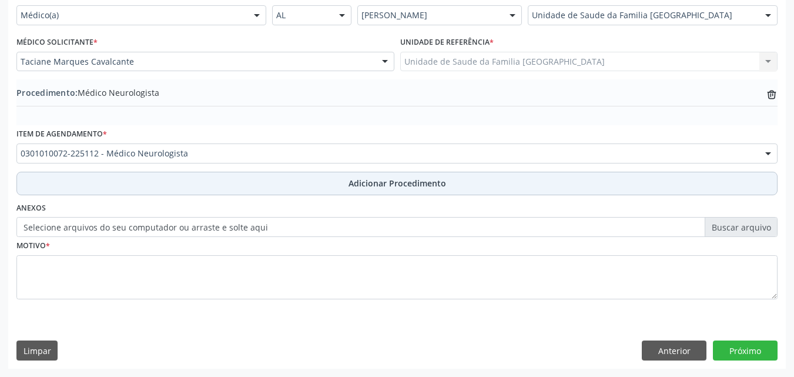
scroll to position [284, 0]
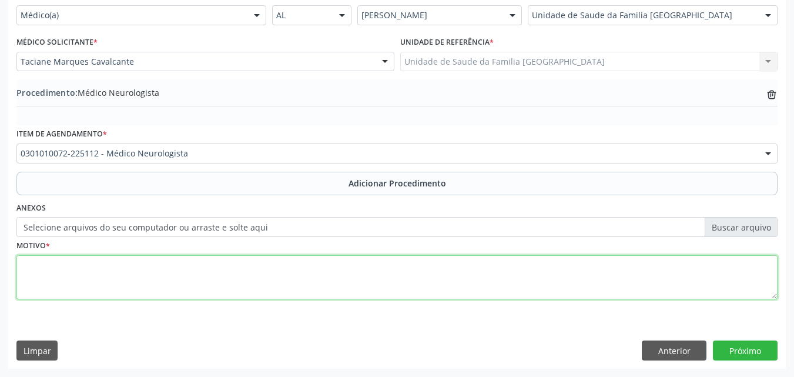
click at [112, 274] on textarea at bounding box center [396, 277] width 761 height 45
type textarea "TONTURA E NÁUSEA APOS TCE."
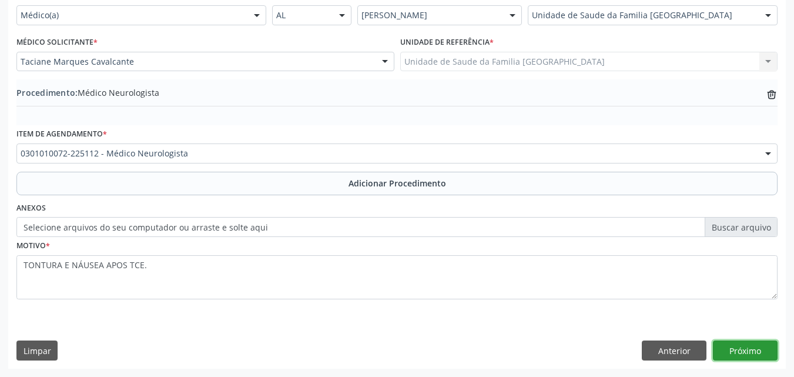
click at [733, 343] on button "Próximo" at bounding box center [745, 350] width 65 height 20
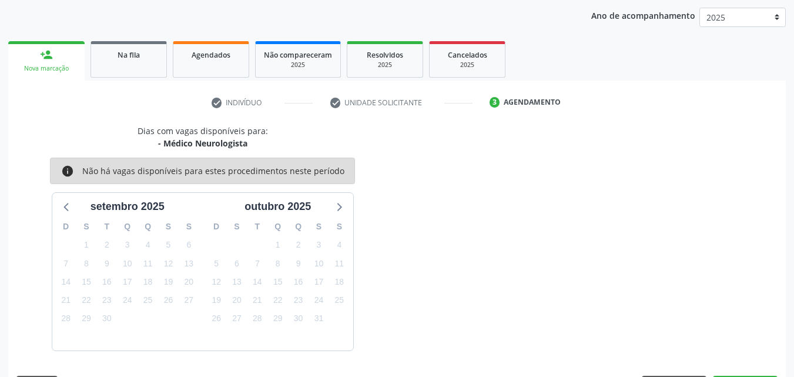
scroll to position [186, 0]
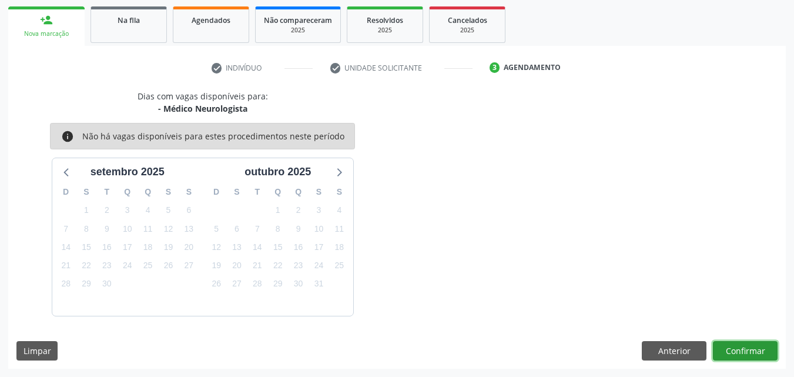
click at [736, 347] on button "Confirmar" at bounding box center [745, 351] width 65 height 20
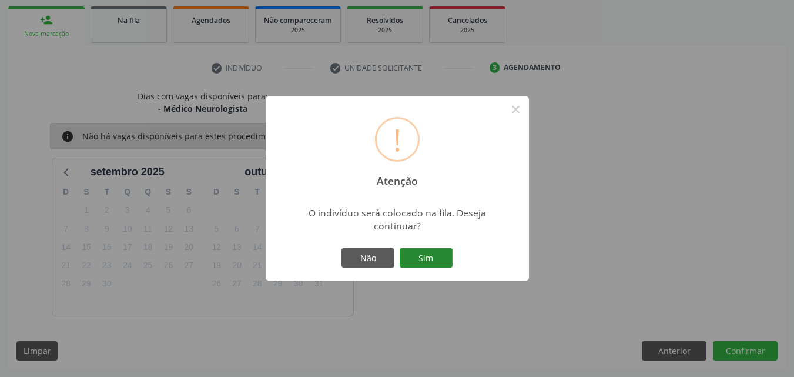
click at [429, 256] on button "Sim" at bounding box center [426, 258] width 53 height 20
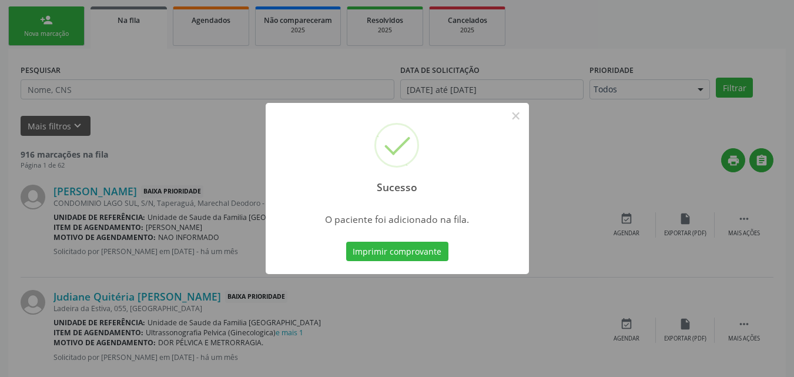
scroll to position [28, 0]
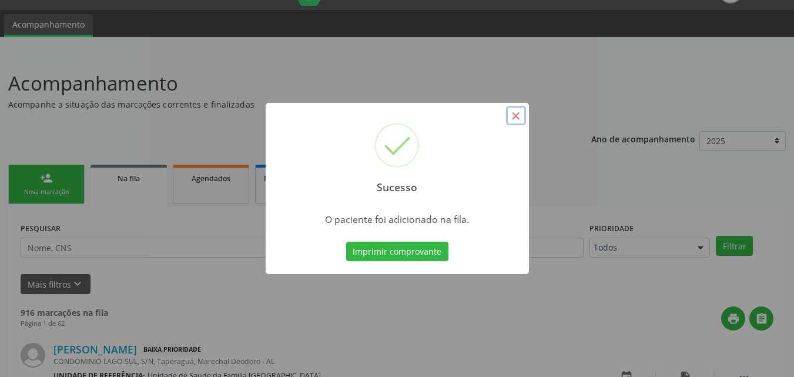
click at [519, 119] on button "×" at bounding box center [516, 116] width 20 height 20
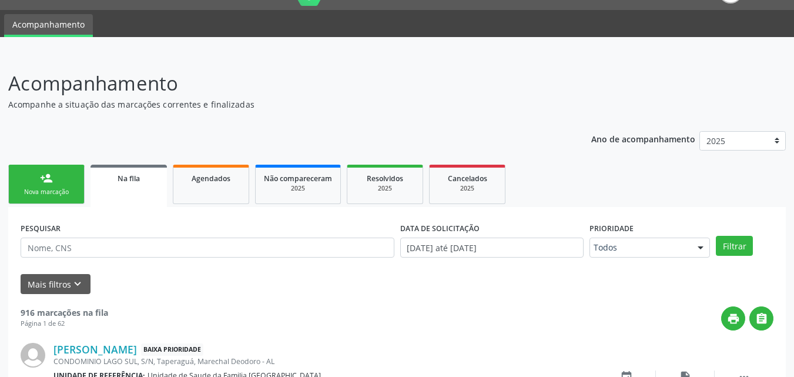
click at [59, 182] on link "person_add Nova marcação" at bounding box center [46, 184] width 76 height 39
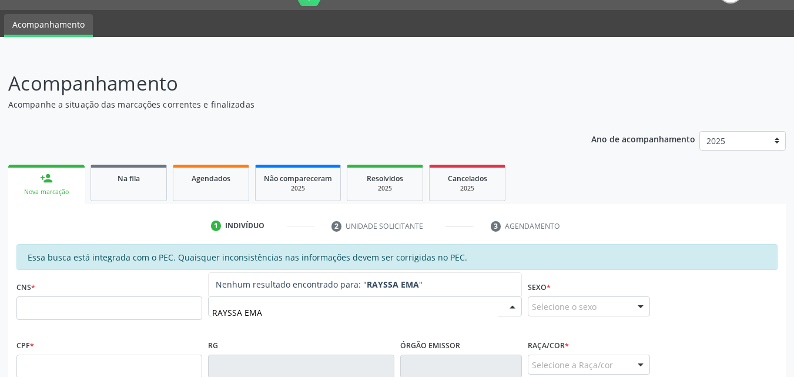
type input "RAYSSA EMAN"
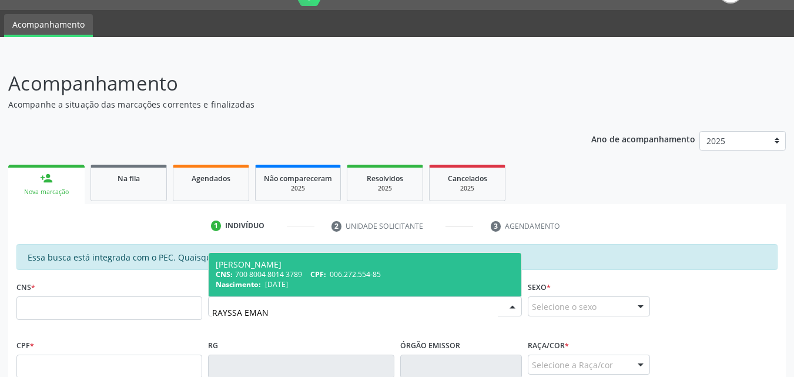
click at [317, 271] on span "CPF:" at bounding box center [318, 274] width 16 height 10
type input "700 8004 8014 3789"
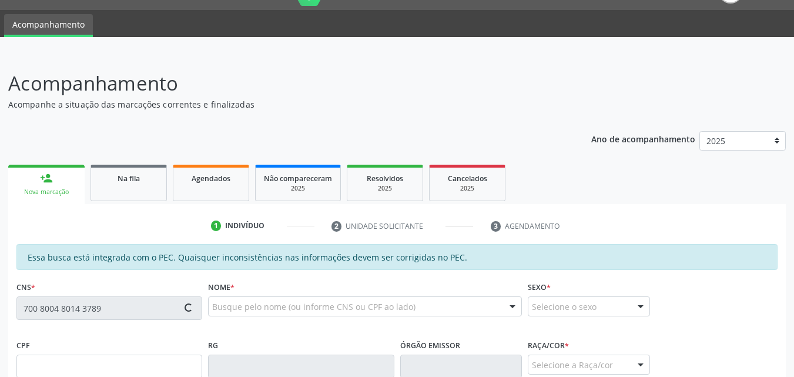
scroll to position [302, 0]
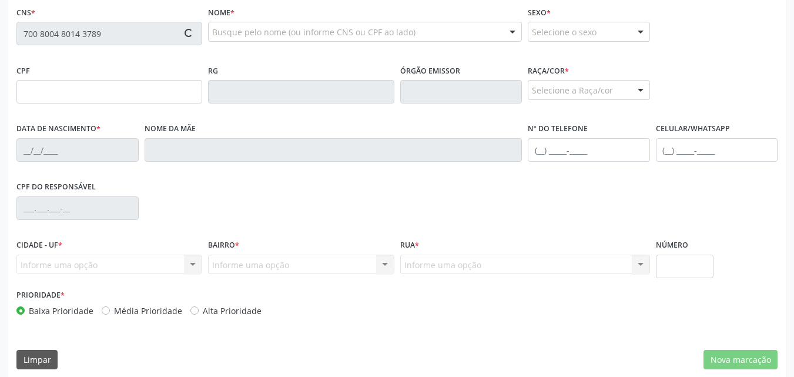
type input "006.272.554-85"
type input "24/05/2025"
type input "Rosiane Leandra Silva de Oliveira"
type input "(35) 99165-1312"
type input "(82) 98175-6731"
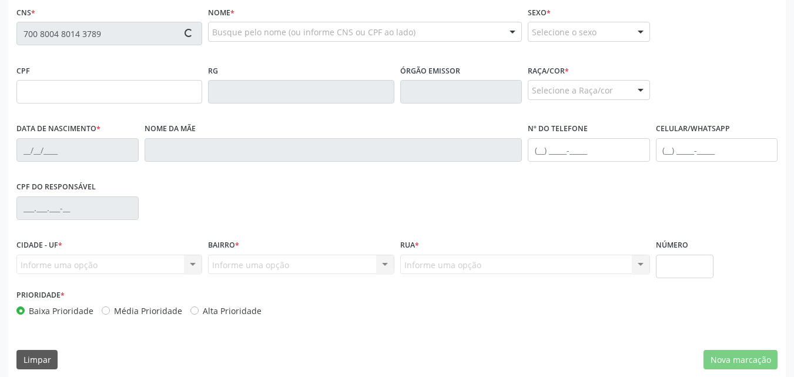
type input "S/N"
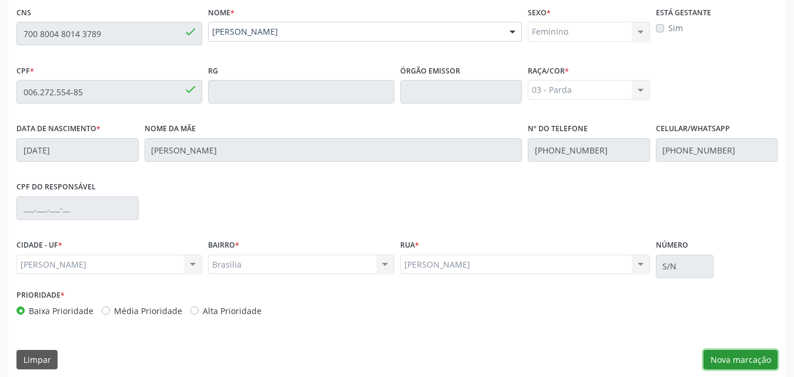
click at [726, 358] on button "Nova marcação" at bounding box center [740, 360] width 74 height 20
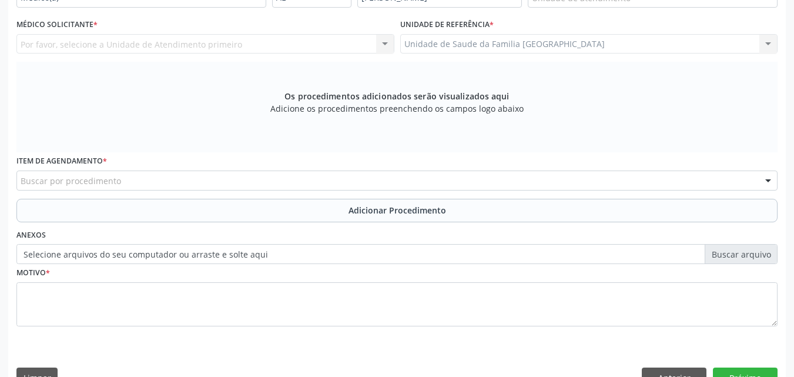
scroll to position [28, 0]
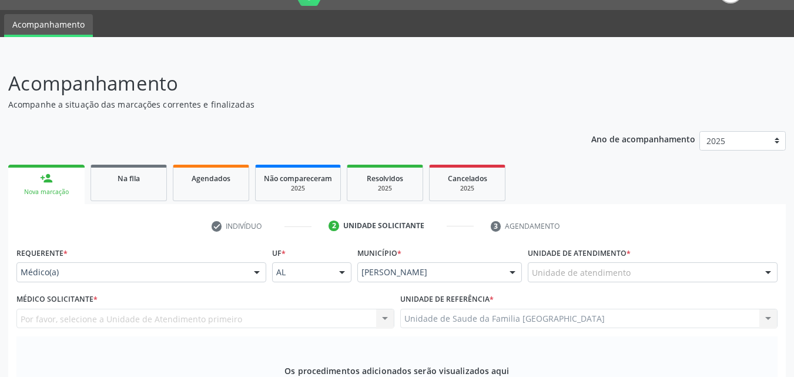
click at [551, 265] on div "Unidade de atendimento" at bounding box center [653, 272] width 250 height 20
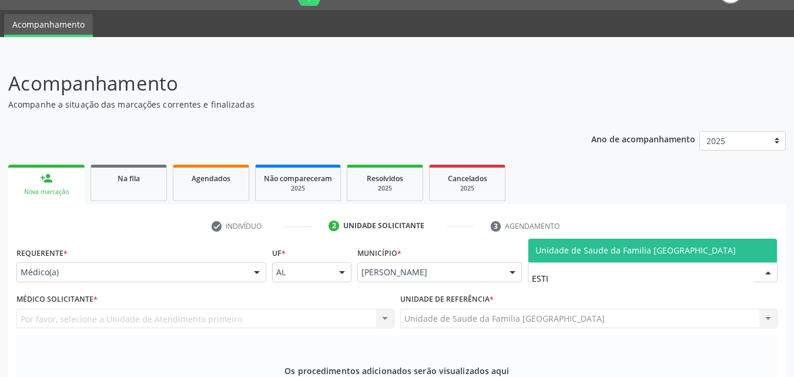
type input "ESTIV"
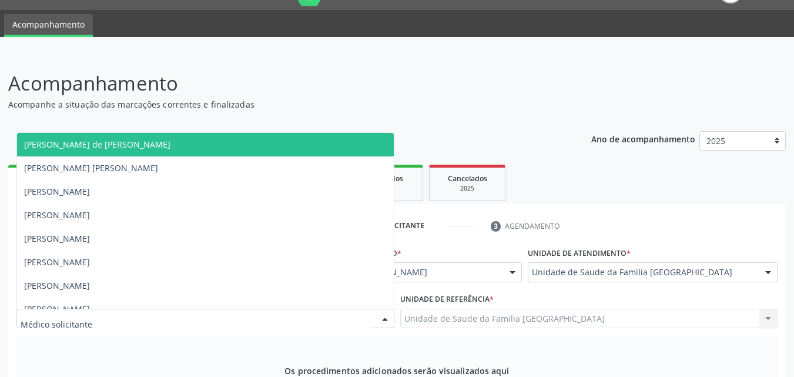
click at [128, 319] on div at bounding box center [205, 318] width 378 height 20
type input "TAC"
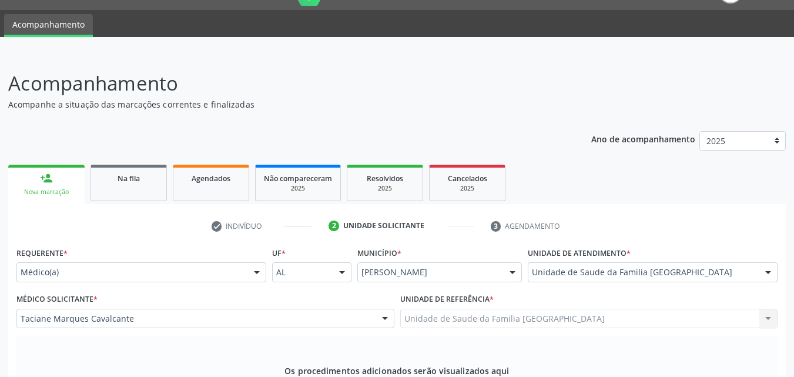
scroll to position [302, 0]
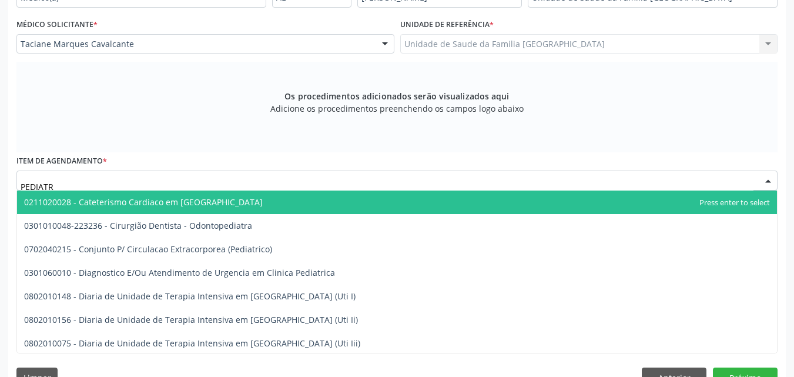
type input "PEDIATRA"
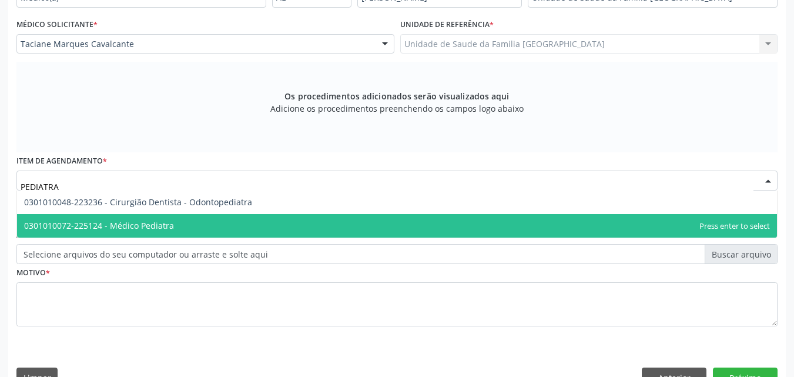
click at [122, 223] on span "0301010072-225124 - Médico Pediatra" at bounding box center [99, 225] width 150 height 11
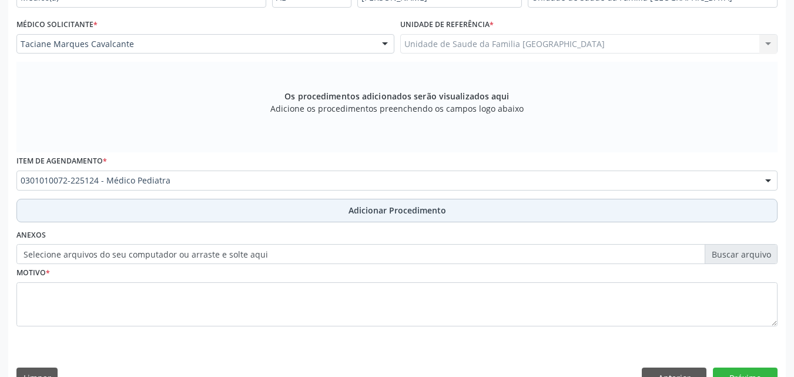
click at [126, 212] on button "Adicionar Procedimento" at bounding box center [396, 211] width 761 height 24
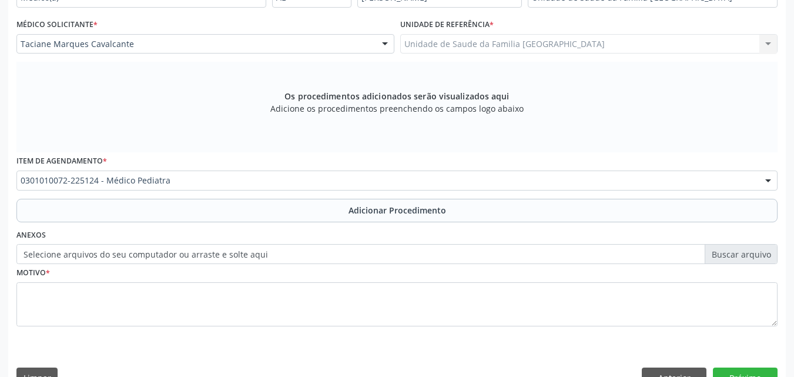
scroll to position [284, 0]
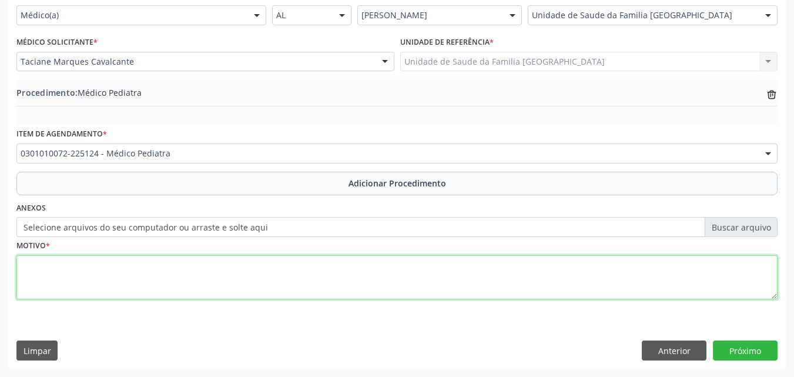
click at [108, 274] on textarea at bounding box center [396, 277] width 761 height 45
type textarea "AVALIAÇÃO."
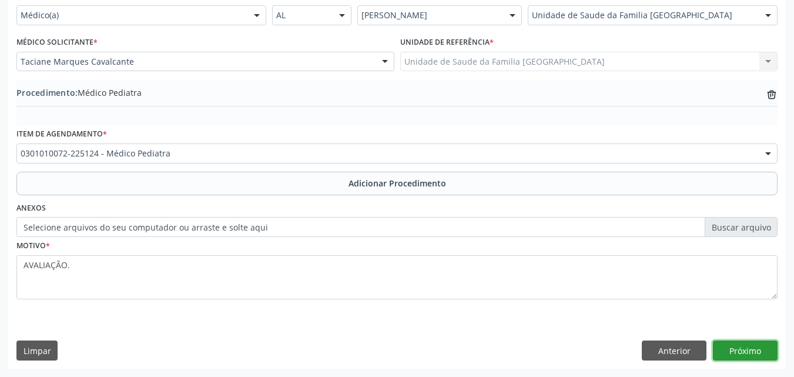
click at [725, 345] on button "Próximo" at bounding box center [745, 350] width 65 height 20
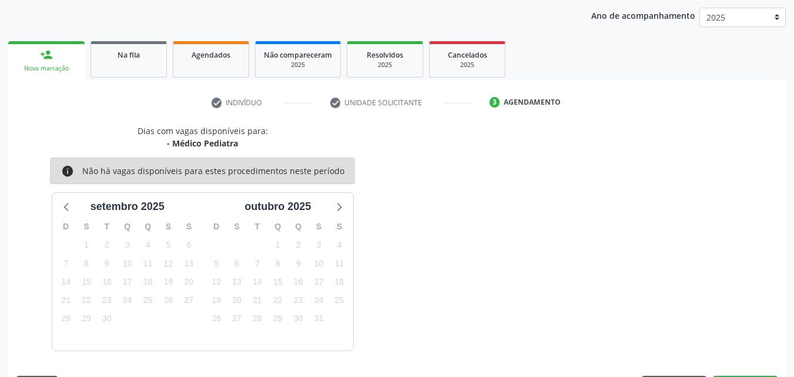
scroll to position [186, 0]
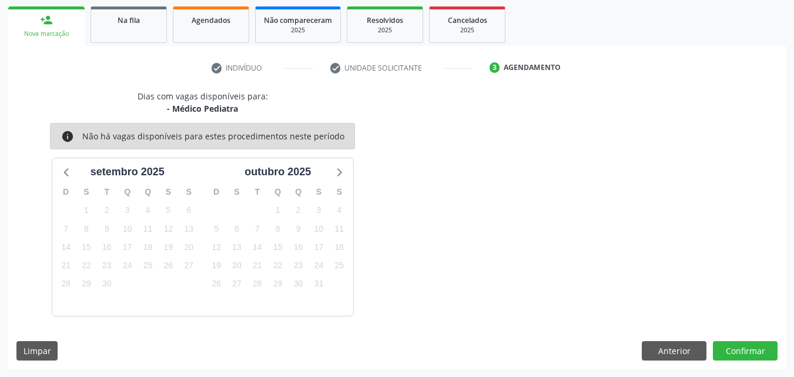
click at [728, 340] on div "Dias com vagas disponíveis para: - Médico Pediatra info Não há vagas disponívei…" at bounding box center [396, 229] width 777 height 279
click at [728, 345] on button "Confirmar" at bounding box center [745, 351] width 65 height 20
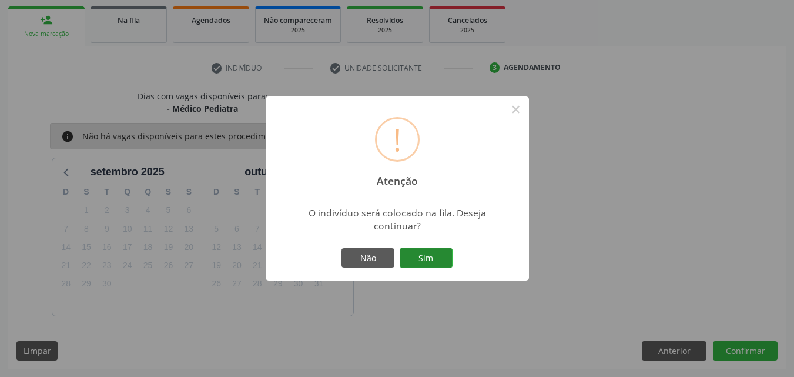
click at [404, 250] on button "Sim" at bounding box center [426, 258] width 53 height 20
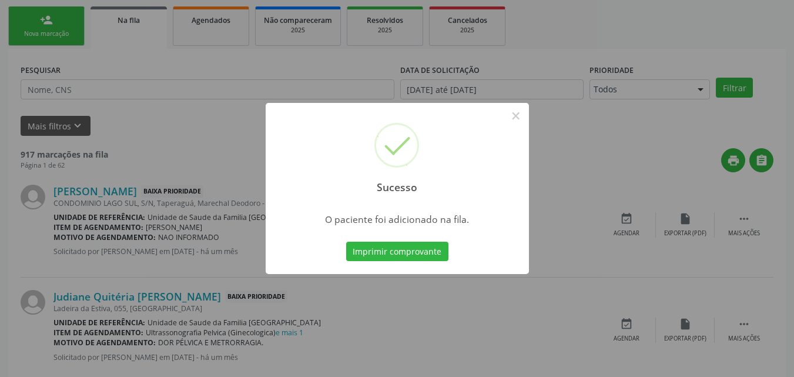
scroll to position [28, 0]
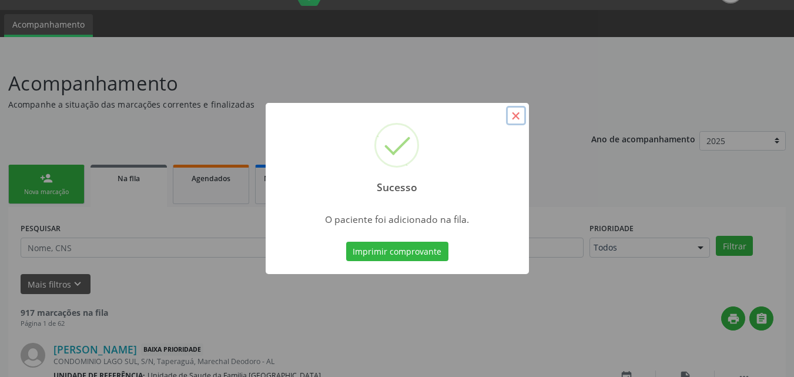
click at [514, 119] on button "×" at bounding box center [516, 116] width 20 height 20
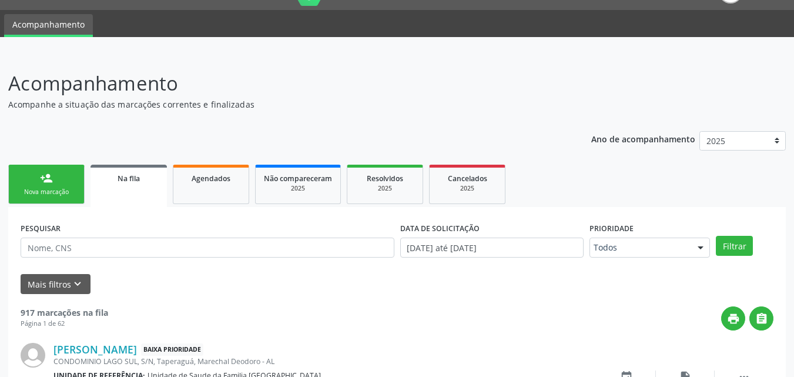
click at [41, 176] on div "person_add" at bounding box center [46, 178] width 13 height 13
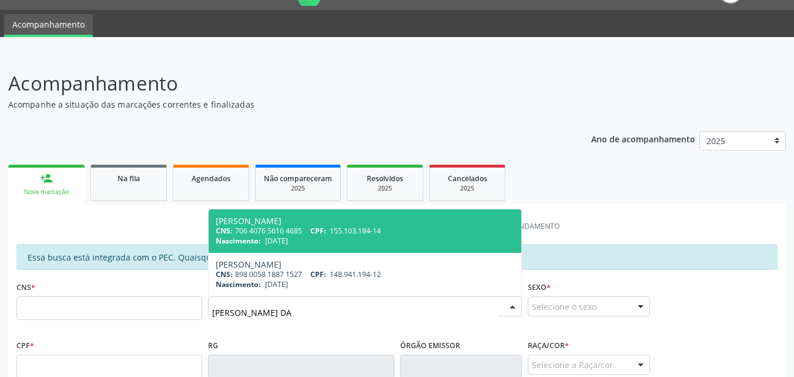
type input "CATARINA BEATRIZ DA S"
type input "706 4076 5616 4685"
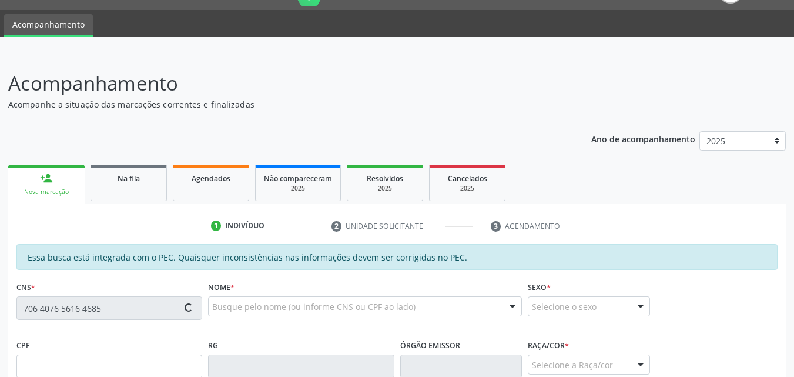
type input "155.103.184-14"
type input "25/02/2008"
type input "Cândida Maria Costa Cardoso"
type input "(82) 98817-2037"
type input "13"
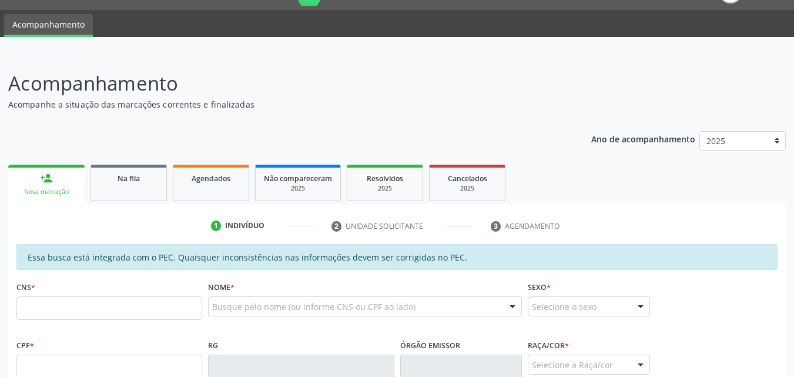
scroll to position [28, 0]
click at [47, 299] on input "text" at bounding box center [109, 308] width 186 height 24
type input "898 0063 3169 2764"
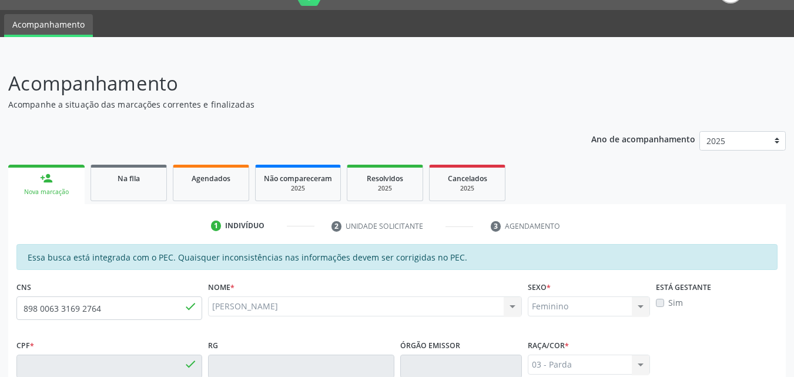
type input "000.748.714-20"
type input "02/[DATE]"
type input "[PERSON_NAME]"
type input "[PHONE_NUMBER]"
type input "33"
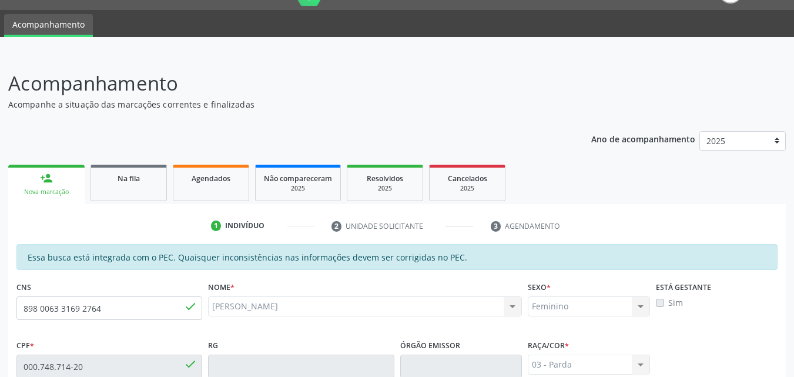
scroll to position [302, 0]
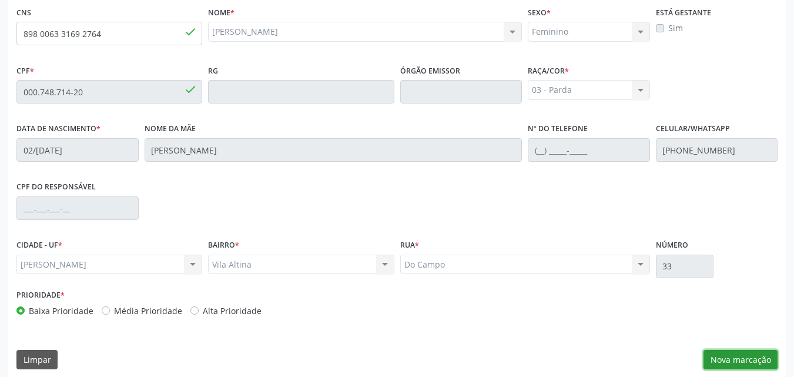
click at [725, 356] on button "Nova marcação" at bounding box center [740, 360] width 74 height 20
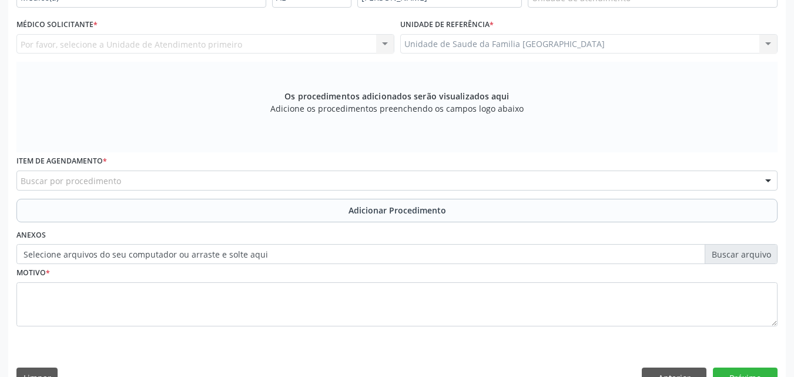
scroll to position [28, 0]
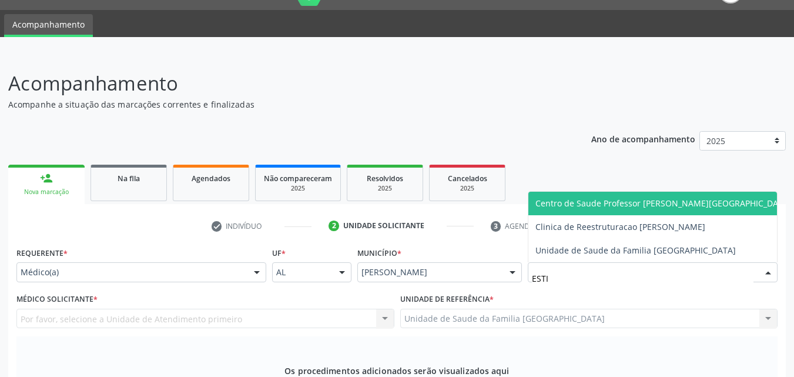
type input "ESTIV"
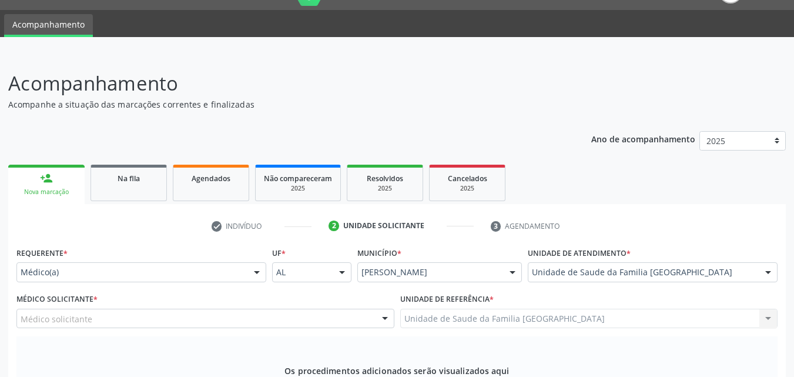
scroll to position [302, 0]
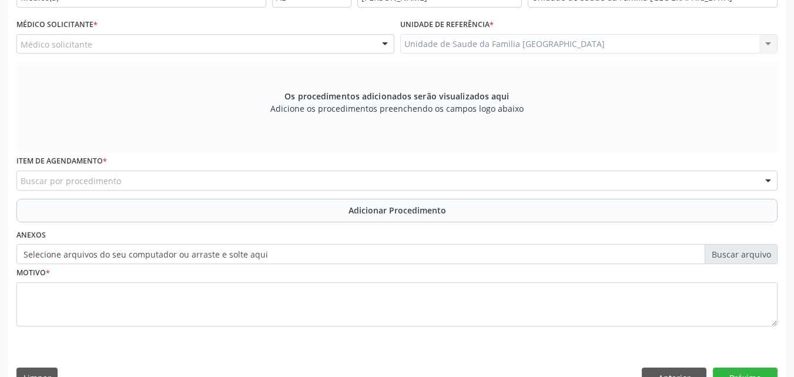
click at [116, 45] on div "Médico solicitante" at bounding box center [205, 44] width 378 height 20
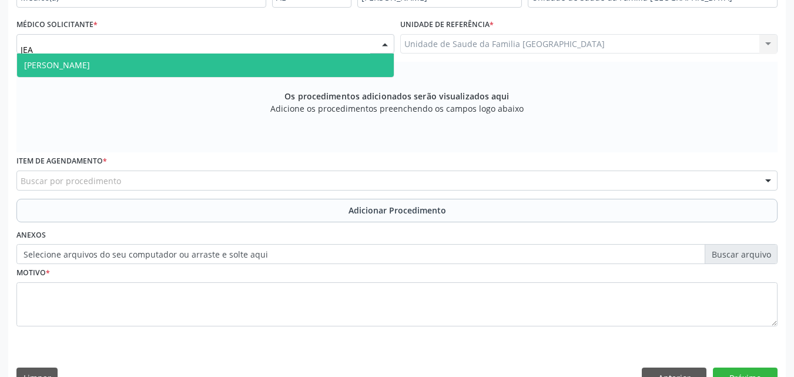
type input "[PERSON_NAME]"
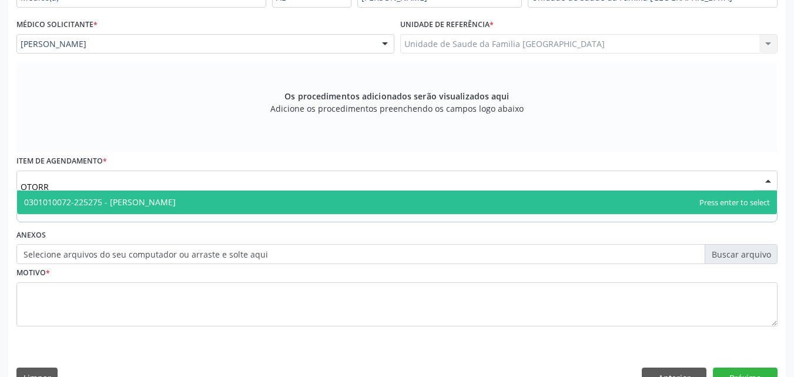
type input "OTORRI"
click at [125, 198] on span "0301010072-225275 - [PERSON_NAME]" at bounding box center [100, 201] width 152 height 11
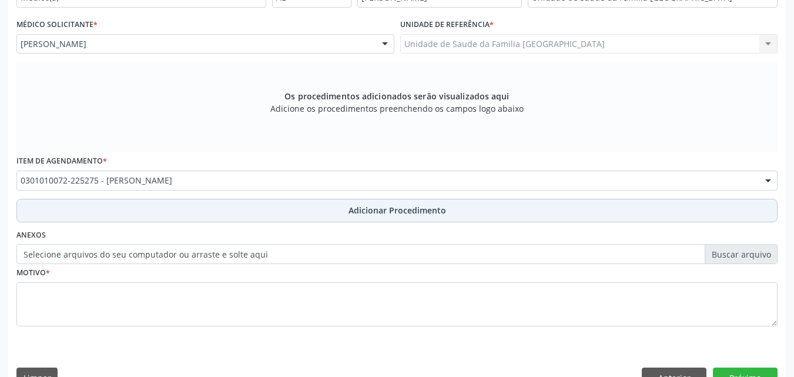
click at [152, 208] on button "Adicionar Procedimento" at bounding box center [396, 211] width 761 height 24
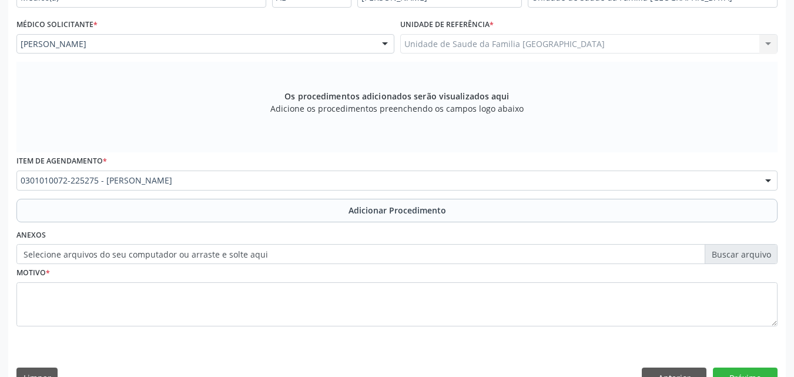
scroll to position [284, 0]
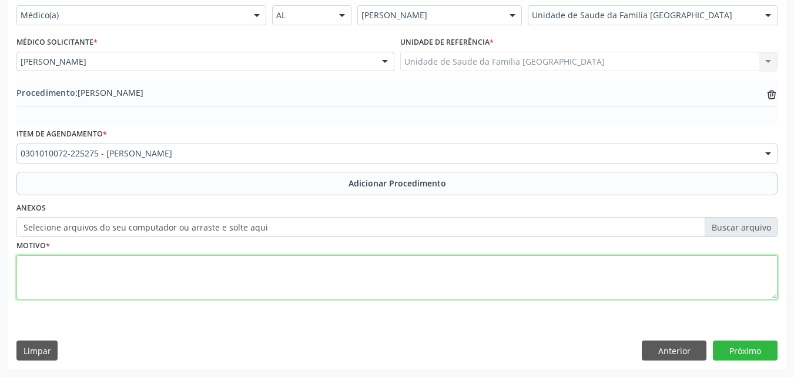
click at [166, 276] on textarea at bounding box center [396, 277] width 761 height 45
type textarea "AVALIAÇÃO."
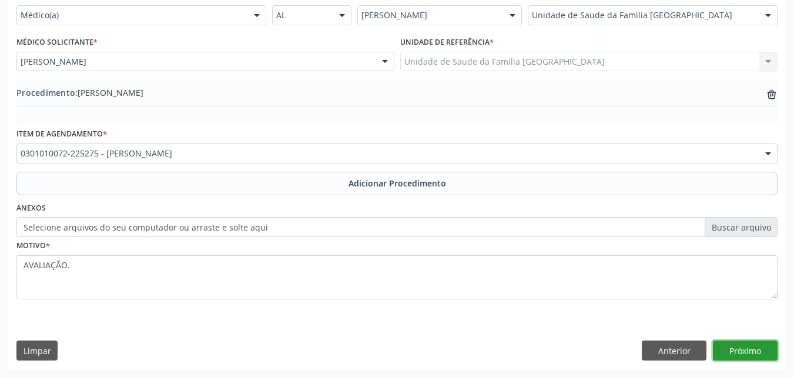
click at [730, 346] on button "Próximo" at bounding box center [745, 350] width 65 height 20
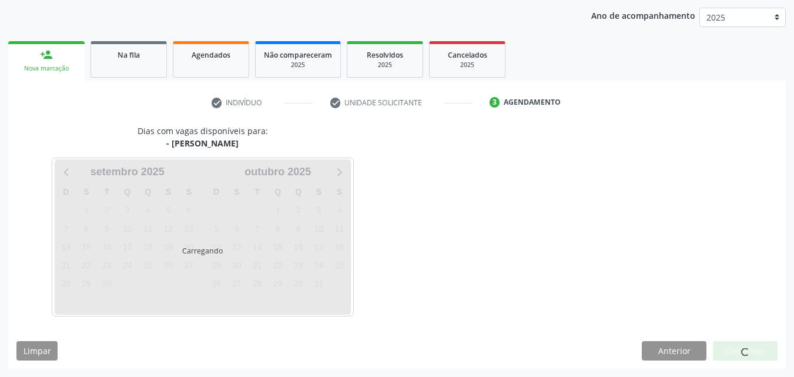
scroll to position [186, 0]
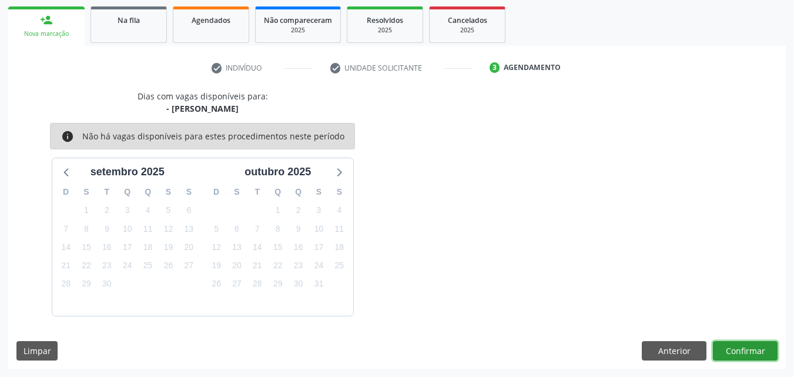
click at [742, 352] on button "Confirmar" at bounding box center [745, 351] width 65 height 20
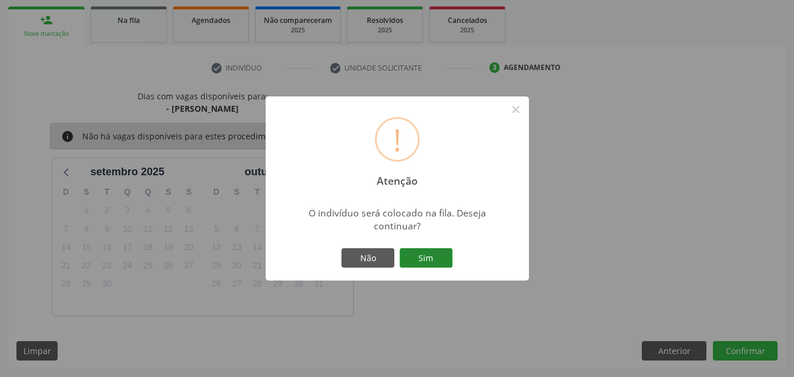
click at [428, 254] on button "Sim" at bounding box center [426, 258] width 53 height 20
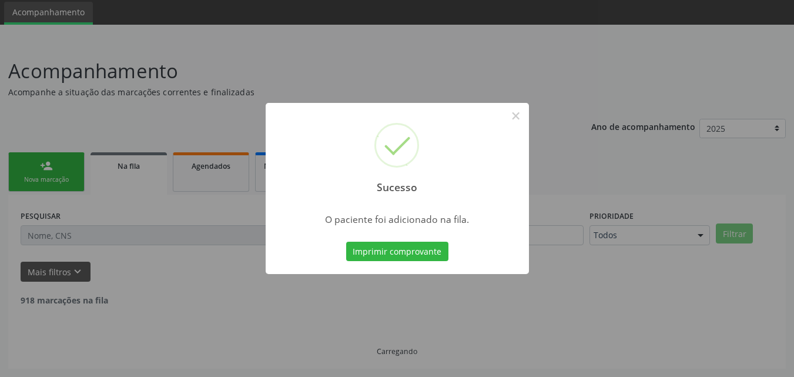
scroll to position [28, 0]
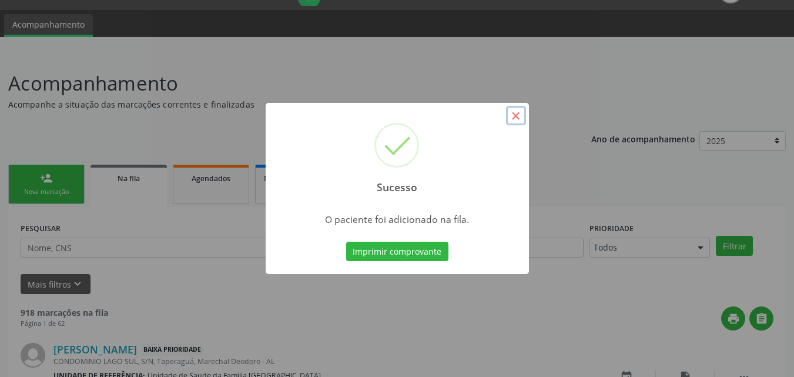
click at [512, 113] on button "×" at bounding box center [516, 116] width 20 height 20
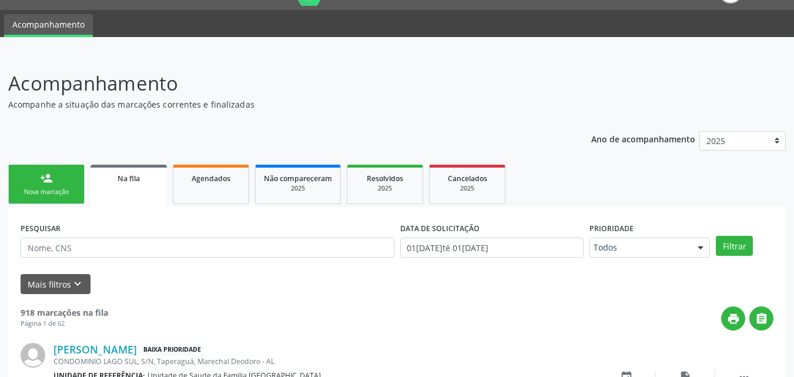
click at [43, 186] on link "person_add Nova marcação" at bounding box center [46, 184] width 76 height 39
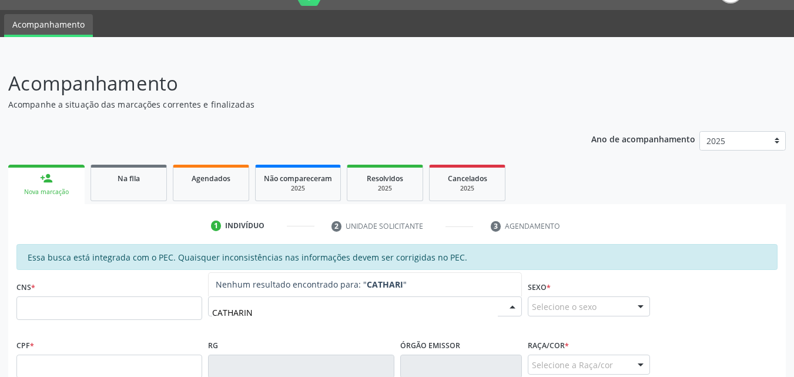
type input "[PERSON_NAME]"
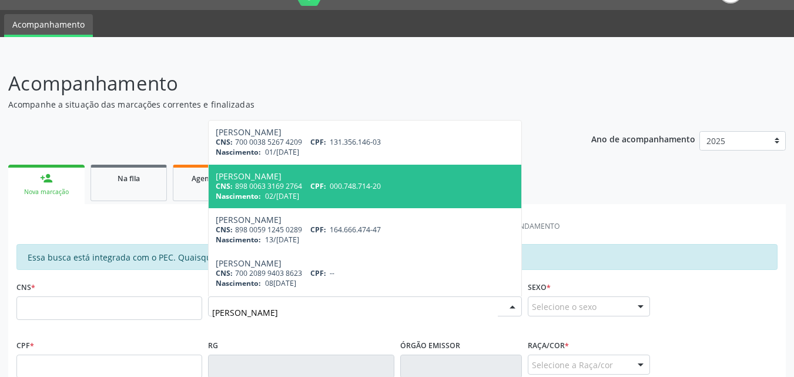
click at [298, 187] on div "CNS: 898 0063 3169 2764 CPF: 000.748.714-20" at bounding box center [365, 186] width 298 height 10
type input "898 0063 3169 2764"
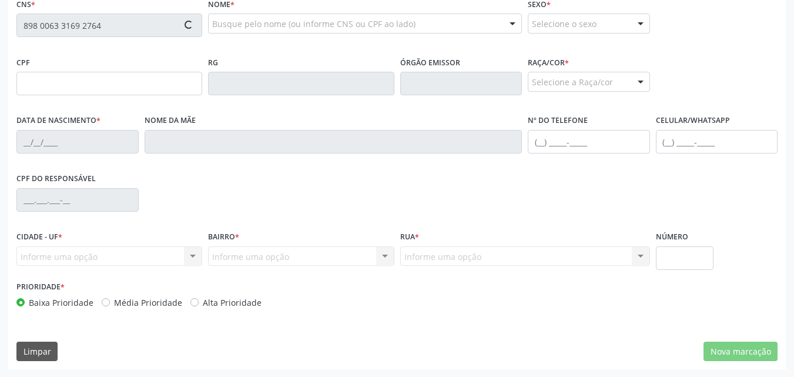
scroll to position [311, 0]
type input "000.748.714-20"
type input "02/[DATE]"
type input "[PERSON_NAME]"
type input "[PHONE_NUMBER]"
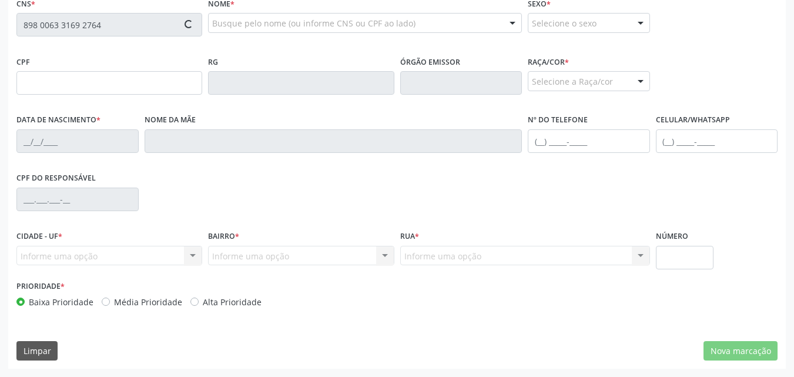
type input "33"
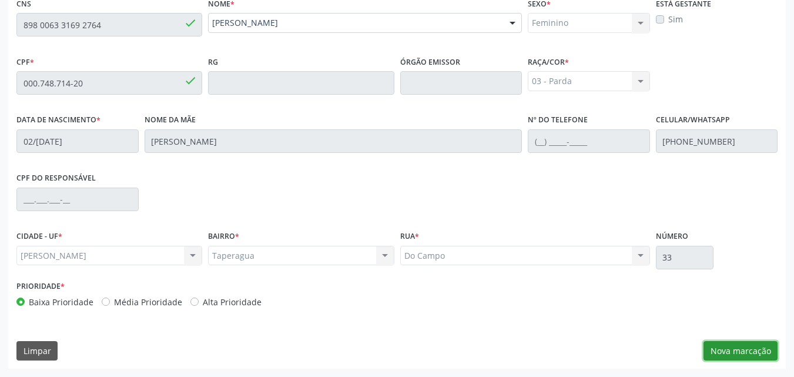
click at [752, 347] on button "Nova marcação" at bounding box center [740, 351] width 74 height 20
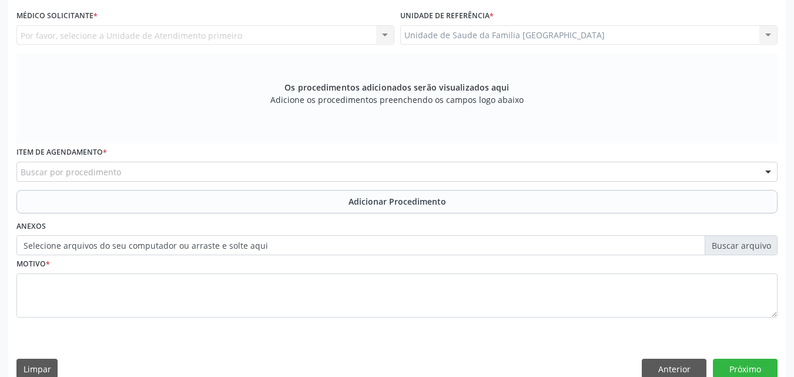
scroll to position [36, 0]
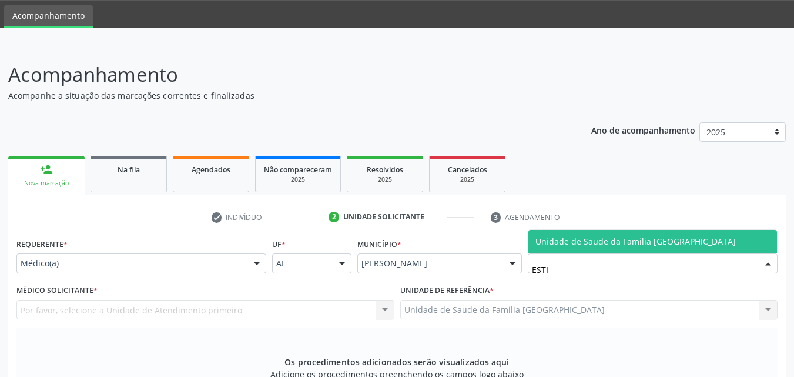
type input "ESTIV"
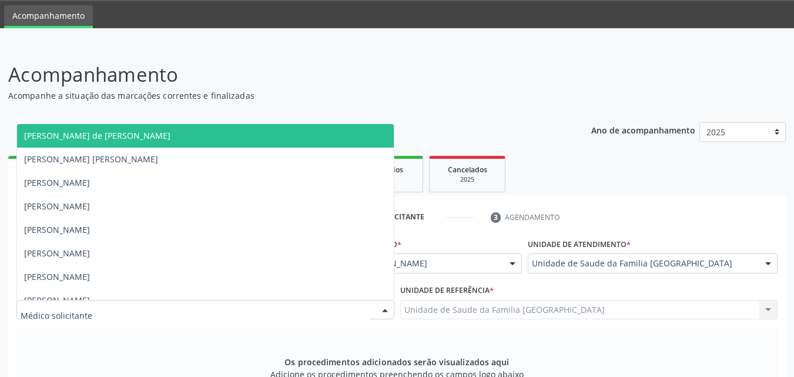
click at [157, 313] on div at bounding box center [205, 310] width 378 height 20
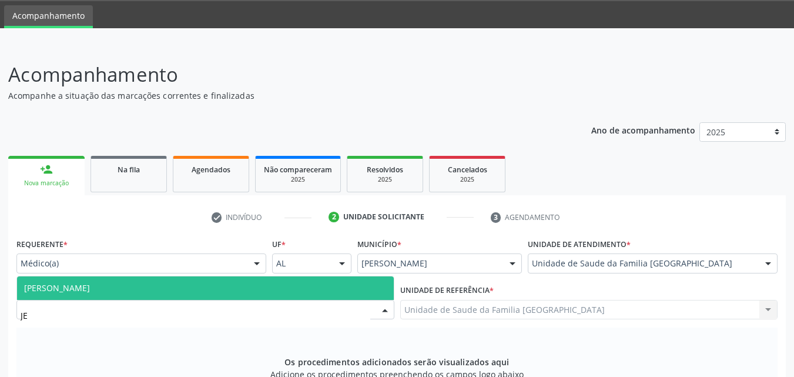
type input "JEA"
click at [169, 288] on span "[PERSON_NAME]" at bounding box center [205, 288] width 377 height 24
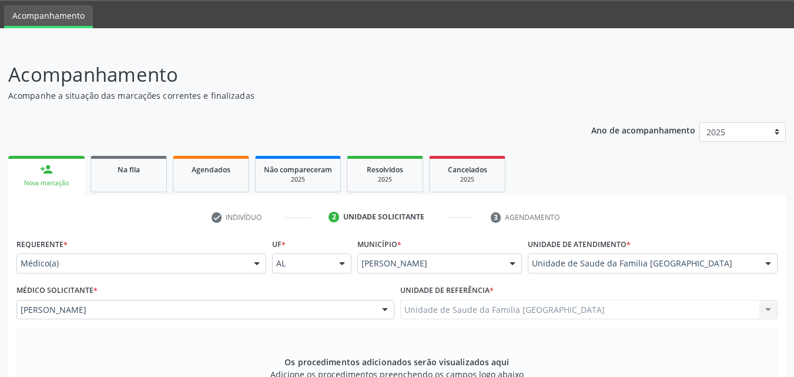
scroll to position [311, 0]
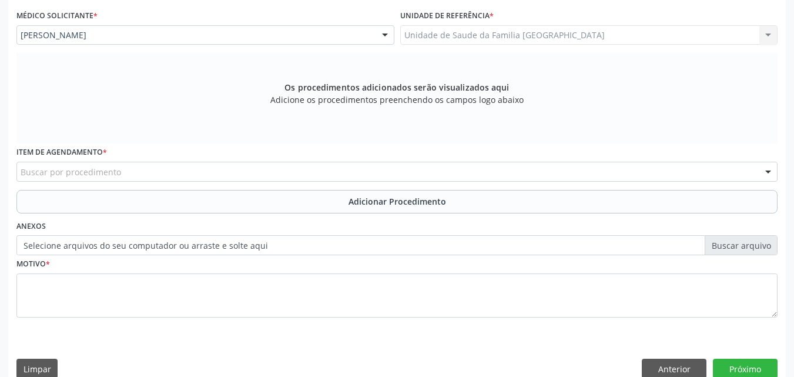
click at [129, 173] on div "Buscar por procedimento" at bounding box center [396, 172] width 761 height 20
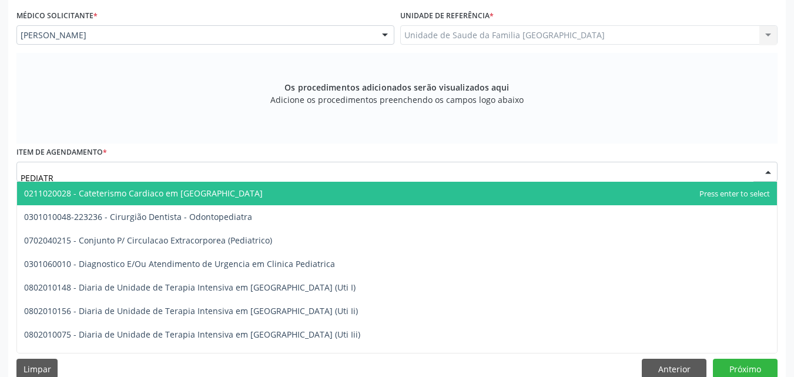
click at [140, 194] on span "0211020028 - Cateterismo Cardiaco em [GEOGRAPHIC_DATA]" at bounding box center [143, 192] width 239 height 11
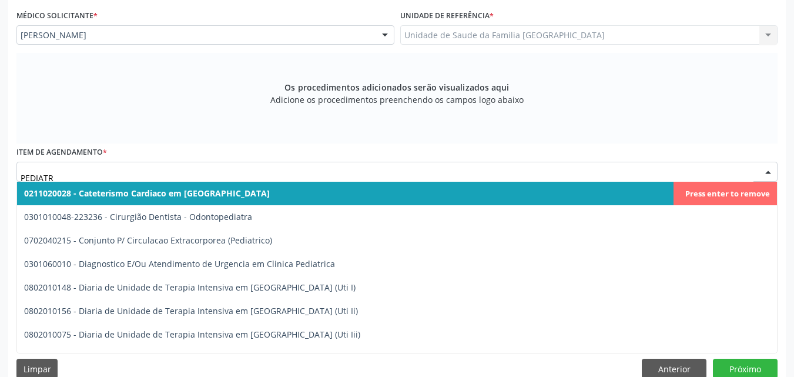
type input "PEDIATRA"
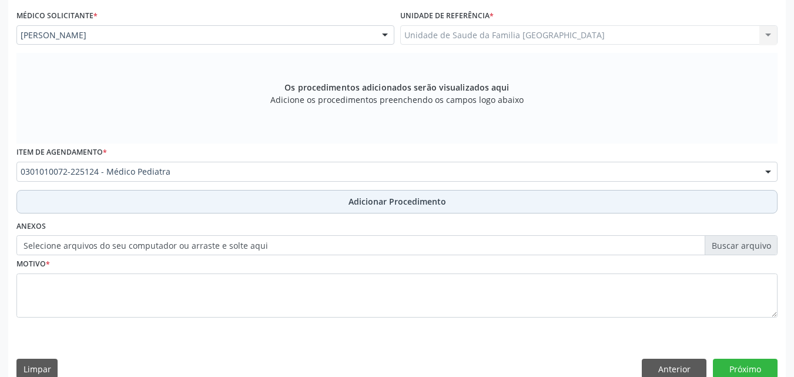
click at [166, 201] on button "Adicionar Procedimento" at bounding box center [396, 202] width 761 height 24
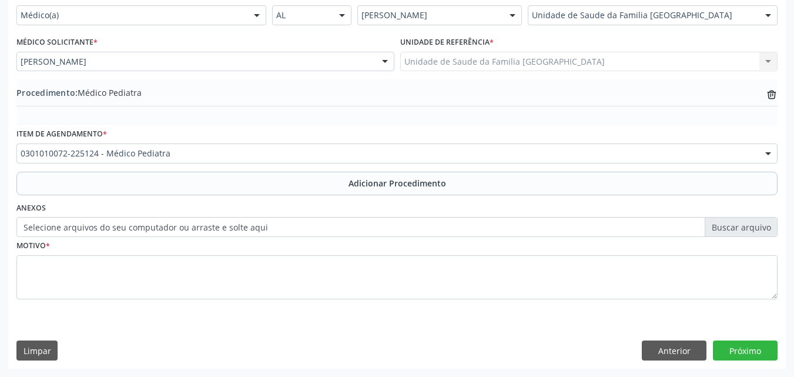
scroll to position [284, 0]
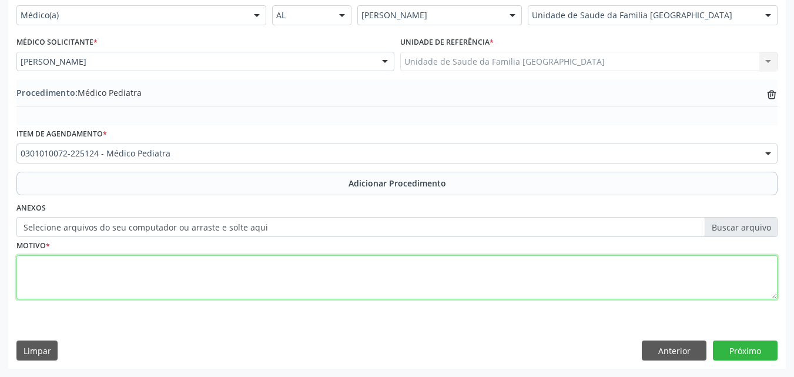
click at [162, 261] on textarea at bounding box center [396, 277] width 761 height 45
type textarea "AVALIAÇÃO."
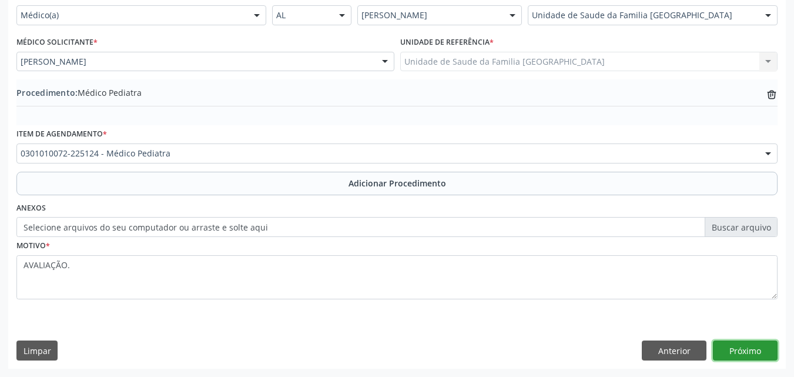
click at [726, 343] on button "Próximo" at bounding box center [745, 350] width 65 height 20
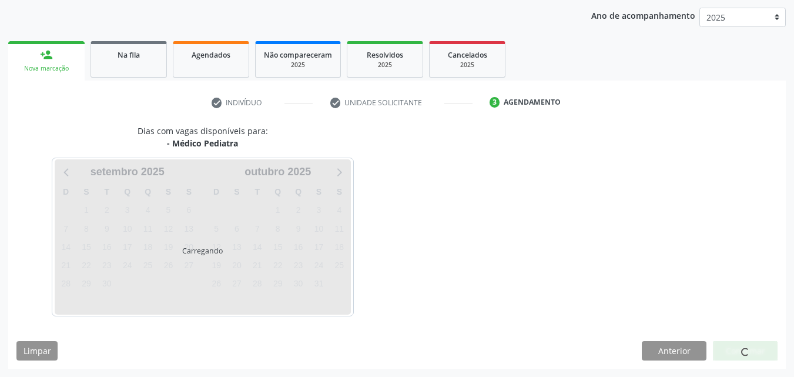
scroll to position [186, 0]
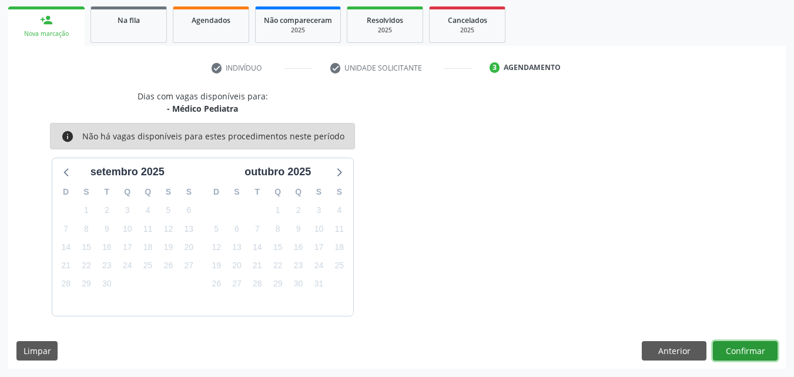
click at [723, 344] on button "Confirmar" at bounding box center [745, 351] width 65 height 20
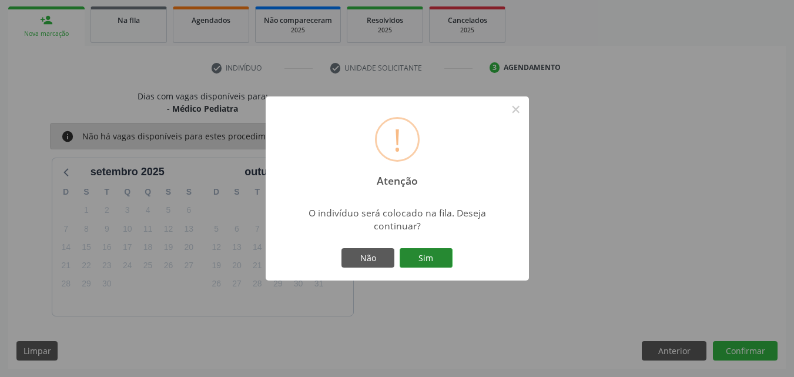
click at [425, 259] on button "Sim" at bounding box center [426, 258] width 53 height 20
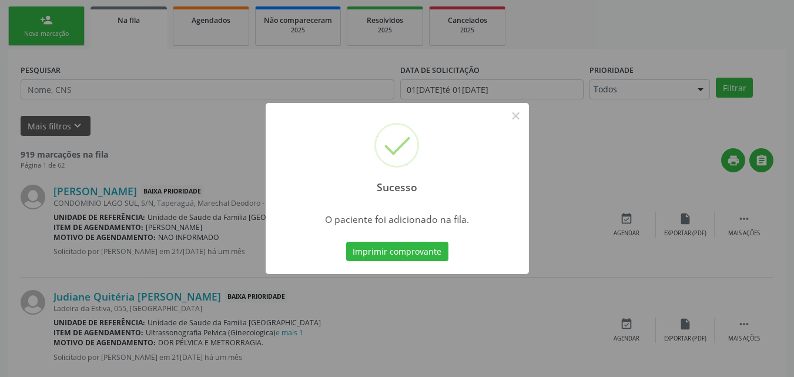
scroll to position [28, 0]
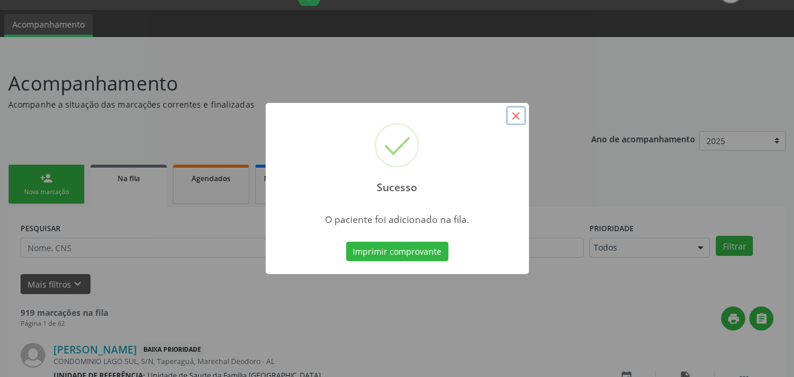
click at [513, 113] on button "×" at bounding box center [516, 116] width 20 height 20
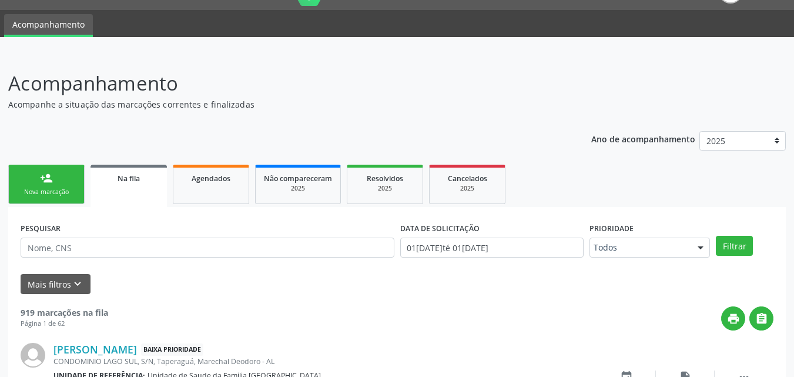
click at [59, 186] on link "person_add Nova marcação" at bounding box center [46, 184] width 76 height 39
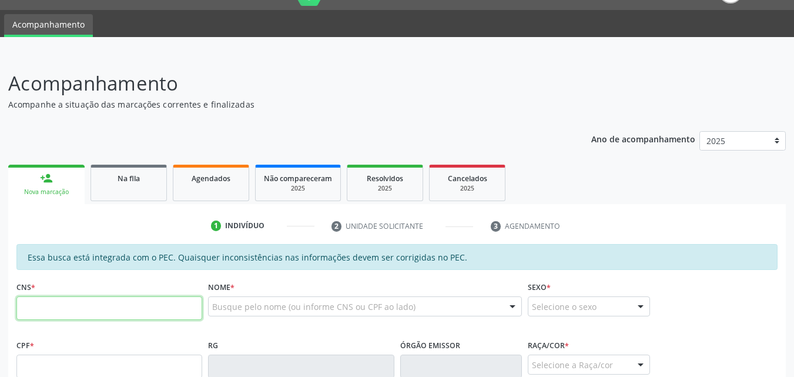
click at [41, 303] on input "text" at bounding box center [109, 308] width 186 height 24
type input "703 6000 9755 1035"
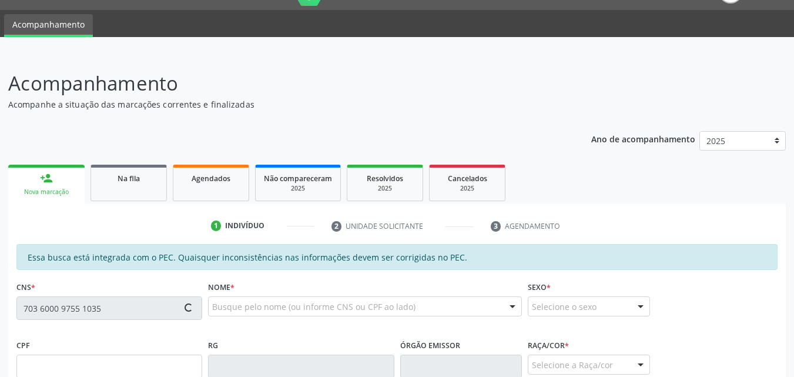
type input "163.904.234-20"
type input "14[DATE]"
type input "[PERSON_NAME]"
type input "[PHONE_NUMBER]"
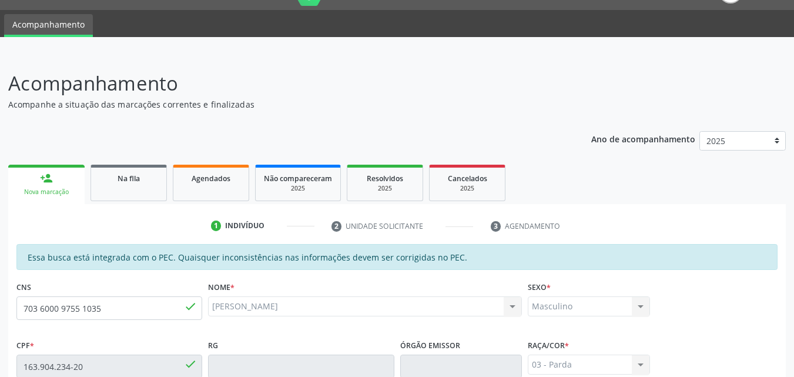
scroll to position [311, 0]
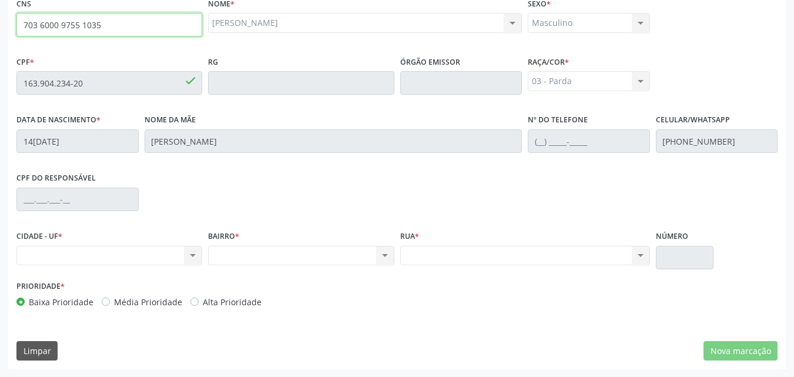
drag, startPoint x: 106, startPoint y: 31, endPoint x: 16, endPoint y: 20, distance: 90.5
click at [16, 20] on input "703 6000 9755 1035" at bounding box center [109, 25] width 186 height 24
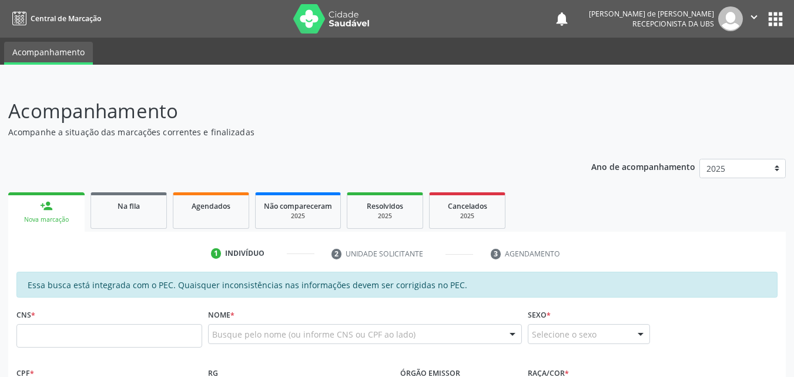
scroll to position [311, 0]
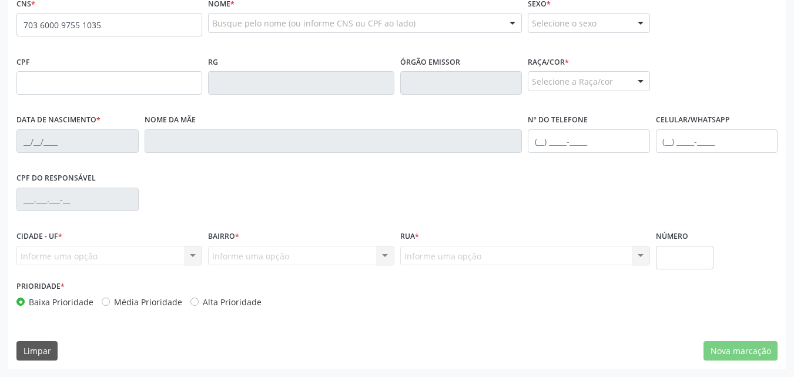
type input "703 6000 9755 1035"
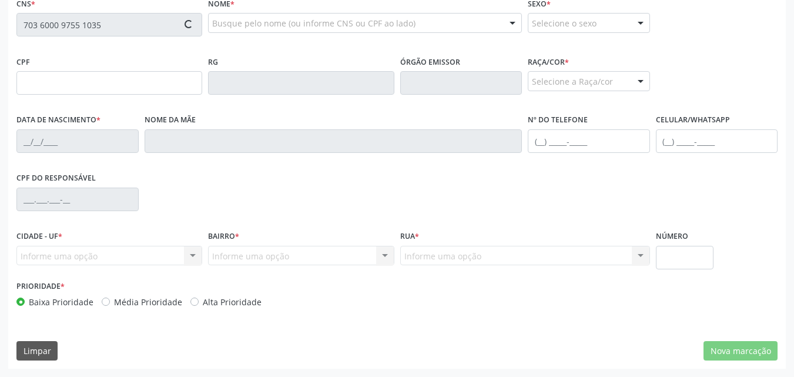
type input "163.904.234-20"
type input "[DATE]"
type input "[PERSON_NAME]"
type input "(82) 98889-2279"
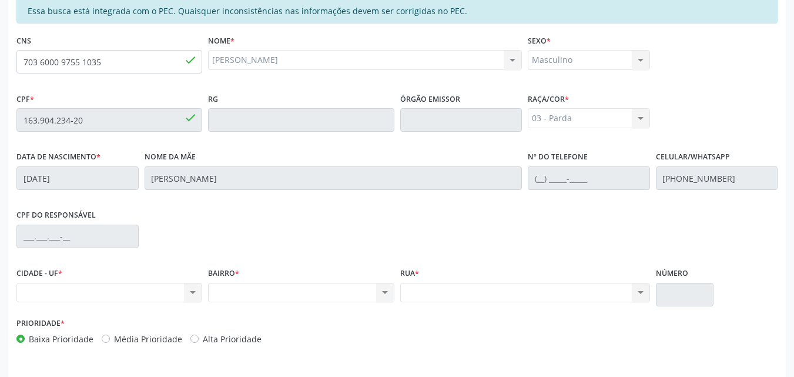
scroll to position [274, 0]
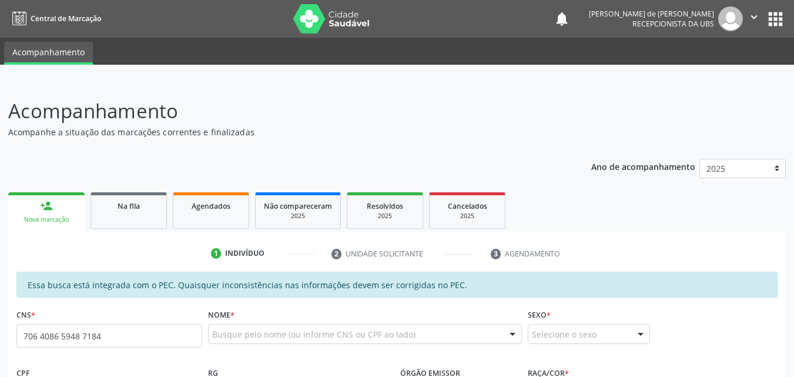
type input "706 4086 5948 7184"
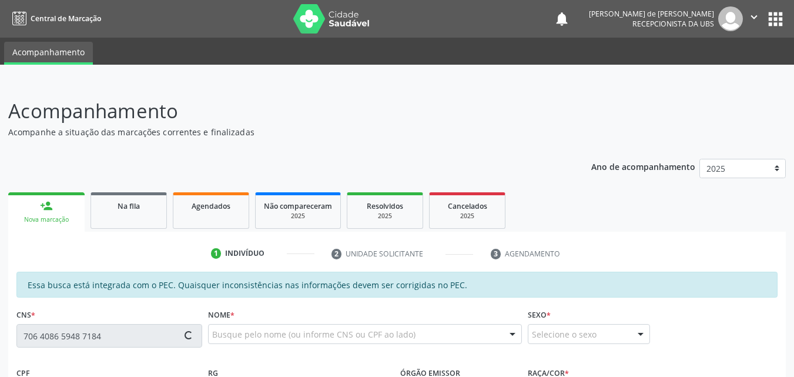
type input "385.161.104-78"
type input "1[DATE]"
type input "[PERSON_NAME]"
type input "[PHONE_NUMBER]"
type input "S/N"
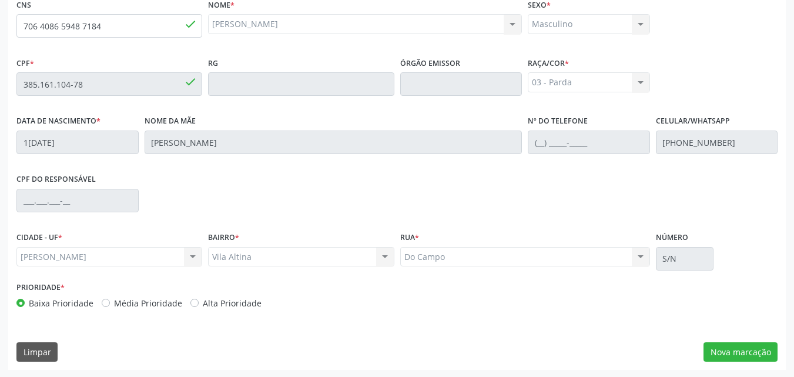
scroll to position [311, 0]
click at [716, 344] on button "Nova marcação" at bounding box center [740, 351] width 74 height 20
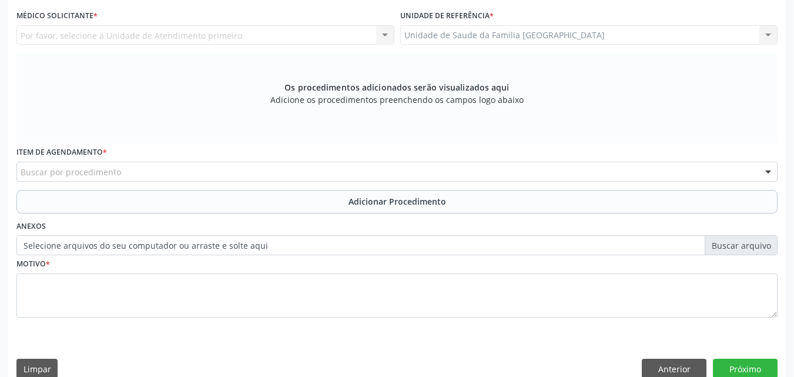
scroll to position [36, 0]
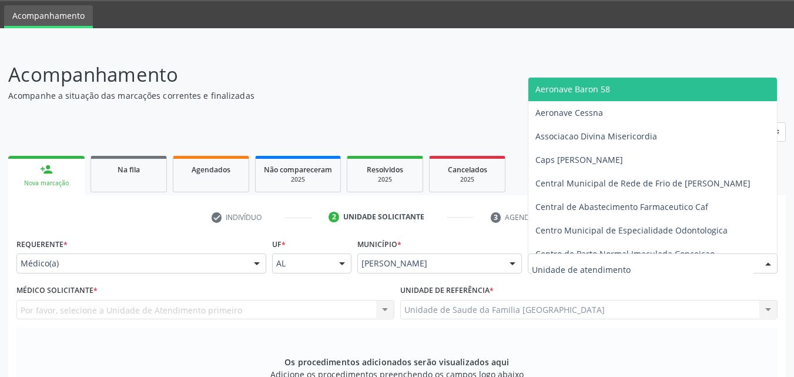
click at [599, 257] on div at bounding box center [653, 263] width 250 height 20
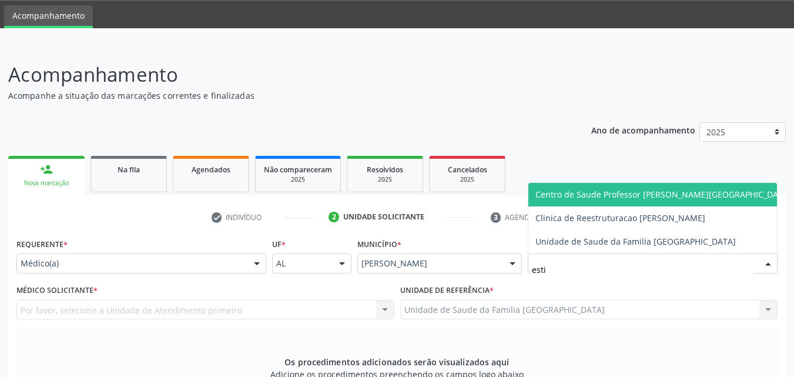
type input "estiv"
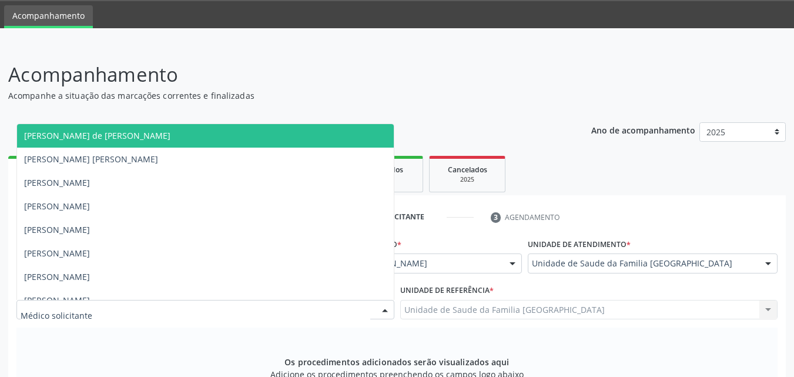
click at [146, 316] on div at bounding box center [205, 310] width 378 height 20
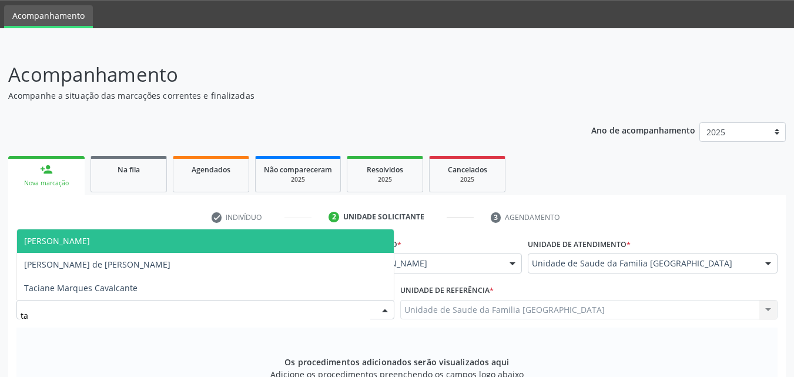
type input "tac"
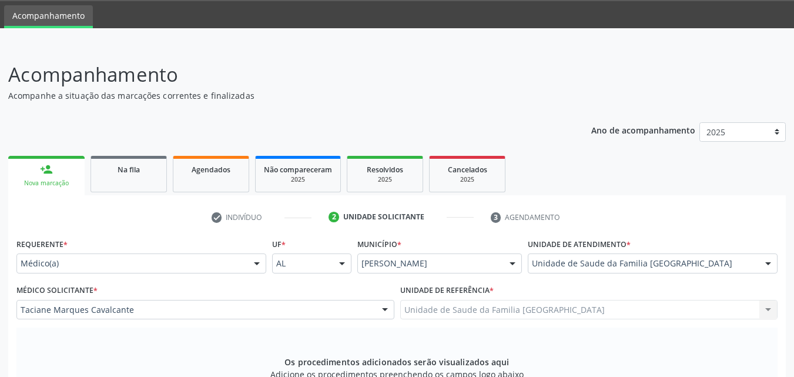
scroll to position [311, 0]
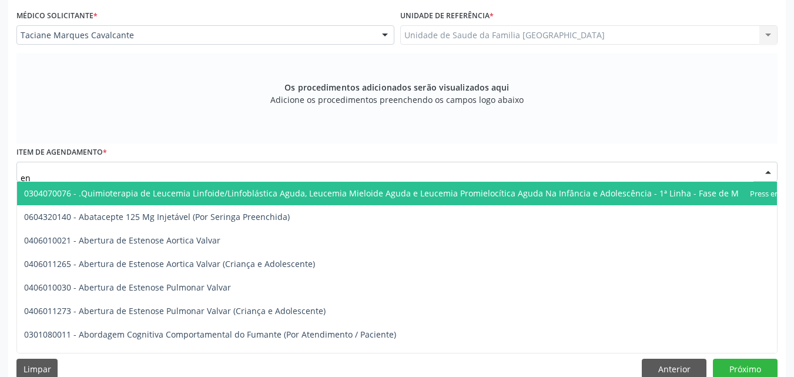
type input "e"
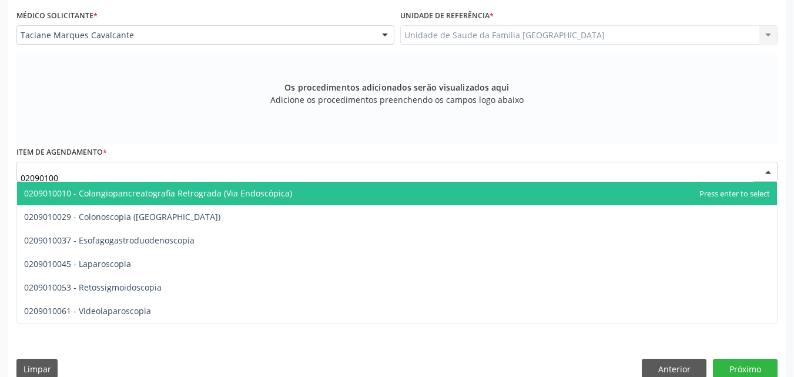
type input "020901003"
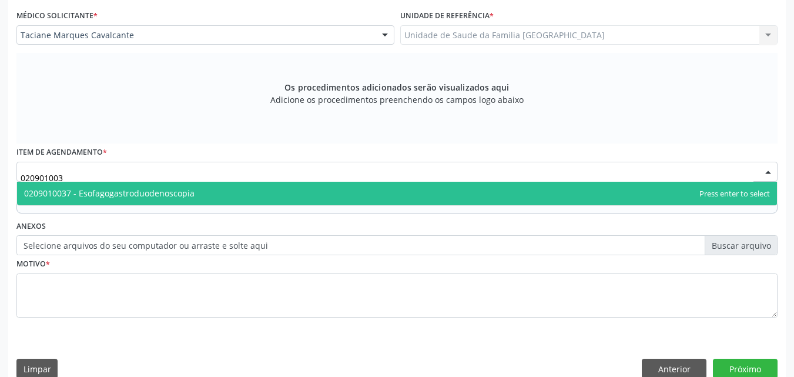
click at [87, 192] on span "0209010037 - Esofagogastroduodenoscopia" at bounding box center [109, 192] width 170 height 11
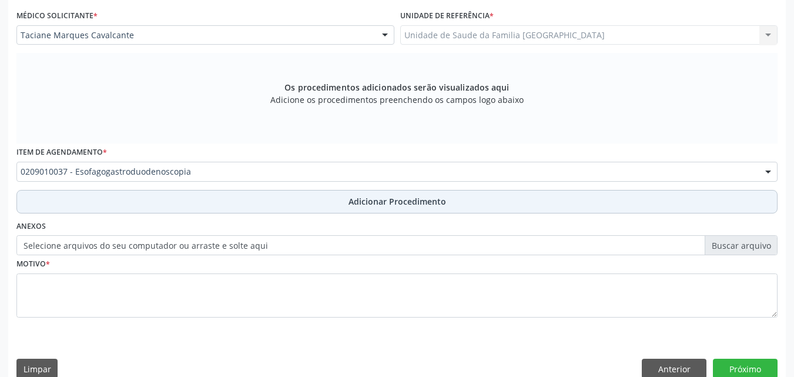
click at [95, 197] on button "Adicionar Procedimento" at bounding box center [396, 202] width 761 height 24
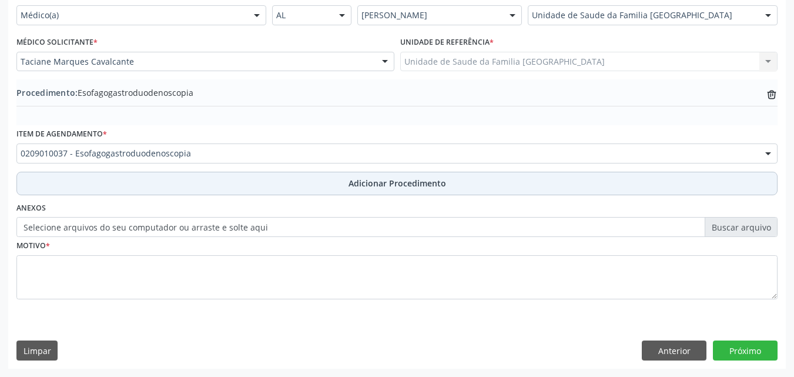
scroll to position [284, 0]
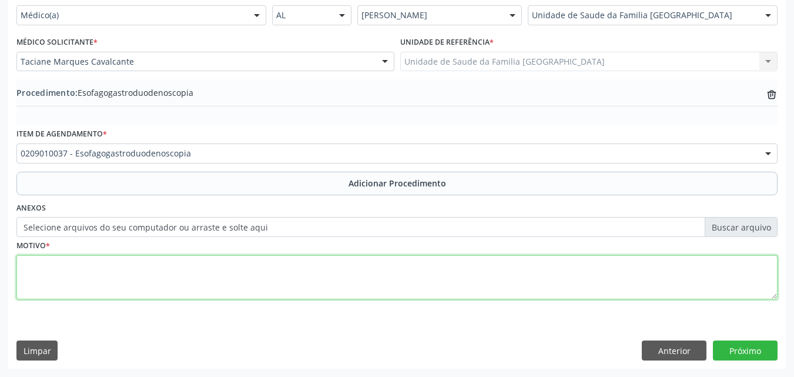
click at [109, 273] on textarea at bounding box center [396, 277] width 761 height 45
click at [29, 264] on textarea "com biópsia." at bounding box center [396, 277] width 761 height 45
type textarea "Com biopsia."
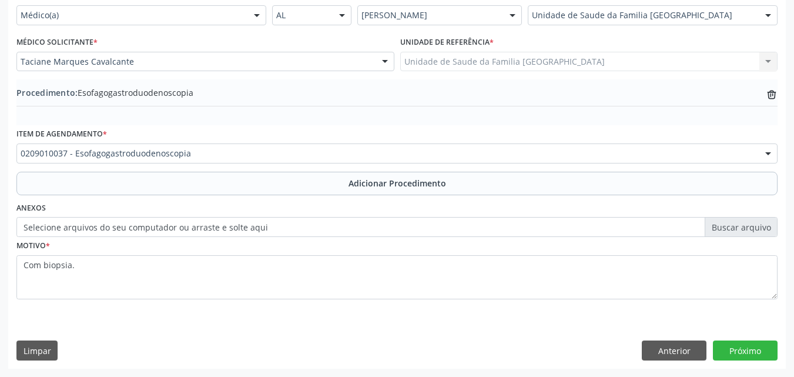
click at [745, 340] on div "Requerente * Médico(a) Médico(a) Enfermeiro(a) Paciente Nenhum resultado encont…" at bounding box center [396, 177] width 777 height 381
click at [745, 345] on button "Próximo" at bounding box center [745, 350] width 65 height 20
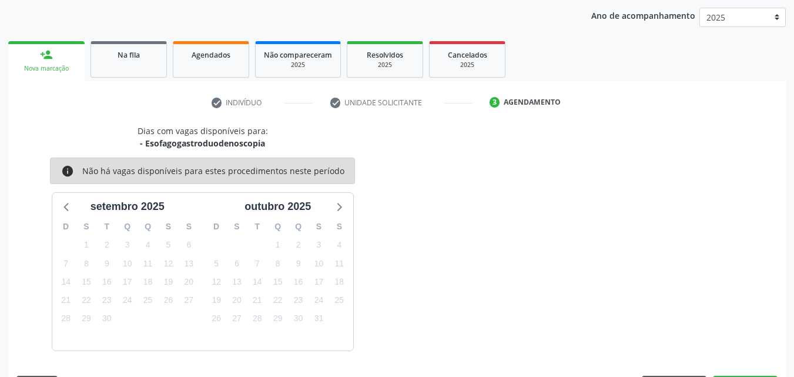
scroll to position [186, 0]
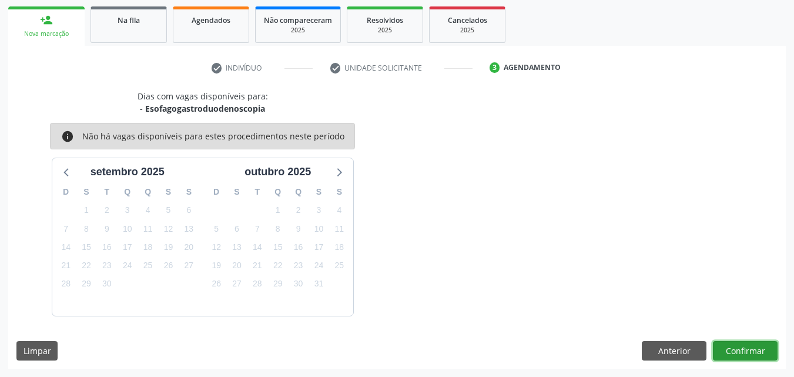
click at [758, 352] on button "Confirmar" at bounding box center [745, 351] width 65 height 20
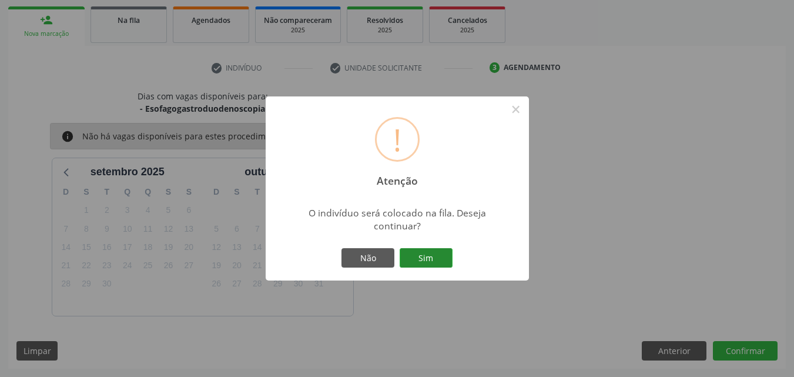
click at [417, 254] on button "Sim" at bounding box center [426, 258] width 53 height 20
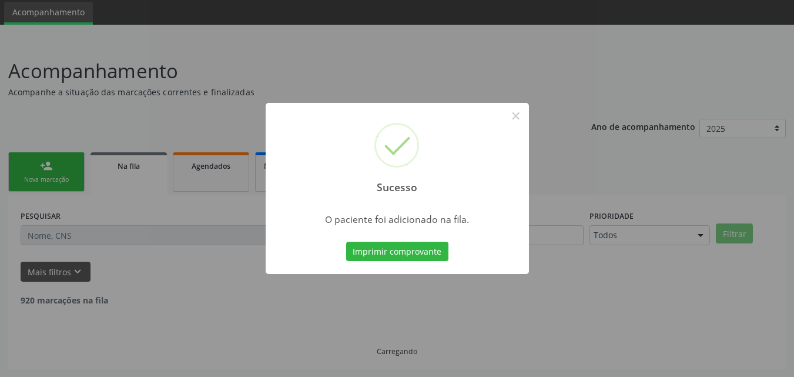
scroll to position [28, 0]
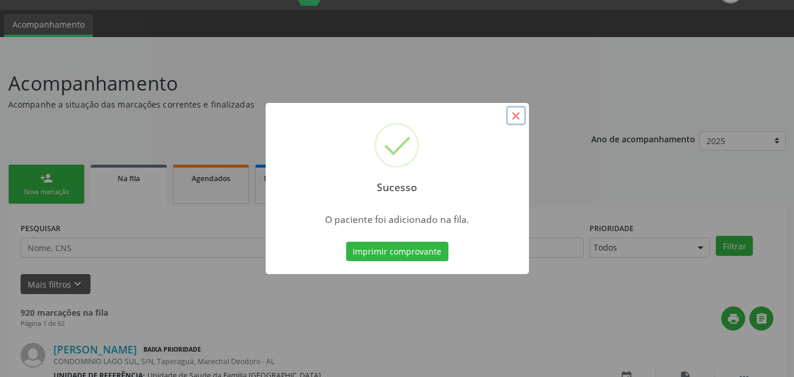
click at [513, 115] on button "×" at bounding box center [516, 116] width 20 height 20
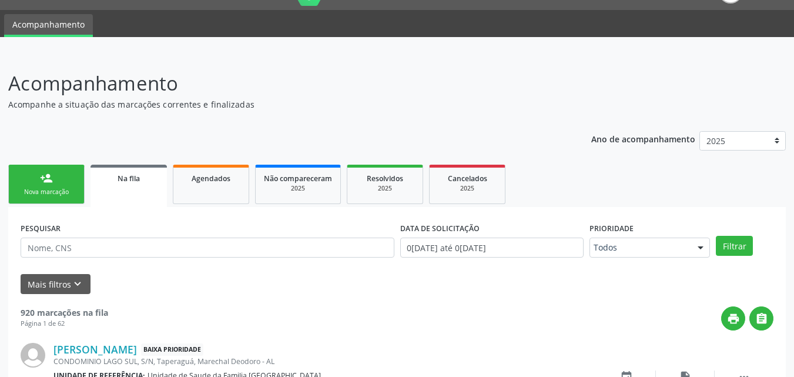
click at [46, 186] on link "person_add Nova marcação" at bounding box center [46, 184] width 76 height 39
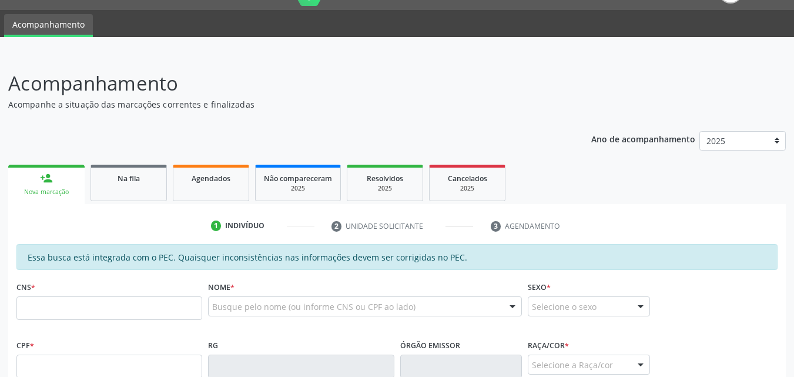
scroll to position [302, 0]
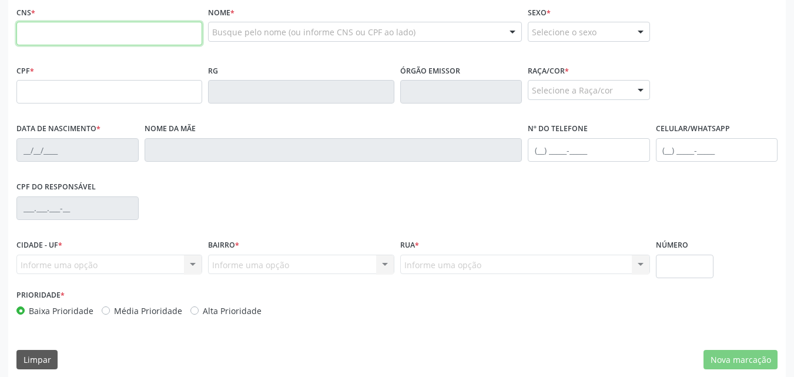
click at [34, 37] on input "text" at bounding box center [109, 34] width 186 height 24
type input "706 4086 5948 7184"
type input "385.161.104-78"
type input "13/09/1968"
type input "Joana Maria da Conceicao"
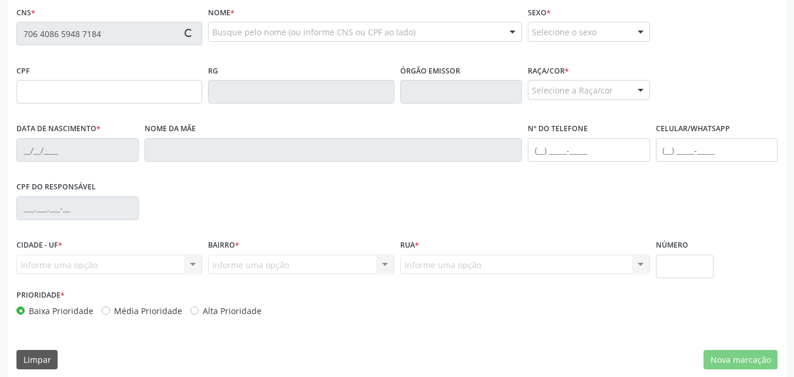
type input "(82) 9177-9976"
type input "S/N"
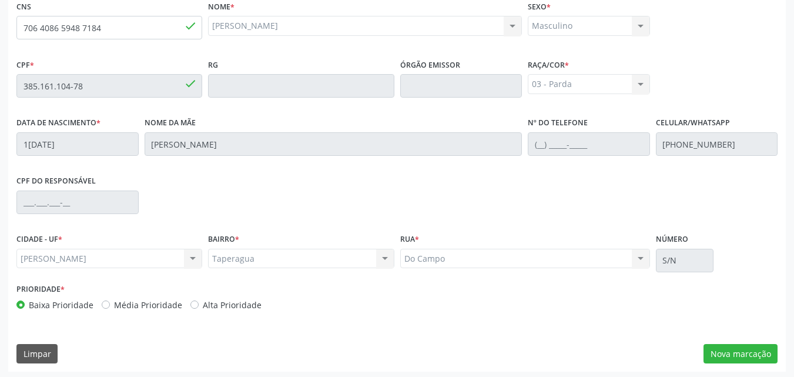
scroll to position [311, 0]
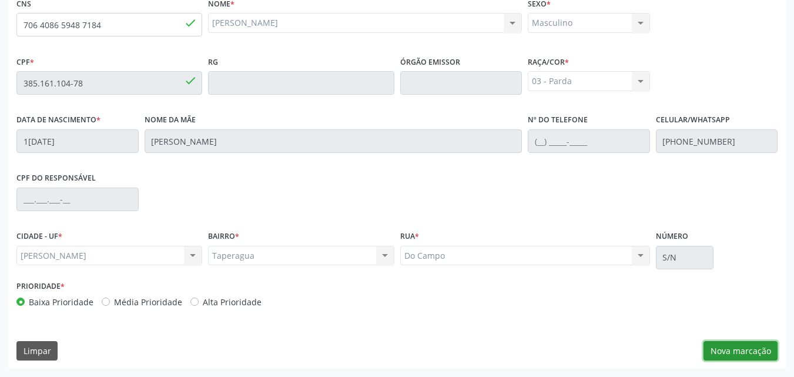
click at [733, 355] on button "Nova marcação" at bounding box center [740, 351] width 74 height 20
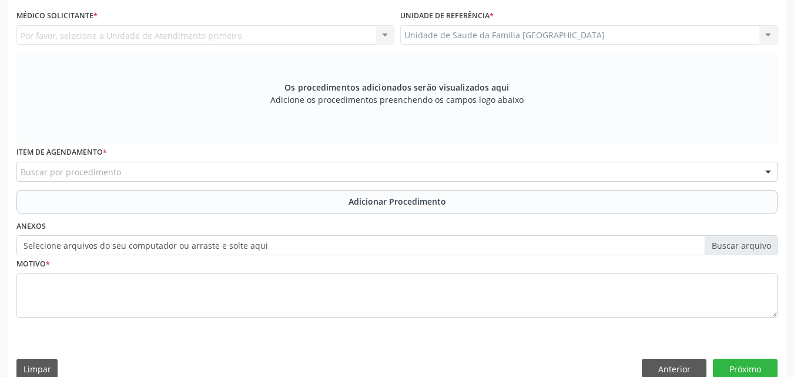
scroll to position [36, 0]
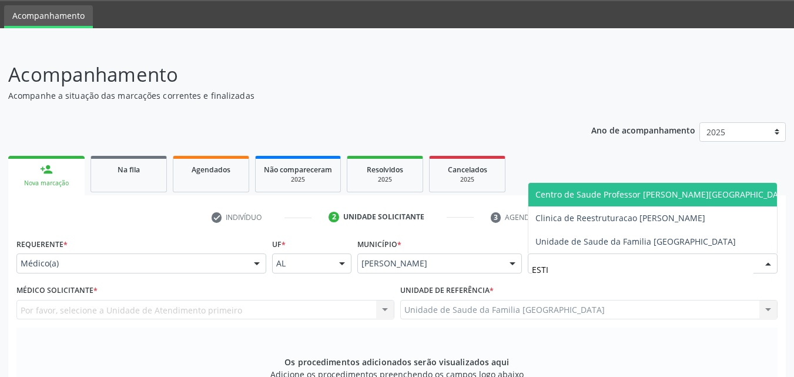
type input "ESTIV"
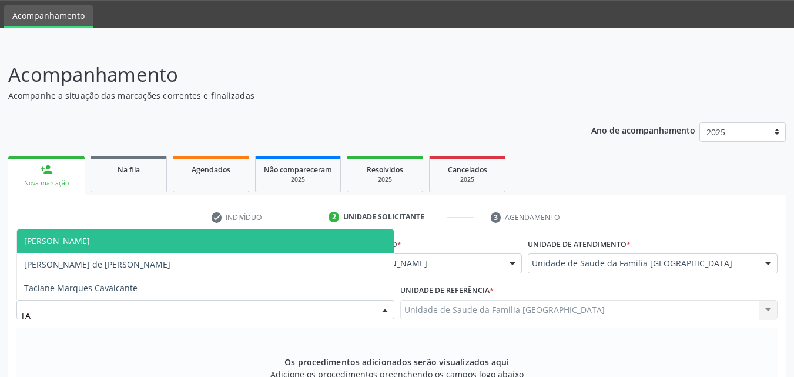
type input "TAC"
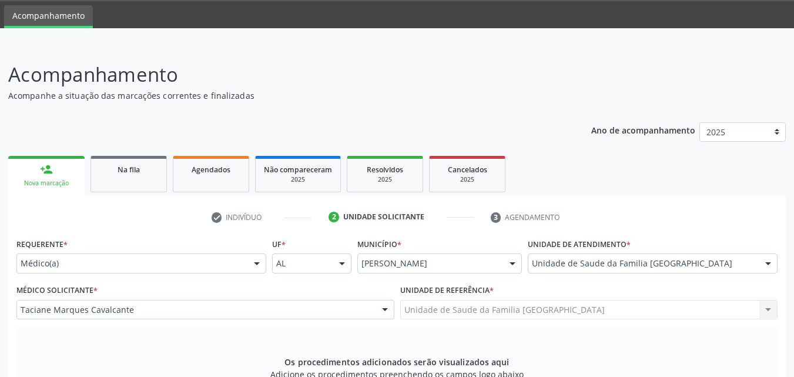
scroll to position [311, 0]
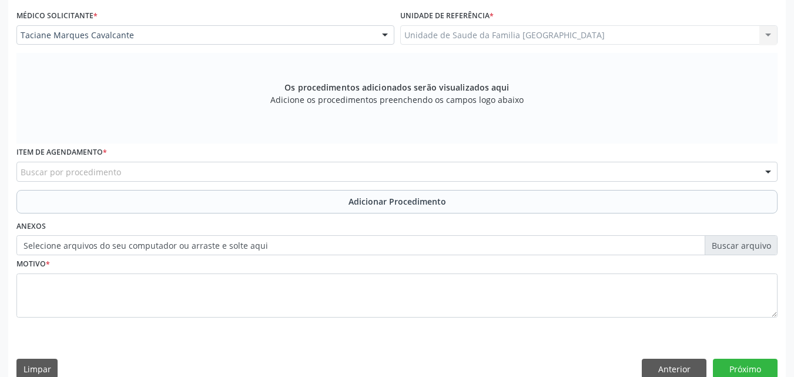
click at [54, 165] on div "Buscar por procedimento" at bounding box center [396, 172] width 761 height 20
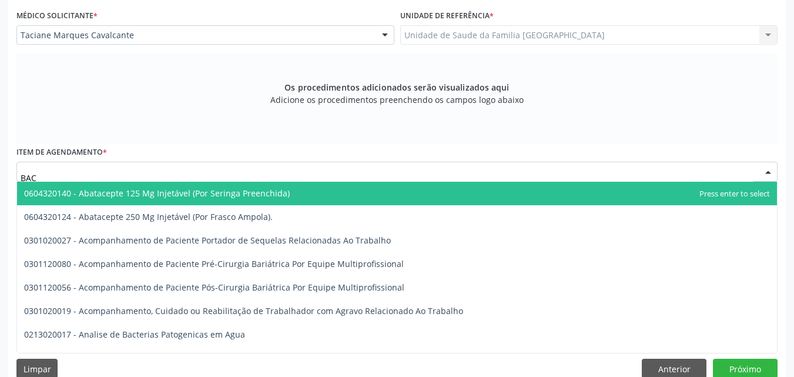
type input "BACI"
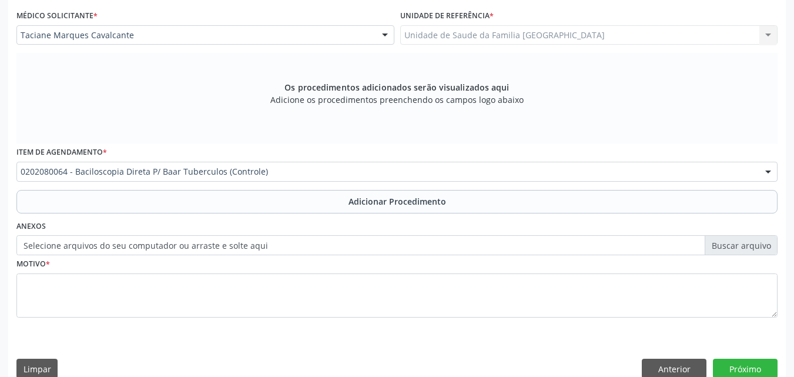
click at [90, 200] on button "Adicionar Procedimento" at bounding box center [396, 202] width 761 height 24
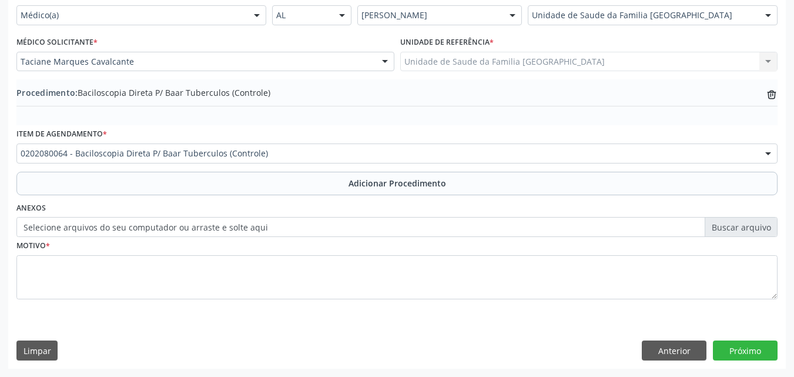
scroll to position [284, 0]
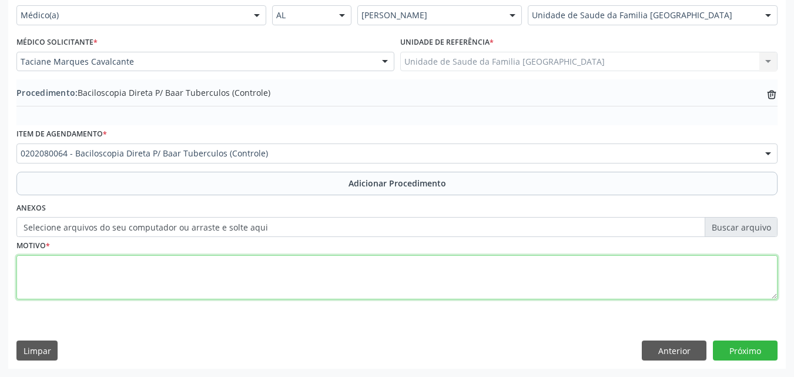
click at [89, 273] on textarea at bounding box center [396, 277] width 761 height 45
type textarea "Y"
type textarea "TUBERCULOSE?"
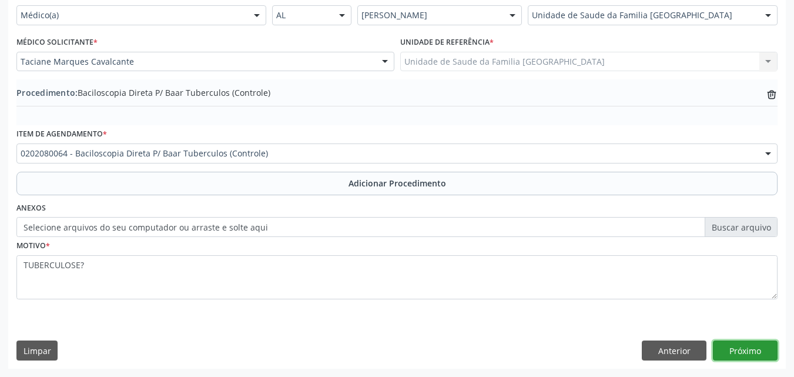
click at [727, 350] on button "Próximo" at bounding box center [745, 350] width 65 height 20
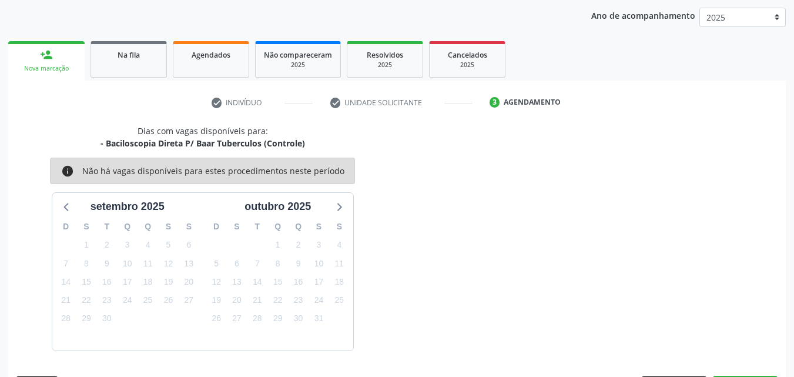
scroll to position [186, 0]
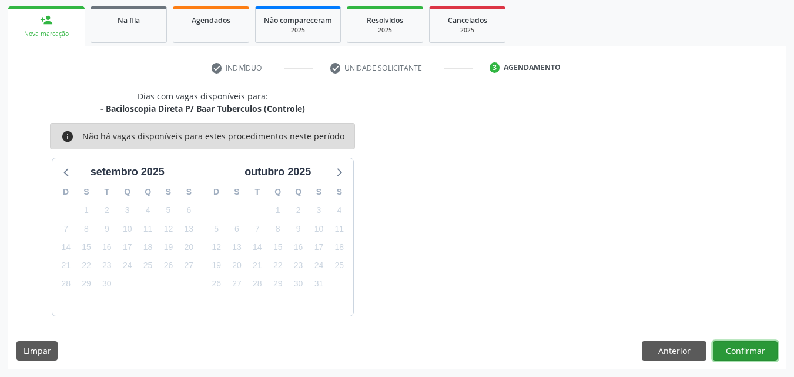
click at [733, 346] on button "Confirmar" at bounding box center [745, 351] width 65 height 20
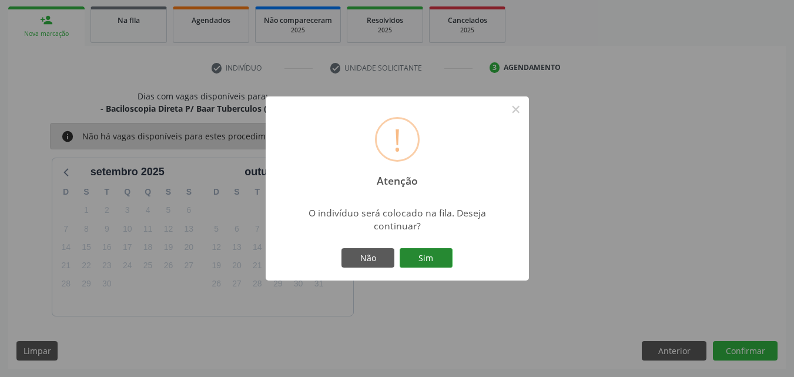
click at [431, 258] on button "Sim" at bounding box center [426, 258] width 53 height 20
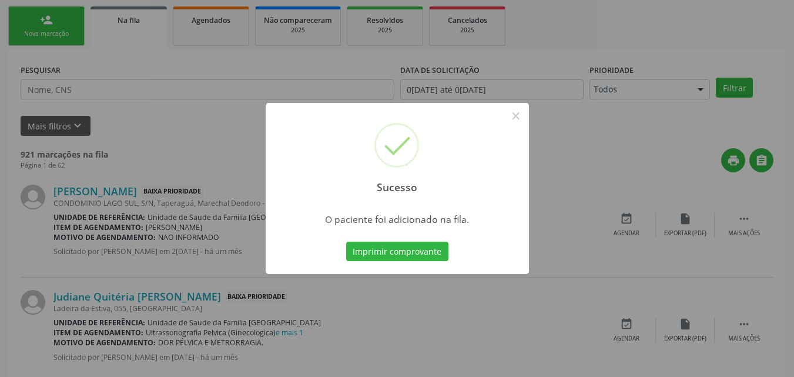
scroll to position [28, 0]
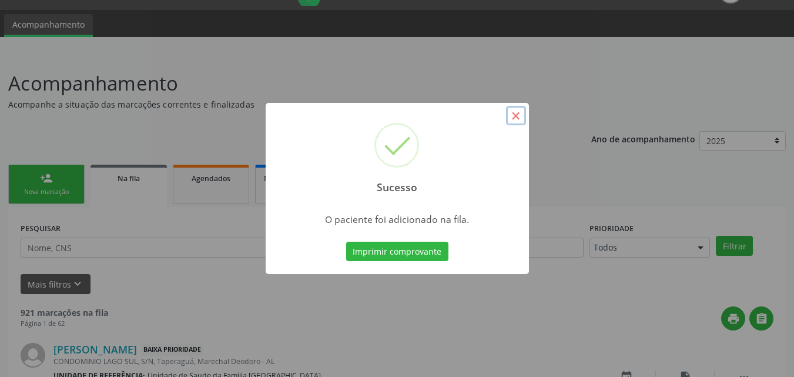
click at [514, 113] on button "×" at bounding box center [516, 116] width 20 height 20
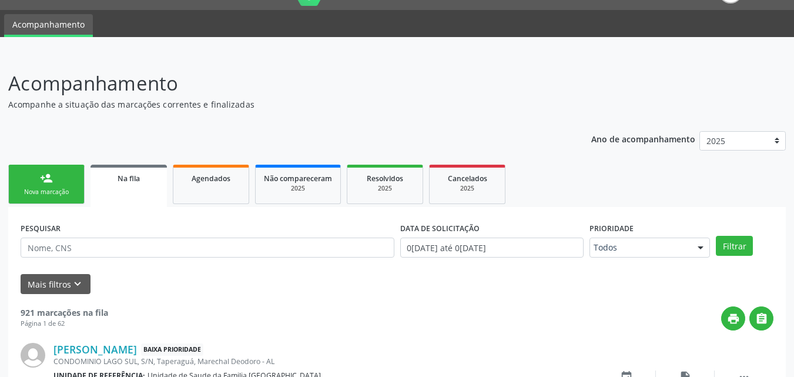
click at [50, 195] on div "Nova marcação" at bounding box center [46, 191] width 59 height 9
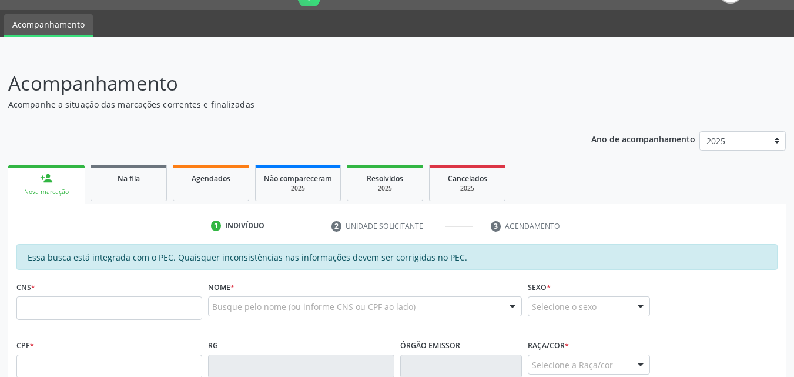
scroll to position [302, 0]
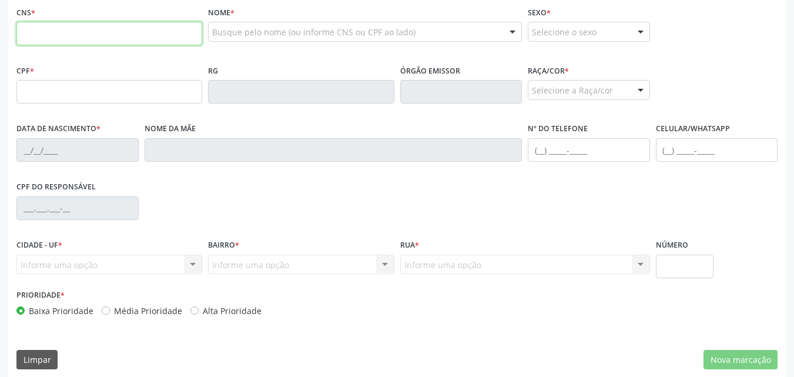
click at [43, 30] on input "text" at bounding box center [109, 34] width 186 height 24
type input "700 8054 4075 285"
drag, startPoint x: 130, startPoint y: 28, endPoint x: 0, endPoint y: -1, distance: 133.7
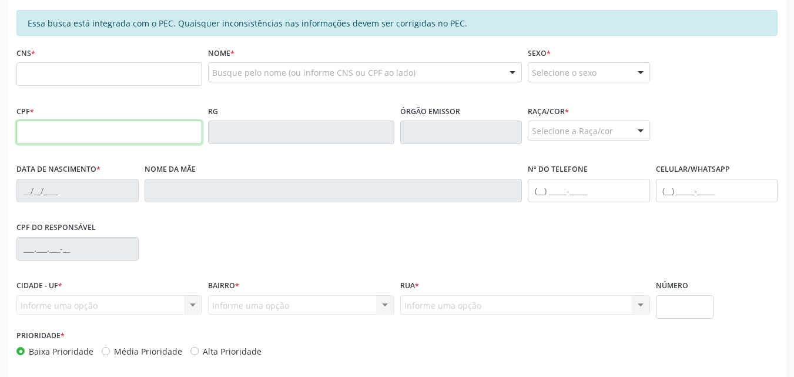
click at [40, 127] on input "text" at bounding box center [109, 132] width 186 height 24
type input "227.751.534-53"
type input "700 8054 4407 5285"
type input "14/02/1961"
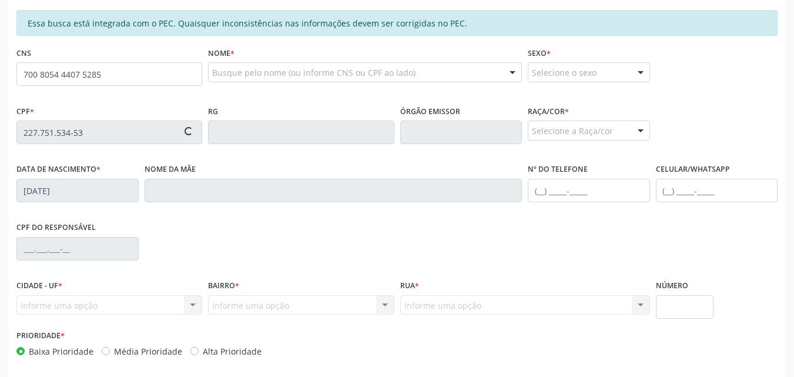
type input "Luzinete Batista dos Santos"
type input "(82) 99377-5804"
type input "137"
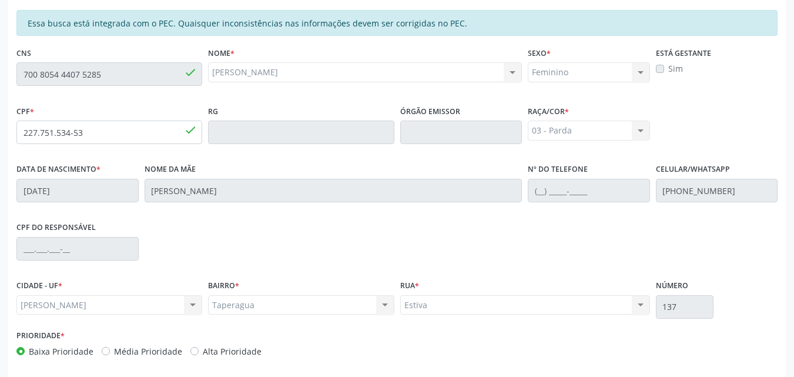
scroll to position [311, 0]
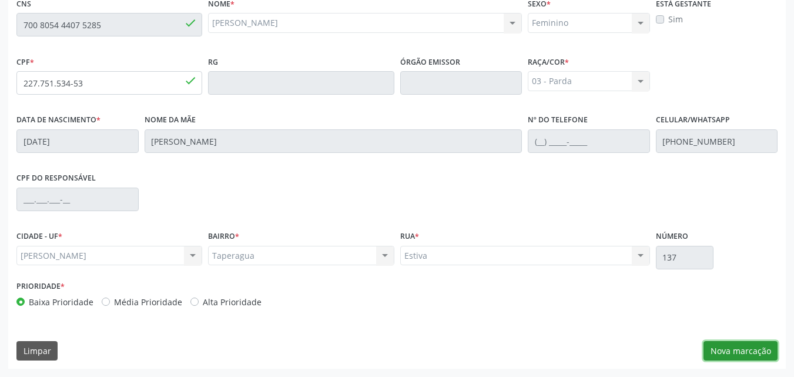
click at [720, 353] on button "Nova marcação" at bounding box center [740, 351] width 74 height 20
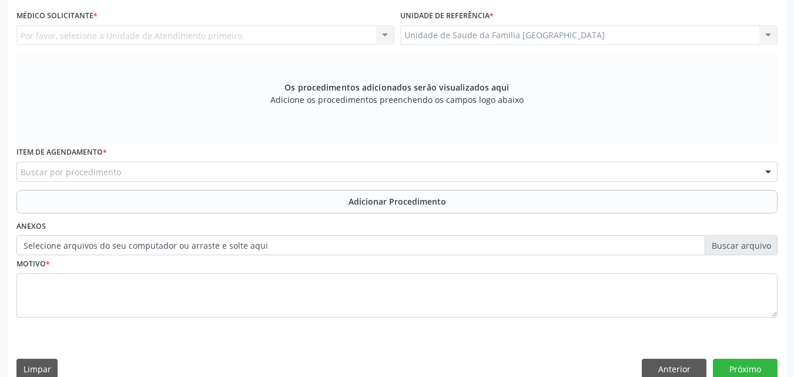
scroll to position [36, 0]
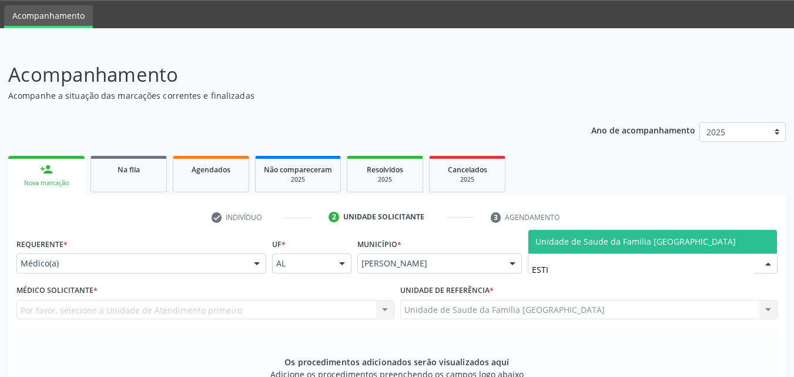
type input "ESTIV"
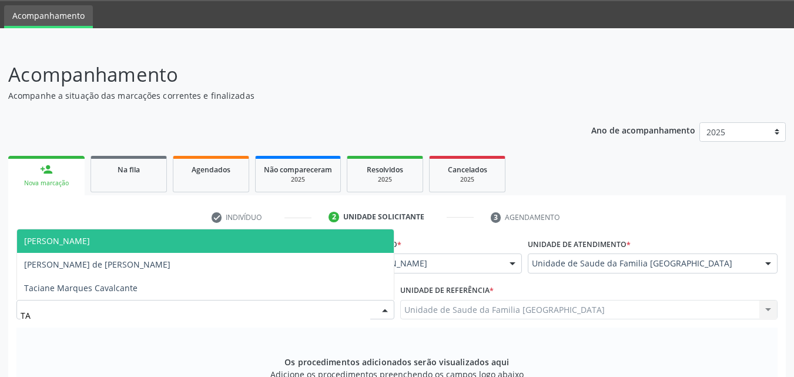
type input "TAC"
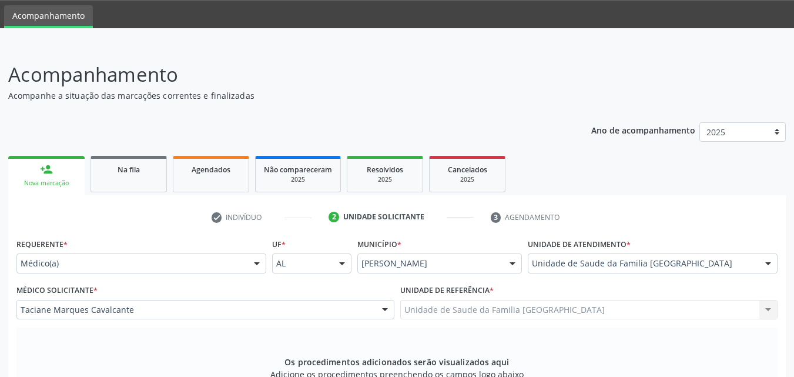
scroll to position [311, 0]
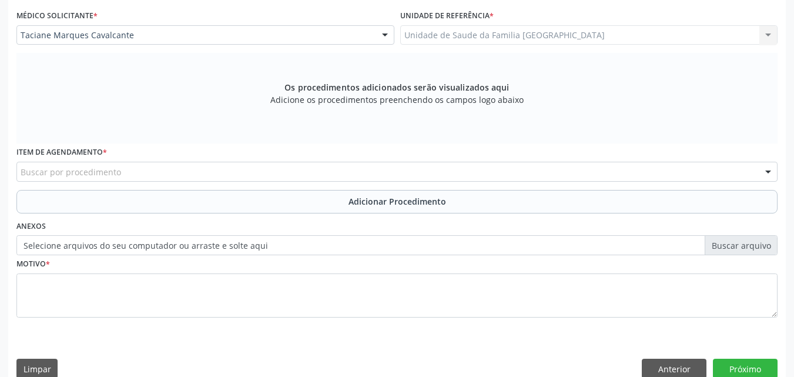
click at [120, 176] on div "Buscar por procedimento" at bounding box center [396, 172] width 761 height 20
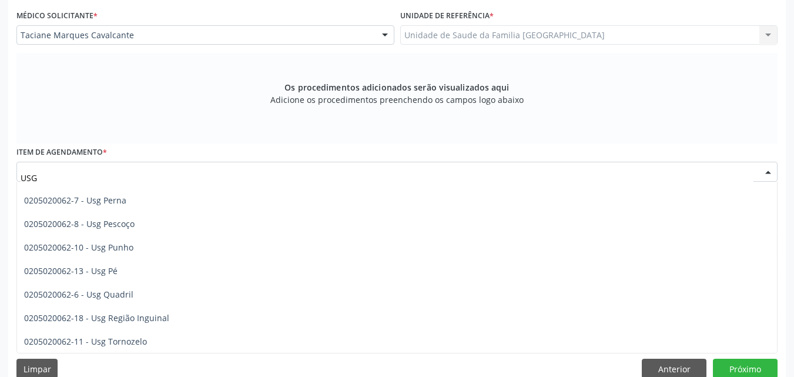
scroll to position [275, 0]
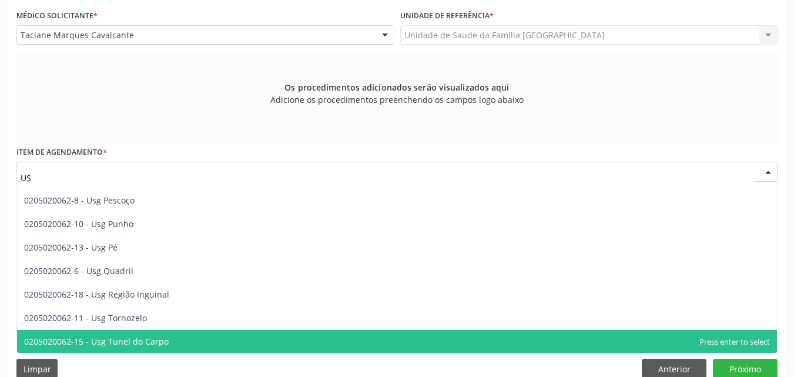
type input "U"
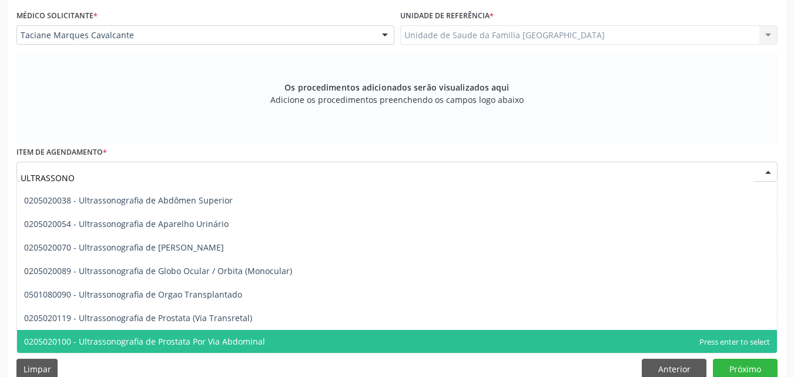
type input "ULTRASSONOG"
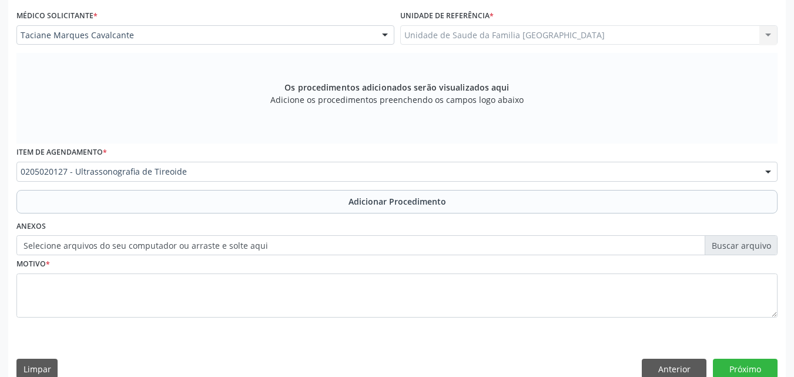
scroll to position [0, 0]
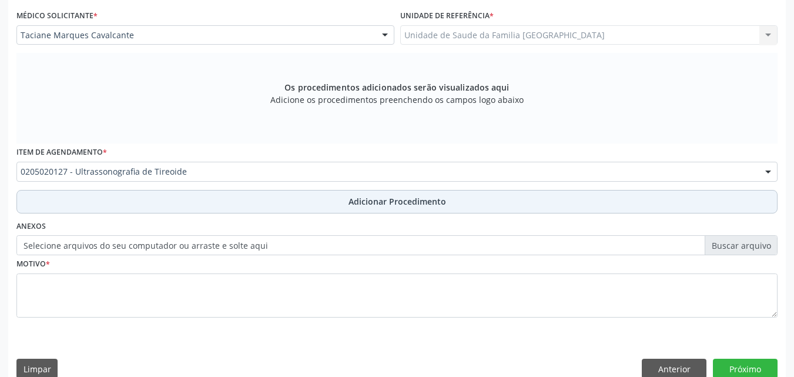
click at [145, 200] on button "Adicionar Procedimento" at bounding box center [396, 202] width 761 height 24
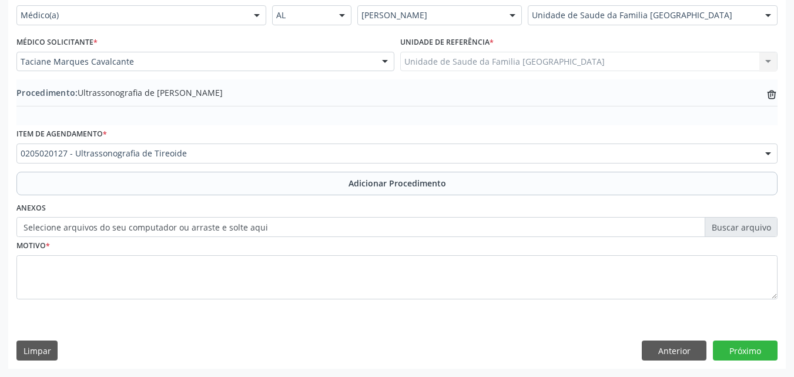
scroll to position [284, 0]
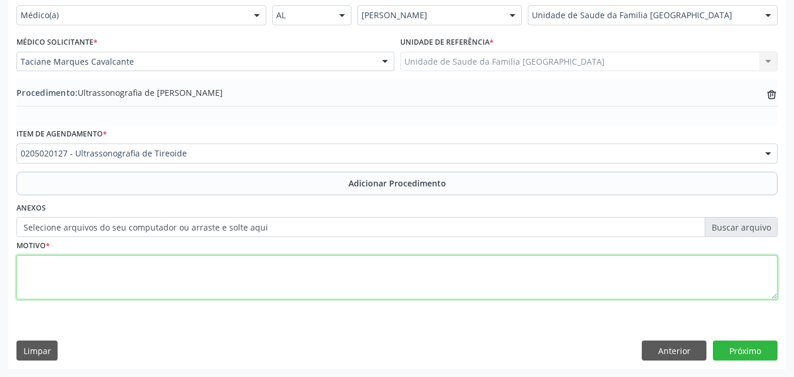
click at [151, 262] on textarea at bounding box center [396, 277] width 761 height 45
type textarea "EXAME PRÉVIO EVIDENCIANDO TIREIÓIDE DE DIMENSÕES AUMENTADAS."
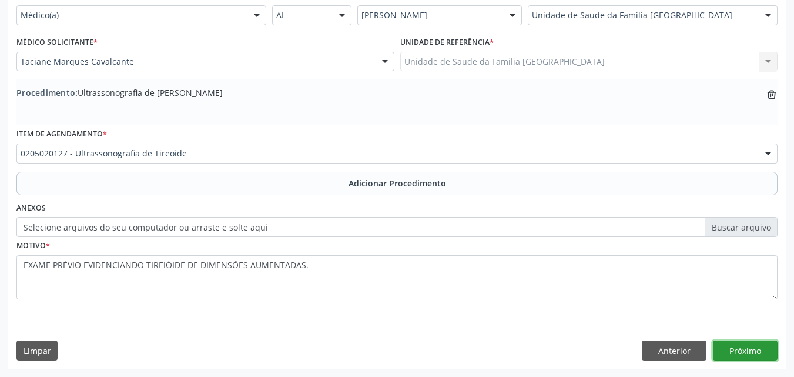
click at [746, 350] on button "Próximo" at bounding box center [745, 350] width 65 height 20
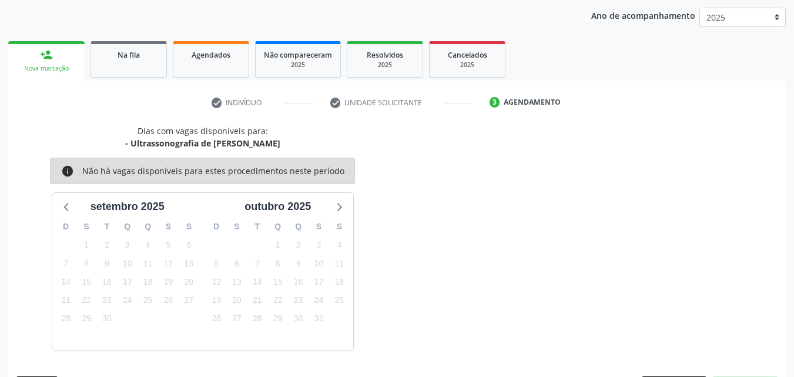
scroll to position [186, 0]
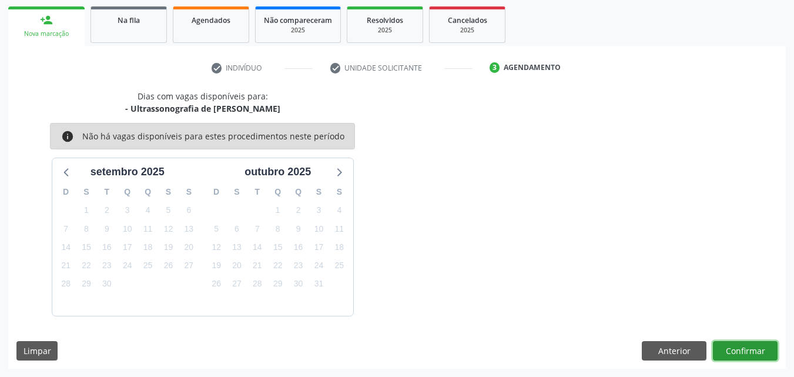
click at [734, 355] on button "Confirmar" at bounding box center [745, 351] width 65 height 20
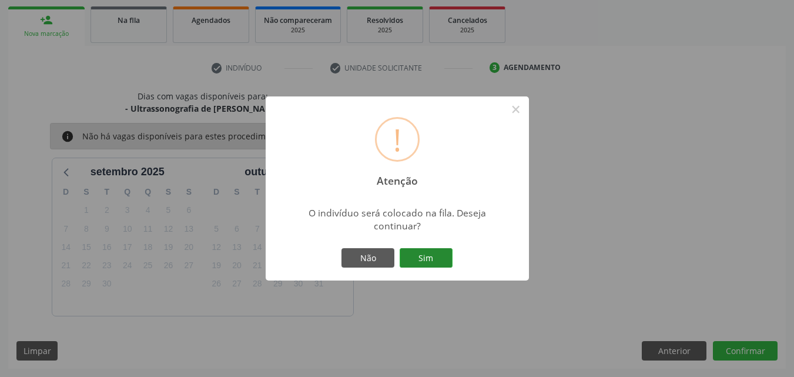
click at [427, 253] on button "Sim" at bounding box center [426, 258] width 53 height 20
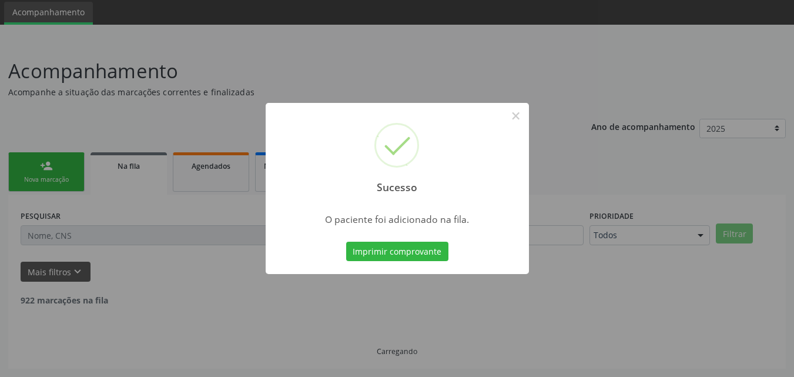
scroll to position [28, 0]
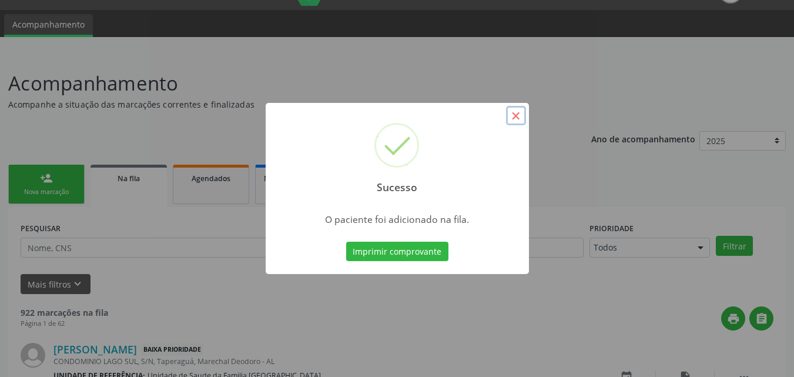
click at [521, 117] on button "×" at bounding box center [516, 116] width 20 height 20
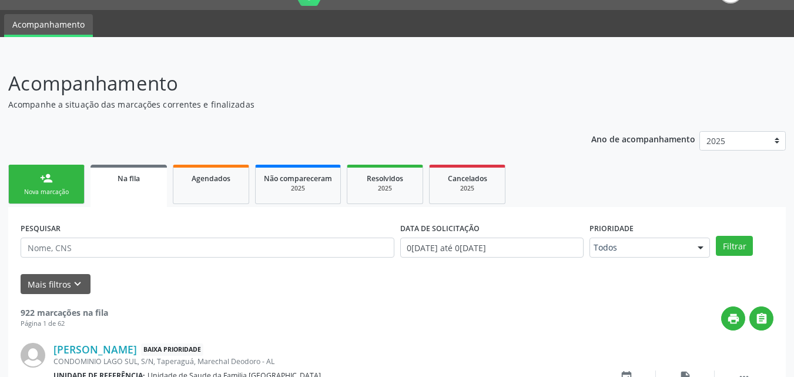
click at [38, 193] on div "Nova marcação" at bounding box center [46, 191] width 59 height 9
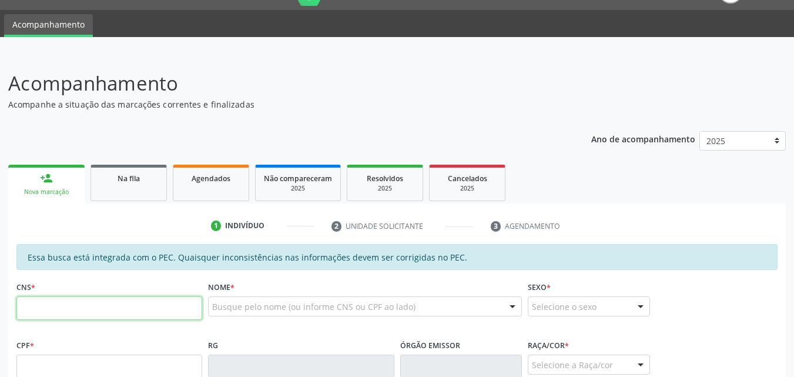
click at [51, 310] on input "text" at bounding box center [109, 308] width 186 height 24
type input "700 4064 9099 6546"
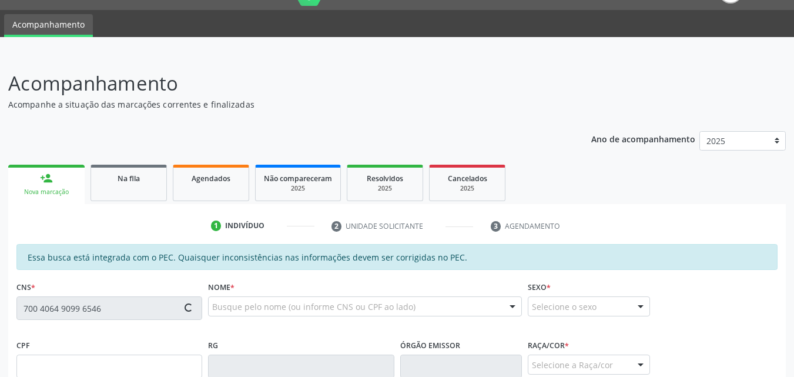
type input "078.830.884-08"
type input "05/09/1984"
type input "Maria Jose de Oliveira"
type input "(82) 99144-3236"
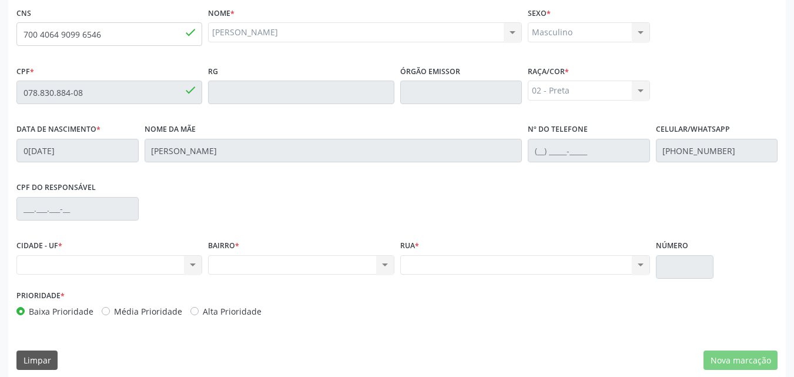
scroll to position [311, 0]
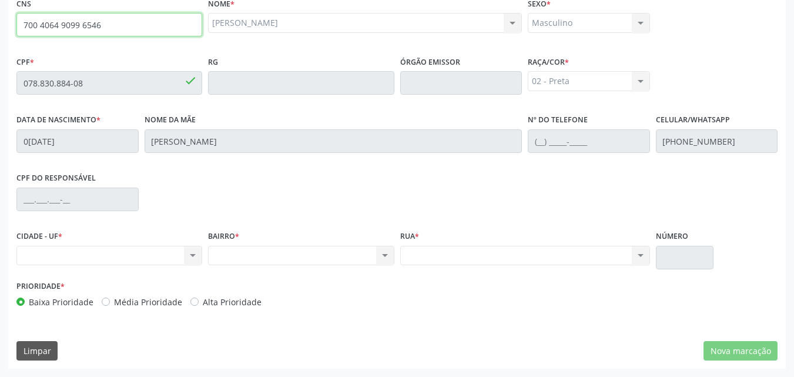
drag, startPoint x: 105, startPoint y: 31, endPoint x: 18, endPoint y: 25, distance: 87.2
click at [18, 25] on input "700 4064 9099 6546" at bounding box center [109, 25] width 186 height 24
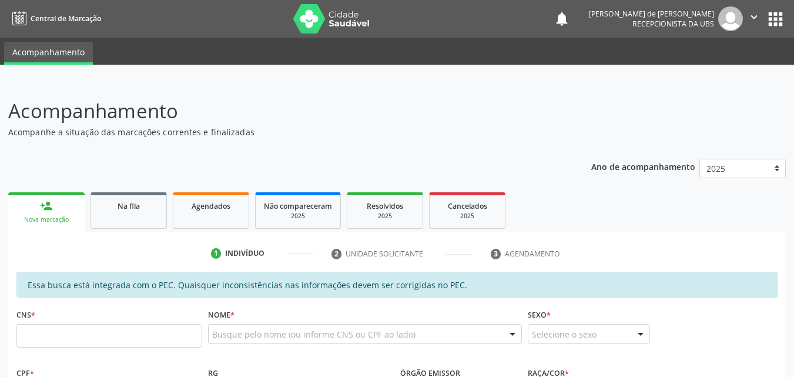
scroll to position [311, 0]
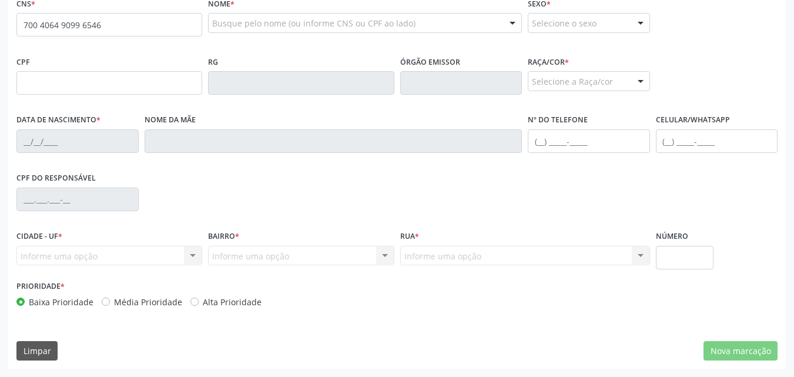
type input "700 4064 9099 6546"
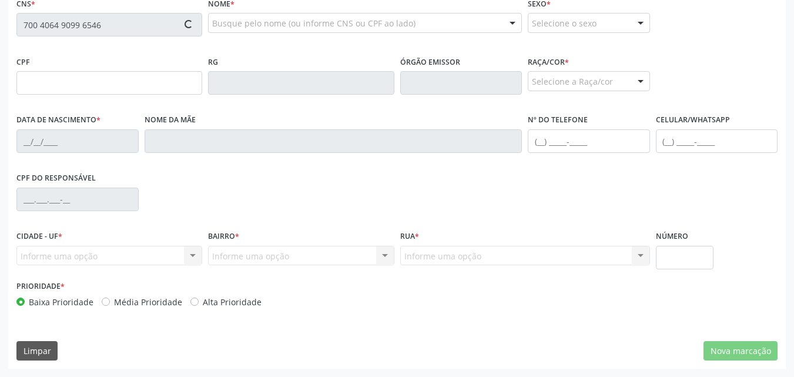
type input "078.830.884-08"
type input "[DATE]"
type input "[PERSON_NAME]"
type input "[PHONE_NUMBER]"
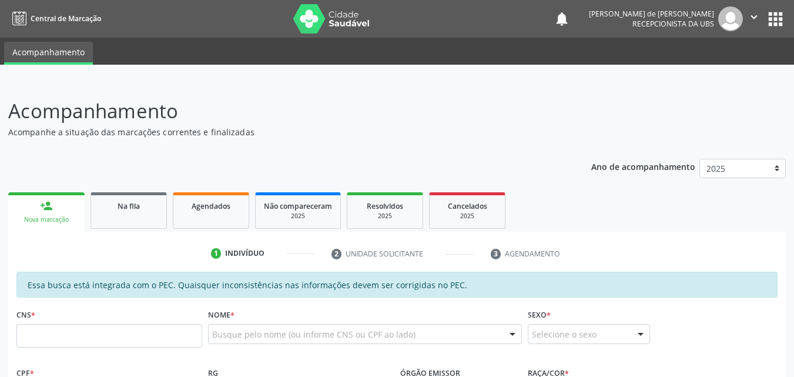
click at [83, 333] on input "text" at bounding box center [109, 336] width 186 height 24
type input "705 0092 8795 8950"
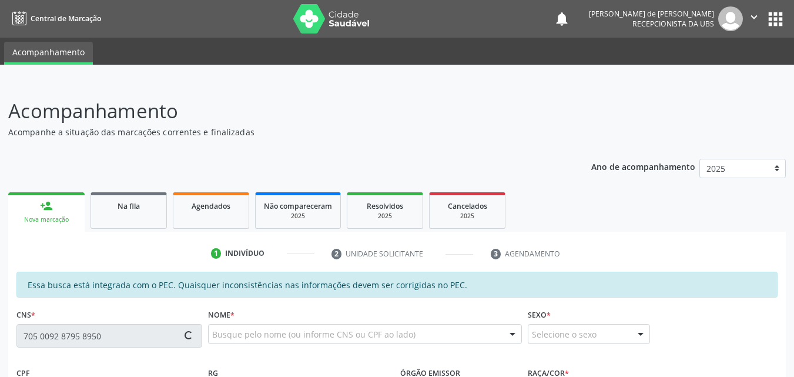
type input "055.169.584-66"
type input "2[DATE]"
type input "Cicera Maria da Conceição"
type input "[PHONE_NUMBER]"
type input "S/N"
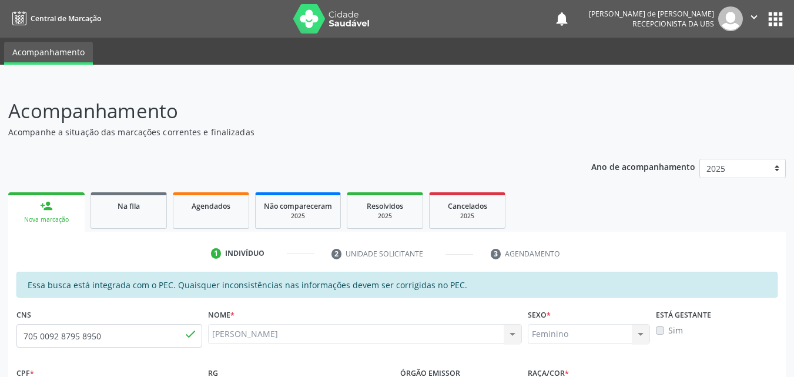
scroll to position [311, 0]
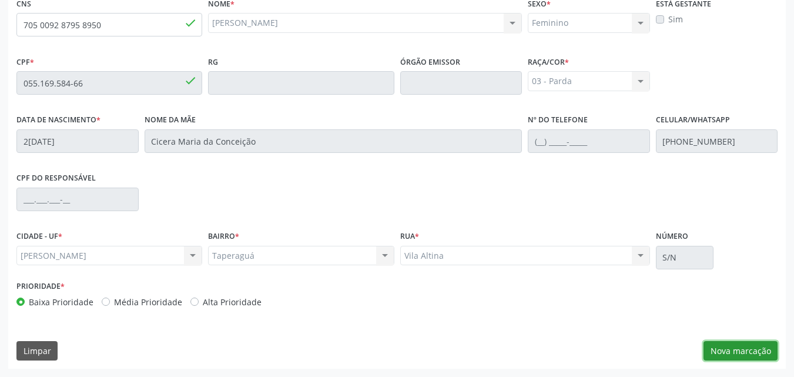
click at [747, 355] on button "Nova marcação" at bounding box center [740, 351] width 74 height 20
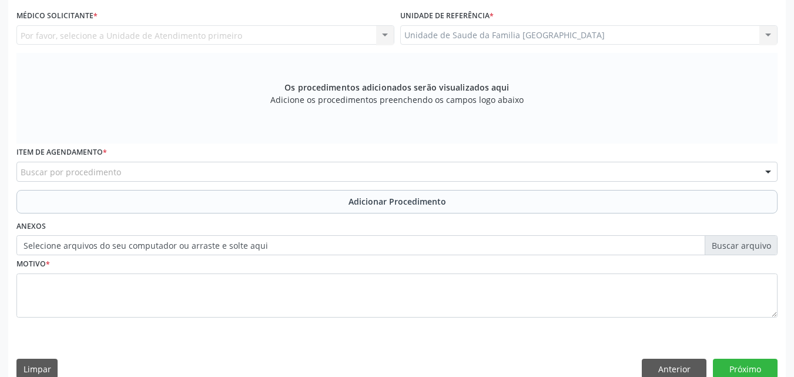
scroll to position [36, 0]
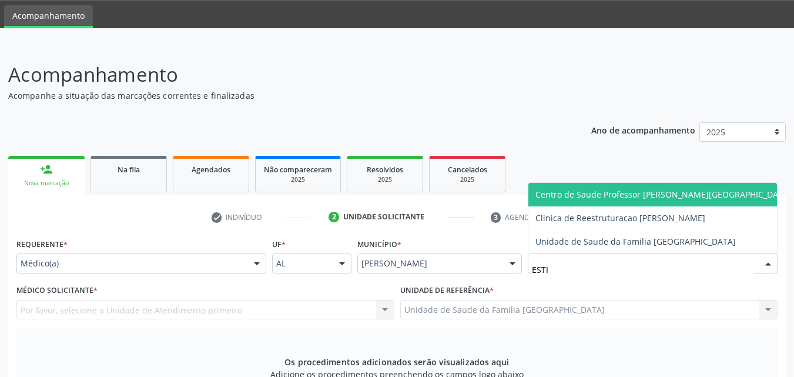
type input "ESTIV"
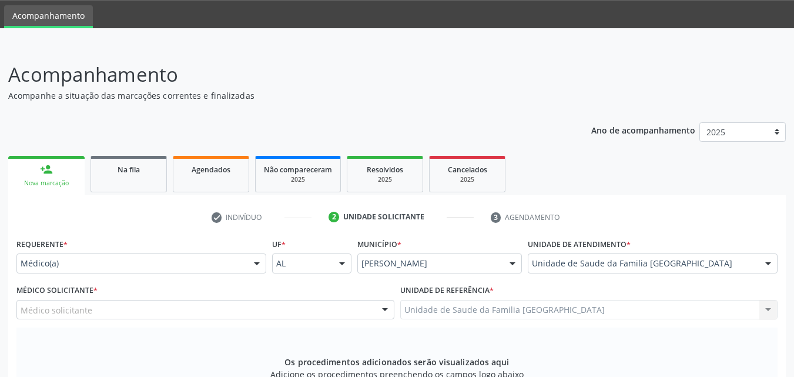
click at [100, 314] on div "Médico solicitante" at bounding box center [205, 310] width 378 height 20
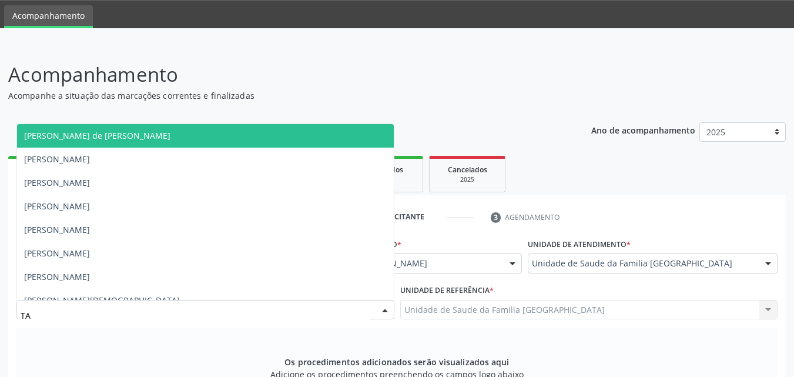
type input "TAC"
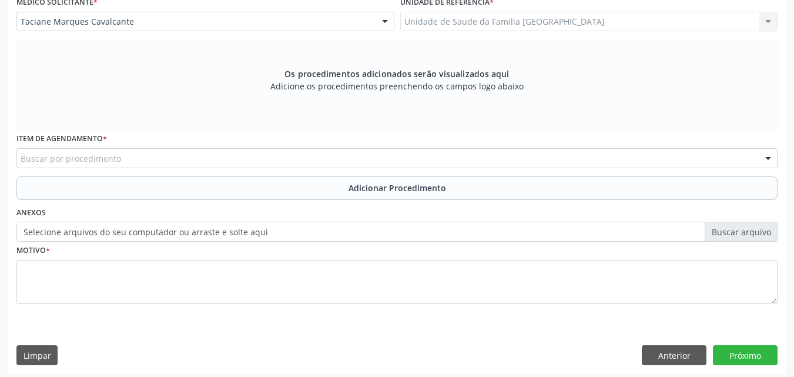
scroll to position [329, 0]
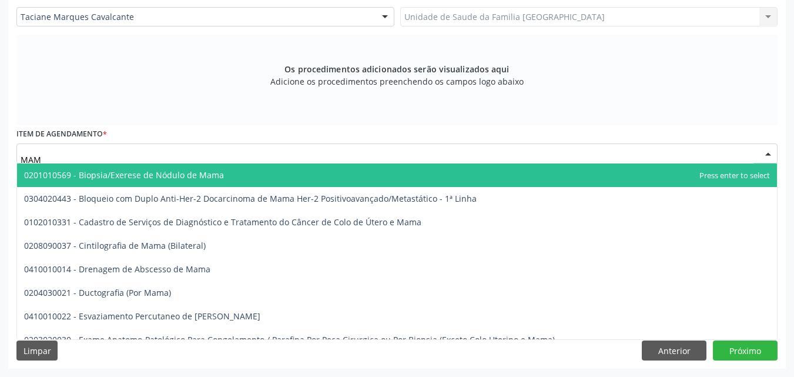
type input "MAMO"
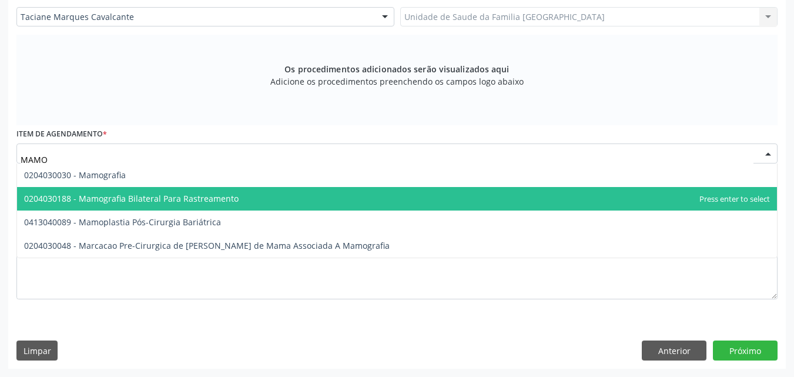
click at [113, 190] on span "0204030188 - Mamografia Bilateral Para Rastreamento" at bounding box center [397, 199] width 760 height 24
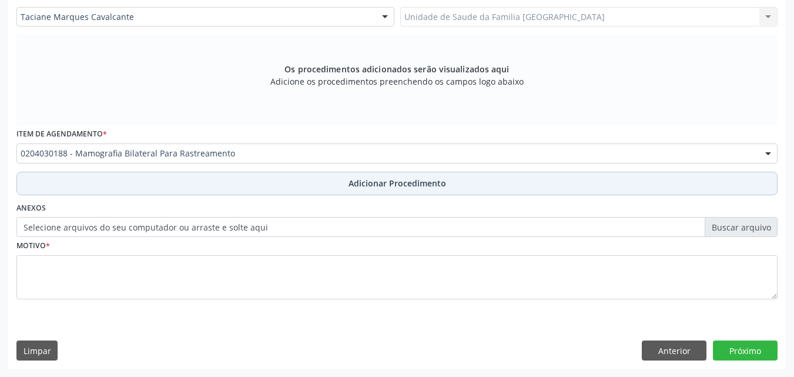
click at [109, 182] on button "Adicionar Procedimento" at bounding box center [396, 184] width 761 height 24
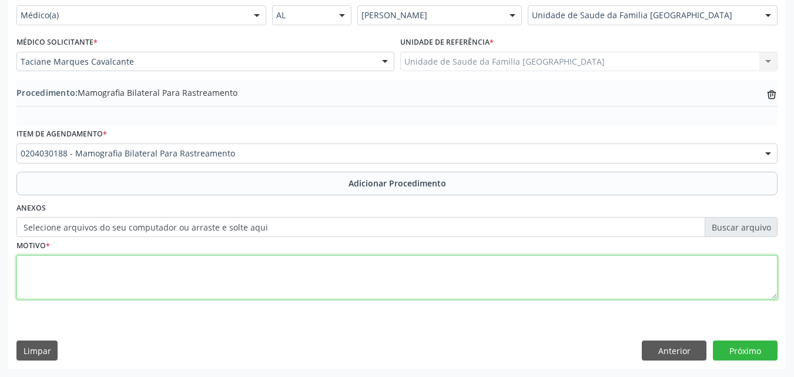
click at [103, 273] on textarea at bounding box center [396, 277] width 761 height 45
type textarea "RASTREIO EM POPULAÇÃO DE [GEOGRAPHIC_DATA]."
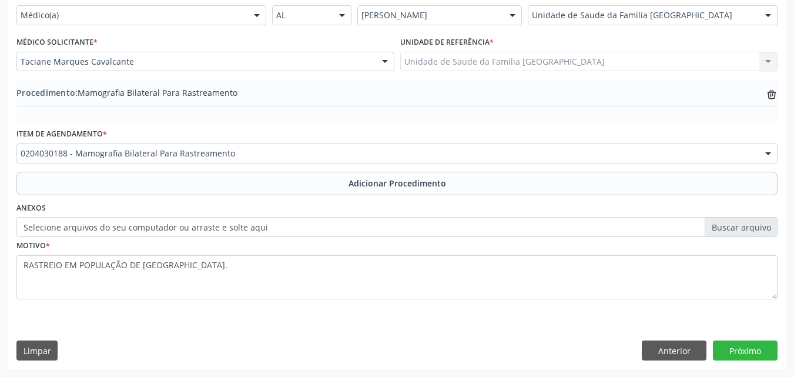
click at [759, 360] on div "Requerente * Médico(a) Médico(a) Enfermeiro(a) Paciente Nenhum resultado encont…" at bounding box center [396, 177] width 777 height 381
click at [760, 354] on button "Próximo" at bounding box center [745, 350] width 65 height 20
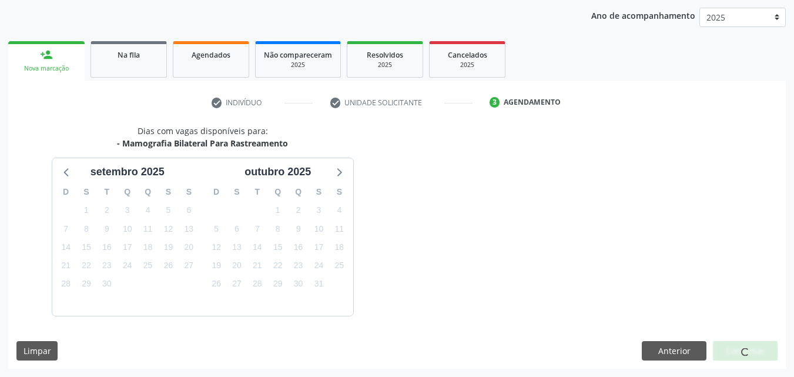
scroll to position [186, 0]
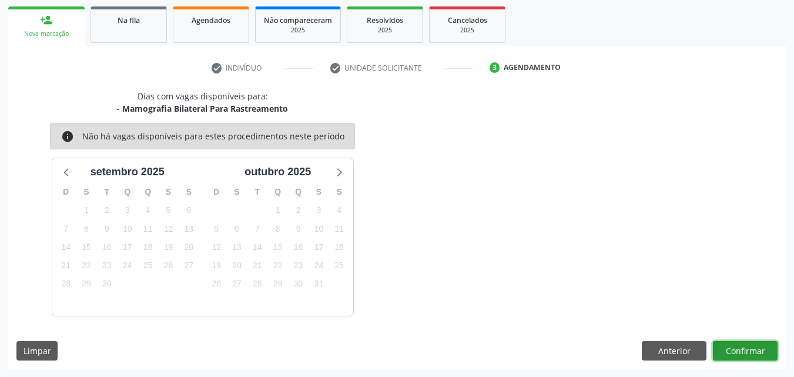
click at [749, 350] on button "Confirmar" at bounding box center [745, 351] width 65 height 20
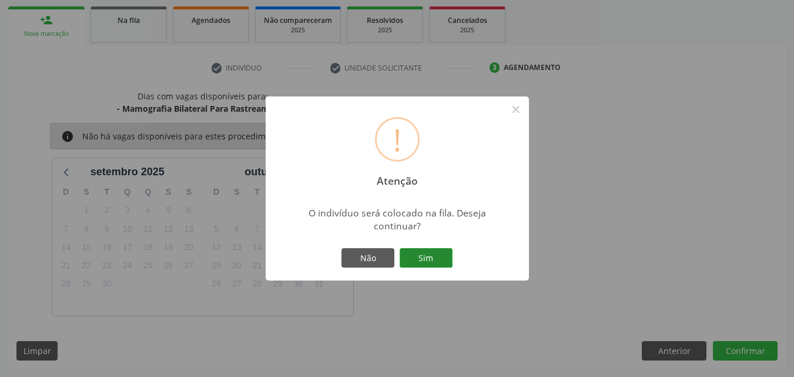
click at [424, 257] on button "Sim" at bounding box center [426, 258] width 53 height 20
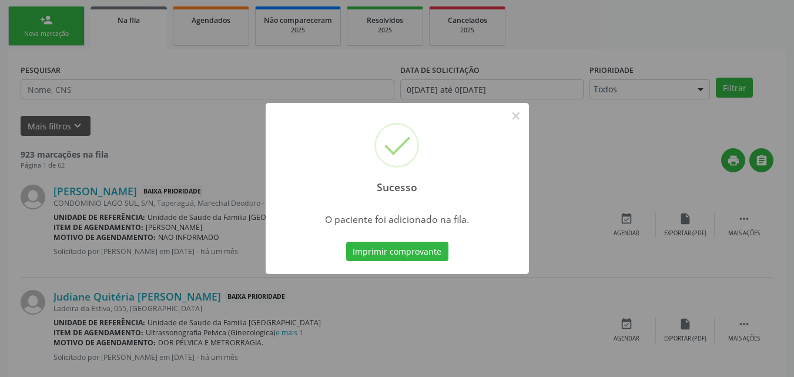
scroll to position [28, 0]
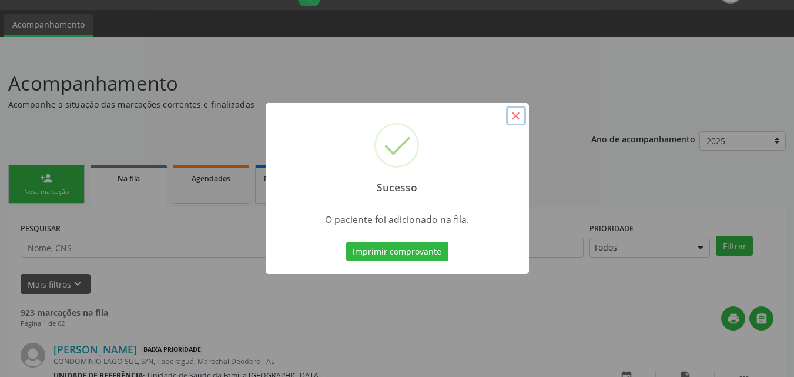
click at [522, 117] on button "×" at bounding box center [516, 116] width 20 height 20
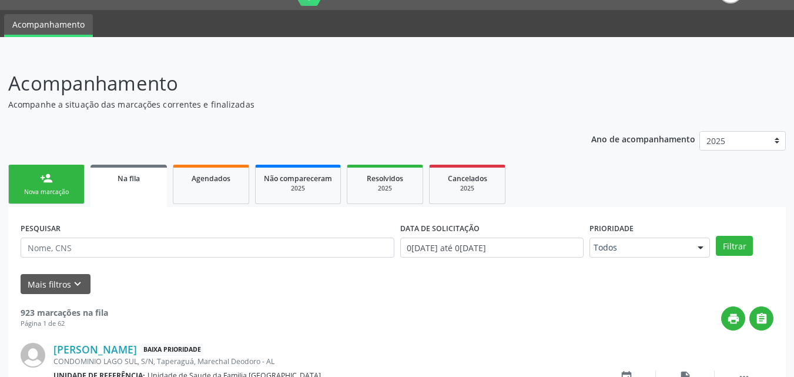
click at [47, 170] on link "person_add Nova marcação" at bounding box center [46, 184] width 76 height 39
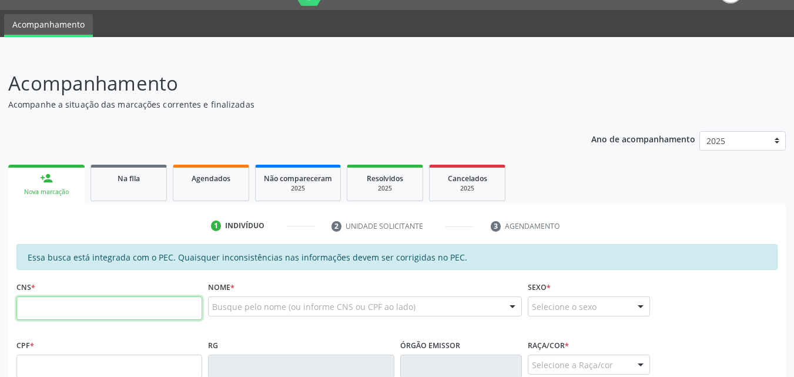
click at [55, 316] on input "text" at bounding box center [109, 308] width 186 height 24
type input "706 8052 9664 6629"
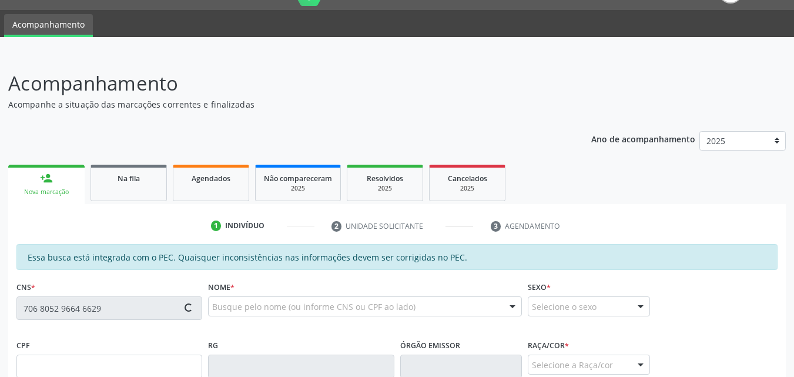
type input "102.881.764-99"
type input "12[DATE]"
type input "[PERSON_NAME]"
type input "[PHONE_NUMBER]"
type input "45"
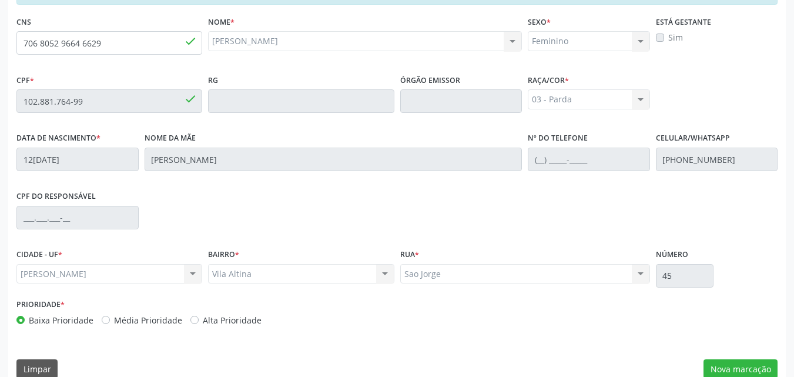
scroll to position [311, 0]
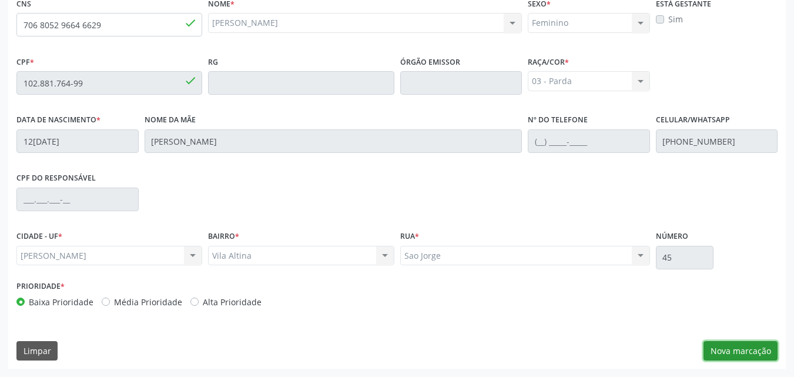
click at [751, 349] on button "Nova marcação" at bounding box center [740, 351] width 74 height 20
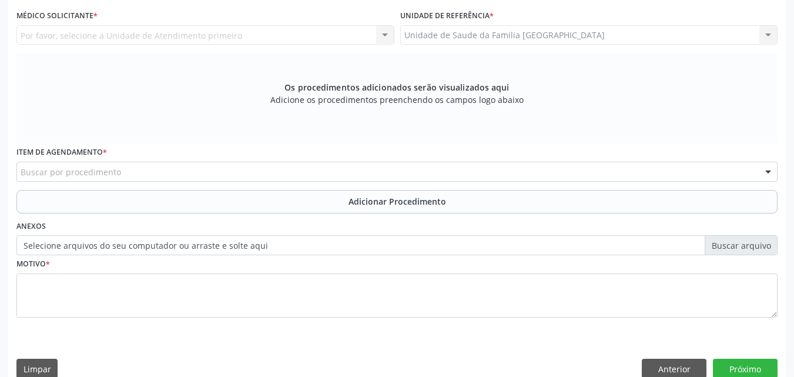
scroll to position [36, 0]
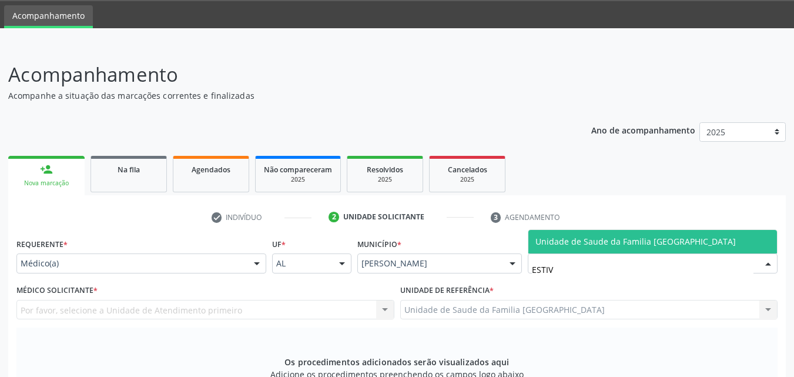
type input "ESTIVA"
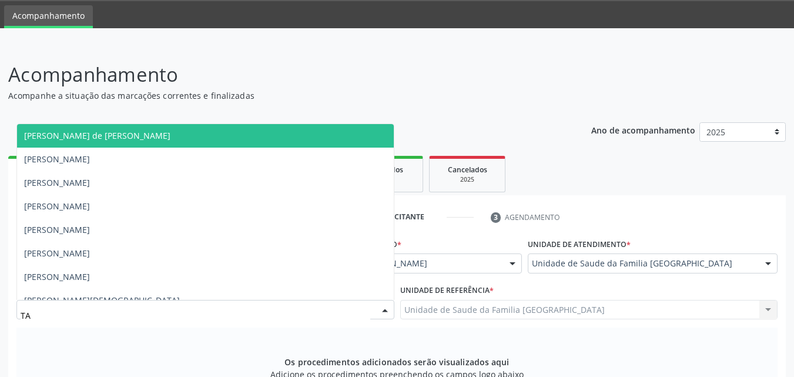
type input "TAC"
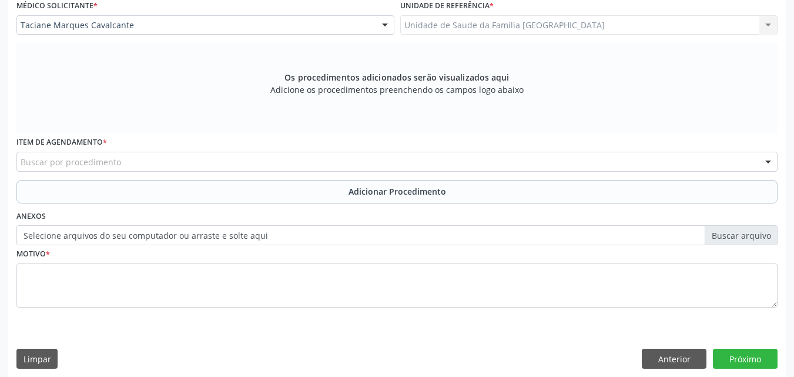
scroll to position [329, 0]
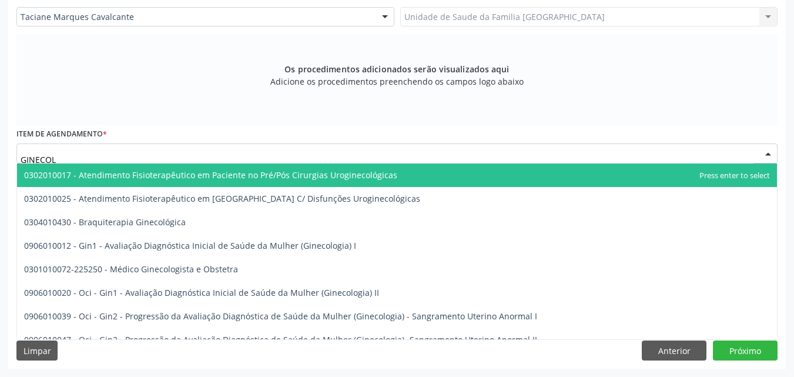
type input "GINECOLO"
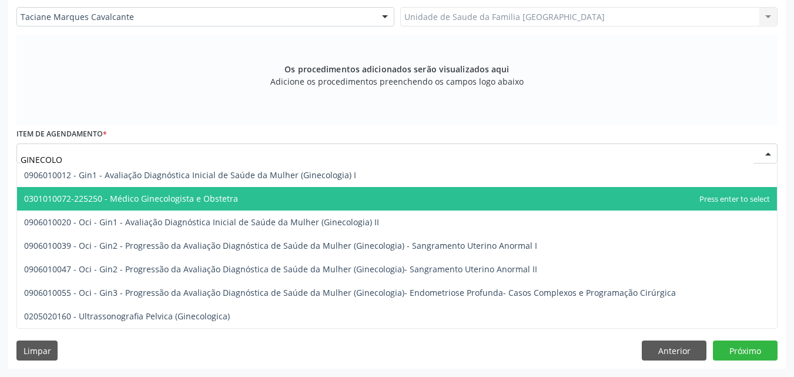
click at [75, 192] on span "0301010072-225250 - Médico Ginecologista e Obstetra" at bounding box center [397, 199] width 760 height 24
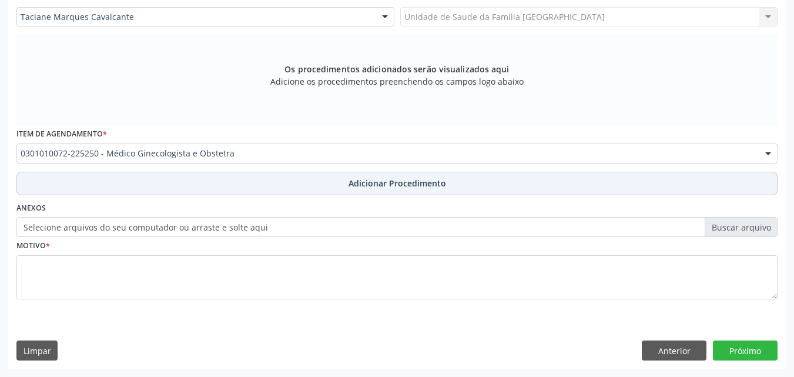
click at [92, 180] on button "Adicionar Procedimento" at bounding box center [396, 184] width 761 height 24
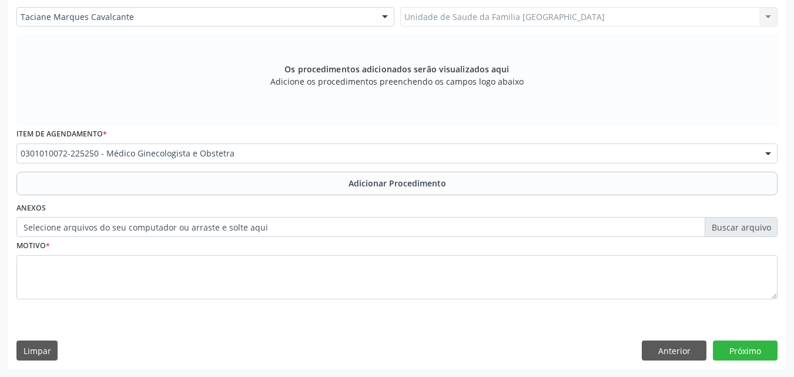
scroll to position [284, 0]
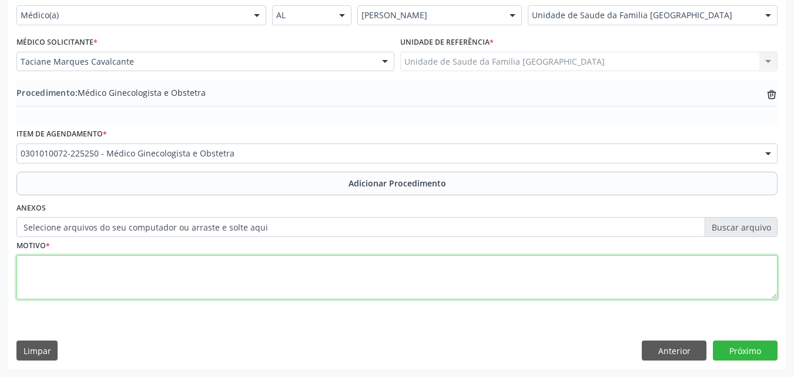
click at [95, 276] on textarea at bounding box center [396, 277] width 761 height 45
type textarea "ROTINA."
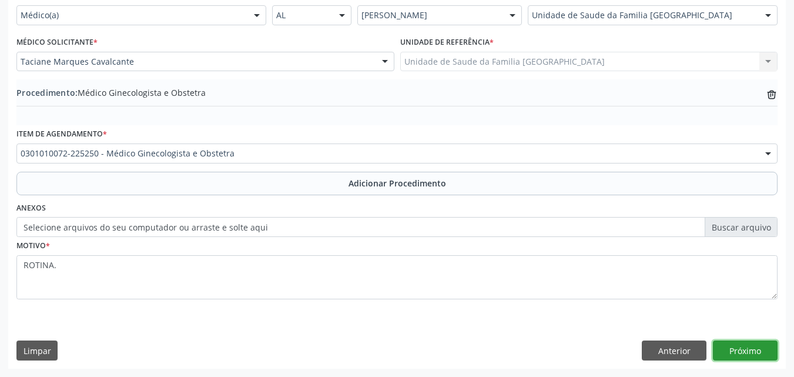
click at [737, 345] on button "Próximo" at bounding box center [745, 350] width 65 height 20
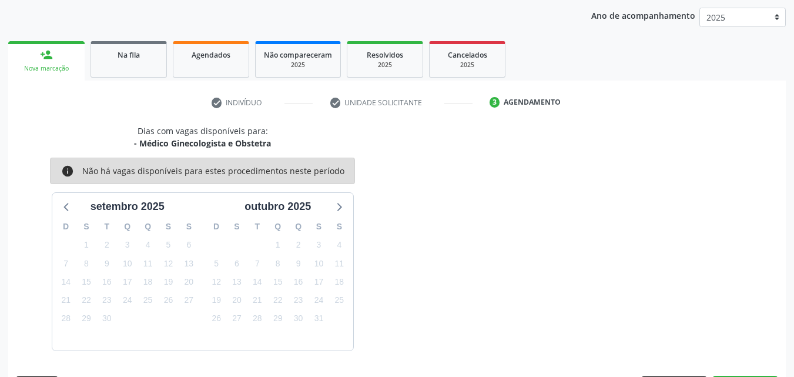
scroll to position [186, 0]
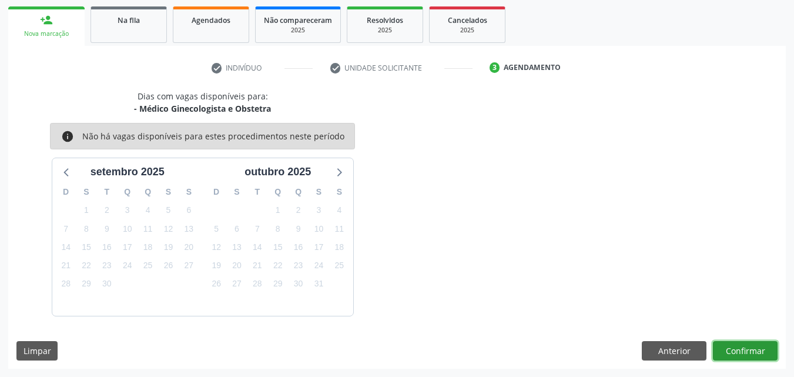
click at [729, 348] on button "Confirmar" at bounding box center [745, 351] width 65 height 20
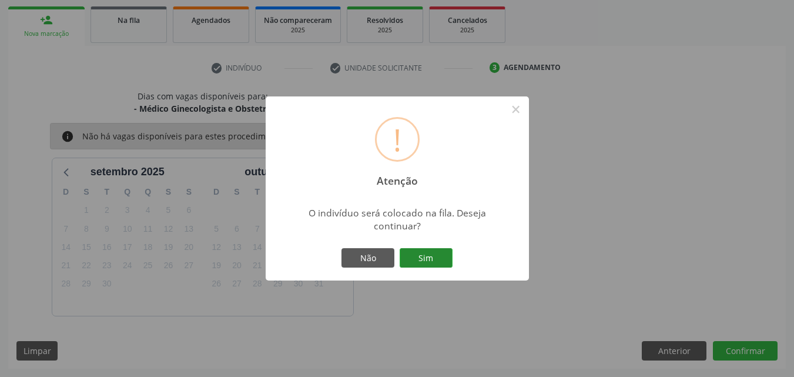
click at [426, 256] on button "Sim" at bounding box center [426, 258] width 53 height 20
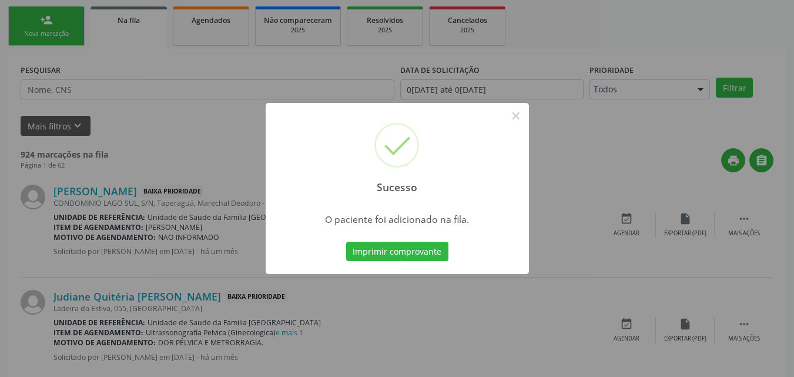
scroll to position [28, 0]
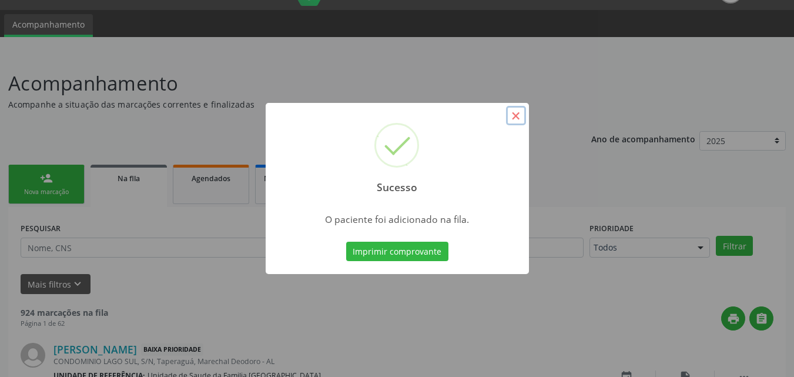
click at [516, 116] on button "×" at bounding box center [516, 116] width 20 height 20
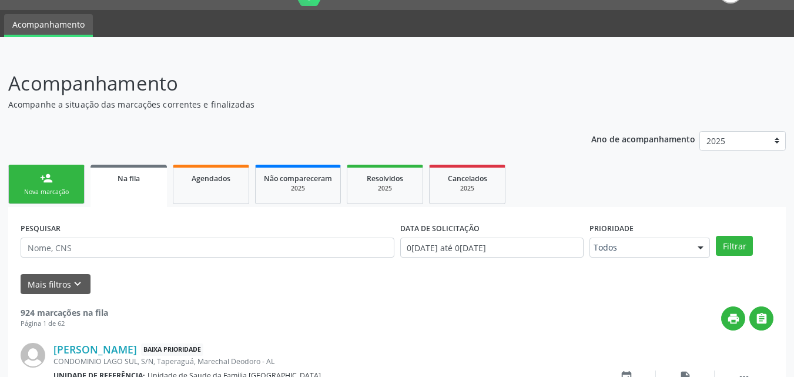
click at [79, 182] on link "person_add Nova marcação" at bounding box center [46, 184] width 76 height 39
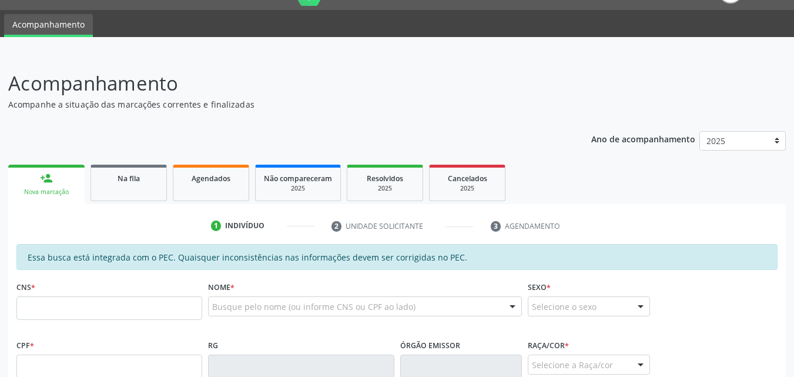
scroll to position [302, 0]
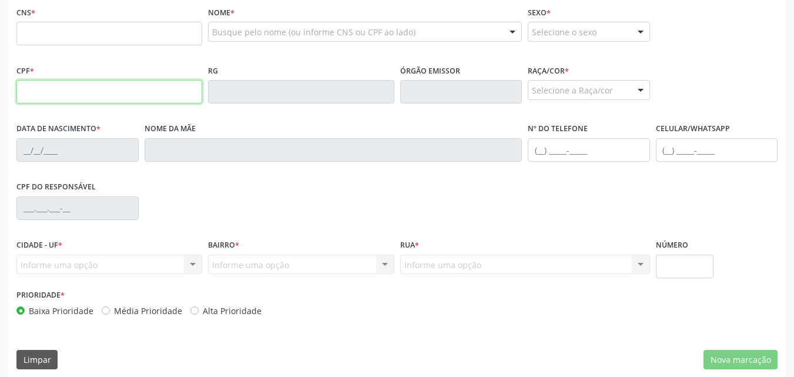
click at [45, 93] on input "text" at bounding box center [109, 92] width 186 height 24
type input "567.467.688-72"
type input "708 0043 6727 5825"
type input "04[DATE]"
type input "[PERSON_NAME]"
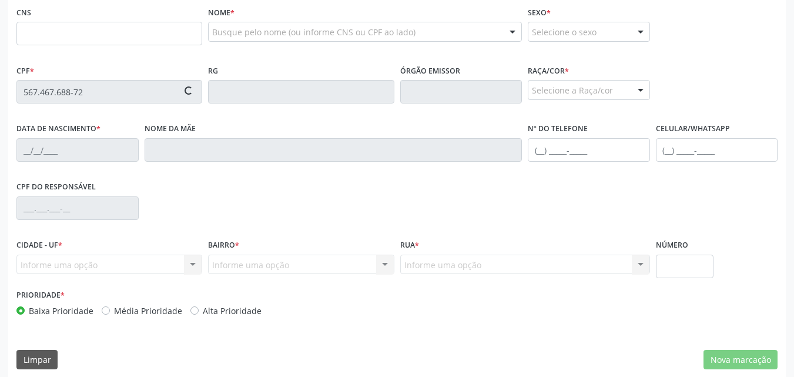
type input "[PHONE_NUMBER]"
type input "8"
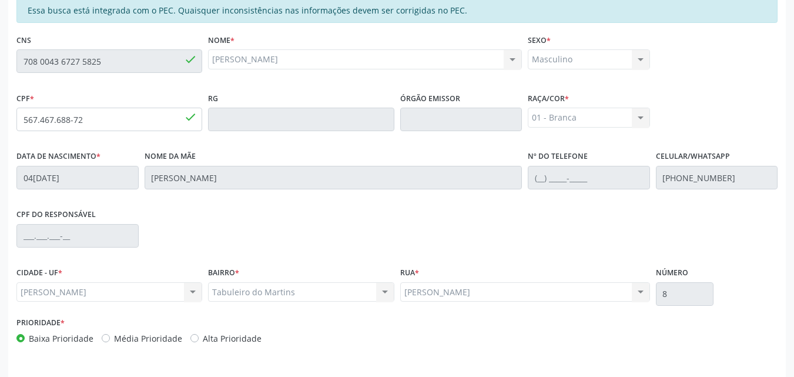
scroll to position [311, 0]
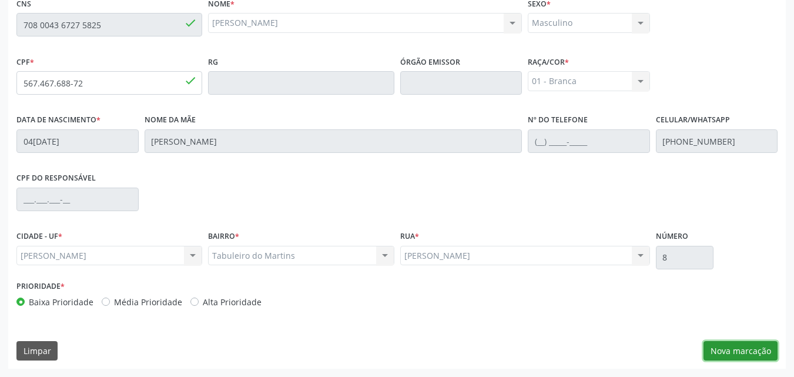
click at [728, 345] on button "Nova marcação" at bounding box center [740, 351] width 74 height 20
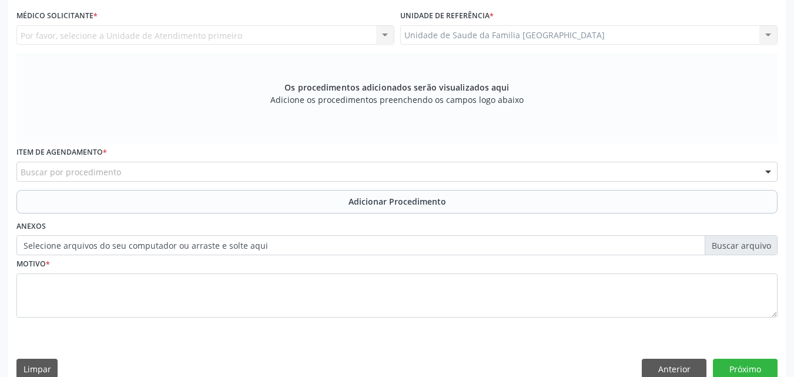
scroll to position [36, 0]
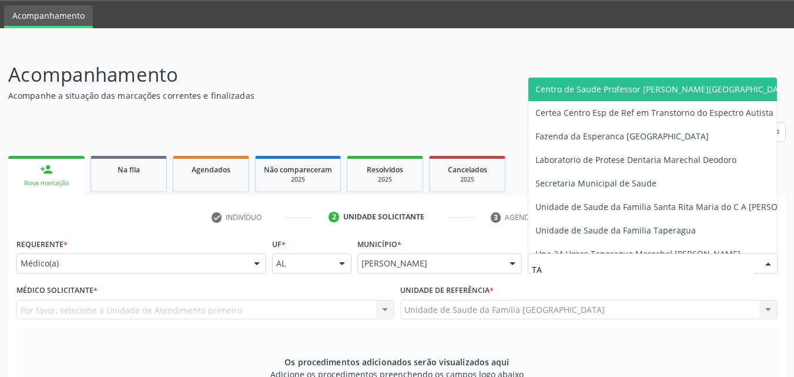
type input "T"
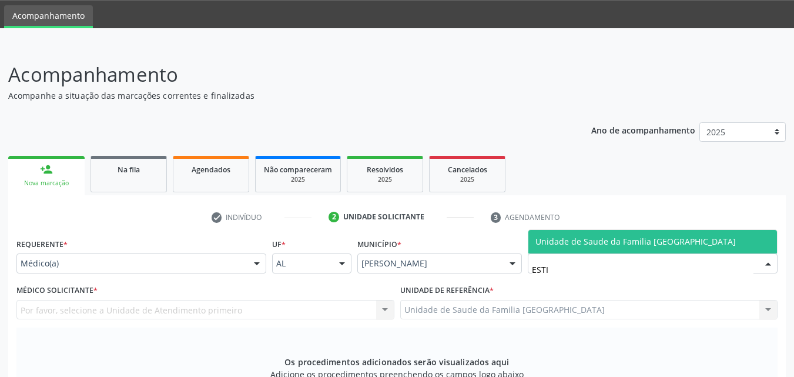
type input "ESTIV"
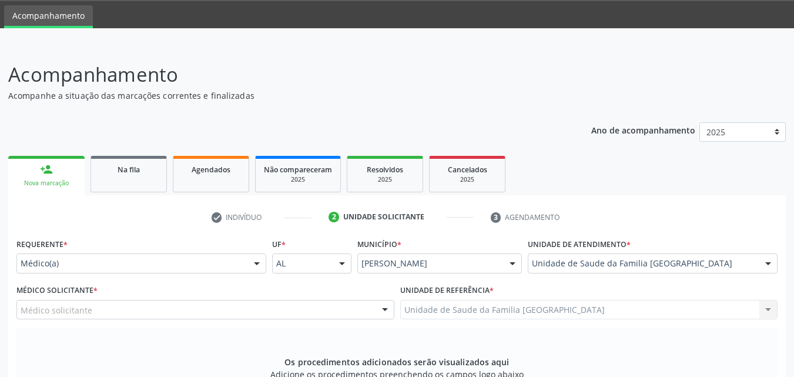
click at [198, 313] on div "Médico solicitante" at bounding box center [205, 310] width 378 height 20
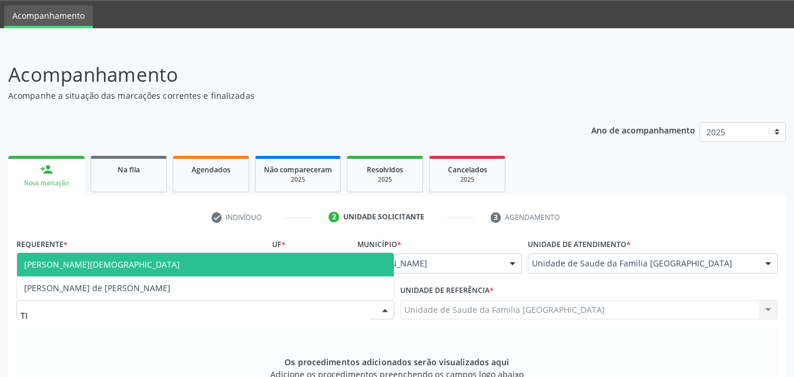
type input "T"
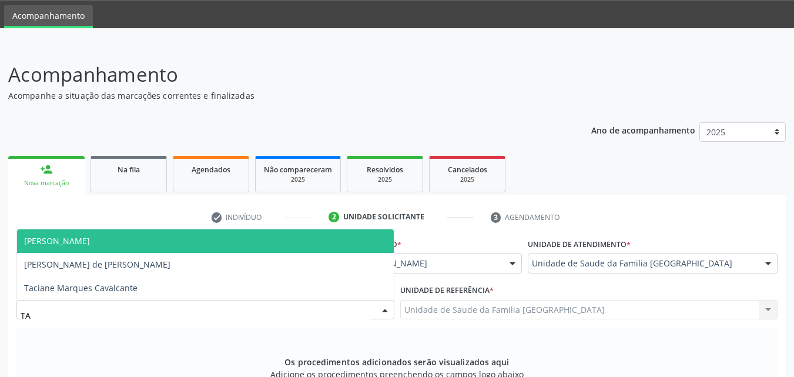
type input "TAC"
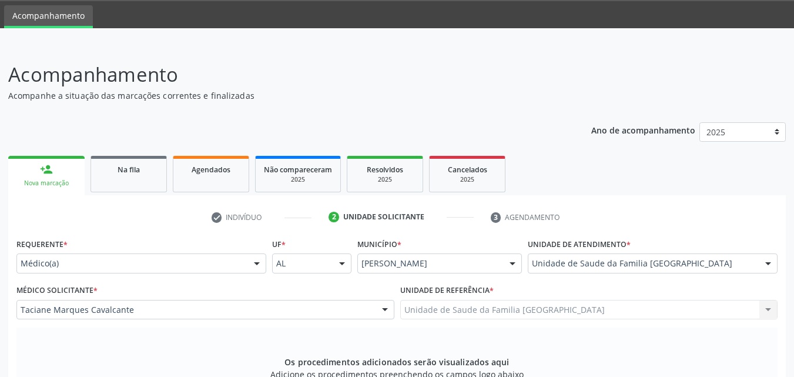
scroll to position [311, 0]
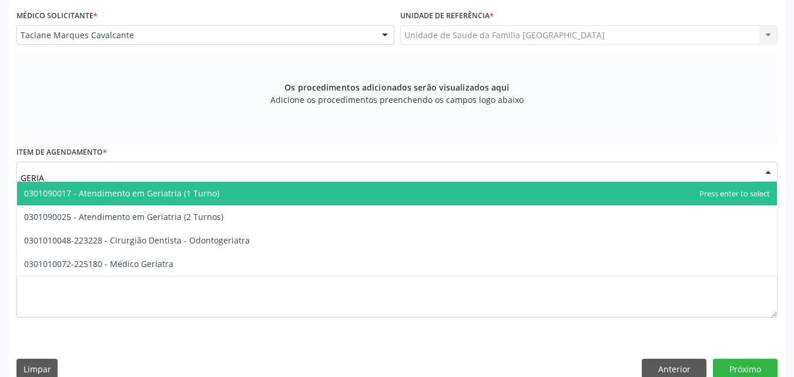
type input "GERIAT"
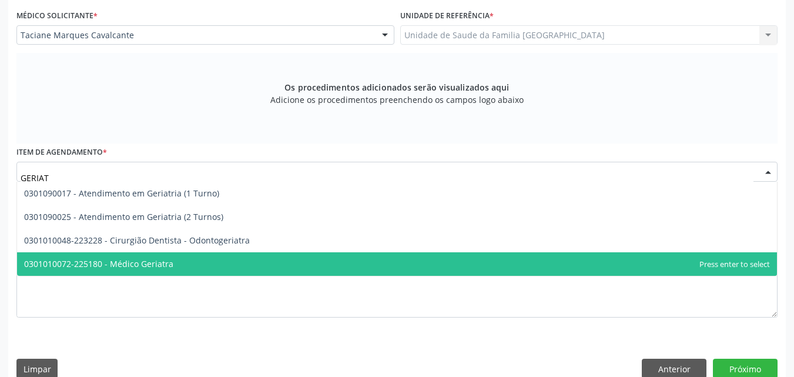
click at [130, 255] on span "0301010072-225180 - Médico Geriatra" at bounding box center [397, 264] width 760 height 24
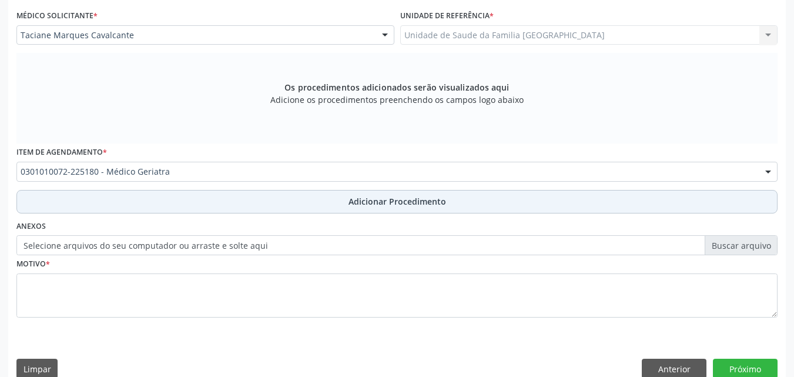
click at [133, 202] on button "Adicionar Procedimento" at bounding box center [396, 202] width 761 height 24
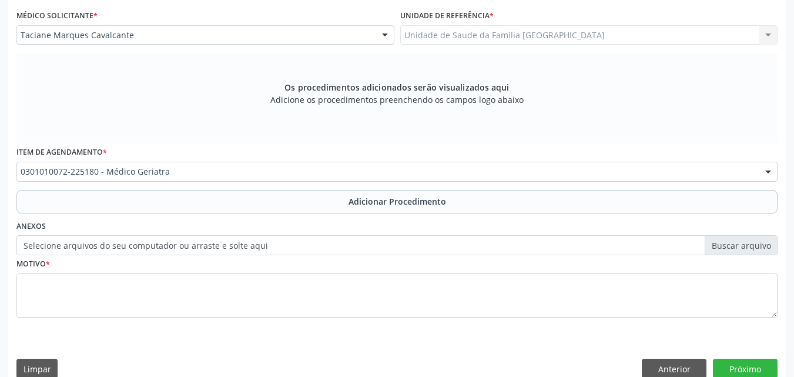
scroll to position [284, 0]
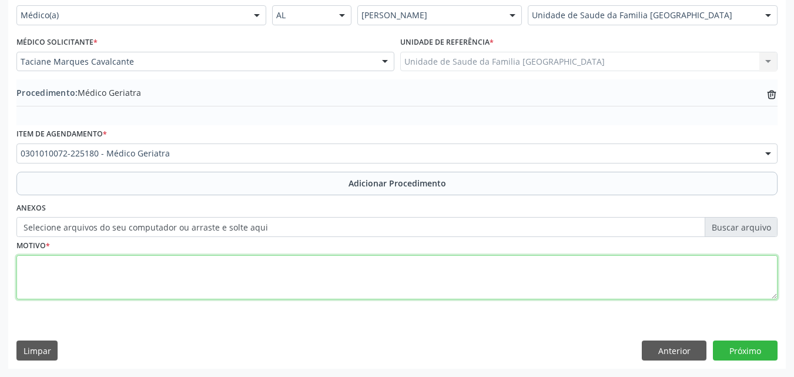
click at [133, 279] on textarea at bounding box center [396, 277] width 761 height 45
type textarea "ROTINA."
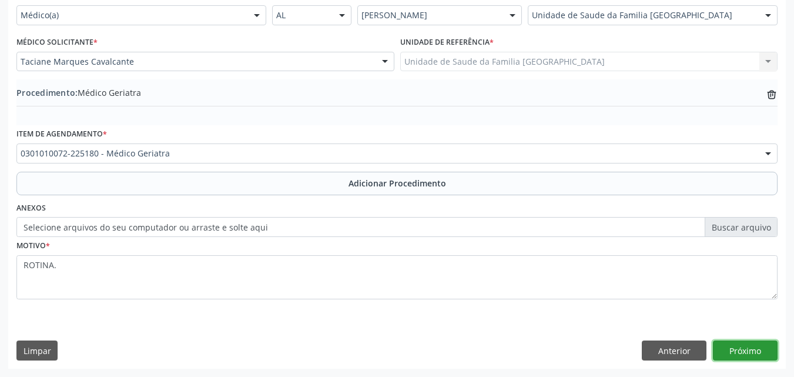
click at [729, 348] on button "Próximo" at bounding box center [745, 350] width 65 height 20
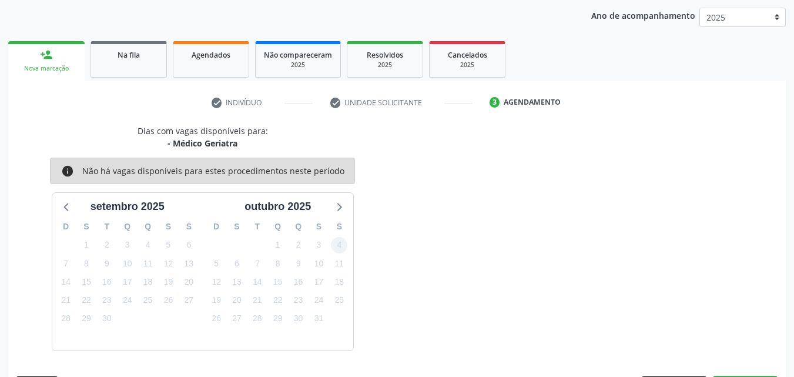
scroll to position [186, 0]
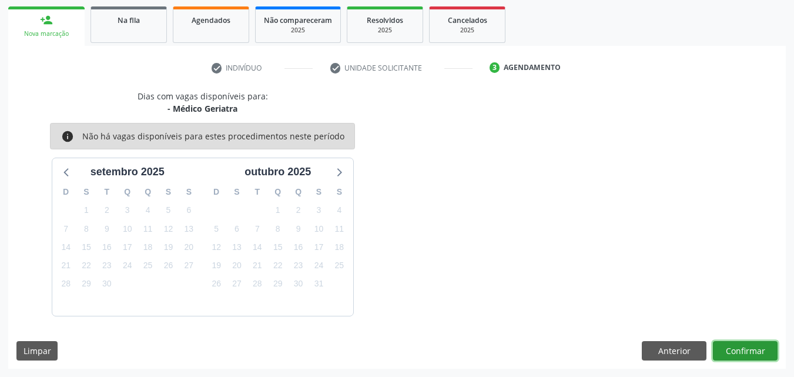
click at [727, 354] on button "Confirmar" at bounding box center [745, 351] width 65 height 20
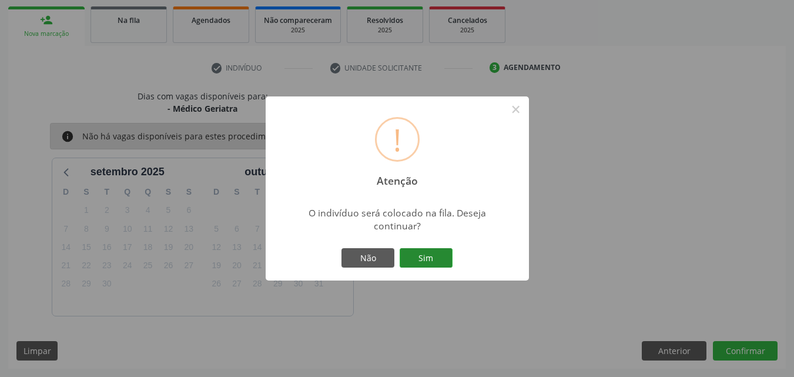
click at [434, 251] on button "Sim" at bounding box center [426, 258] width 53 height 20
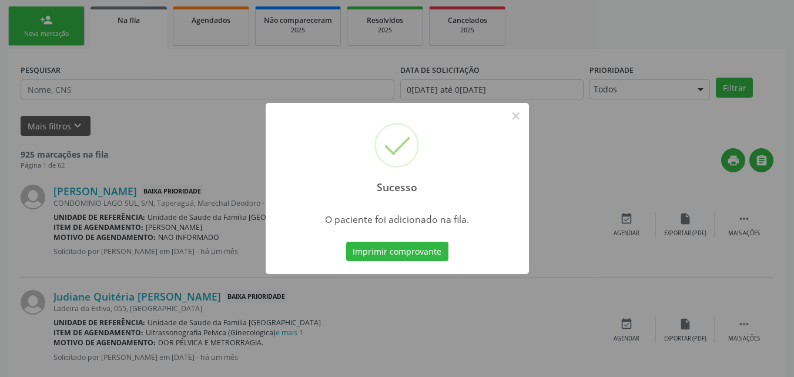
scroll to position [28, 0]
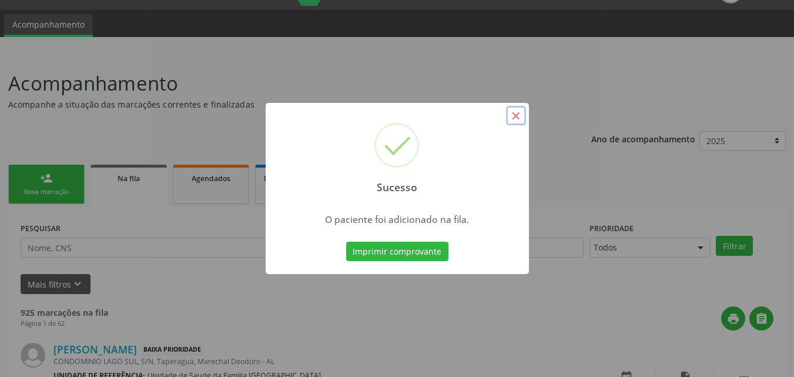
click at [523, 118] on button "×" at bounding box center [516, 116] width 20 height 20
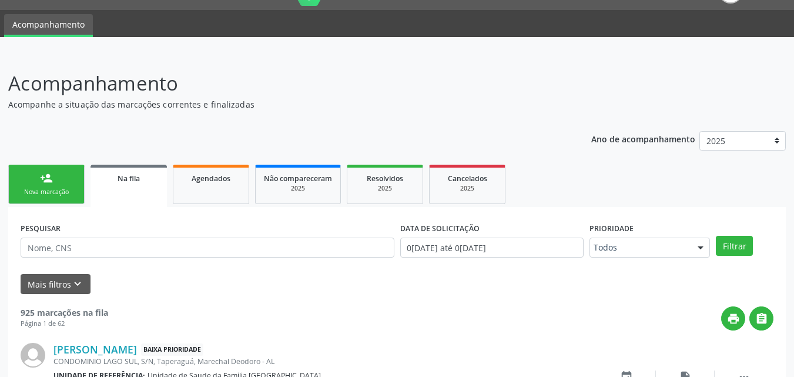
click at [48, 179] on div "person_add" at bounding box center [46, 178] width 13 height 13
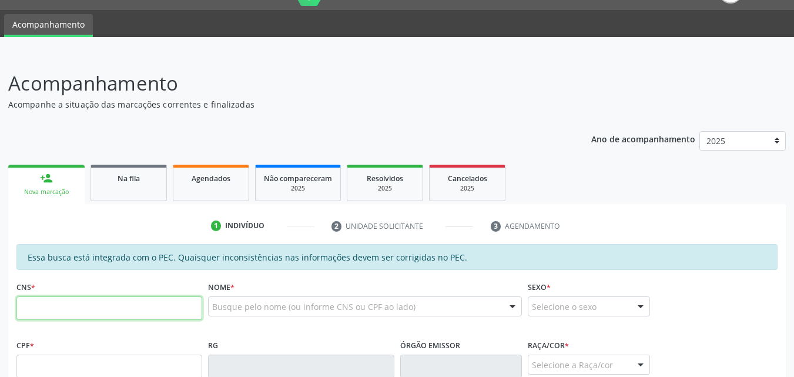
click at [64, 306] on input "text" at bounding box center [109, 308] width 186 height 24
type input "708 0043 6727 5825"
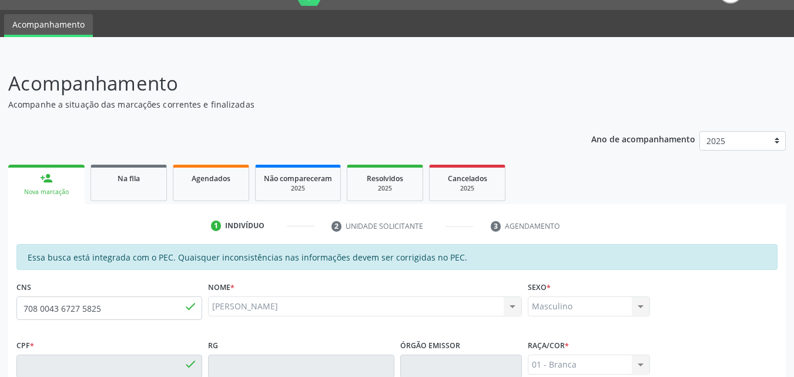
type input "567.467.688-72"
type input "04[DATE]"
type input "[PERSON_NAME]"
type input "[PHONE_NUMBER]"
type input "8"
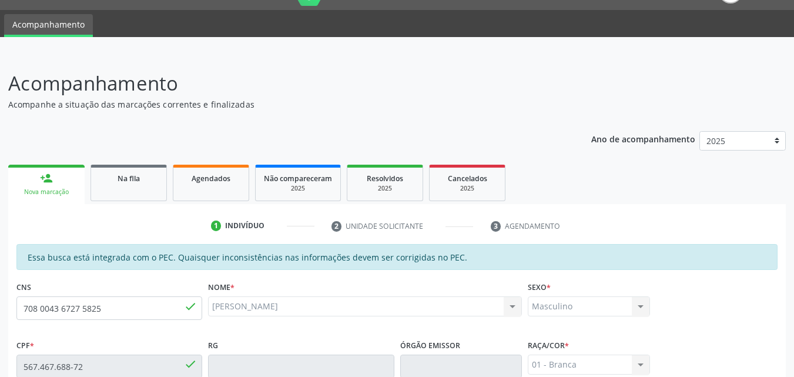
scroll to position [311, 0]
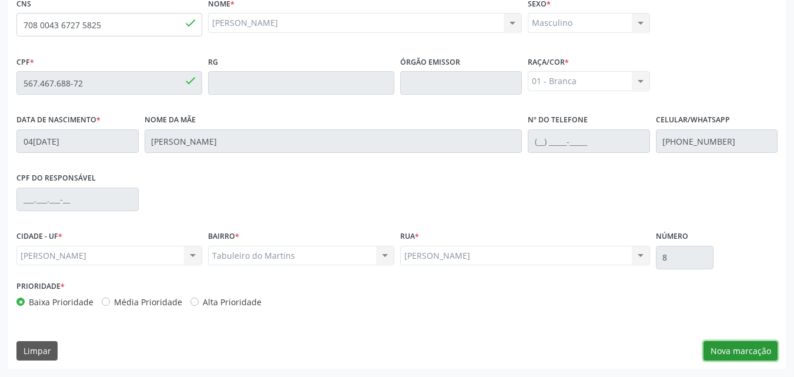
click at [737, 354] on button "Nova marcação" at bounding box center [740, 351] width 74 height 20
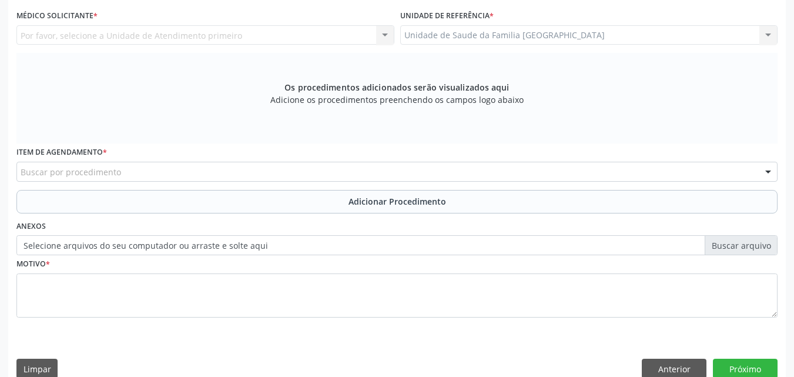
scroll to position [36, 0]
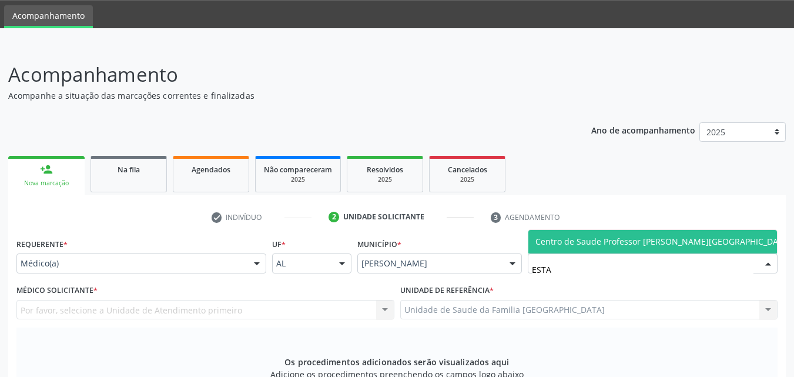
type input "ESTAC"
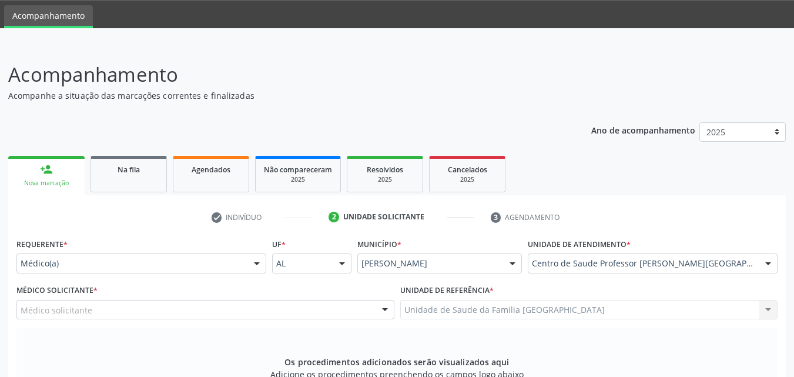
click at [122, 310] on div "Médico solicitante" at bounding box center [205, 310] width 378 height 20
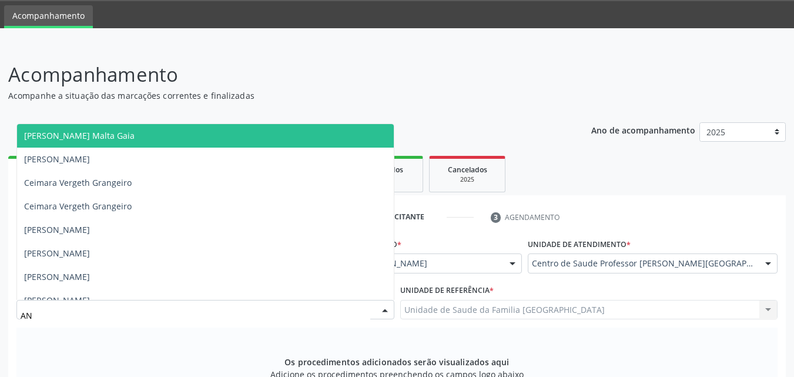
type input "A"
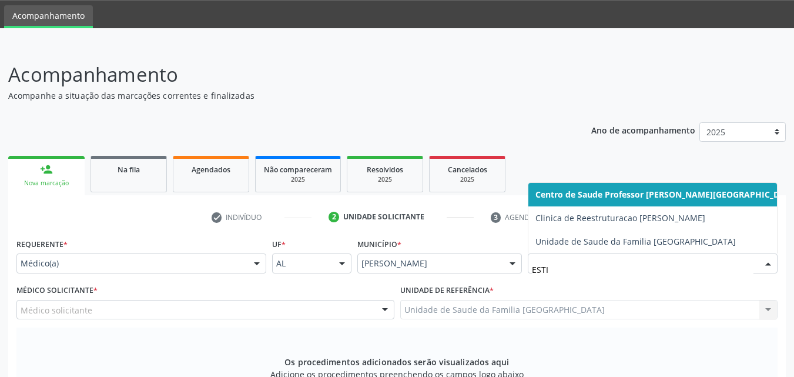
type input "ESTIV"
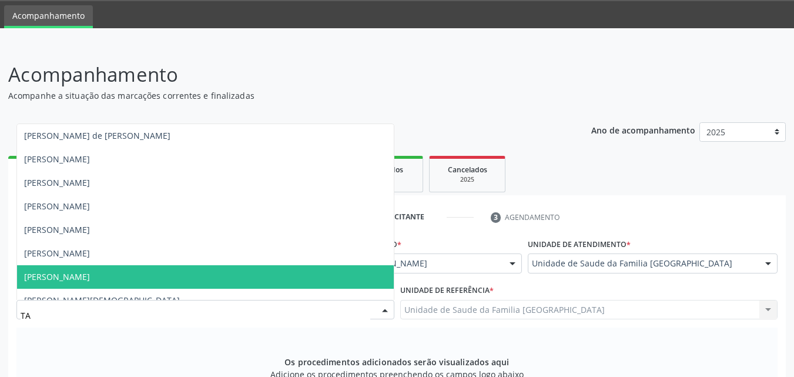
type input "TAC"
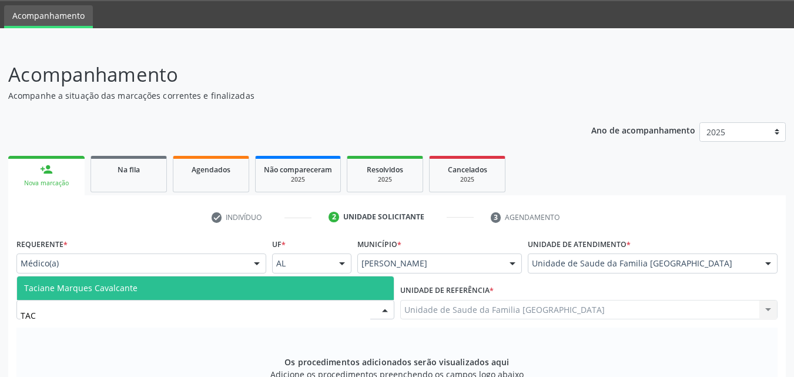
click at [27, 283] on span "Taciane Marques Cavalcante" at bounding box center [80, 287] width 113 height 11
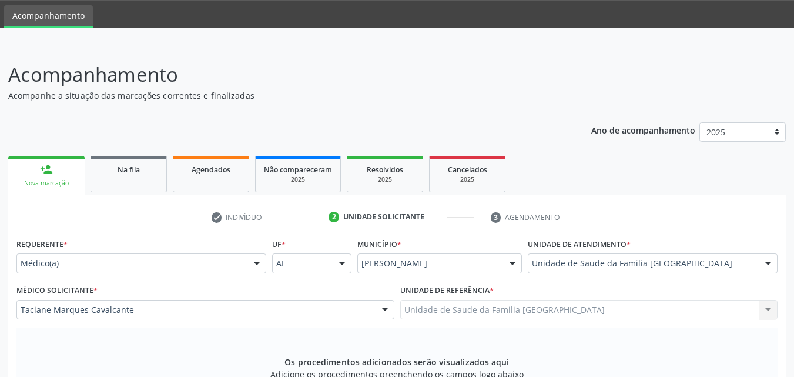
scroll to position [311, 0]
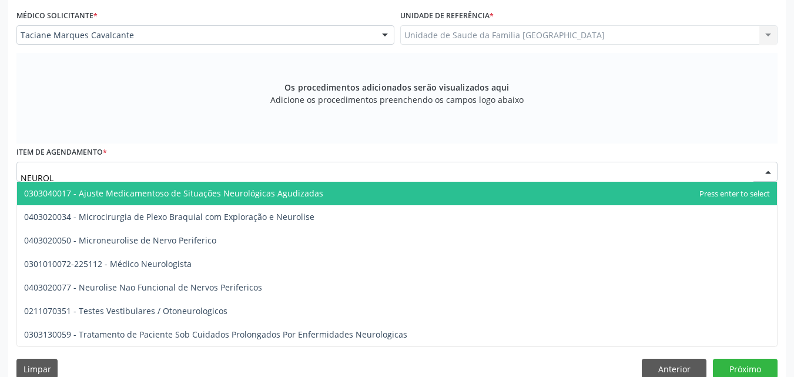
type input "NEUROLO"
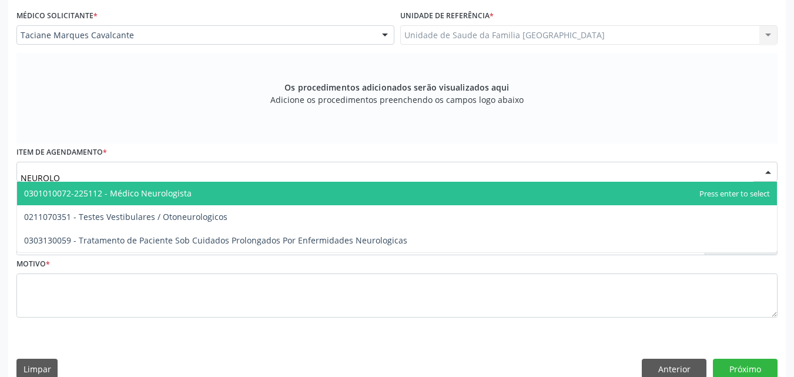
click at [106, 189] on span "0301010072-225112 - Médico Neurologista" at bounding box center [107, 192] width 167 height 11
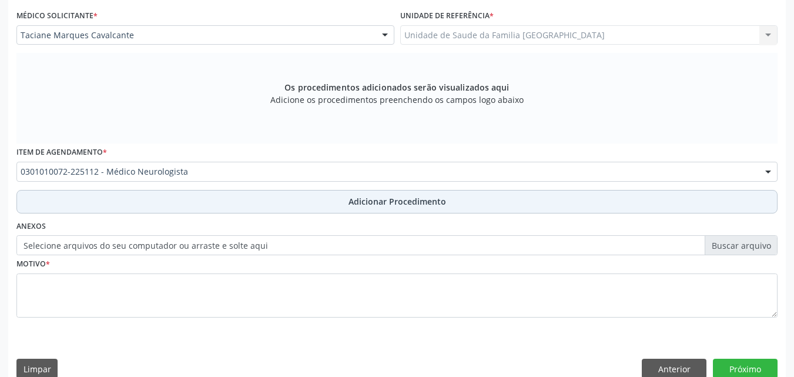
click at [100, 199] on button "Adicionar Procedimento" at bounding box center [396, 202] width 761 height 24
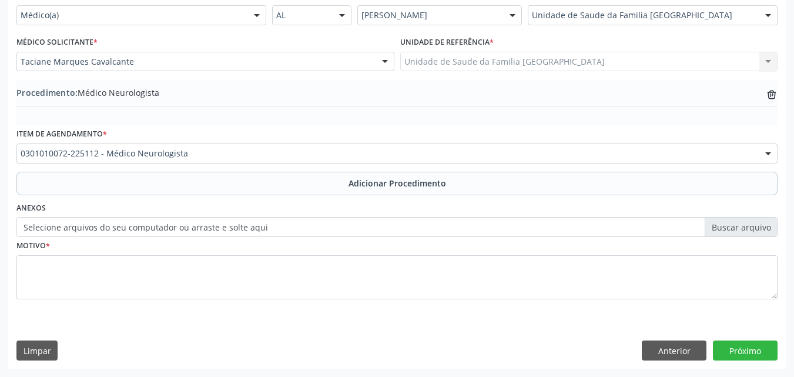
scroll to position [284, 0]
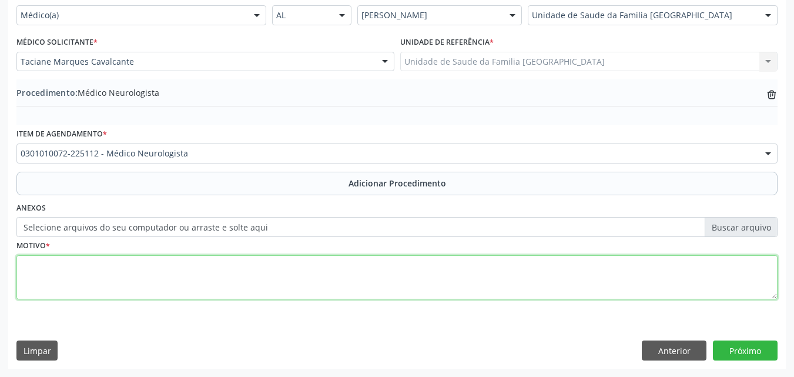
click at [110, 270] on textarea at bounding box center [396, 277] width 761 height 45
type textarea "AVALIAÇÃO."
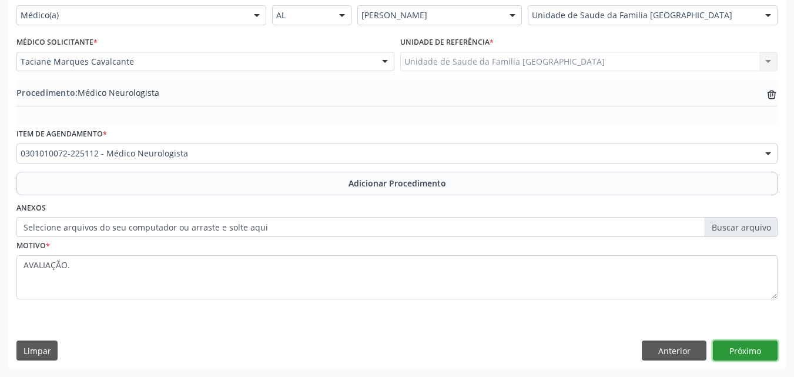
click at [749, 344] on button "Próximo" at bounding box center [745, 350] width 65 height 20
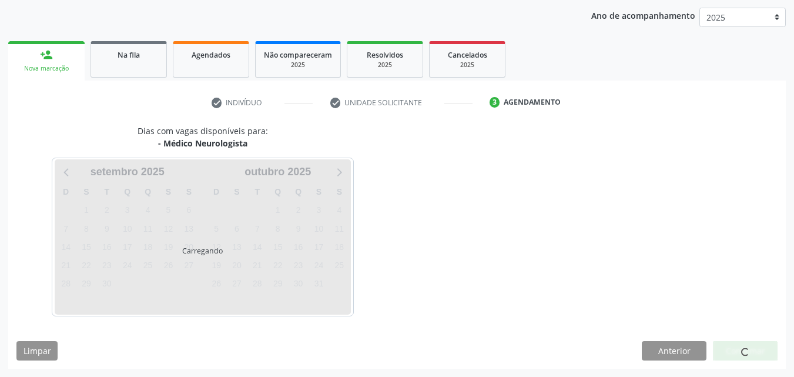
scroll to position [186, 0]
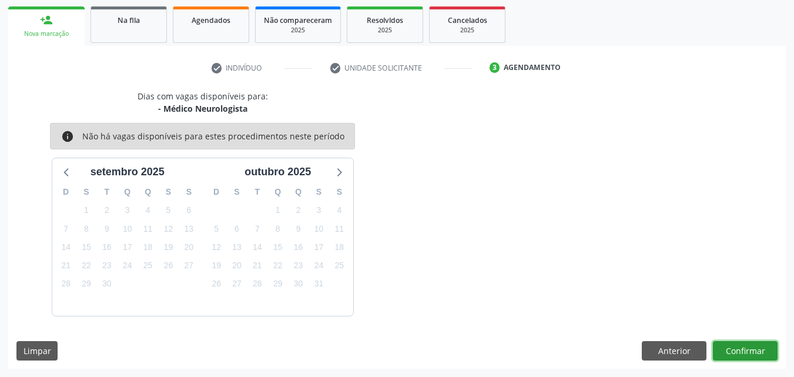
click at [751, 347] on button "Confirmar" at bounding box center [745, 351] width 65 height 20
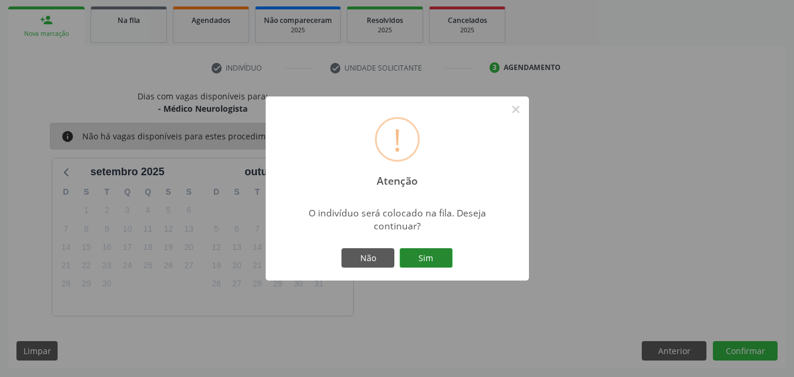
click at [414, 257] on button "Sim" at bounding box center [426, 258] width 53 height 20
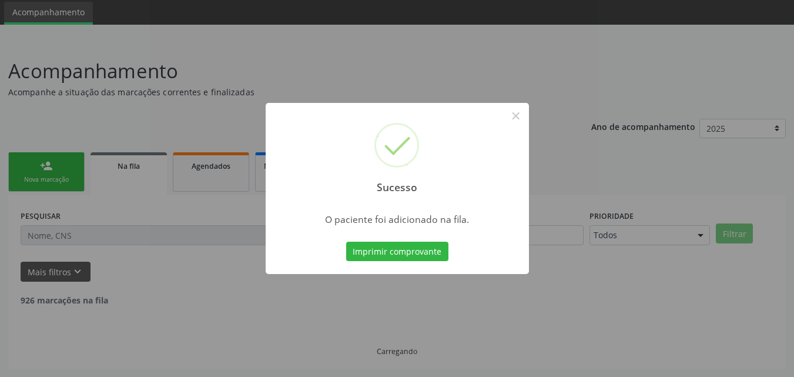
scroll to position [28, 0]
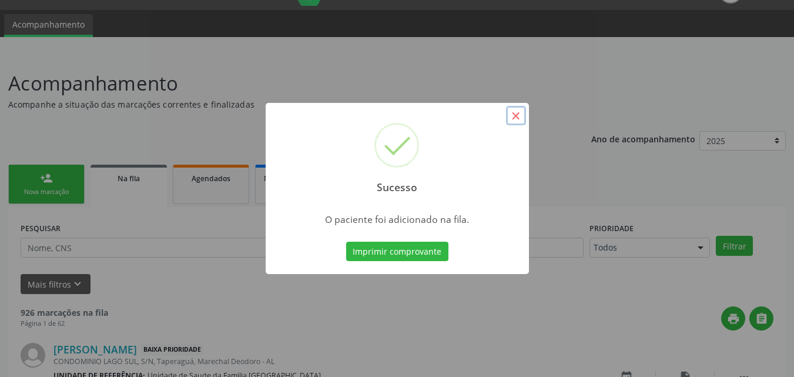
click at [514, 119] on button "×" at bounding box center [516, 116] width 20 height 20
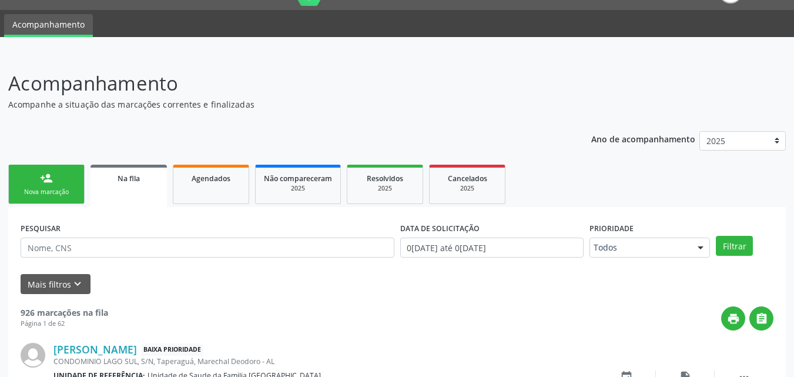
click at [50, 182] on div "person_add" at bounding box center [46, 178] width 13 height 13
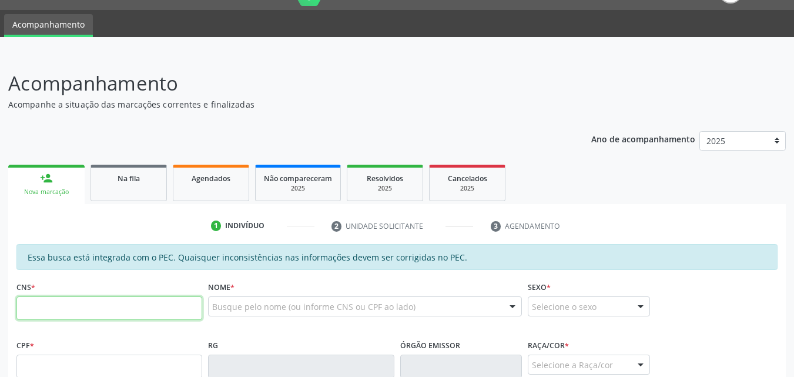
click at [69, 313] on input "text" at bounding box center [109, 308] width 186 height 24
type input "708 0043 6727 5825"
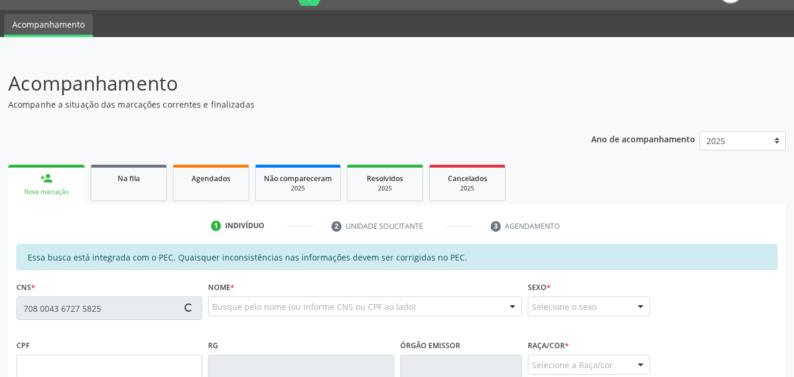
type input "567.467.688-72"
type input "04[DATE]"
type input "[PERSON_NAME]"
type input "[PHONE_NUMBER]"
type input "8"
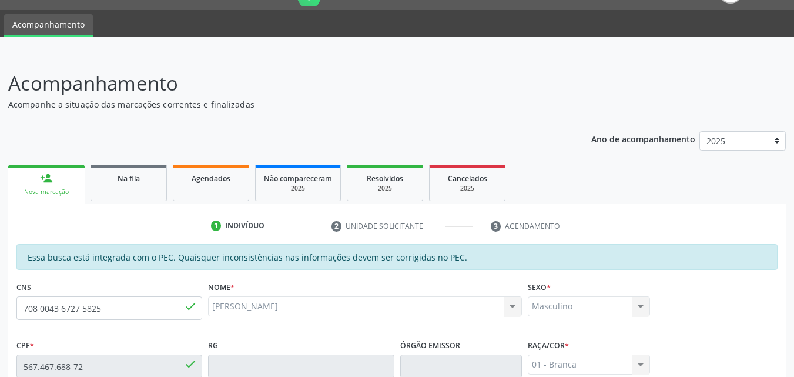
scroll to position [311, 0]
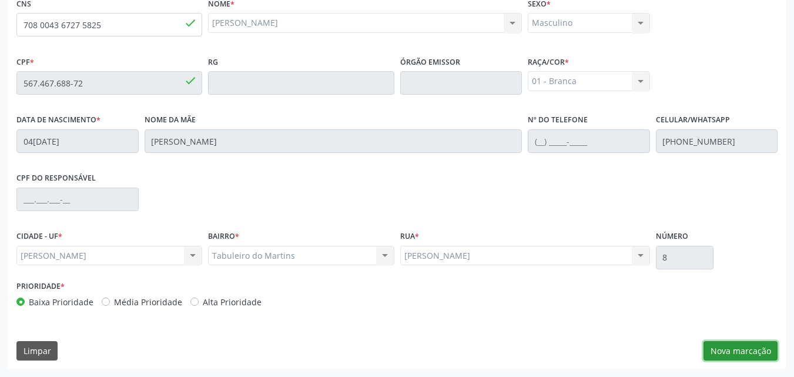
click at [727, 349] on button "Nova marcação" at bounding box center [740, 351] width 74 height 20
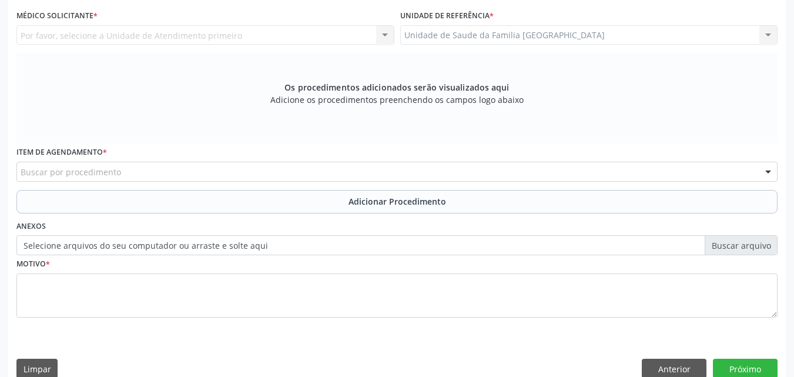
click at [80, 35] on div "Por favor, selecione a Unidade de Atendimento primeiro Nenhum resultado encontr…" at bounding box center [205, 35] width 378 height 20
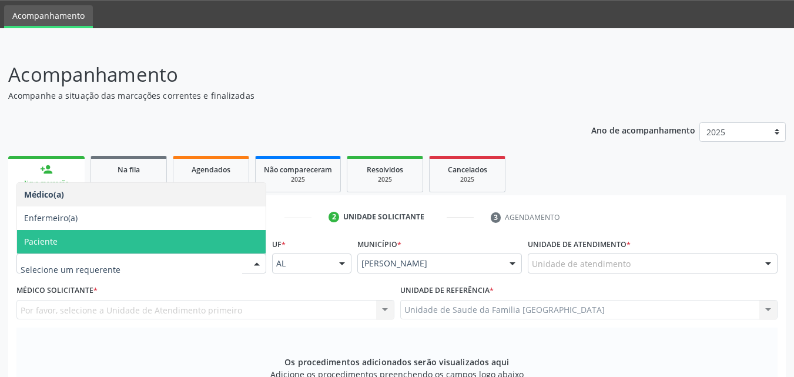
click at [51, 243] on span "Paciente" at bounding box center [40, 241] width 33 height 11
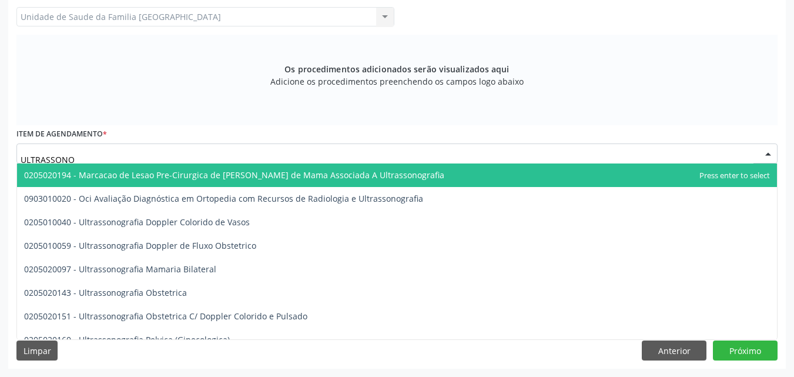
scroll to position [0, 0]
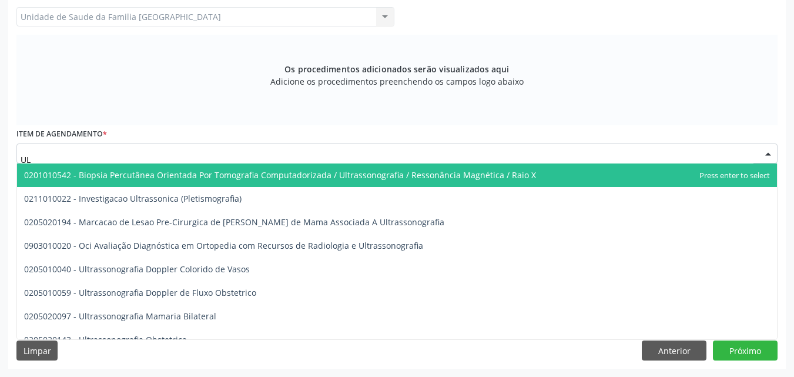
type input "U"
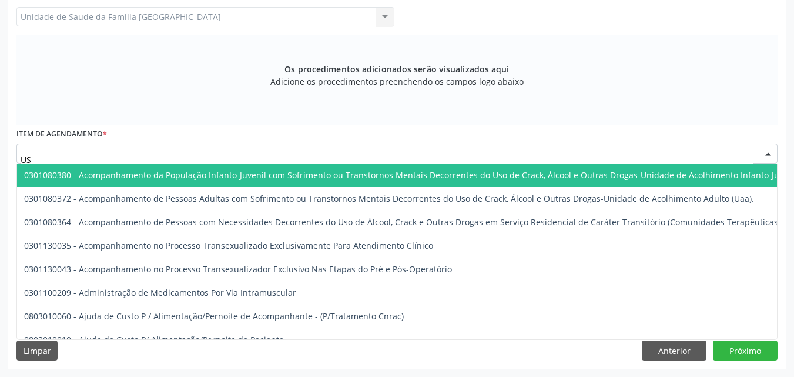
type input "USG"
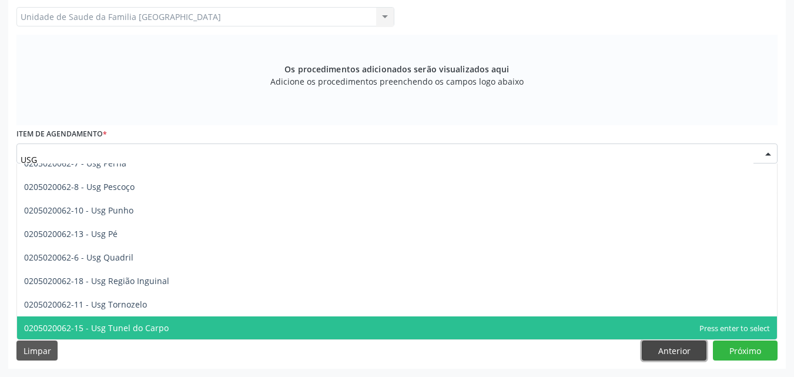
click at [672, 358] on button "Anterior" at bounding box center [674, 350] width 65 height 20
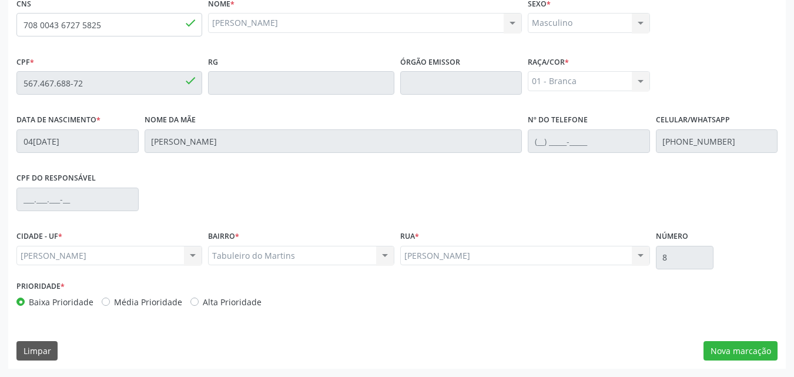
scroll to position [311, 0]
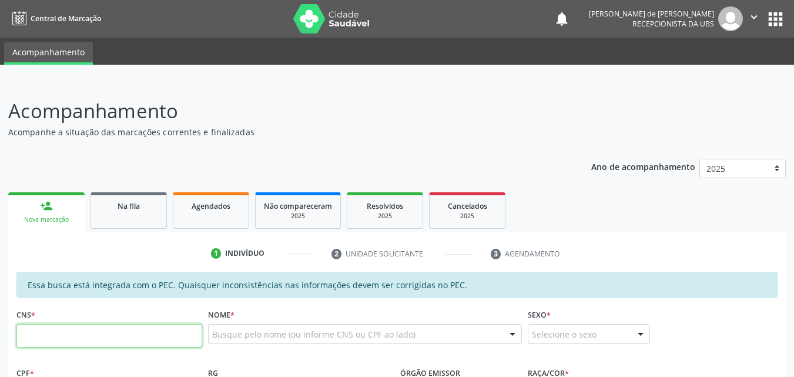
drag, startPoint x: 75, startPoint y: 340, endPoint x: 80, endPoint y: 330, distance: 12.1
click at [75, 340] on input "text" at bounding box center [109, 336] width 186 height 24
click at [53, 335] on input "text" at bounding box center [109, 336] width 186 height 24
type input "708 0043 6727 5825"
type input "567.467.688-72"
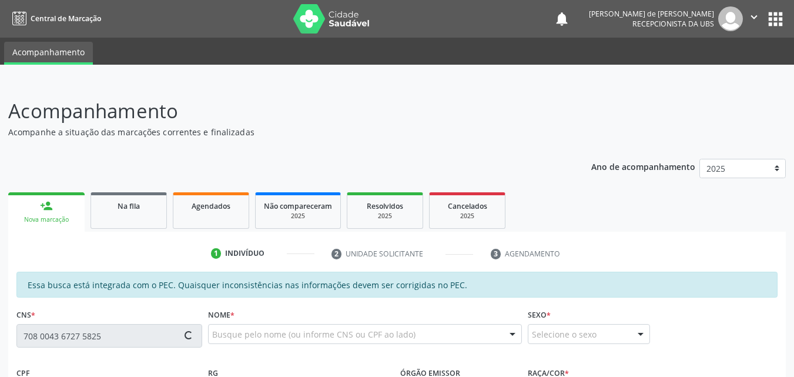
type input "04[DATE]"
type input "[PERSON_NAME]"
type input "[PHONE_NUMBER]"
type input "8"
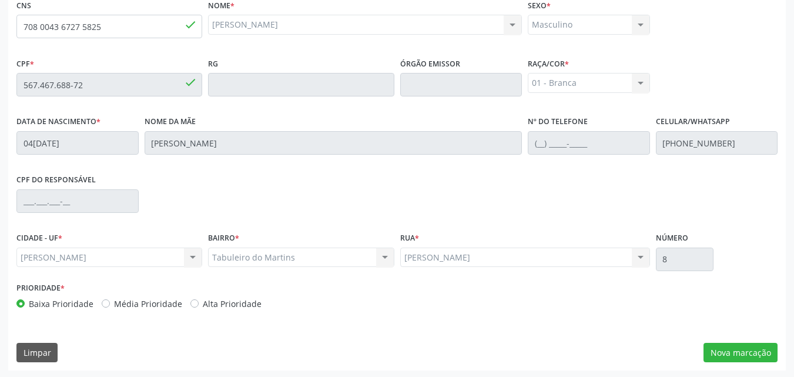
scroll to position [311, 0]
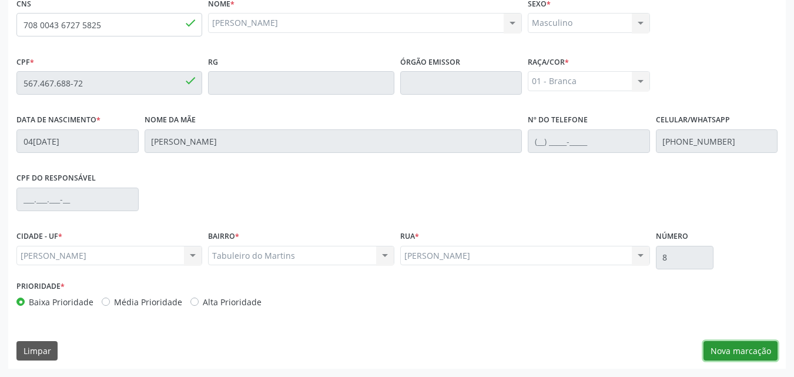
click at [734, 354] on button "Nova marcação" at bounding box center [740, 351] width 74 height 20
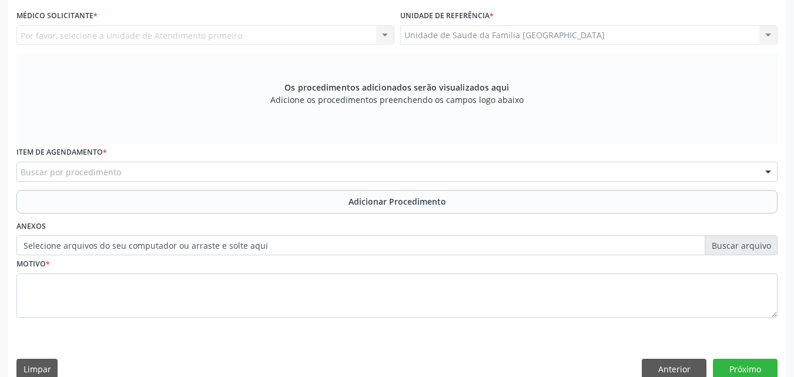
scroll to position [36, 0]
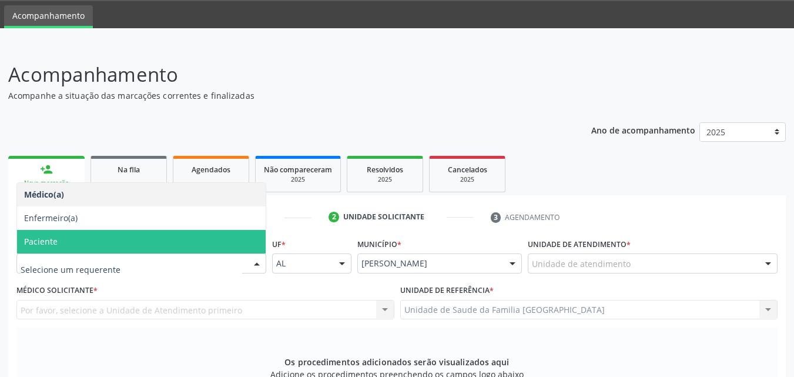
click at [95, 243] on span "Paciente" at bounding box center [141, 242] width 249 height 24
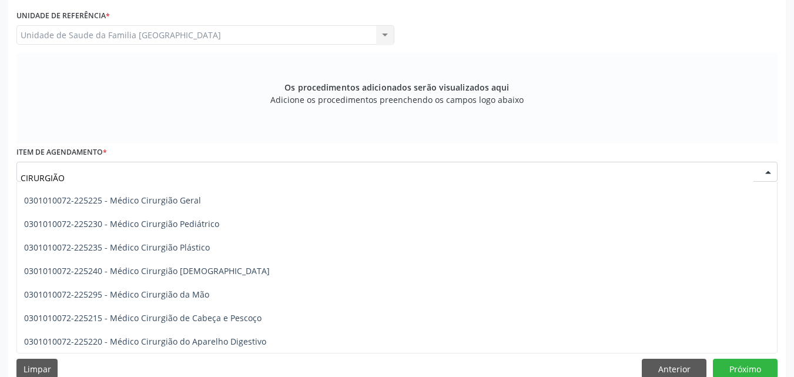
scroll to position [581, 0]
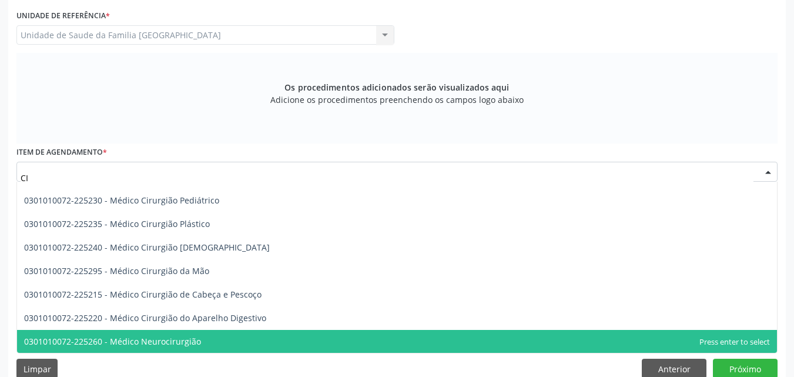
type input "C"
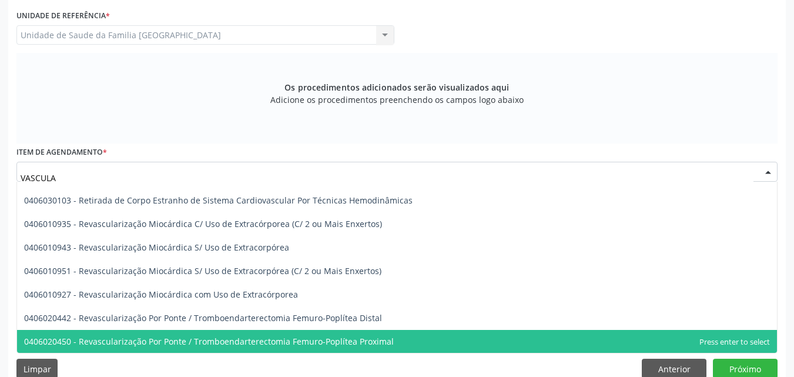
type input "VASCULAR"
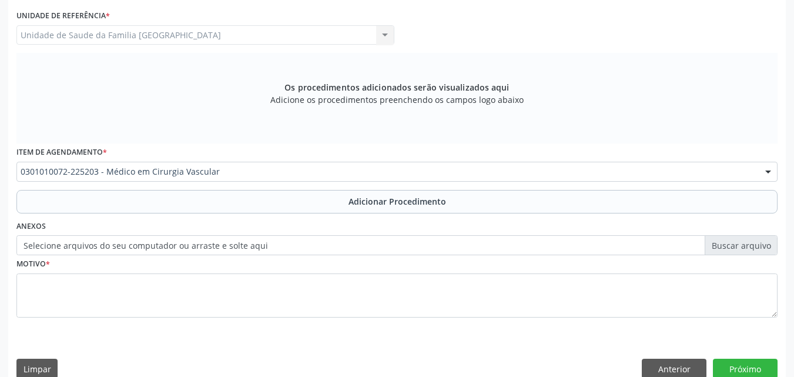
scroll to position [0, 0]
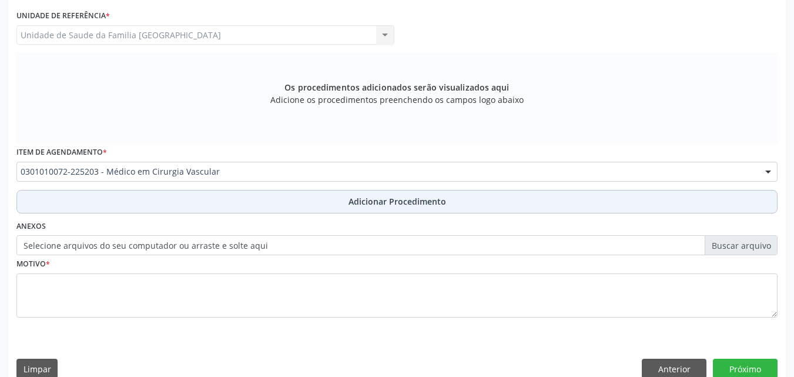
click at [76, 203] on button "Adicionar Procedimento" at bounding box center [396, 202] width 761 height 24
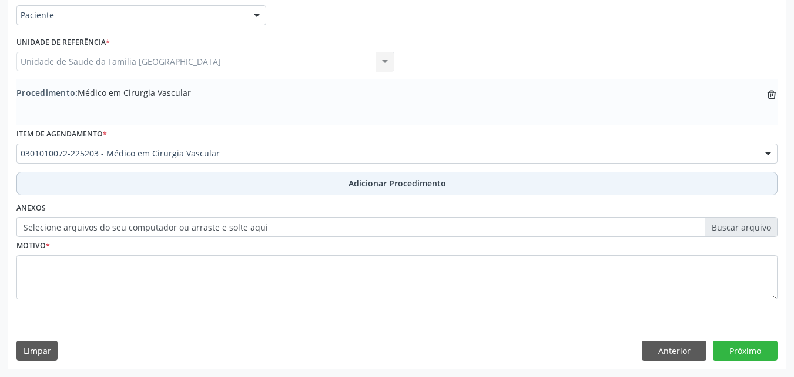
scroll to position [284, 0]
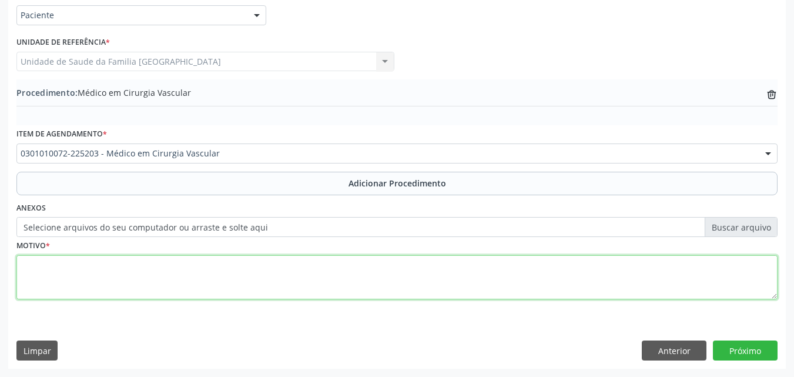
click at [61, 275] on textarea at bounding box center [396, 277] width 761 height 45
type textarea "CIRUGIÃO VASCULAR."
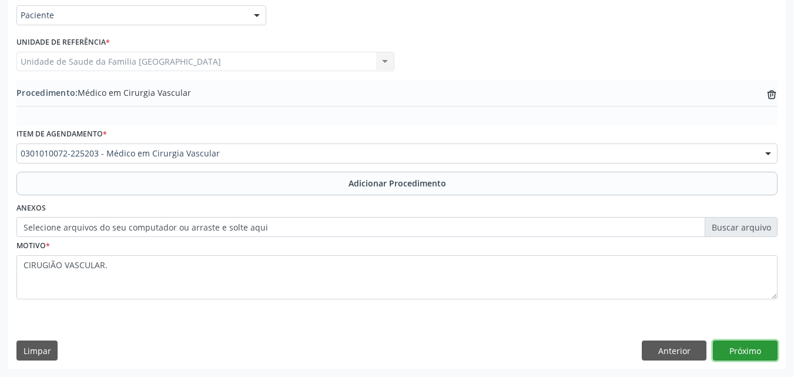
click at [747, 351] on button "Próximo" at bounding box center [745, 350] width 65 height 20
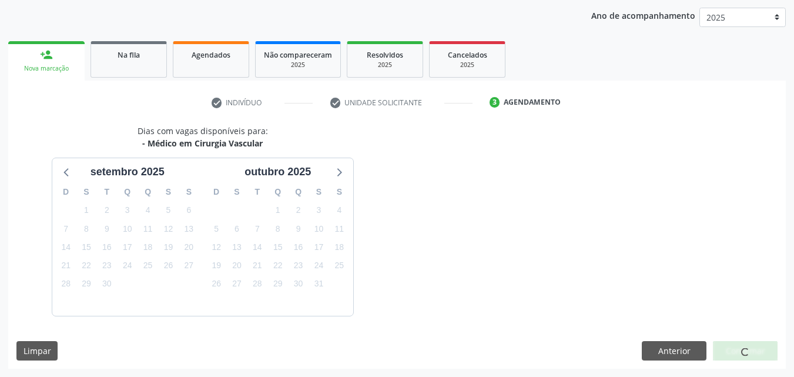
scroll to position [186, 0]
click at [747, 351] on span at bounding box center [744, 351] width 9 height 9
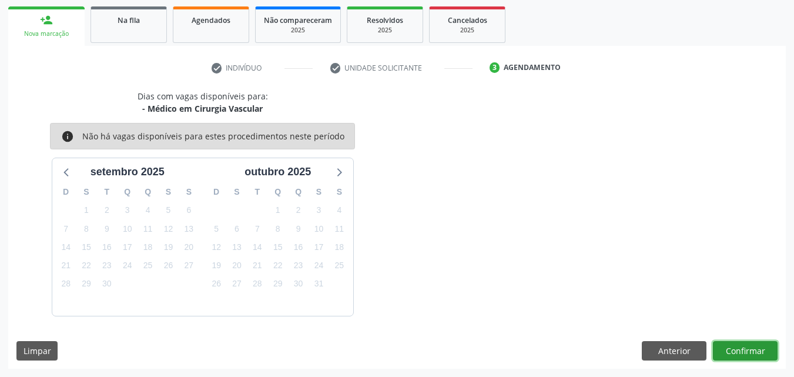
click at [730, 348] on button "Confirmar" at bounding box center [745, 351] width 65 height 20
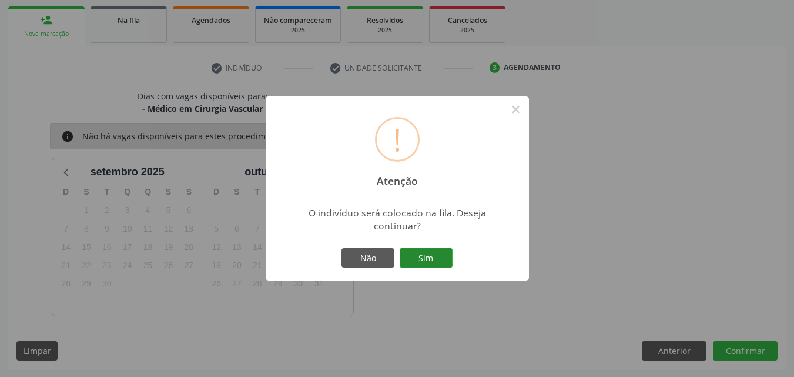
click at [420, 262] on button "Sim" at bounding box center [426, 258] width 53 height 20
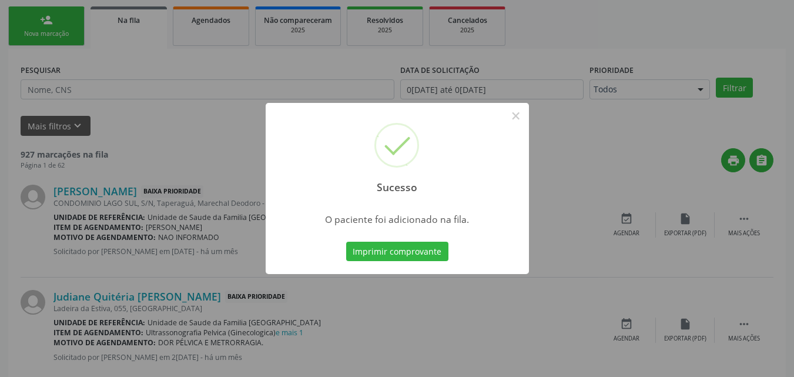
scroll to position [28, 0]
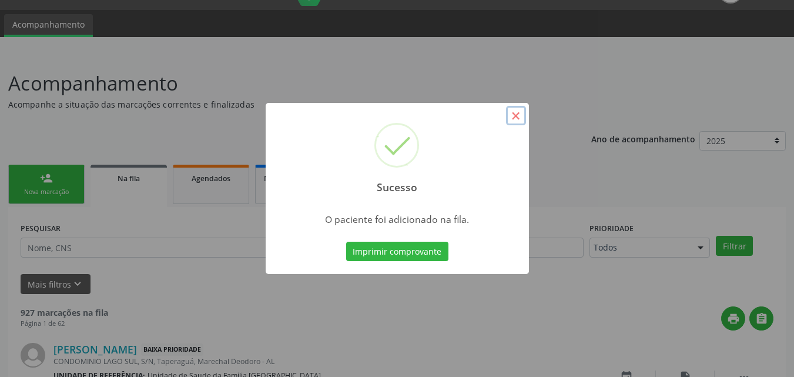
click at [515, 116] on button "×" at bounding box center [516, 116] width 20 height 20
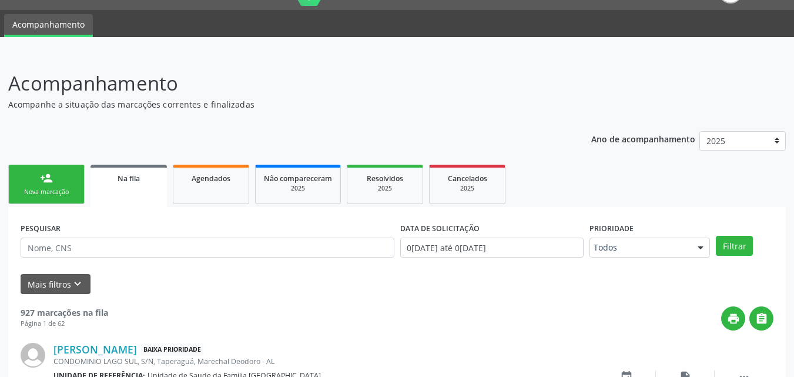
click at [49, 178] on div "person_add" at bounding box center [46, 178] width 13 height 13
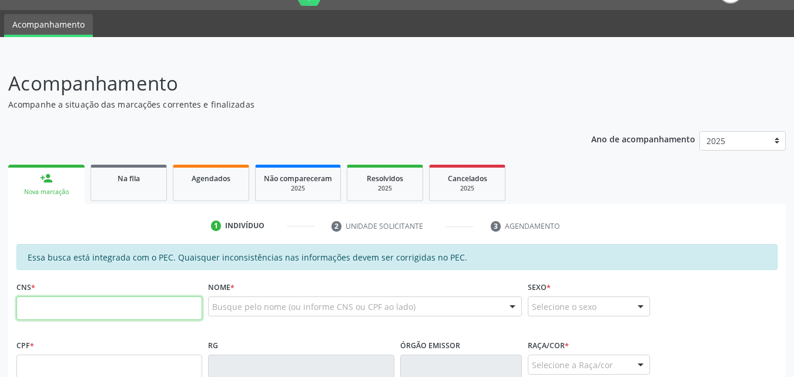
click at [80, 311] on input "text" at bounding box center [109, 308] width 186 height 24
click at [147, 309] on input "text" at bounding box center [109, 308] width 186 height 24
click at [132, 360] on input "text" at bounding box center [109, 366] width 186 height 24
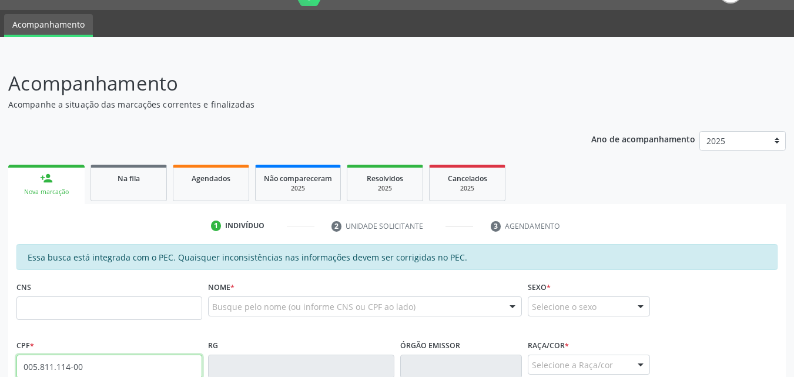
type input "005.811.114-00"
type input "706 5073 7775 9290"
type input "[DATE]"
type input "[PERSON_NAME]"
type input "[PHONE_NUMBER]"
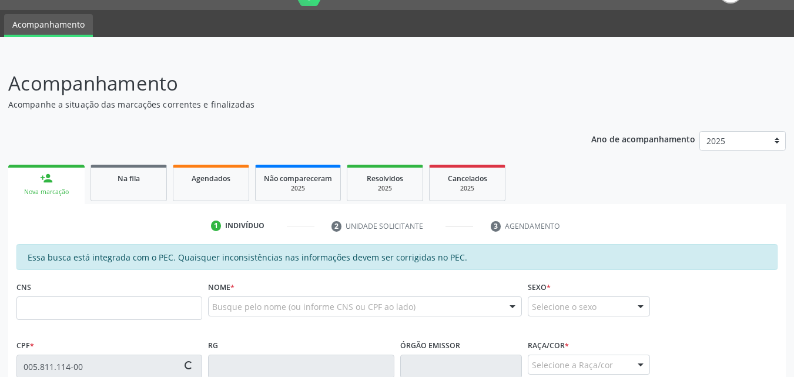
type input "S/N"
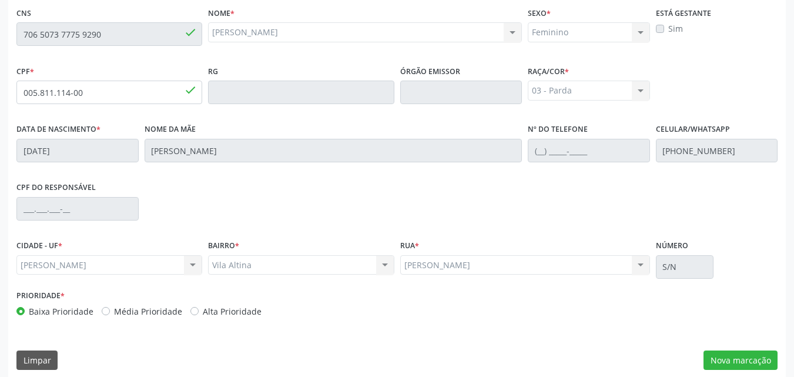
scroll to position [311, 0]
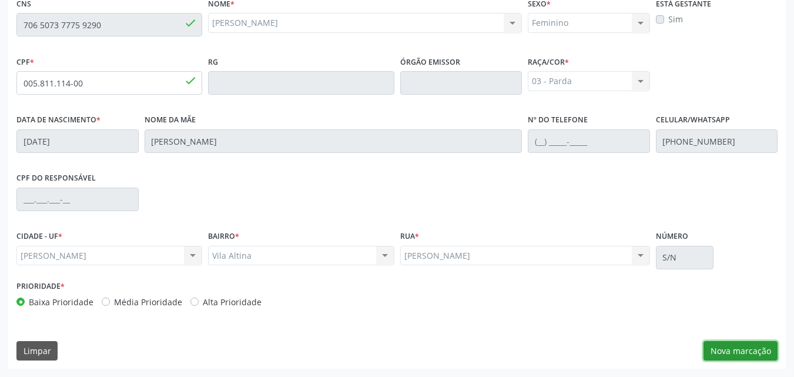
click at [731, 349] on button "Nova marcação" at bounding box center [740, 351] width 74 height 20
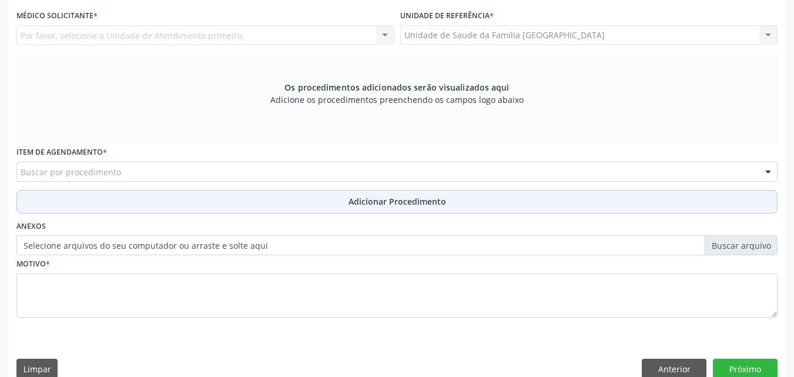
scroll to position [36, 0]
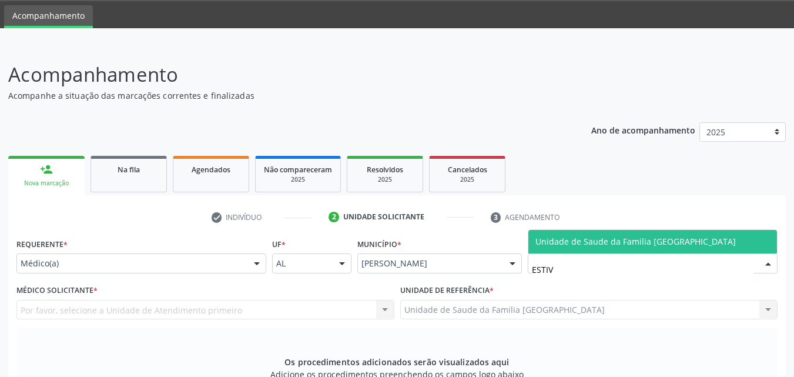
type input "ESTIV"
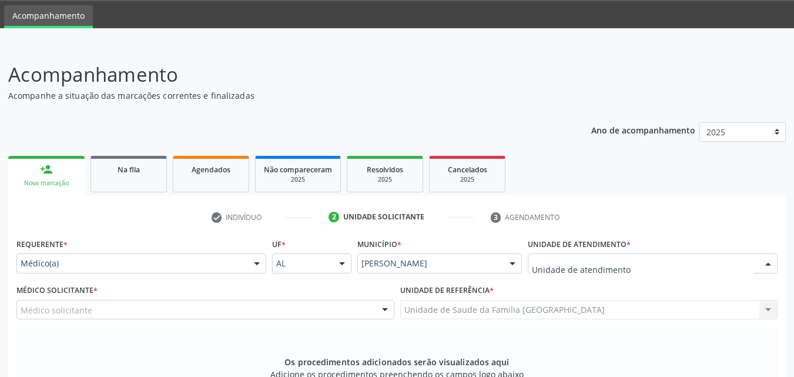
drag, startPoint x: 657, startPoint y: 270, endPoint x: 657, endPoint y: 263, distance: 7.1
click at [657, 269] on div at bounding box center [653, 263] width 250 height 20
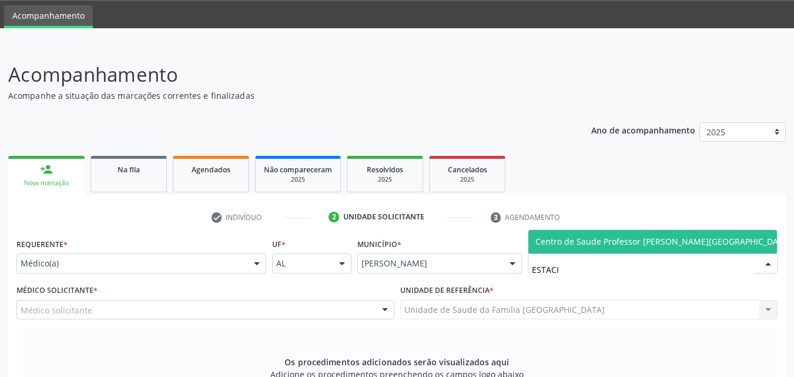
type input "ESTACIO"
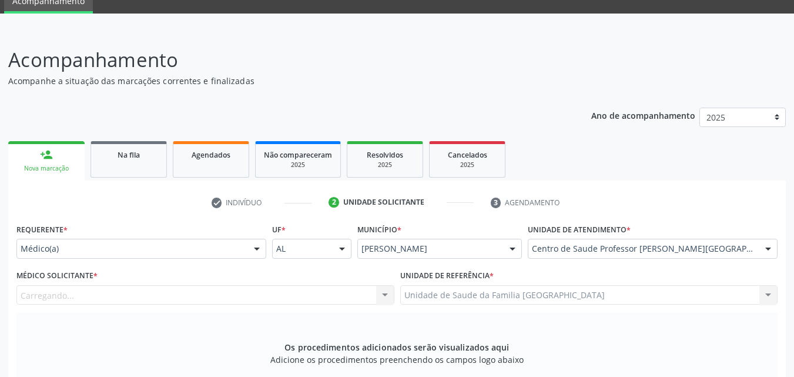
scroll to position [311, 0]
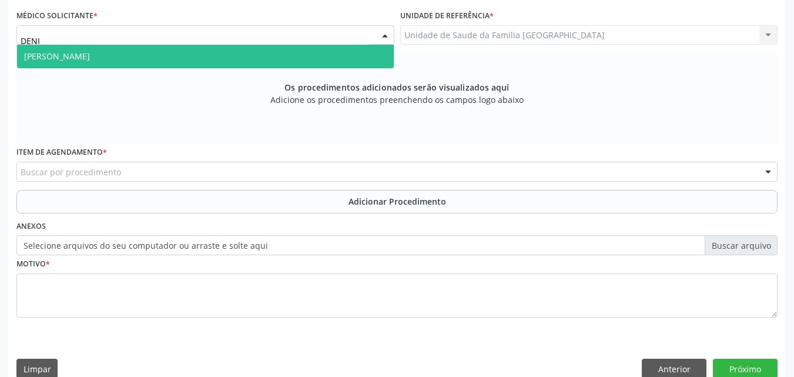
type input "[PERSON_NAME]"
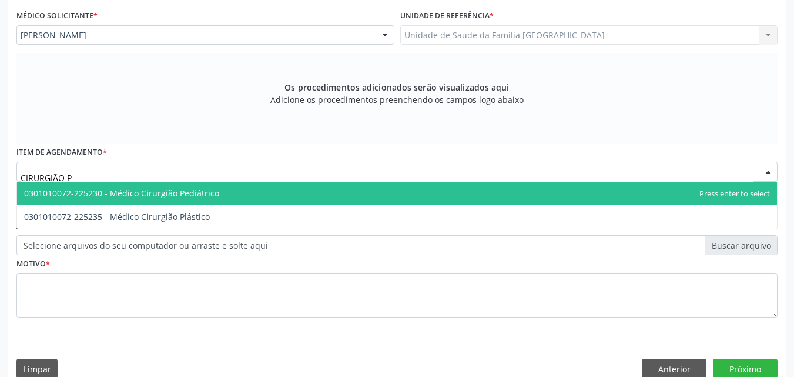
type input "CIRURGIÃO PE"
click at [75, 192] on span "0301010072-225230 - Médico Cirurgião Pediátrico" at bounding box center [121, 192] width 195 height 11
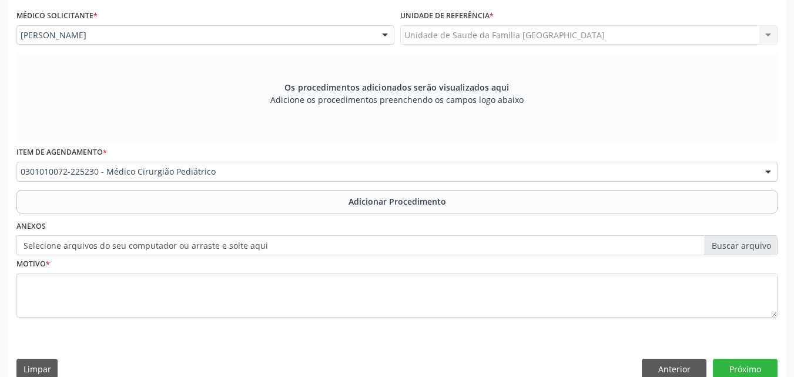
drag, startPoint x: 82, startPoint y: 199, endPoint x: 80, endPoint y: 231, distance: 31.8
click at [82, 199] on button "Adicionar Procedimento" at bounding box center [396, 202] width 761 height 24
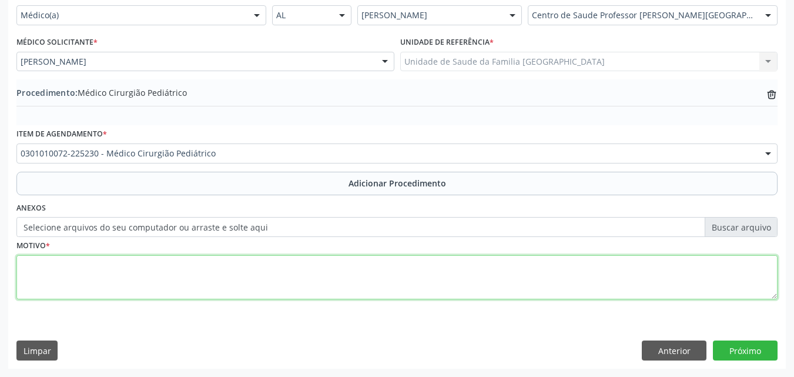
click at [73, 275] on textarea at bounding box center [396, 277] width 761 height 45
type textarea "C"
type textarea "AVALIAÇÃO EM CIRURGIA PEDIÁTRICA."
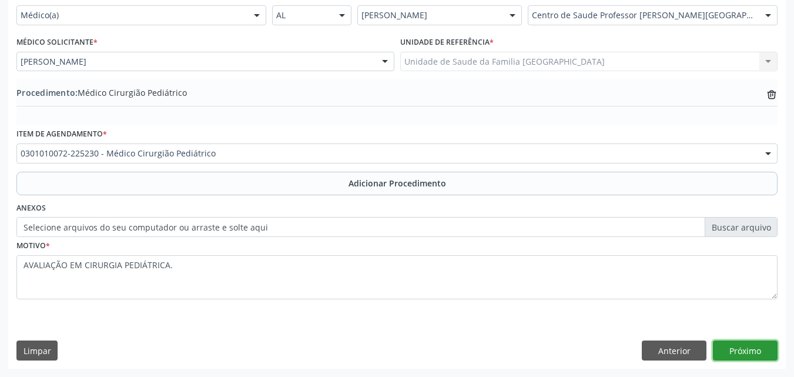
click at [722, 344] on button "Próximo" at bounding box center [745, 350] width 65 height 20
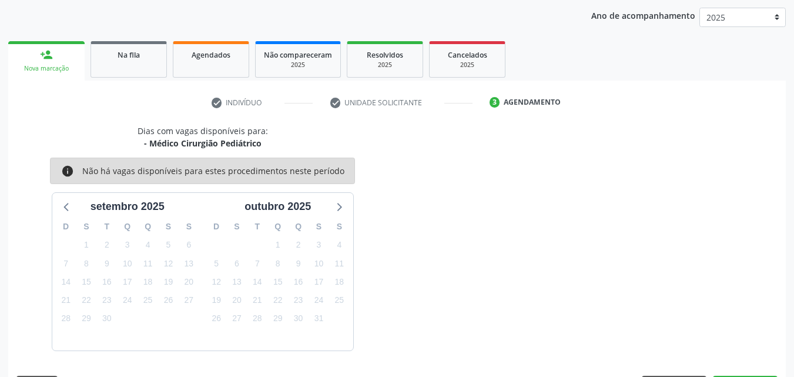
scroll to position [186, 0]
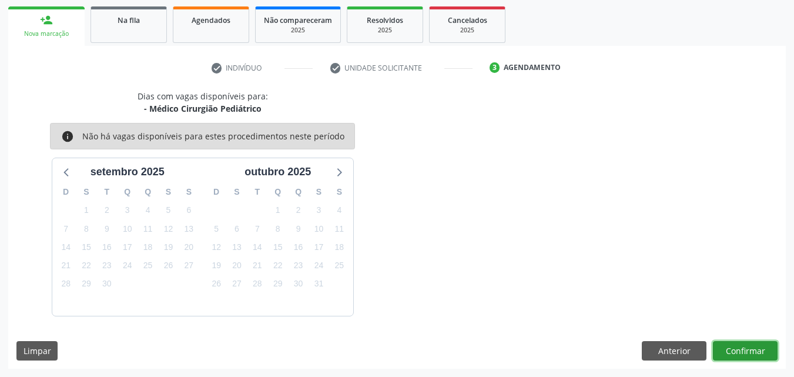
click at [730, 354] on button "Confirmar" at bounding box center [745, 351] width 65 height 20
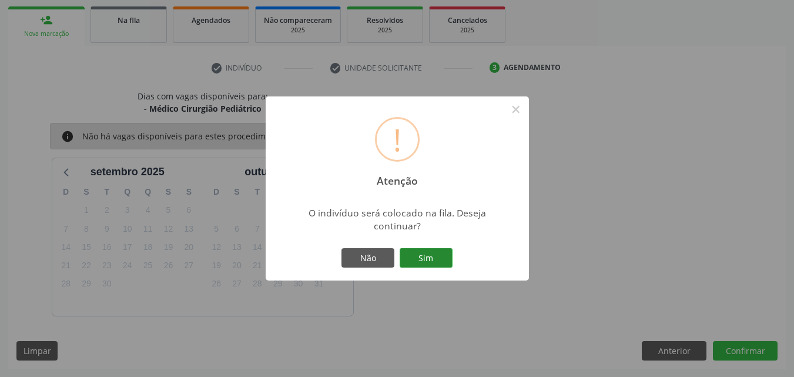
click at [436, 254] on button "Sim" at bounding box center [426, 258] width 53 height 20
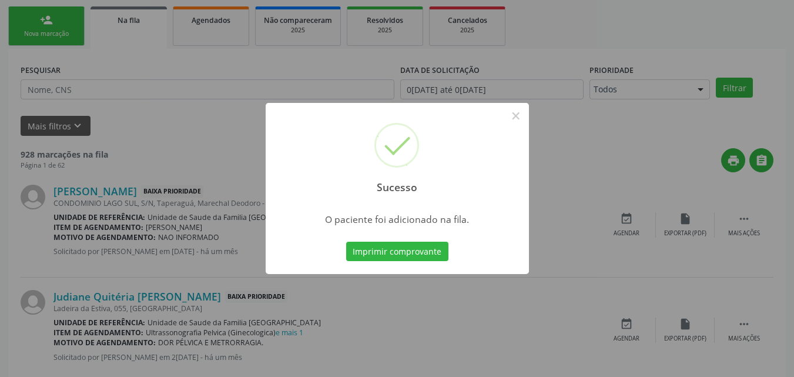
scroll to position [28, 0]
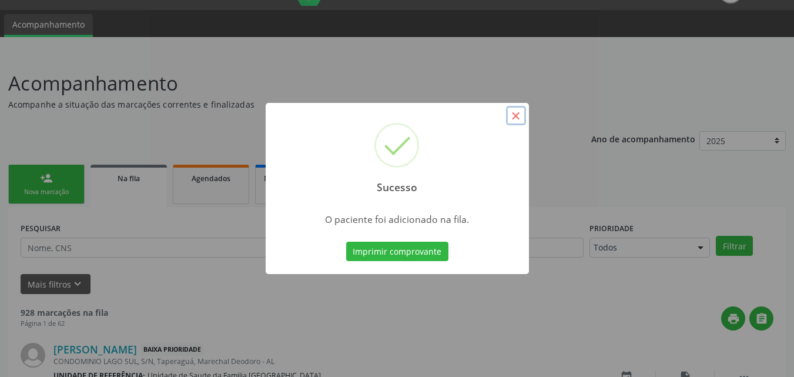
click at [516, 112] on button "×" at bounding box center [516, 116] width 20 height 20
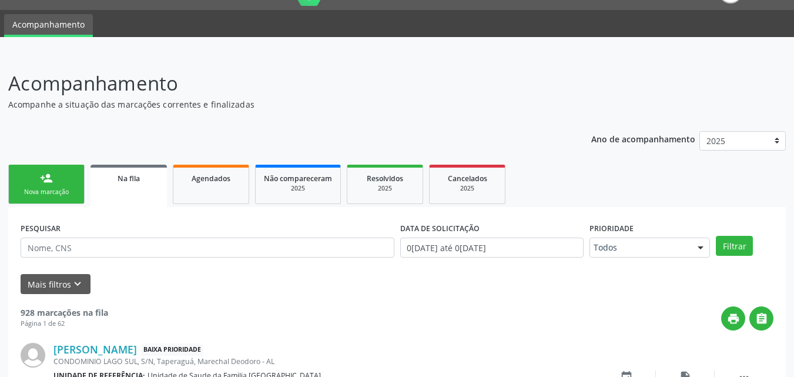
click at [44, 189] on div "Nova marcação" at bounding box center [46, 191] width 59 height 9
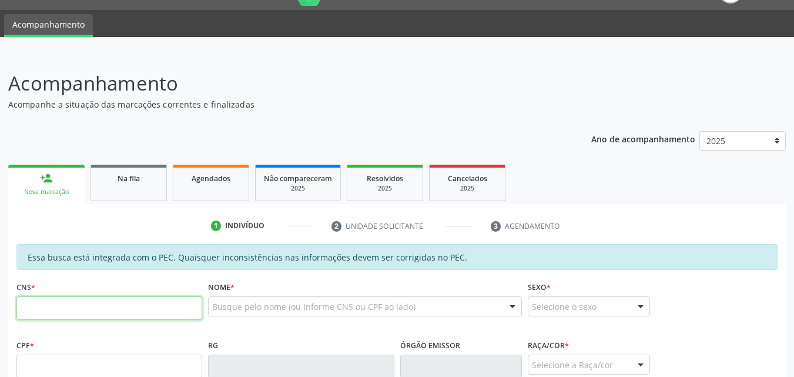
click at [40, 309] on input "text" at bounding box center [109, 308] width 186 height 24
type input "898 0063 2955 9645"
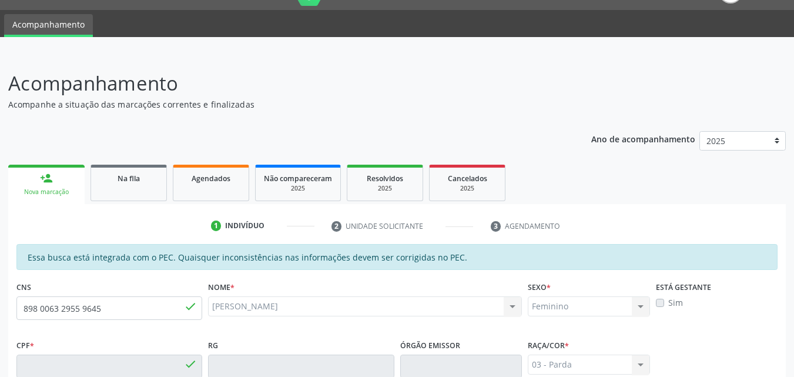
type input "186.590.584-45"
type input "[DATE]"
type input "Silmara C [PERSON_NAME]"
type input "[PHONE_NUMBER]"
type input "56"
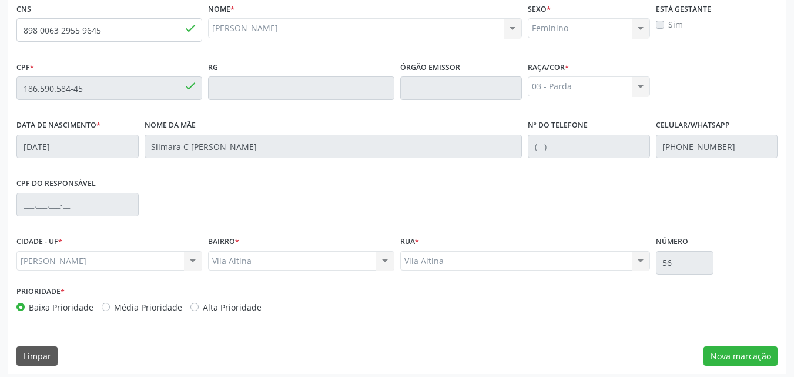
scroll to position [311, 0]
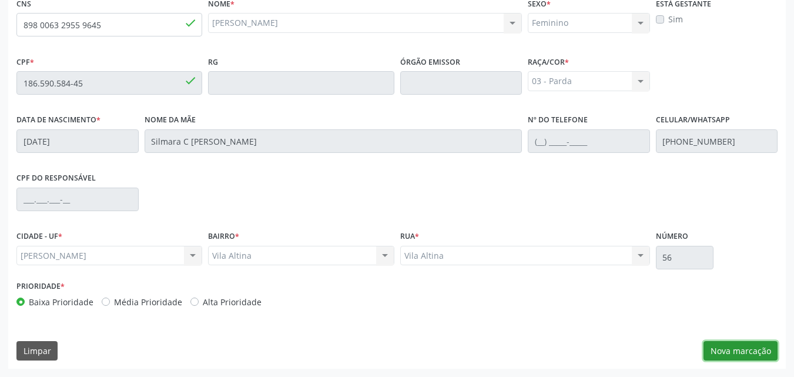
click at [729, 351] on button "Nova marcação" at bounding box center [740, 351] width 74 height 20
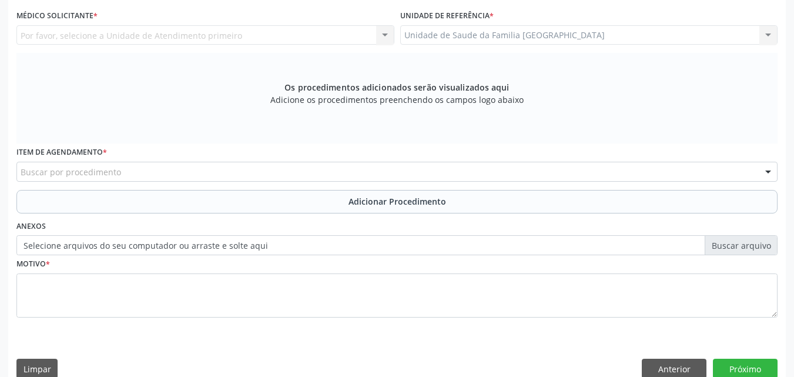
scroll to position [36, 0]
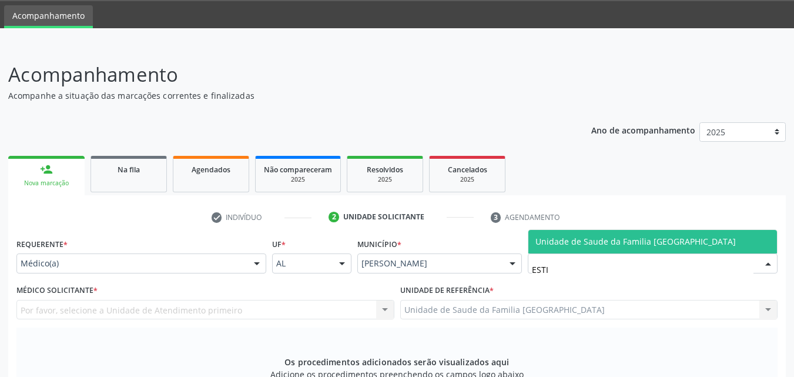
type input "ESTIV"
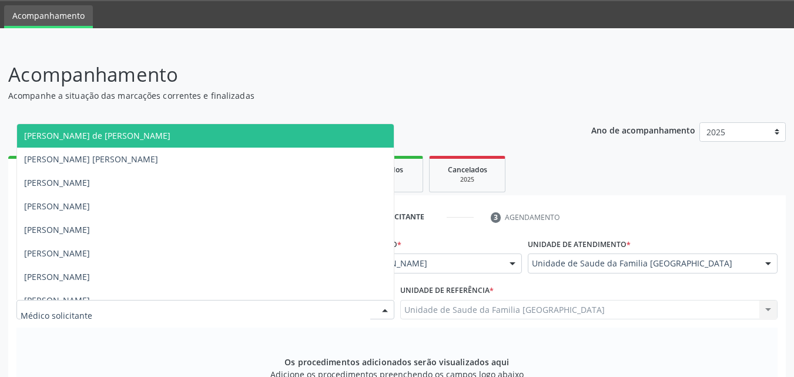
click at [99, 316] on div at bounding box center [205, 310] width 378 height 20
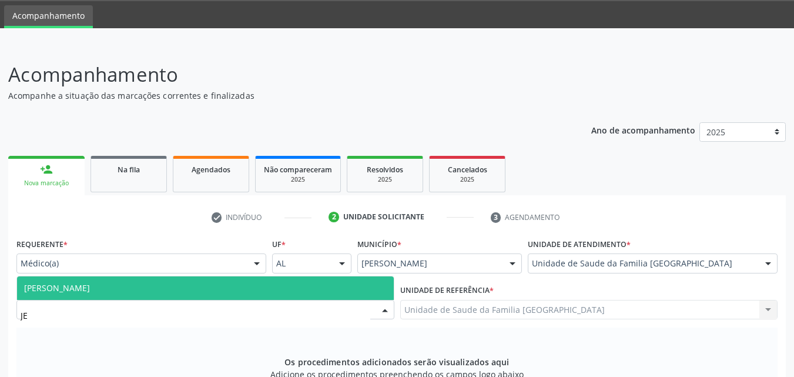
type input "JEA"
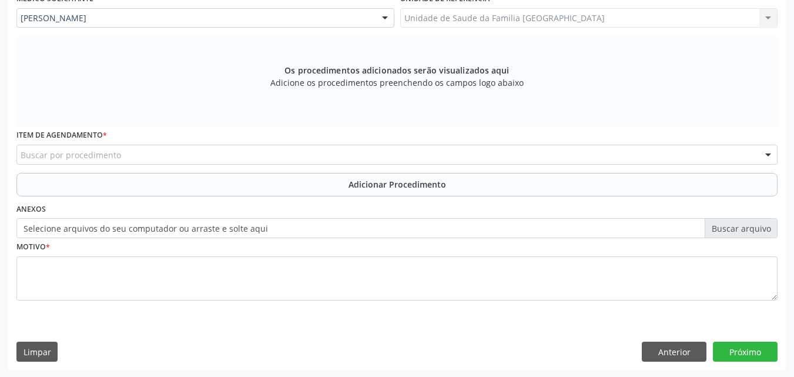
scroll to position [329, 0]
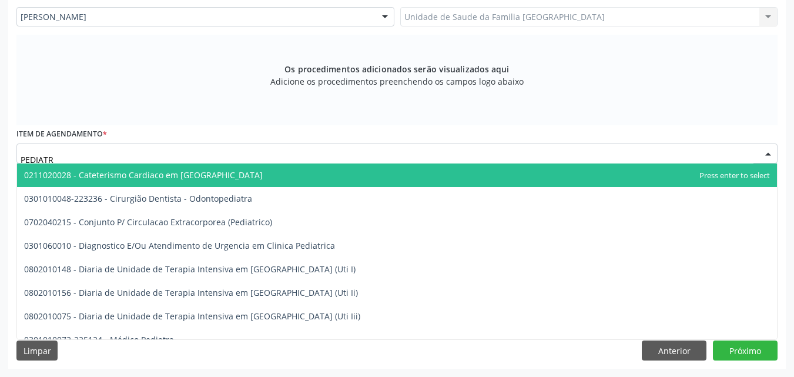
type input "PEDIATRA"
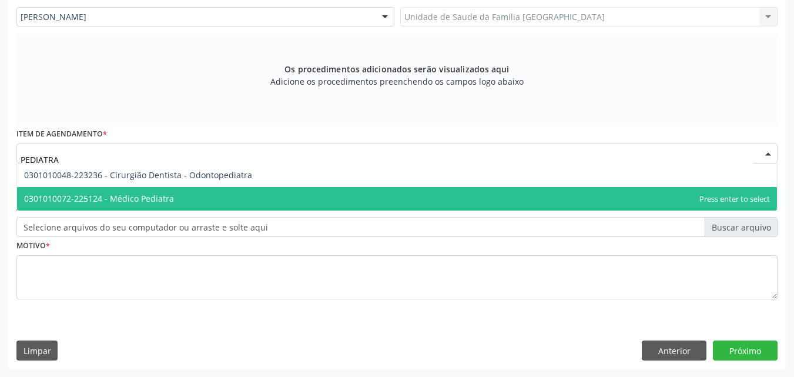
click at [102, 190] on span "0301010072-225124 - Médico Pediatra" at bounding box center [397, 199] width 760 height 24
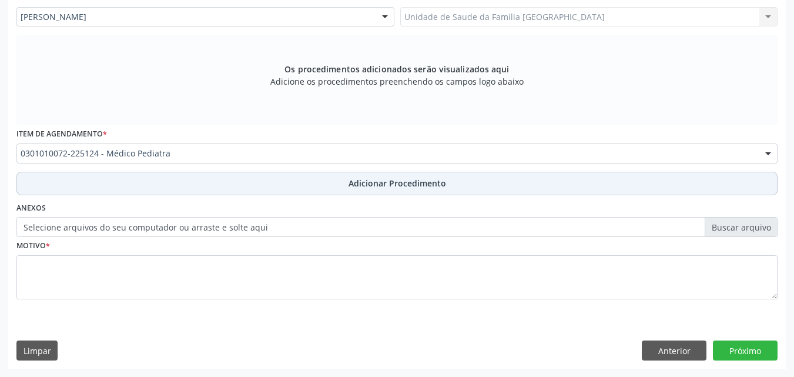
click at [105, 180] on button "Adicionar Procedimento" at bounding box center [396, 184] width 761 height 24
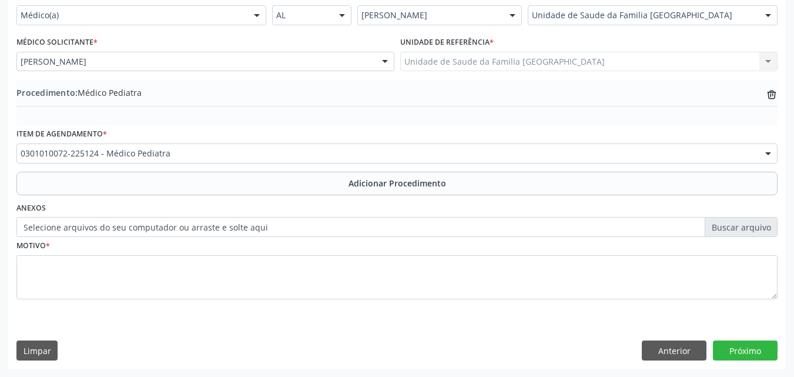
scroll to position [284, 0]
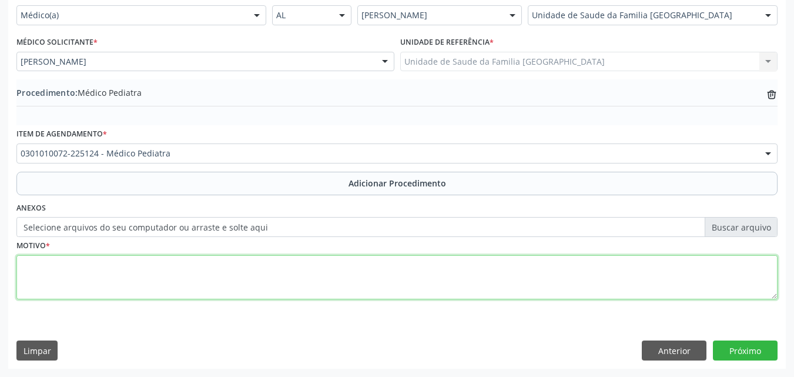
click at [69, 269] on textarea at bounding box center [396, 277] width 761 height 45
type textarea "AVALIAÇÃO CLÍNICA."
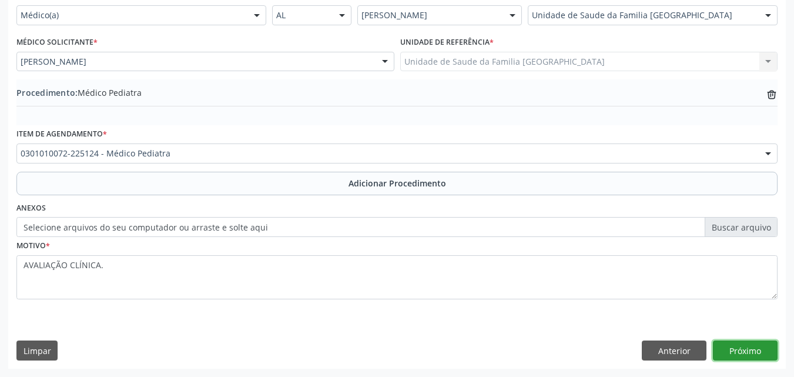
click at [739, 346] on button "Próximo" at bounding box center [745, 350] width 65 height 20
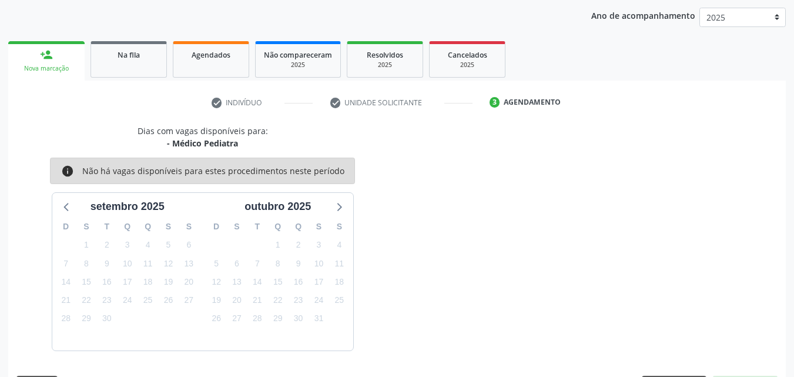
scroll to position [186, 0]
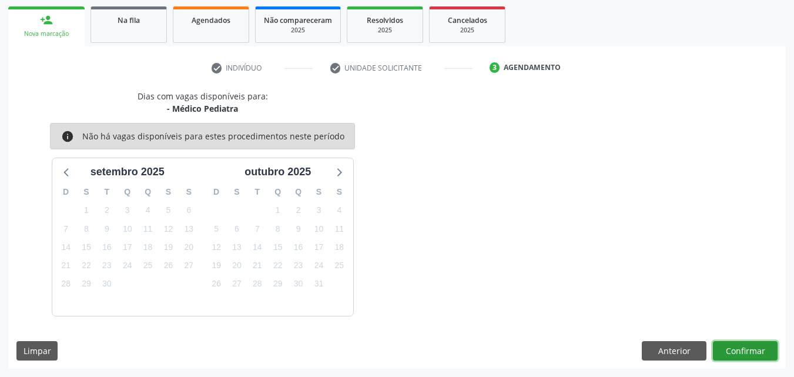
click at [739, 347] on button "Confirmar" at bounding box center [745, 351] width 65 height 20
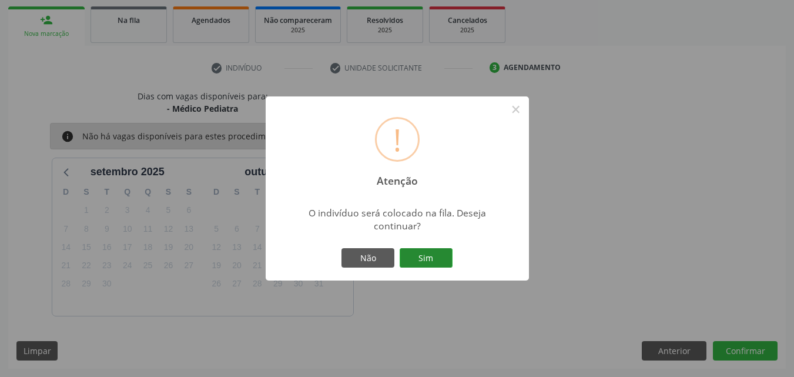
click at [412, 256] on button "Sim" at bounding box center [426, 258] width 53 height 20
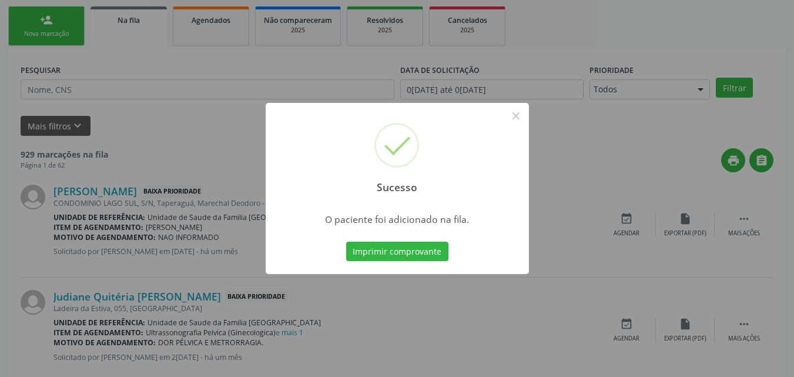
scroll to position [28, 0]
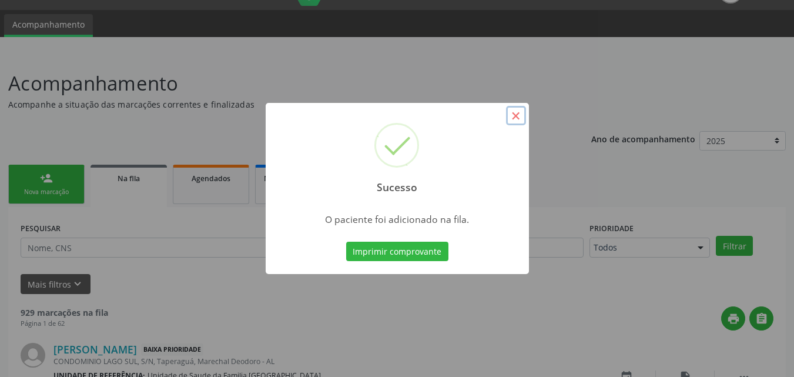
click at [514, 116] on button "×" at bounding box center [516, 116] width 20 height 20
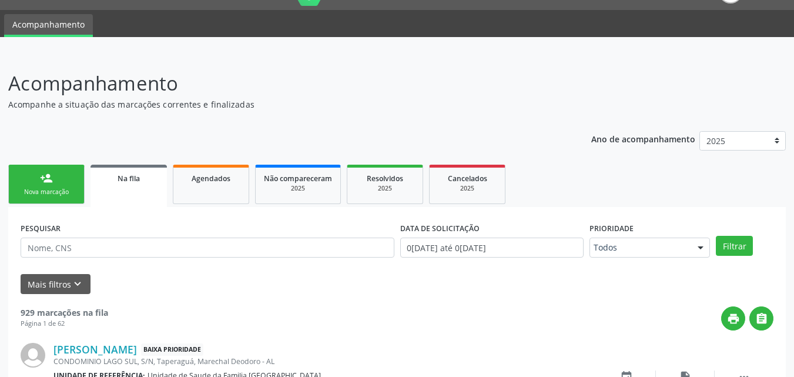
click at [38, 183] on link "person_add Nova marcação" at bounding box center [46, 184] width 76 height 39
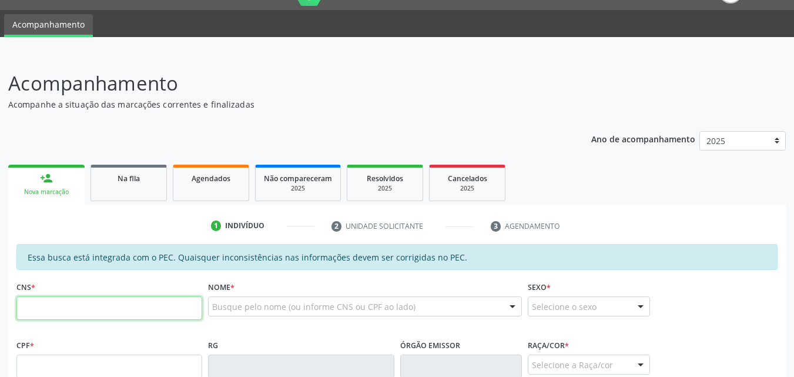
click at [62, 310] on input "text" at bounding box center [109, 308] width 186 height 24
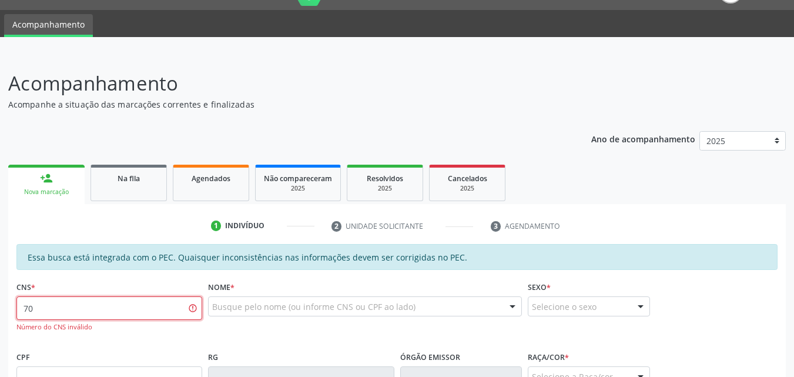
type input "7"
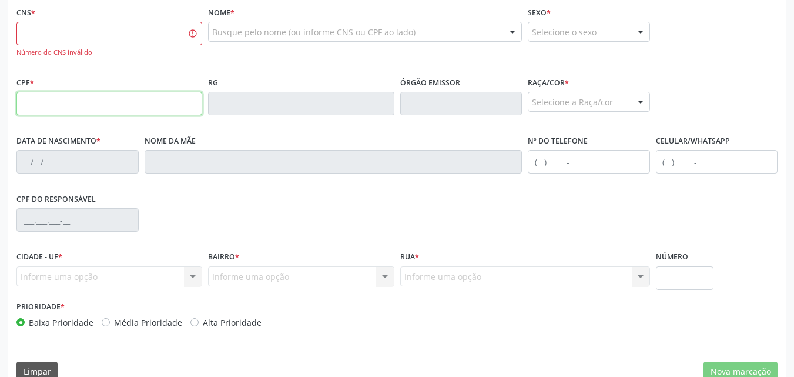
click at [25, 100] on input "text" at bounding box center [109, 104] width 186 height 24
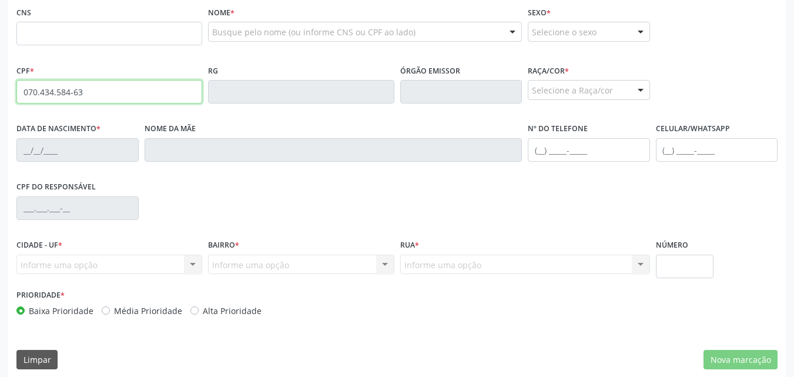
type input "070.434.584-63"
type input "706 2065 8262 7963"
type input "[DATE]"
type input "[PERSON_NAME]"
type input "[PHONE_NUMBER]"
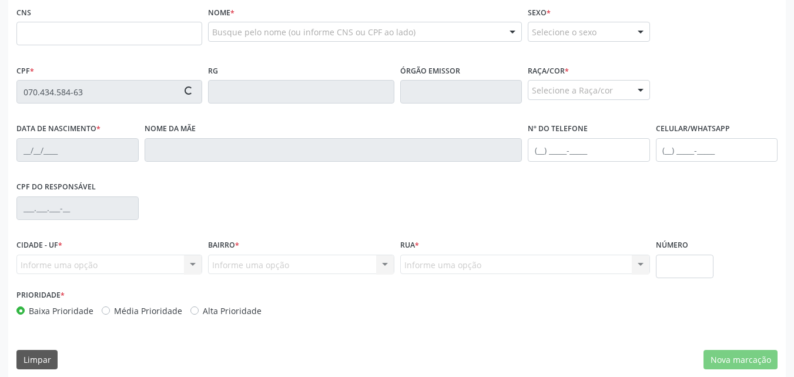
type input "[PHONE_NUMBER]"
type input "S/N"
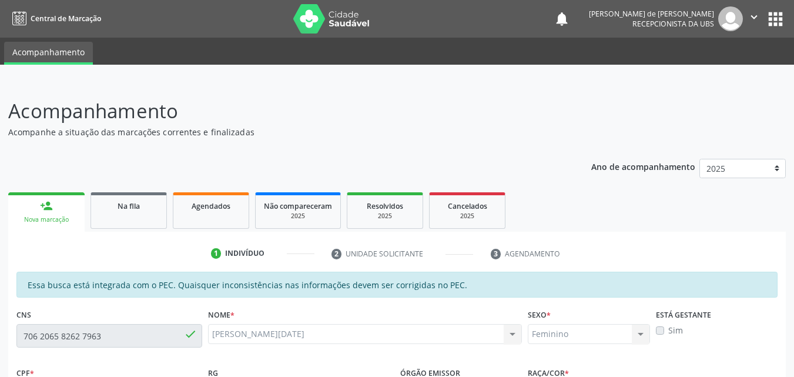
scroll to position [311, 0]
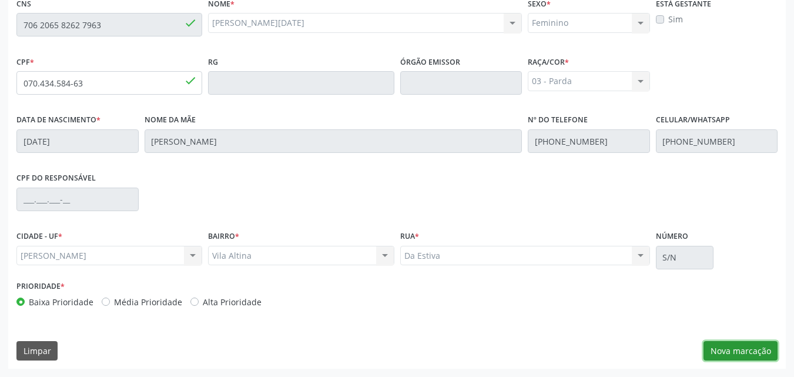
click at [751, 350] on button "Nova marcação" at bounding box center [740, 351] width 74 height 20
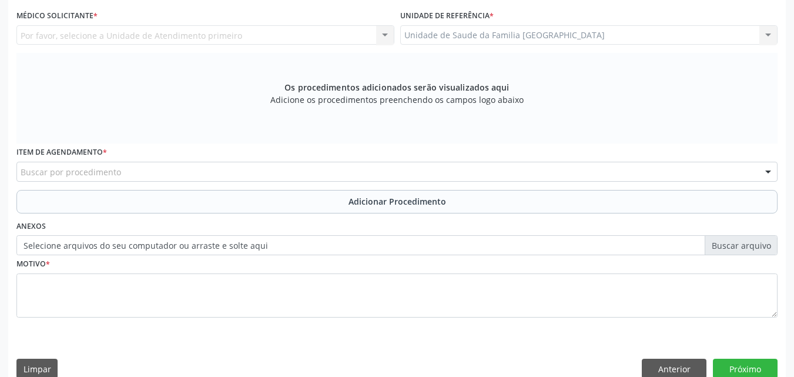
click at [177, 40] on div "Por favor, selecione a Unidade de Atendimento primeiro Nenhum resultado encontr…" at bounding box center [205, 35] width 378 height 20
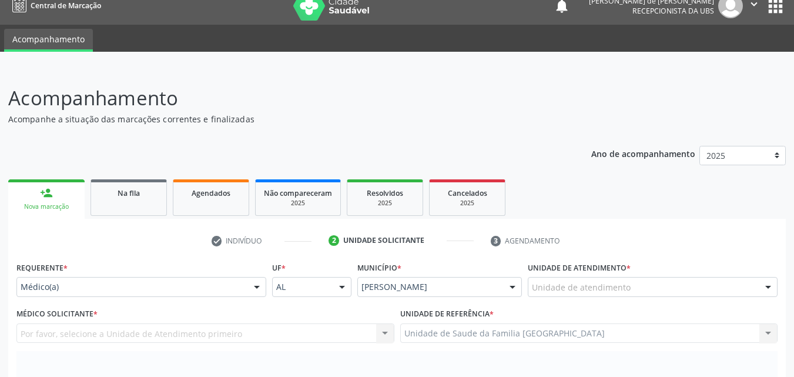
scroll to position [0, 0]
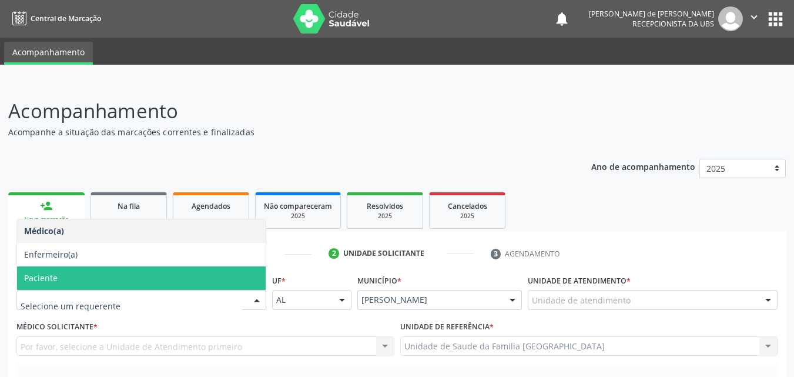
click at [66, 283] on span "Paciente" at bounding box center [141, 278] width 249 height 24
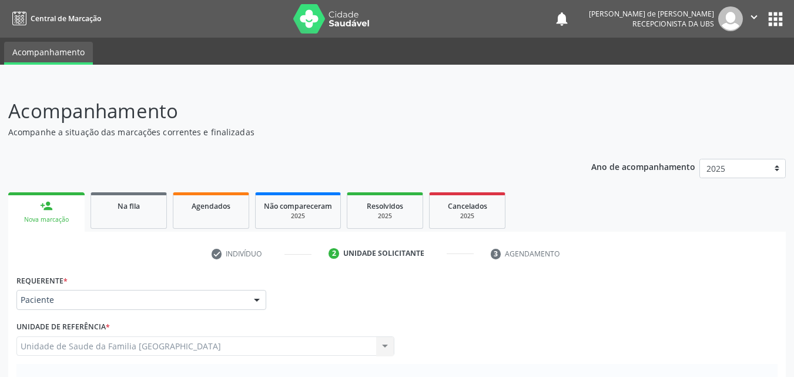
scroll to position [274, 0]
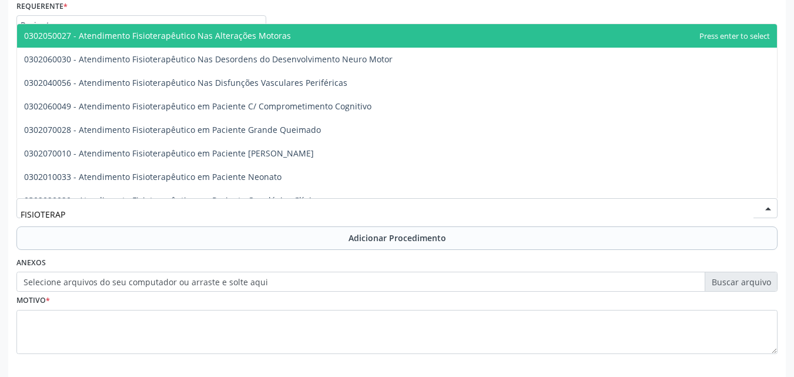
type input "FISIOTERAPE"
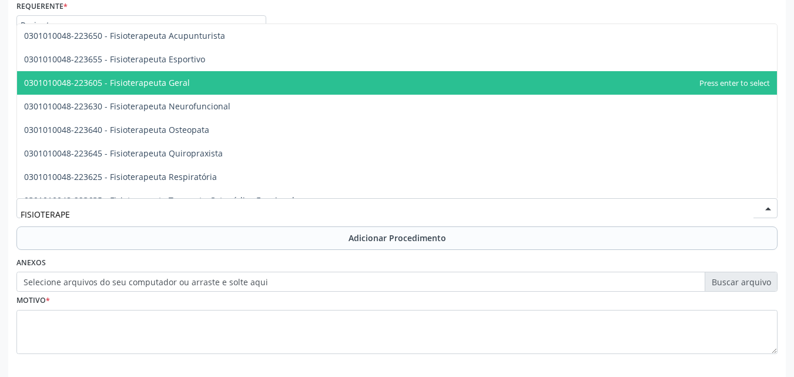
click at [145, 83] on span "0301010048-223605 - Fisioterapeuta Geral" at bounding box center [107, 82] width 166 height 11
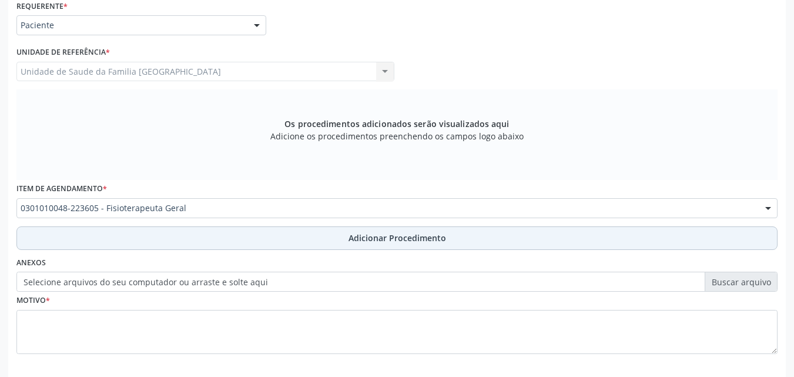
click at [175, 228] on button "Adicionar Procedimento" at bounding box center [396, 238] width 761 height 24
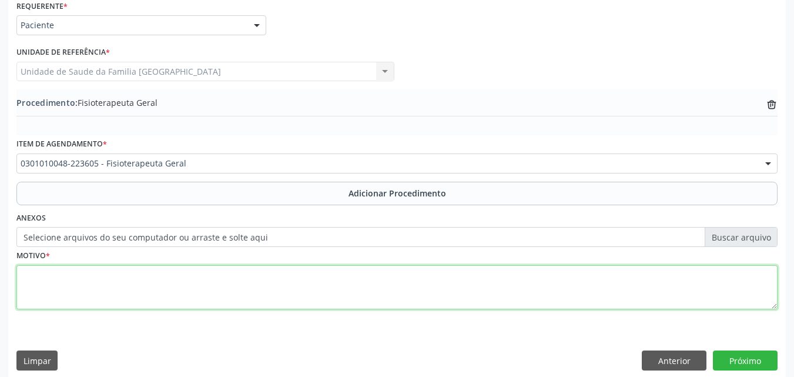
click at [142, 280] on textarea at bounding box center [396, 287] width 761 height 45
type textarea "20 SESSÕES DE FISIOTERAPIA."
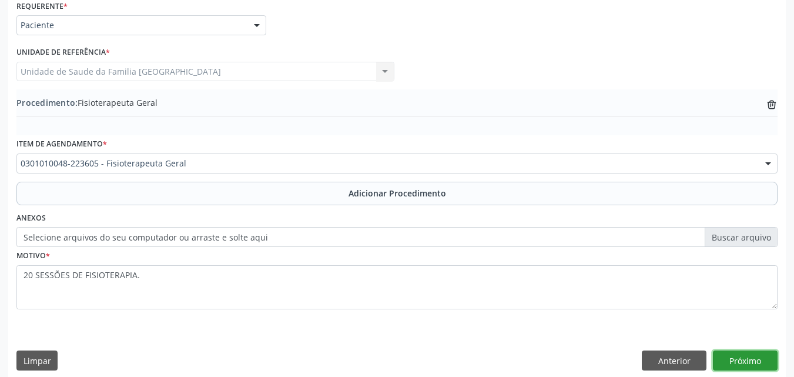
click at [742, 358] on button "Próximo" at bounding box center [745, 360] width 65 height 20
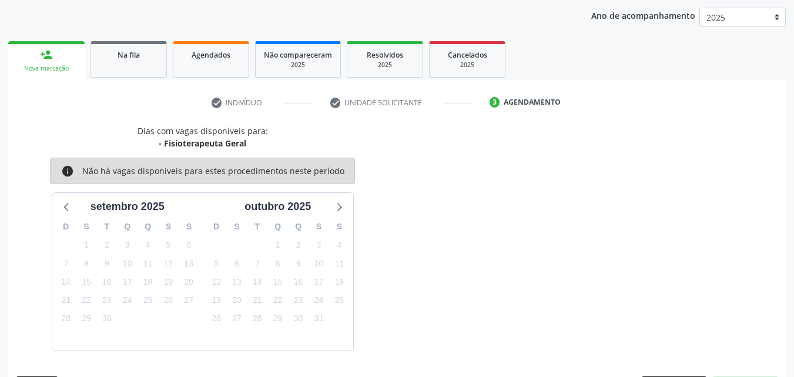
scroll to position [186, 0]
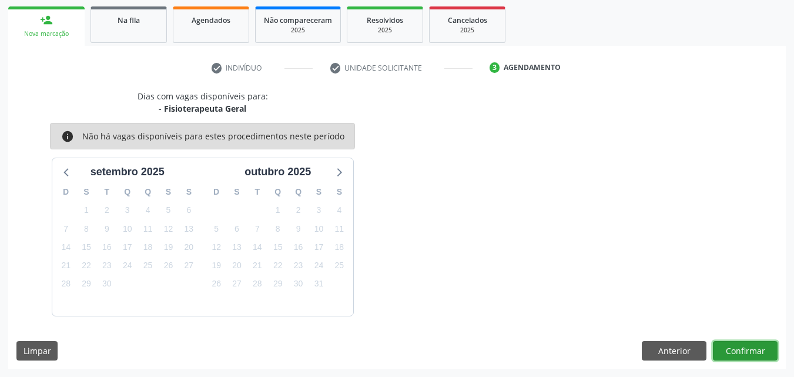
click at [732, 345] on button "Confirmar" at bounding box center [745, 351] width 65 height 20
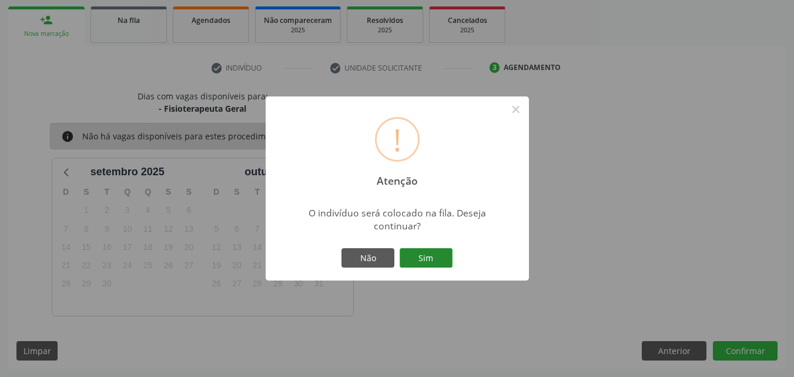
click at [417, 253] on button "Sim" at bounding box center [426, 258] width 53 height 20
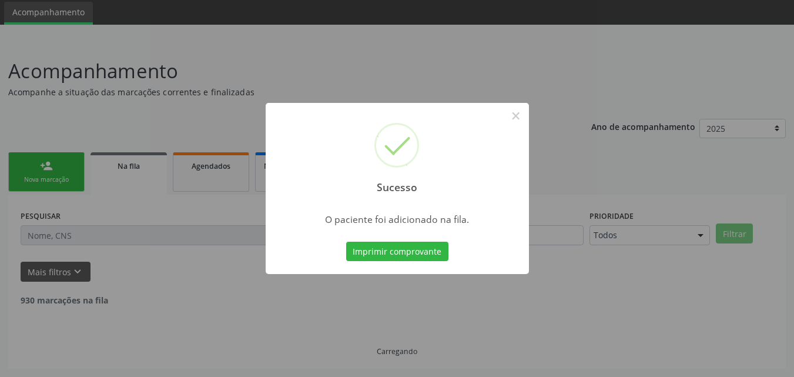
scroll to position [28, 0]
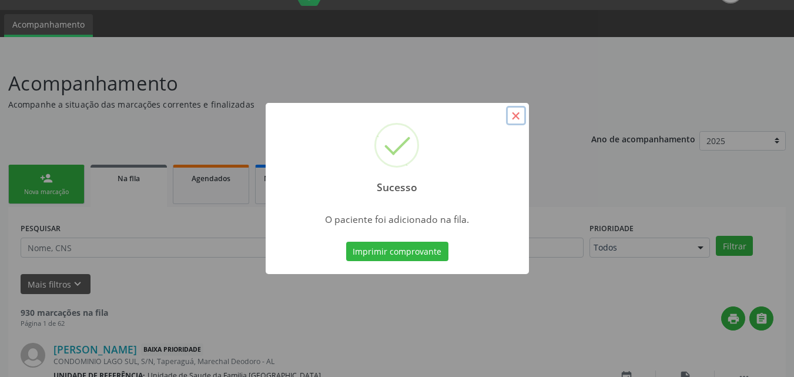
click at [515, 119] on button "×" at bounding box center [516, 116] width 20 height 20
